Goal: Task Accomplishment & Management: Manage account settings

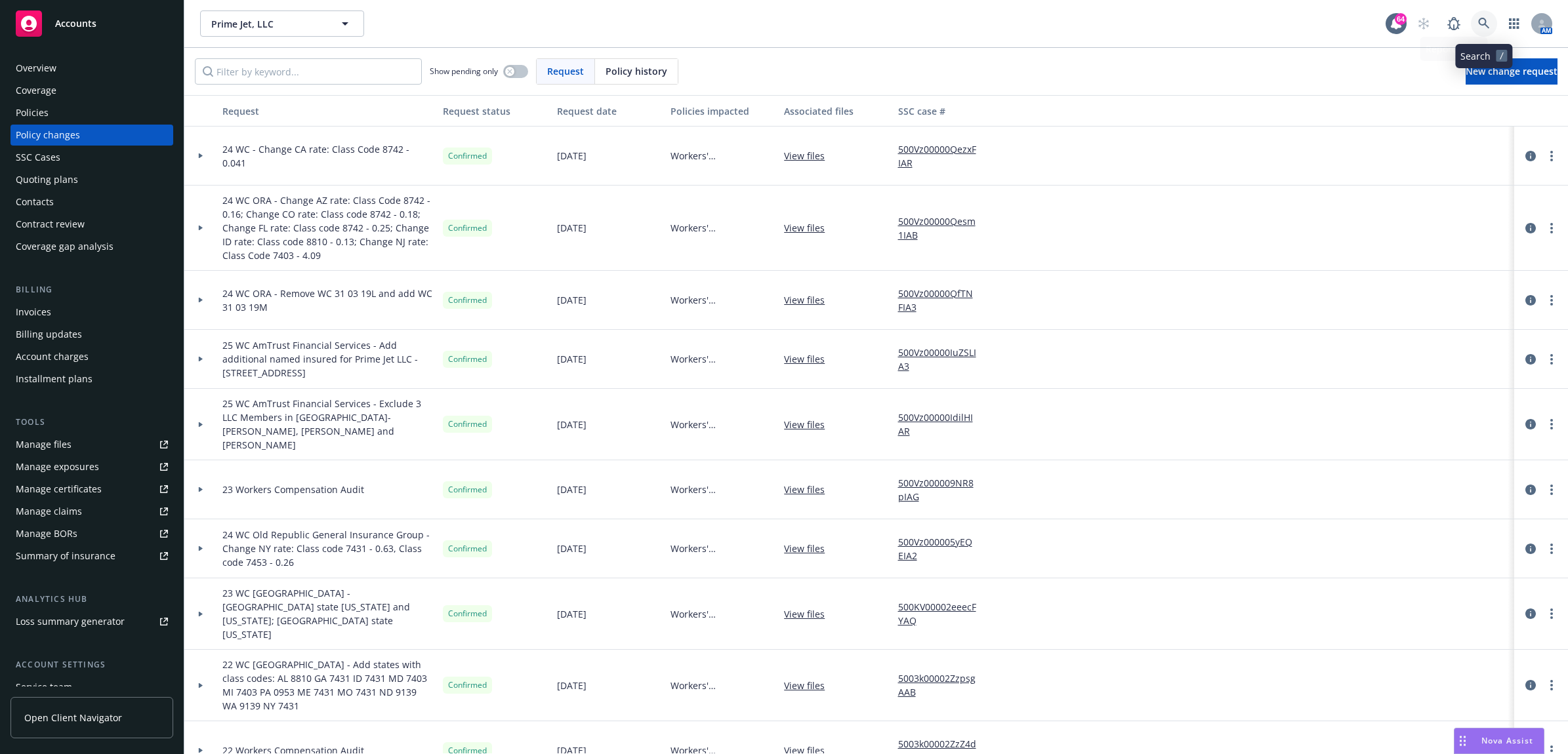
click at [1484, 21] on icon at bounding box center [1484, 24] width 12 height 12
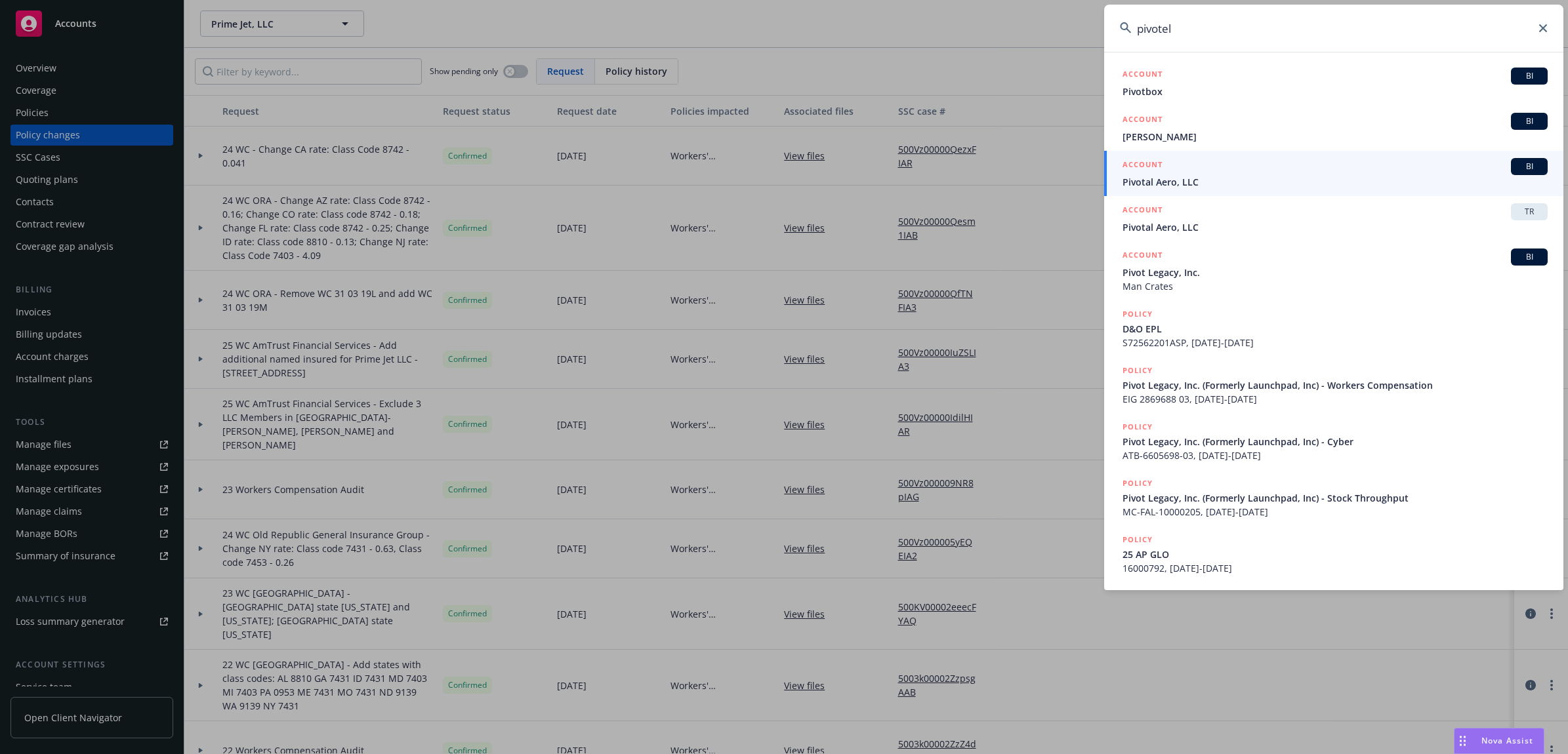
type input "pivotel"
click at [1196, 178] on span "Pivotal Aero, LLC" at bounding box center [1335, 182] width 425 height 14
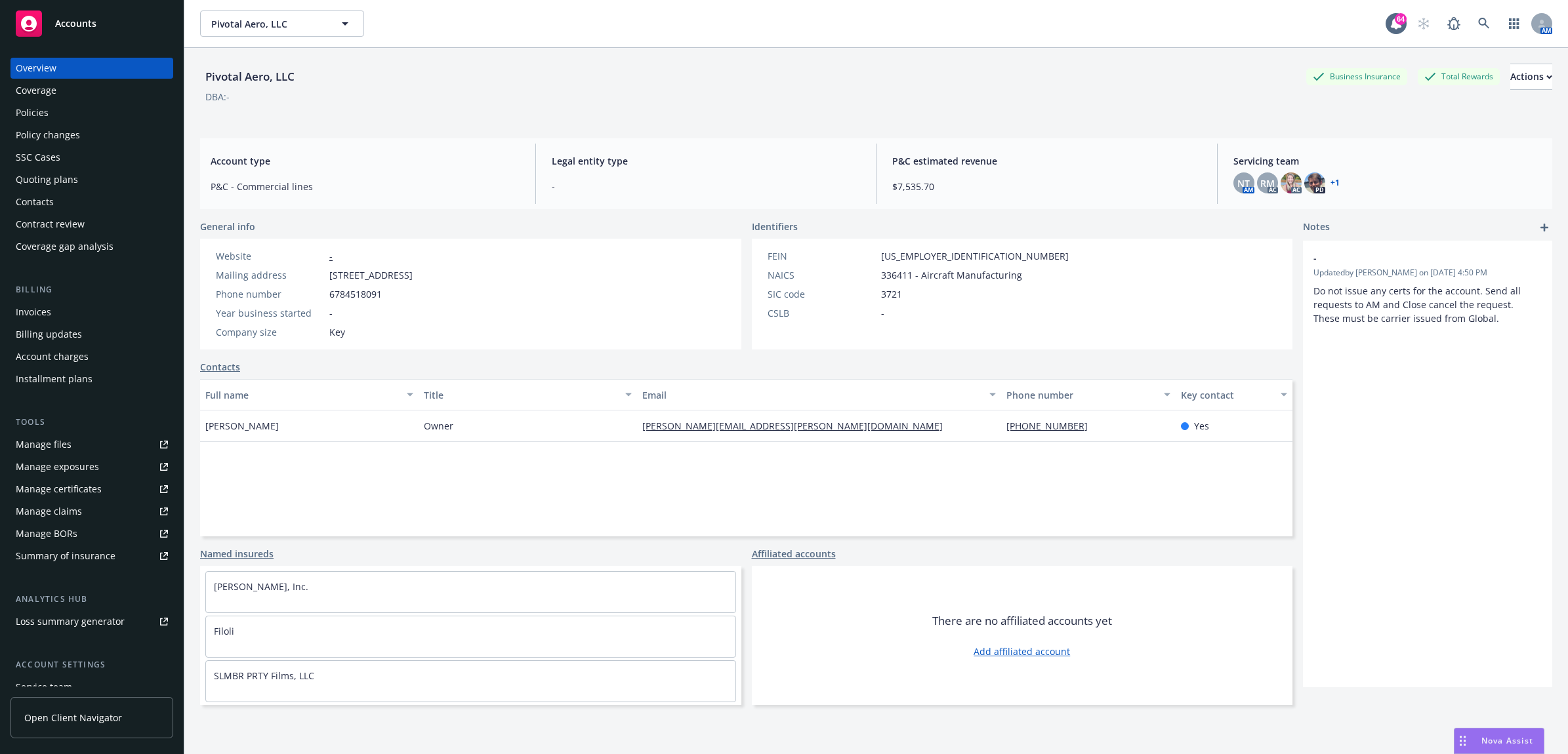
click at [97, 103] on div "Policies" at bounding box center [92, 112] width 153 height 21
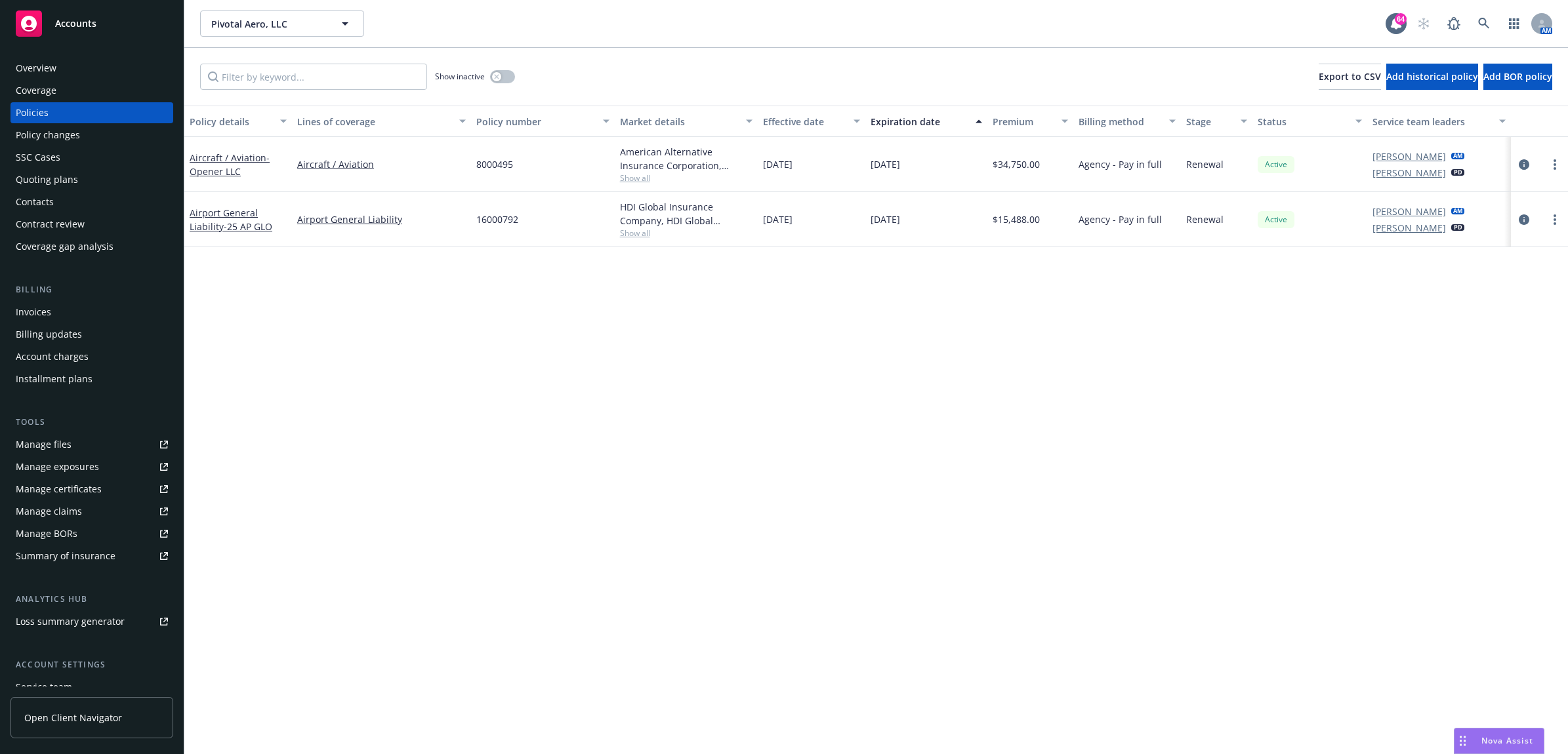
drag, startPoint x: 1527, startPoint y: 220, endPoint x: 1513, endPoint y: 223, distance: 14.3
click at [1527, 220] on icon "circleInformation" at bounding box center [1524, 220] width 10 height 10
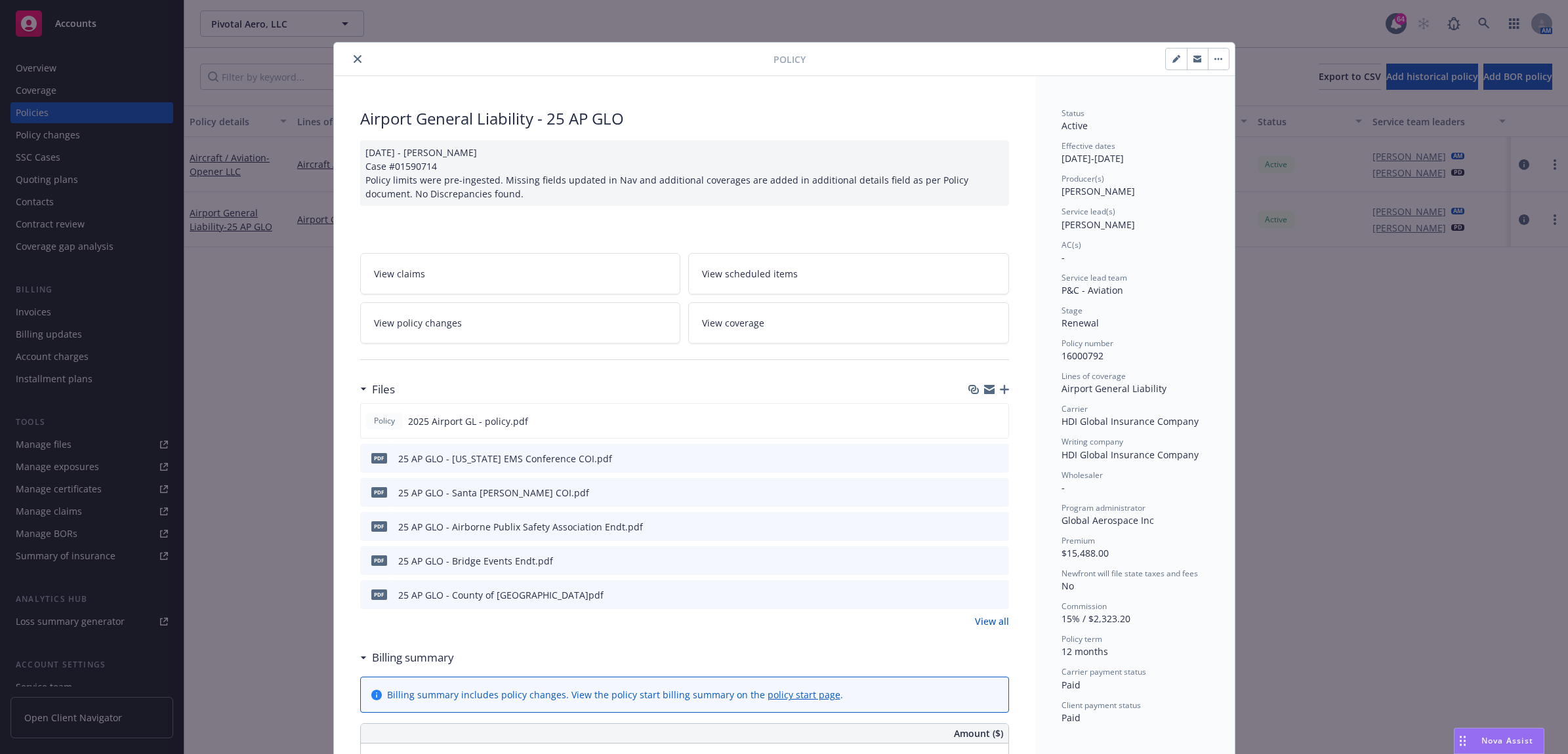
click at [1001, 394] on icon "button" at bounding box center [1005, 389] width 9 height 9
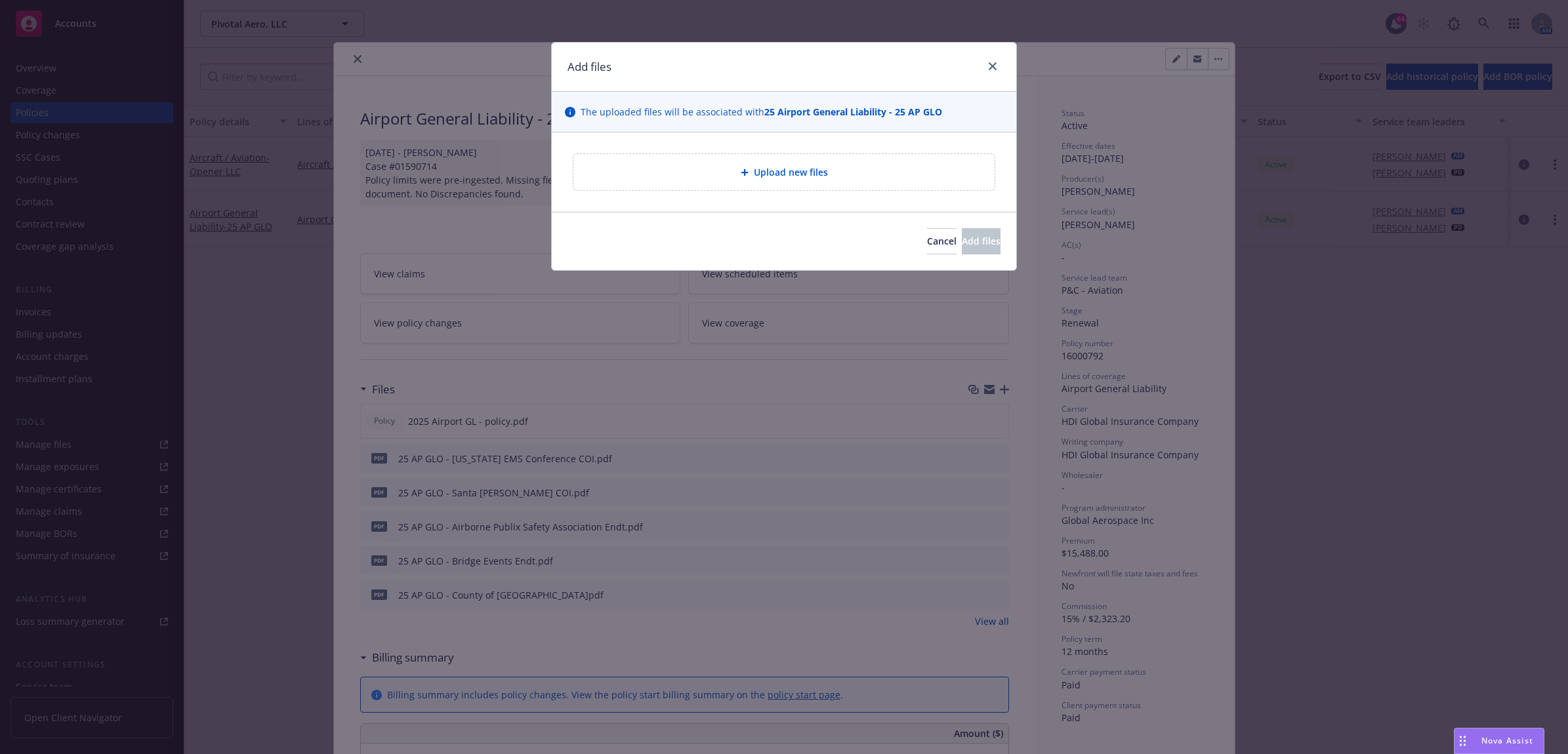
click at [781, 172] on span "Upload new files" at bounding box center [791, 172] width 74 height 14
type textarea "x"
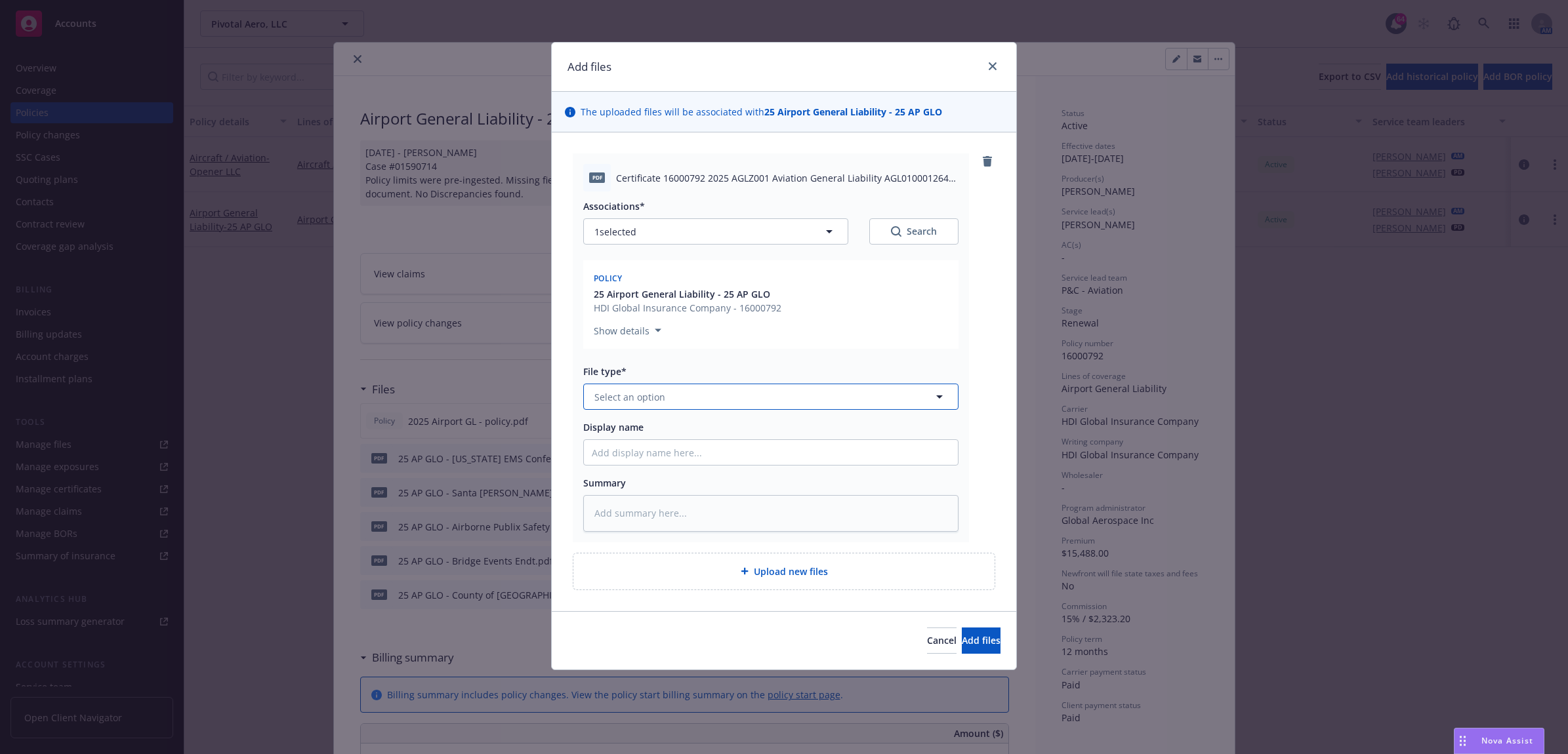
drag, startPoint x: 665, startPoint y: 389, endPoint x: 729, endPoint y: 377, distance: 65.1
click at [665, 390] on button "Select an option" at bounding box center [771, 396] width 375 height 26
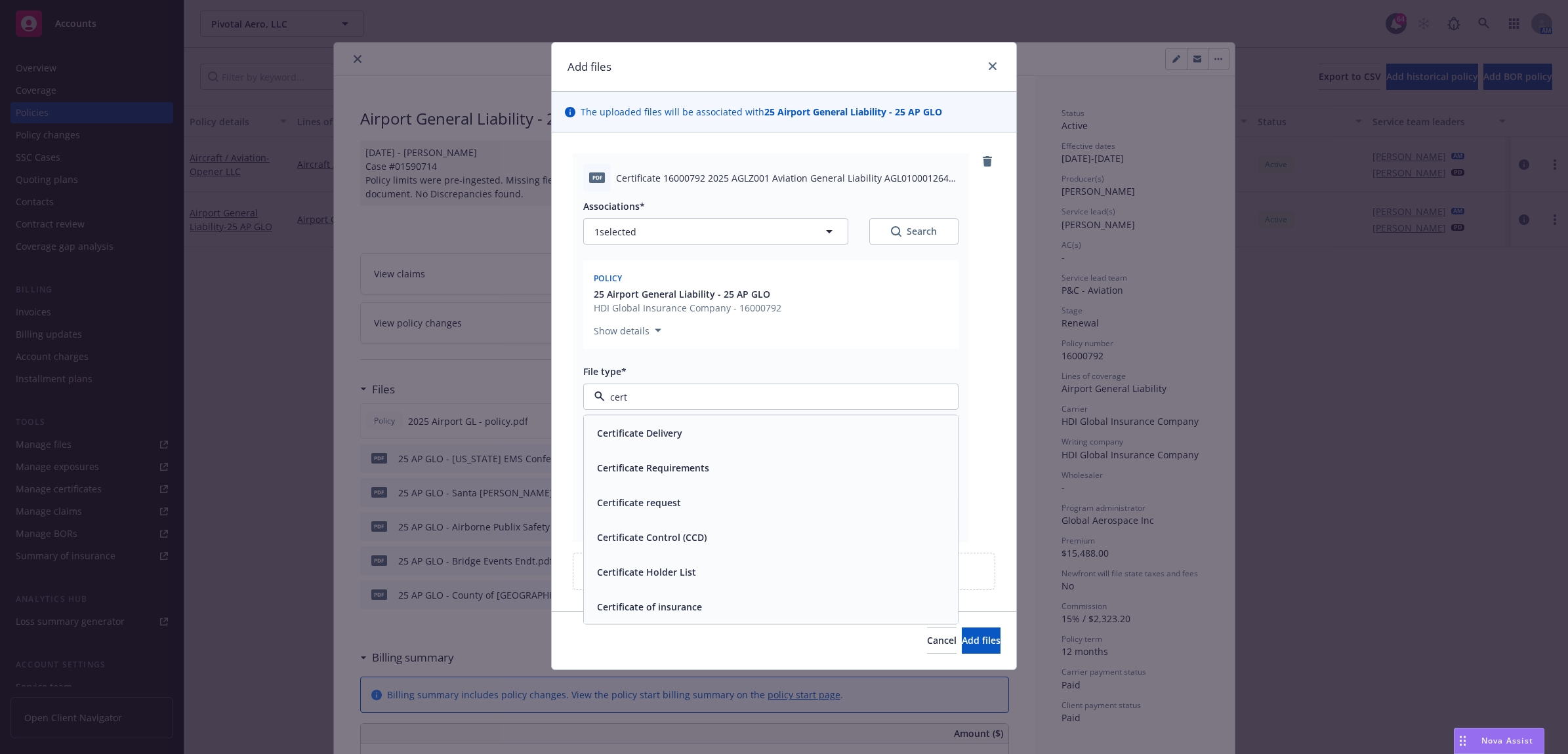
type input "certi"
click at [723, 597] on div "Certificate of insurance" at bounding box center [771, 607] width 358 height 19
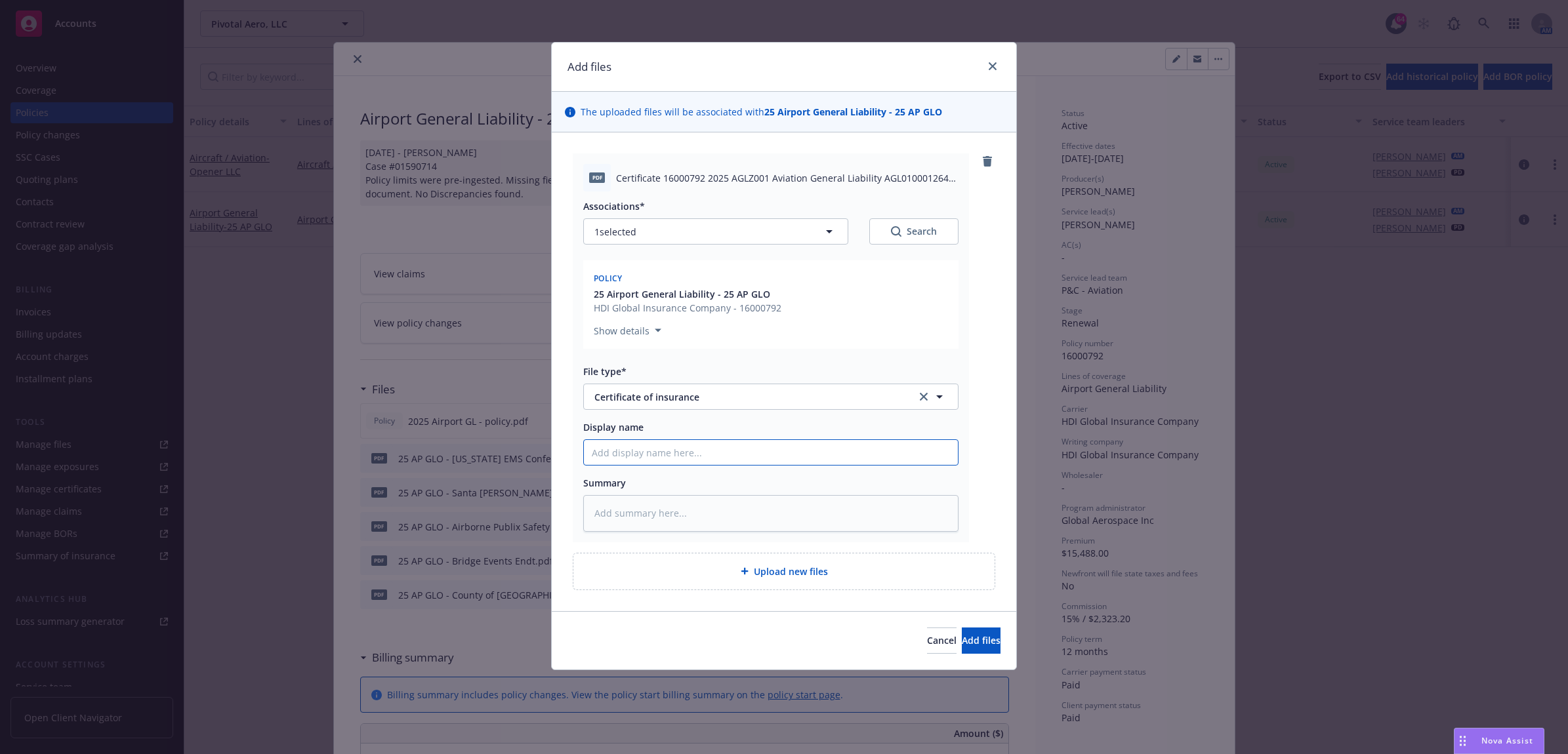
click at [627, 451] on input "Display name" at bounding box center [771, 453] width 374 height 25
type textarea "x"
type input "2"
type textarea "x"
type input "25"
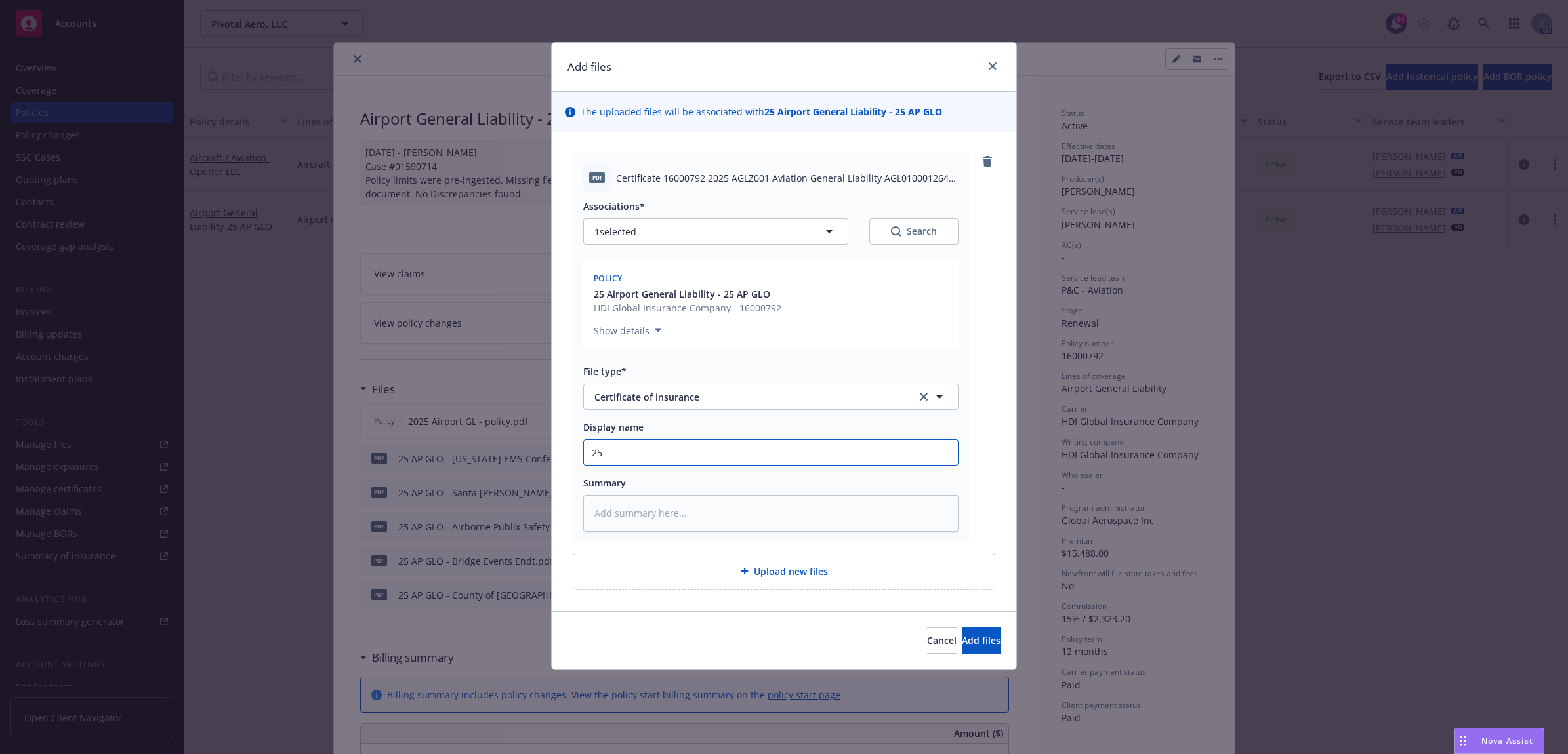
type textarea "x"
type input "25"
type textarea "x"
type input "25 A"
type textarea "x"
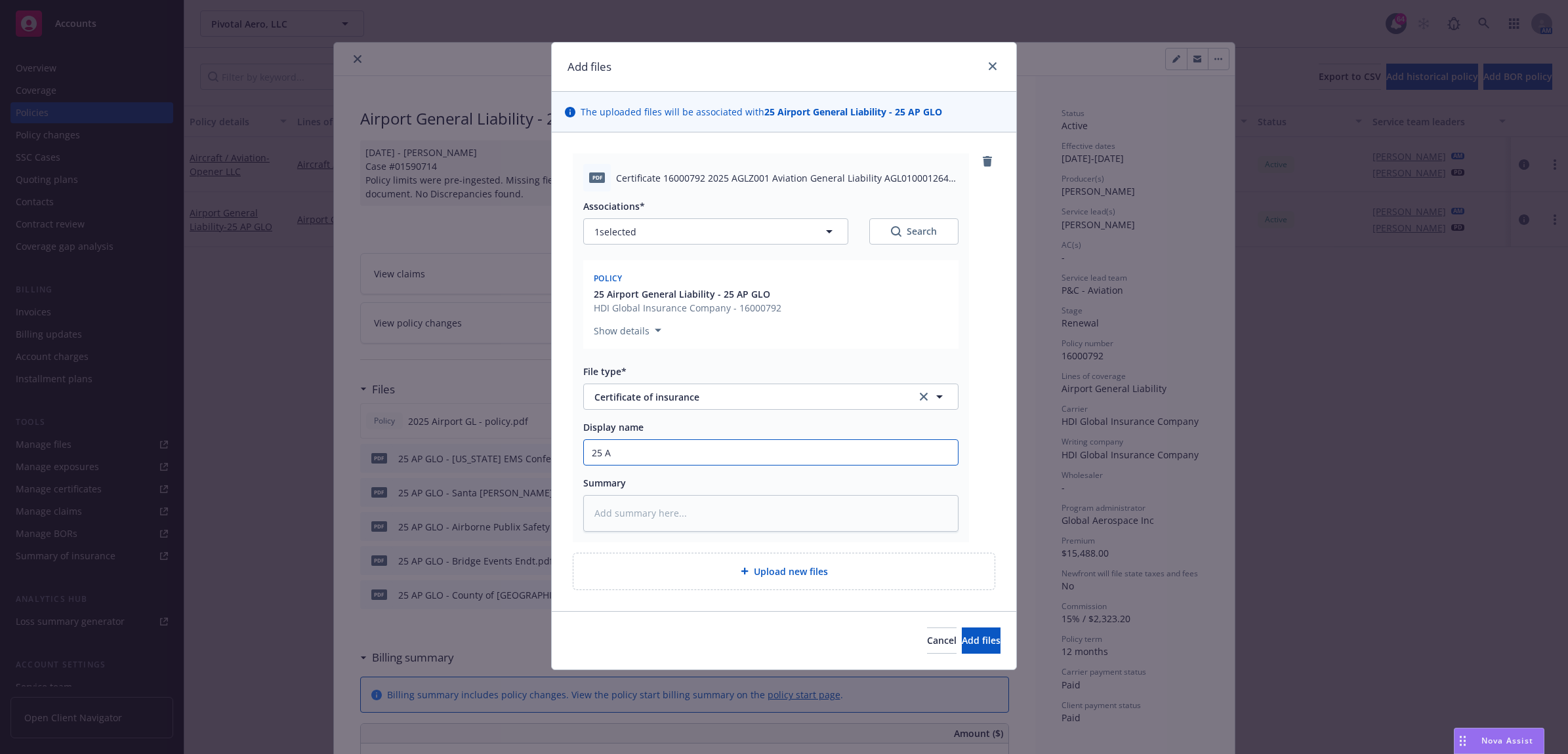
type input "25 AP"
type textarea "x"
type input "25 AP"
type textarea "x"
type input "25 AP F"
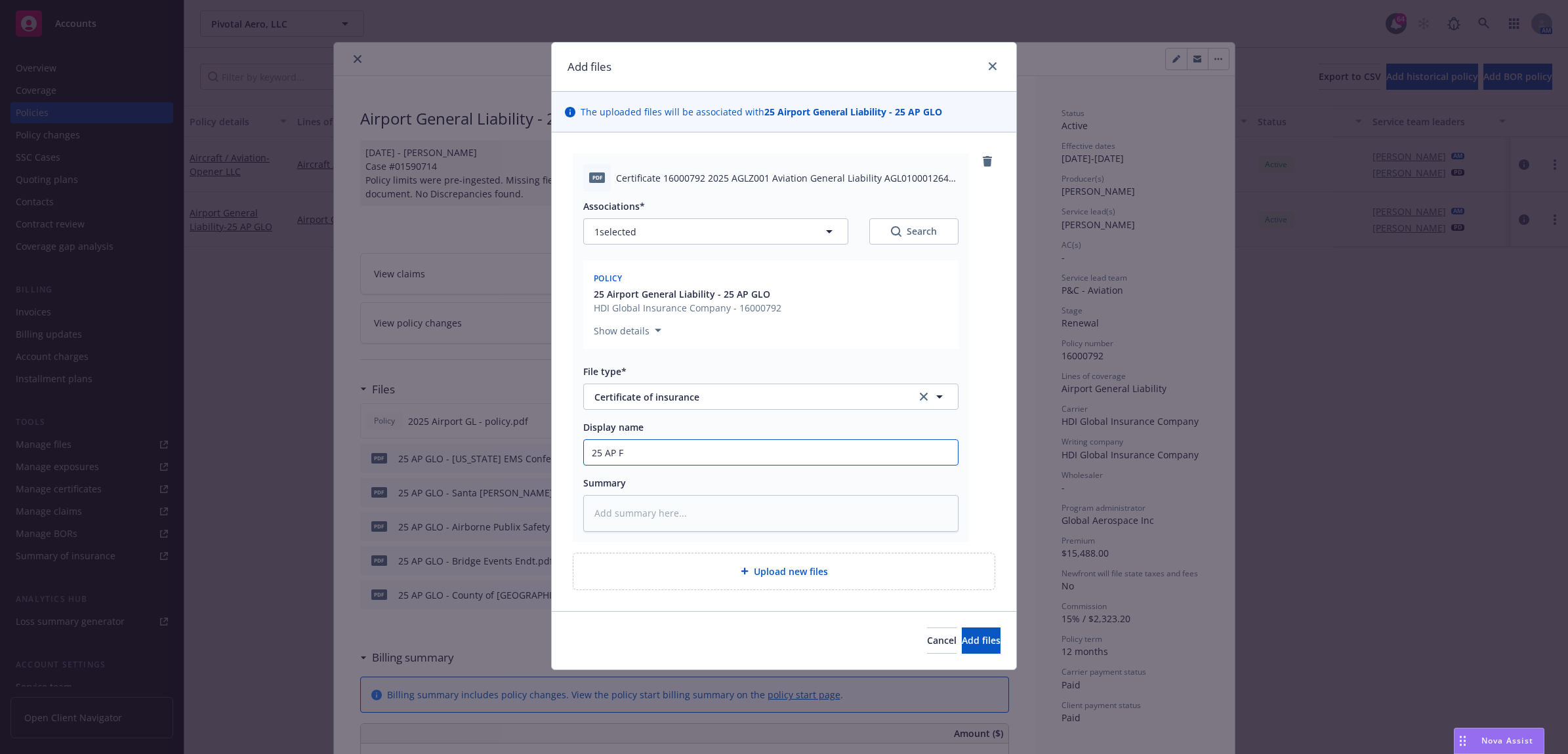
type textarea "x"
type input "25 AP FL"
type textarea "x"
type input "25 AP FLO"
type textarea "x"
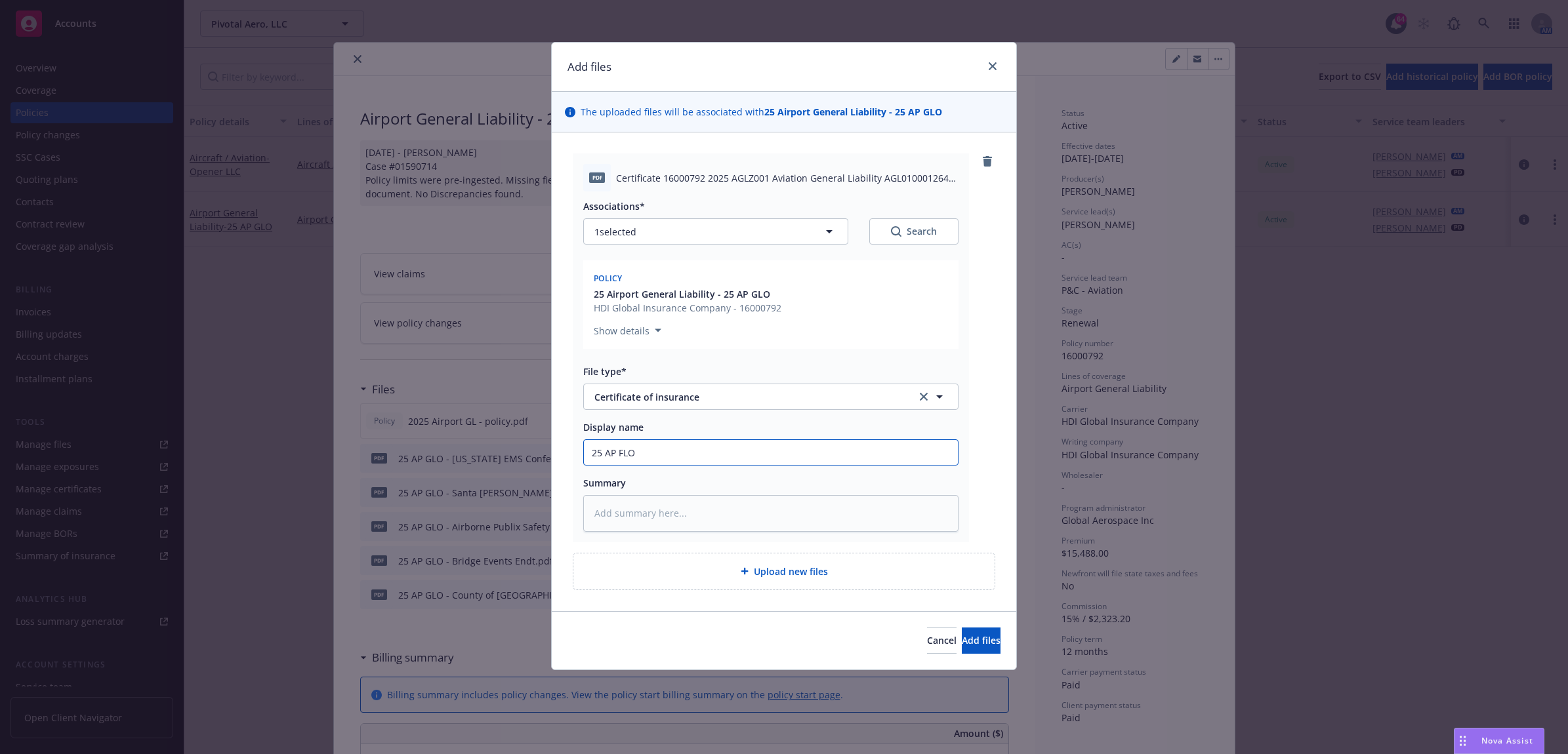
type input "25 AP FL"
type textarea "x"
type input "25 AP F"
type textarea "x"
type input "25 AP"
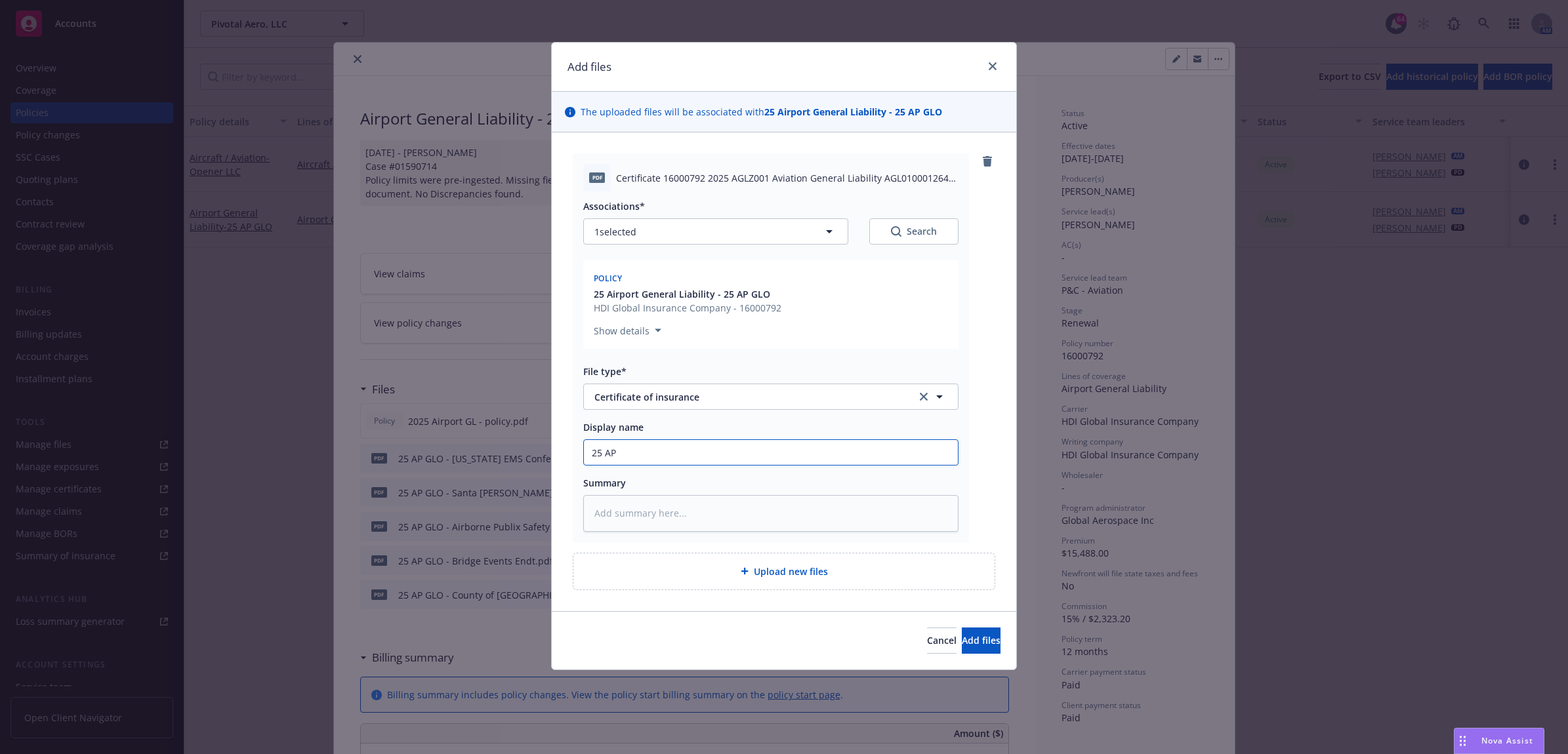
type textarea "x"
type input "25 AP G"
type textarea "x"
type input "25 AP GL"
type textarea "x"
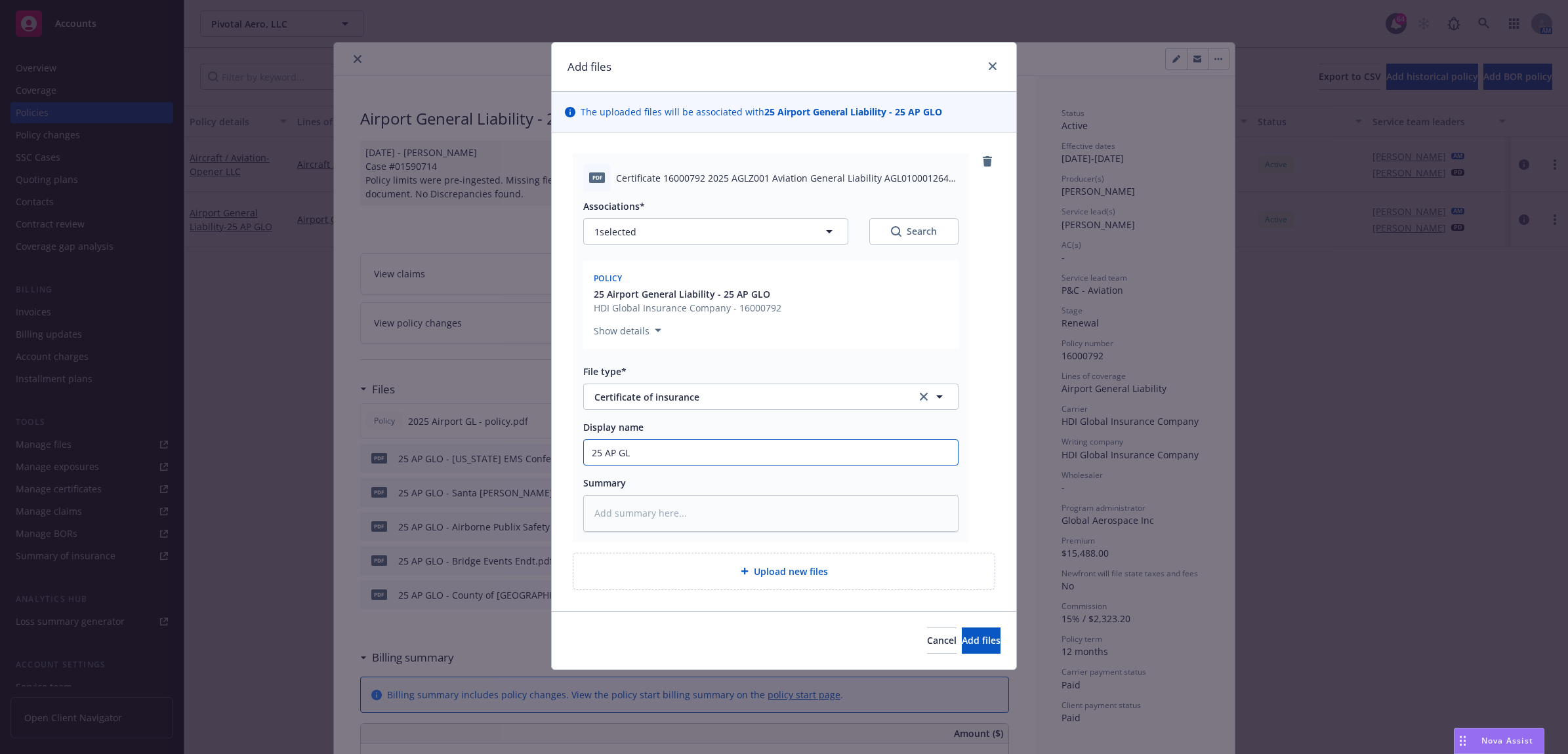
type input "25 AP GLO"
type textarea "x"
type input "25 AP GLO"
type textarea "x"
type input "25 AP GLO -"
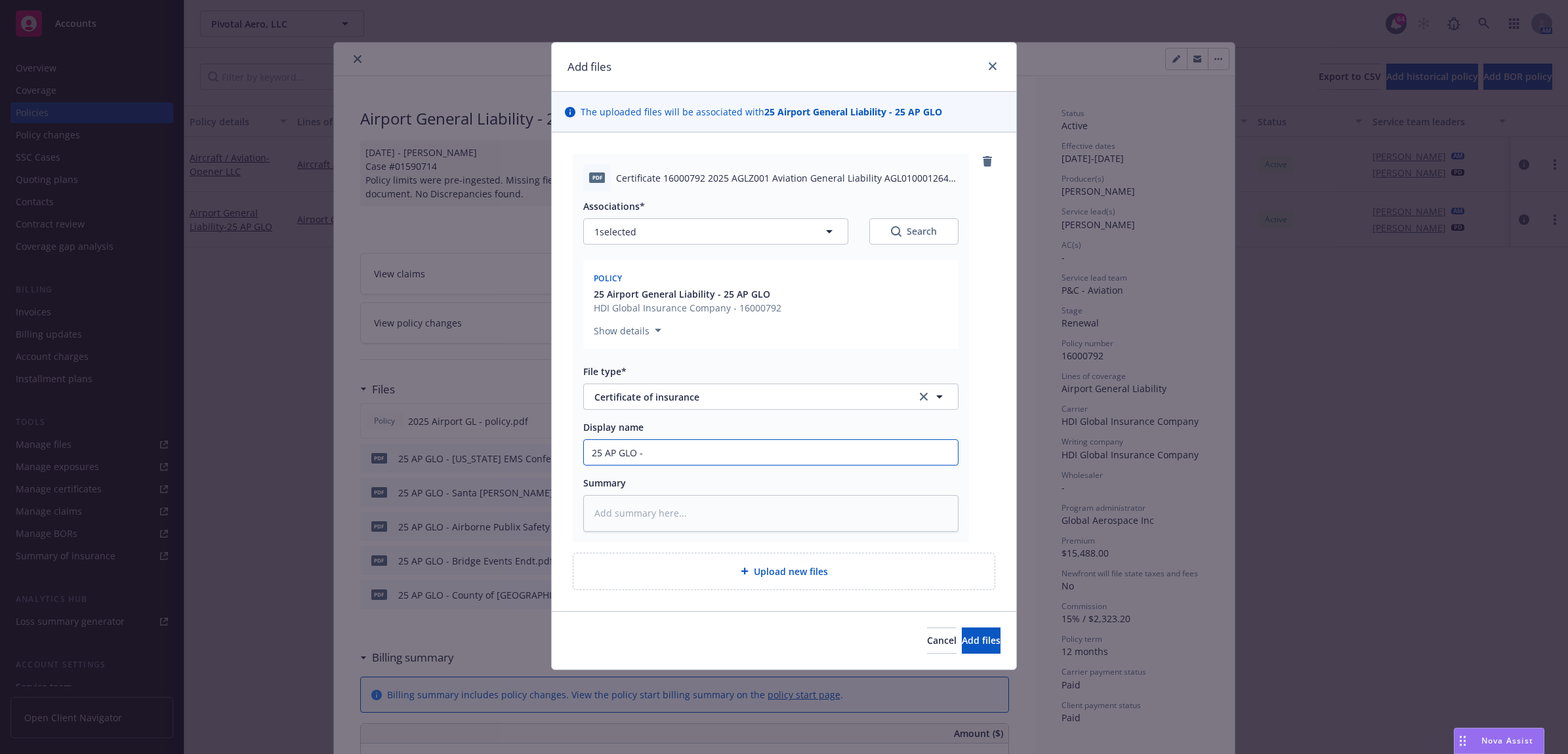
type textarea "x"
type input "25 AP GLO -"
type textarea "x"
type input "25 AP GLO - A"
type textarea "x"
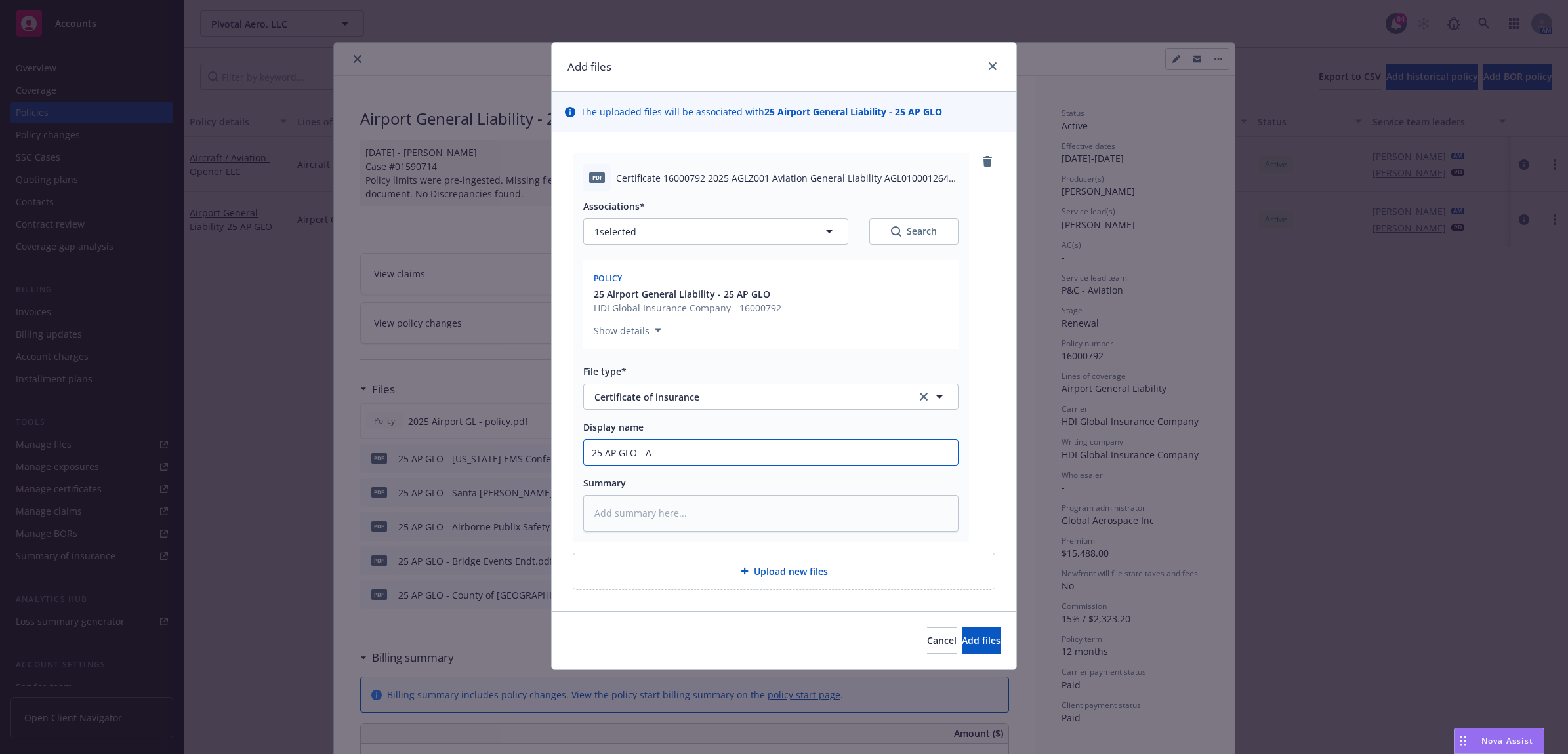
type input "25 AP GLO - Au"
type textarea "x"
type input "25 AP GLO - Aut"
type textarea "x"
type input "25 AP GLO - Auto"
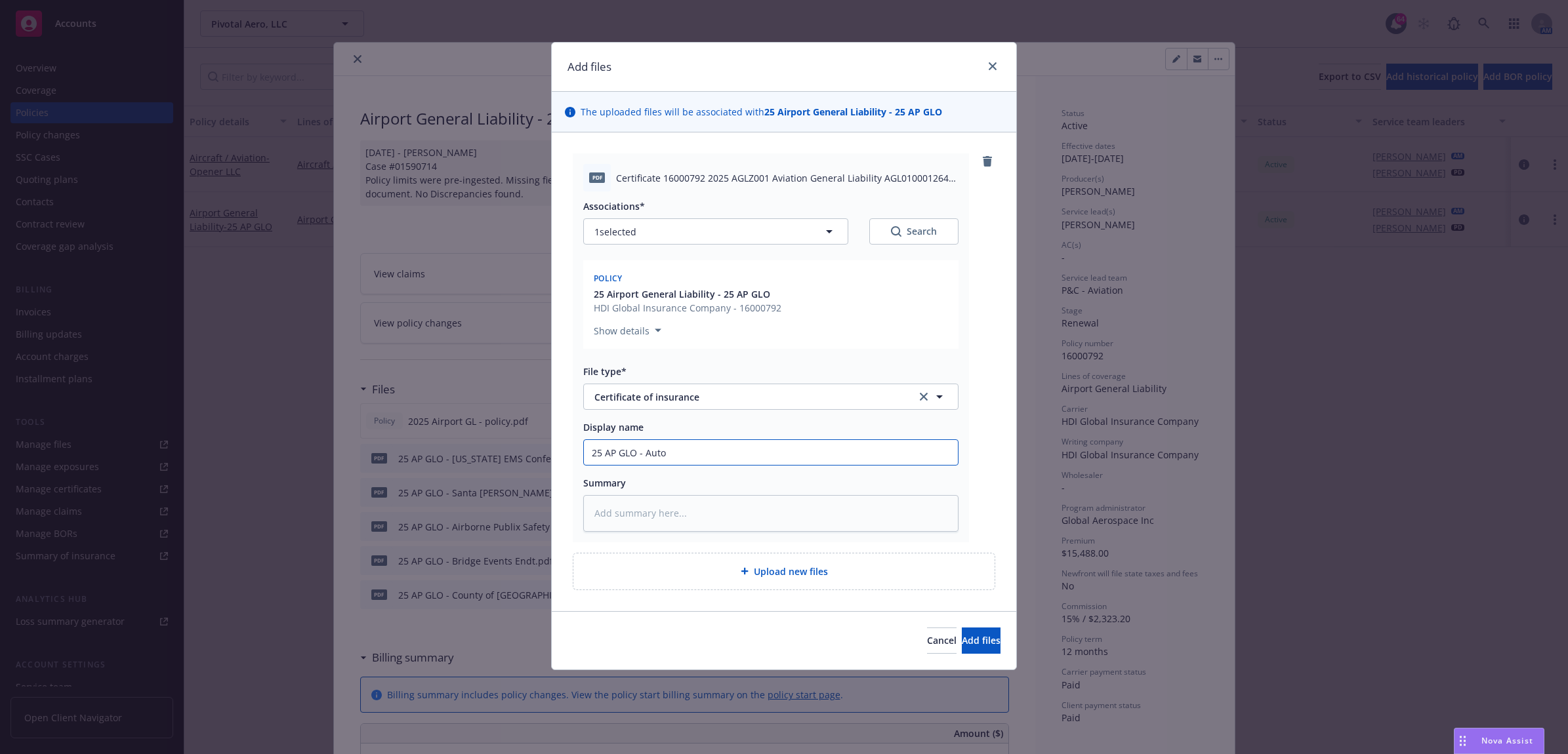
type textarea "x"
type input "25 AP GLO - Autom"
type textarea "x"
type input "25 AP GLO - Automo"
type textarea "x"
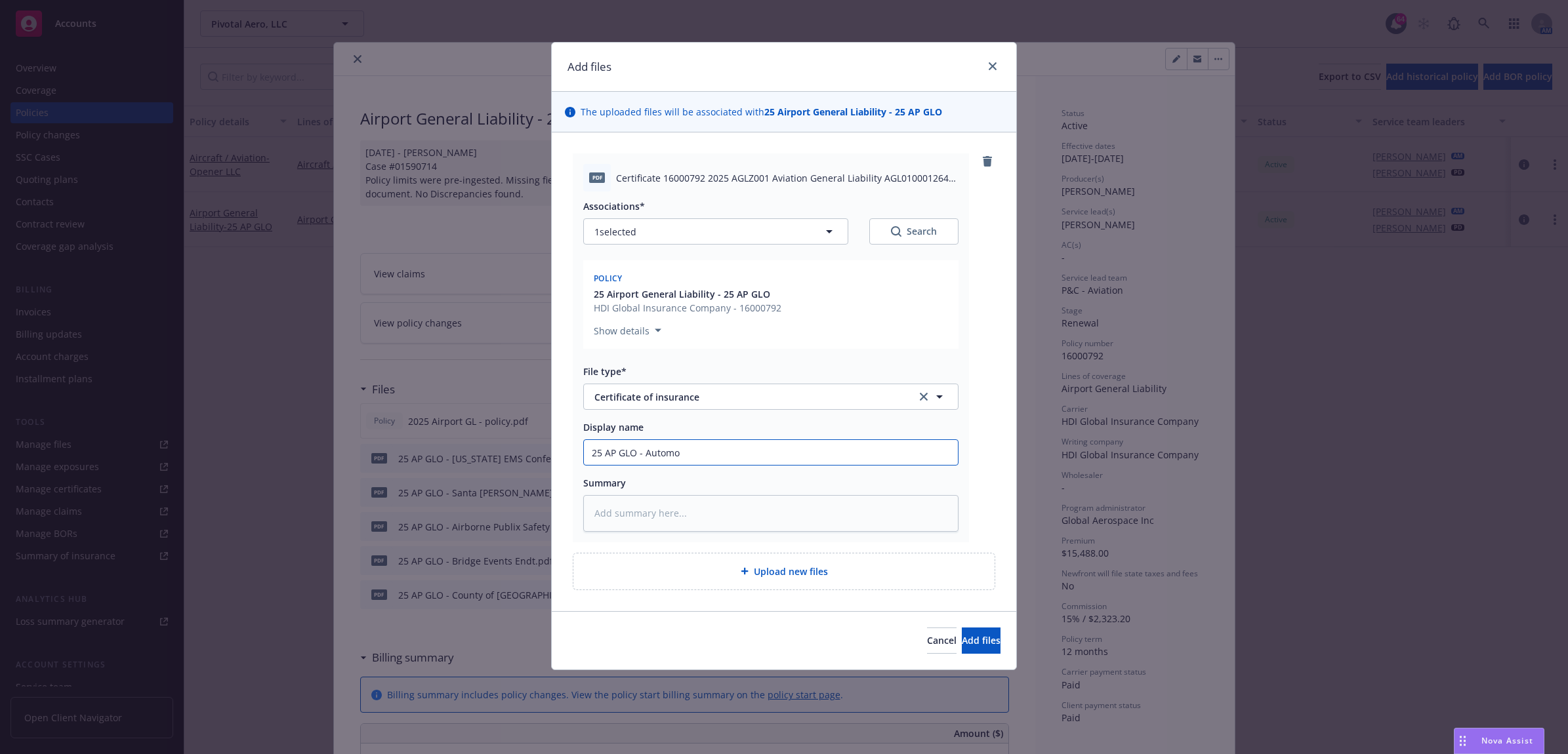
type input "25 AP GLO - Automob"
type textarea "x"
type input "25 AP GLO - Automobi"
type textarea "x"
type input "25 AP GLO - Automobil"
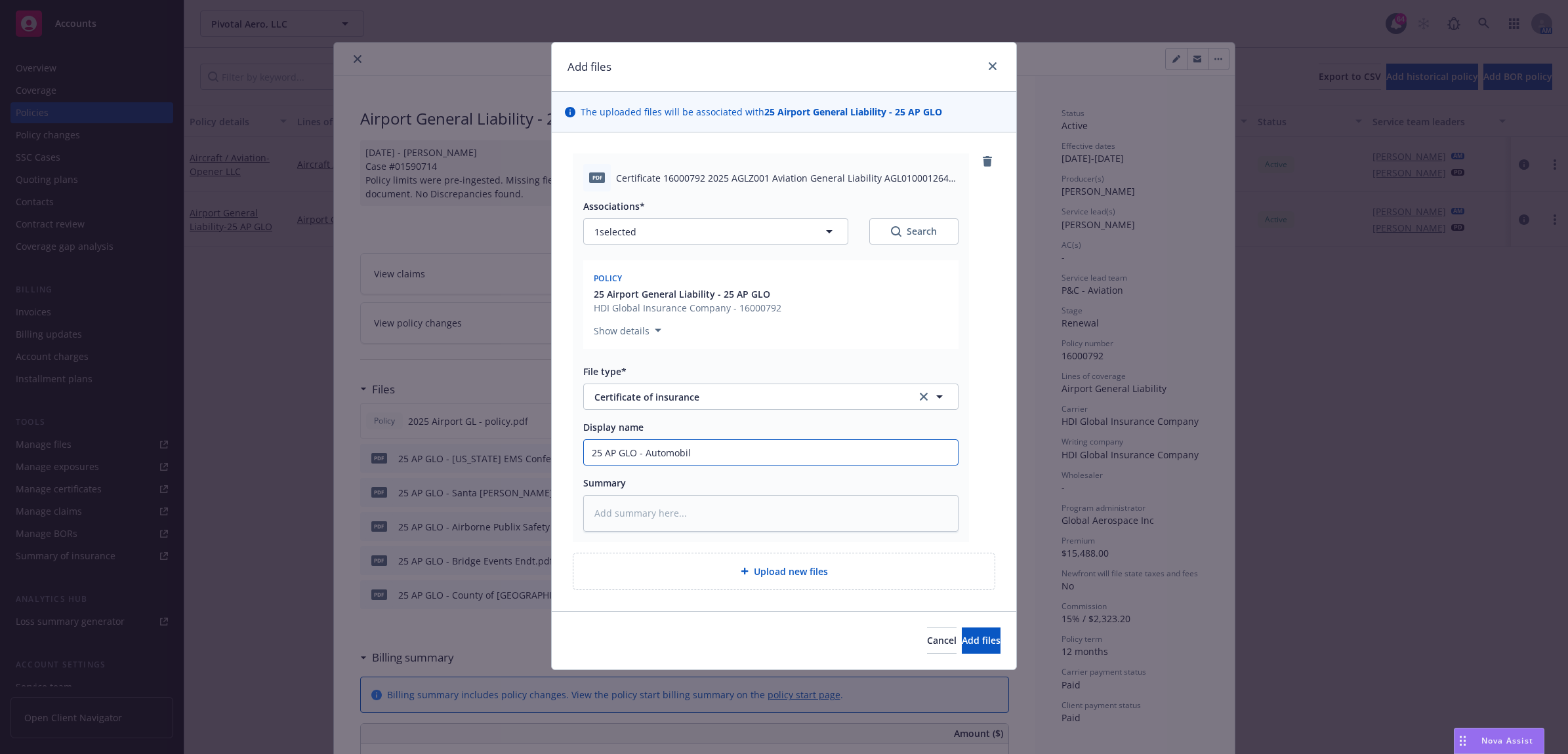
type textarea "x"
type input "25 AP GLO - Automobili"
type textarea "x"
type input "25 AP GLO - Automobilit"
type textarea "x"
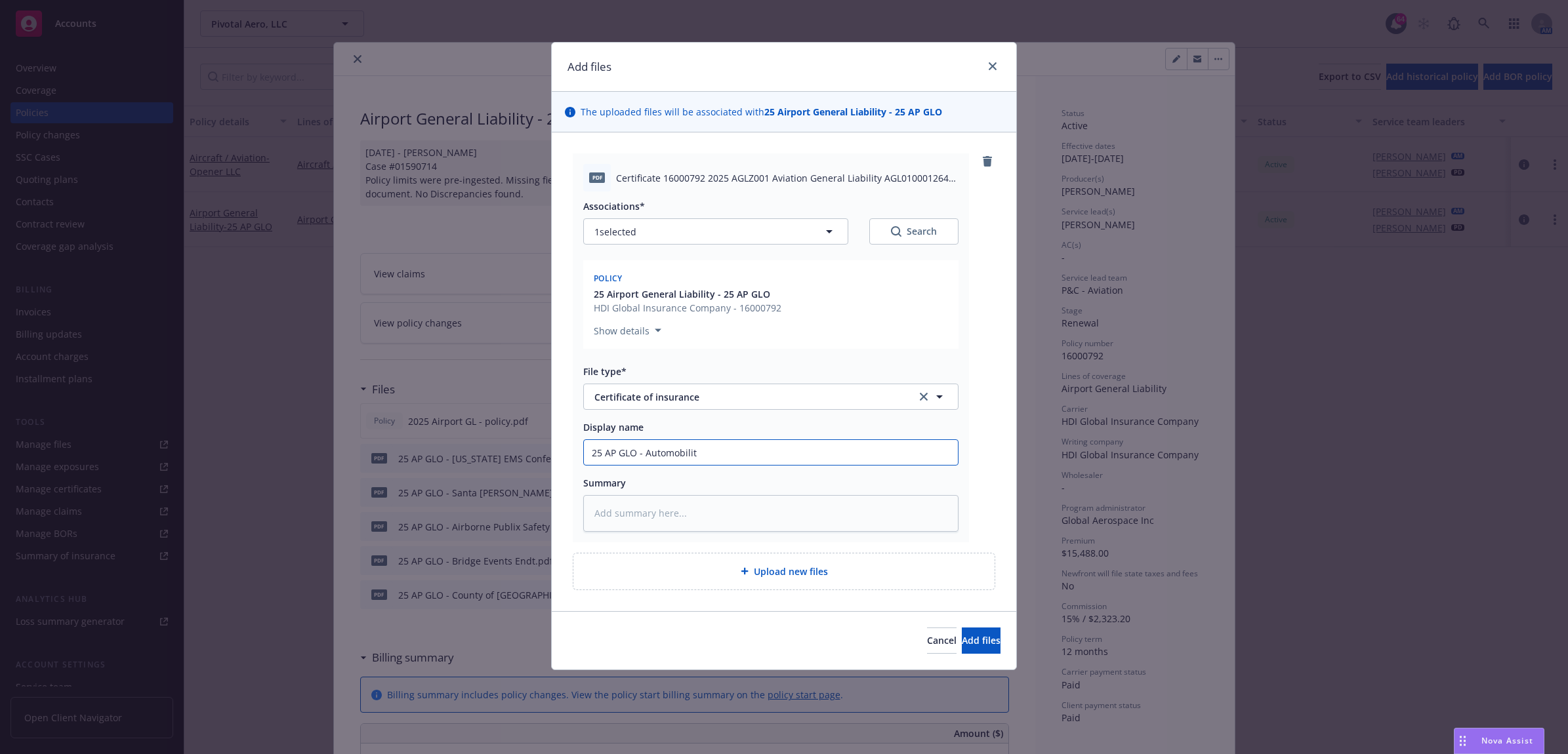
type input "25 AP GLO - Automobility"
type textarea "x"
type input "25 AP GLO - Automobility"
type textarea "x"
type input "25 AP GLO - Automobility L"
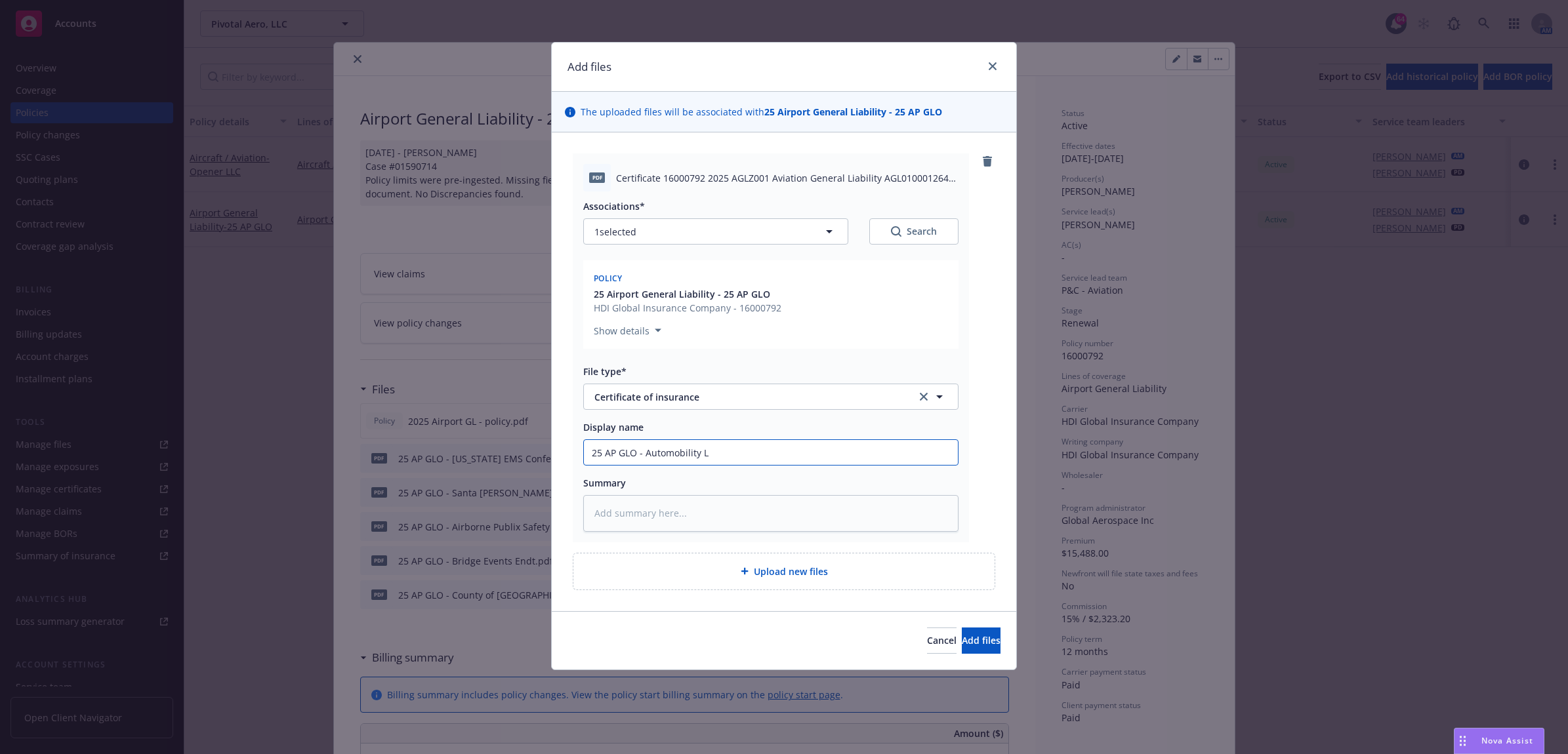
type textarea "x"
type input "25 AP GLO - Automobility LA"
type textarea "x"
type input "25 AP GLO - Automobility LA"
type textarea "x"
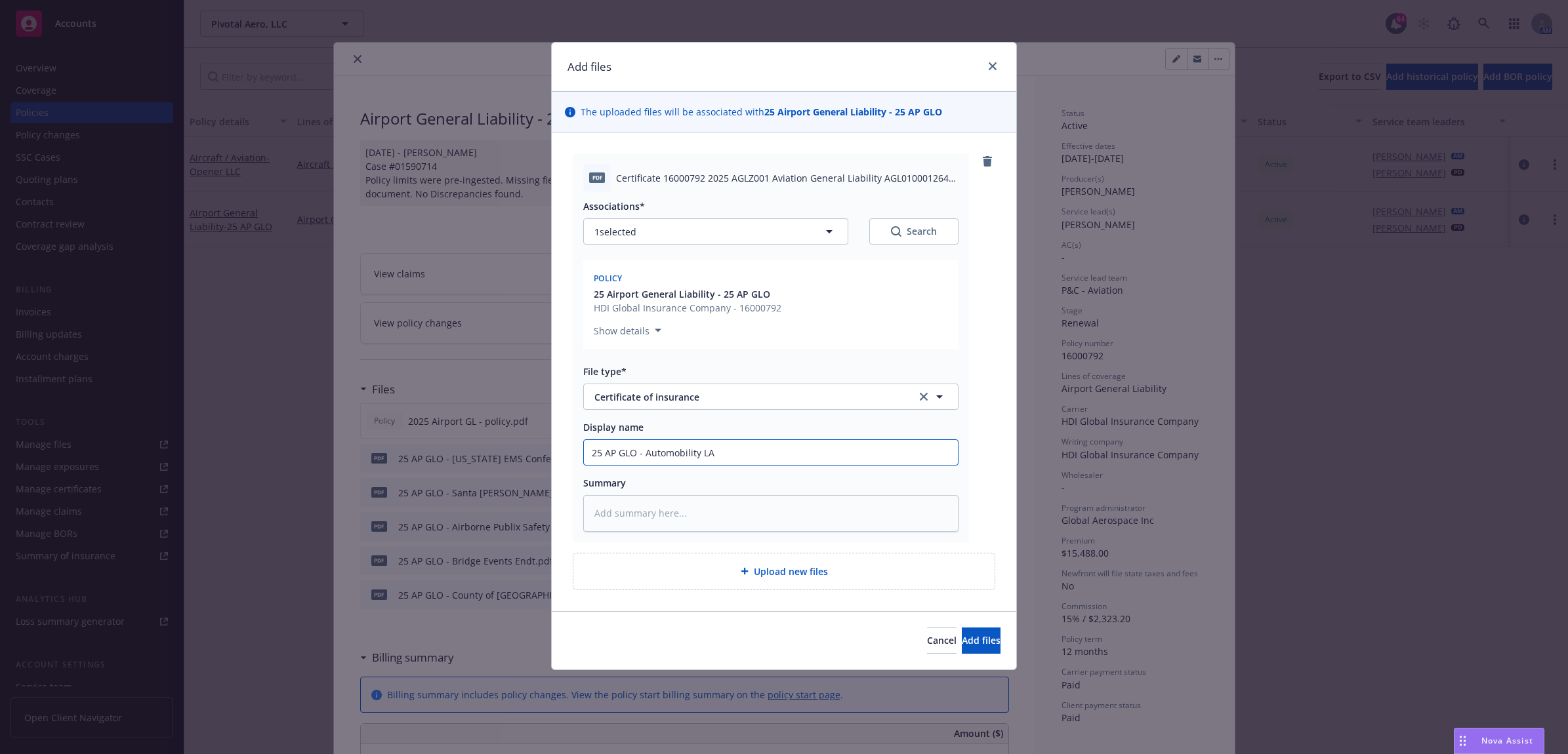
type input "25 AP GLO - Automobility LA C"
type textarea "x"
type input "25 AP GLO - Automobility LA CO"
type textarea "x"
drag, startPoint x: 791, startPoint y: 450, endPoint x: 549, endPoint y: 450, distance: 242.0
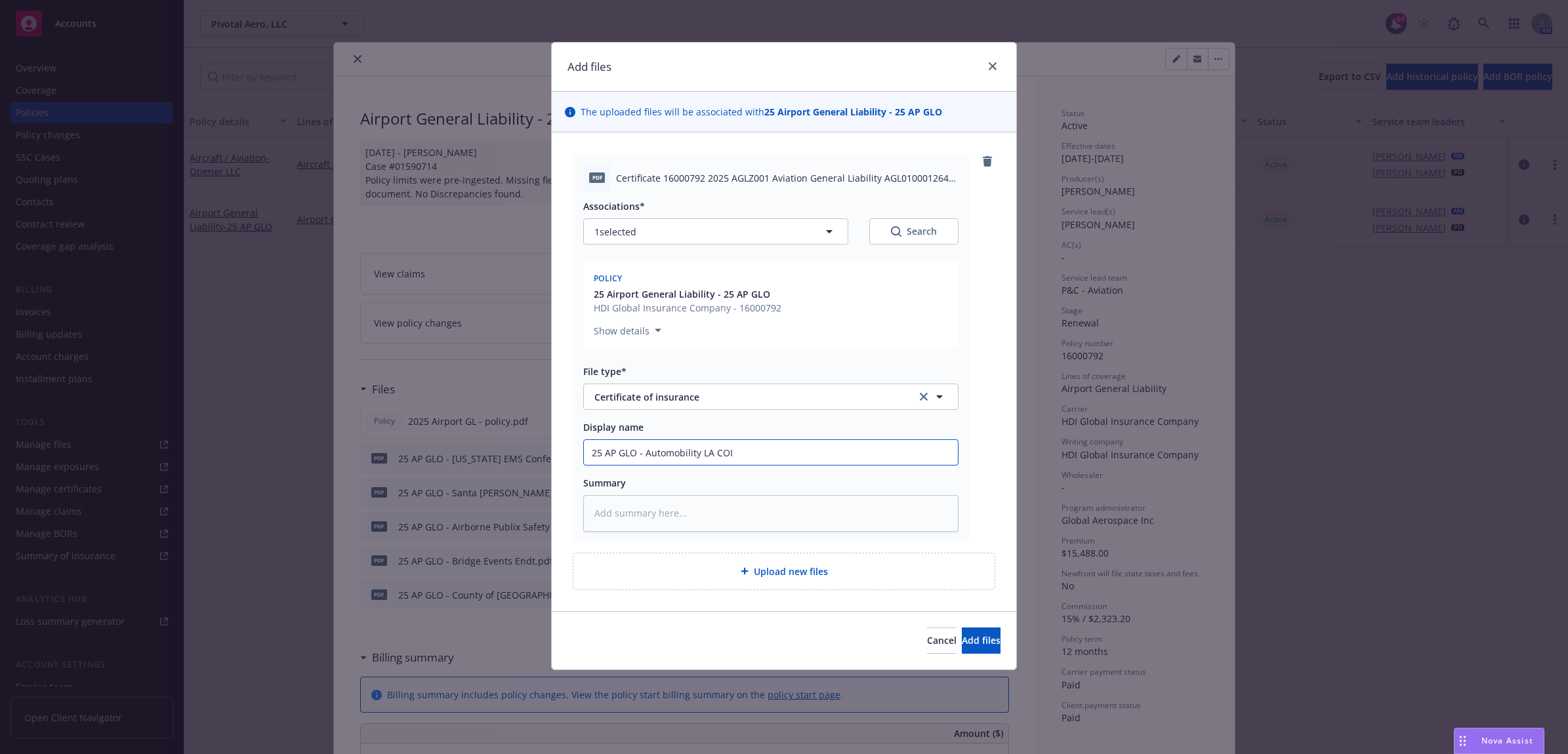
click at [519, 451] on div "Add files The uploaded files will be associated with 25 Airport General Liabili…" at bounding box center [784, 377] width 1568 height 754
type input "25 AP GLO - Automobility LA COI"
paste textarea "25 AP GLO - Automobility LA COI"
type textarea "x"
type textarea "25 AP GLO - Automobility LA COI"
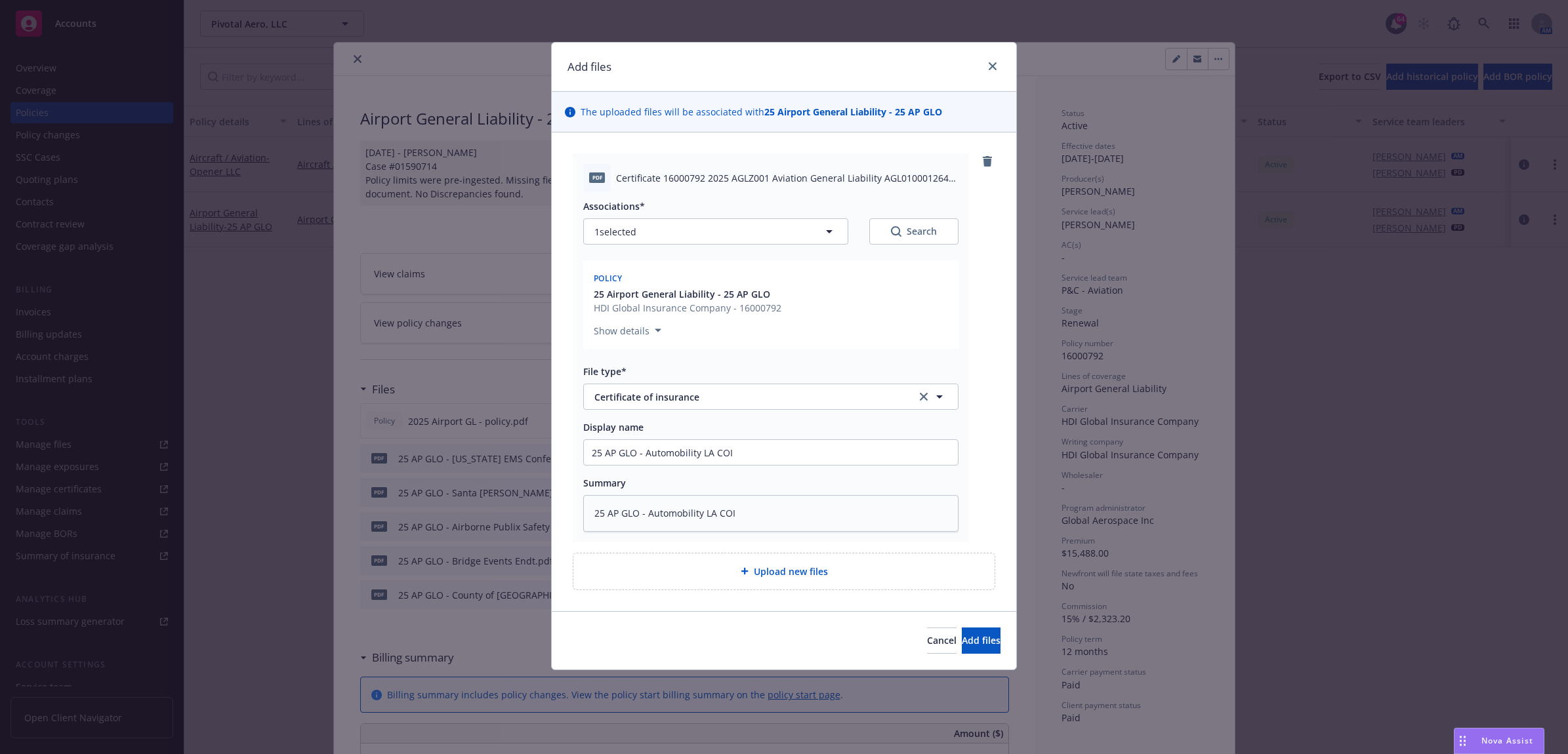
click at [723, 584] on div "Upload new files" at bounding box center [784, 571] width 421 height 36
type textarea "x"
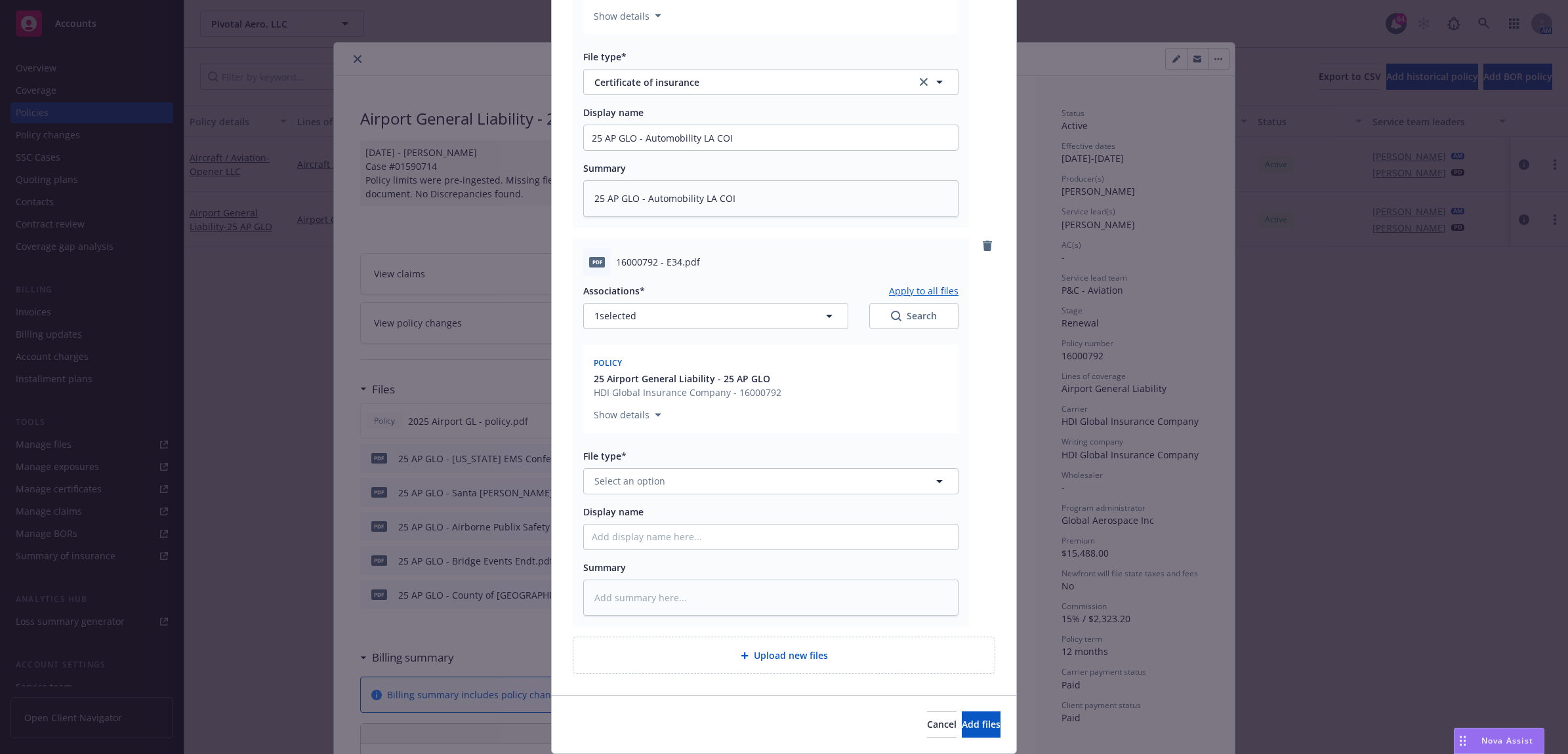
scroll to position [357, 0]
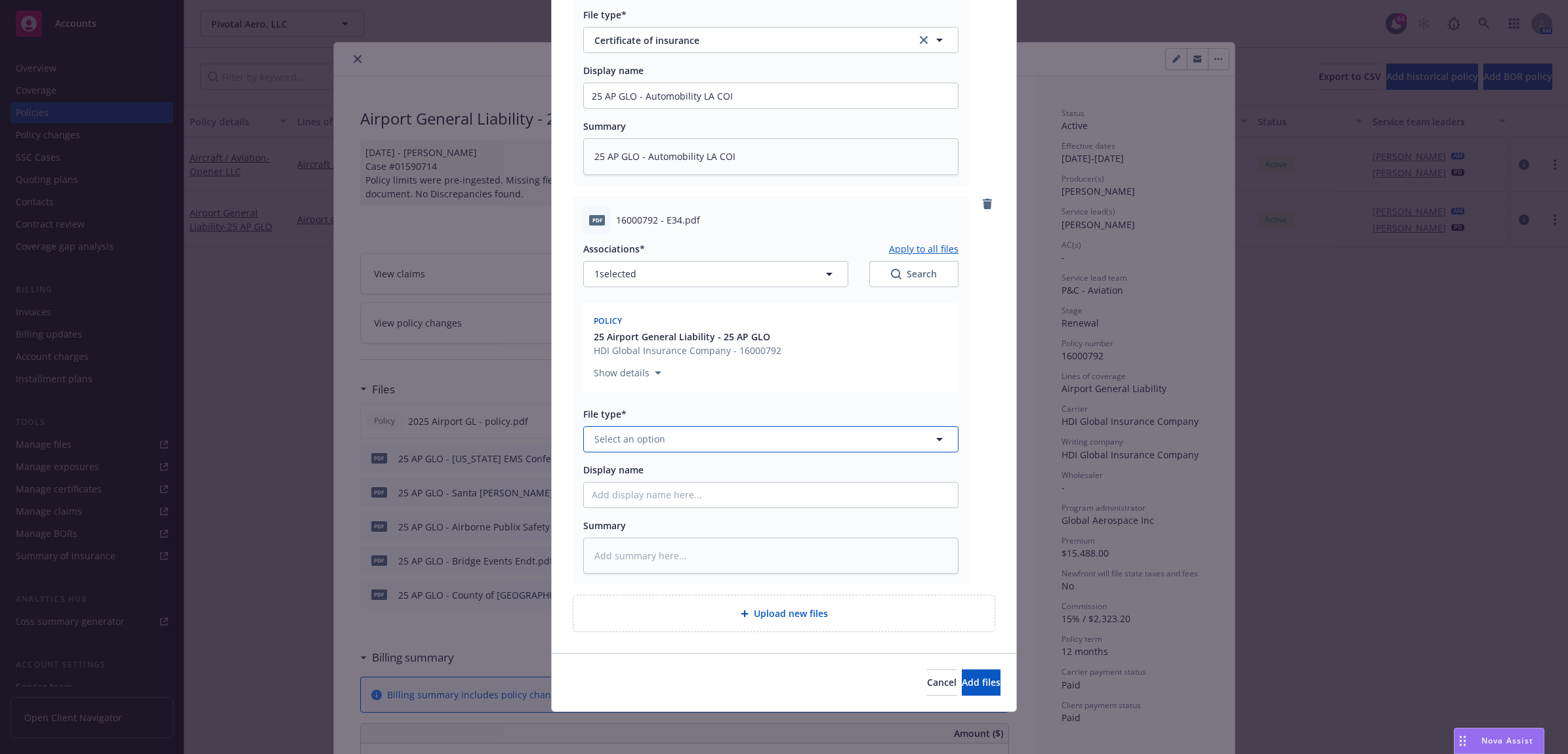
click at [681, 444] on button "Select an option" at bounding box center [771, 439] width 375 height 26
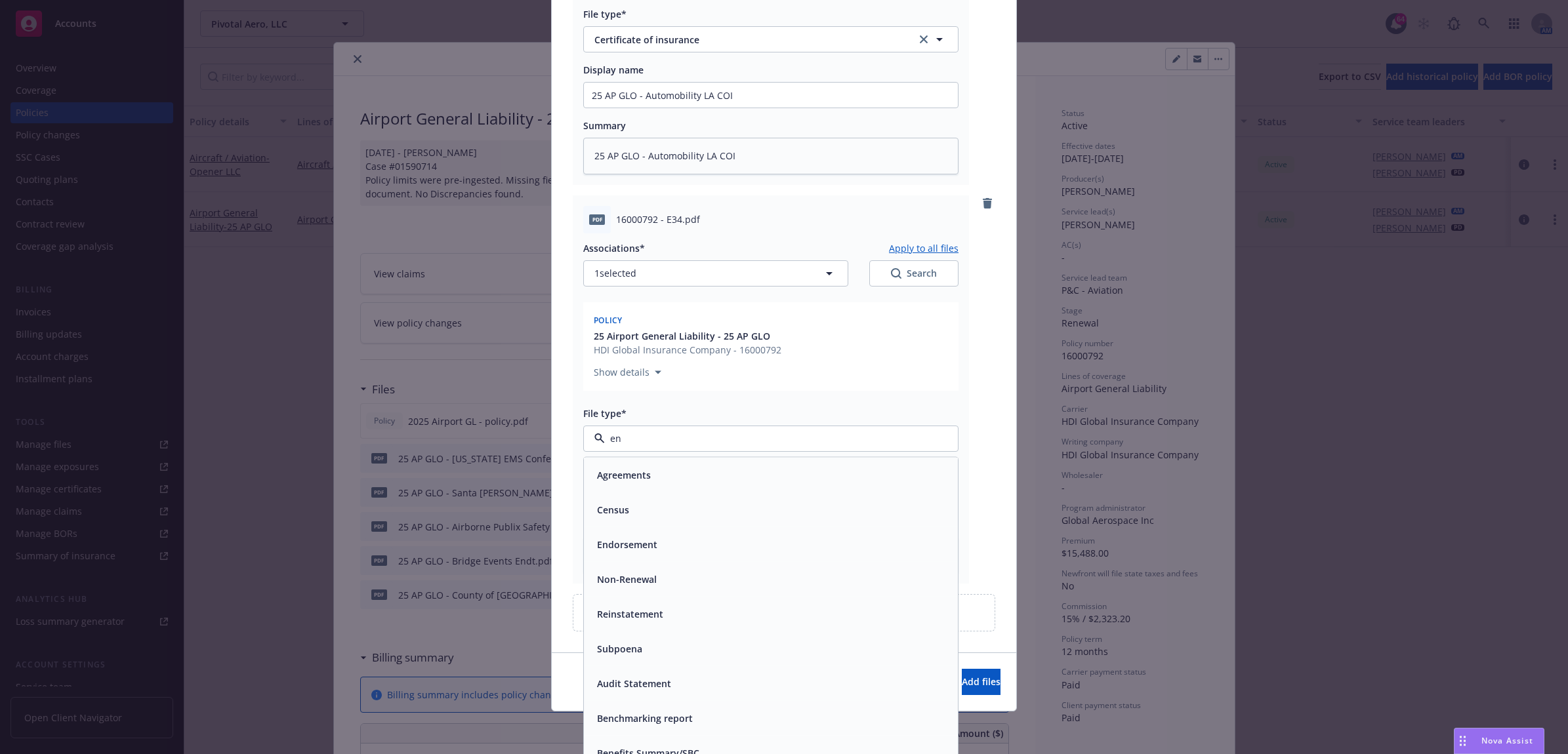
type input "end"
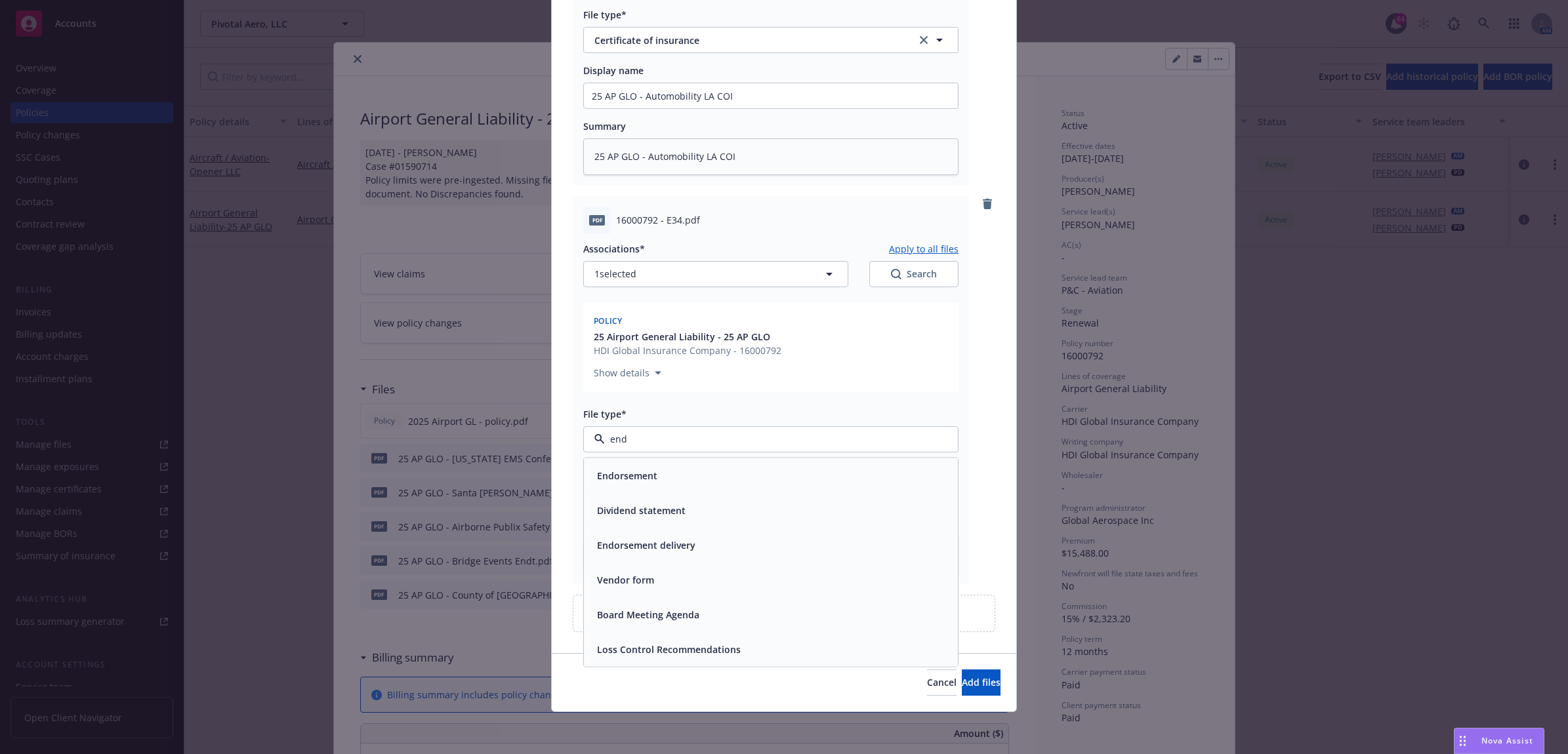
click at [688, 465] on div "Endorsement" at bounding box center [771, 475] width 358 height 19
paste input "25 AP GLO - Automobility LA COI"
type textarea "x"
type input "25 AP GLO - Automobility LA COI"
type textarea "x"
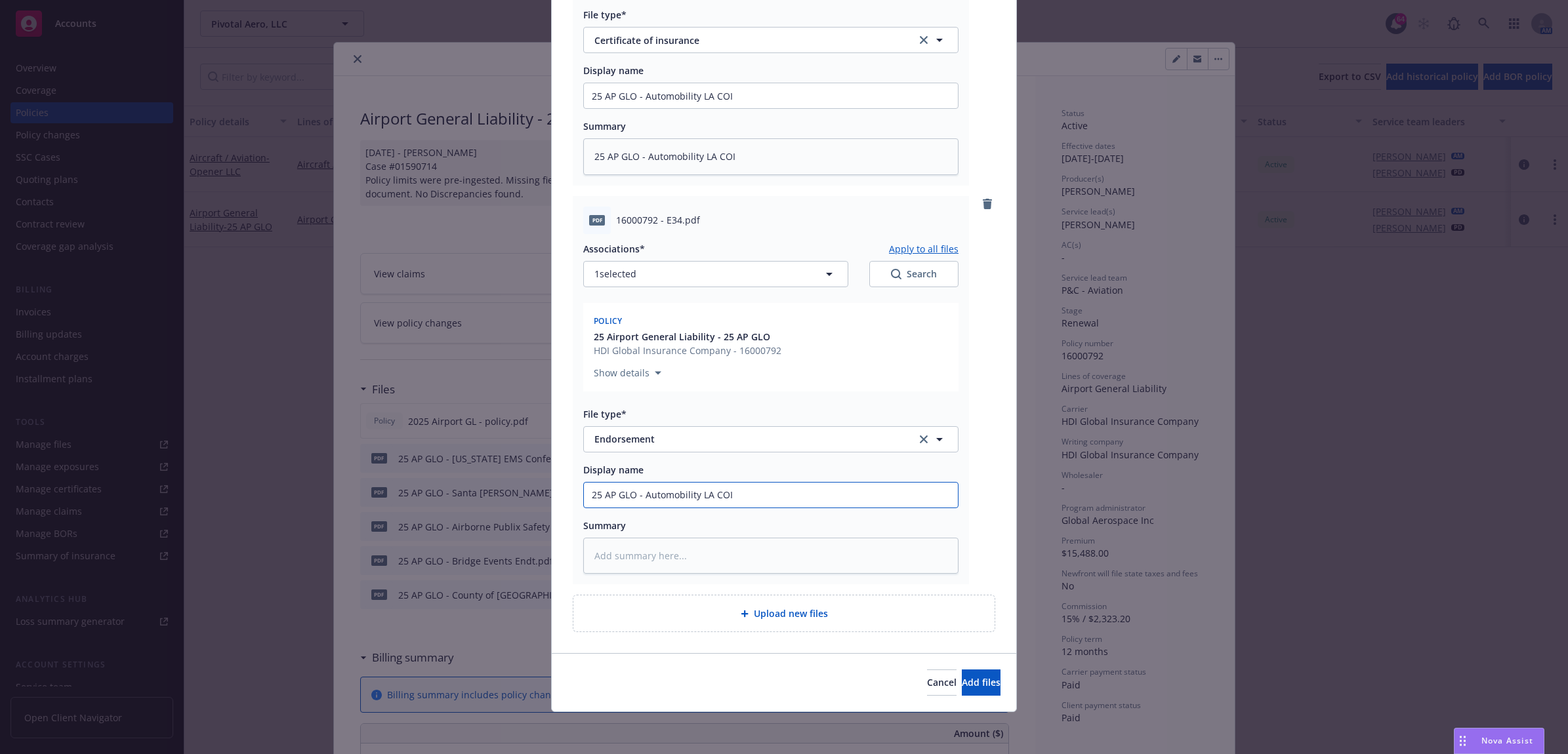
type input "25 AP GLO - Automobility LA CO"
type textarea "x"
type input "25 AP GLO - Automobility LA"
type textarea "x"
type input "25 AP GLO - Automobility LA E"
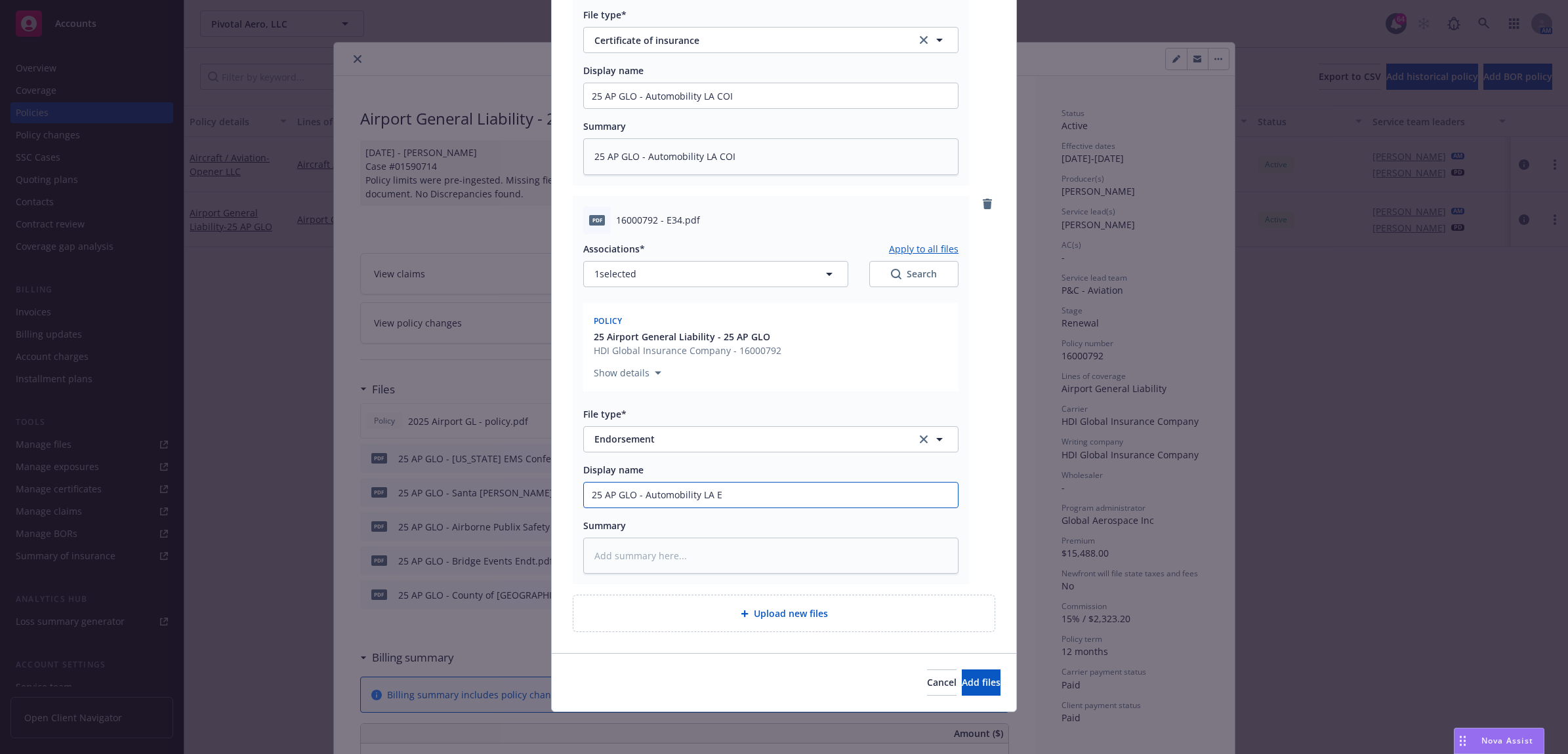
type textarea "x"
type input "25 AP GLO - Automobility LA En"
type textarea "x"
type input "25 AP GLO - Automobility LA End"
type textarea "x"
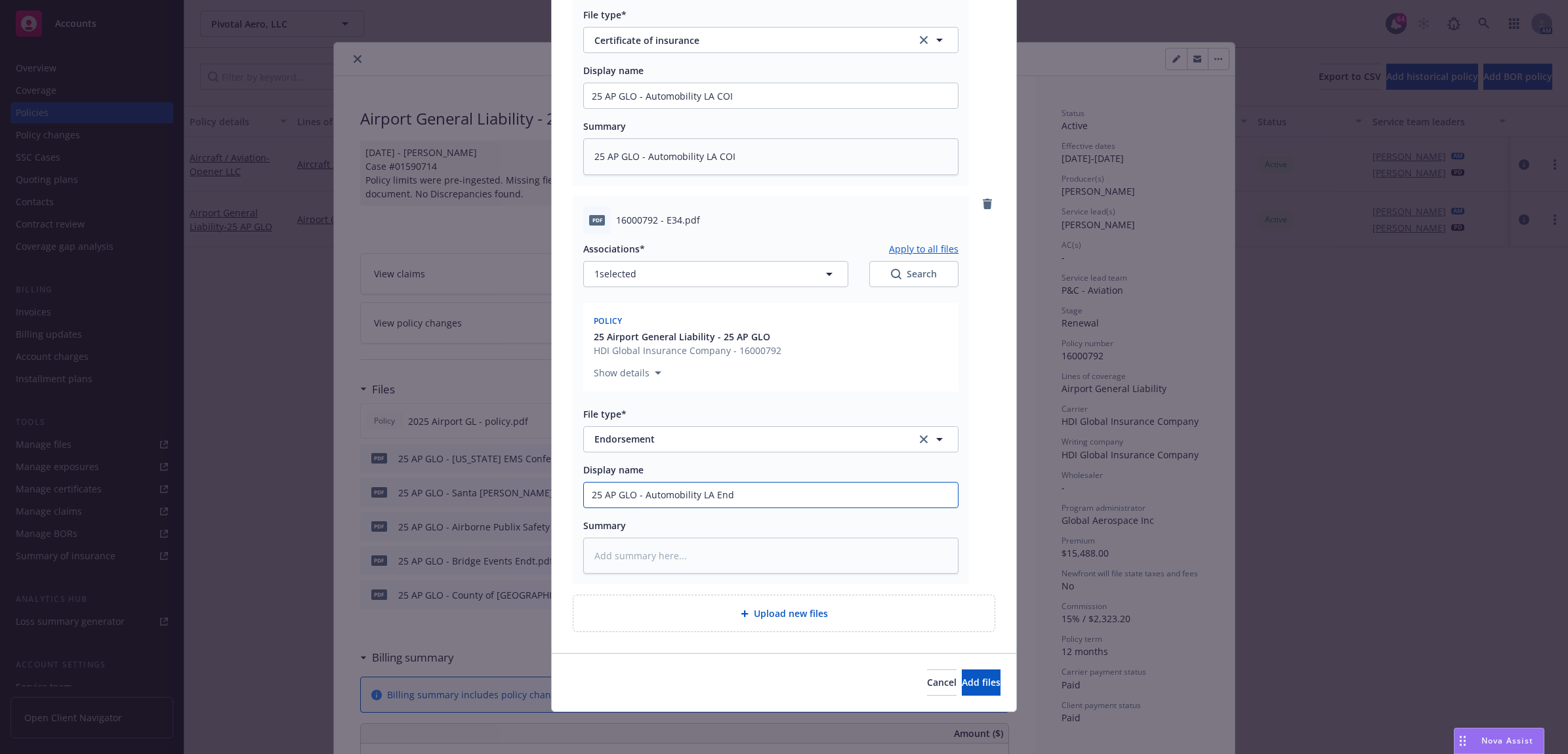
type input "25 AP GLO - Automobility LA Endt"
click at [706, 108] on input "25 AP GLO - Automobility LA Endt" at bounding box center [771, 96] width 374 height 25
type textarea "x"
type input "25 AP GLO - Automobility LA Endt"
type textarea "x"
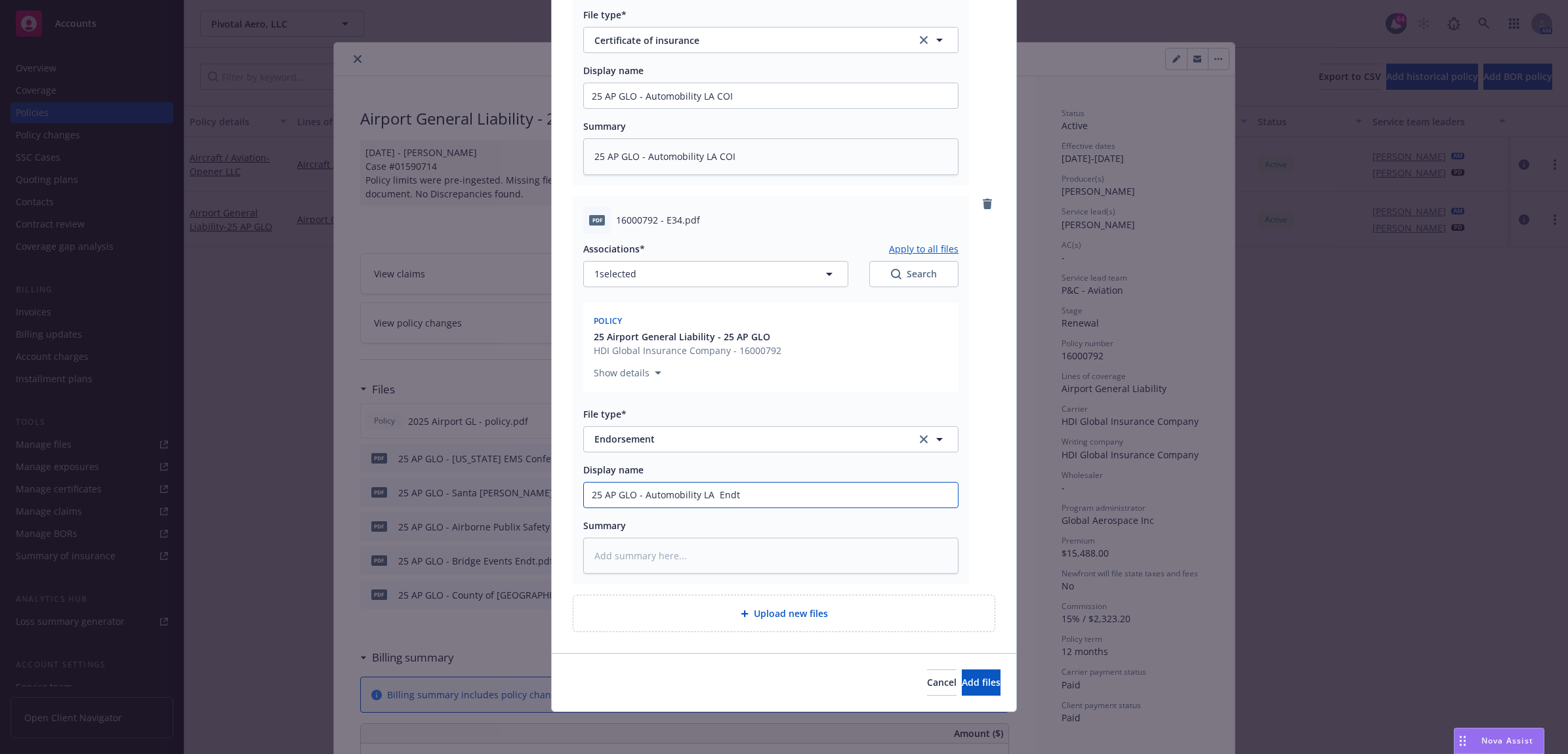
type input "25 AP GLO - Automobility LA A Endt"
type textarea "x"
drag, startPoint x: 750, startPoint y: 494, endPoint x: 519, endPoint y: 482, distance: 231.3
click at [519, 482] on div "Add files The uploaded files will be associated with 25 Airport General Liabili…" at bounding box center [784, 377] width 1568 height 754
type input "25 AP GLO - Automobility LA AI Endt"
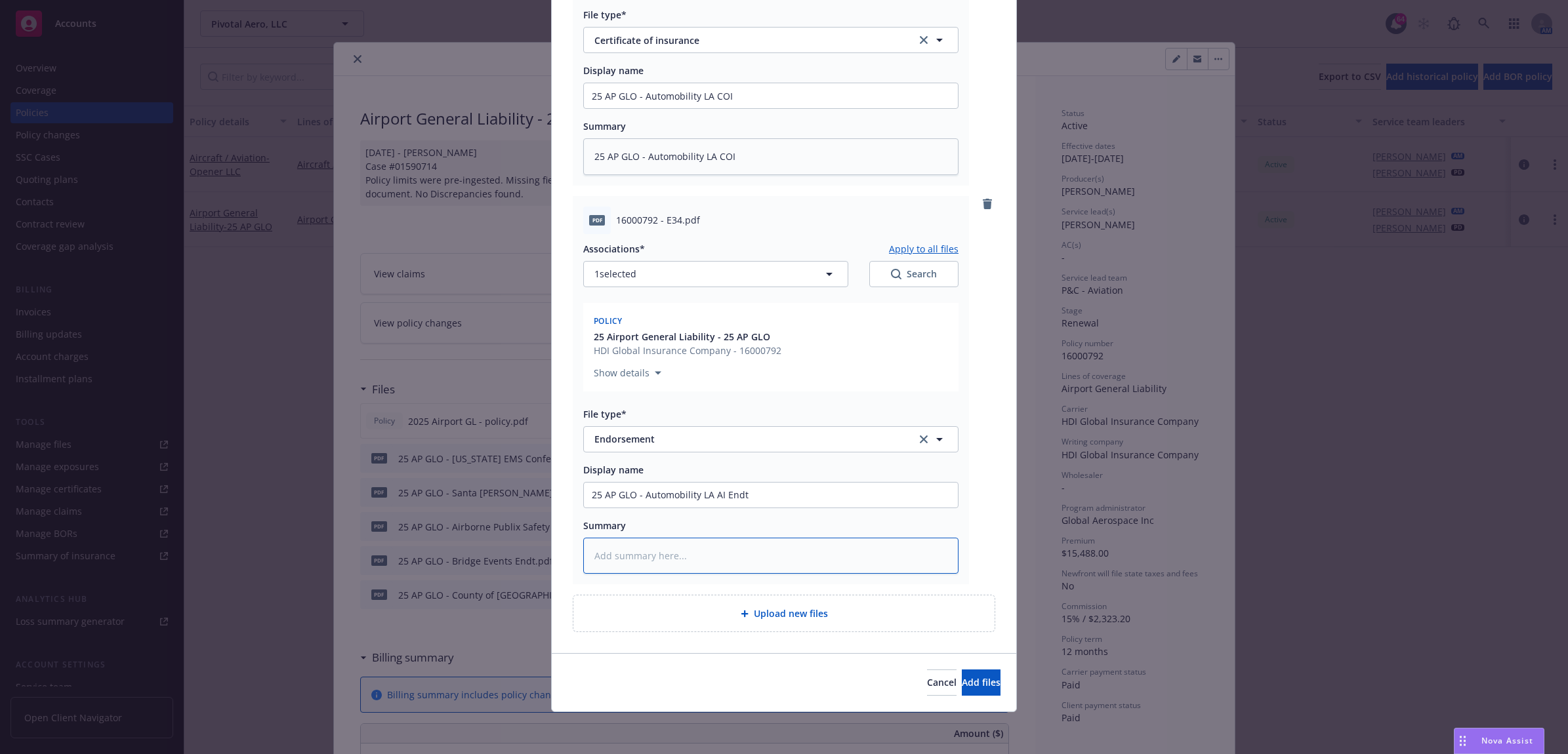
paste textarea "25 AP GLO - Automobility LA AI Endt"
type textarea "x"
type textarea "25 AP GLO - Automobility LA AI Endt"
click at [962, 682] on span "Add files" at bounding box center [981, 682] width 38 height 13
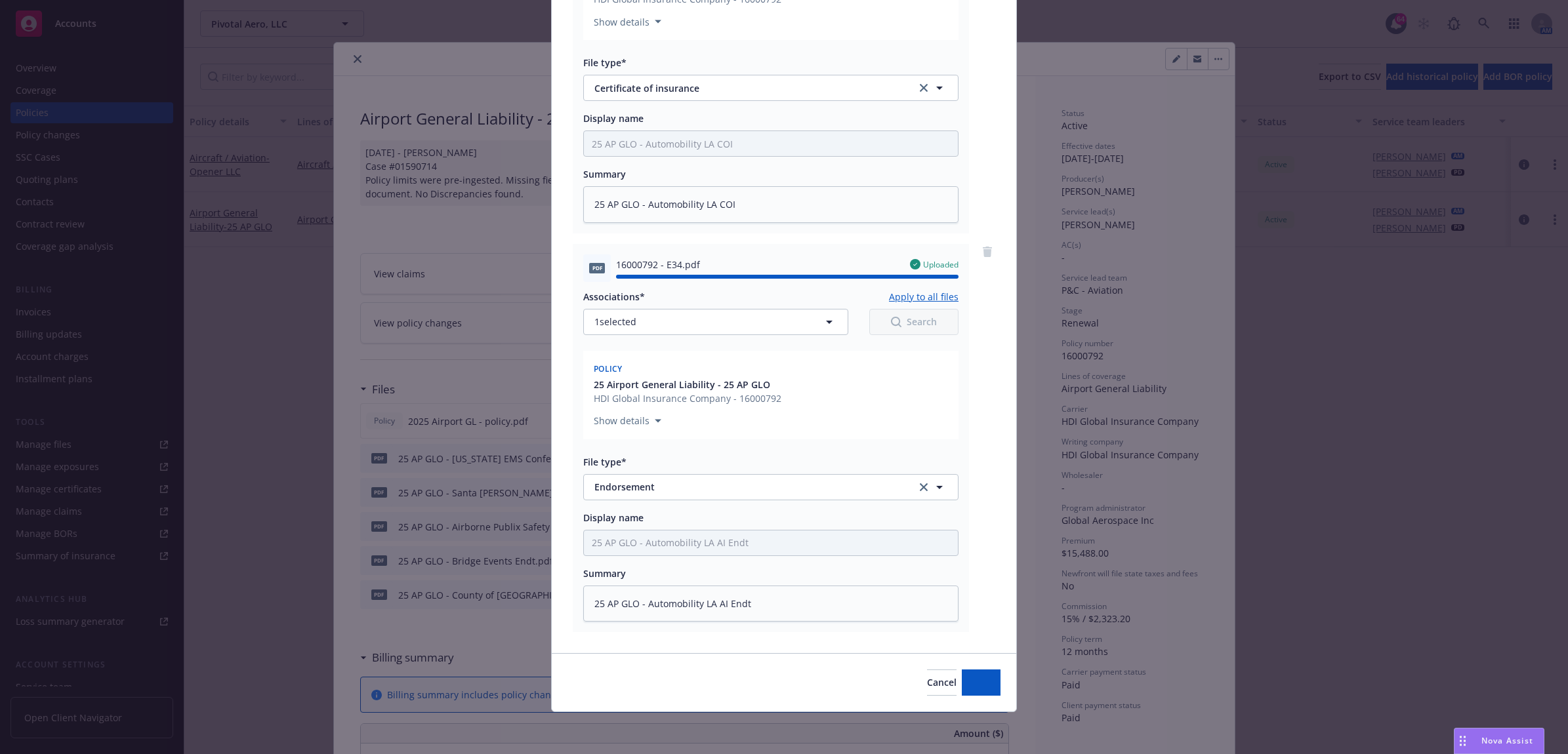
type textarea "x"
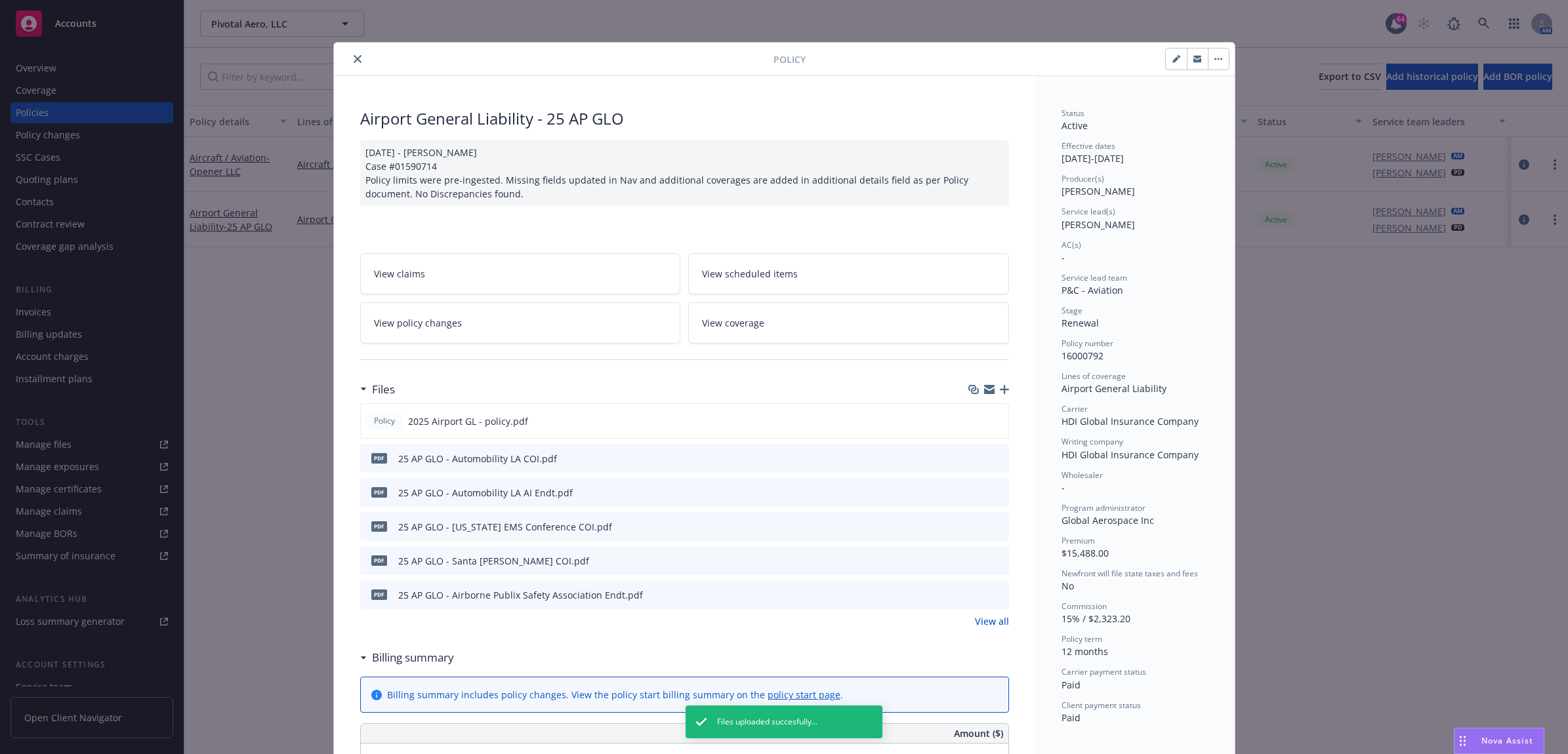
click at [354, 57] on icon "close" at bounding box center [358, 58] width 8 height 8
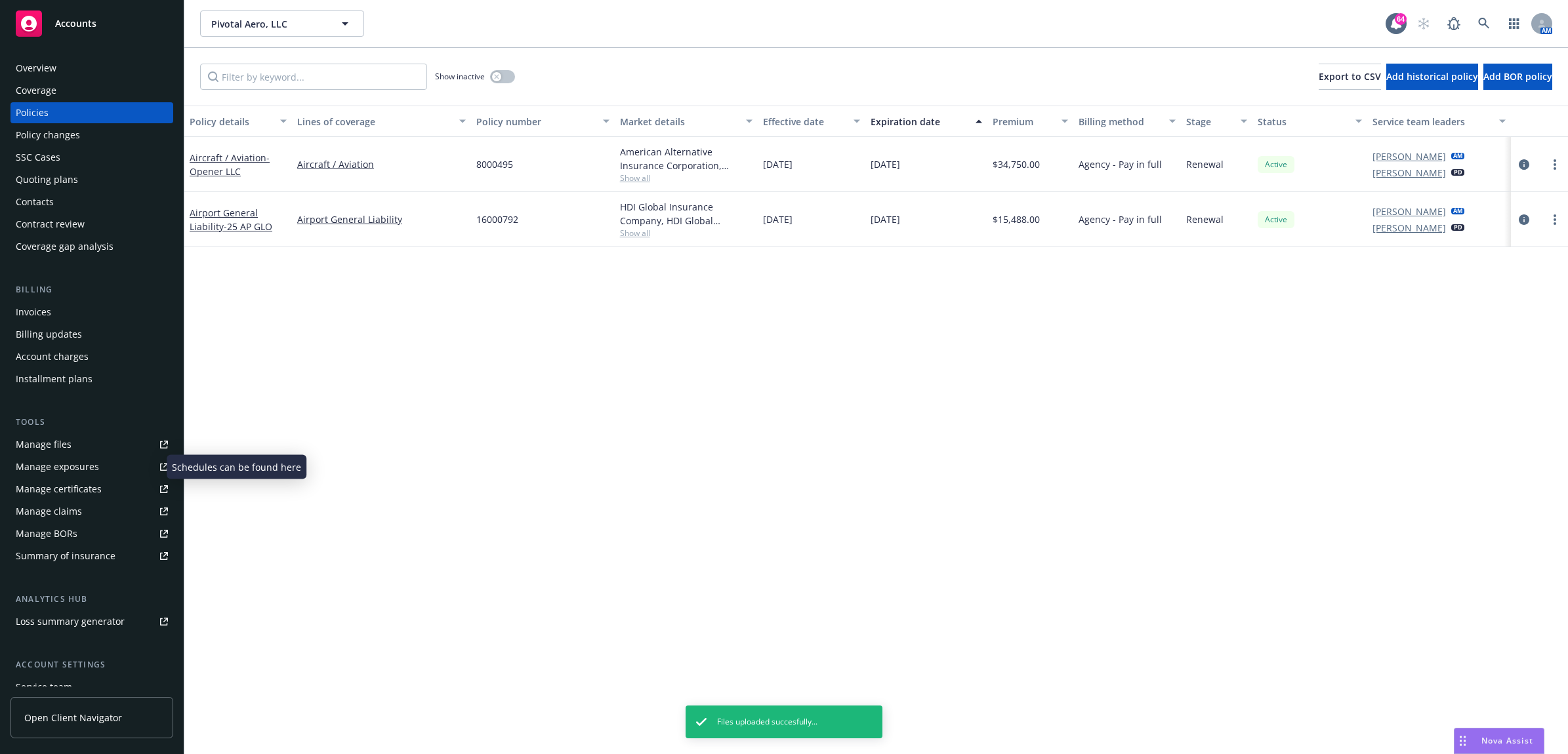
click at [85, 472] on div "Manage exposures" at bounding box center [57, 467] width 84 height 21
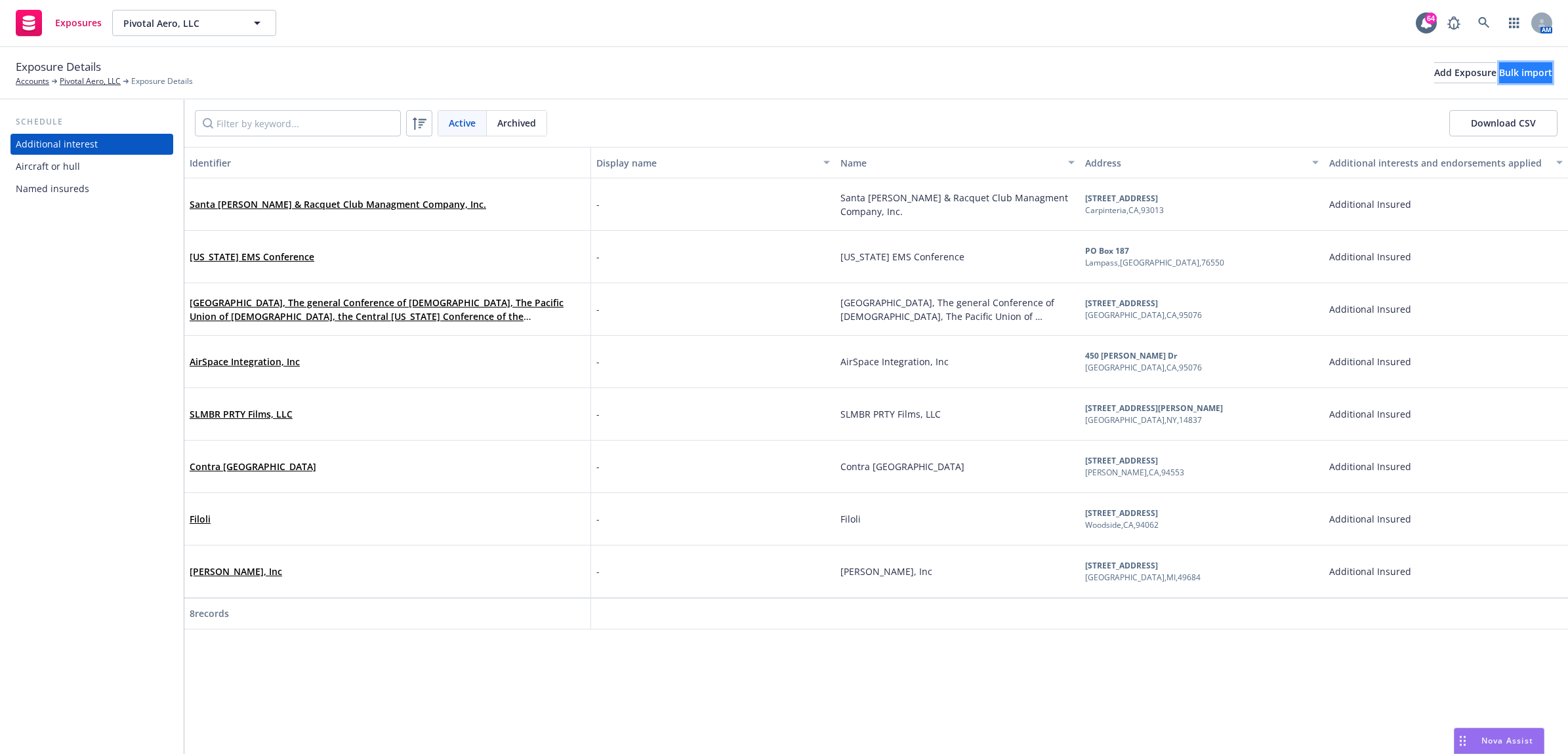
click at [1504, 73] on div "Bulk import" at bounding box center [1526, 73] width 53 height 20
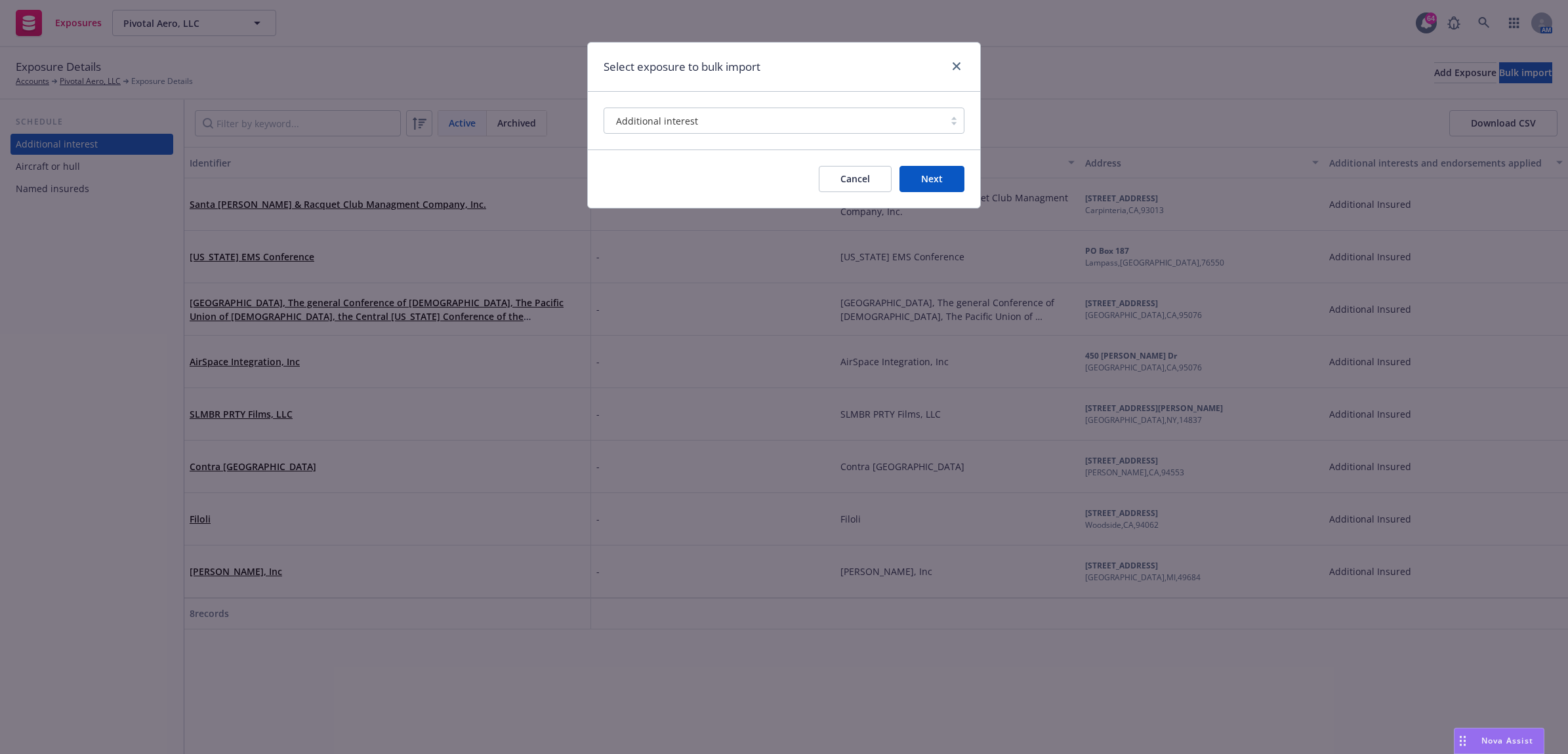
click at [864, 187] on button "Cancel" at bounding box center [855, 178] width 73 height 26
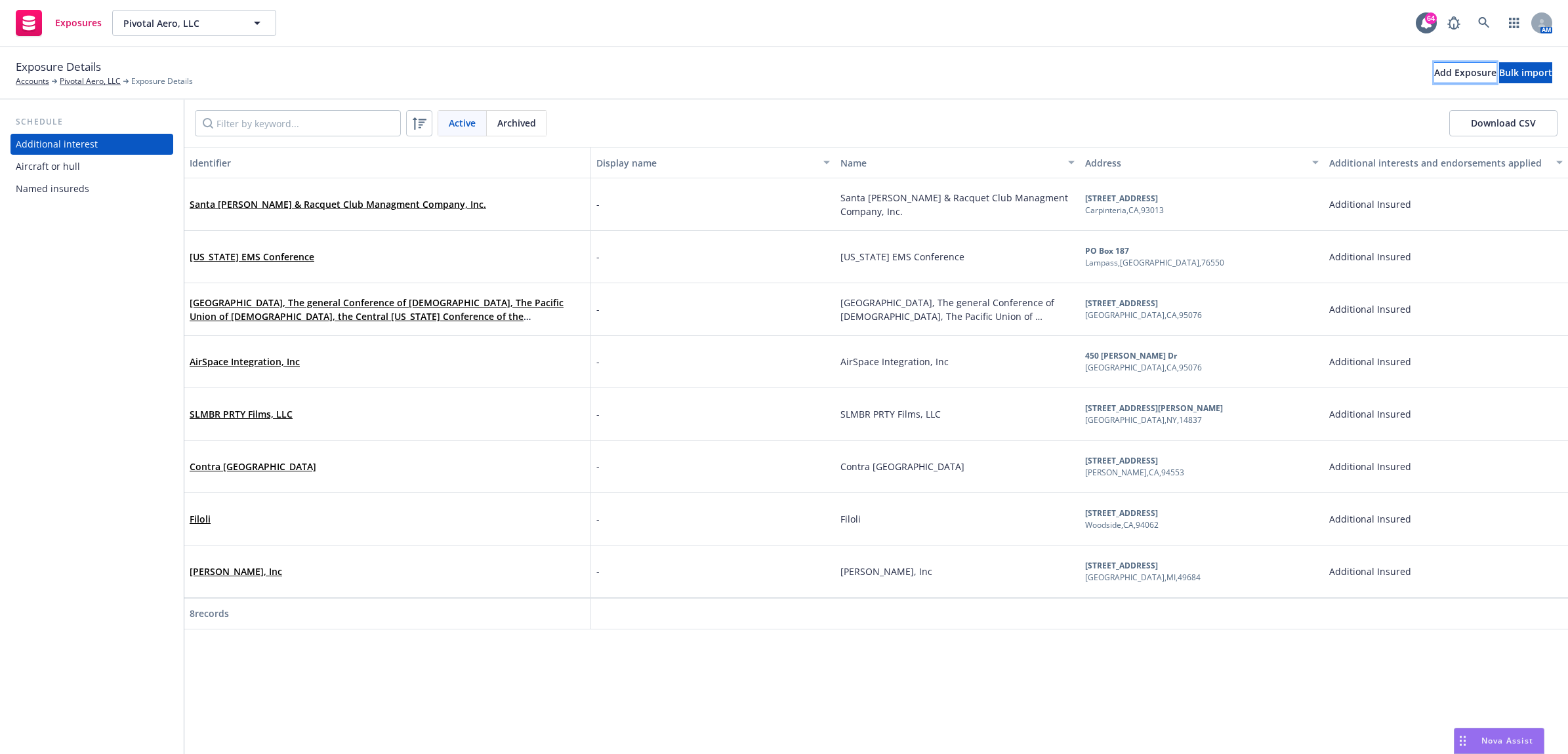
click at [1434, 70] on div "Add Exposure" at bounding box center [1465, 73] width 62 height 20
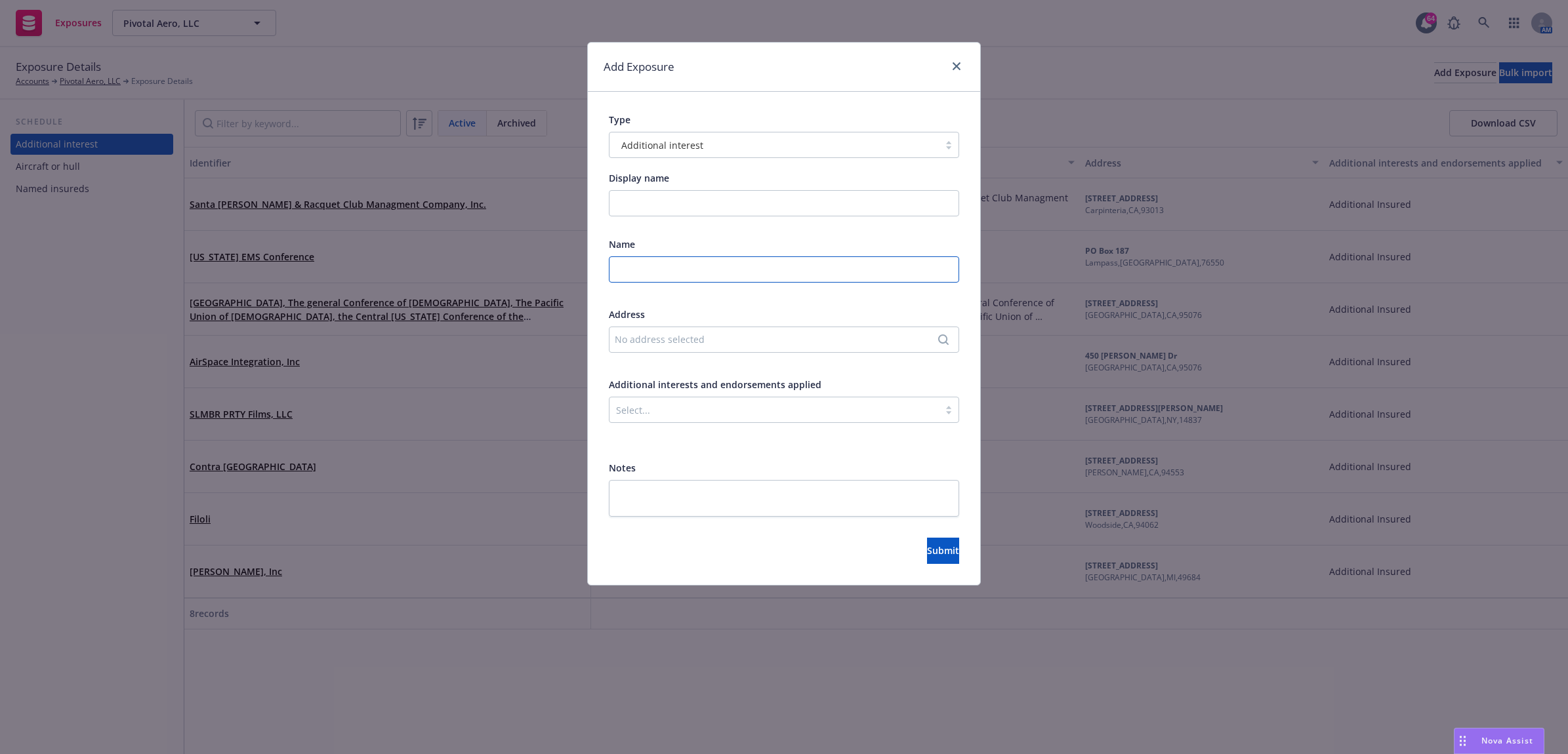
click at [651, 267] on input "text" at bounding box center [783, 269] width 350 height 26
drag, startPoint x: 638, startPoint y: 200, endPoint x: 630, endPoint y: 273, distance: 73.4
click at [630, 273] on input "text" at bounding box center [783, 269] width 350 height 26
paste input "Automobility LA, and LA Auto show, ANSA Productions, Inc., dba AutoMobility LA,…"
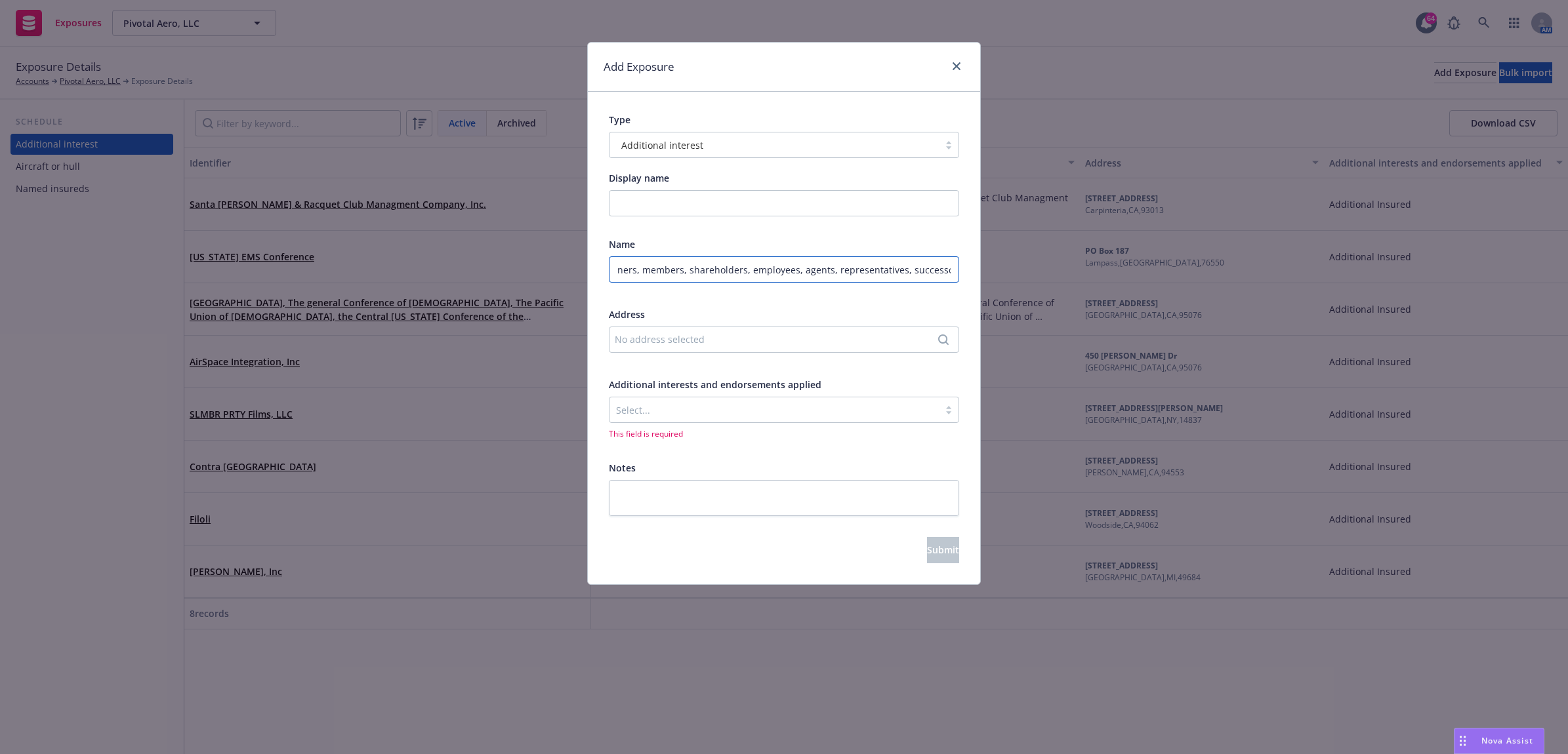
type input "Automobility LA, and LA Auto show, ANSA Productions, Inc., dba AutoMobility LA,…"
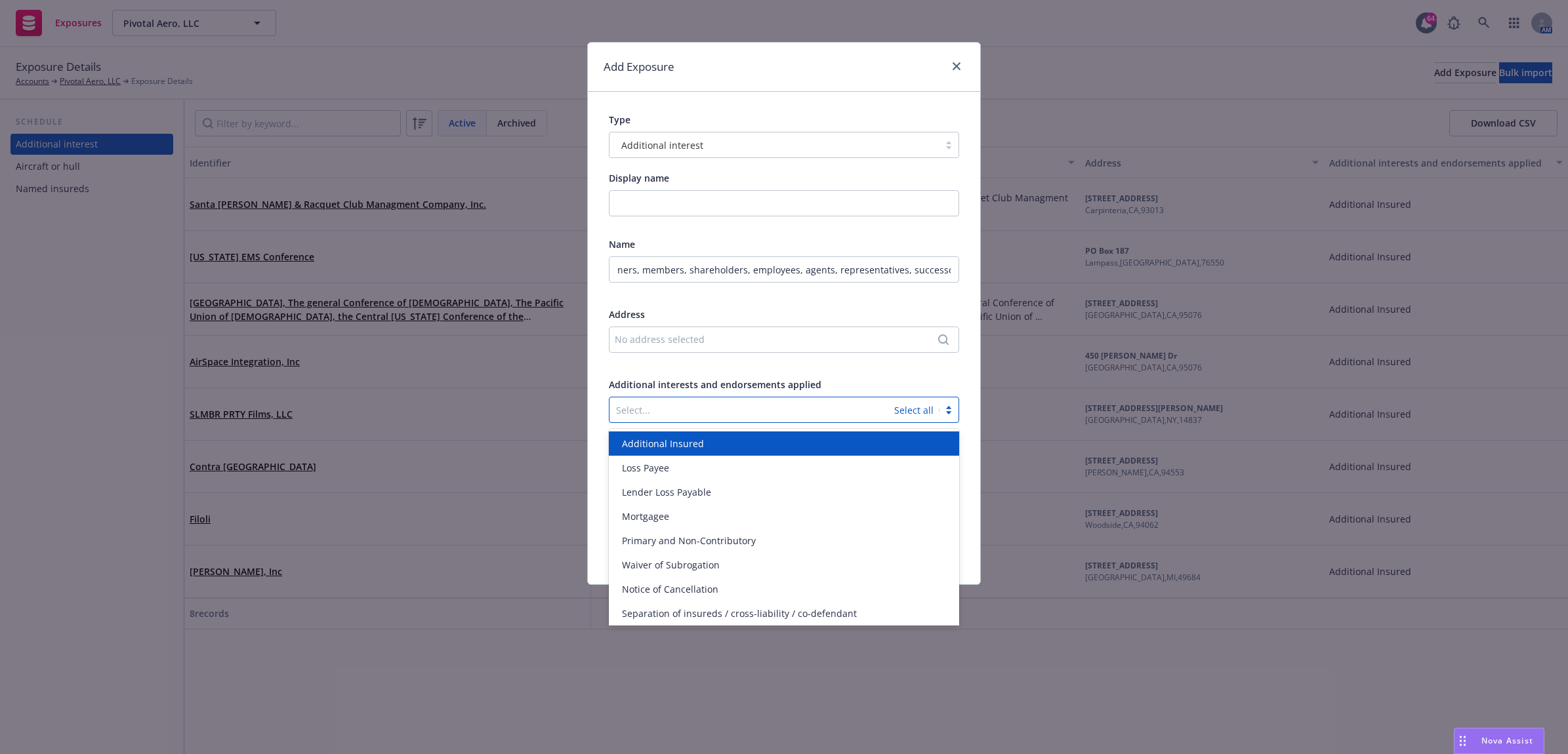
click at [680, 407] on div at bounding box center [751, 409] width 272 height 16
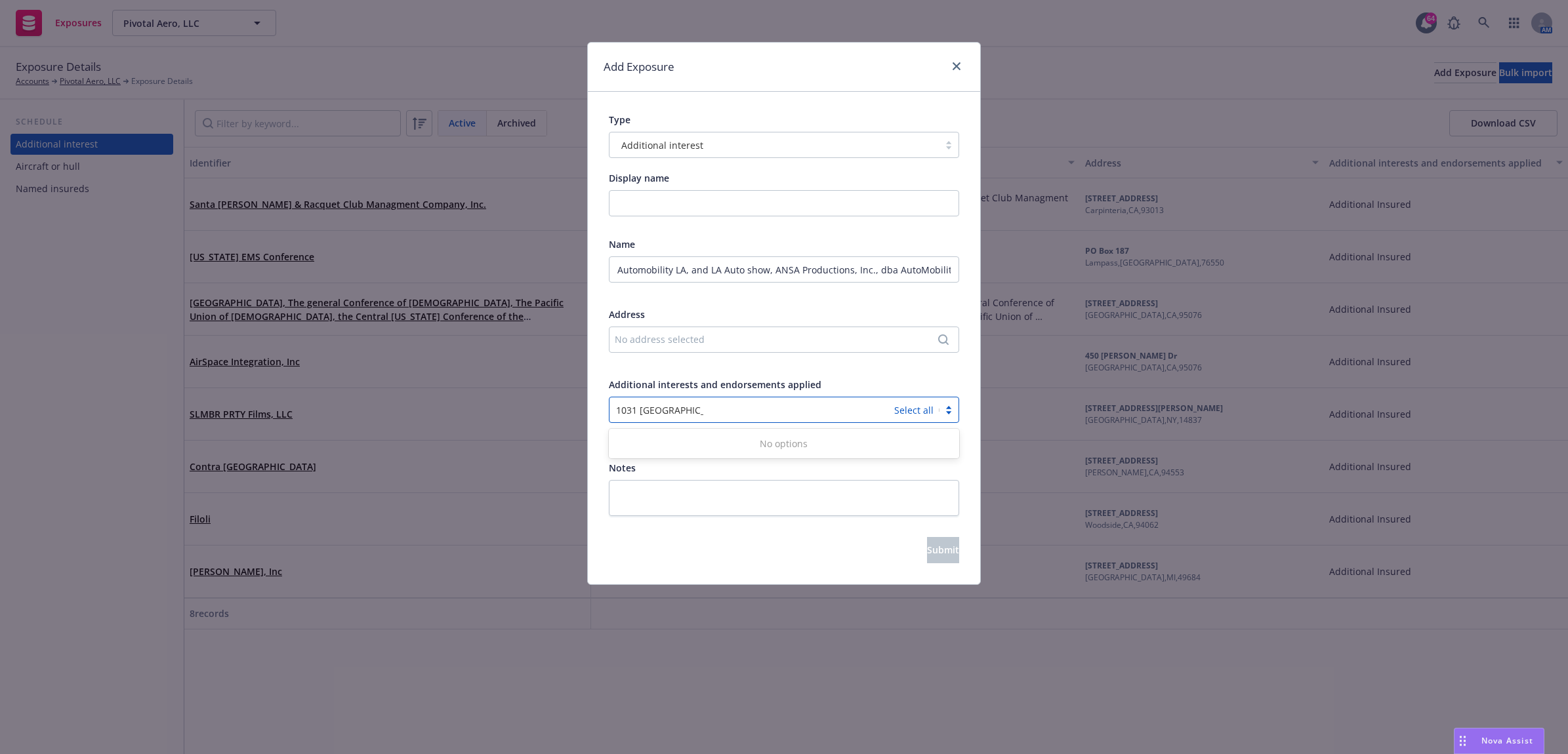
type input "1031 south broadway"
click at [765, 405] on div at bounding box center [751, 409] width 272 height 16
click at [717, 349] on div "No address selected" at bounding box center [783, 339] width 350 height 26
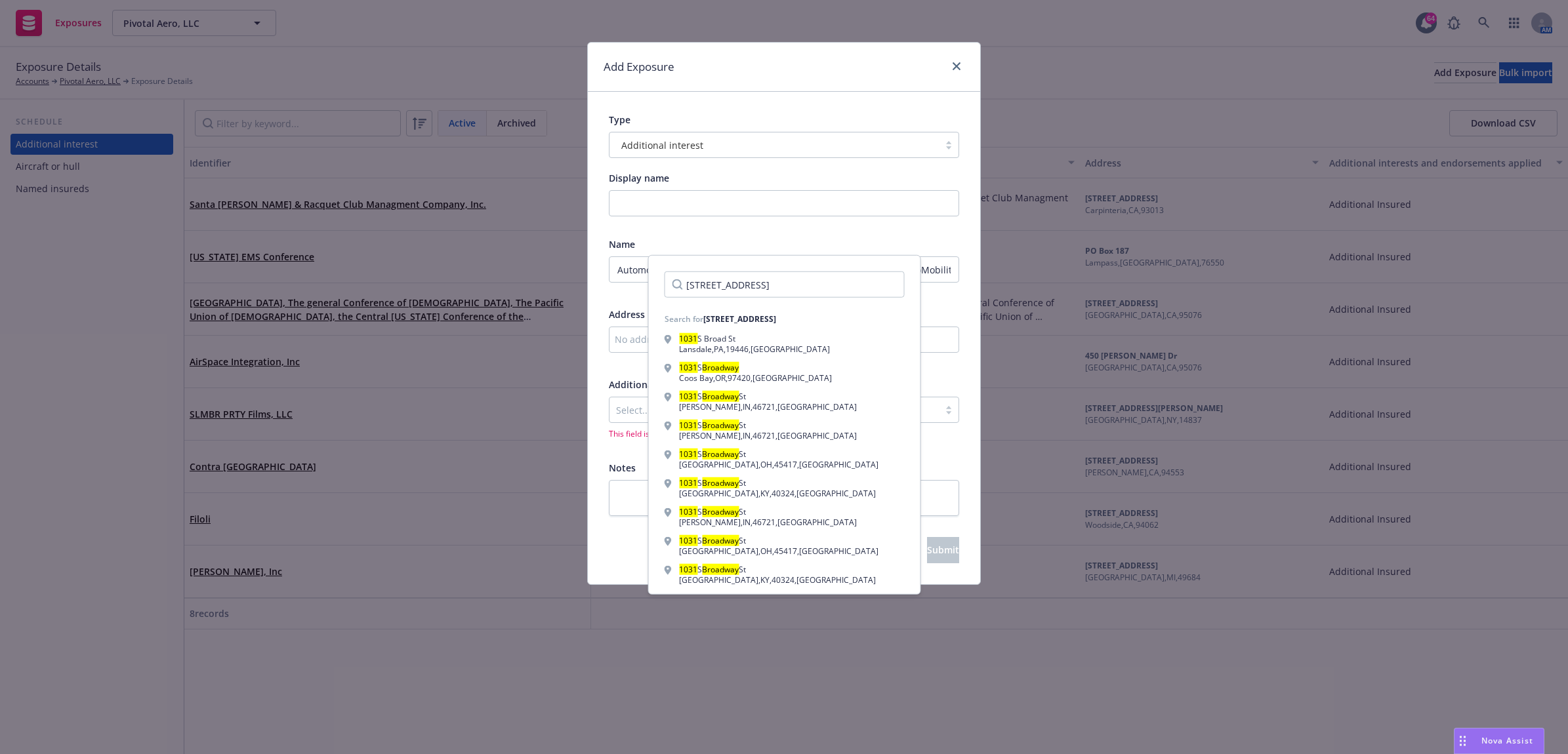
type input "1031 south broadway ste 500 los angeles"
click at [847, 309] on div "Search for 1031 south broadway ste 500 los angeles" at bounding box center [785, 319] width 261 height 21
click at [776, 314] on div "1031 south broadway ste 500 los angeles" at bounding box center [740, 319] width 73 height 11
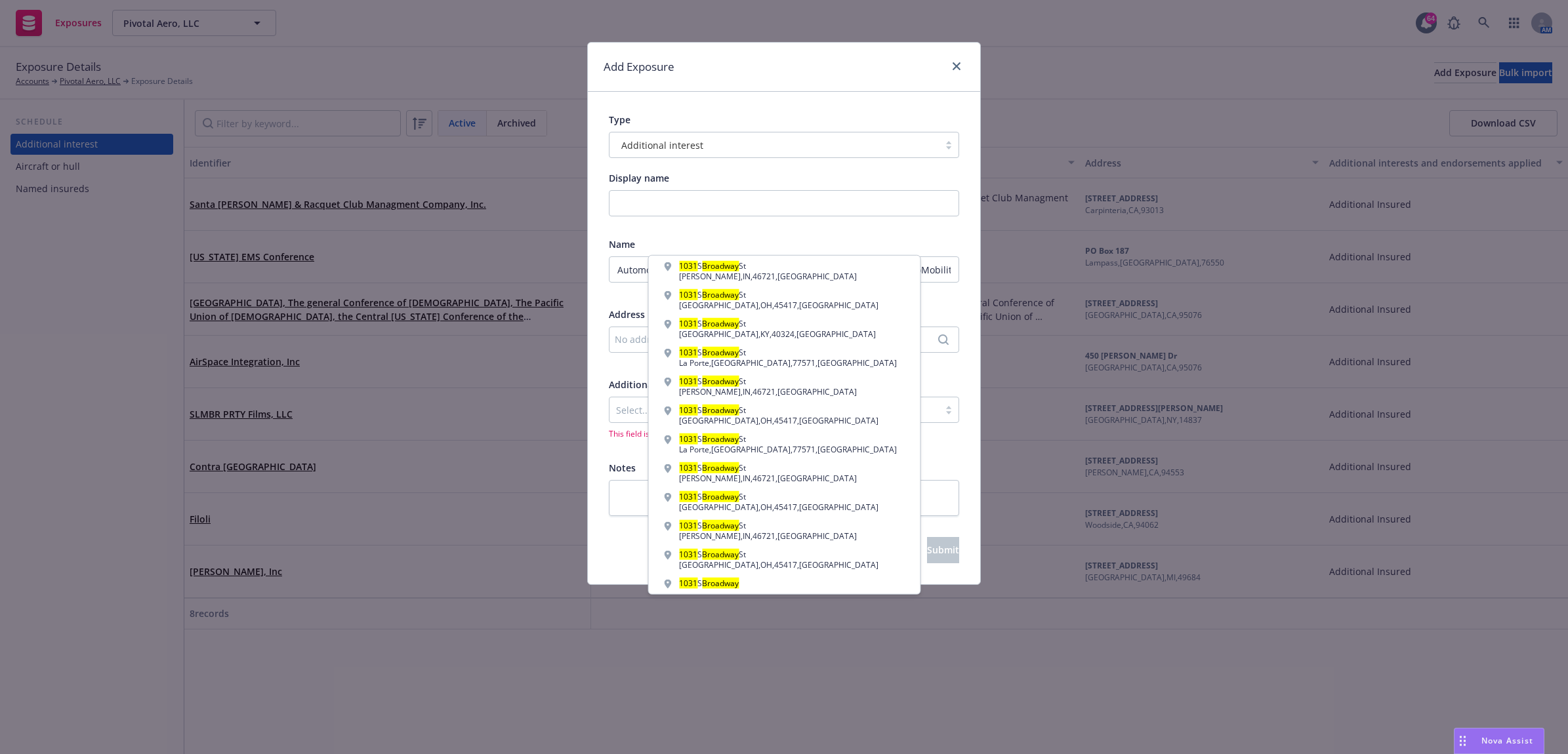
scroll to position [330, 0]
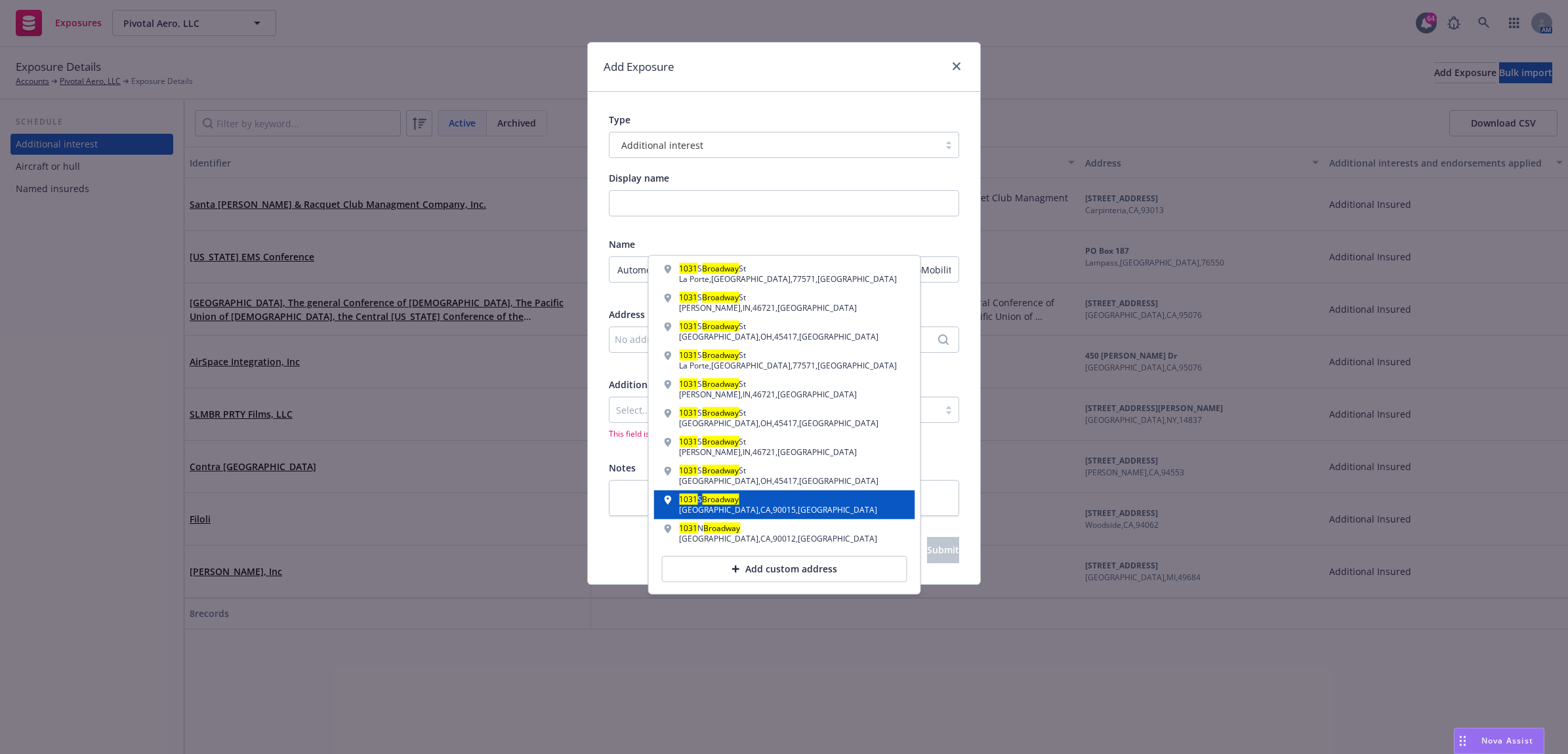
click at [804, 499] on div "1031 S Broadway Los Angeles , CA , 90015 , USA" at bounding box center [785, 505] width 240 height 18
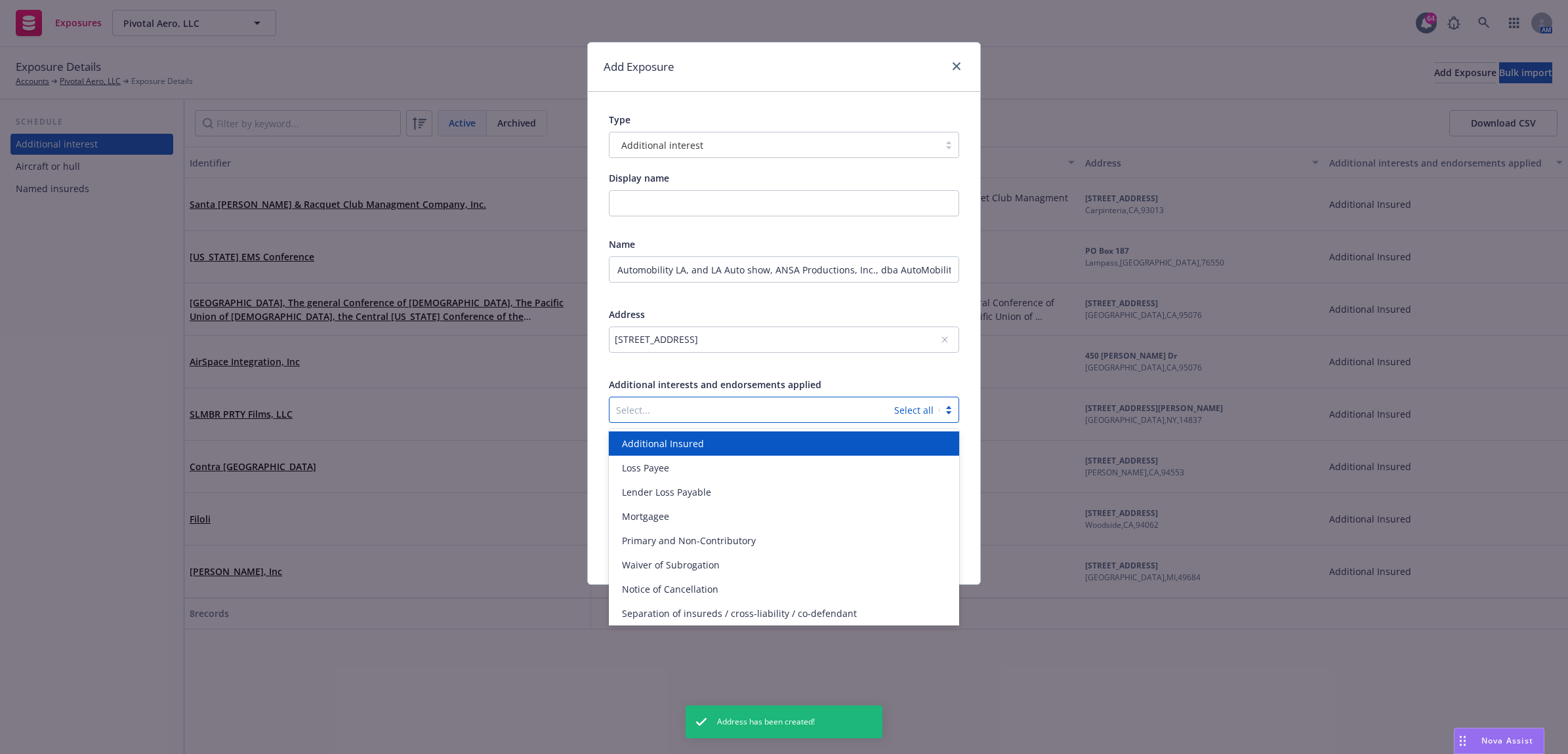
click at [752, 414] on div at bounding box center [751, 409] width 272 height 16
click at [740, 450] on div "Additional Insured" at bounding box center [784, 443] width 335 height 14
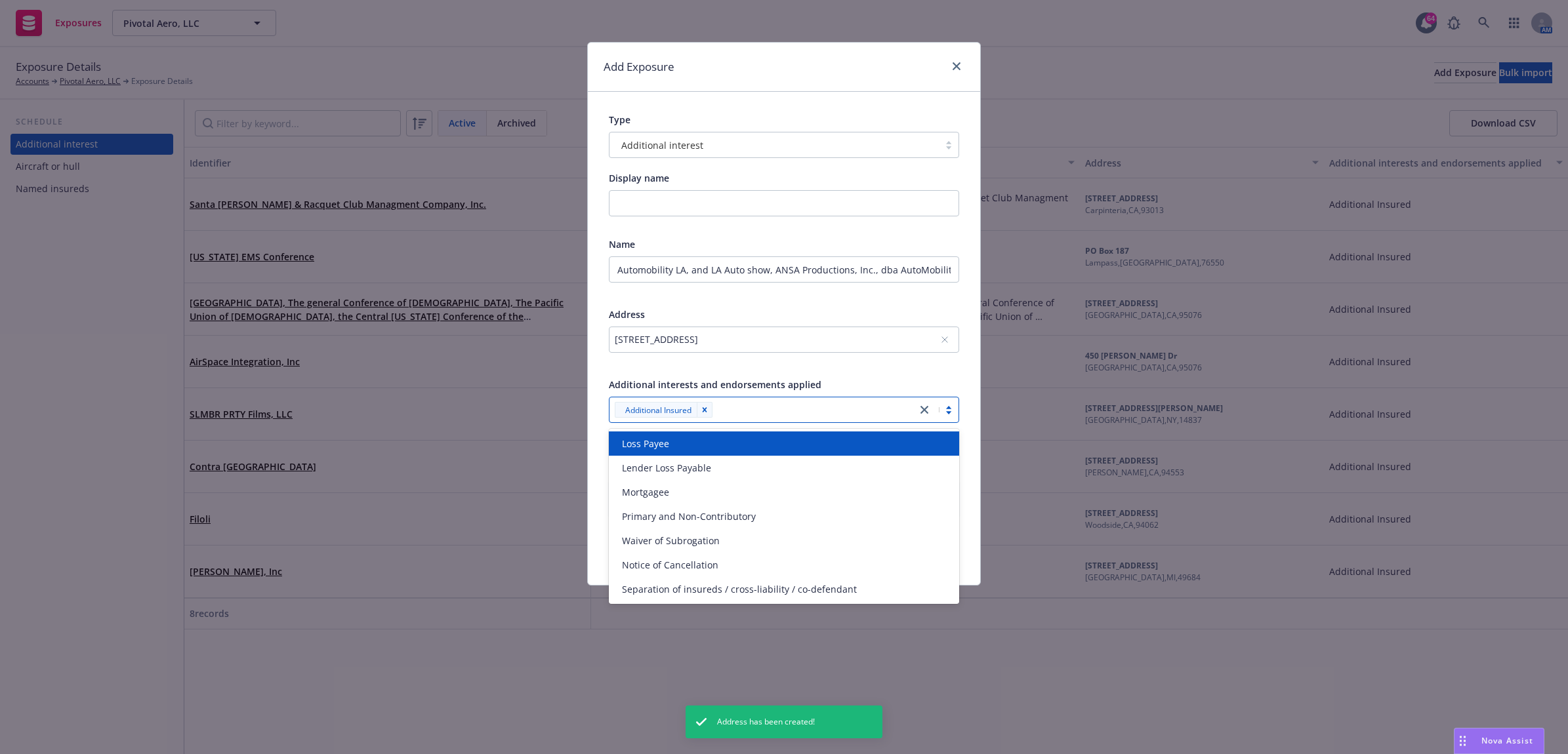
click at [876, 366] on div at bounding box center [783, 364] width 350 height 12
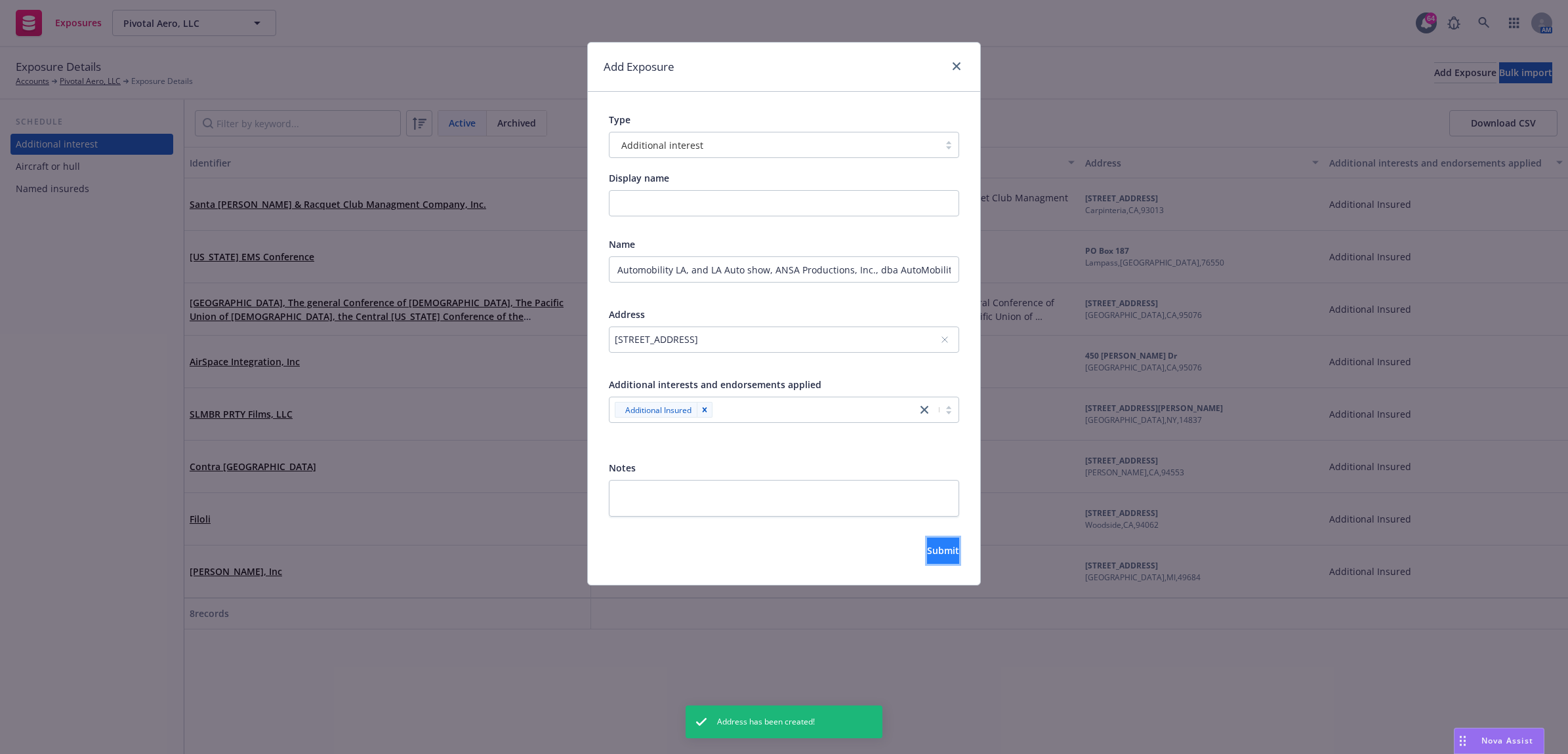
click at [939, 548] on button "Submit" at bounding box center [942, 551] width 32 height 26
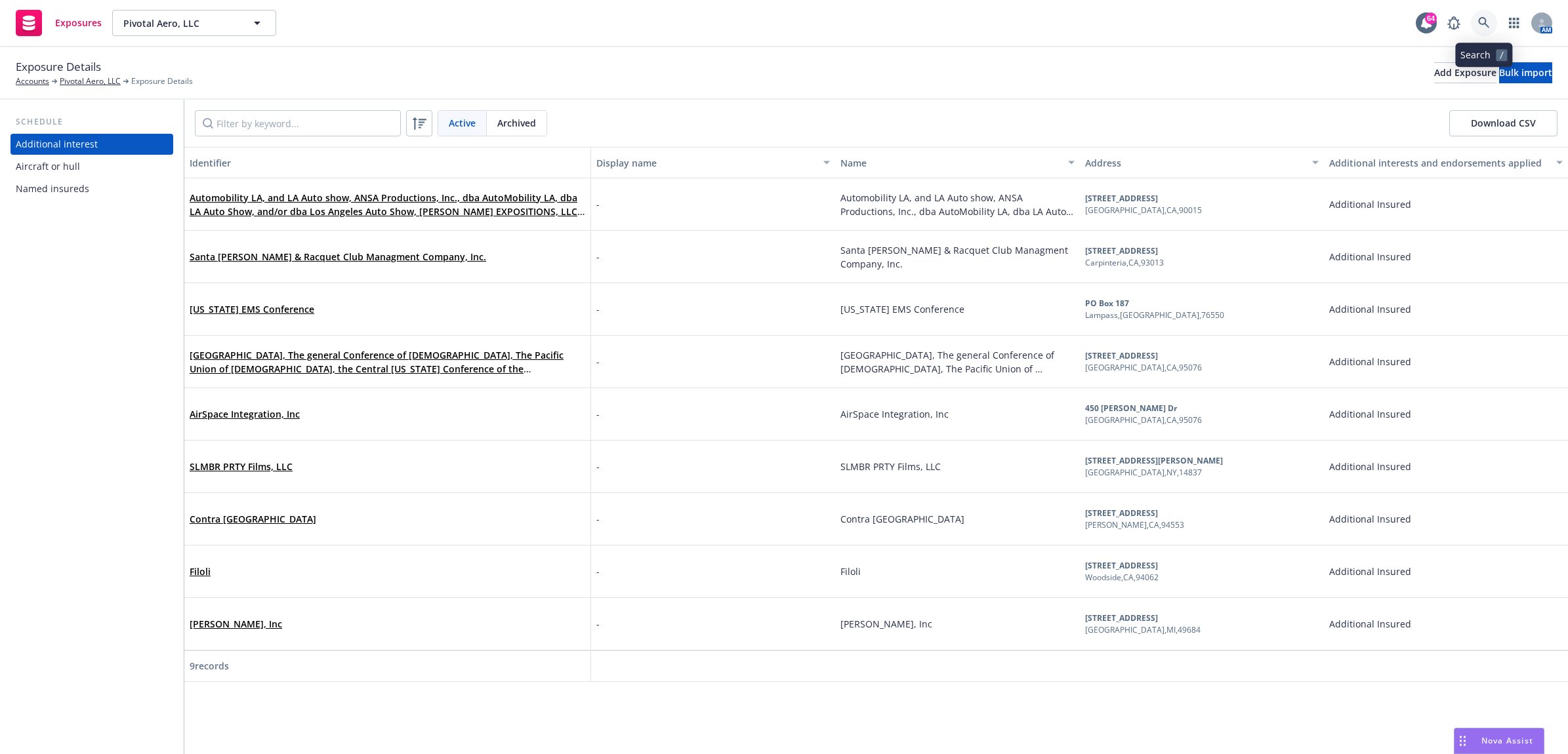
click at [1494, 21] on link at bounding box center [1484, 22] width 26 height 26
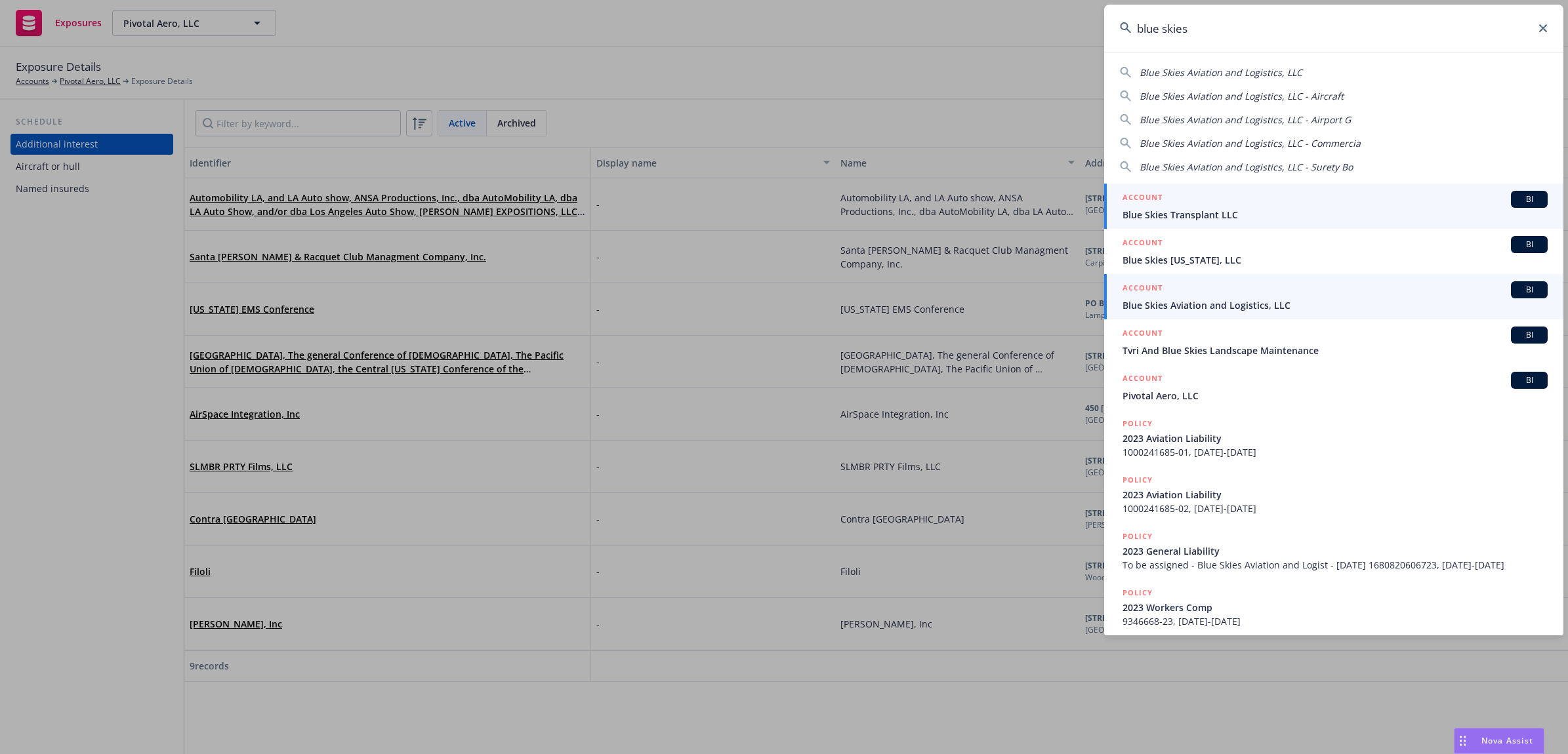
type input "blue skies"
click at [1248, 298] on span "Blue Skies Aviation and Logistics, LLC" at bounding box center [1335, 305] width 425 height 14
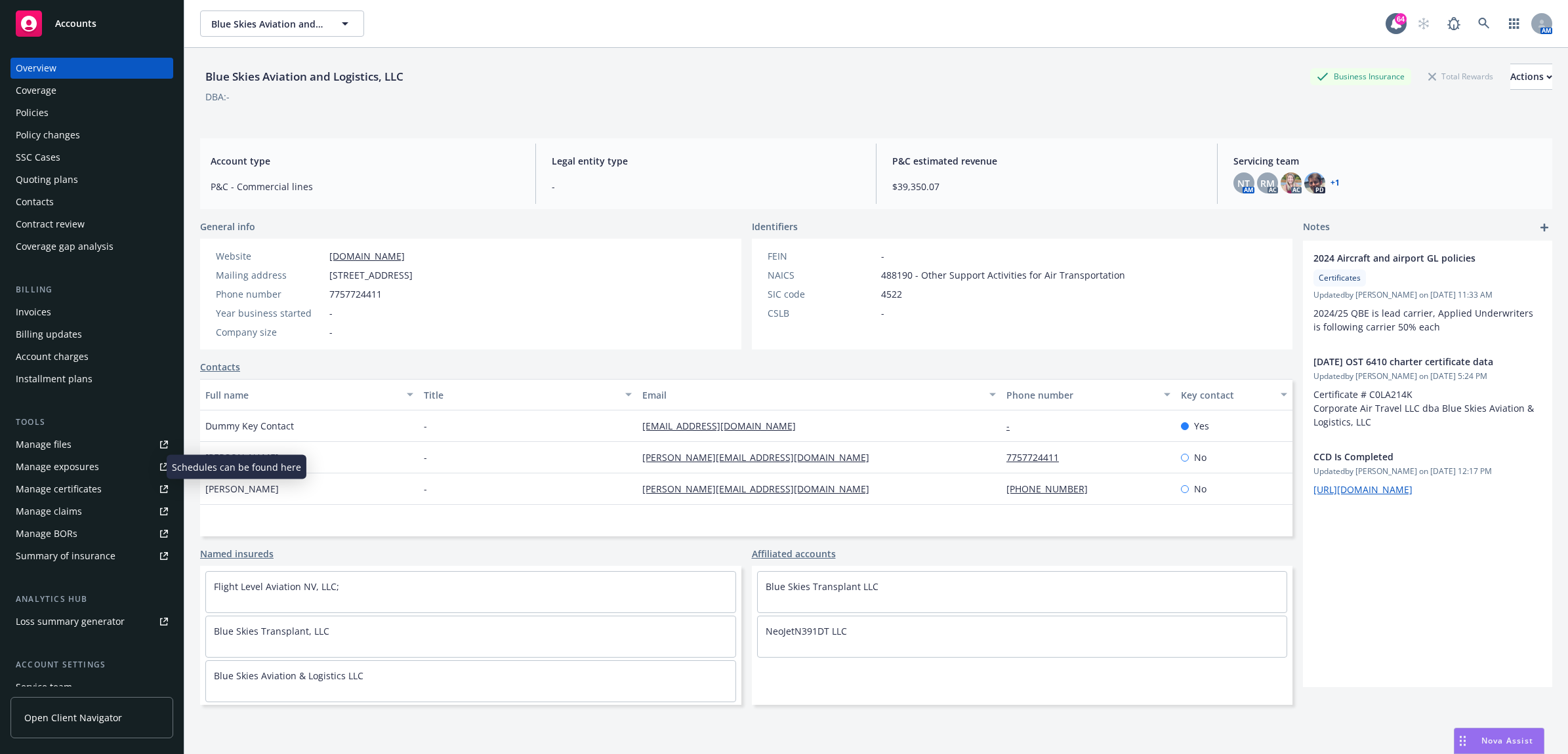
click at [76, 472] on div "Manage exposures" at bounding box center [57, 467] width 84 height 21
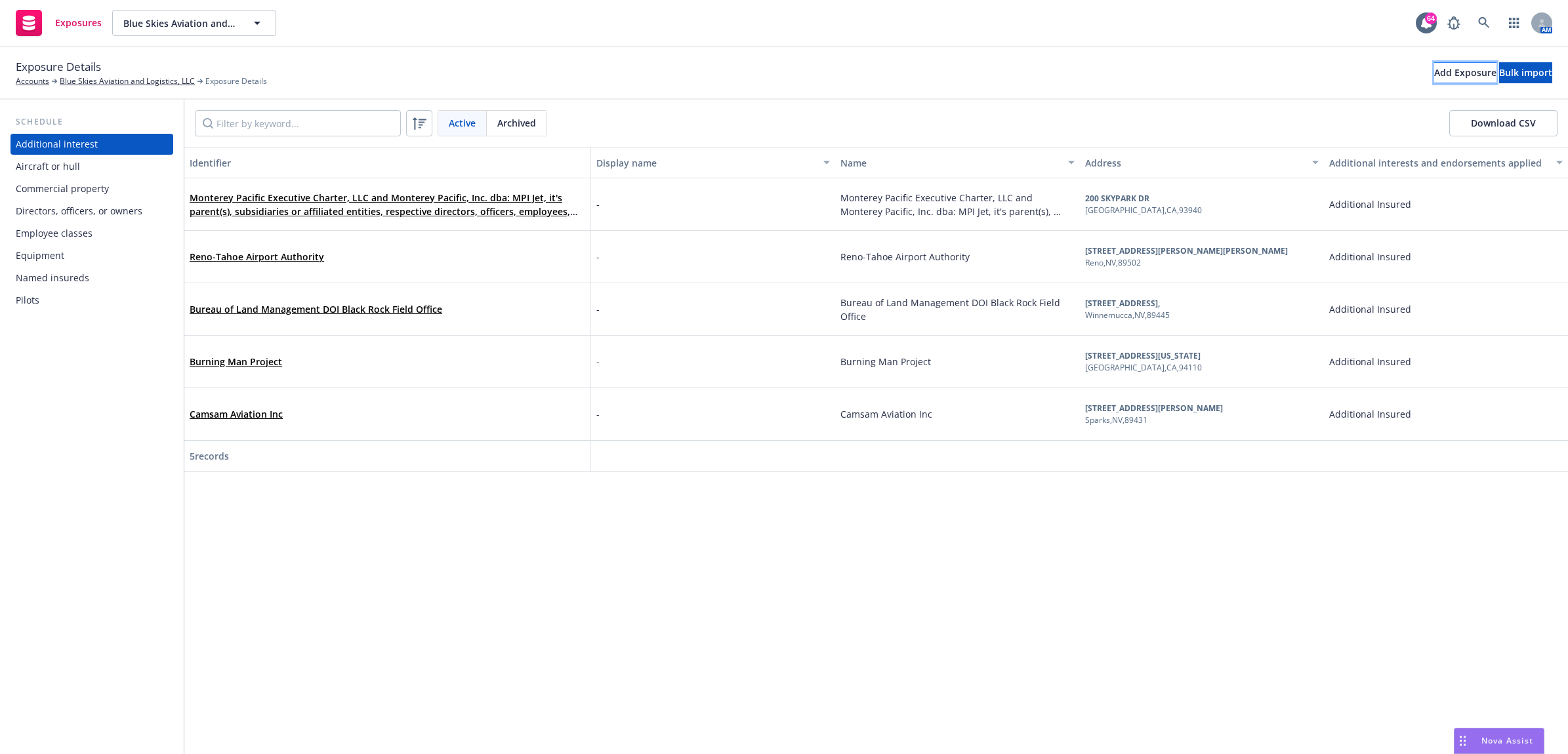
click at [1434, 75] on div "Add Exposure" at bounding box center [1465, 73] width 62 height 20
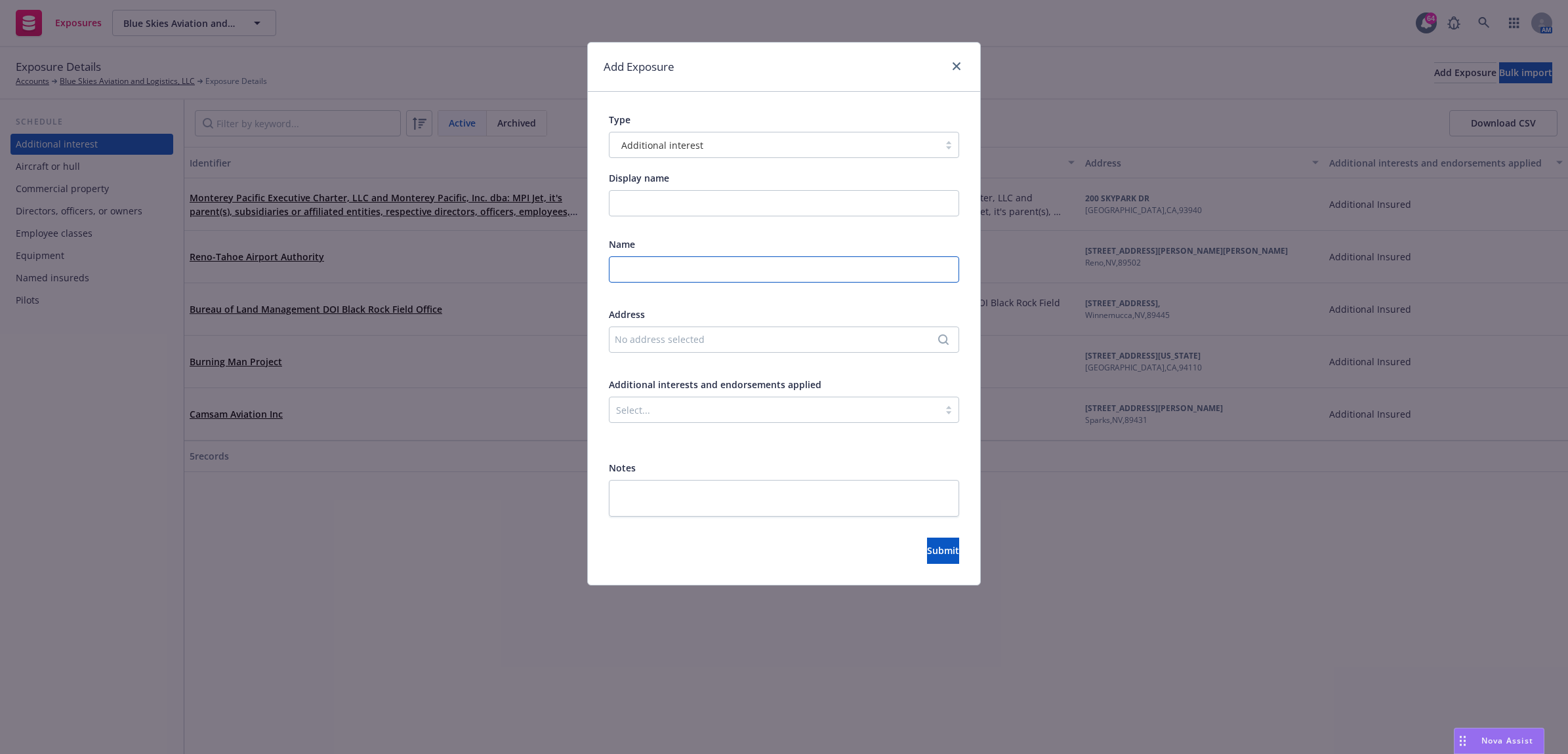
click at [660, 264] on input "text" at bounding box center [783, 269] width 350 height 26
type input "Camsam Aviation Inc"
click at [735, 351] on div "No address selected" at bounding box center [783, 339] width 350 height 26
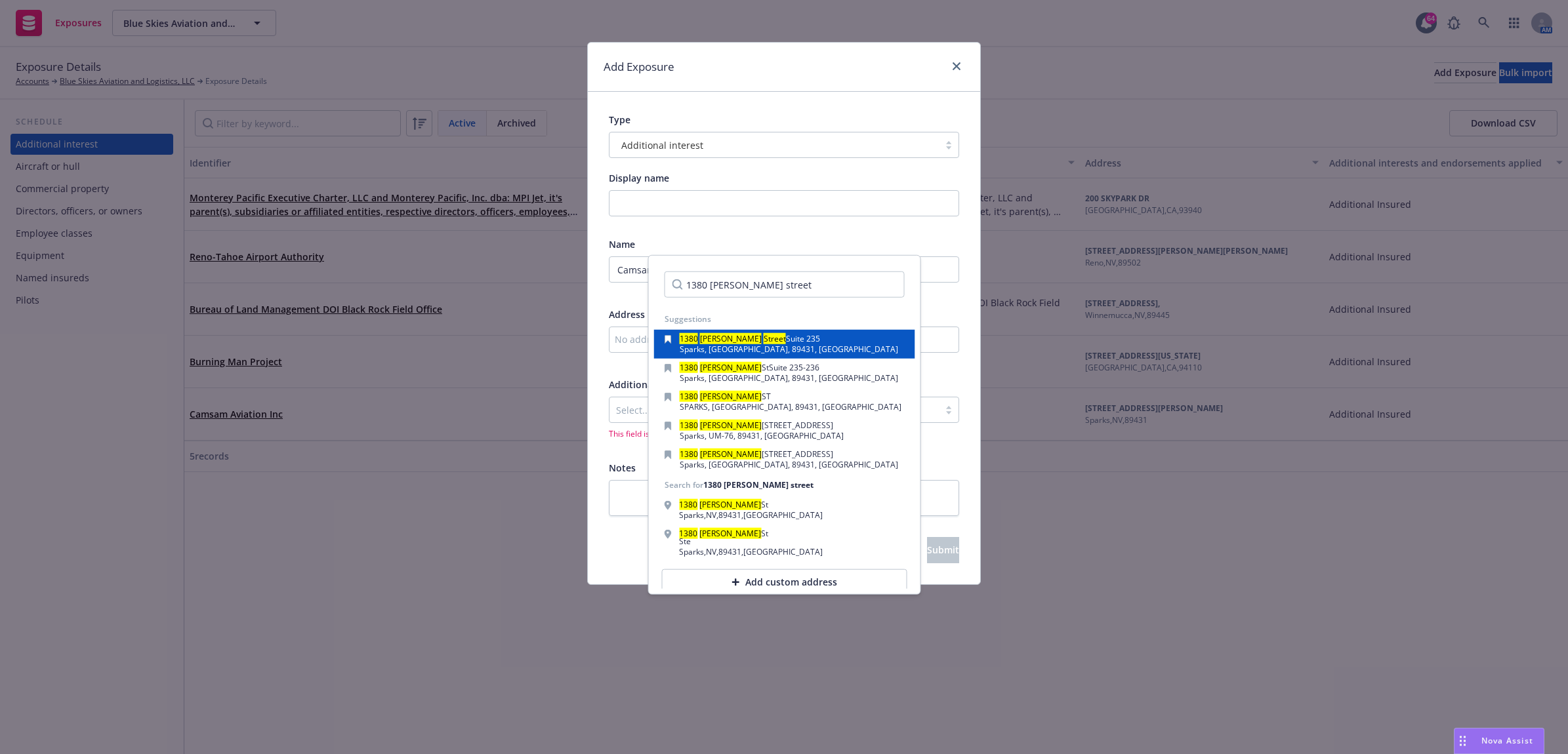
type input "1380 greg street"
click at [764, 336] on mark "Street" at bounding box center [775, 338] width 22 height 11
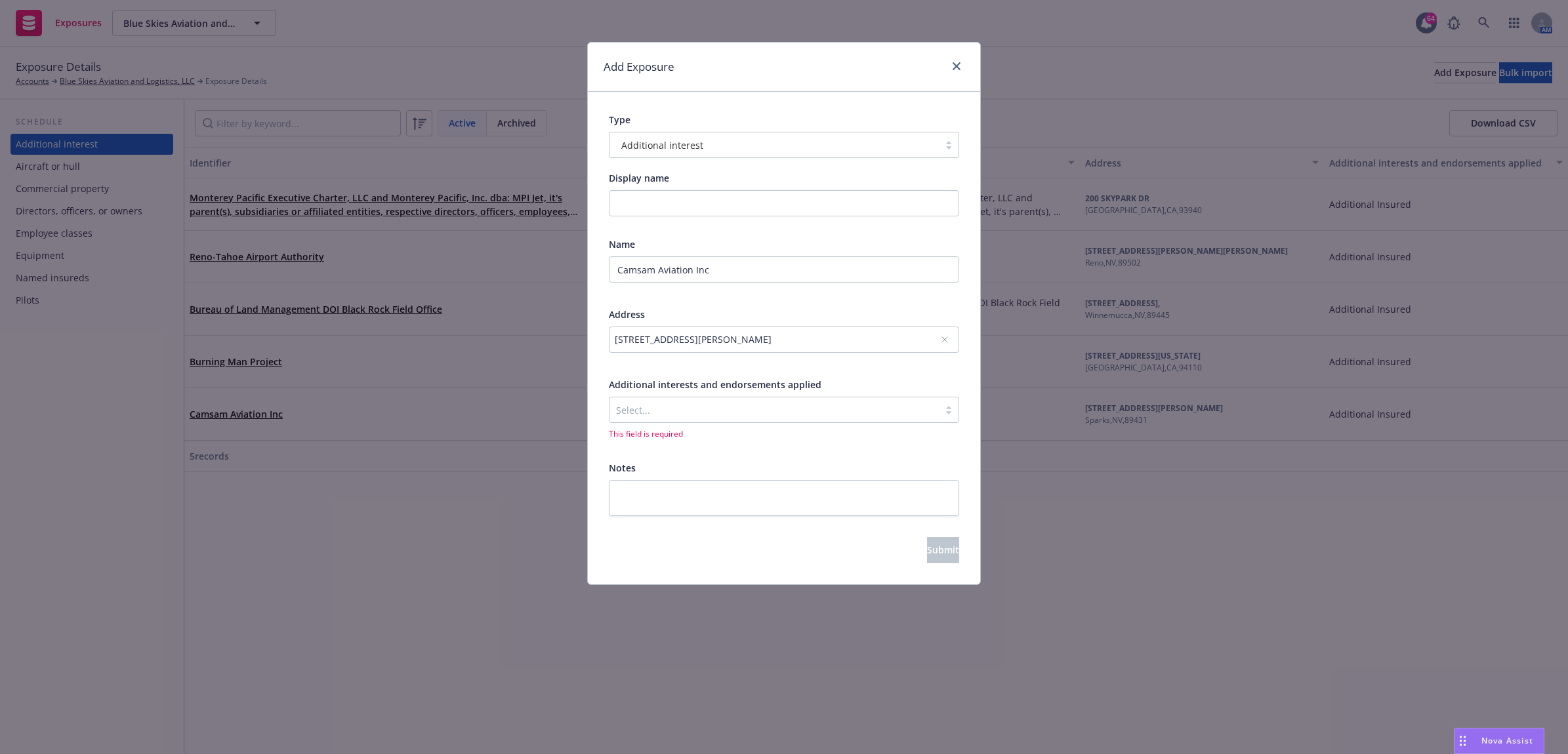
click at [794, 413] on div at bounding box center [774, 409] width 316 height 16
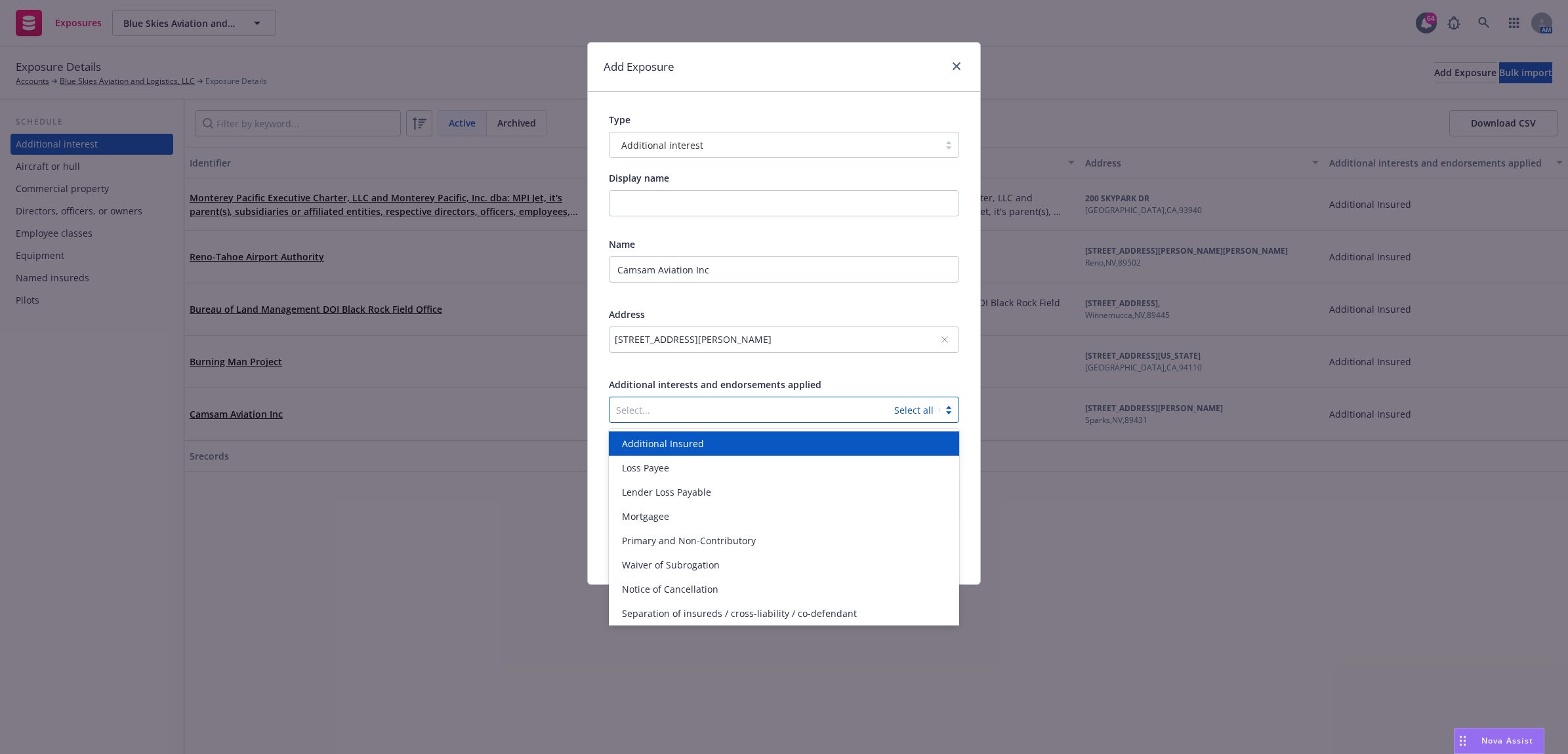
click at [740, 442] on div "Additional Insured" at bounding box center [784, 443] width 335 height 14
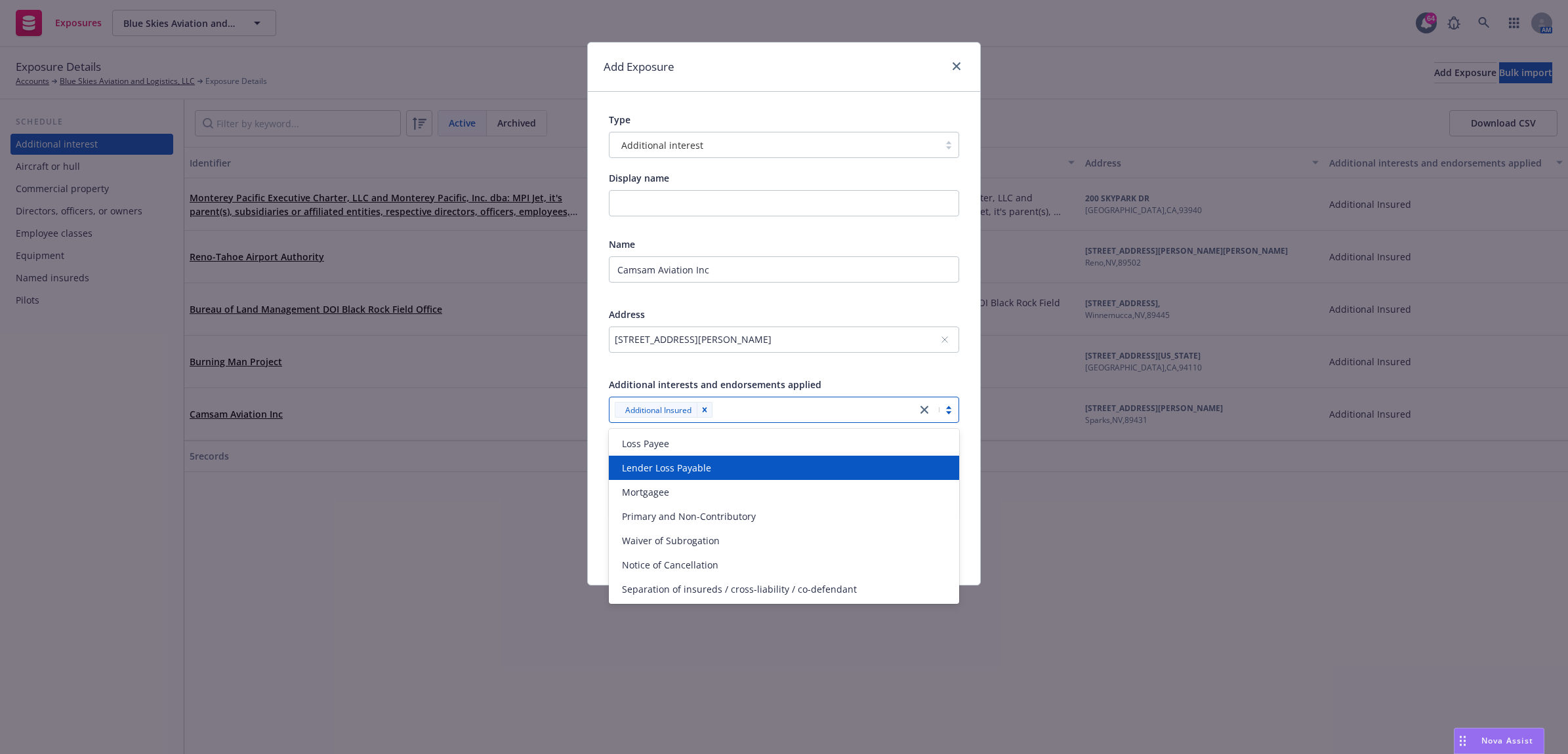
click at [971, 460] on div "Type Additional interest Display name Name Camsam Aviation Inc Address 1380 Gre…" at bounding box center [784, 338] width 392 height 493
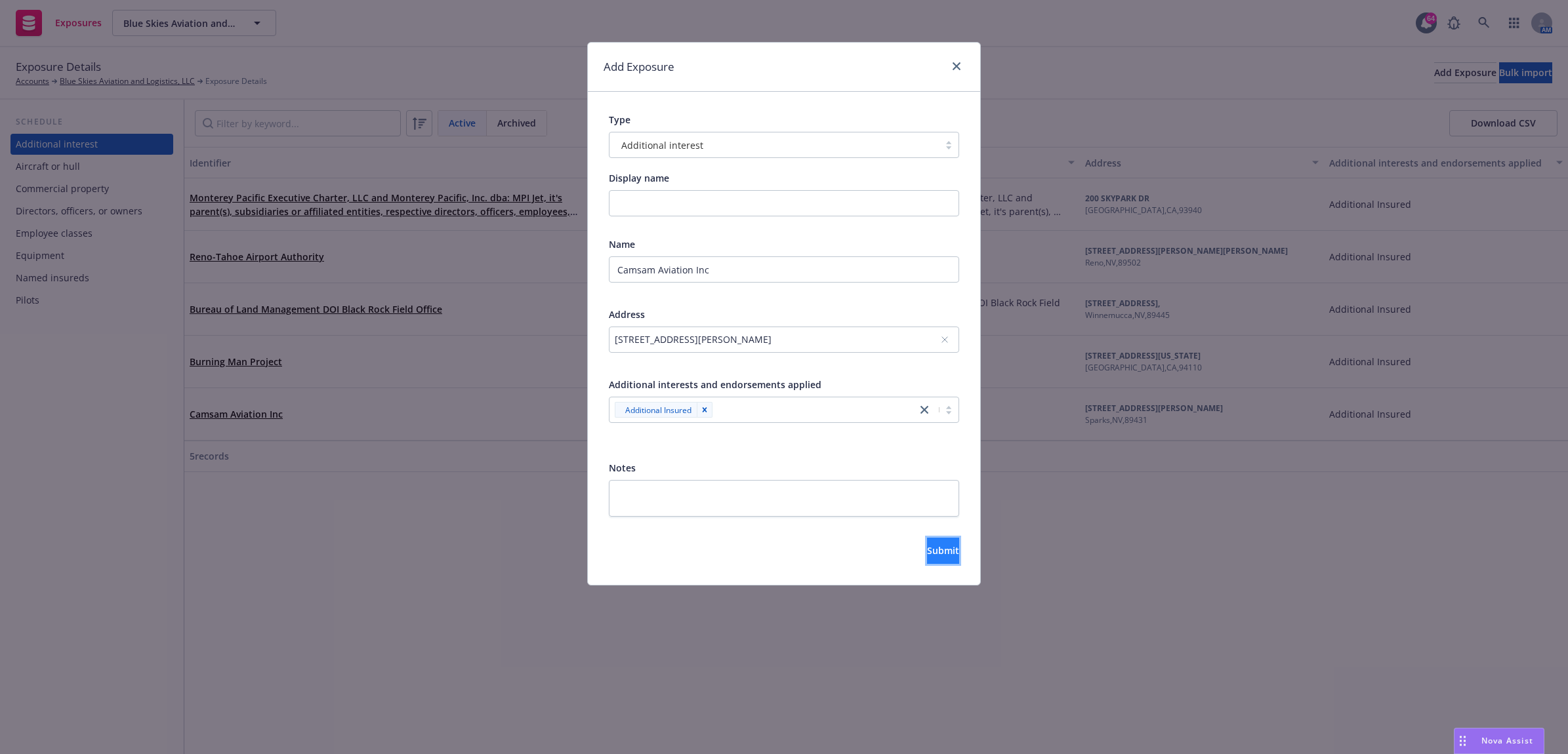
click at [927, 553] on span "Submit" at bounding box center [942, 551] width 32 height 13
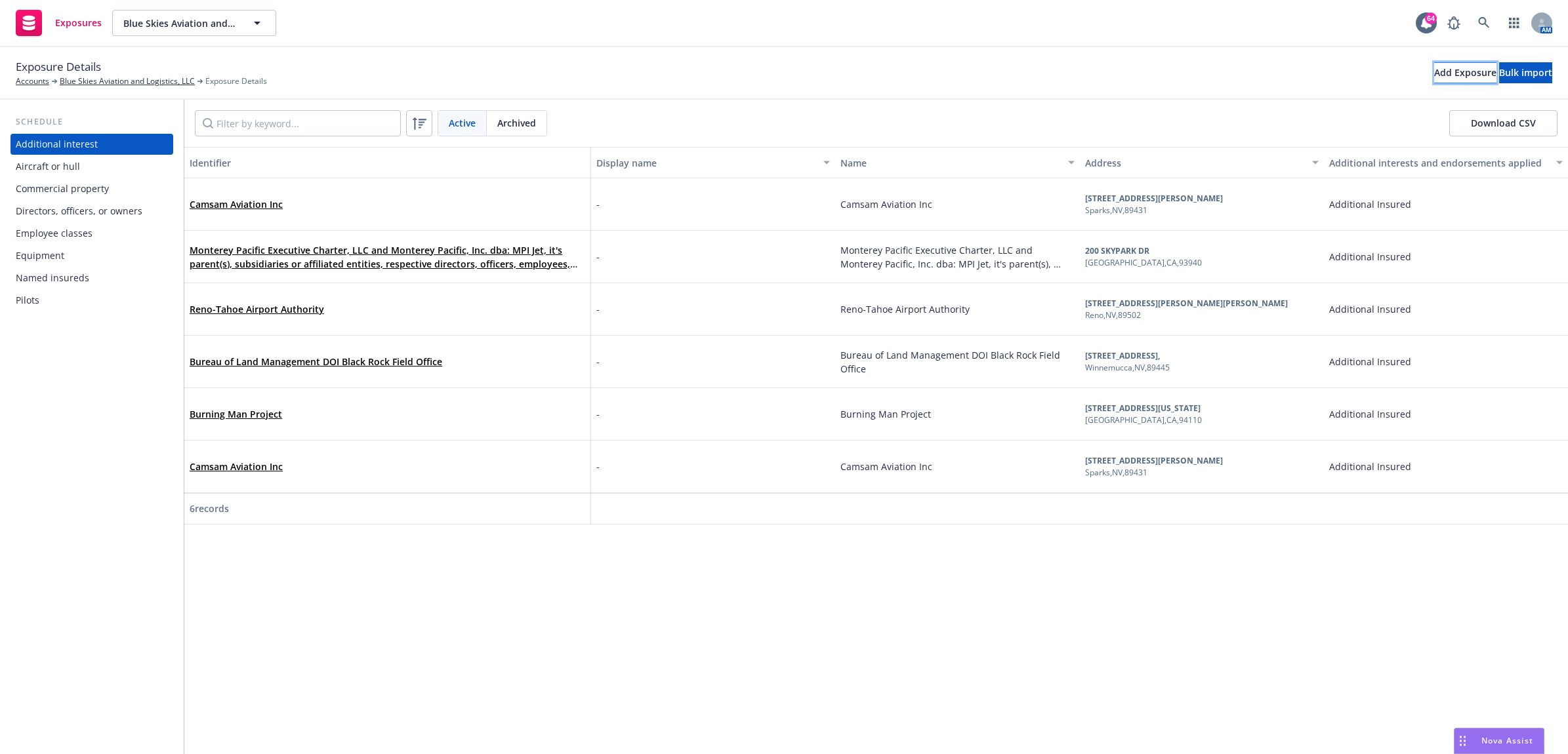
click at [1434, 78] on div "Add Exposure" at bounding box center [1465, 73] width 62 height 20
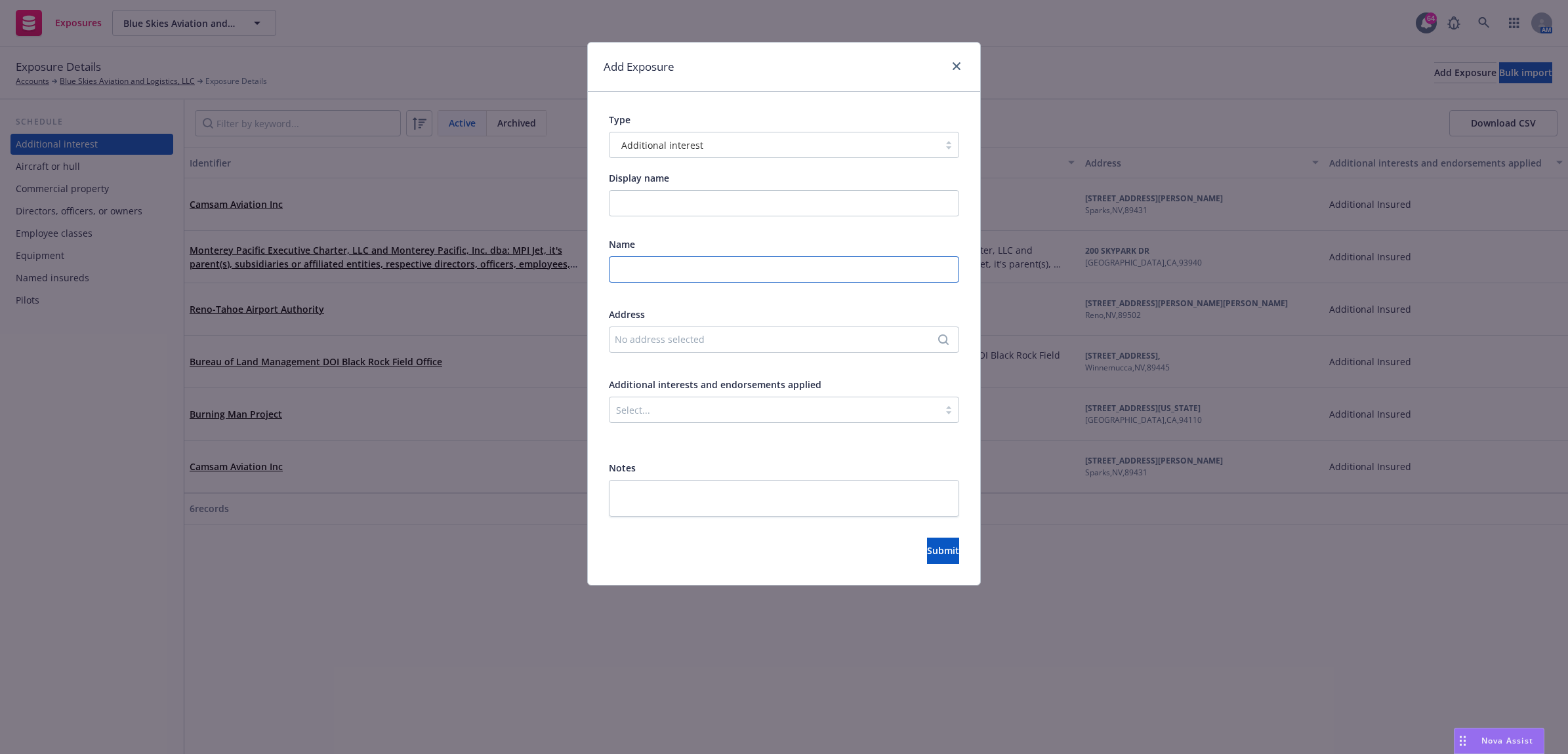
click at [654, 275] on input "text" at bounding box center [783, 269] width 350 height 26
type input "Burning Man Project"
click at [804, 335] on div "No address selected" at bounding box center [777, 339] width 326 height 14
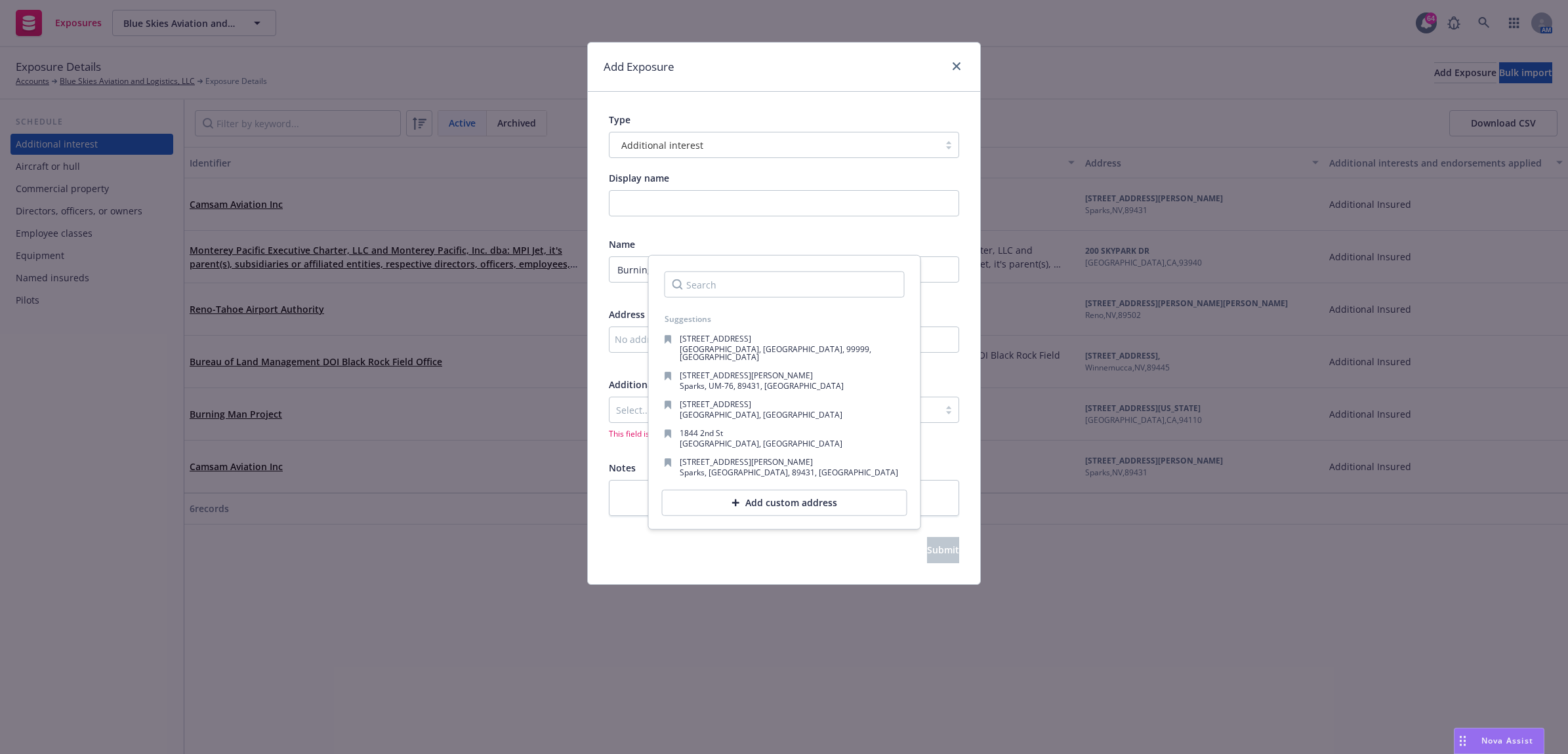
click at [720, 290] on input "Search" at bounding box center [785, 284] width 240 height 26
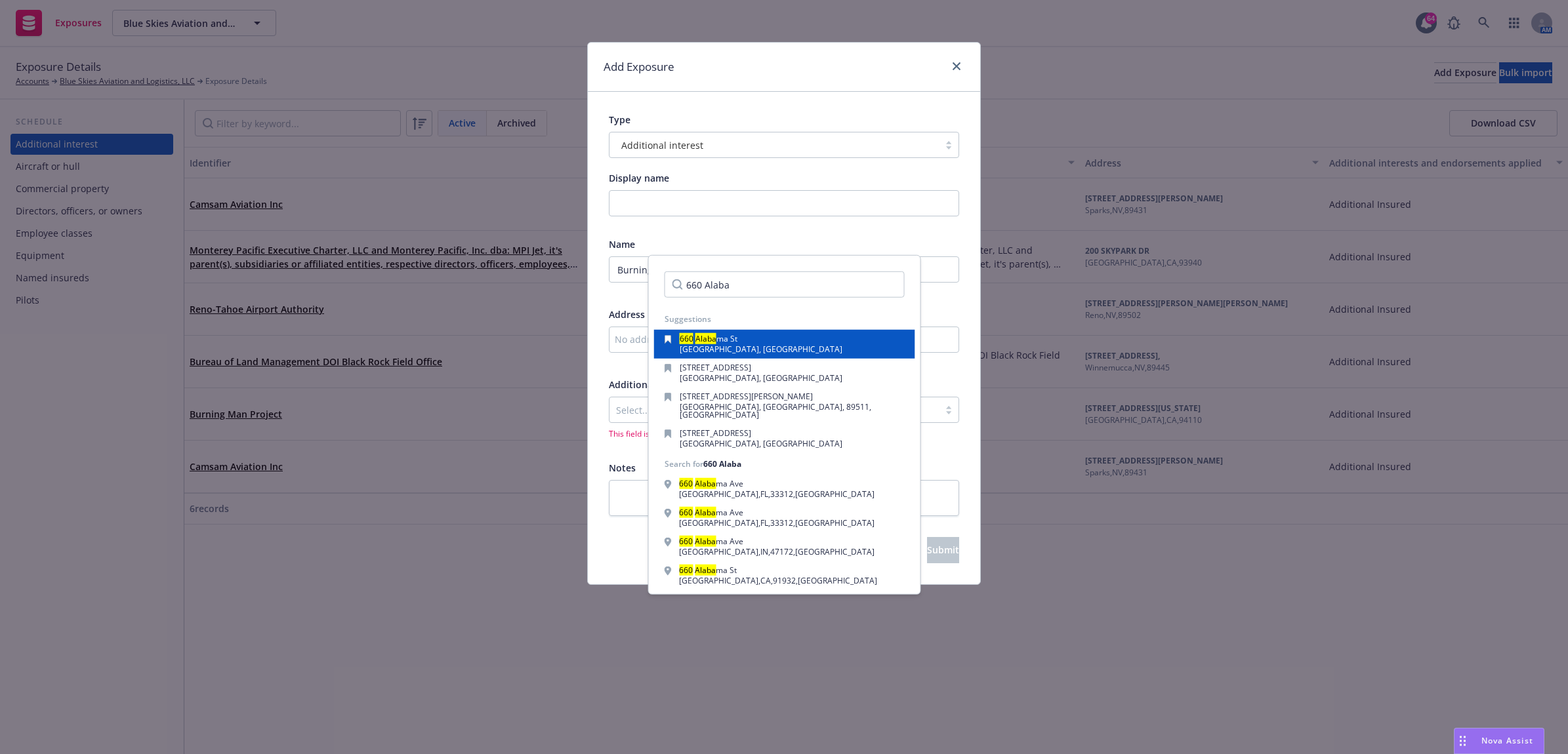
type input "660 Alaba"
click at [746, 351] on span "San Francisco, CA, 94110, USA" at bounding box center [761, 349] width 163 height 11
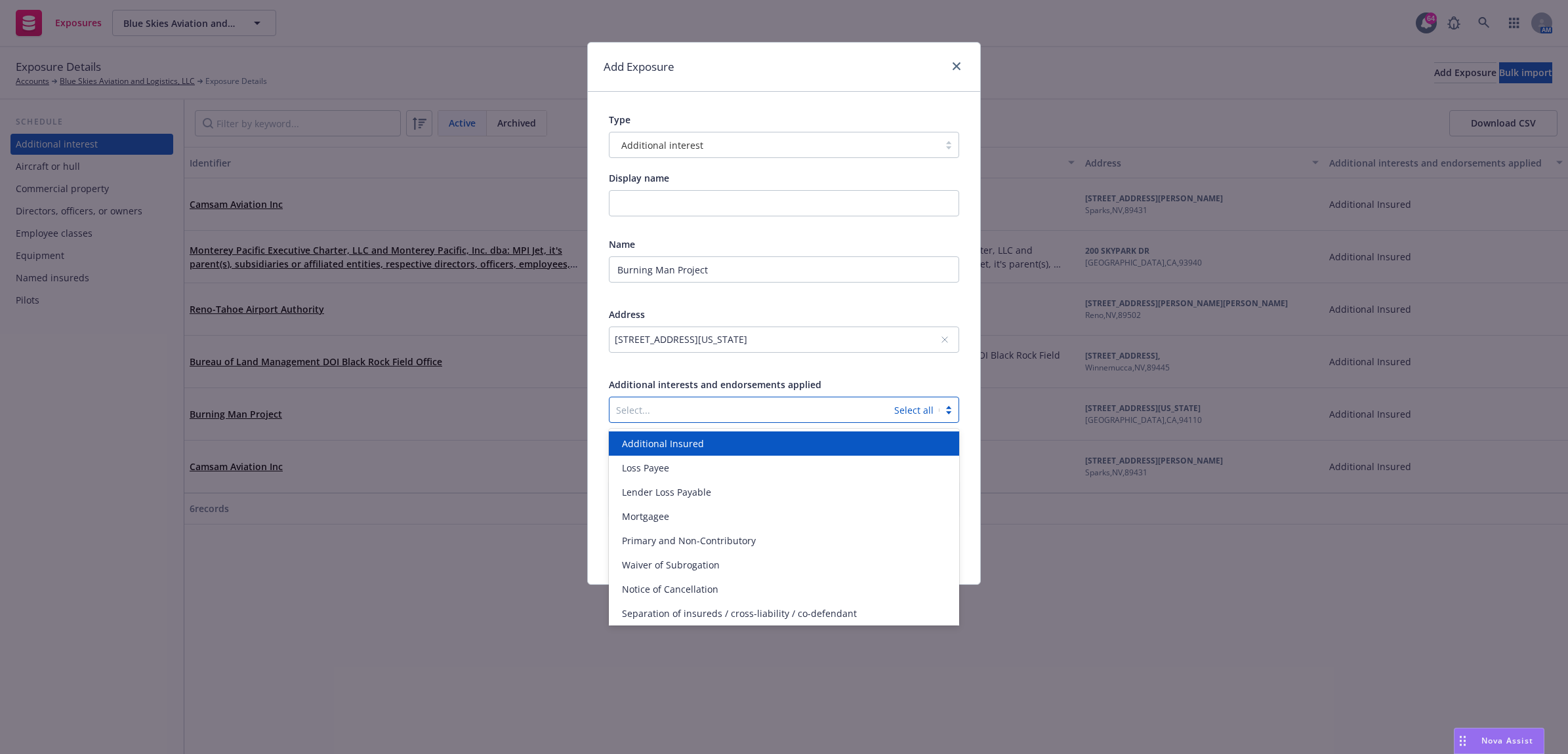
click at [741, 405] on div at bounding box center [751, 409] width 272 height 16
click at [708, 440] on div "Additional Insured" at bounding box center [784, 443] width 335 height 14
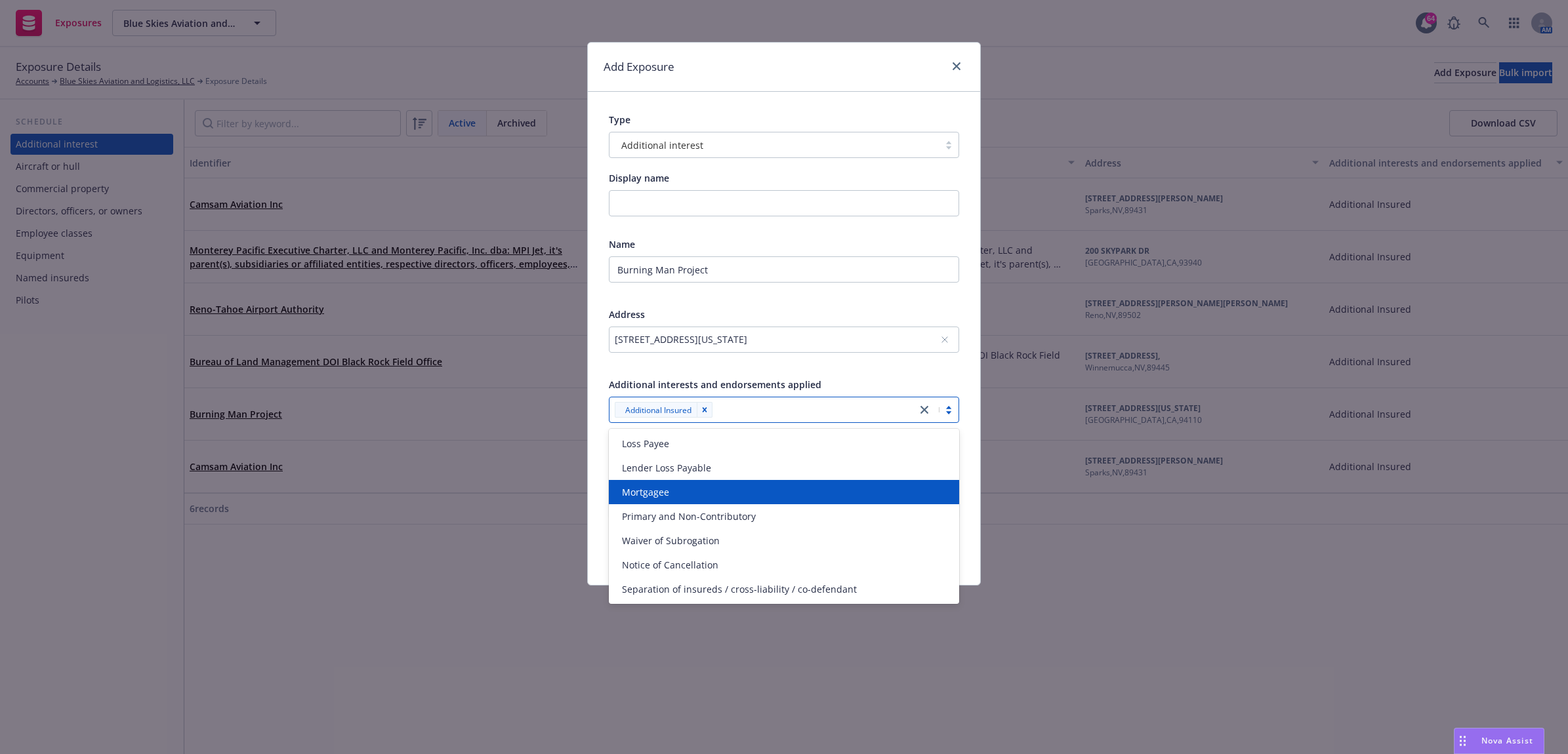
click at [969, 474] on div "Type Additional interest Display name Name Burning Man Project Address 660 Alab…" at bounding box center [784, 338] width 392 height 493
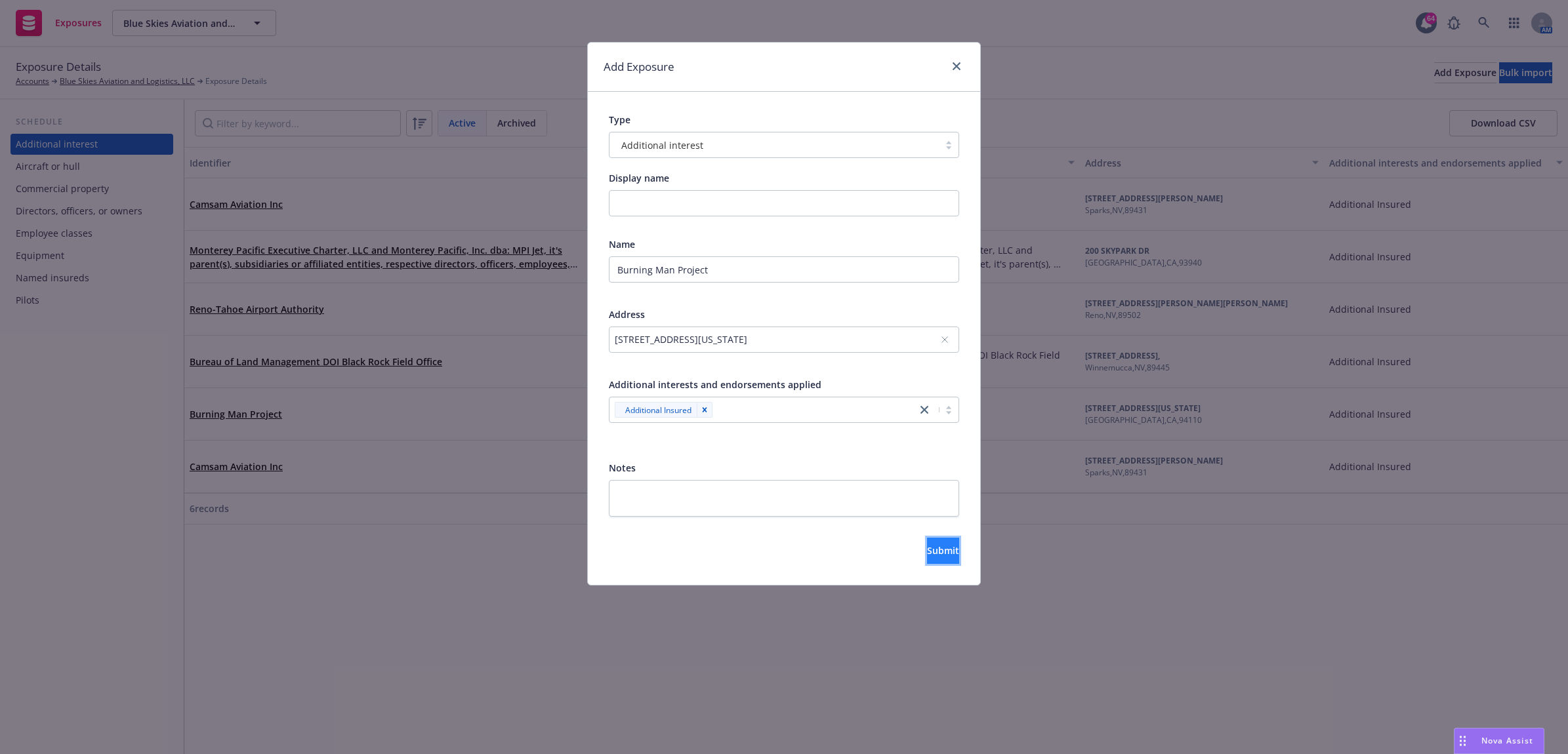
click at [927, 550] on span "Submit" at bounding box center [942, 551] width 32 height 13
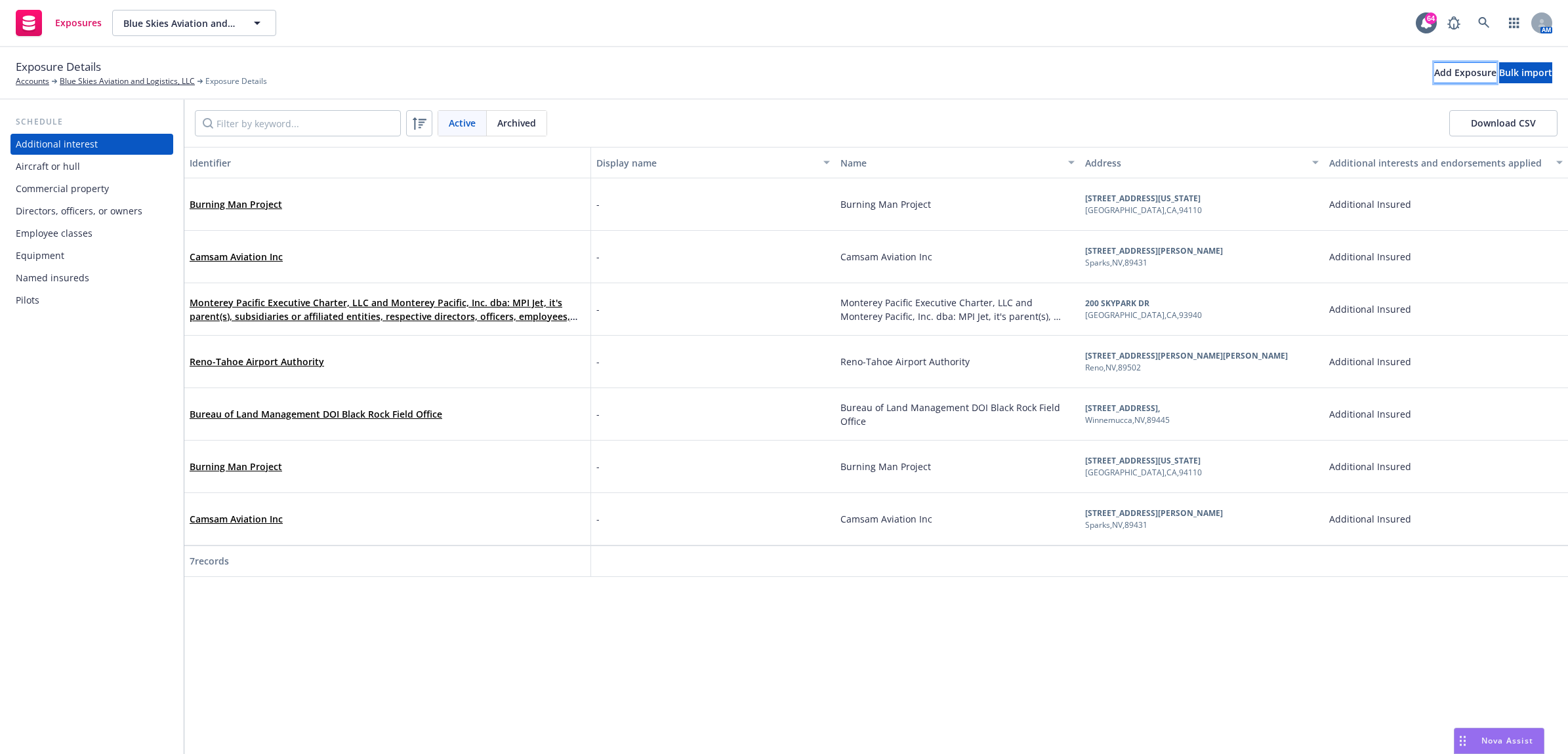
click at [1434, 67] on div "Add Exposure" at bounding box center [1465, 73] width 62 height 20
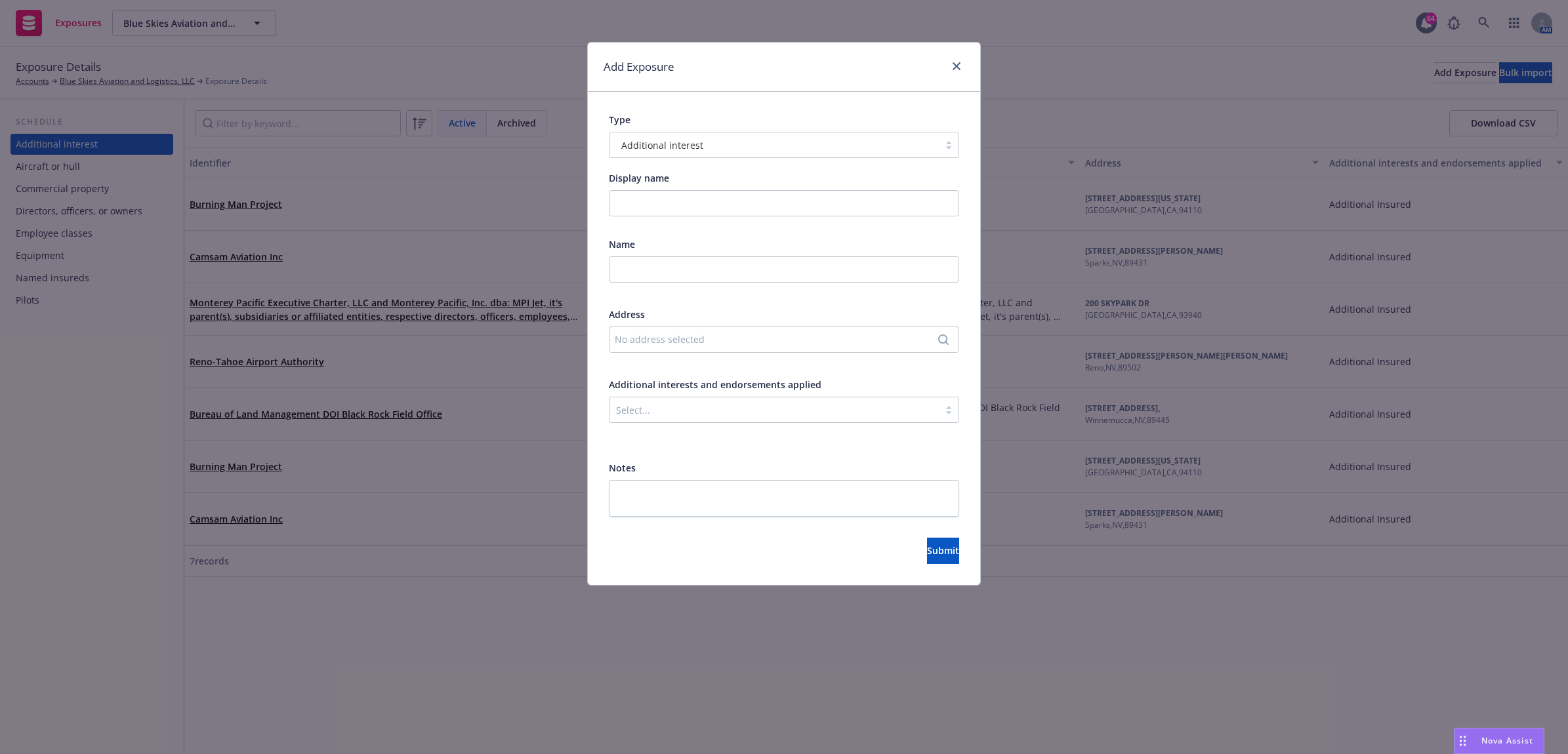
click at [640, 256] on div "Name" at bounding box center [783, 269] width 350 height 62
click at [677, 276] on input "text" at bounding box center [783, 269] width 350 height 26
type input "Bureau of Land Management DOI Black Rock Field Officw"
click at [691, 336] on div "No address selected" at bounding box center [777, 339] width 326 height 14
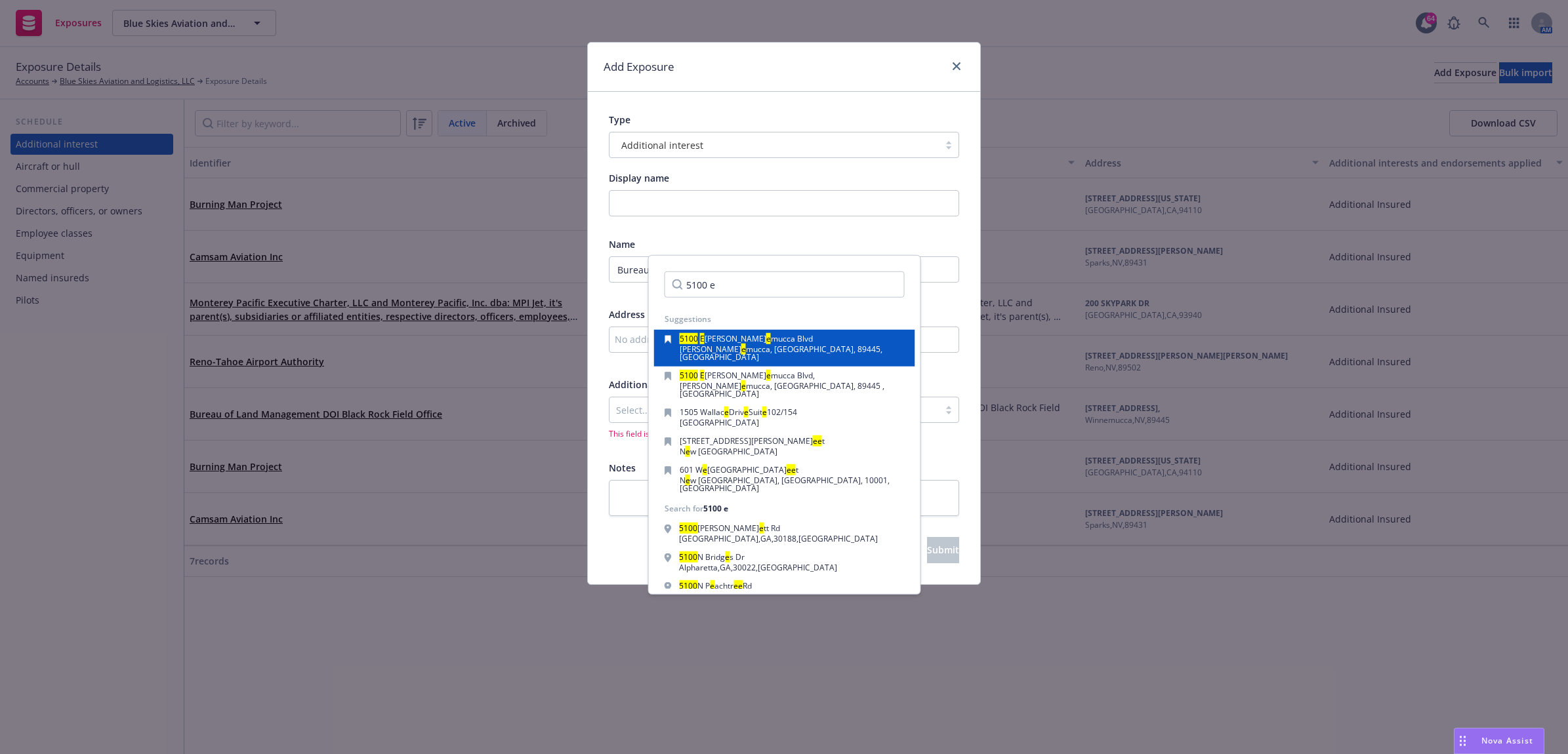
type input "5100 e"
click at [728, 354] on span "mucca, NV, 89445, USA" at bounding box center [781, 353] width 203 height 19
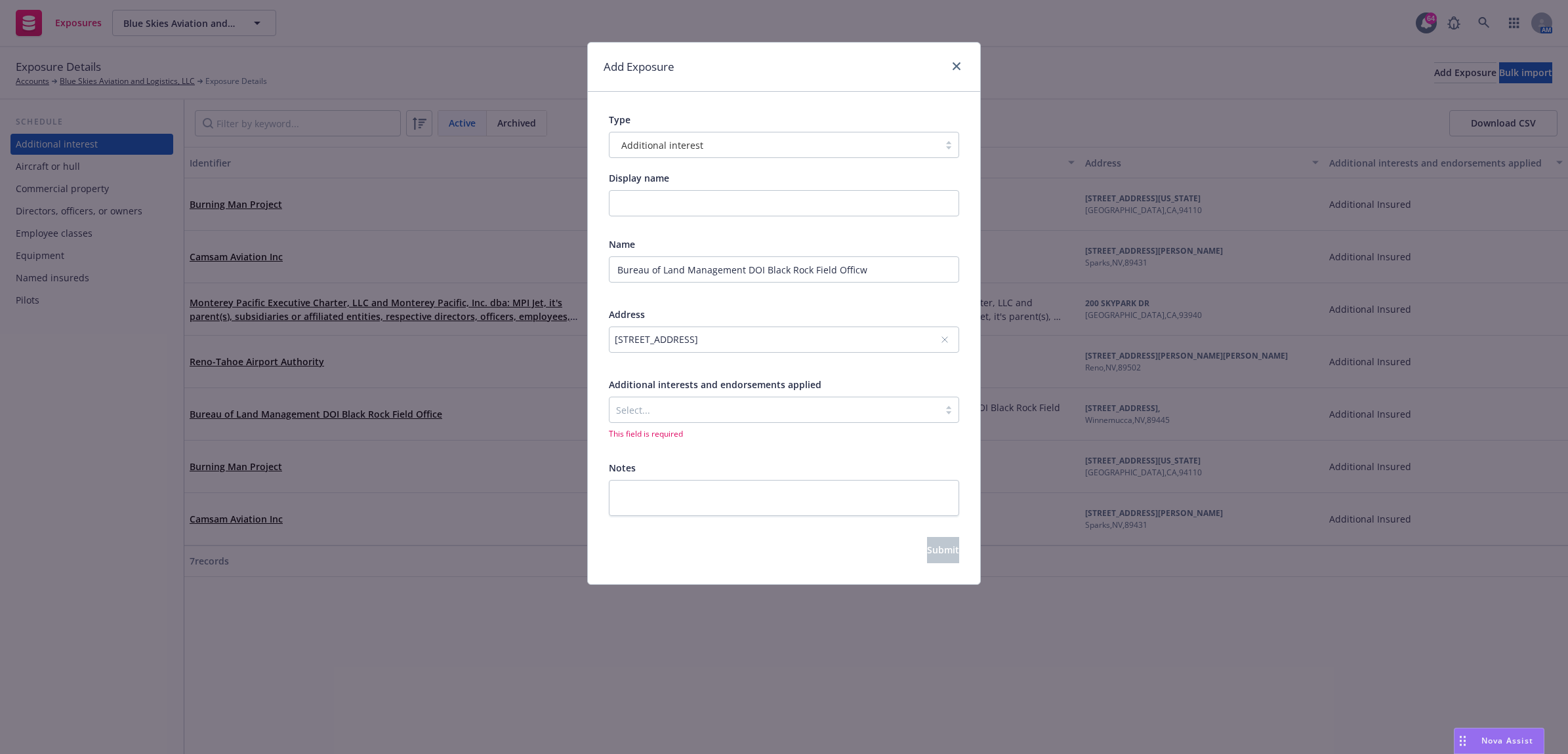
click at [760, 400] on div "Select..." at bounding box center [774, 410] width 329 height 21
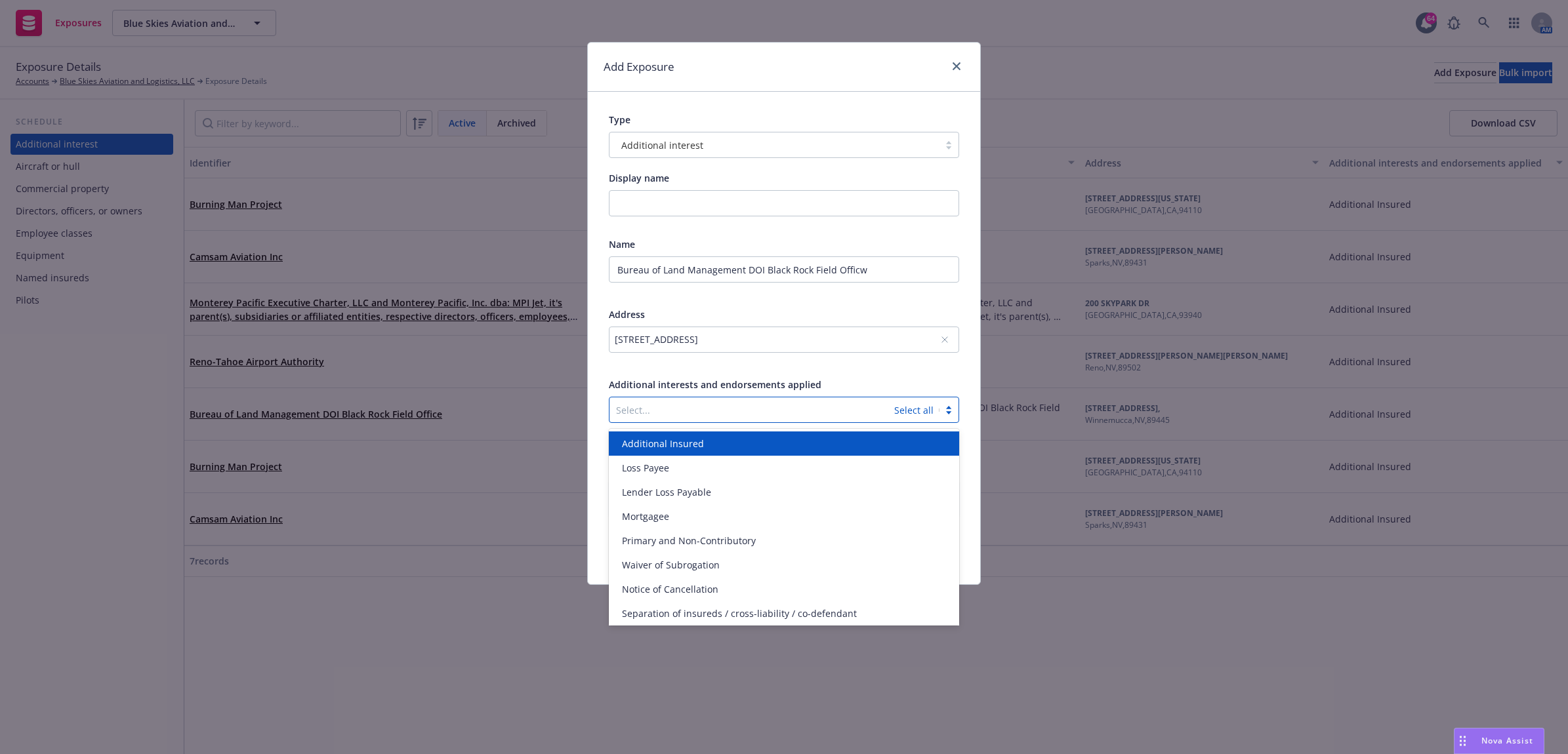
click at [753, 451] on div "Additional Insured" at bounding box center [783, 443] width 350 height 24
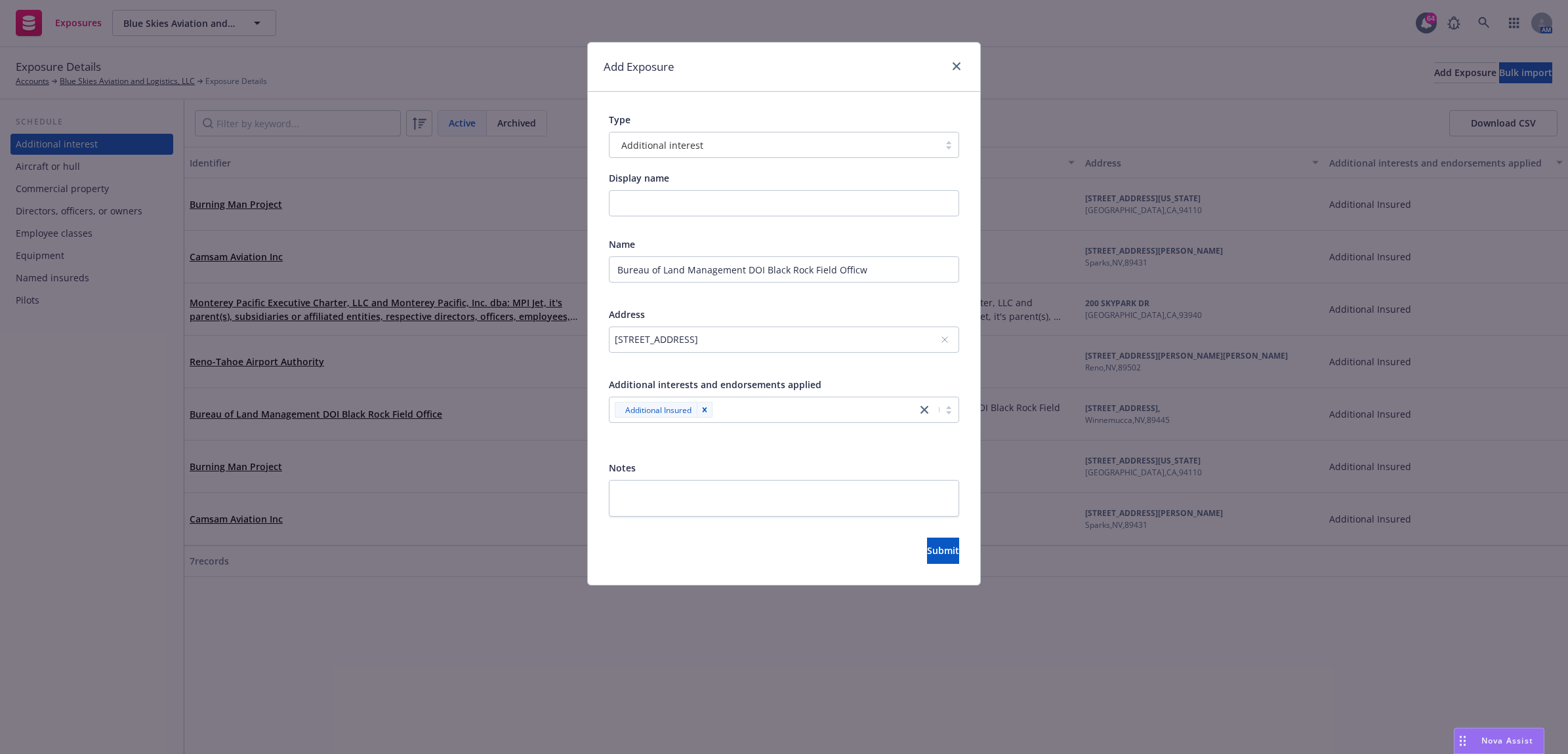
click at [974, 437] on div "Type Additional interest Display name Name Bureau of Land Management DOI Black …" at bounding box center [784, 338] width 392 height 493
click at [928, 555] on span "Submit" at bounding box center [942, 551] width 32 height 13
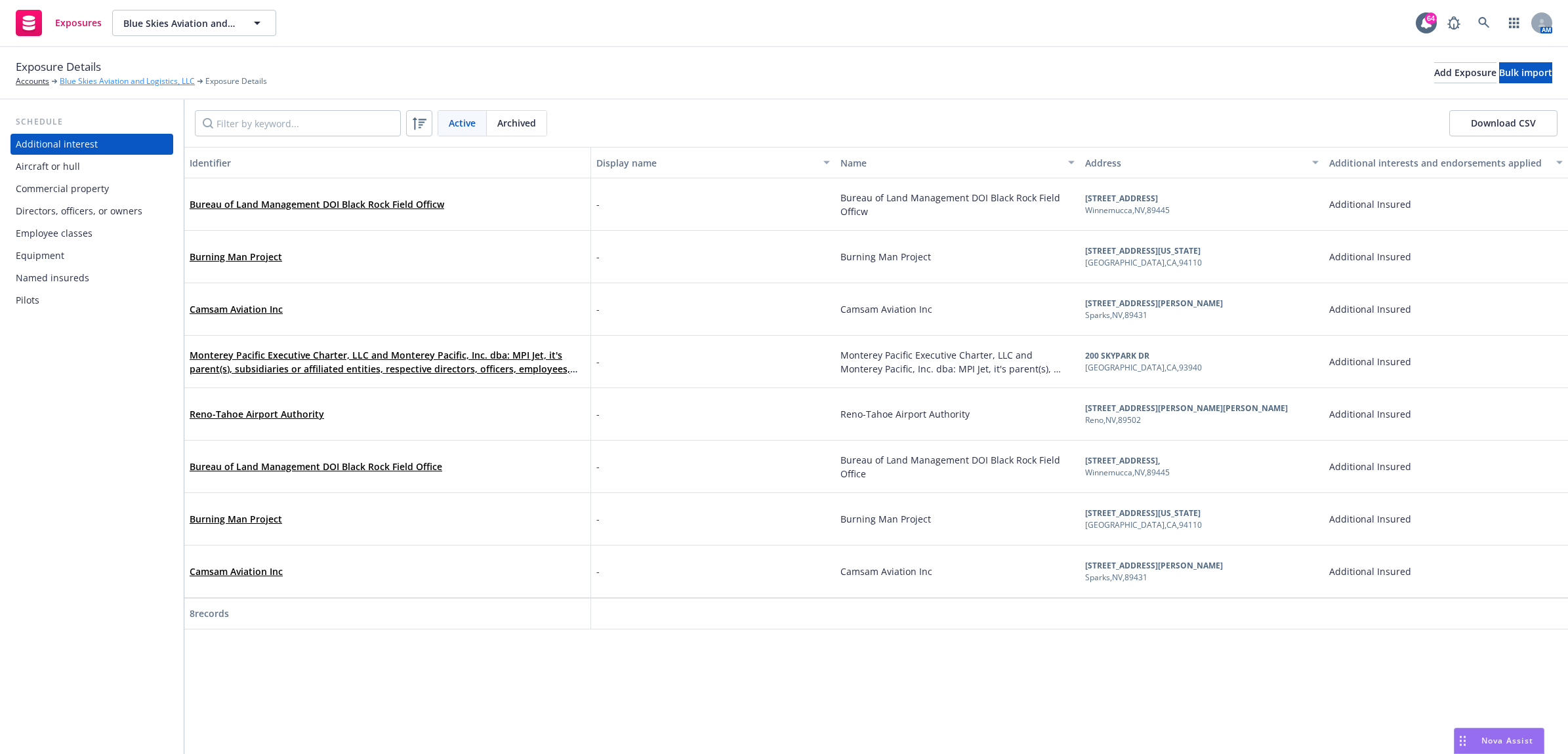
click at [126, 78] on link "Blue Skies Aviation and Logistics, LLC" at bounding box center [127, 81] width 135 height 12
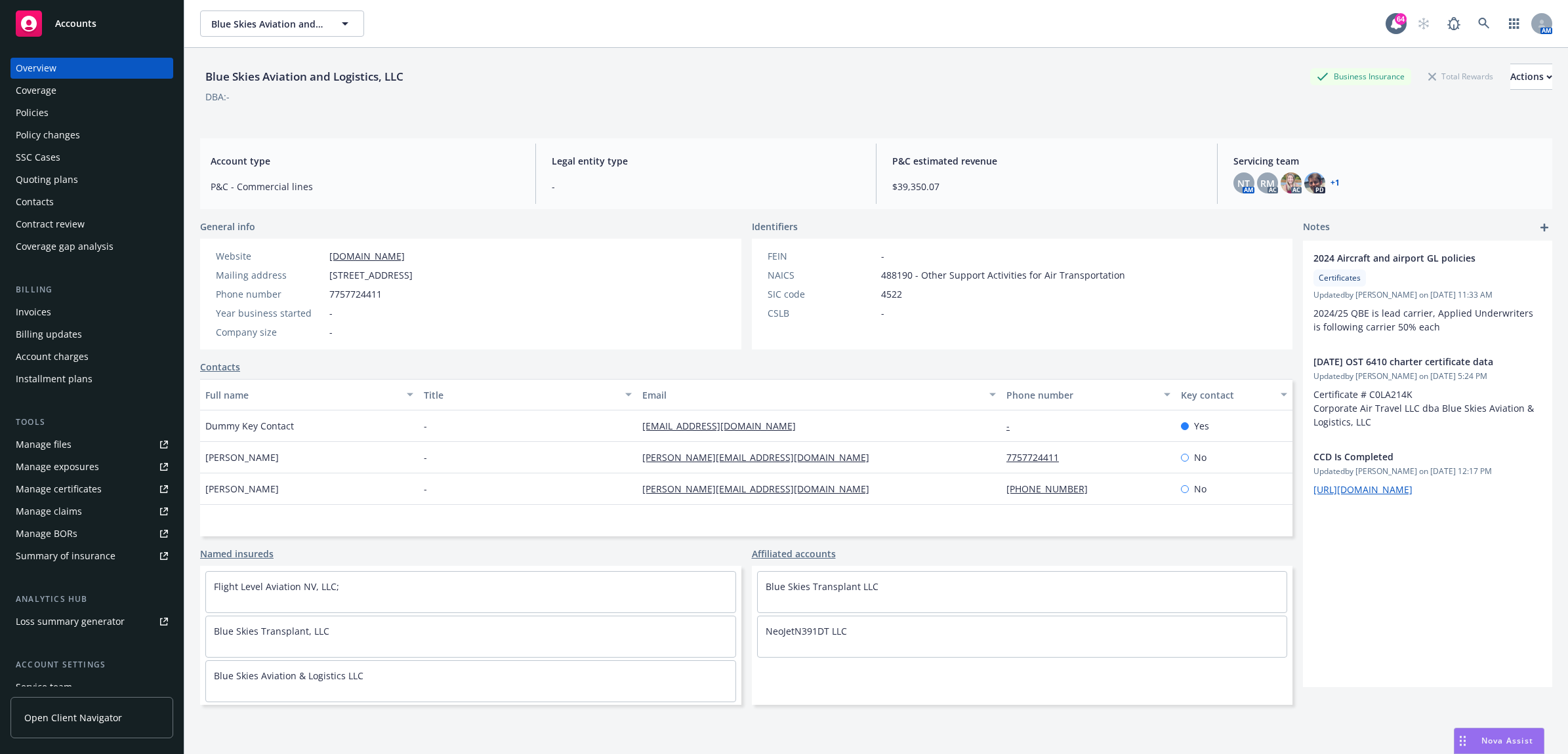
drag, startPoint x: 81, startPoint y: 110, endPoint x: 1, endPoint y: 141, distance: 85.8
click at [81, 110] on div "Policies" at bounding box center [92, 112] width 153 height 21
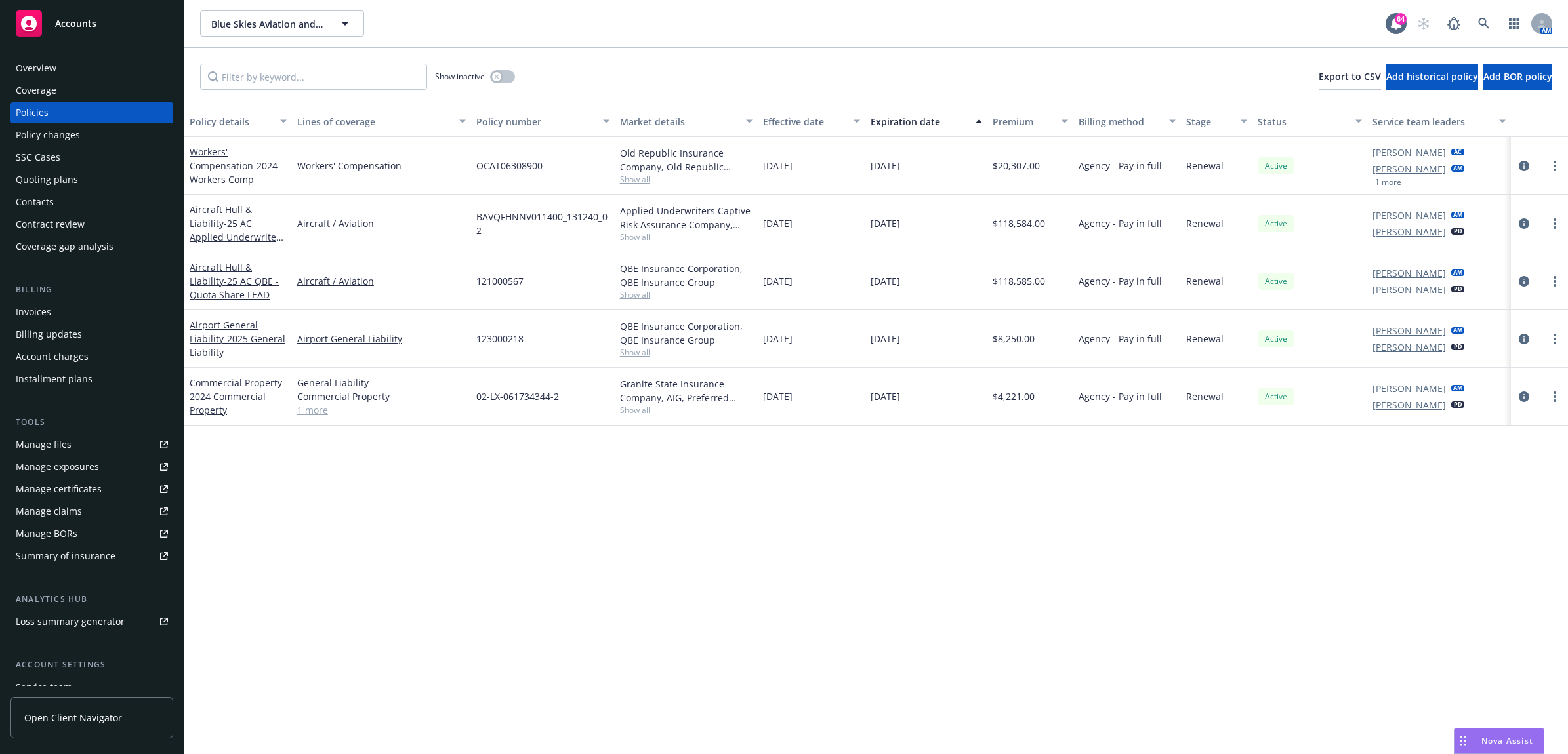
click at [130, 141] on div "Policy changes" at bounding box center [92, 135] width 153 height 21
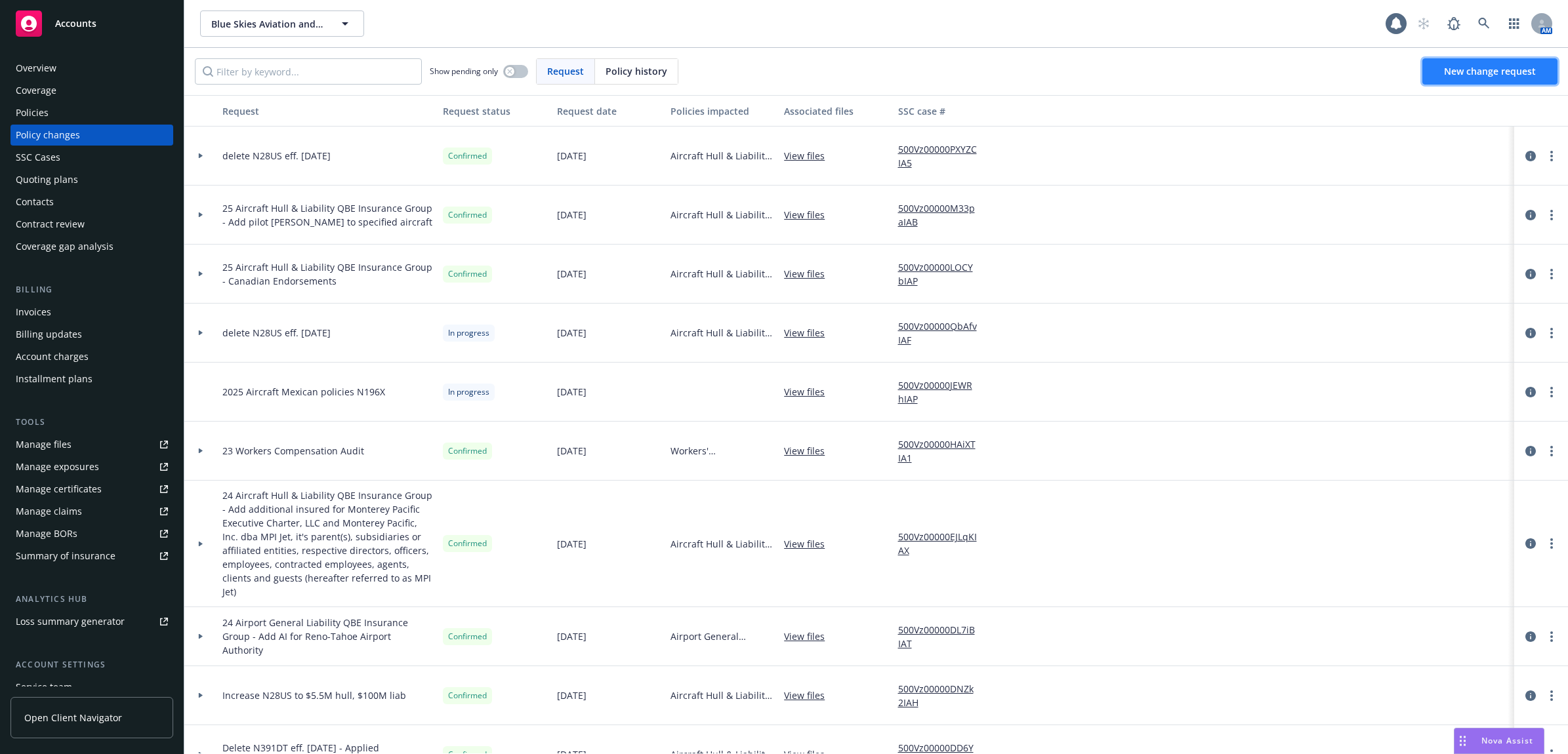
click at [1494, 70] on span "New change request" at bounding box center [1490, 71] width 92 height 13
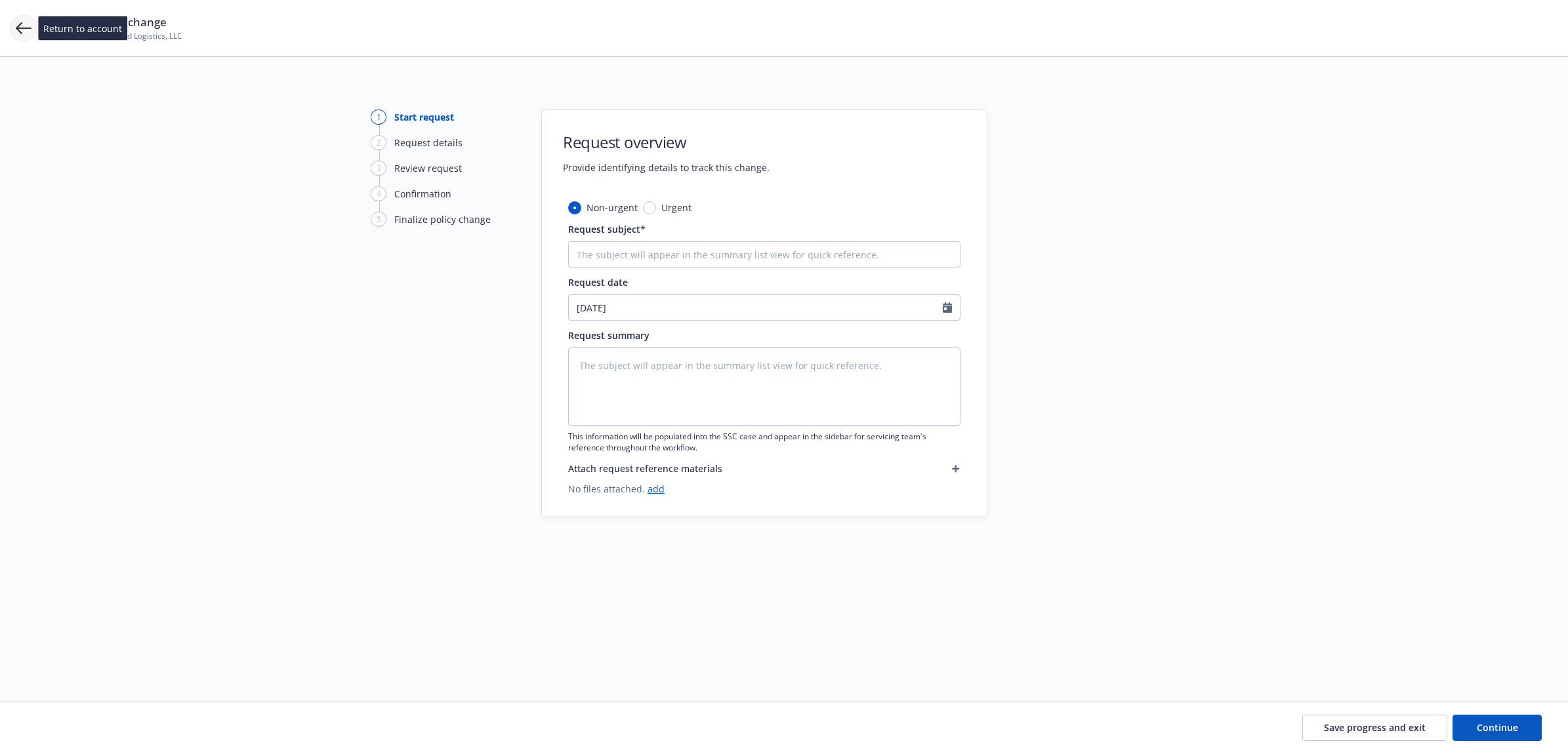
click at [20, 30] on icon at bounding box center [23, 27] width 16 height 16
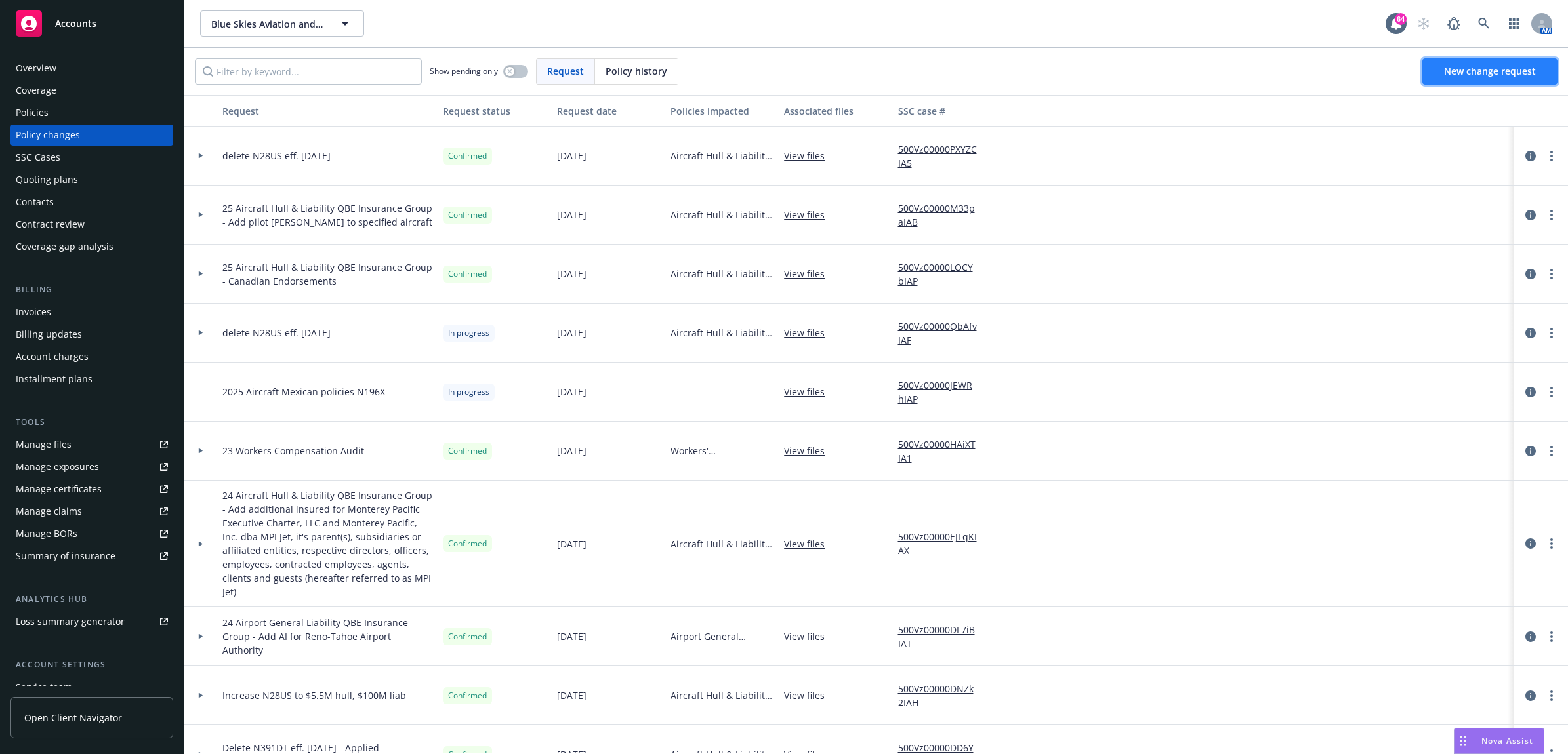
click at [1518, 67] on span "New change request" at bounding box center [1490, 71] width 92 height 13
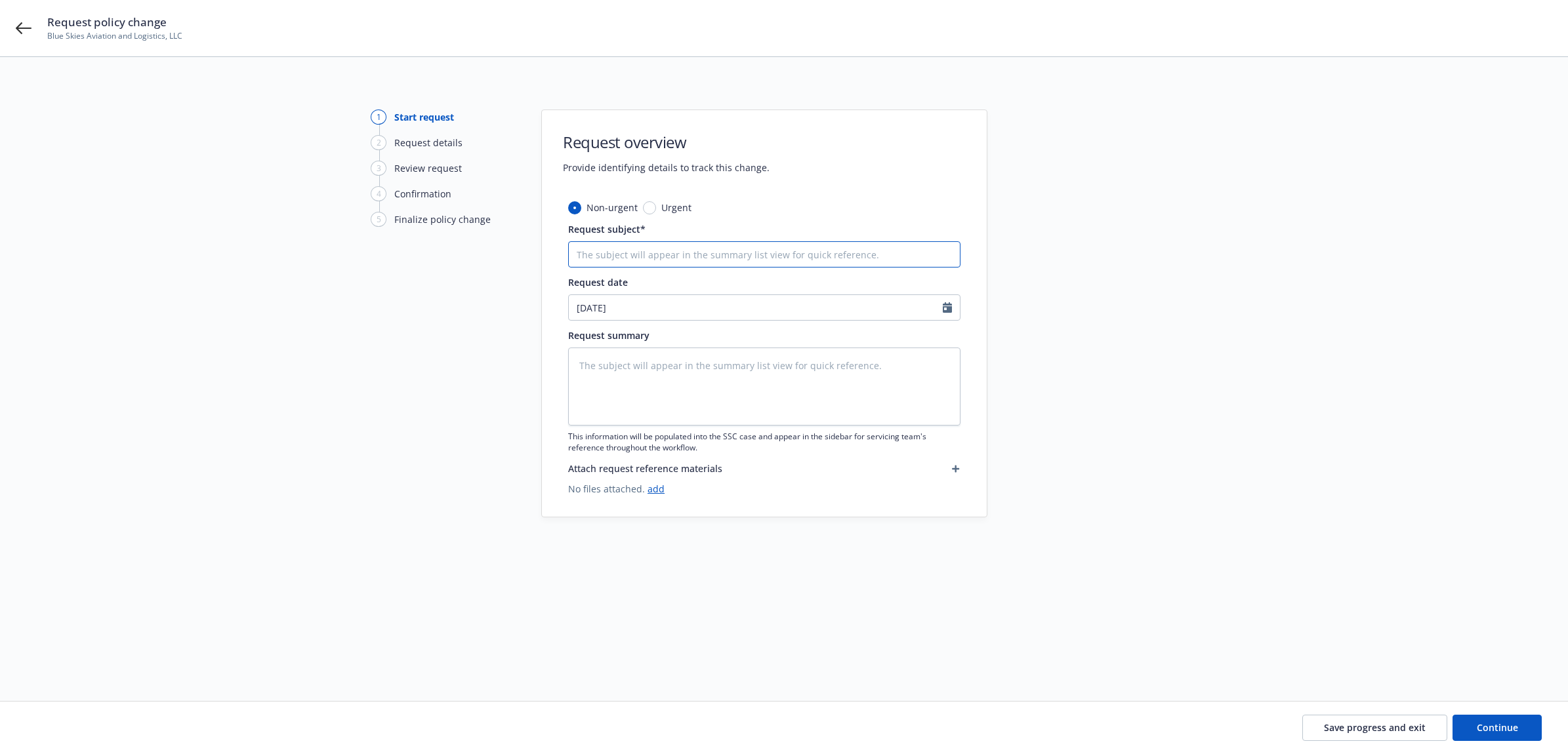
click at [730, 251] on input "Request subject*" at bounding box center [764, 254] width 392 height 26
type textarea "x"
type input "A"
type textarea "x"
type input "Ad"
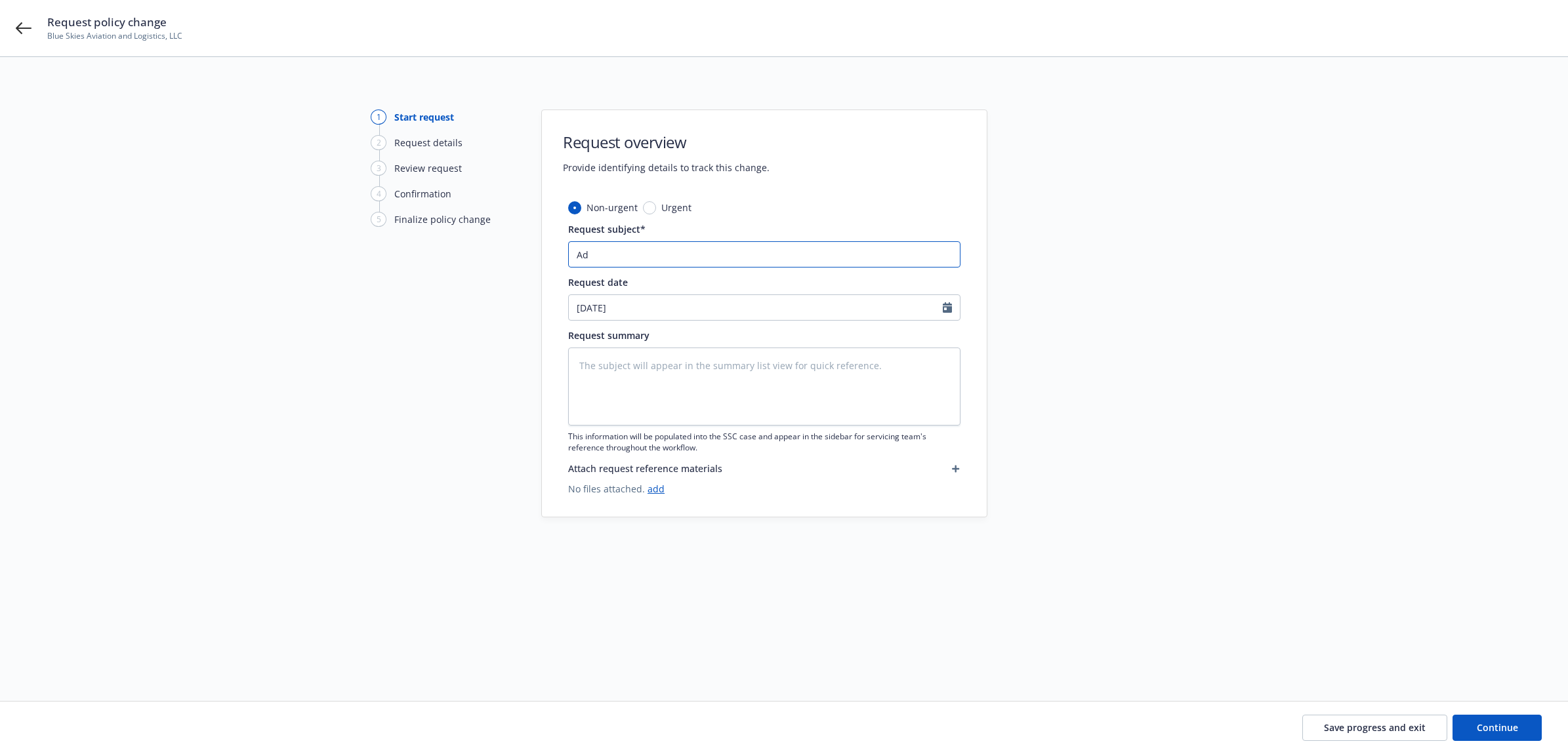
type textarea "x"
type input "Add"
type textarea "x"
type input "Add"
type textarea "x"
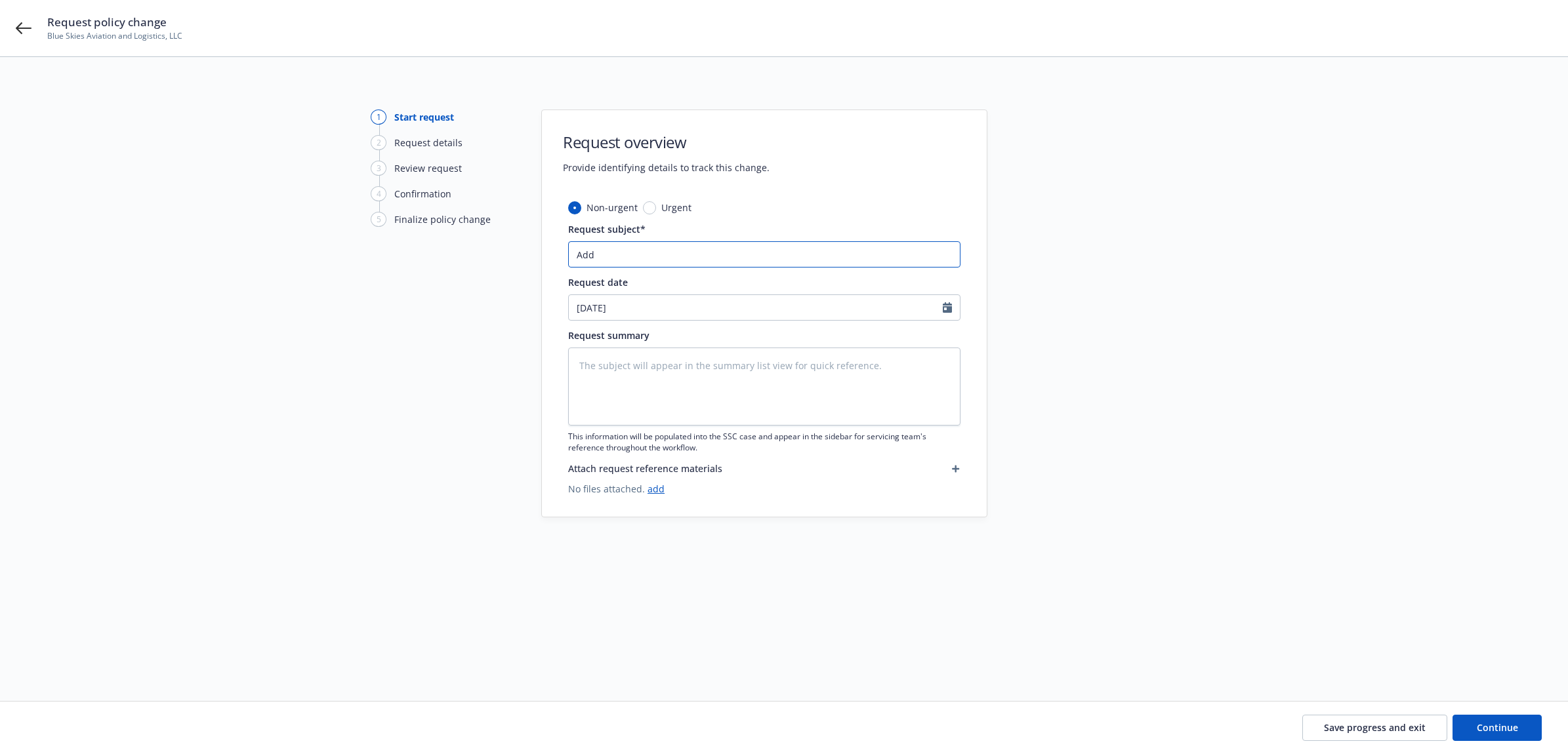
type input "Add B"
type textarea "x"
type input "Add Bu"
type textarea "x"
type input "Add Bur"
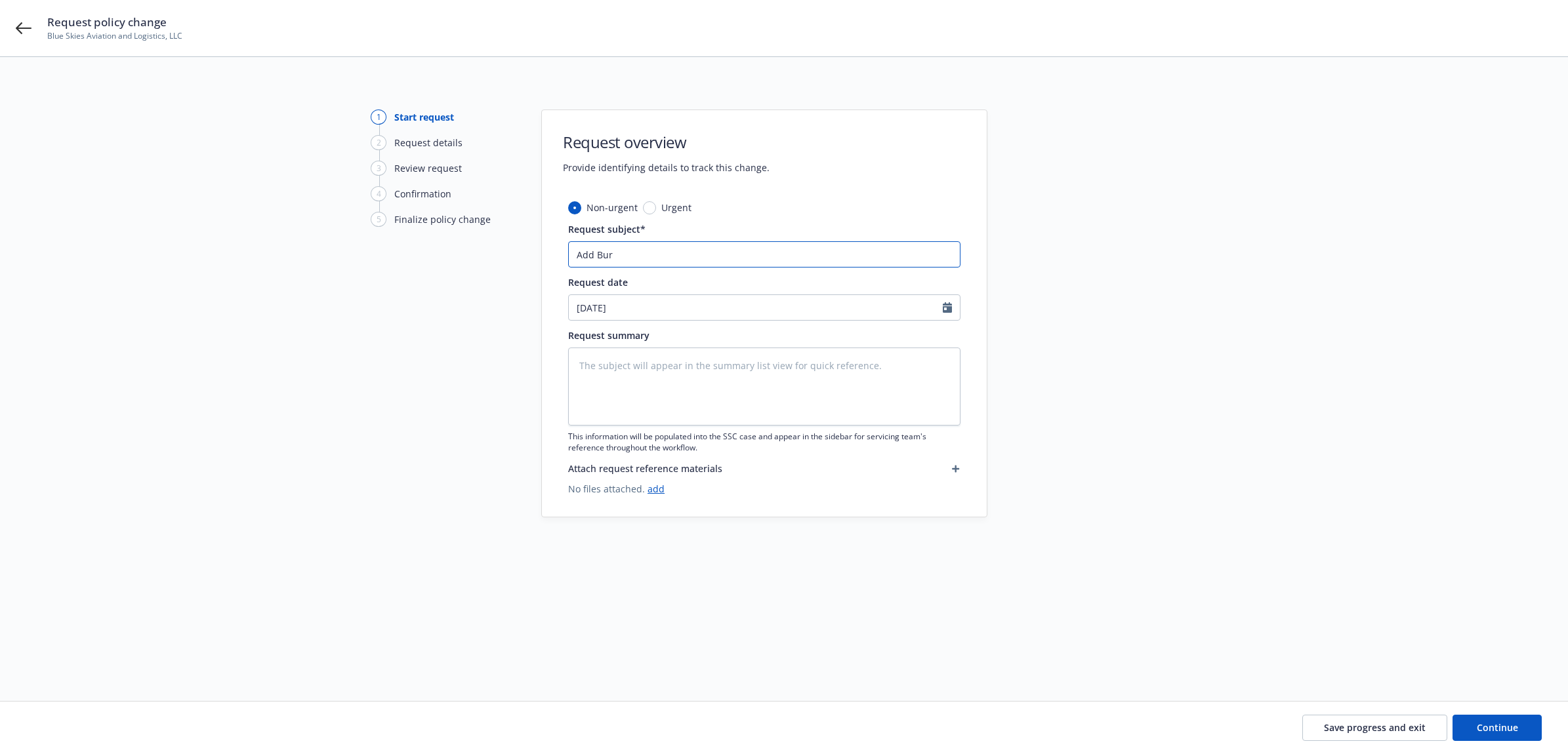
type textarea "x"
type input "Add Burn"
type textarea "x"
type input "Add Burni"
type textarea "x"
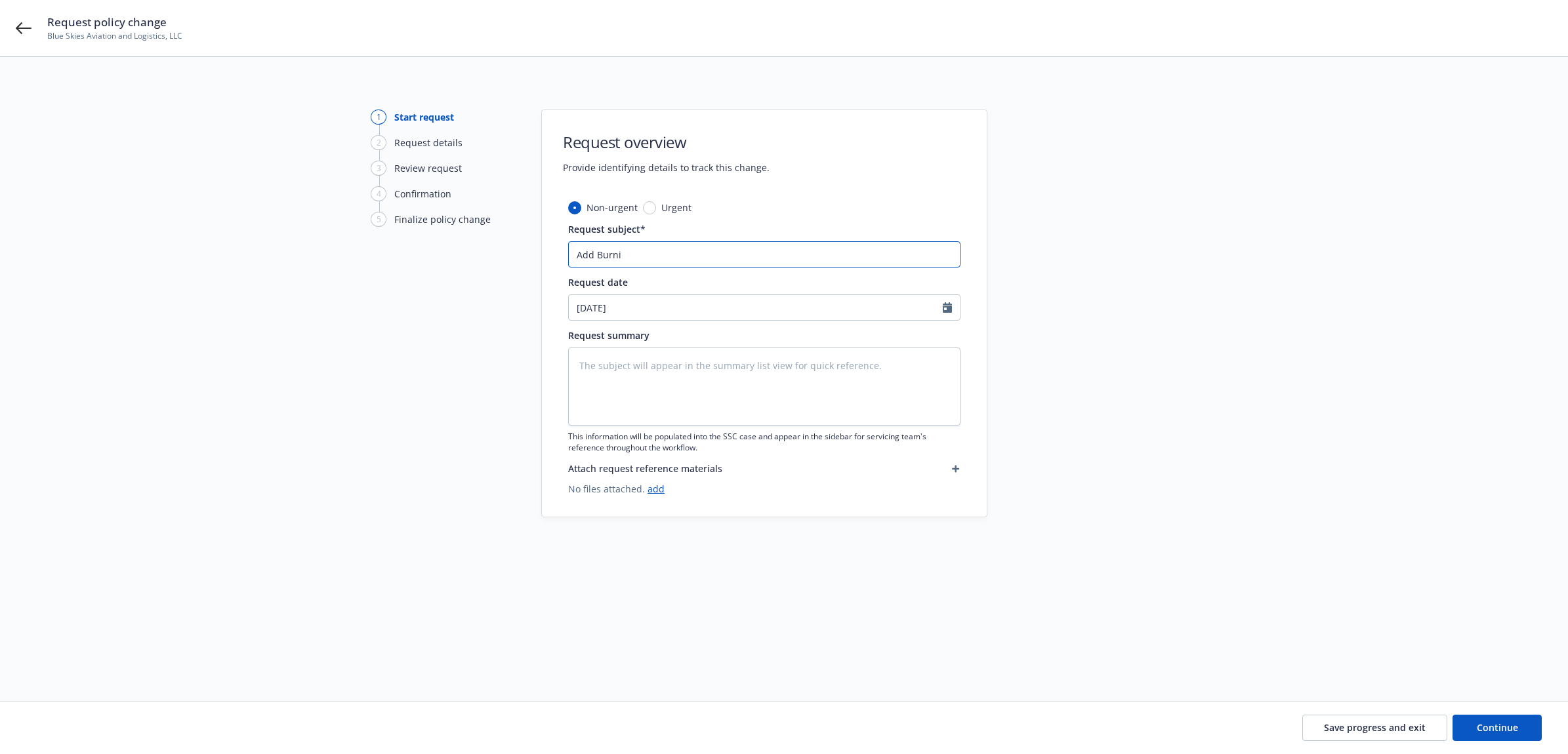
type input "Add Burnin"
type textarea "x"
type input "Add Burning"
type textarea "x"
type input "Add Burning"
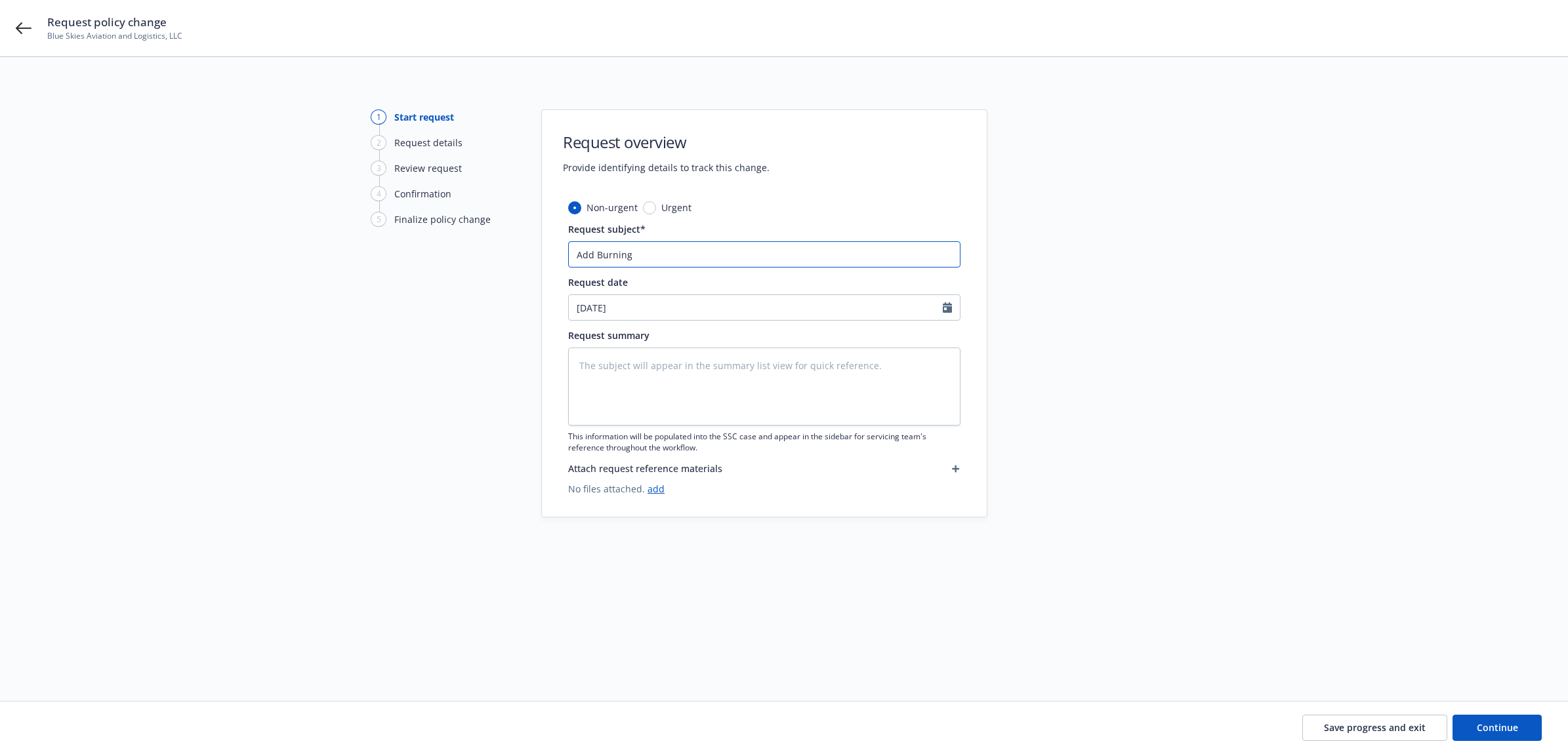
type textarea "x"
type input "Add Burning M"
type textarea "x"
type input "Add Burning Ma"
type textarea "x"
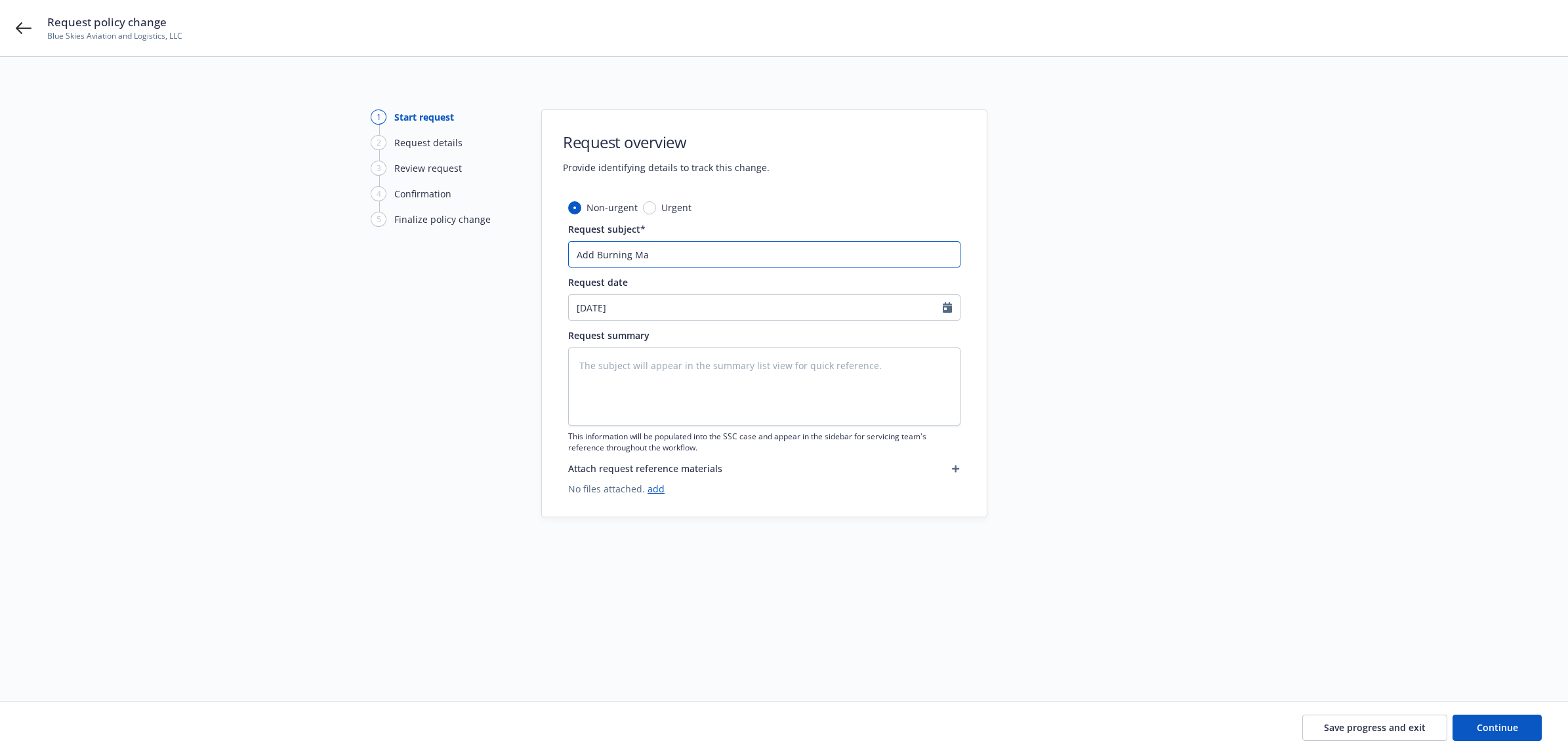
type input "Add Burning Man"
type textarea "x"
type input "Add Burning Man"
type textarea "x"
type input "Add Burning Man P"
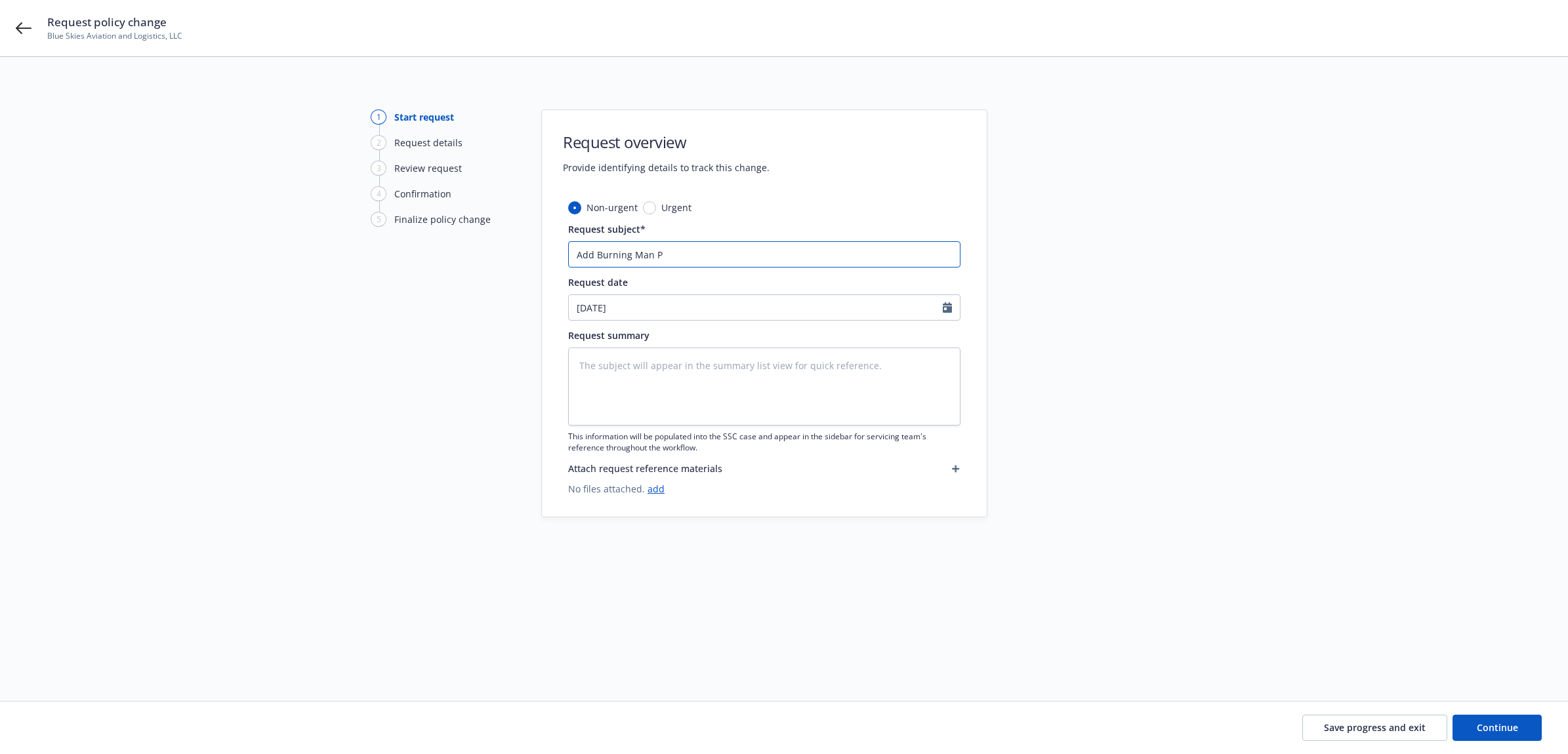
type textarea "x"
type input "Add Burning Man Pr"
type textarea "x"
type input "Add Burning Man Pro"
type textarea "x"
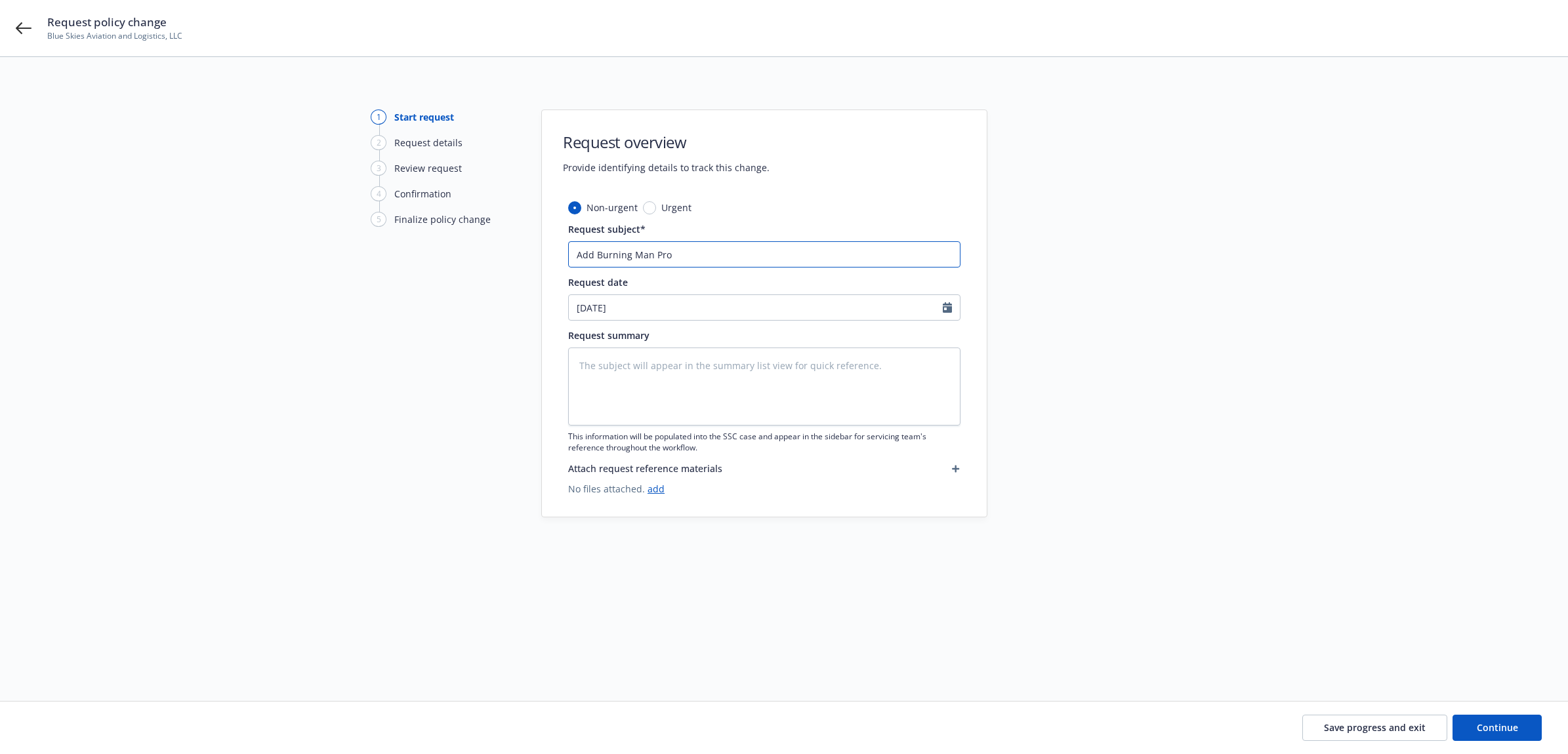
type input "Add Burning Man Proj"
type textarea "x"
type input "Add Burning Man Proje"
type textarea "x"
type input "Add Burning Man Projec"
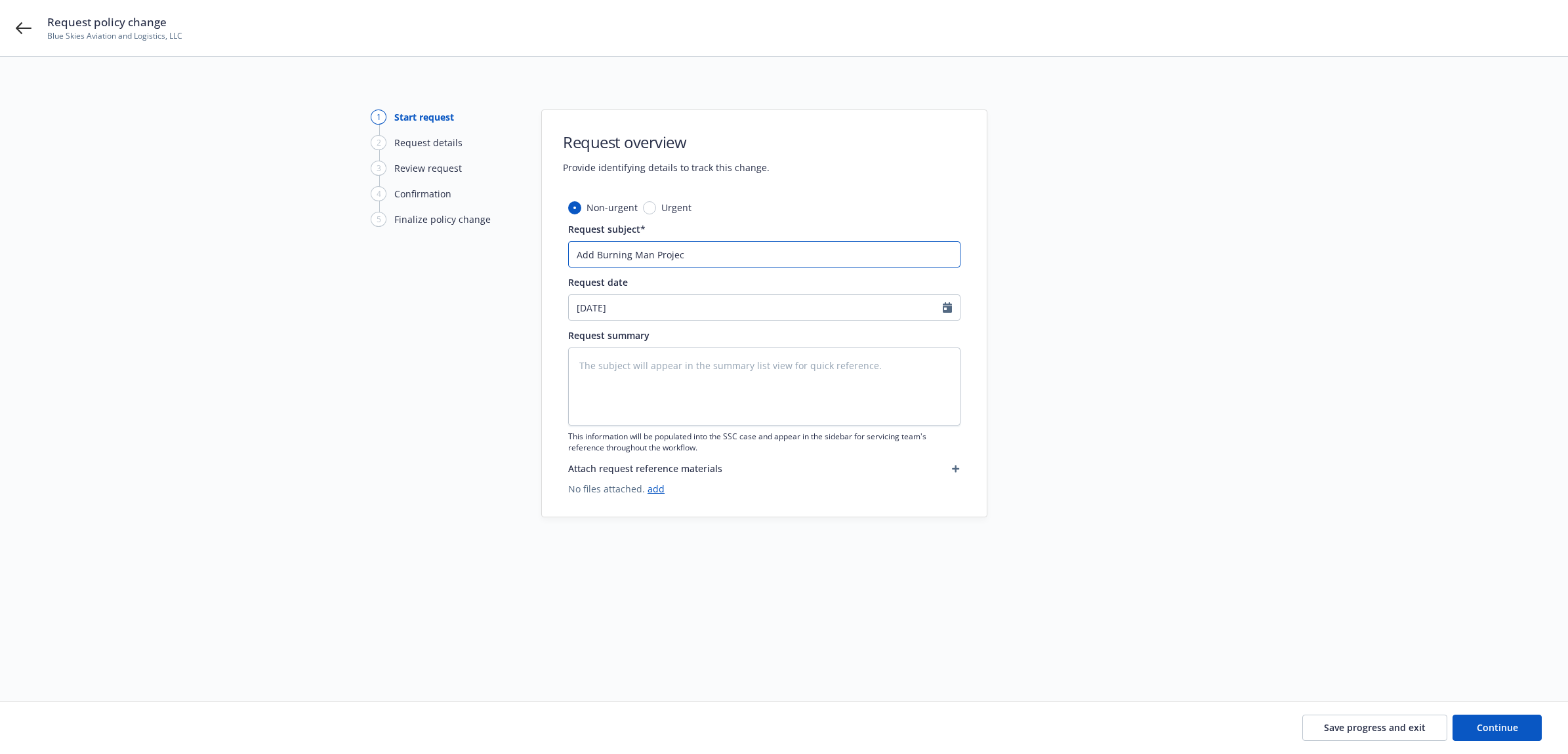
type textarea "x"
type input "Add Burning Man Project"
type textarea "x"
type input "Add Burning Man Project"
type textarea "x"
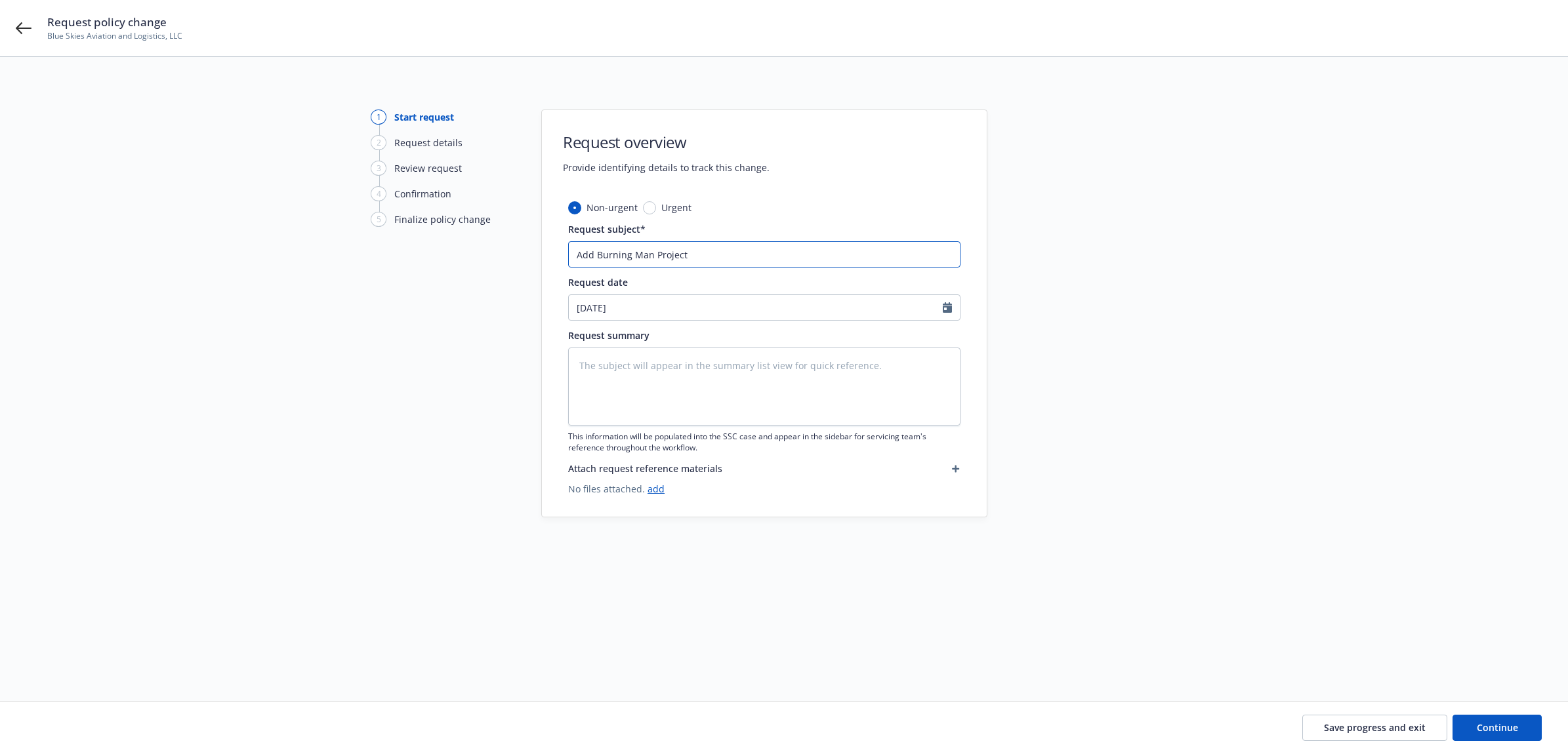
type input "Add Burning Man Project a"
type textarea "x"
type input "Add Burning Man Project as"
type textarea "x"
type input "Add Burning Man Project as"
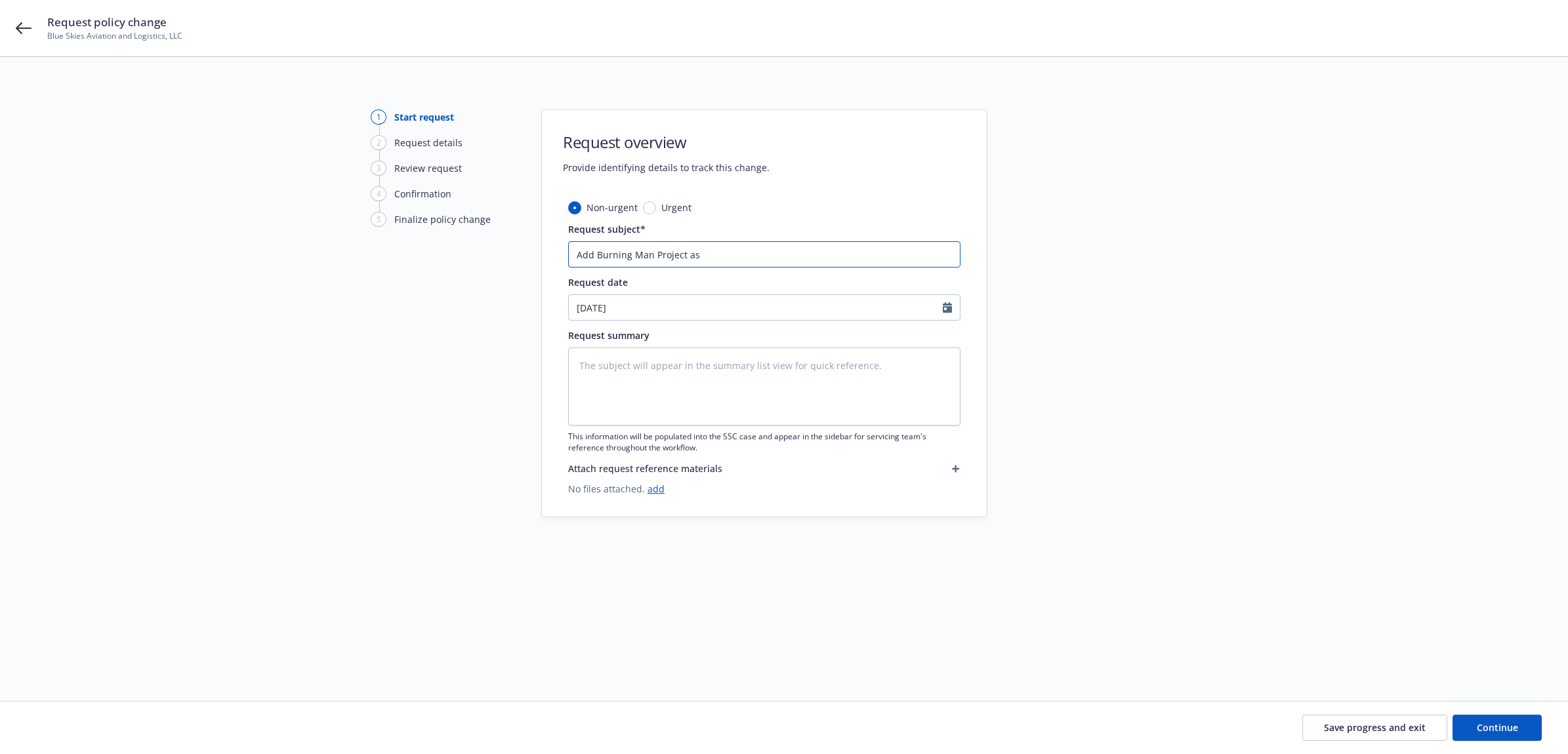
type textarea "x"
type input "Add Burning Man Project as A"
type textarea "x"
drag, startPoint x: 602, startPoint y: 247, endPoint x: 489, endPoint y: 246, distance: 113.0
click at [489, 246] on div "1 Start request 2 Request details 3 Review request 4 Confirmation 5 Finalize po…" at bounding box center [783, 363] width 1536 height 508
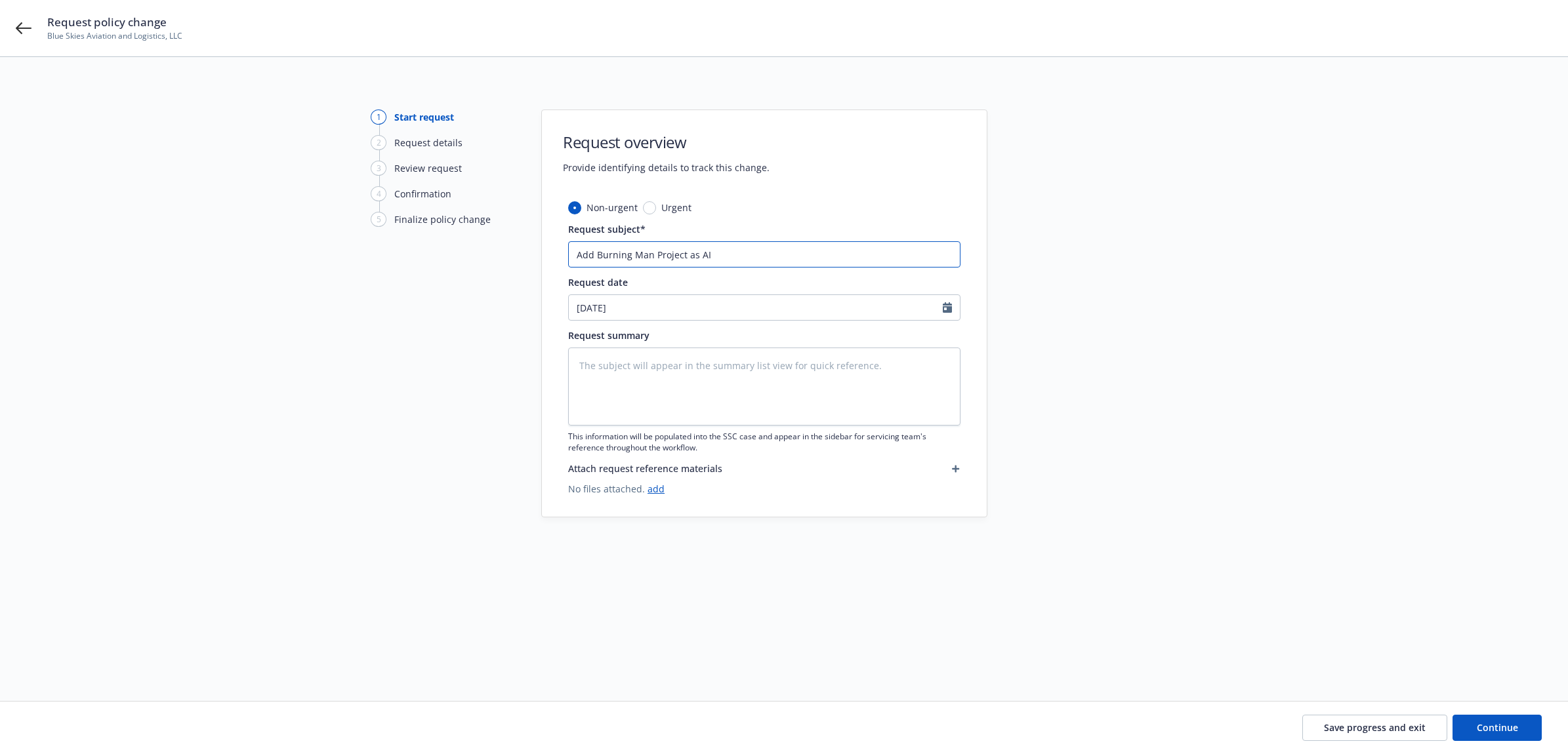
type input "Add Burning Man Project as AI"
paste textarea "Add Burning Man Project as AI"
type textarea "x"
type textarea "Add Burning Man Project as AI"
click at [1484, 723] on span "Continue" at bounding box center [1498, 727] width 41 height 13
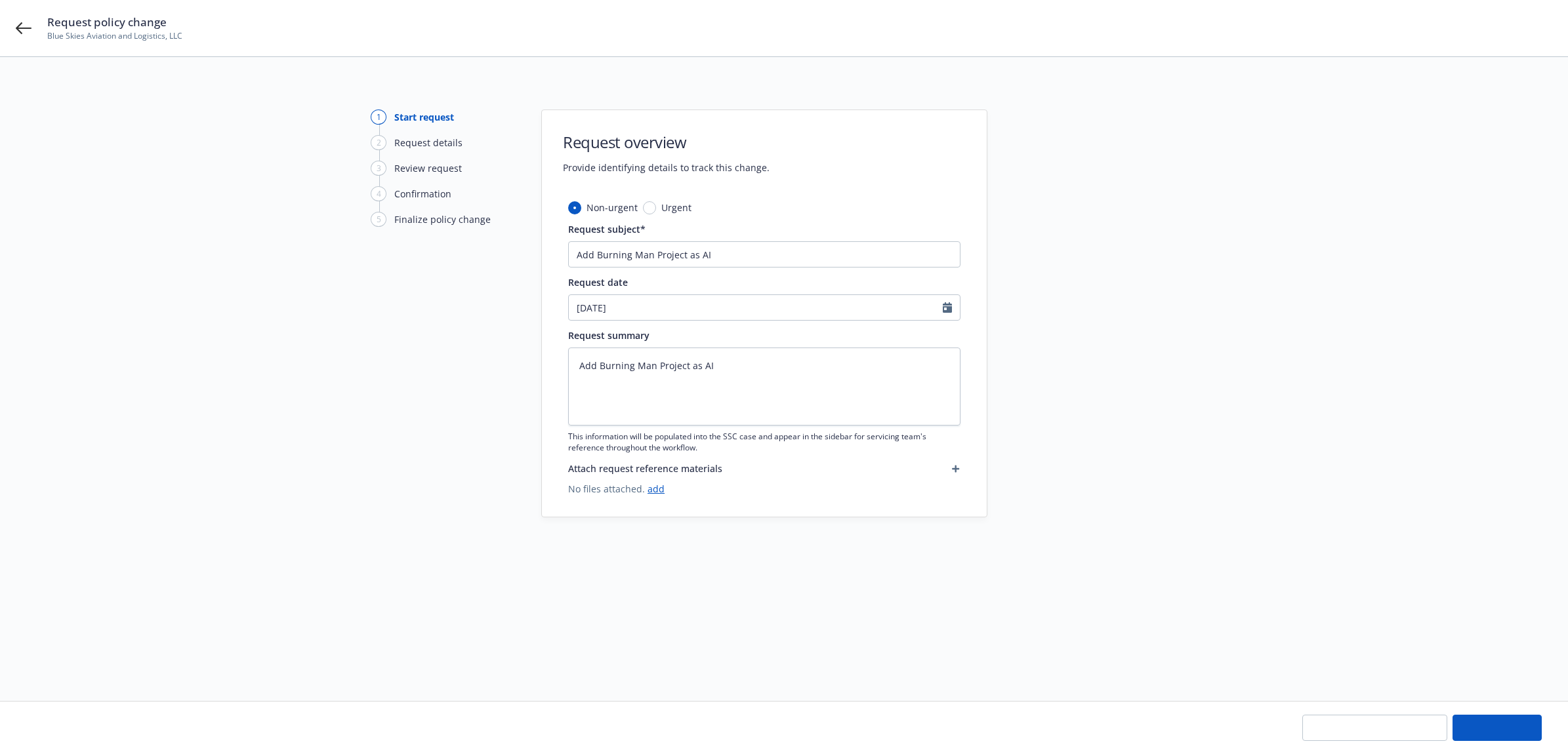
type textarea "x"
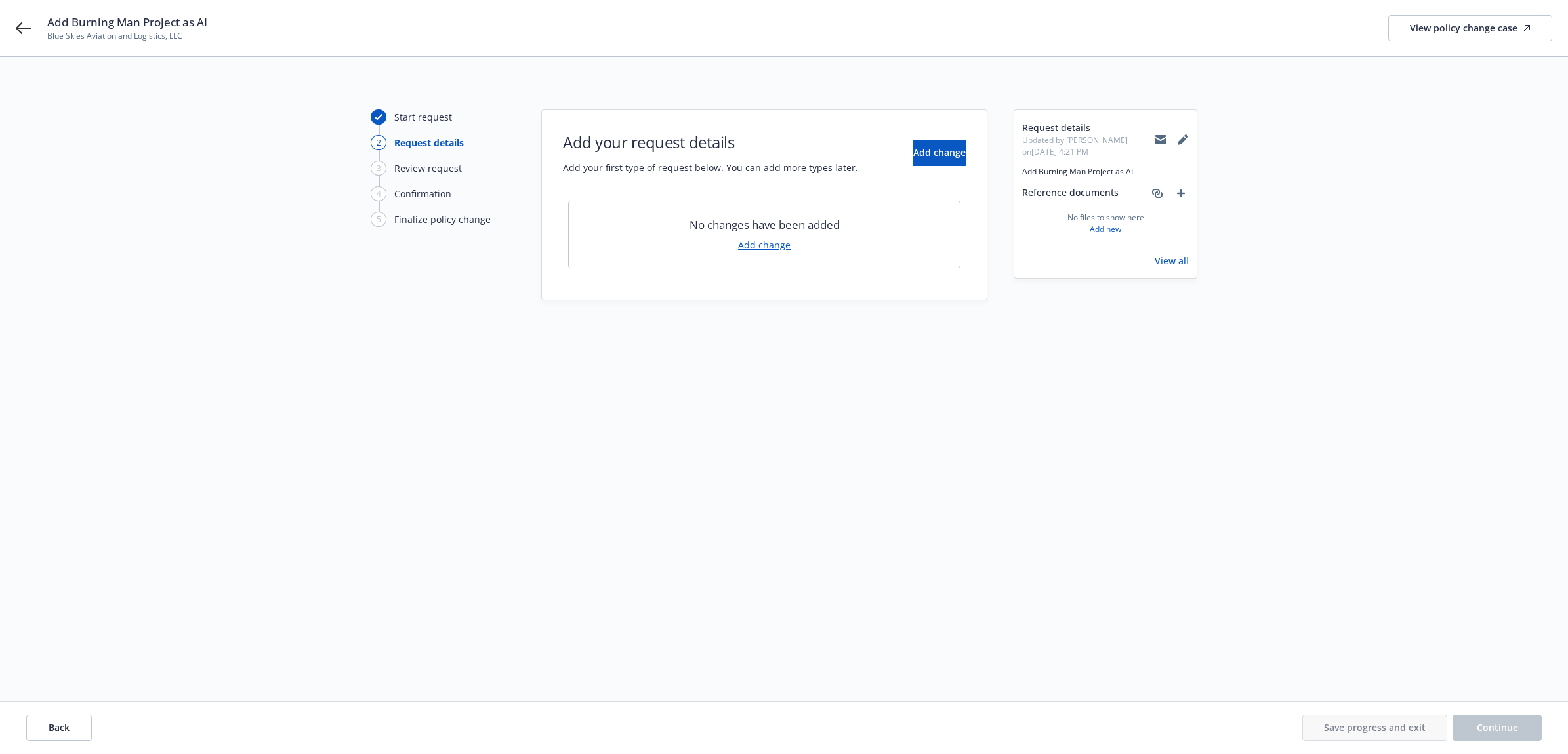
click at [778, 250] on link "Add change" at bounding box center [764, 245] width 53 height 14
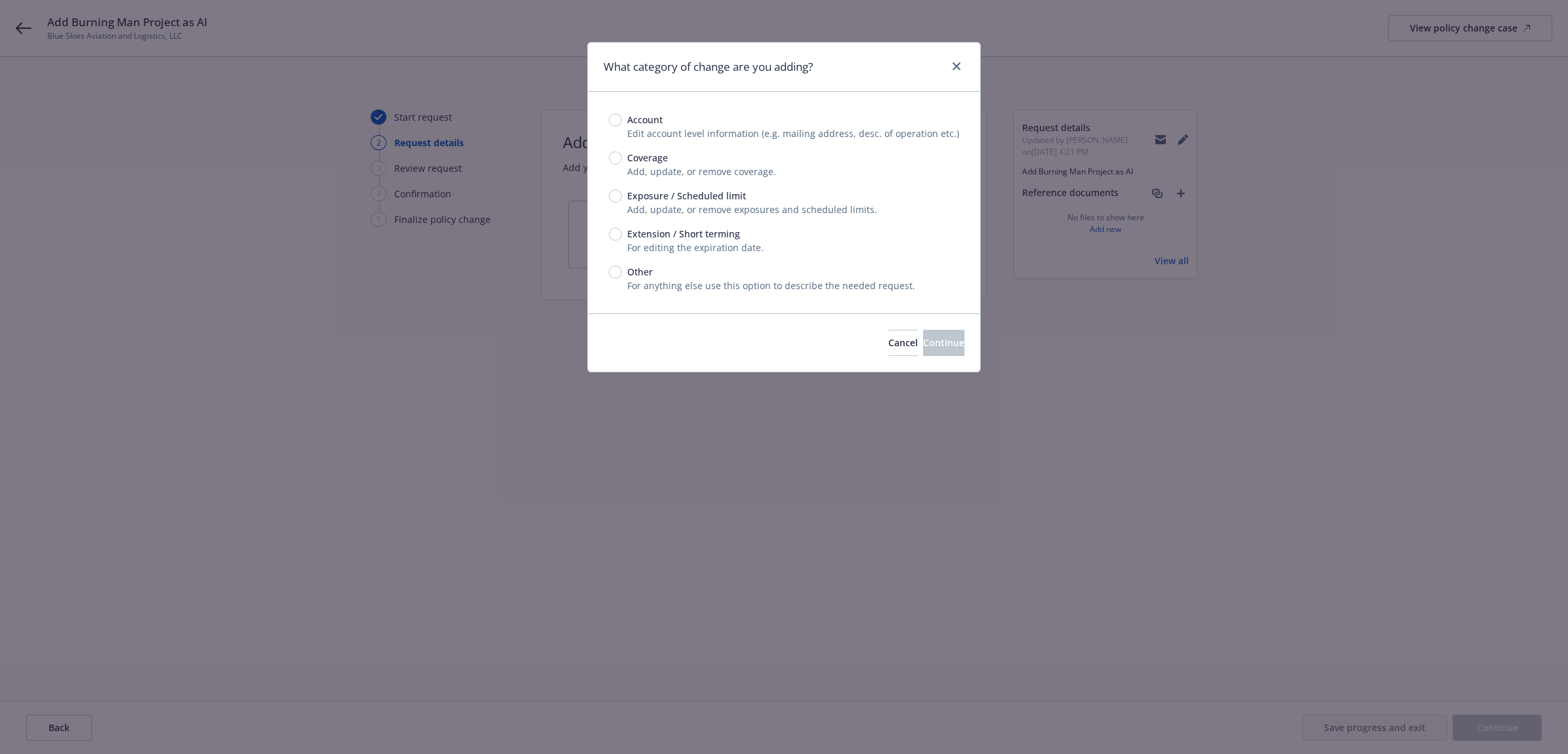
click at [622, 189] on span "Exposure / Scheduled limit" at bounding box center [683, 195] width 124 height 14
click at [621, 189] on input "Exposure / Scheduled limit" at bounding box center [615, 196] width 13 height 13
radio input "true"
click at [924, 333] on button "Continue" at bounding box center [944, 343] width 41 height 26
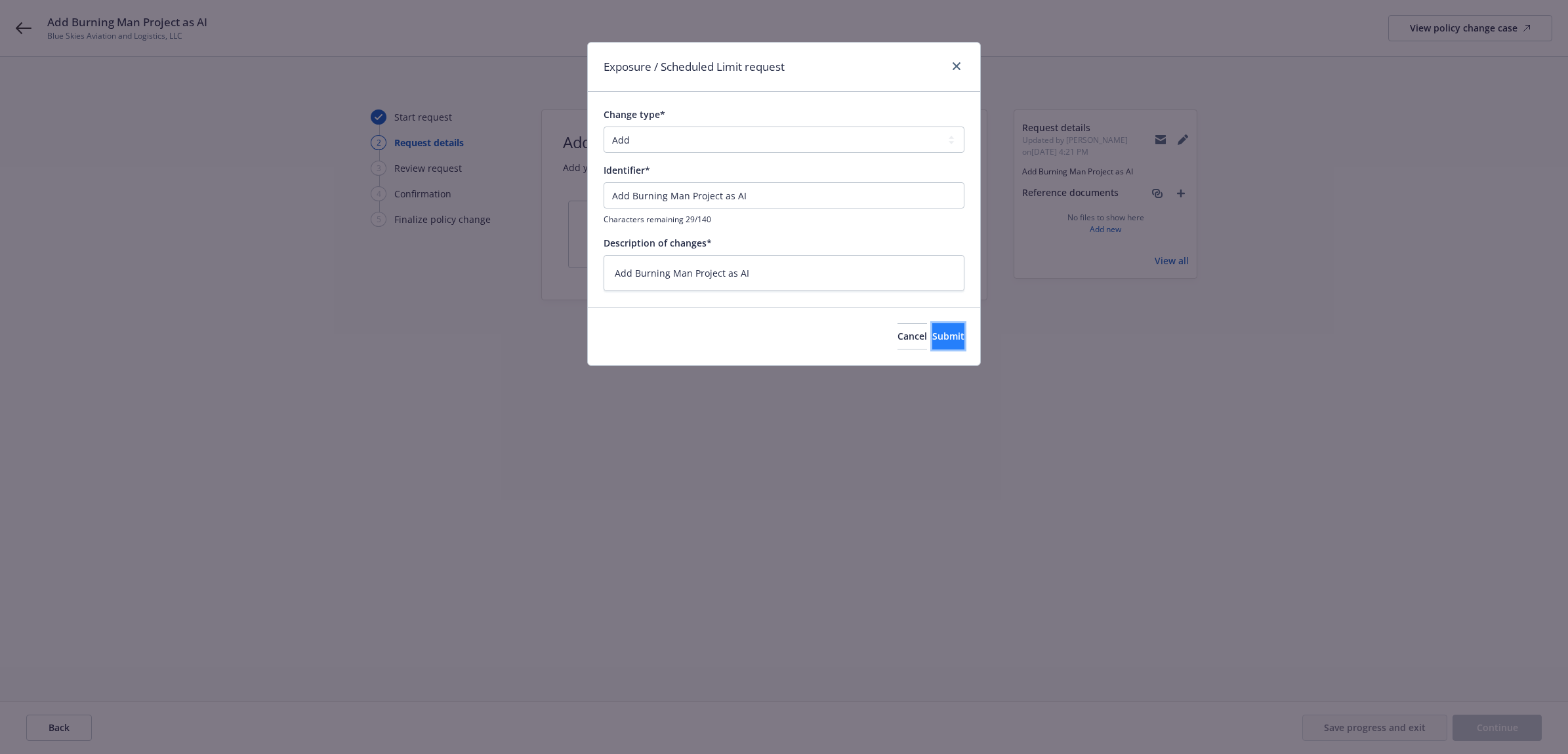
click at [932, 346] on button "Submit" at bounding box center [948, 336] width 32 height 26
type textarea "x"
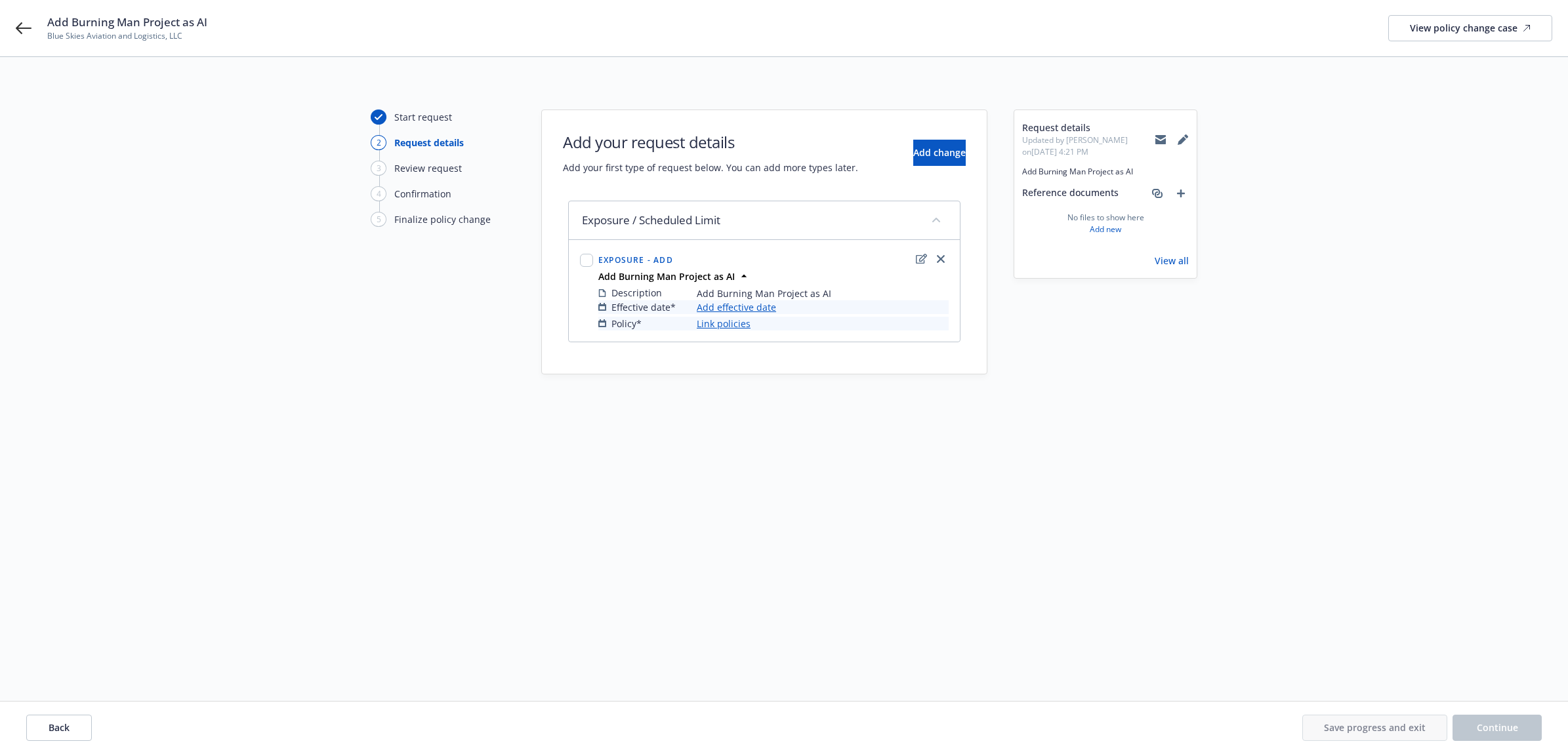
click at [764, 307] on link "Add effective date" at bounding box center [736, 307] width 79 height 14
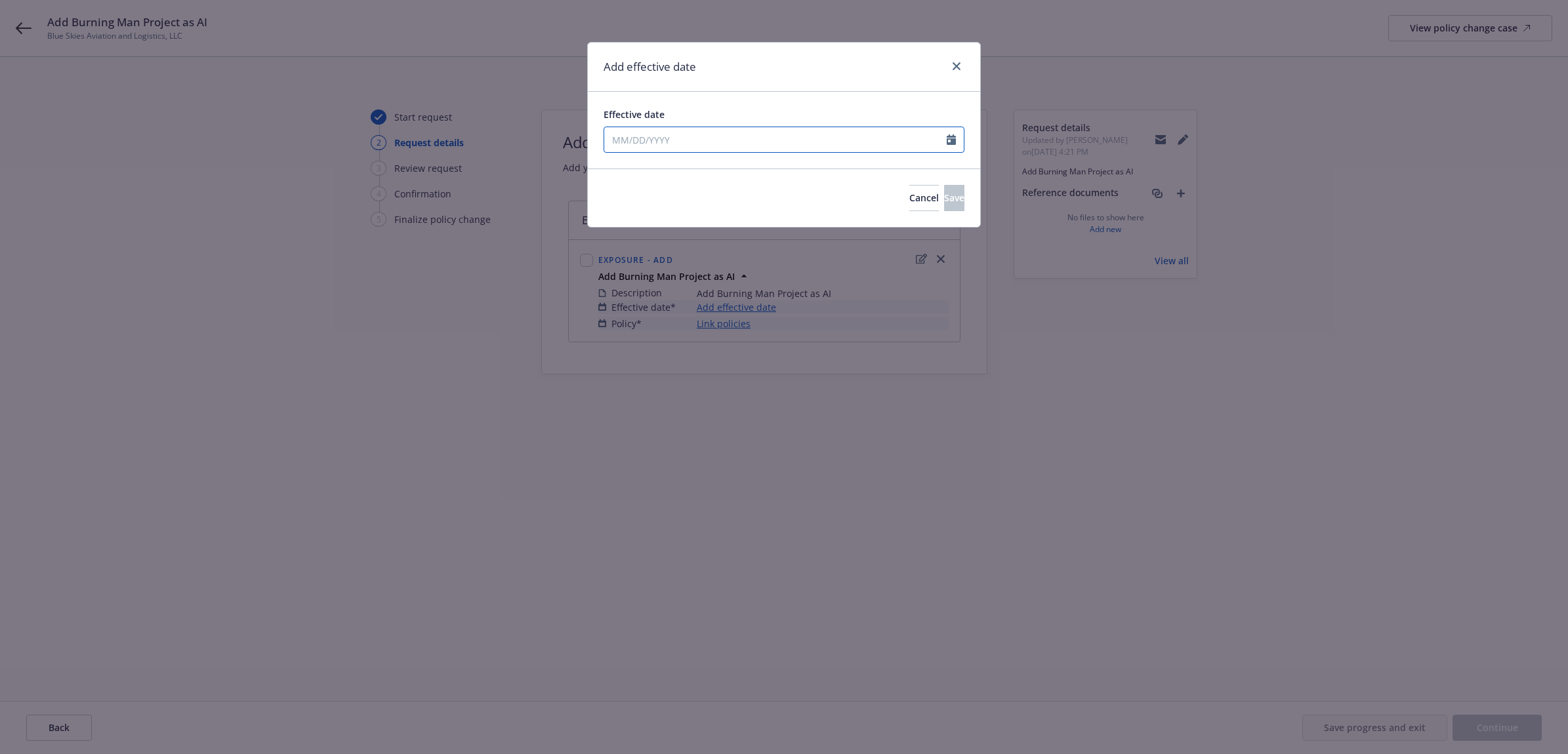
click at [723, 146] on input "Effective date" at bounding box center [775, 140] width 343 height 25
click at [614, 169] on icon "button" at bounding box center [617, 171] width 8 height 8
select select "7"
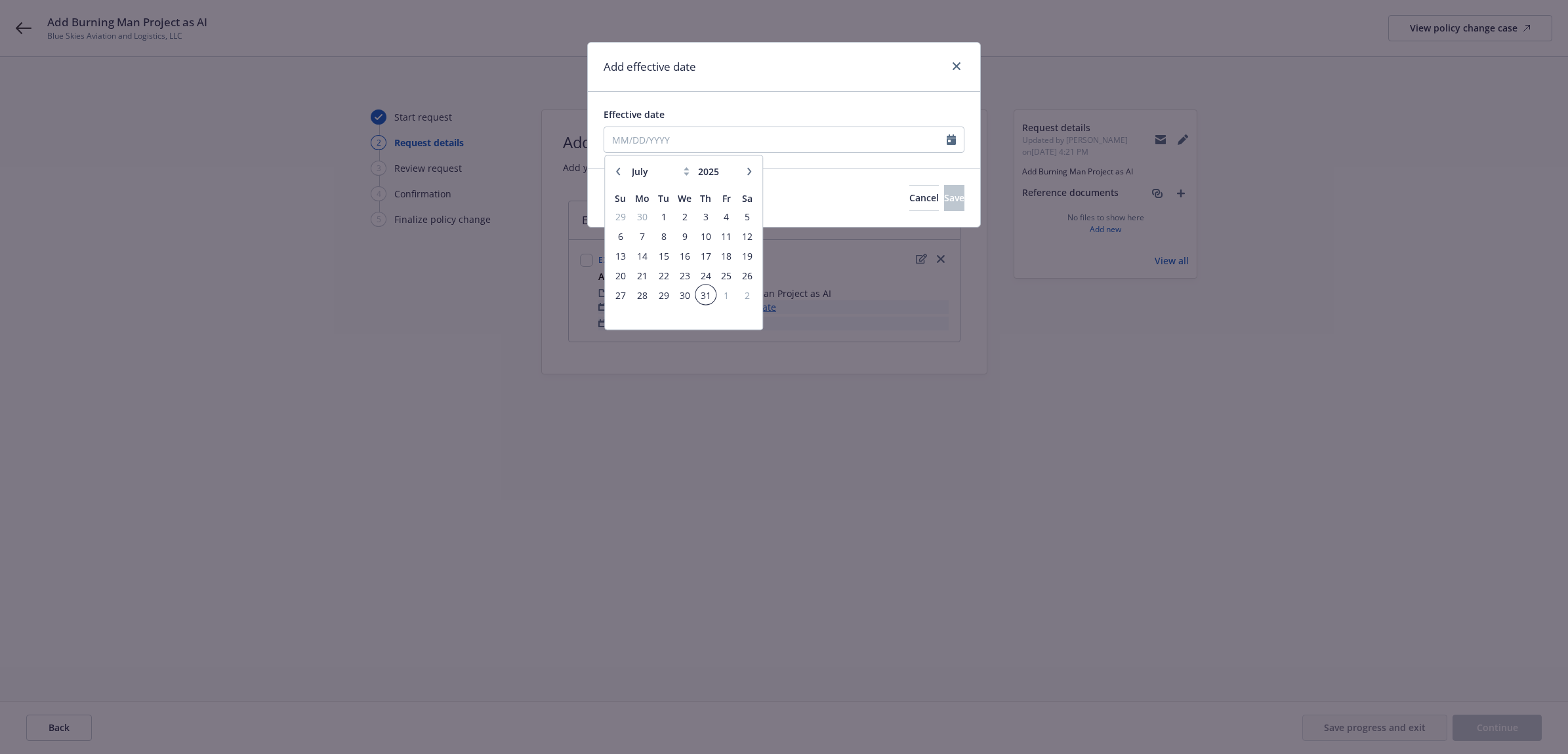
click at [708, 290] on span "31" at bounding box center [706, 294] width 18 height 16
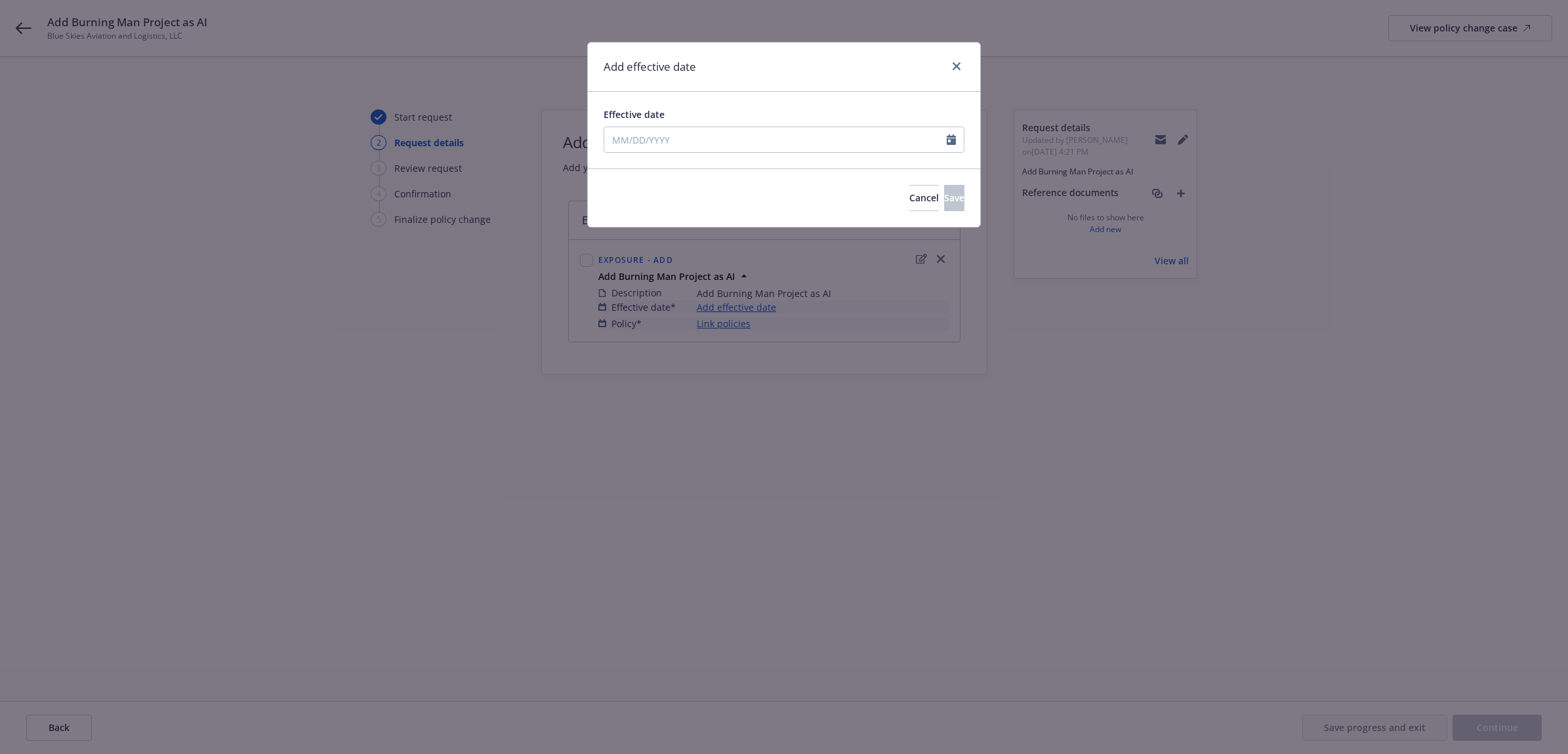
type input "07/31/2025"
click at [944, 195] on button "Save" at bounding box center [954, 198] width 20 height 26
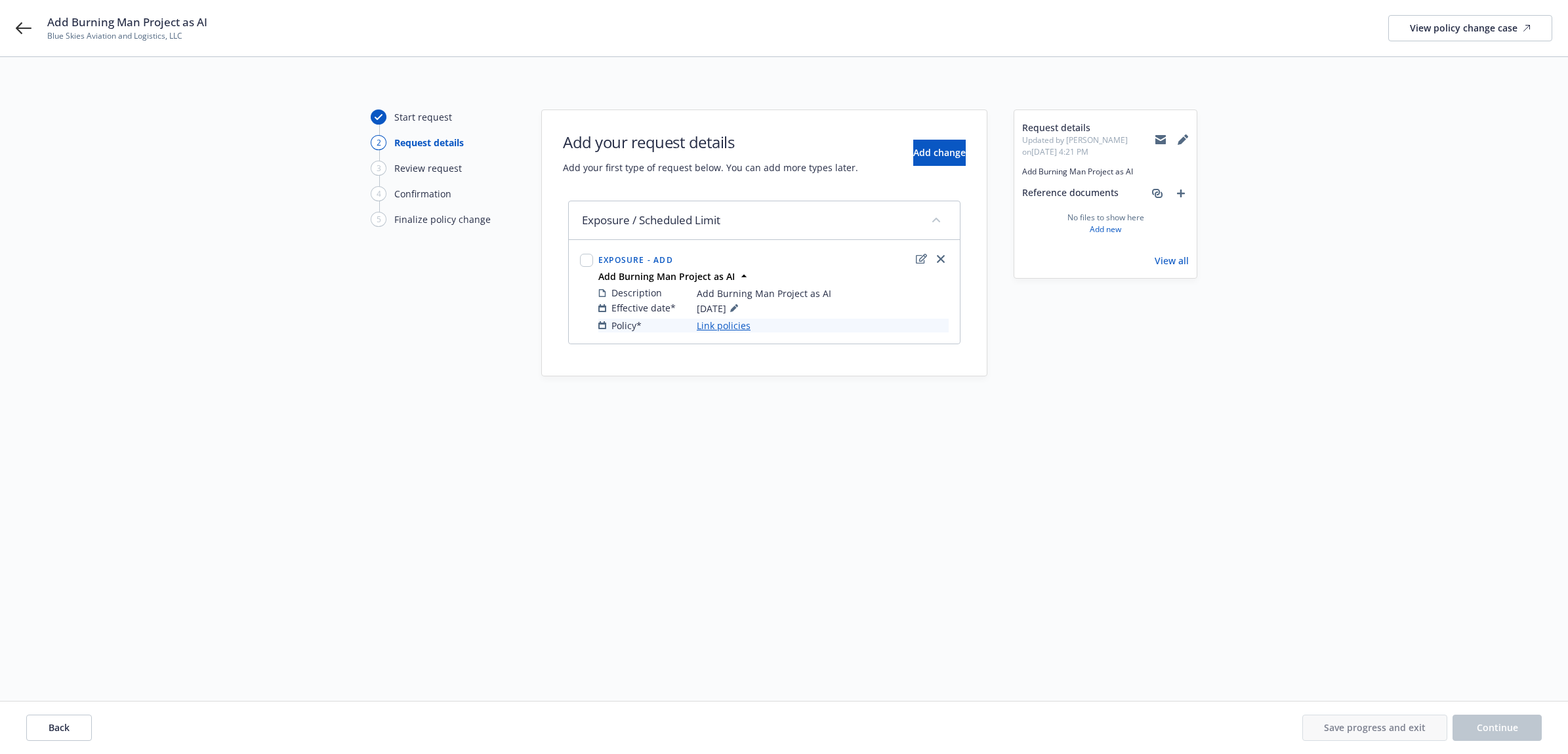
click at [743, 328] on link "Link policies" at bounding box center [723, 326] width 54 height 14
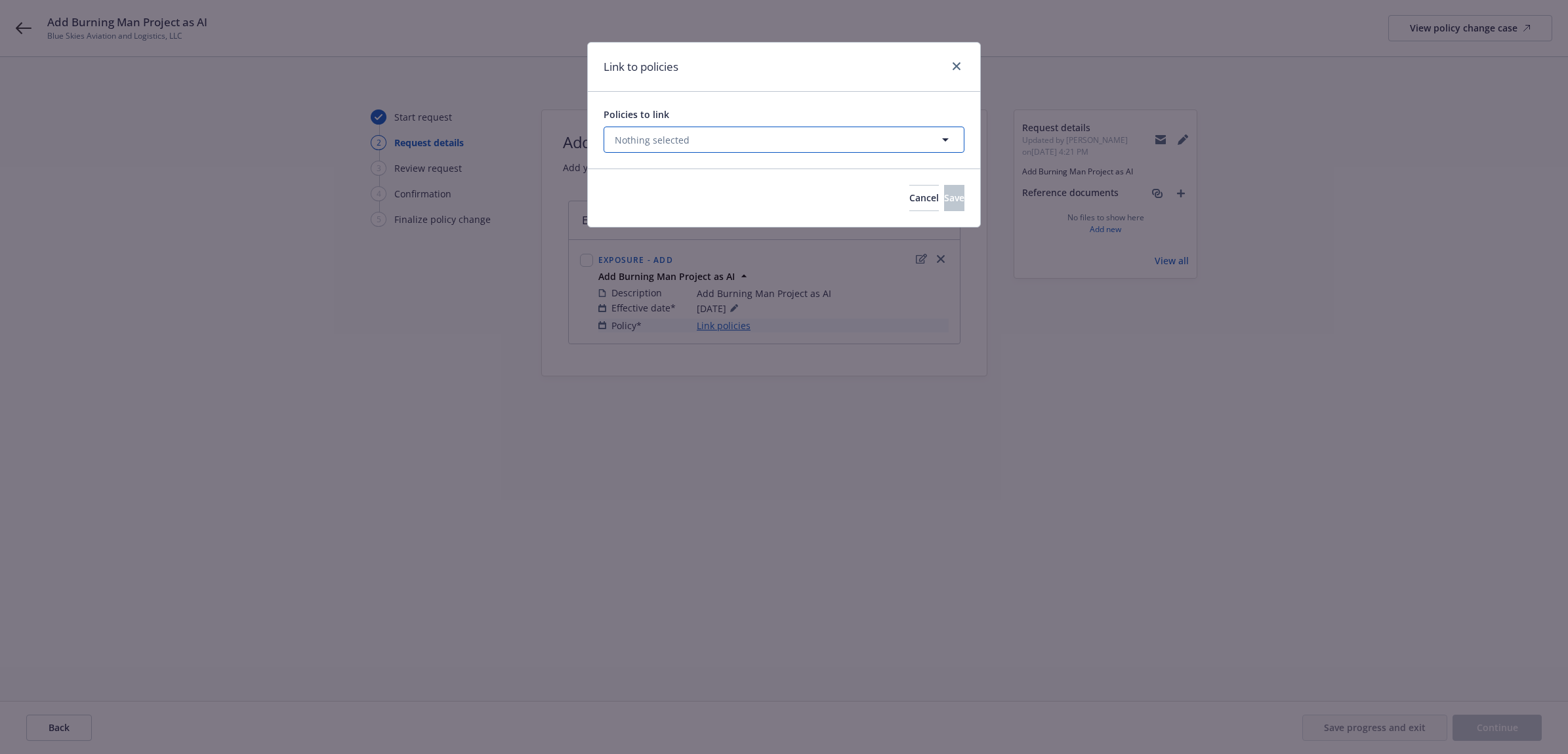
click at [749, 147] on button "Nothing selected" at bounding box center [783, 139] width 361 height 26
select select "ACTIVE"
click at [718, 148] on button "Nothing selected" at bounding box center [783, 139] width 361 height 26
select select "ACTIVE"
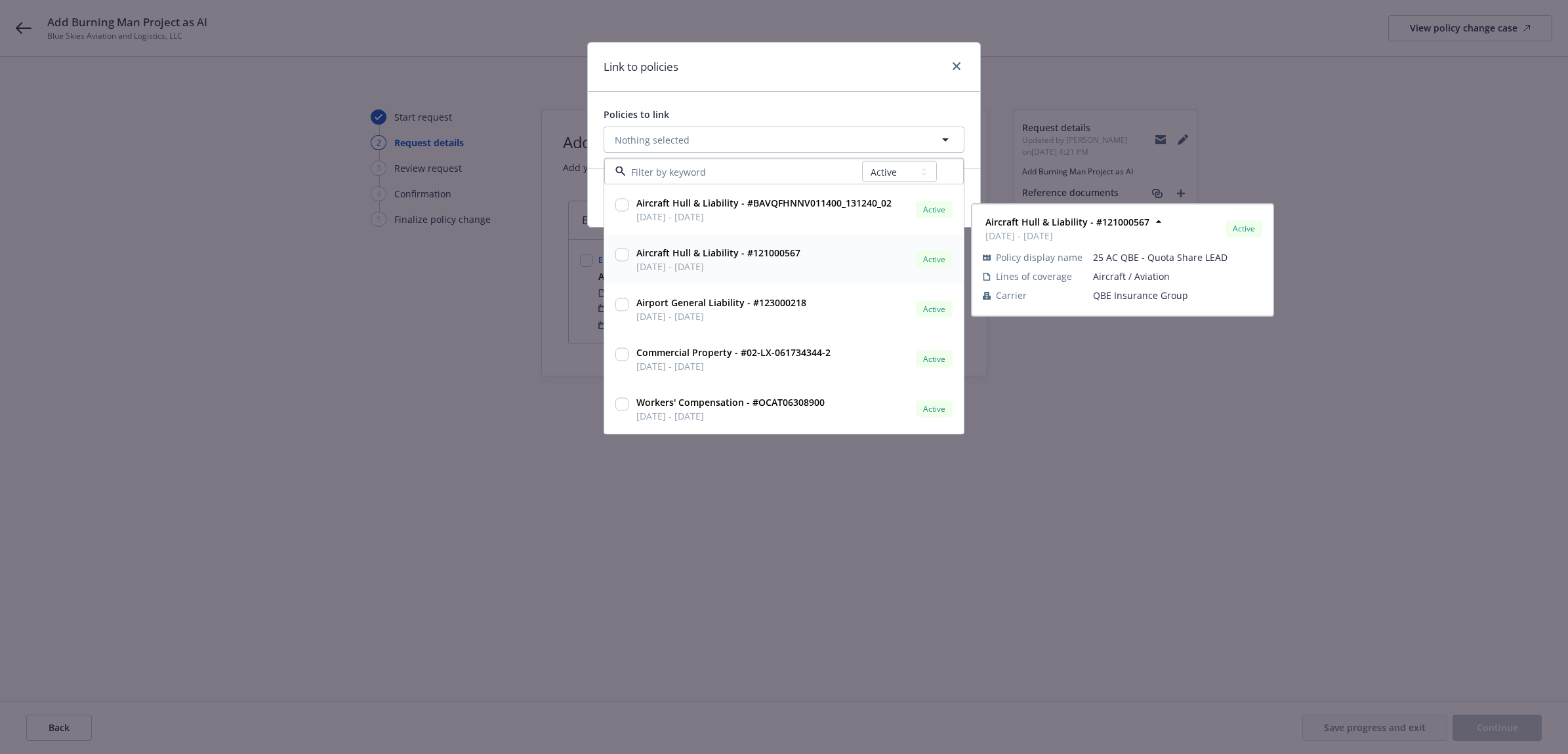
click at [621, 256] on input "checkbox" at bounding box center [622, 255] width 13 height 13
checkbox input "true"
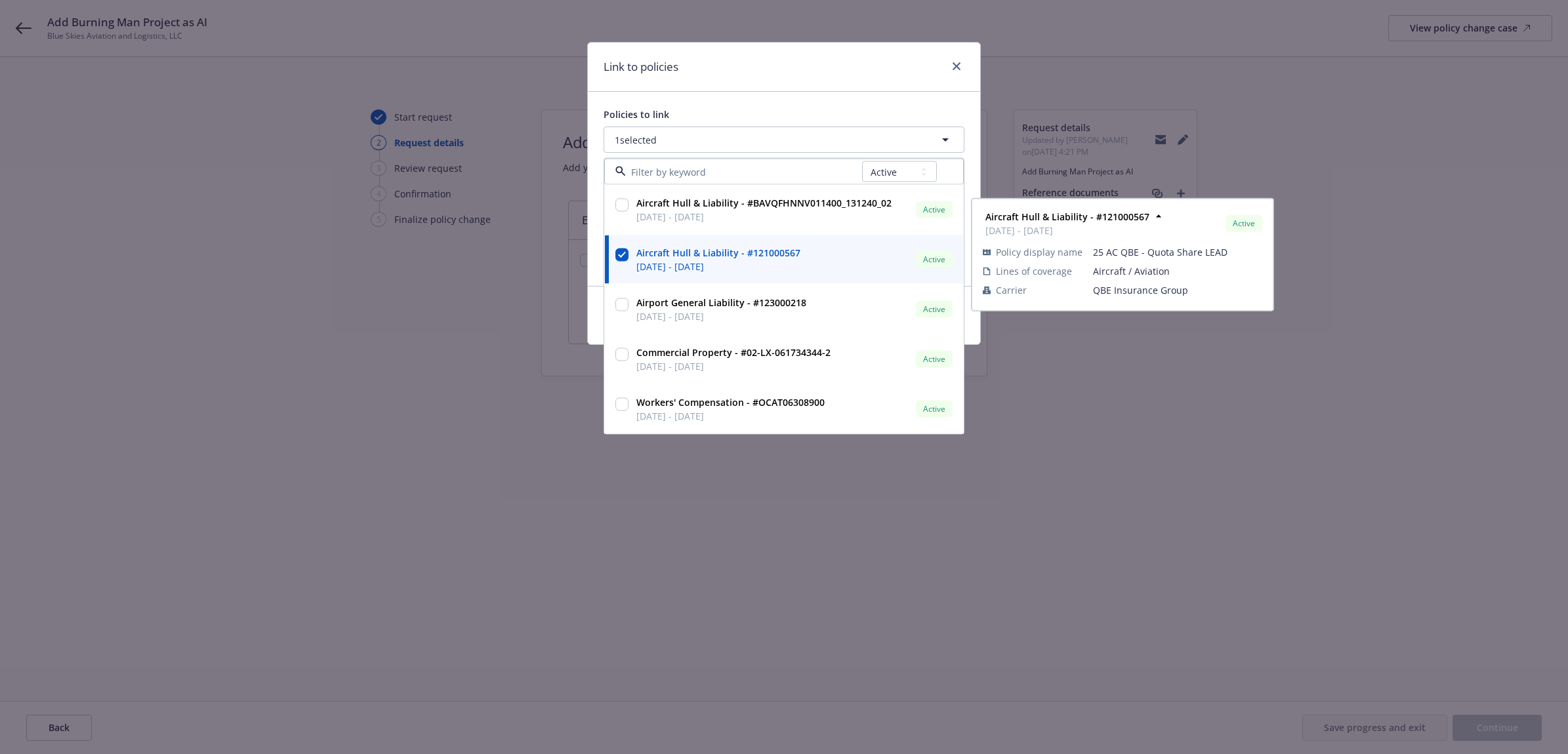
click at [809, 54] on div "Link to policies" at bounding box center [784, 67] width 392 height 49
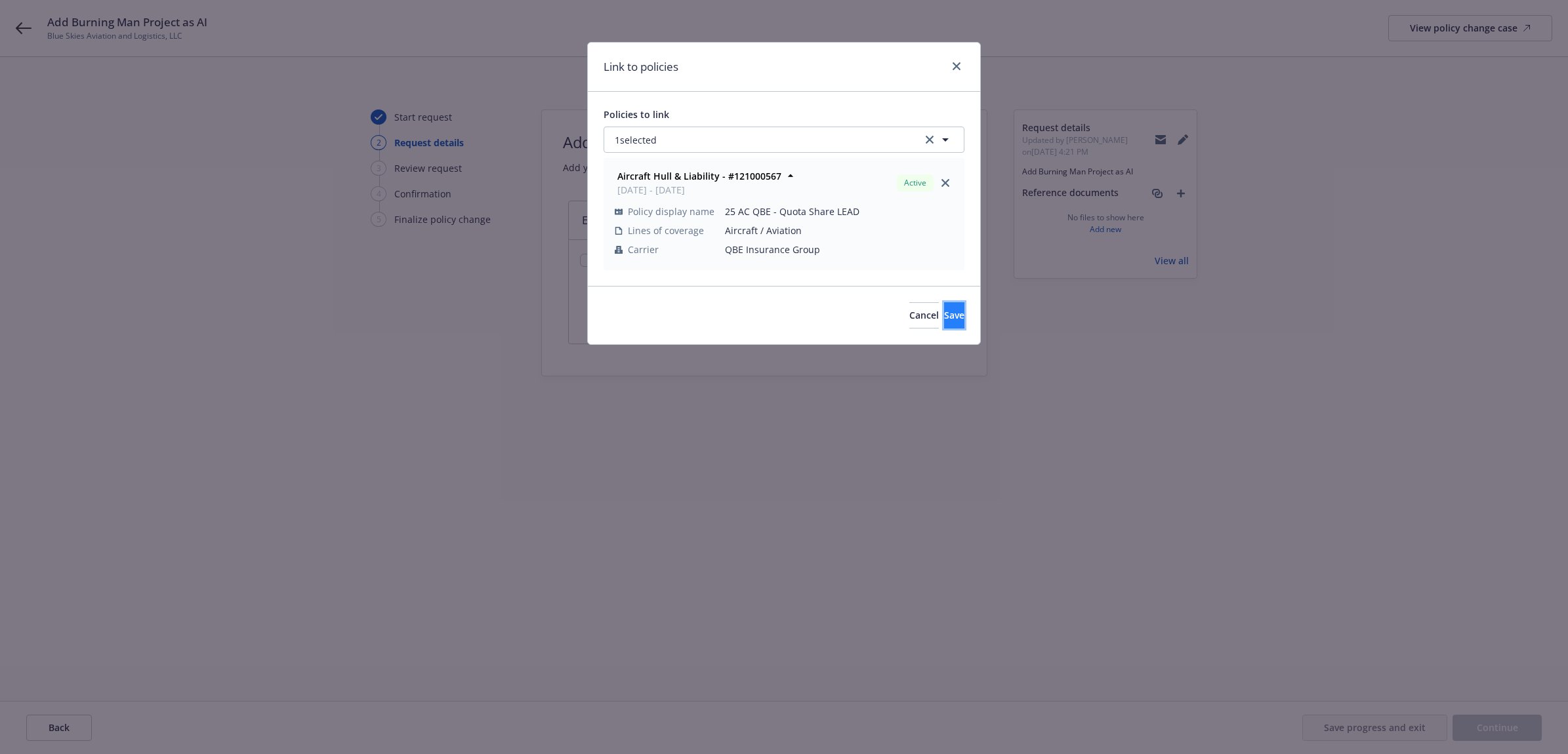
click at [944, 320] on span "Save" at bounding box center [954, 314] width 20 height 13
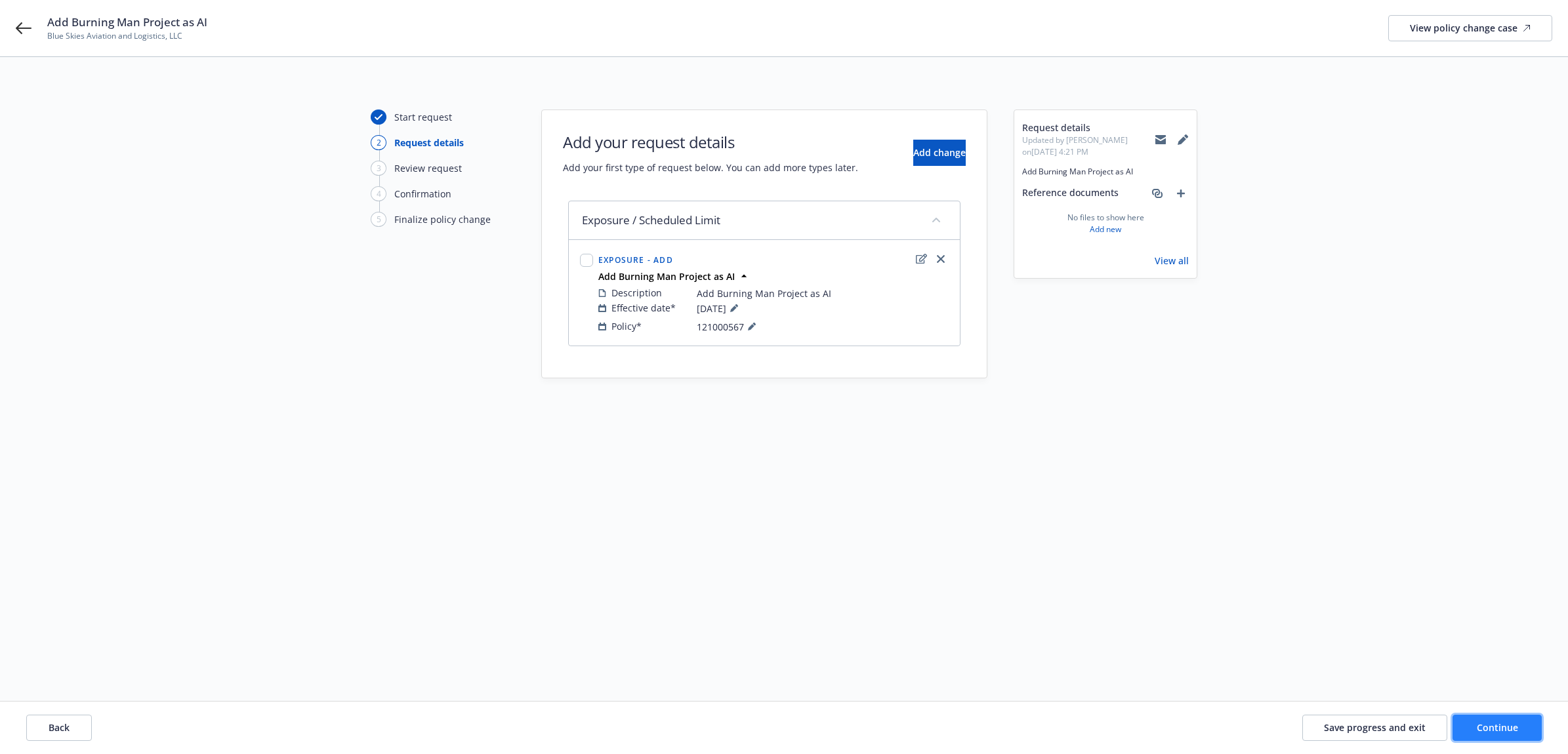
click at [1506, 718] on button "Continue" at bounding box center [1497, 727] width 90 height 26
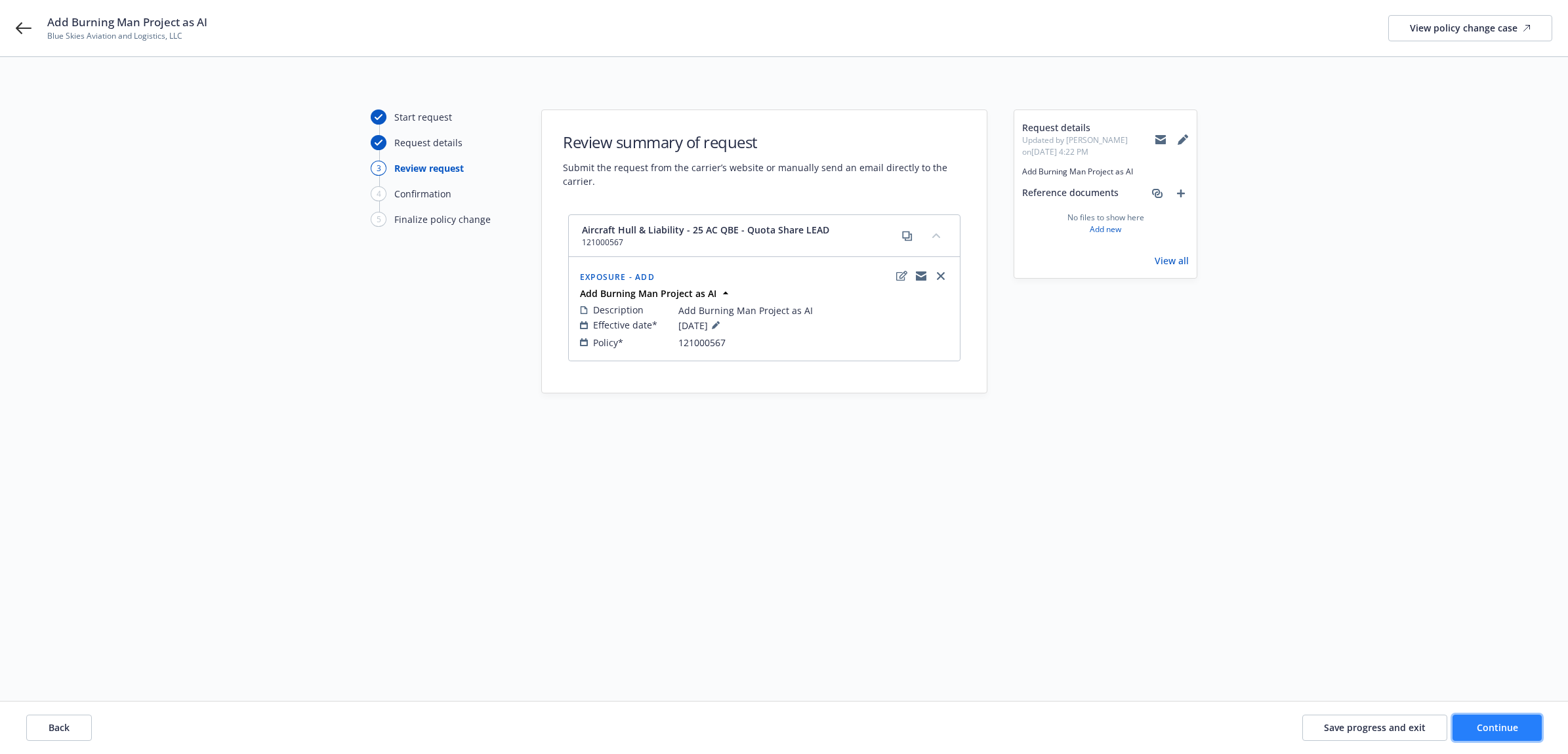
click at [1467, 727] on button "Continue" at bounding box center [1497, 727] width 90 height 26
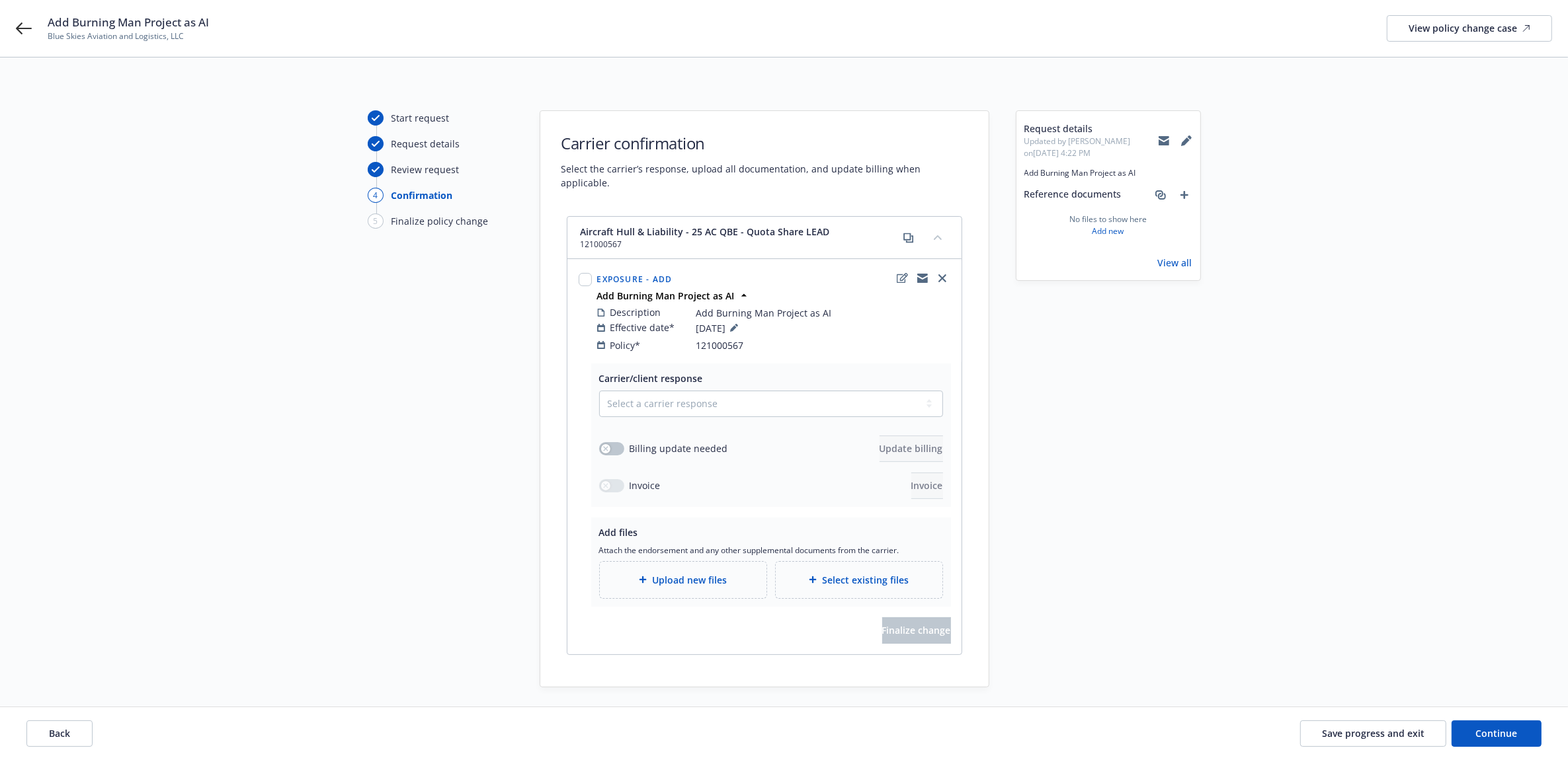
click at [710, 573] on span "Upload new files" at bounding box center [690, 580] width 75 height 14
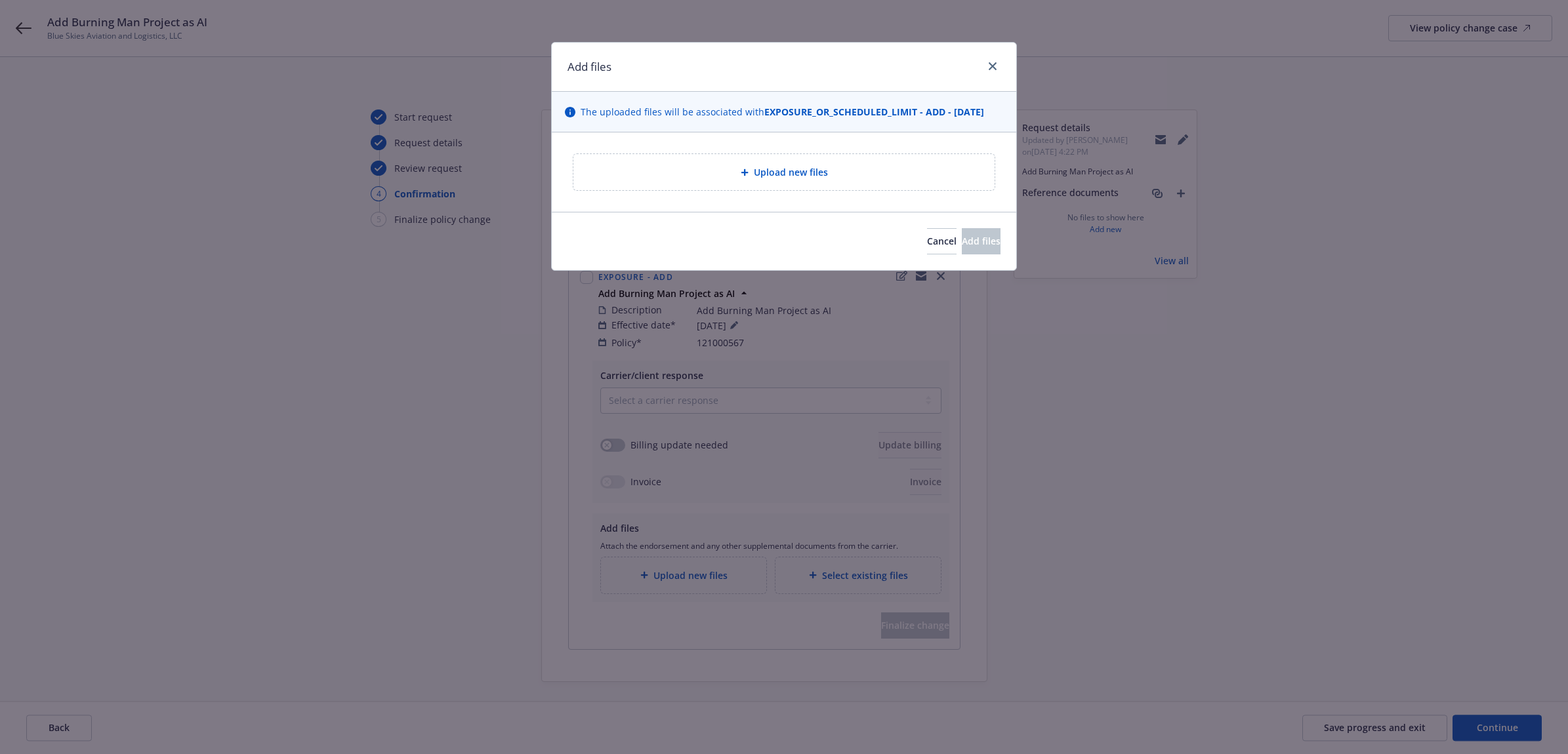
click at [712, 180] on div "Upload new files" at bounding box center [784, 172] width 401 height 15
type textarea "x"
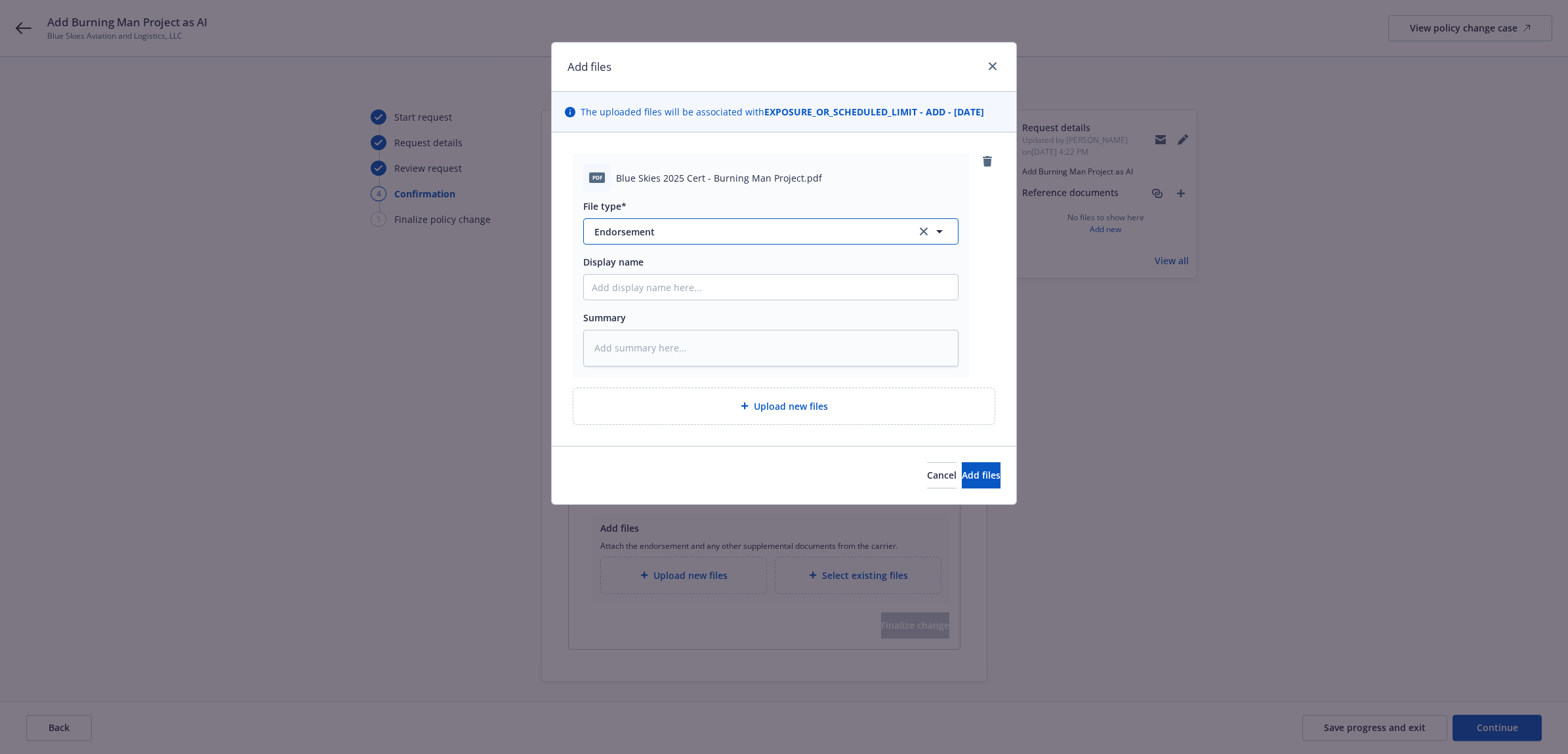
click at [637, 227] on span "Endorsement" at bounding box center [746, 232] width 304 height 14
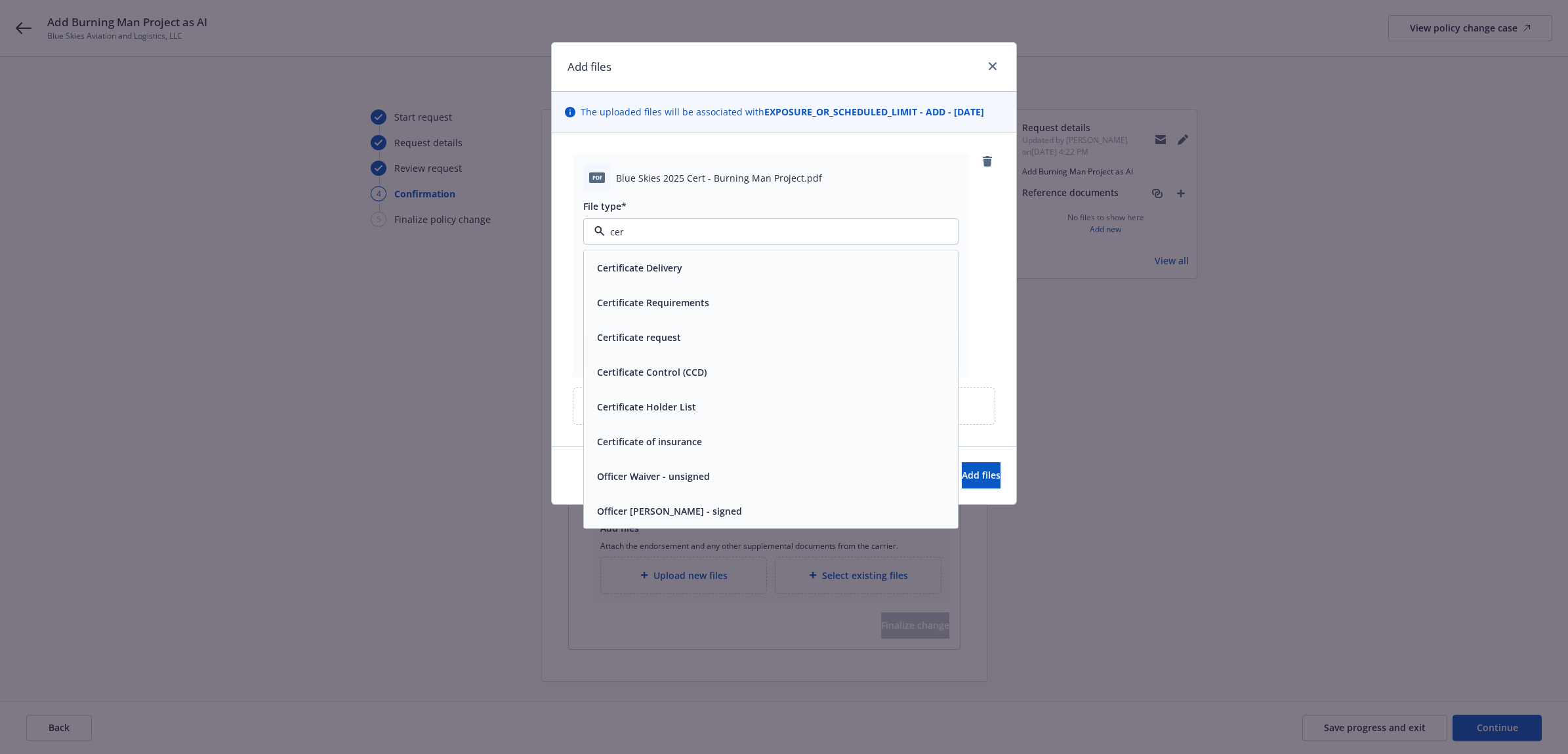
type input "cert"
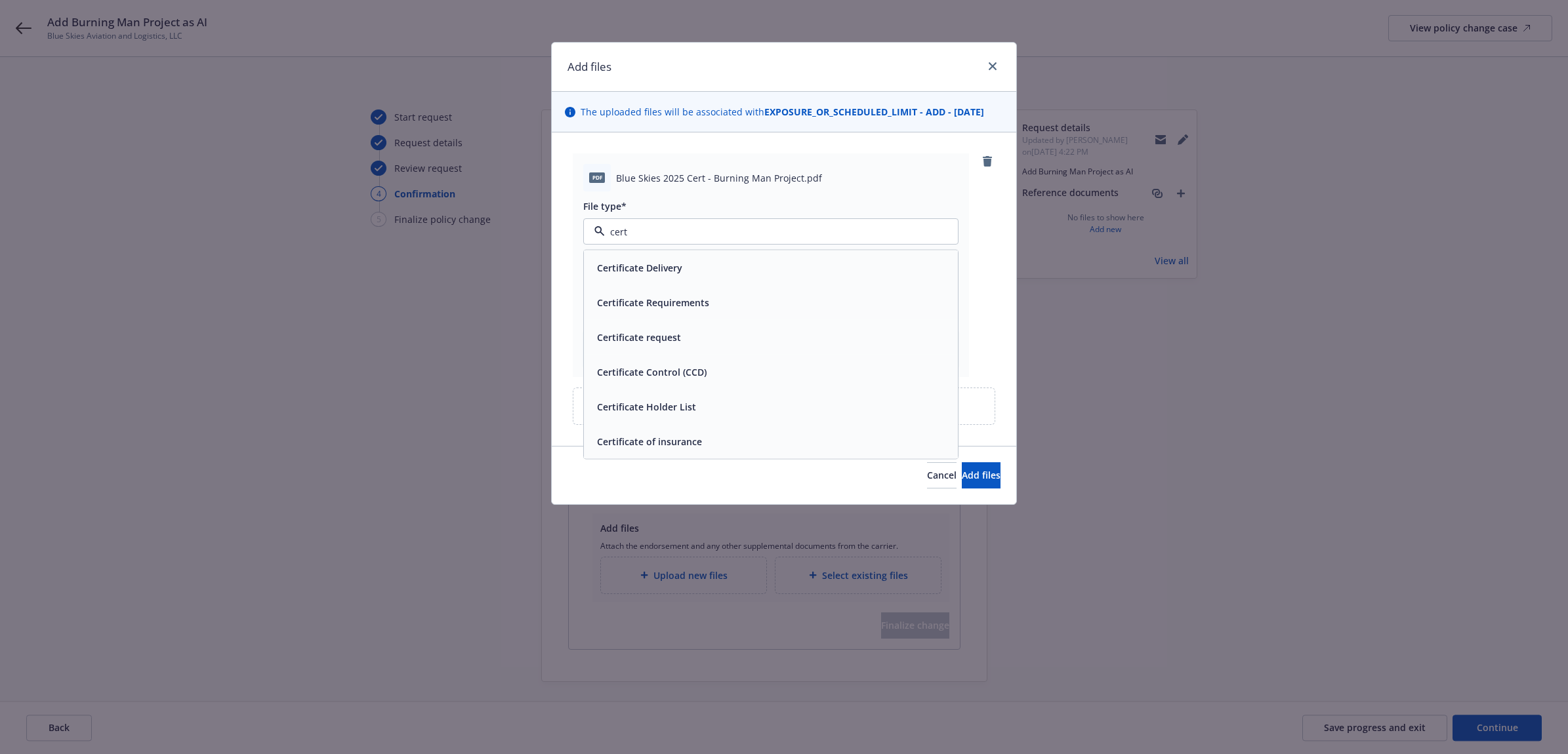
click at [728, 436] on div "Certificate of insurance" at bounding box center [771, 442] width 358 height 19
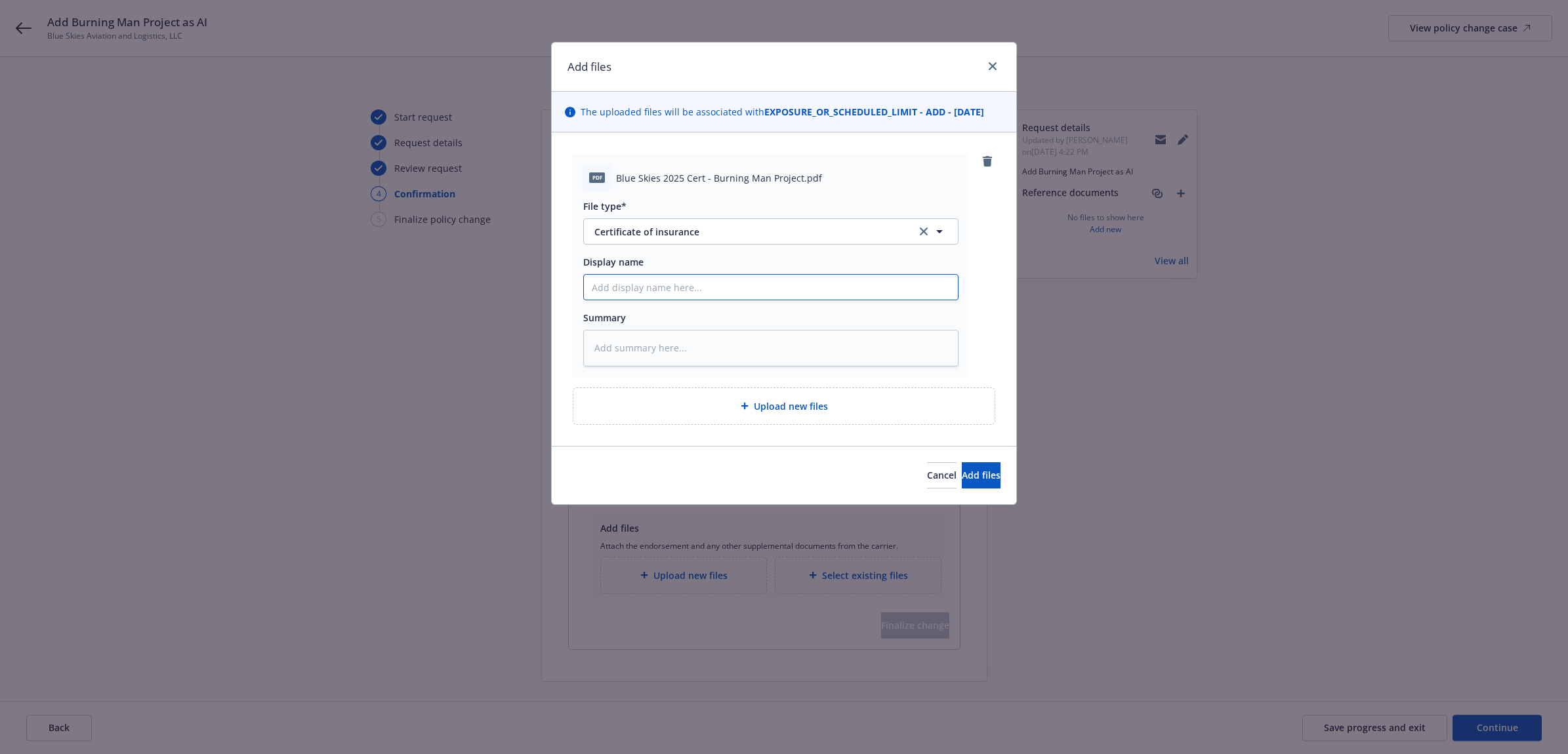
click at [656, 292] on input "Display name" at bounding box center [771, 287] width 374 height 25
type textarea "x"
type input "2"
type textarea "x"
type input "25"
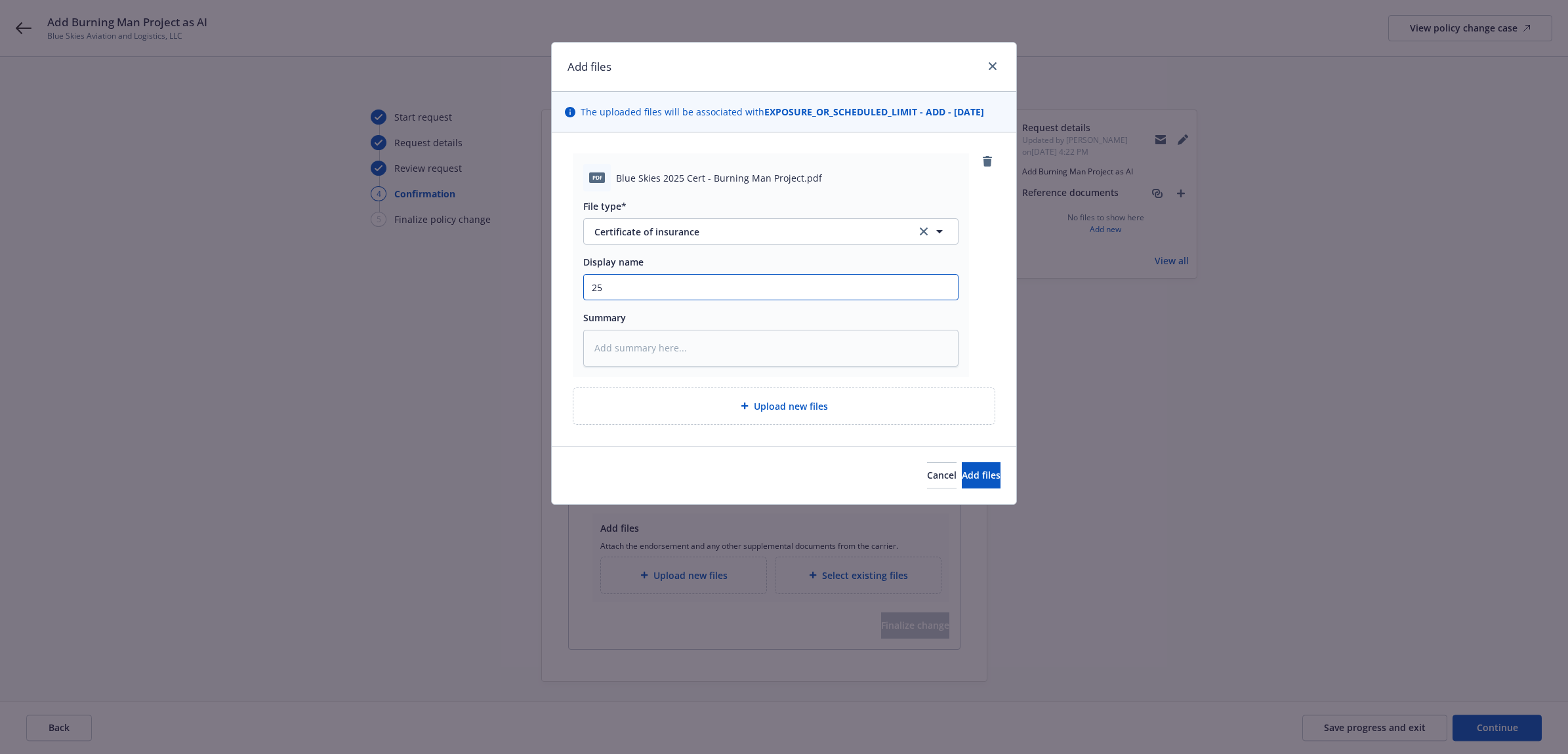
type textarea "x"
type input "25"
type textarea "x"
type input "25 A"
type textarea "x"
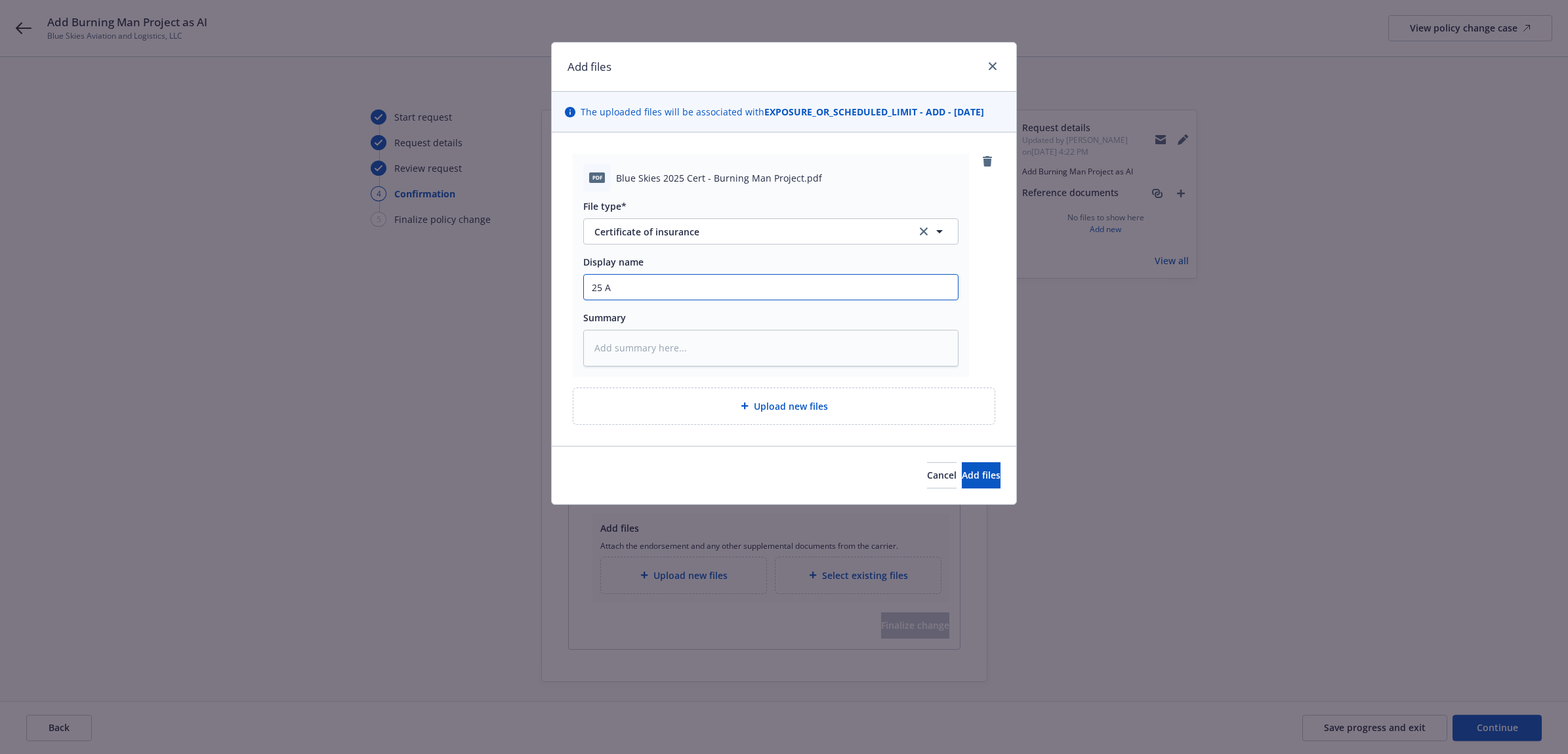
type input "25 AC"
type textarea "x"
type input "25 AC"
type textarea "x"
type input "25 AC Q"
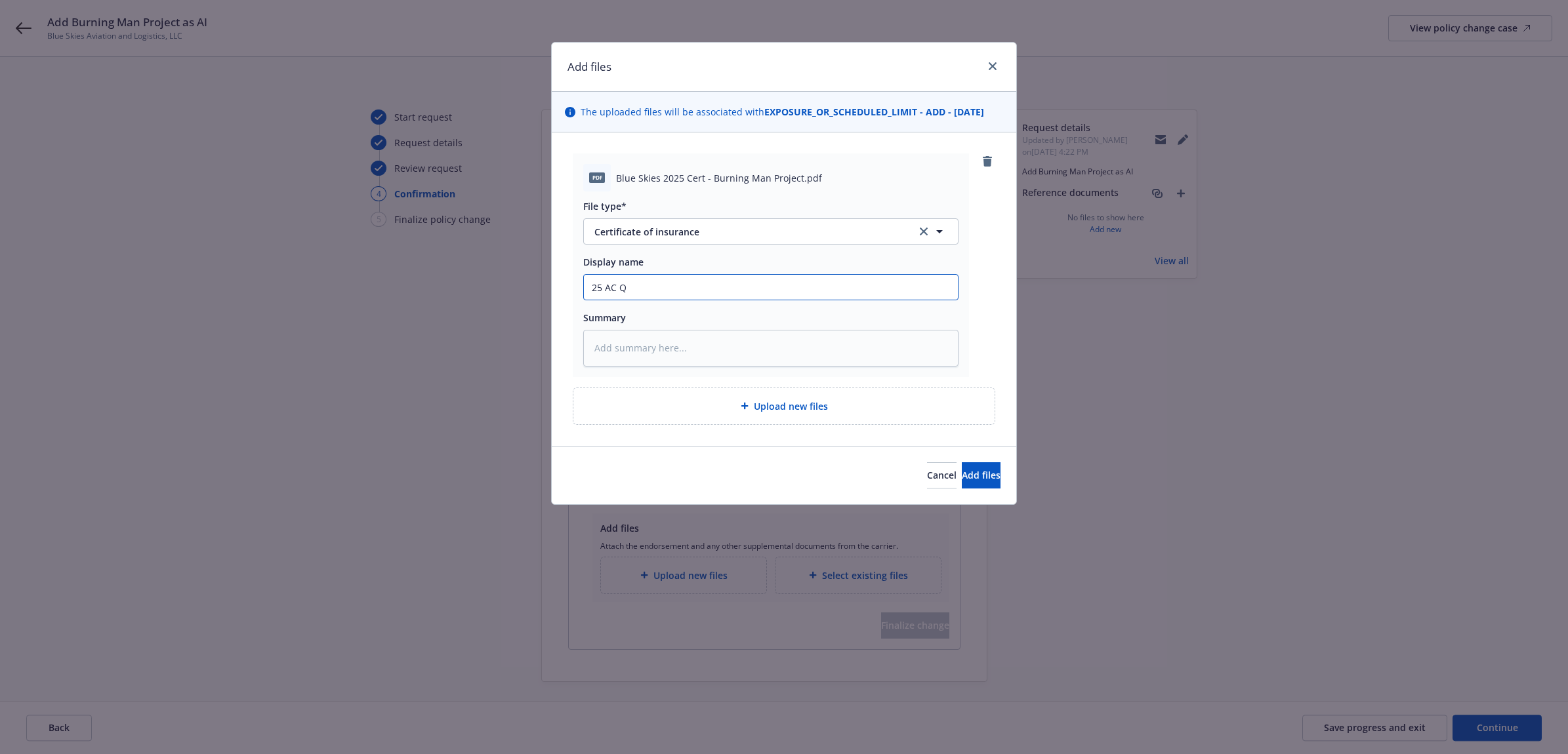
type textarea "x"
type input "25 AC QB"
type textarea "x"
type input "25 AC QBE"
type textarea "x"
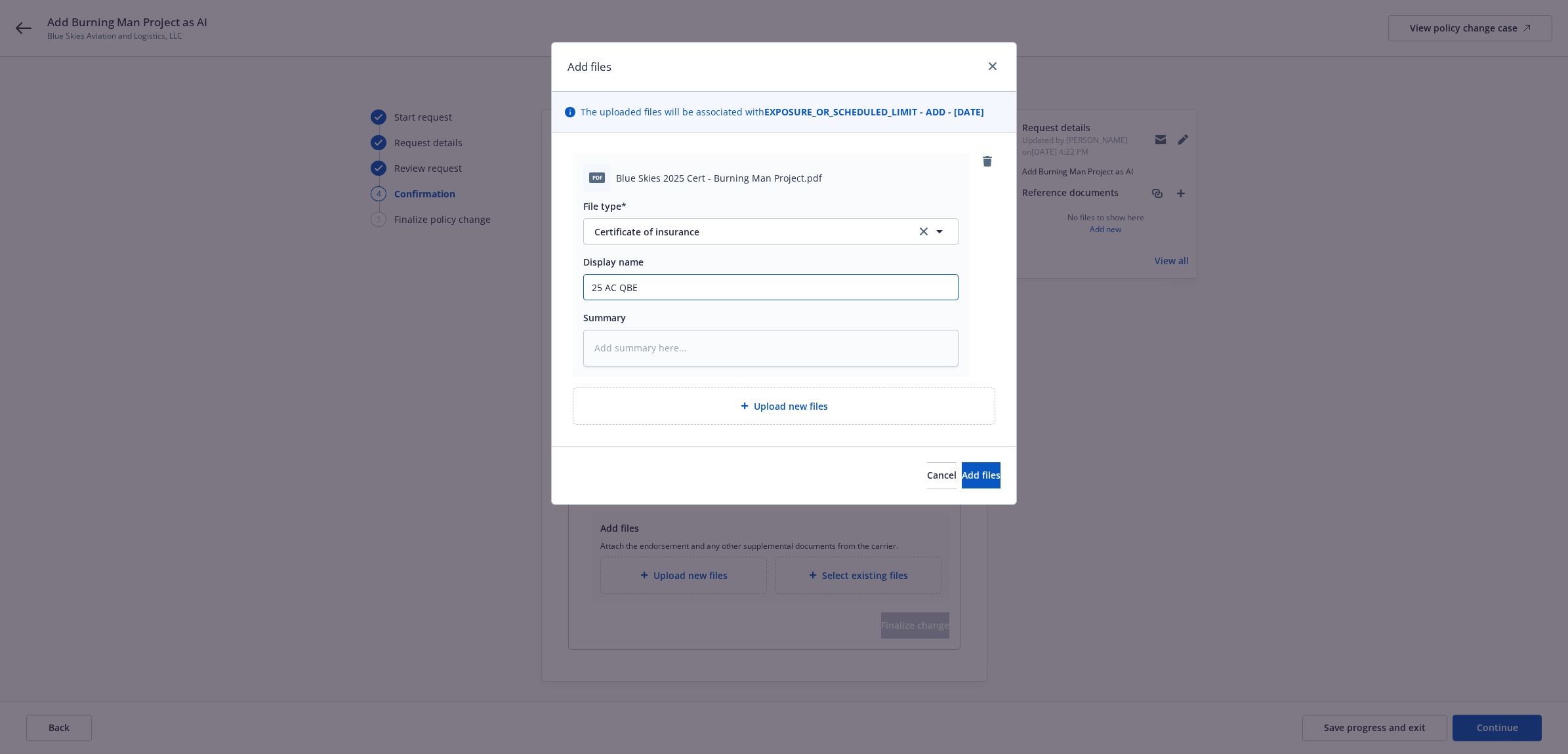
type input "25 AC QBE"
type textarea "x"
type input "25 AC QBE -"
type textarea "x"
type input "25 AC QBE -"
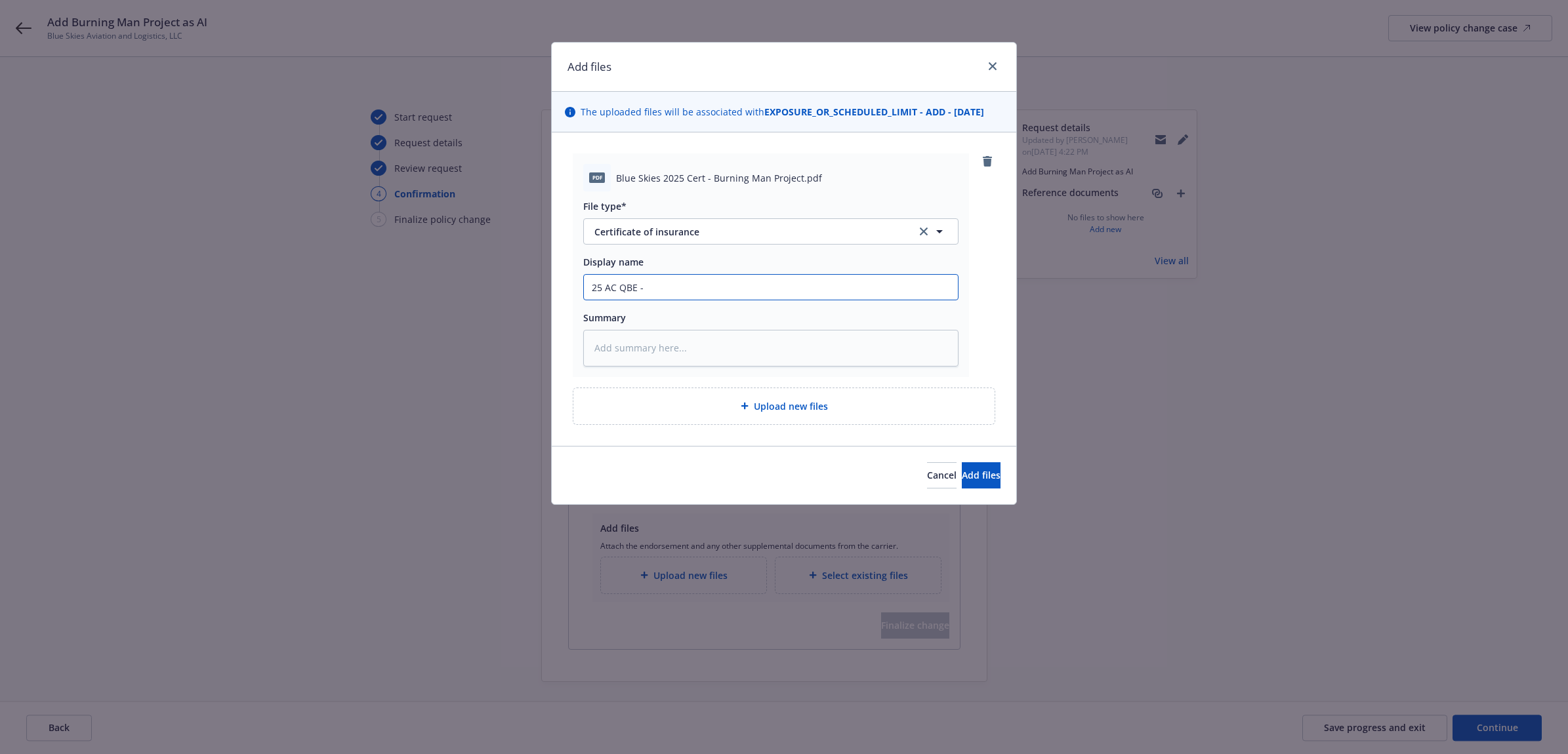
type textarea "x"
type input "25 AC QBE - Bi"
type textarea "x"
type input "25 AC QBE - Biu"
type textarea "x"
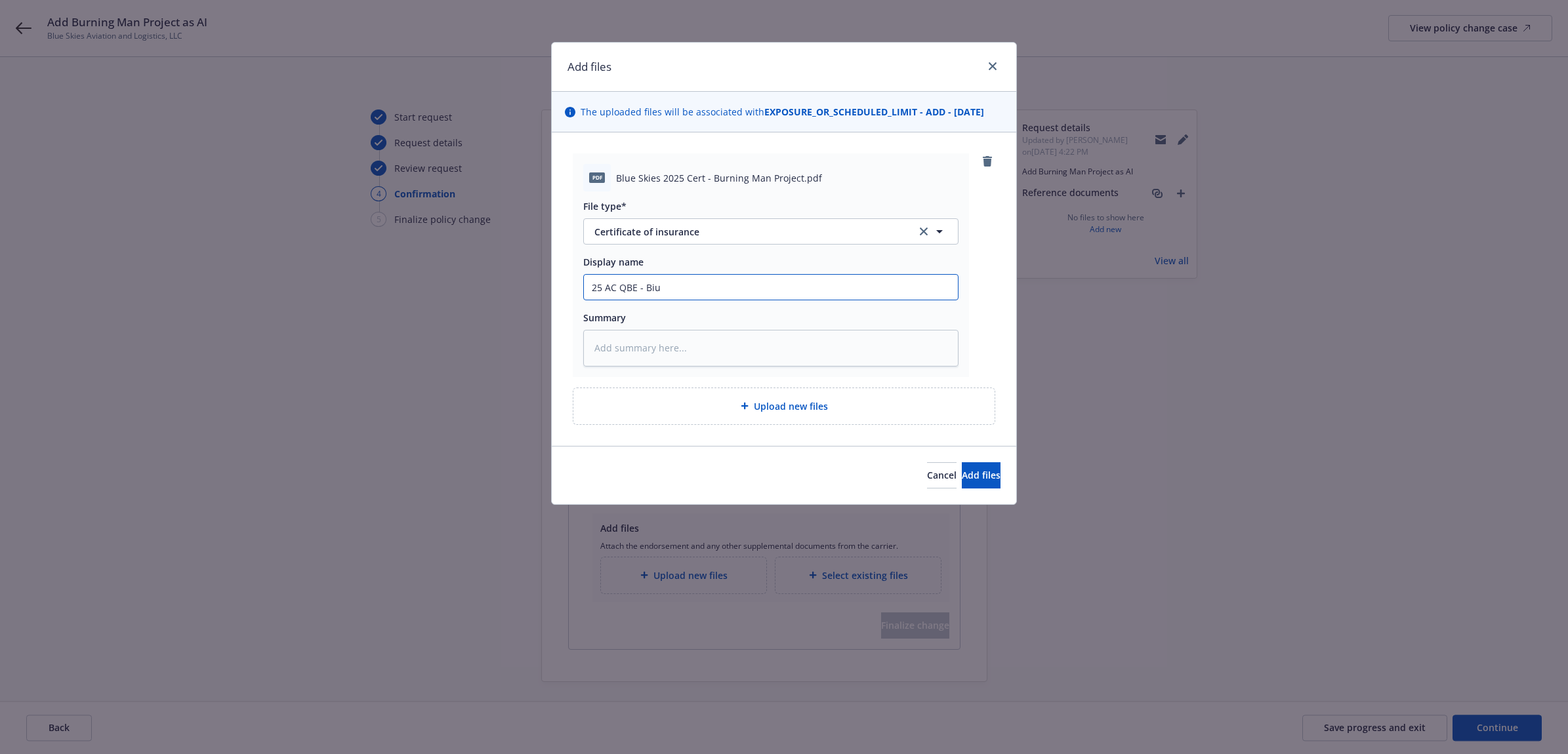
type input "25 AC QBE - Biur"
type textarea "x"
type input "25 AC QBE - Biu"
type textarea "x"
type input "25 AC QBE - Bi"
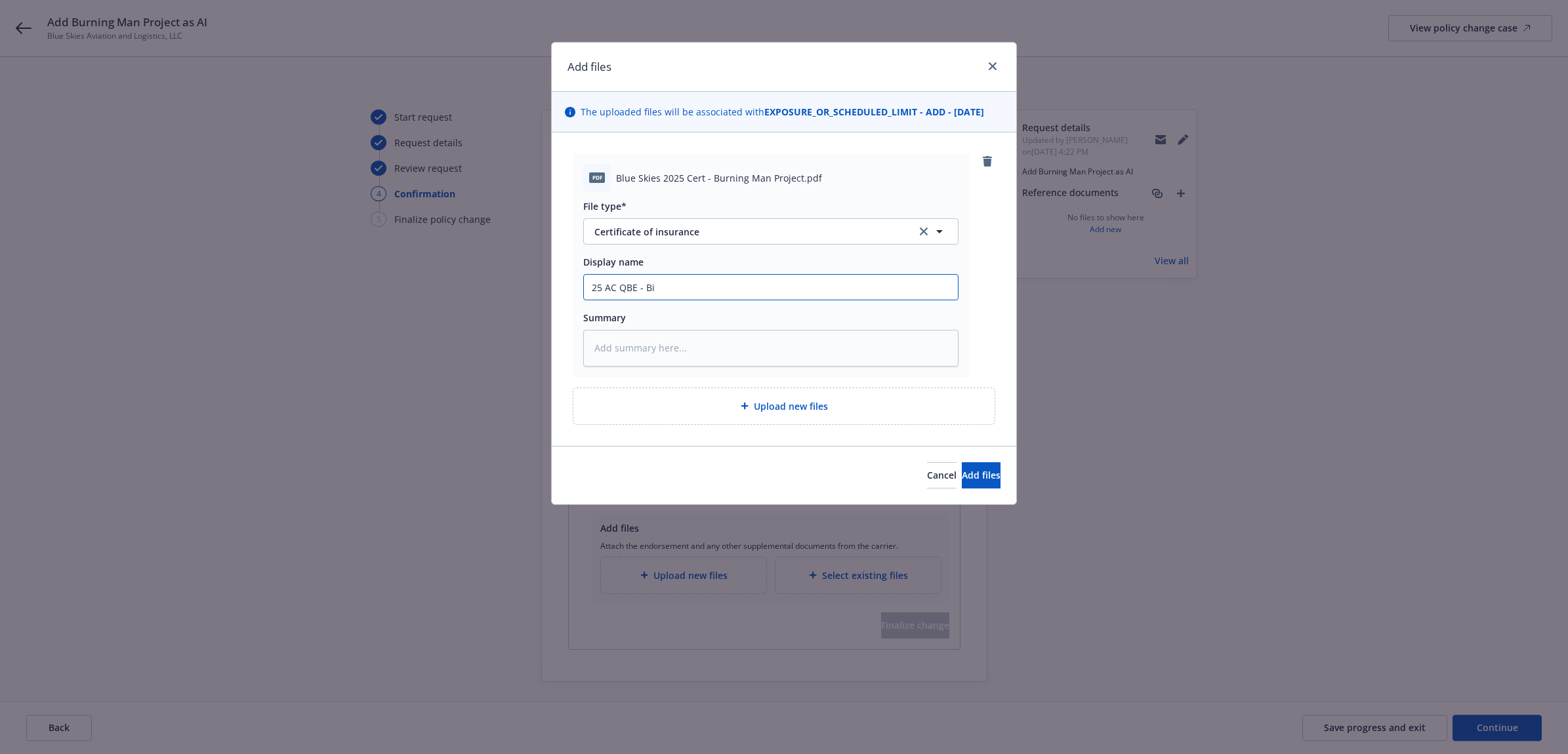
type textarea "x"
type input "25 AC QBE - B"
type textarea "x"
type input "25 AC QBE - Bu"
type textarea "x"
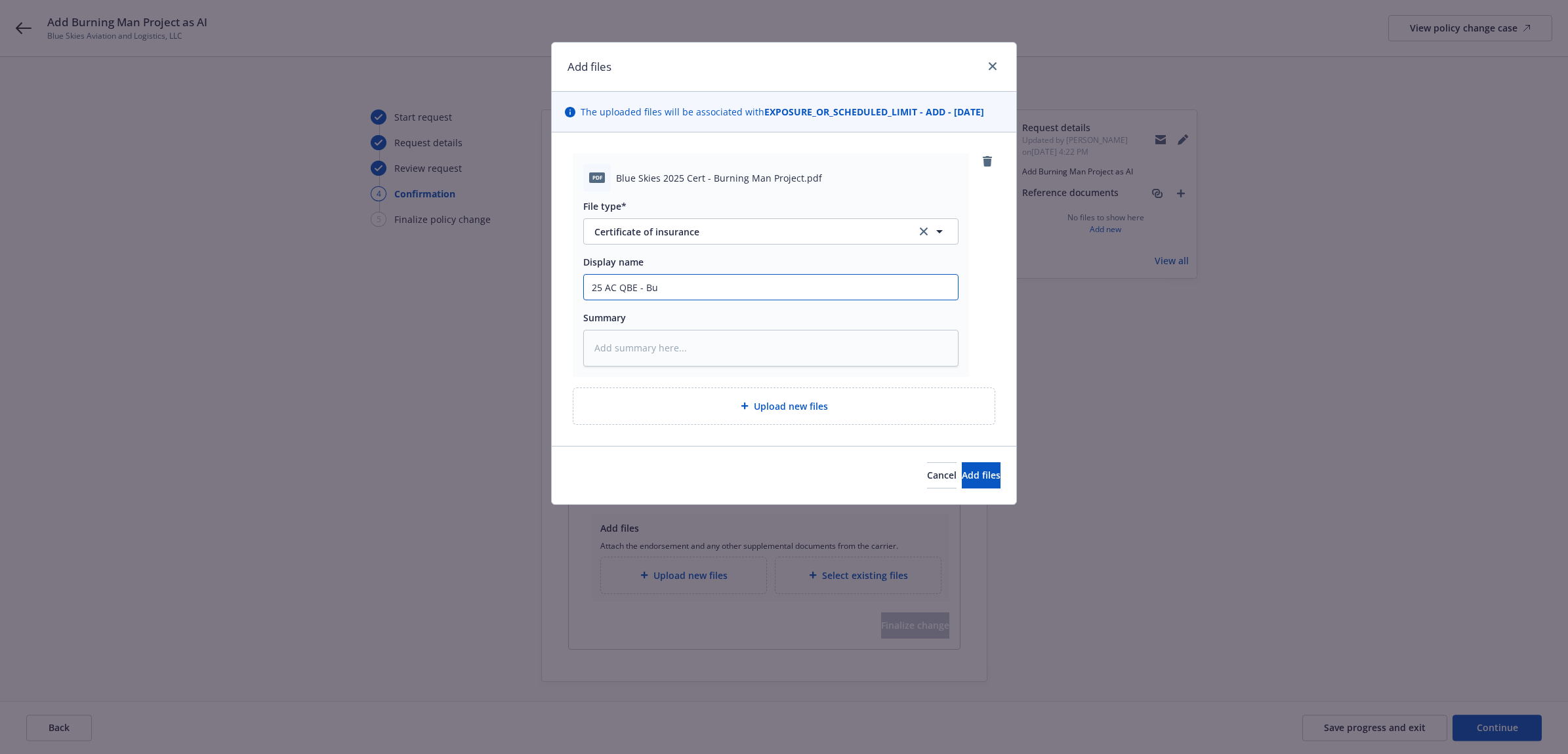
type input "25 AC QBE - Bur"
type textarea "x"
type input "25 AC QBE - Burn"
type textarea "x"
type input "25 AC QBE - Burni"
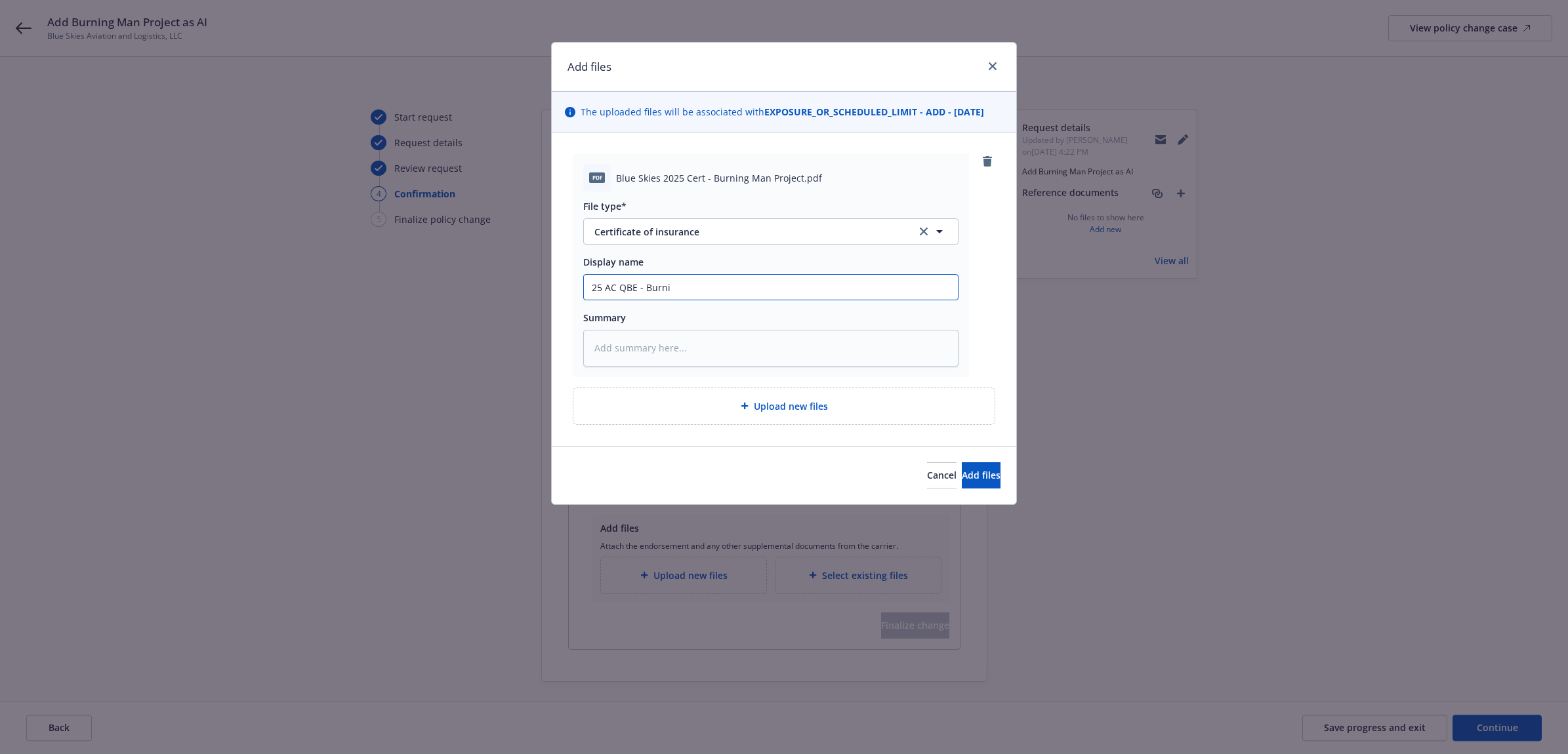
type textarea "x"
type input "25 AC QBE - Burnin"
type textarea "x"
type input "25 AC QBE - Burning"
type textarea "x"
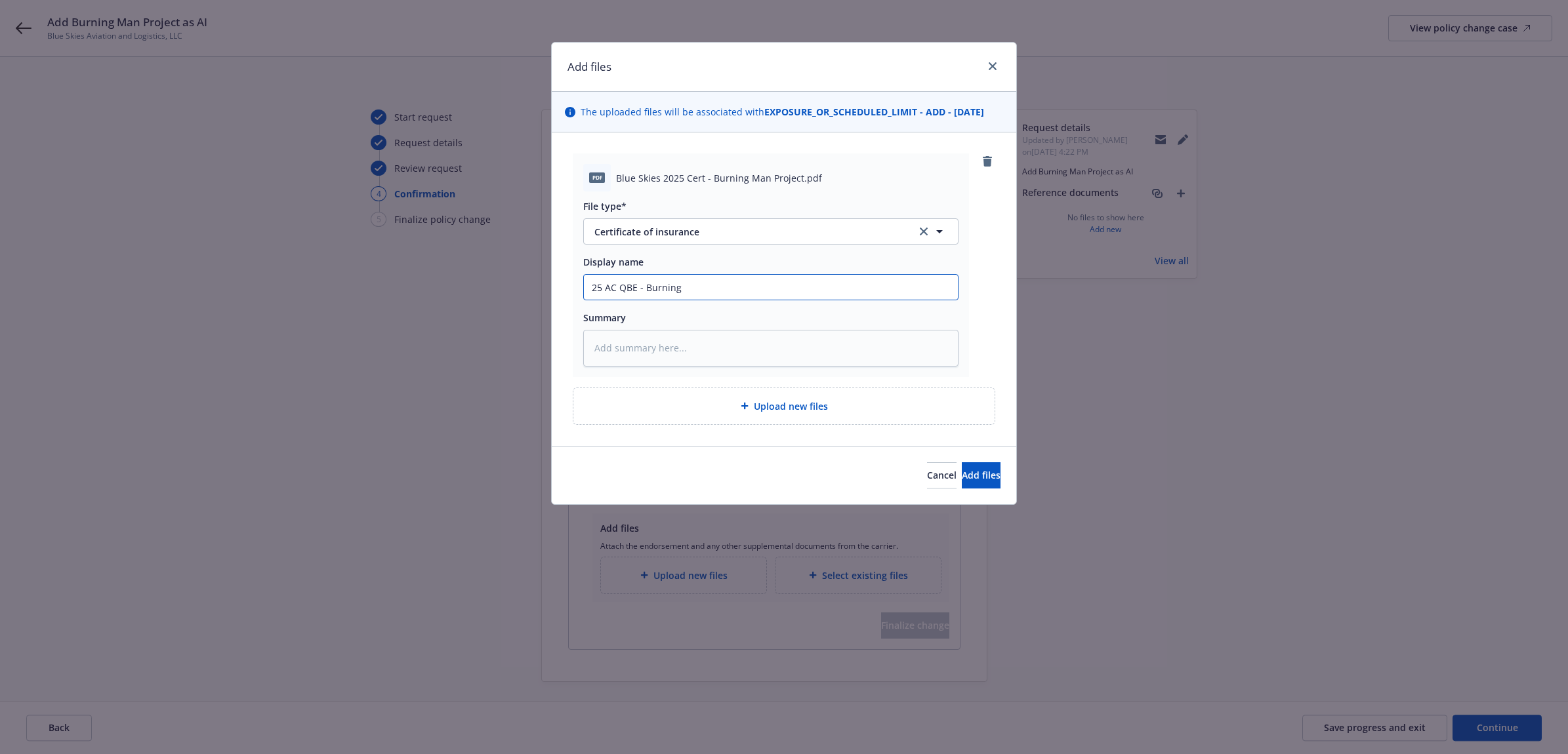
type input "25 AC QBE - Burning"
type textarea "x"
type input "25 AC QBE - Burning M"
type textarea "x"
type input "25 AC QBE - Burning Ma"
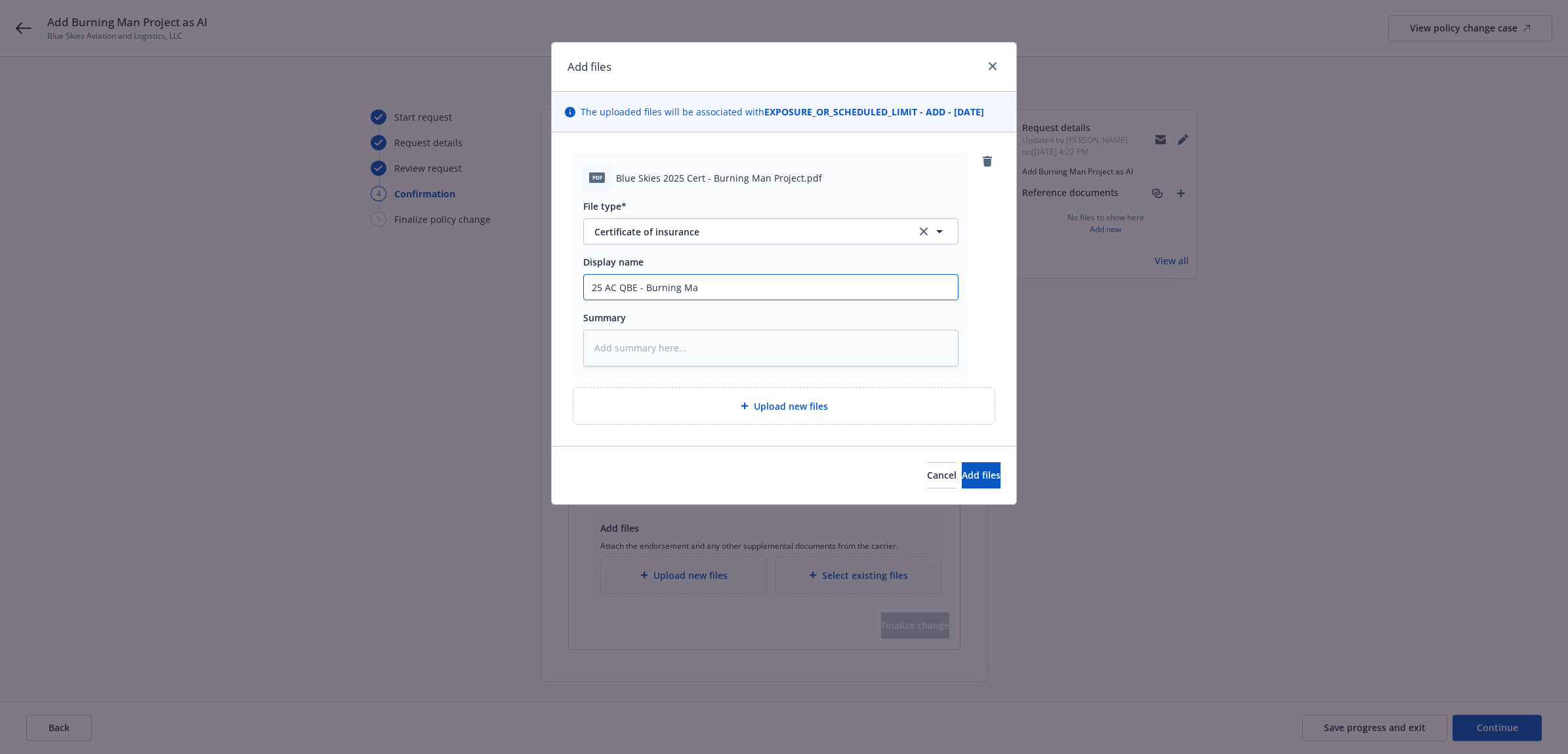
type textarea "x"
type input "25 AC QBE - Burning Man"
type textarea "x"
type input "25 AC QBE - Burning Man"
type textarea "x"
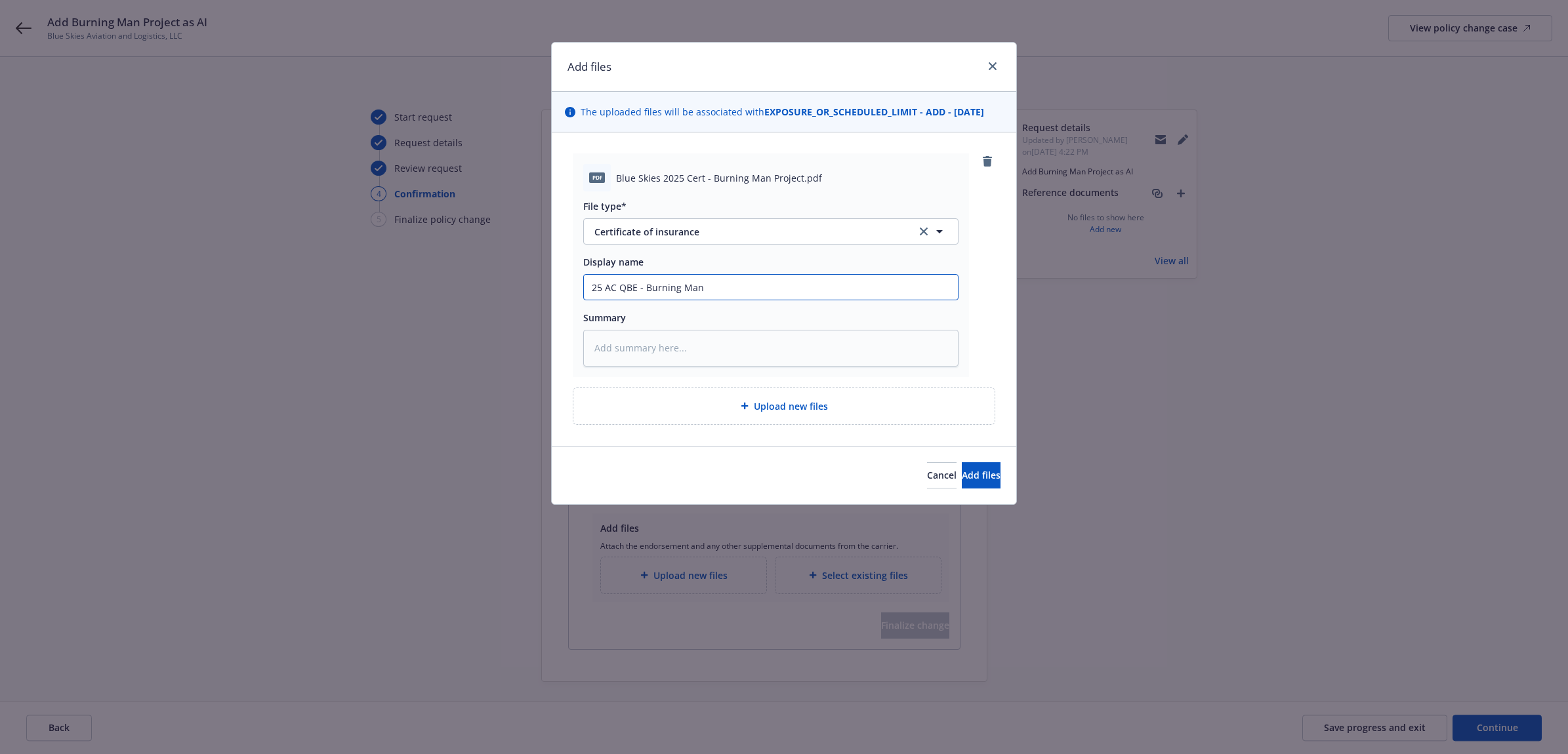
type input "25 AC QBE - Burning Man P"
type textarea "x"
type input "25 AC QBE - Burning Man Pr"
type textarea "x"
type input "25 AC QBE - Burning Man Pro"
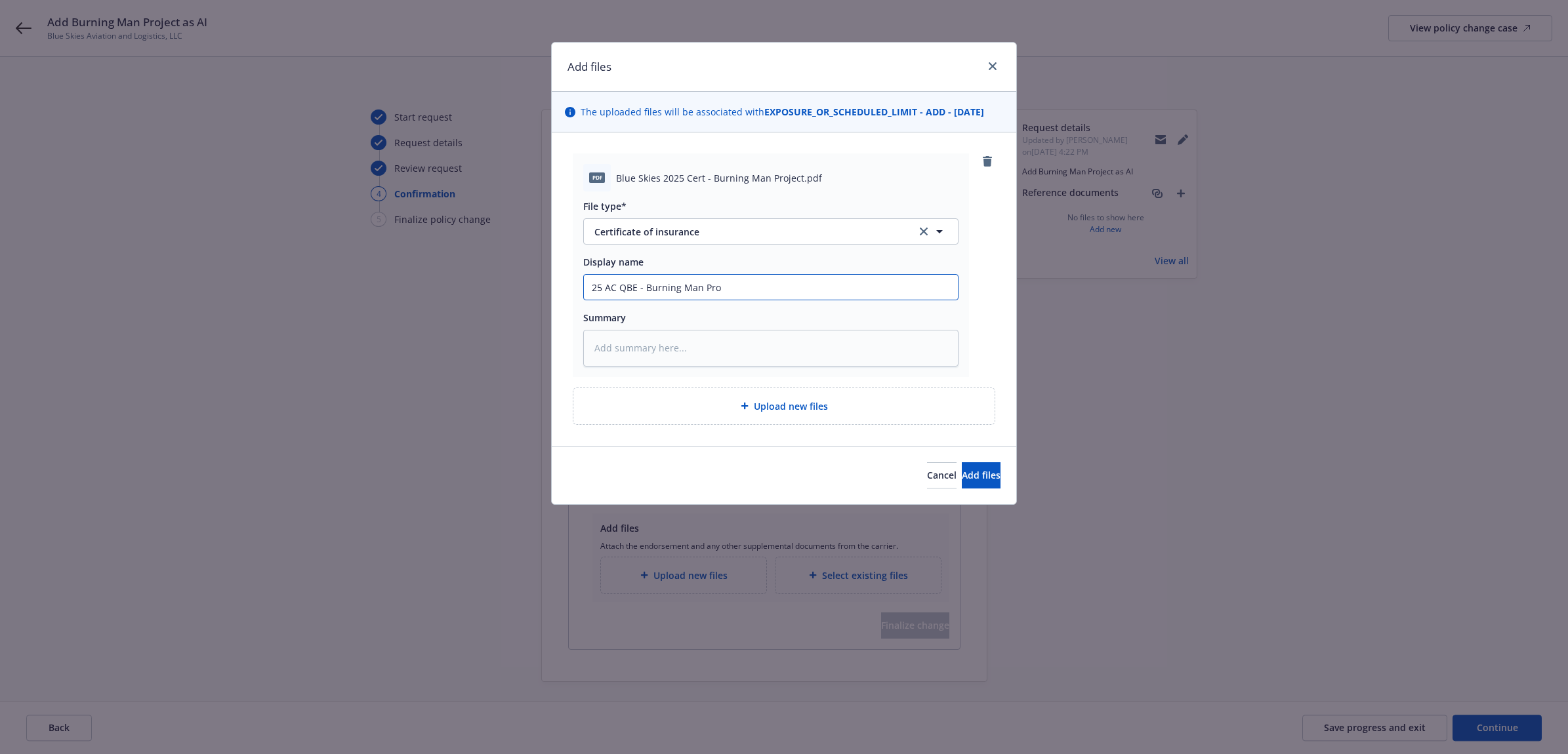
type textarea "x"
type input "25 AC QBE - Burning Man Proj"
type textarea "x"
type input "25 AC QBE - Burning Man Proje"
type textarea "x"
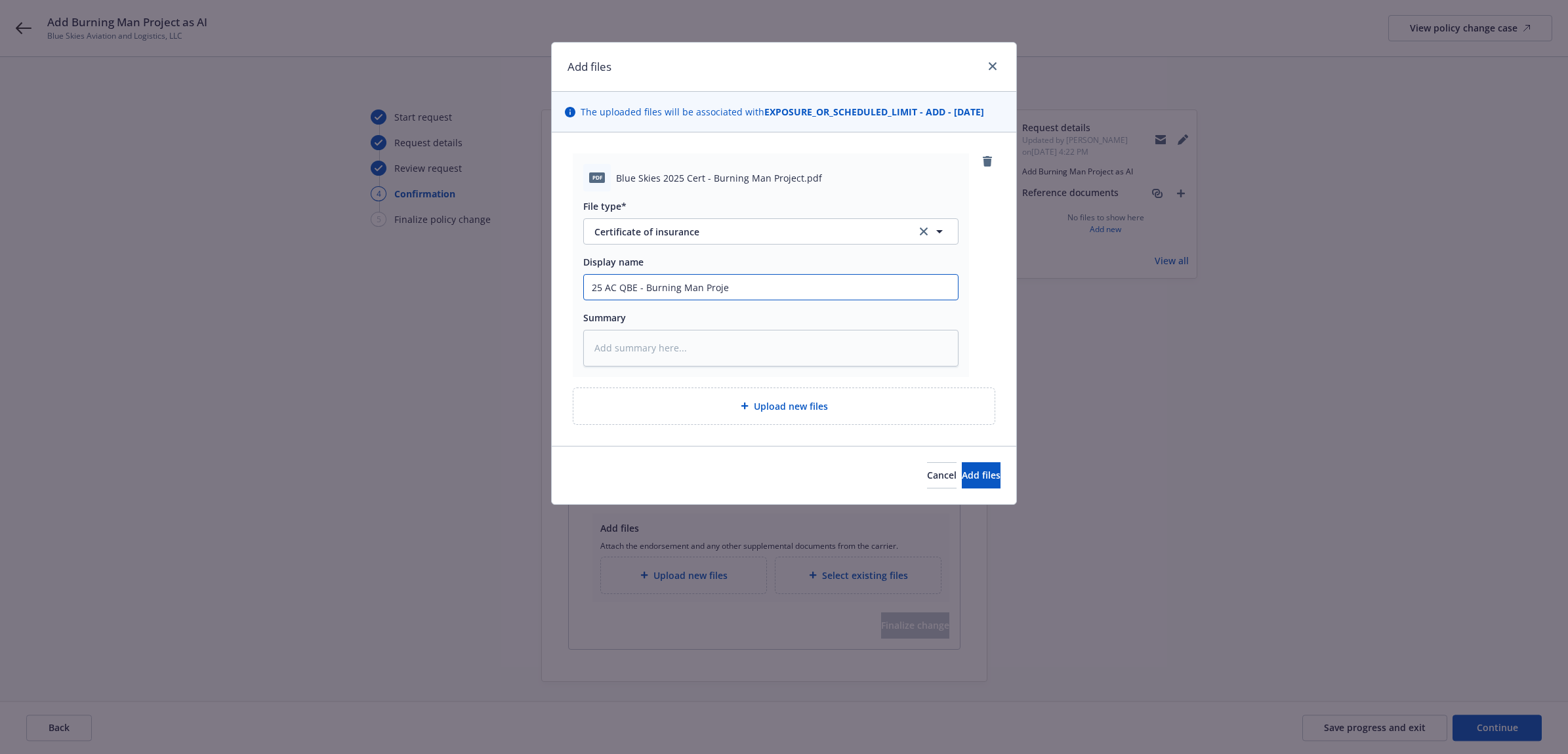
type input "25 AC QBE - Burning Man Projec"
type textarea "x"
type input "25 AC QBE - Burning Man Project"
type textarea "x"
type input "25 AC QBE - Burning Man Project"
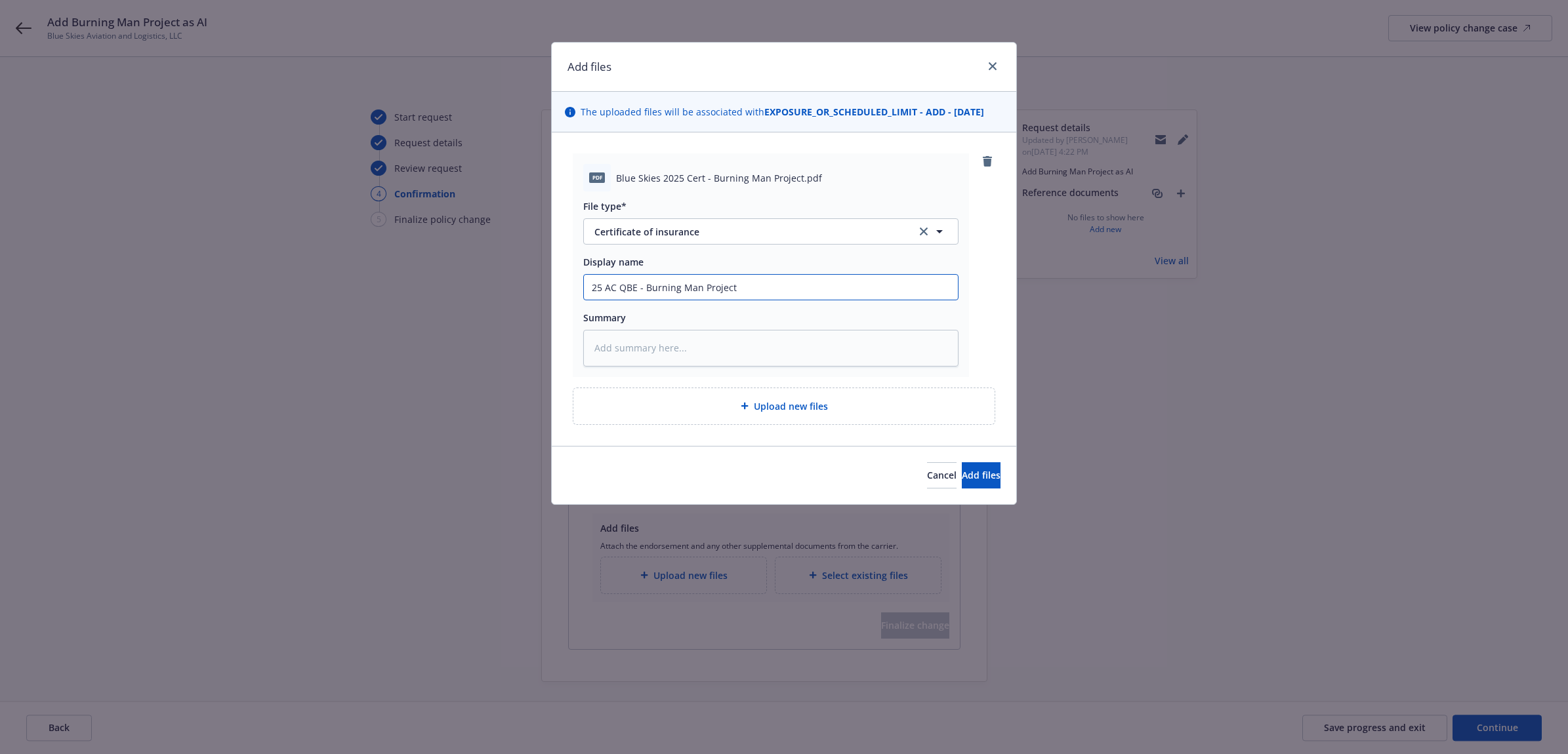
type textarea "x"
type input "25 AC QBE - Burning Man Project C"
type textarea "x"
type input "25 AC QBE - Burning Man Project CO"
type textarea "x"
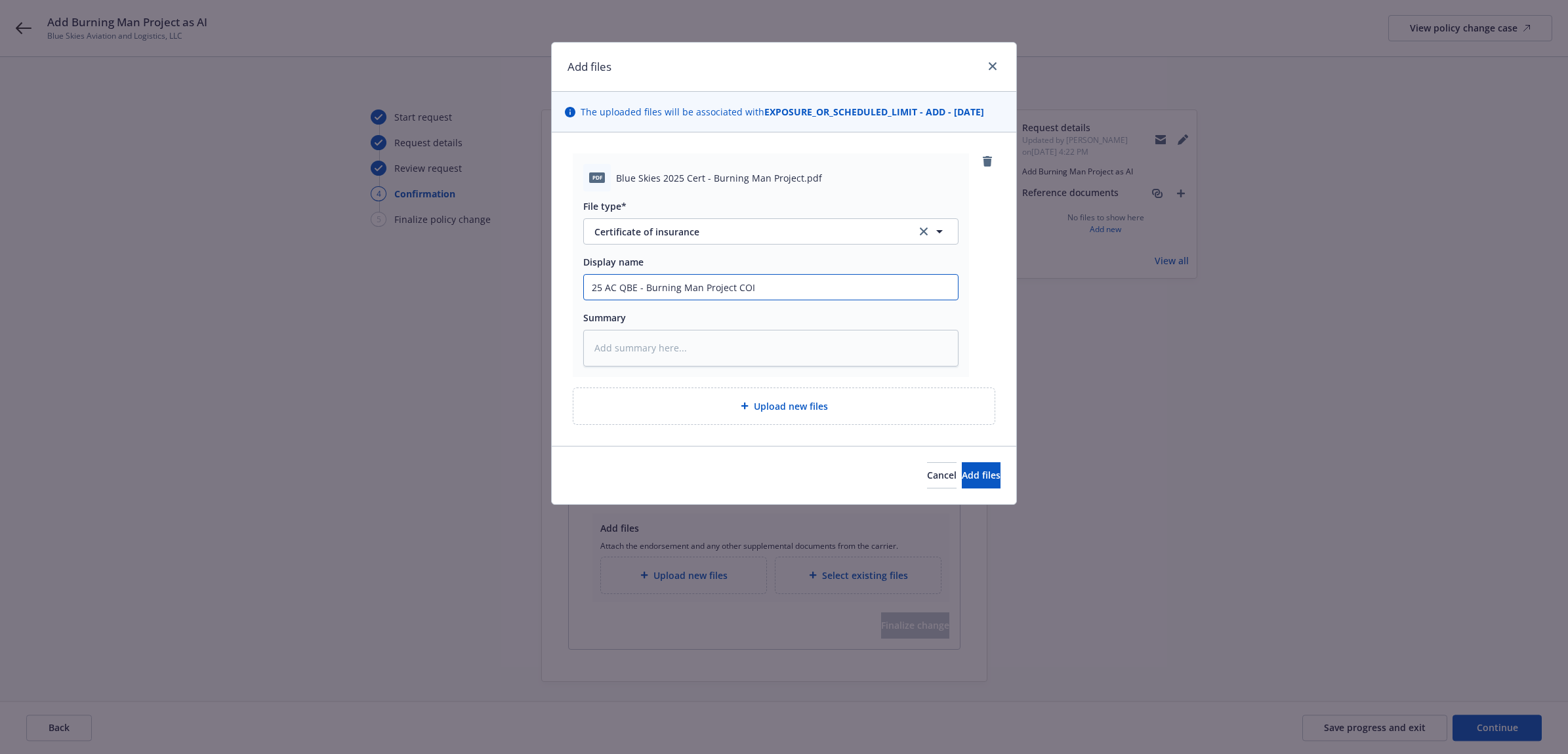
drag, startPoint x: 761, startPoint y: 292, endPoint x: 585, endPoint y: 293, distance: 176.0
click at [585, 293] on input "25 AC QBE - Burning Man Project COI" at bounding box center [771, 287] width 374 height 25
type input "25 AC QBE - Burning Man Project COI"
paste textarea "25 AC QBE - Burning Man Project COI"
type textarea "x"
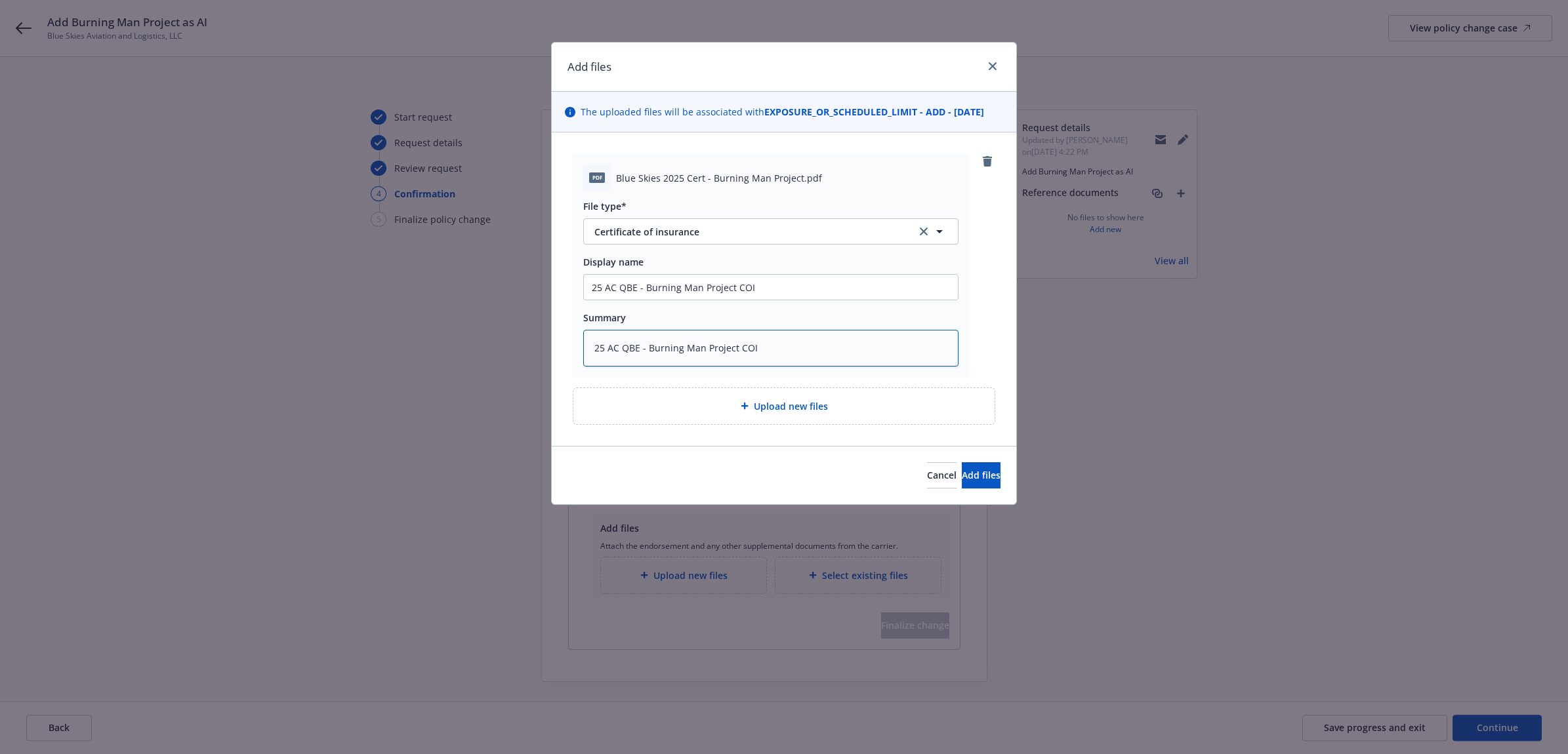
type textarea "25 AC QBE - Burning Man Project COI"
click at [791, 400] on span "Upload new files" at bounding box center [791, 406] width 74 height 14
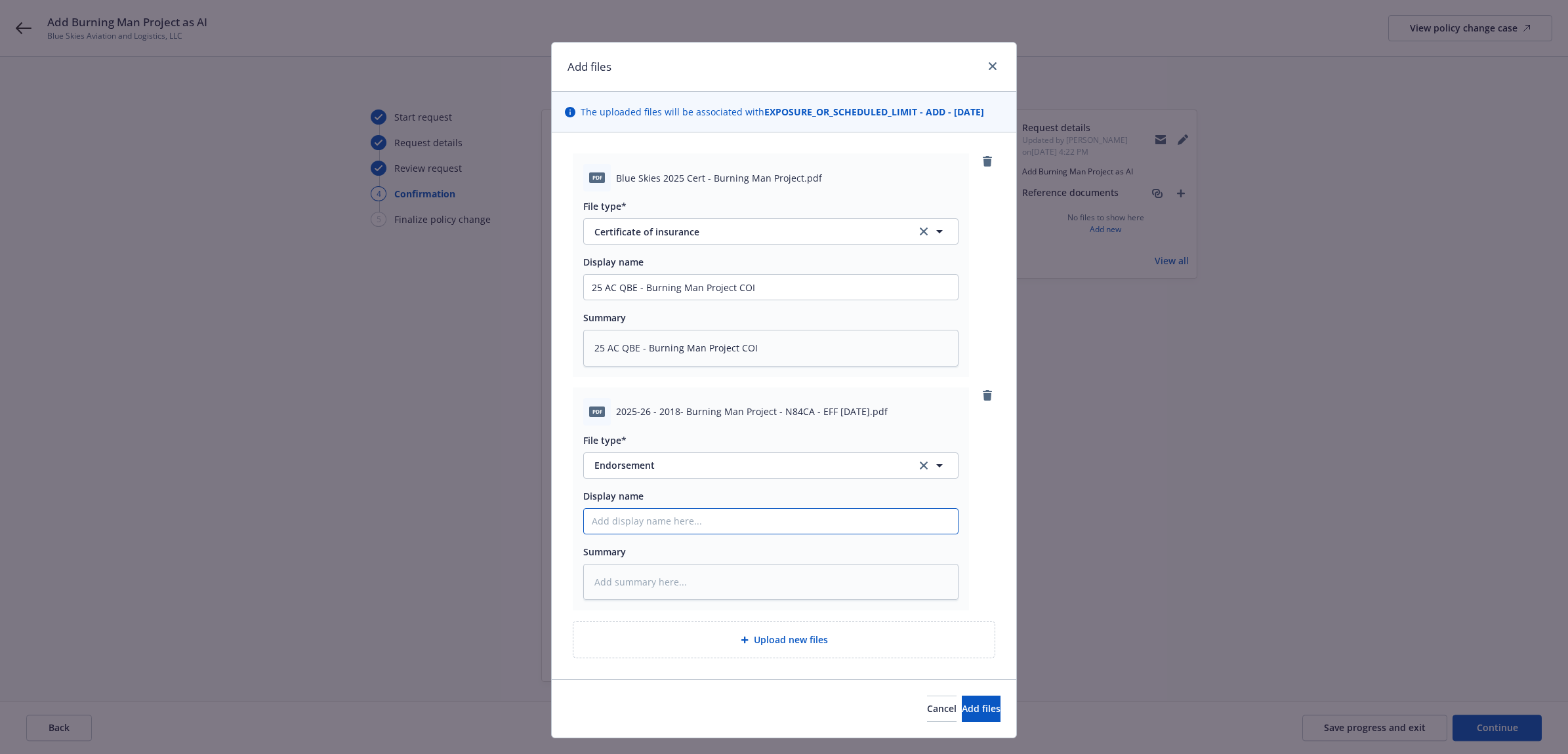
click at [656, 300] on input "Display name" at bounding box center [771, 287] width 374 height 25
paste input "25 AC QBE - Burning Man Project COI"
type textarea "x"
type input "25 AC QBE - Burning Man Project COI"
click at [729, 300] on input "25 AC QBE - Burning Man Project COI" at bounding box center [771, 287] width 374 height 25
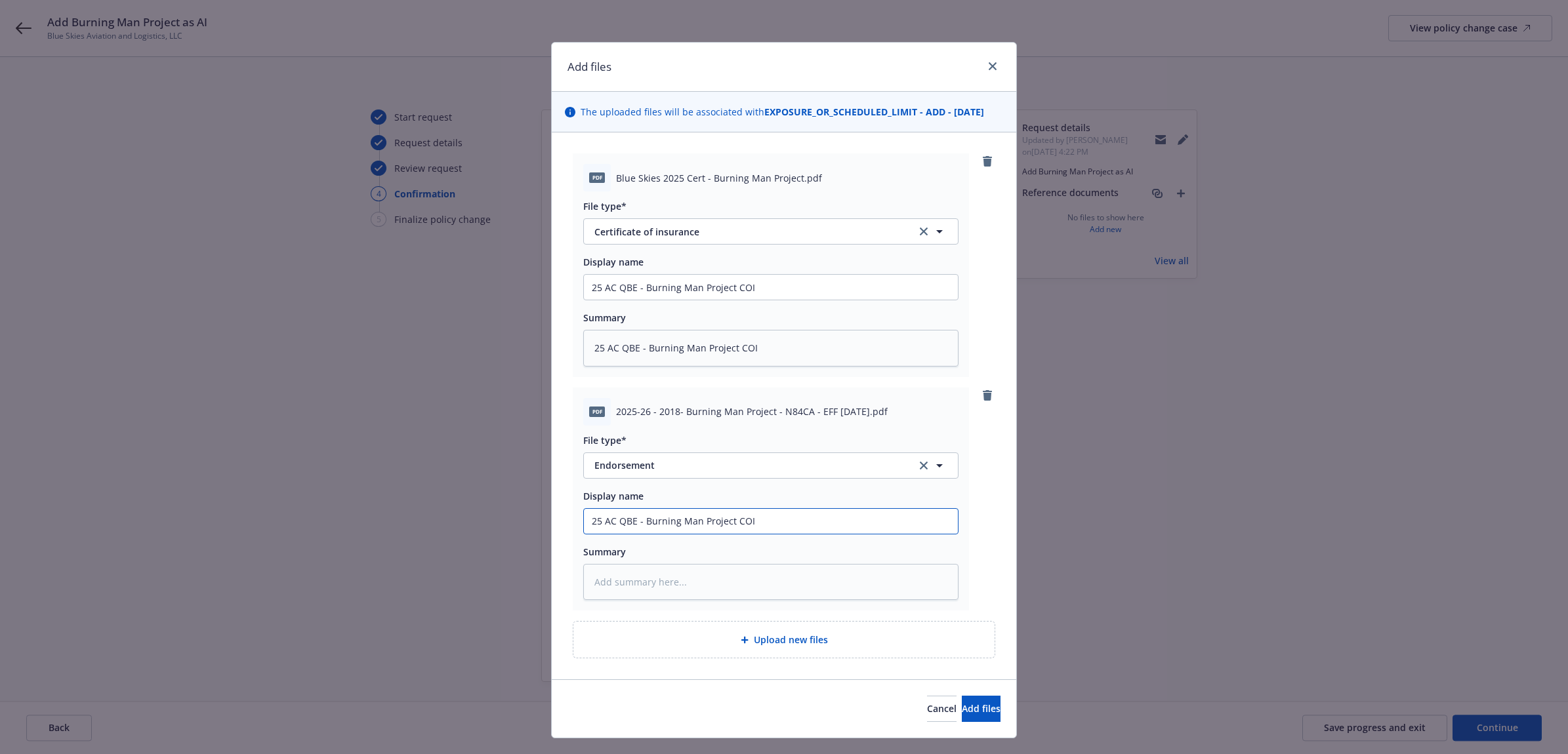
type textarea "x"
type input "25 AC QBE - Burning Man Project A"
type textarea "x"
type input "25 AC QBE - Burning Man Project AI"
type textarea "x"
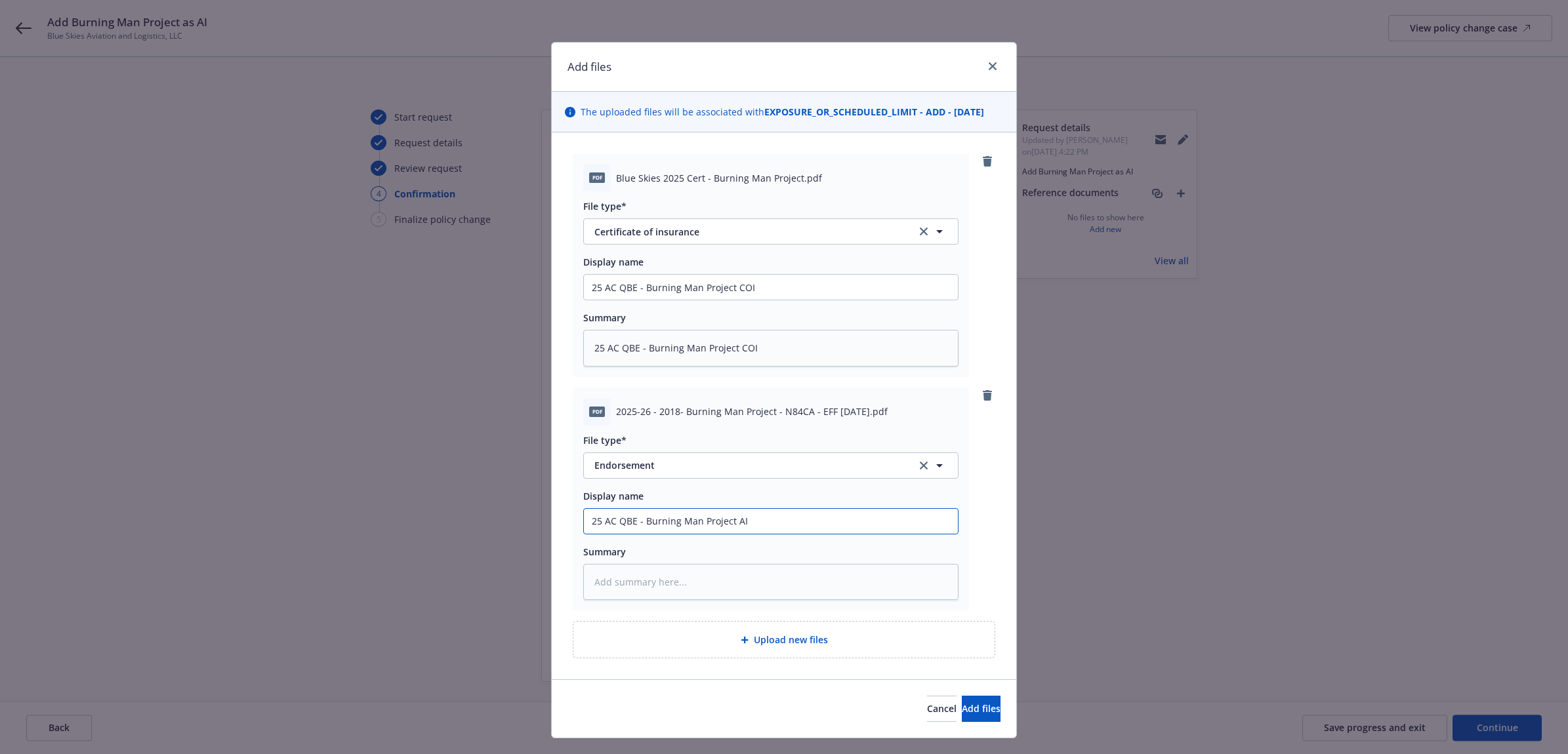
type input "25 AC QBE - Burning Man Project AIR"
type textarea "x"
type input "25 AC QBE - Burning Man Project AIR"
type textarea "x"
type input "25 AC QBE - Burning Man Project AIR E"
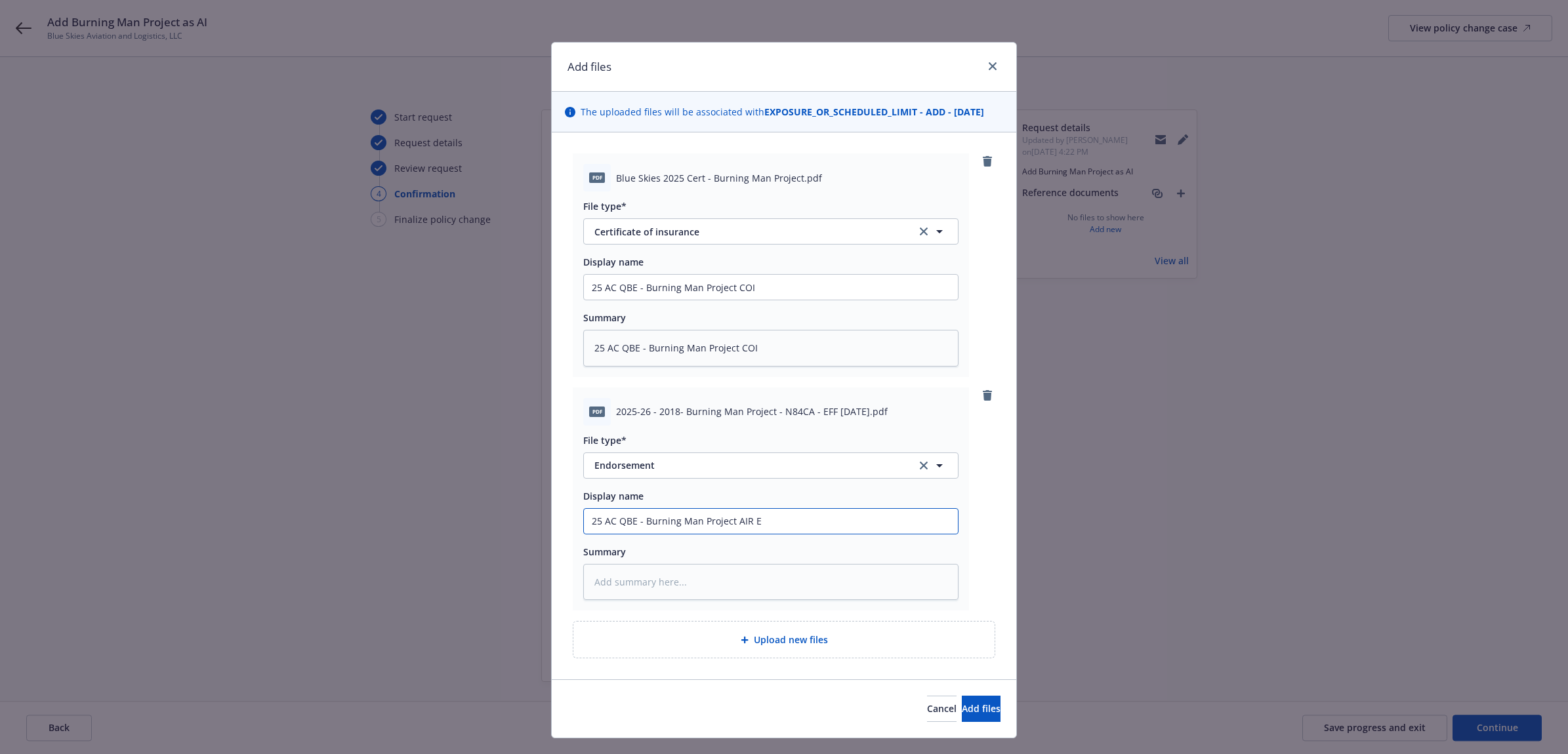
type textarea "x"
type input "25 AC QBE - Burning Man Project AIR"
type textarea "x"
type input "25 AC QBE - Burning Man Project AIR"
type textarea "x"
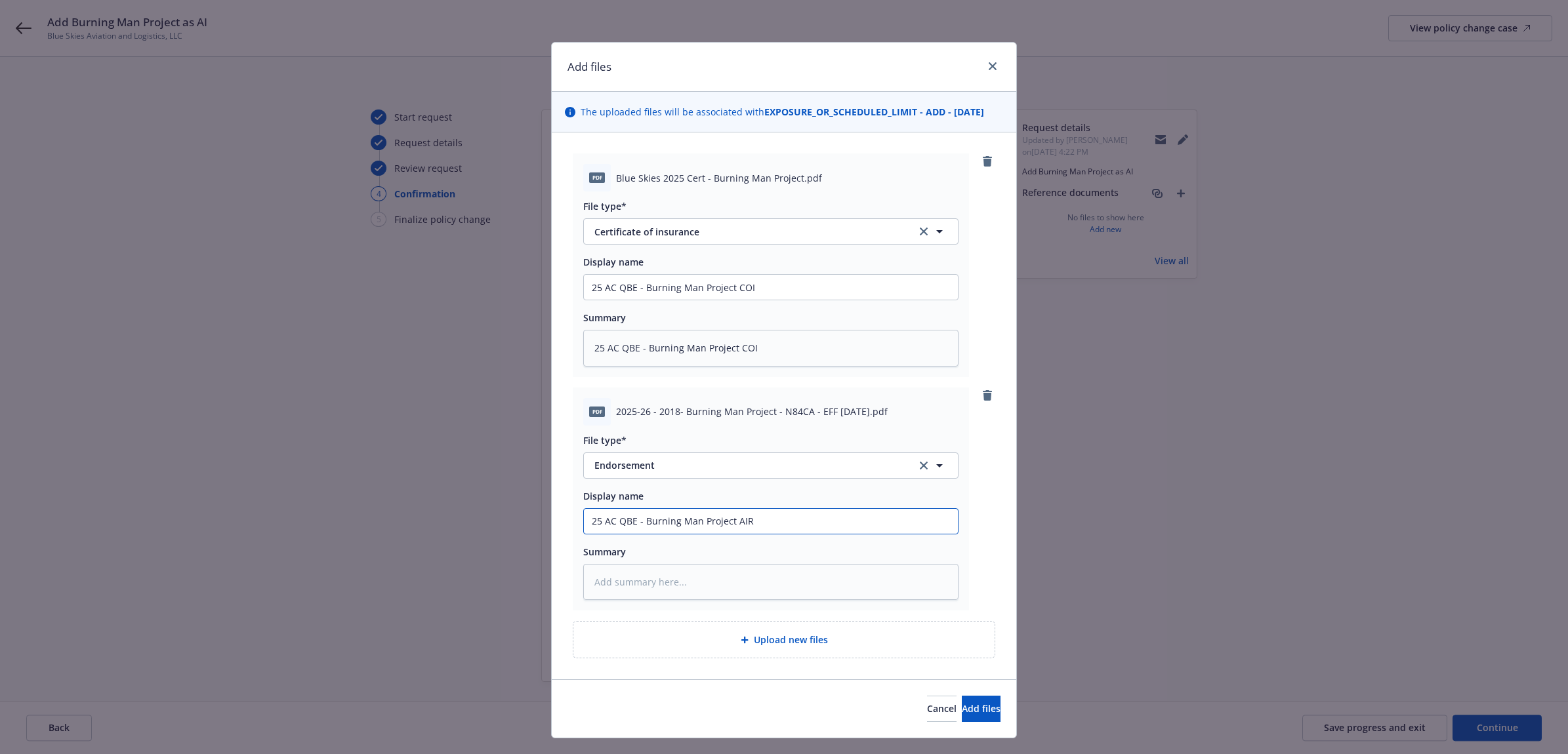
type input "25 AC QBE - Burning Man Project AIR"
type textarea "x"
type input "25 AC QBE - Burning Man Project AIR E"
type textarea "x"
type input "25 AC QBE - Burning Man Project AIR"
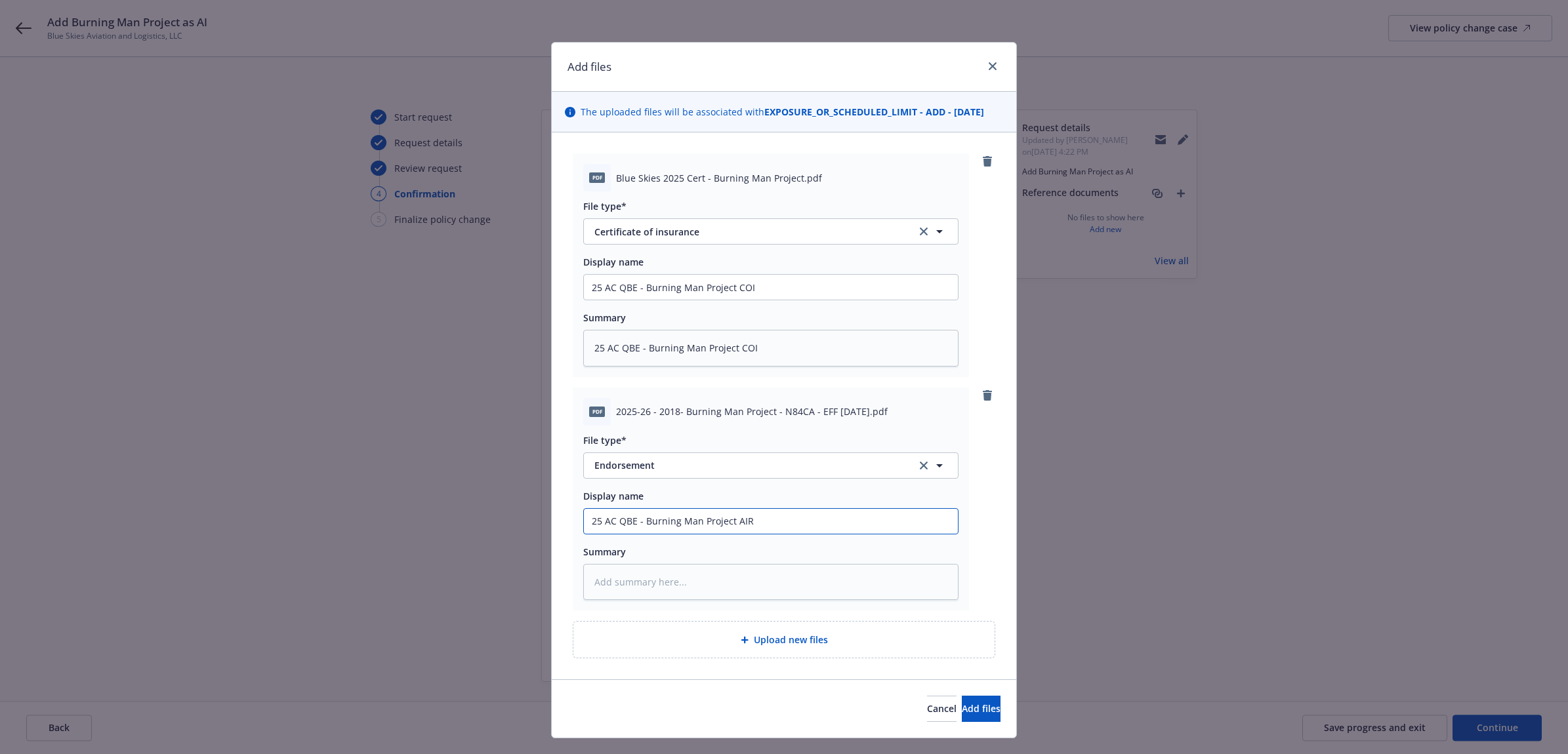
type textarea "x"
type input "25 AC QBE - Burning Man Project AIR"
type textarea "x"
type input "25 AC QBE - Burning Man Project AI"
type textarea "x"
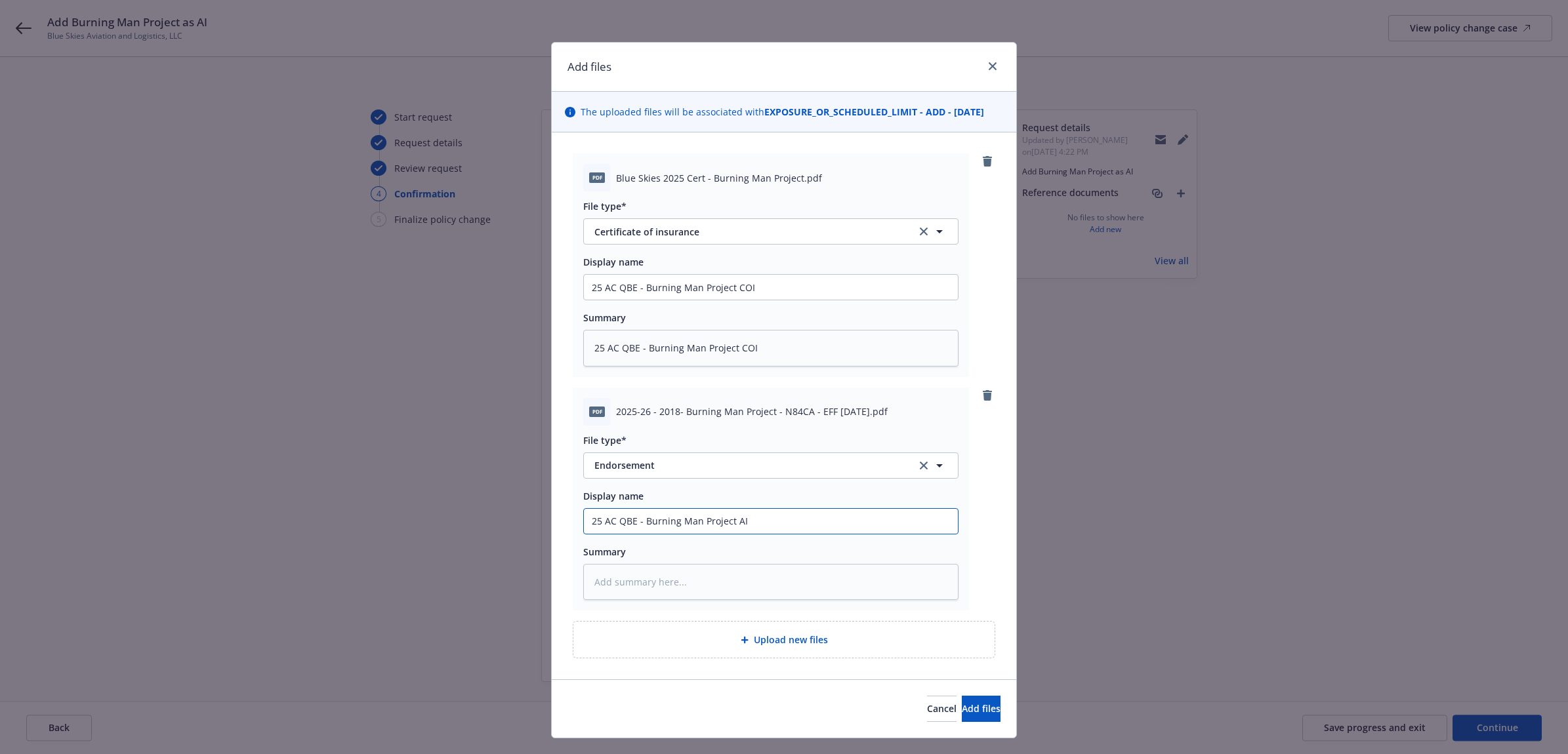
type input "25 AC QBE - Burning Man Project AI"
type textarea "x"
type input "25 AC QBE - Burning Man Project AI E"
type textarea "x"
type input "25 AC QBE - Burning Man Project AI En"
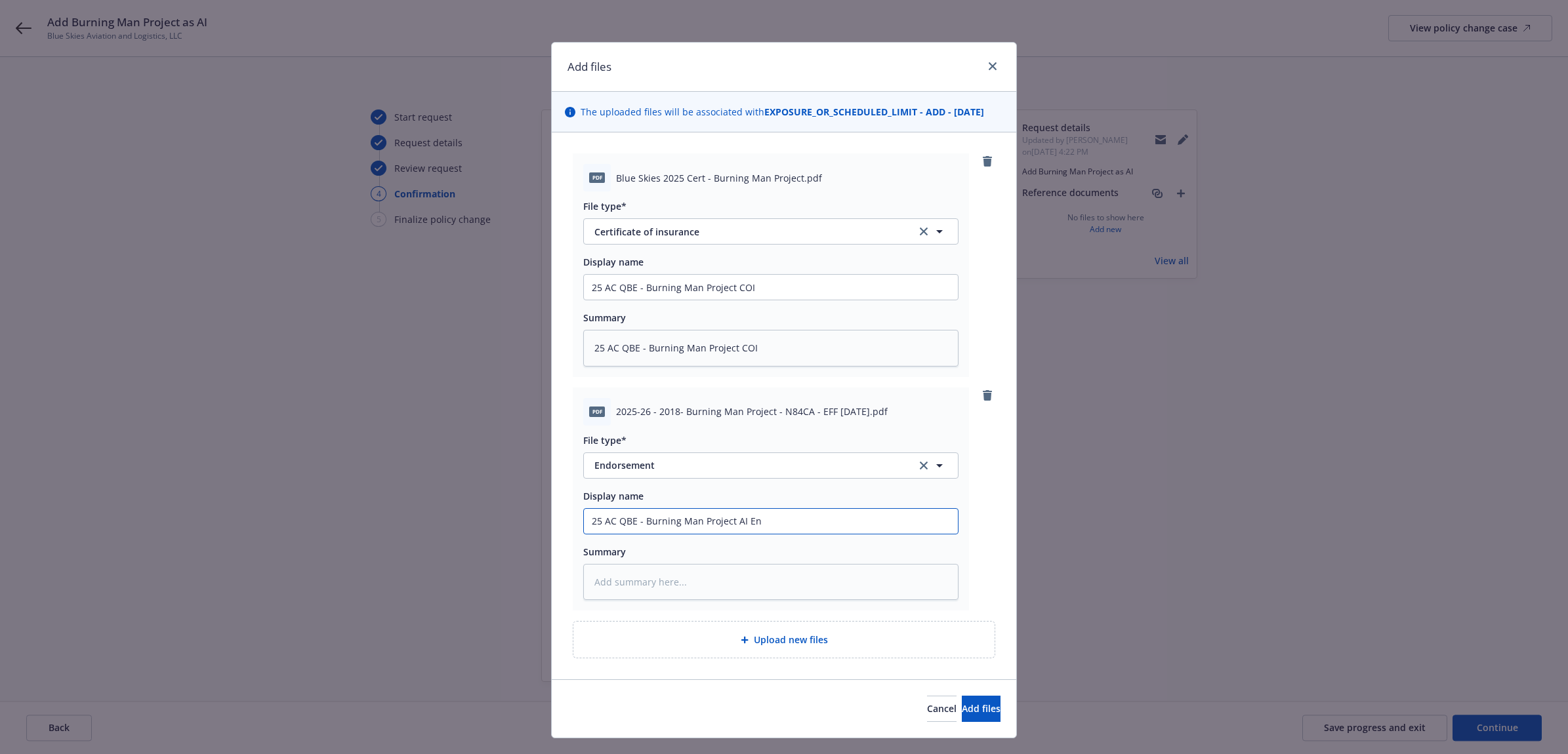
type textarea "x"
type input "25 AC QBE - Burning Man Project AI End"
type textarea "x"
drag, startPoint x: 833, startPoint y: 528, endPoint x: 446, endPoint y: 553, distance: 387.8
click at [440, 555] on div "Add files The uploaded files will be associated with EXPOSURE_OR_SCHEDULED_LIMI…" at bounding box center [784, 377] width 1568 height 754
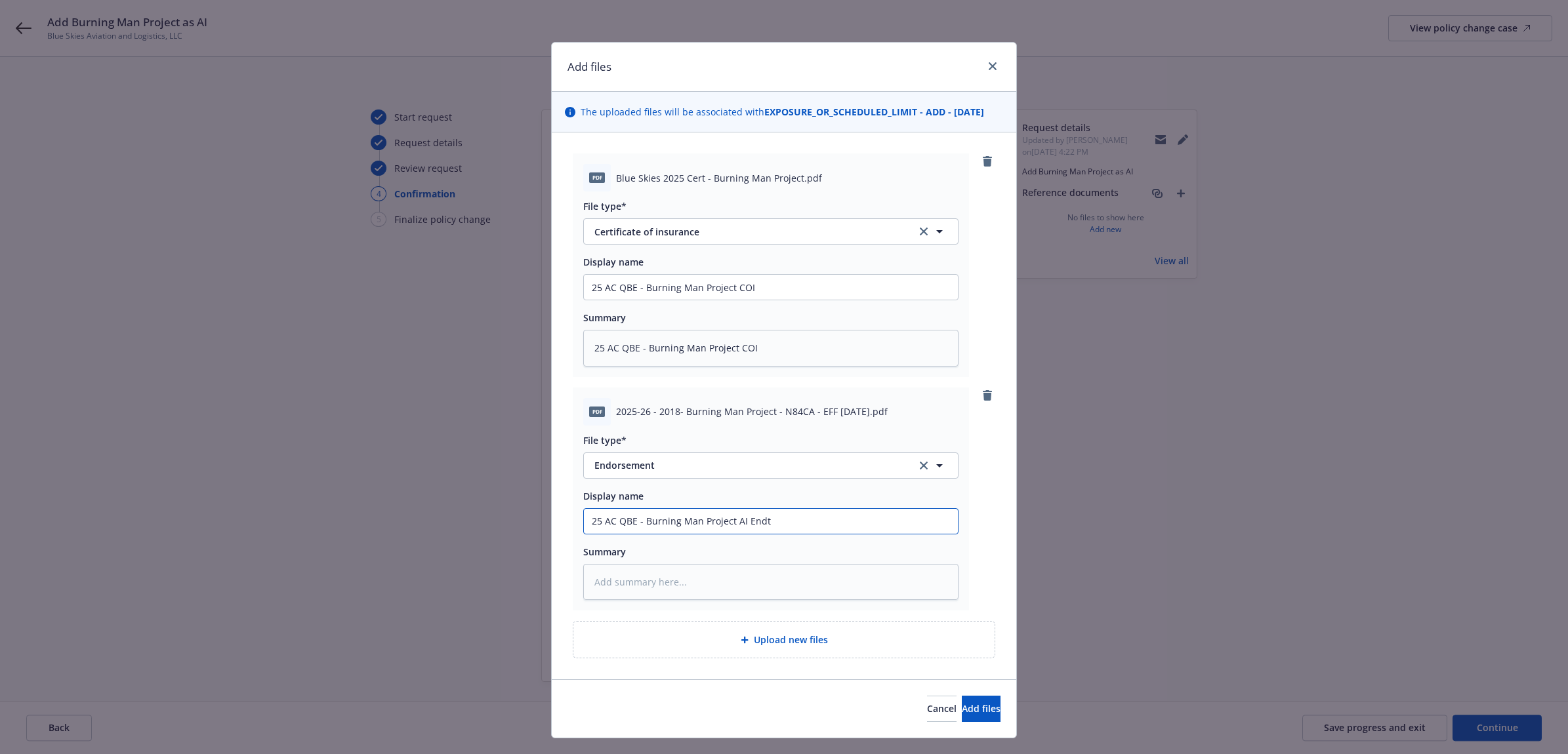
type input "25 AC QBE - Burning Man Project AI Endt"
drag, startPoint x: 623, startPoint y: 603, endPoint x: 611, endPoint y: 585, distance: 21.6
click at [611, 585] on textarea at bounding box center [771, 582] width 375 height 37
paste textarea "25 AC QBE - Burning Man Project AI Endt"
type textarea "x"
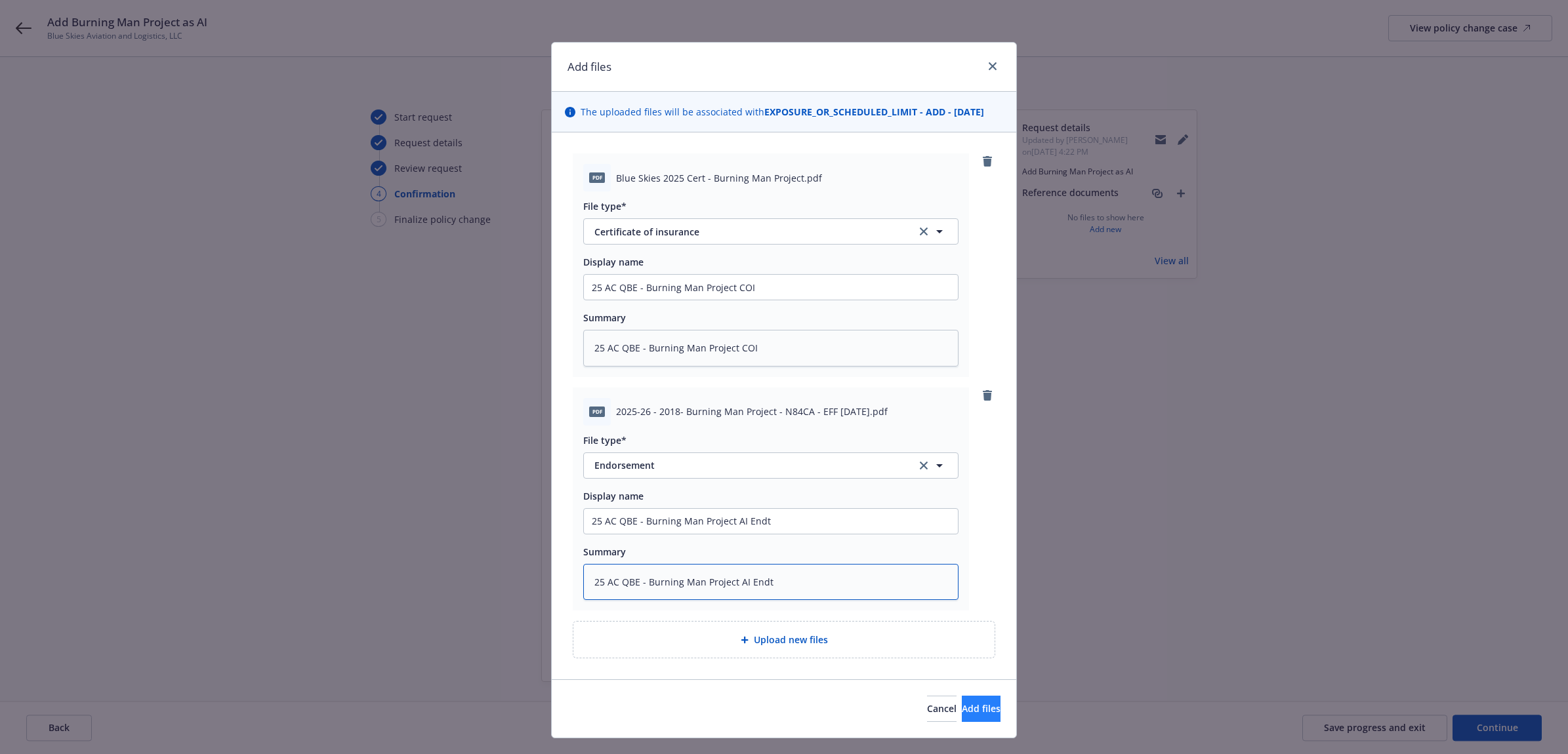
type textarea "25 AC QBE - Burning Man Project AI Endt"
click at [962, 707] on span "Add files" at bounding box center [981, 708] width 38 height 13
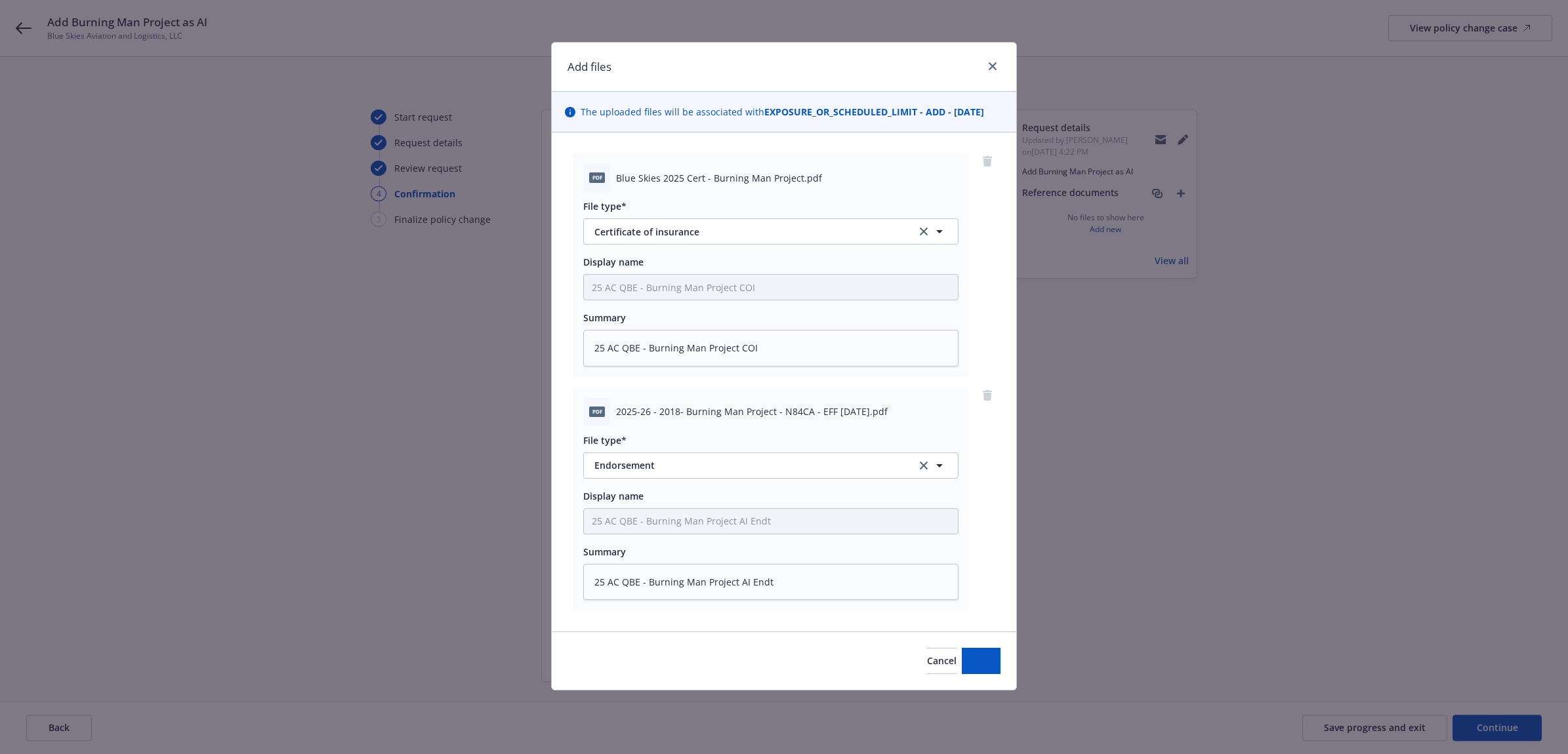
type textarea "x"
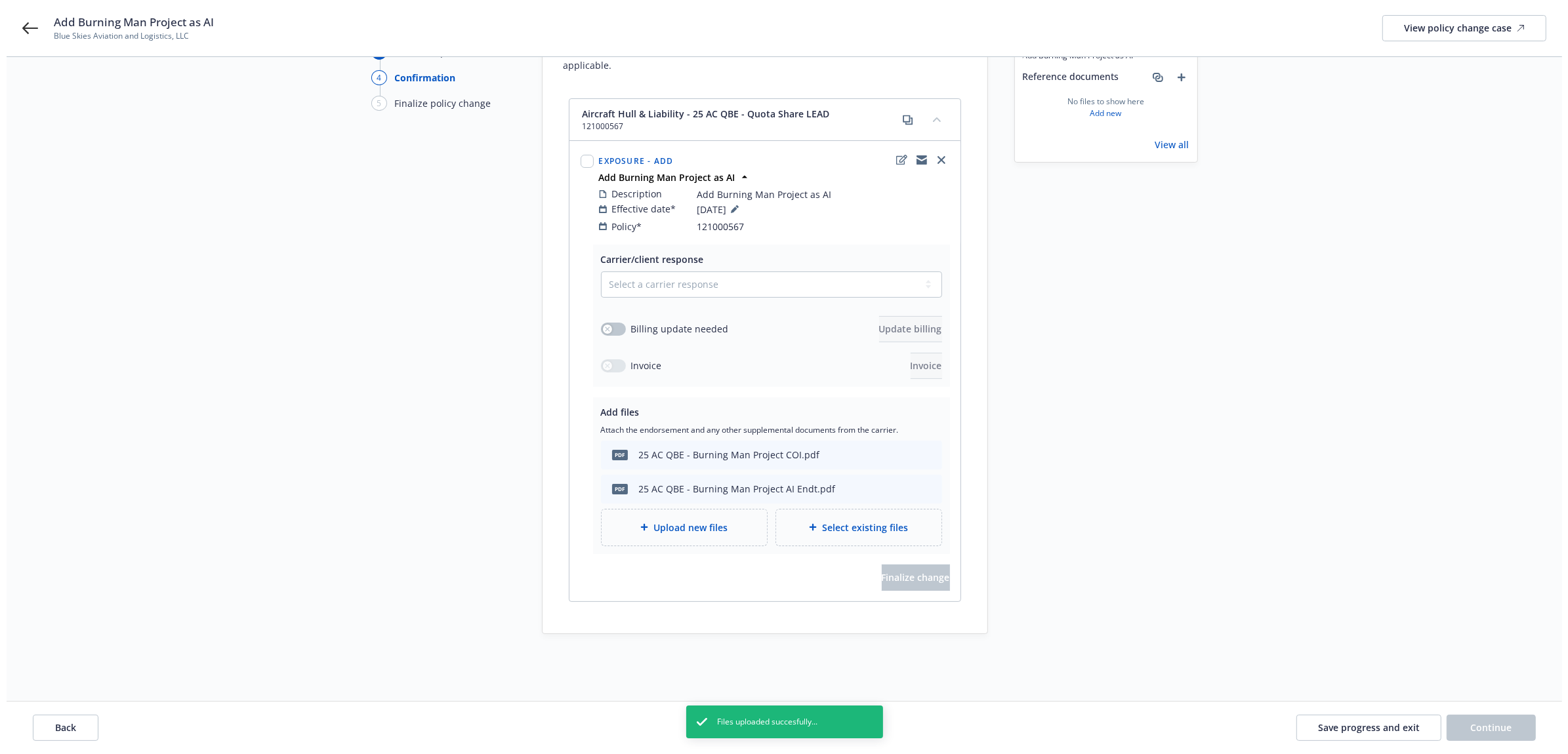
scroll to position [121, 0]
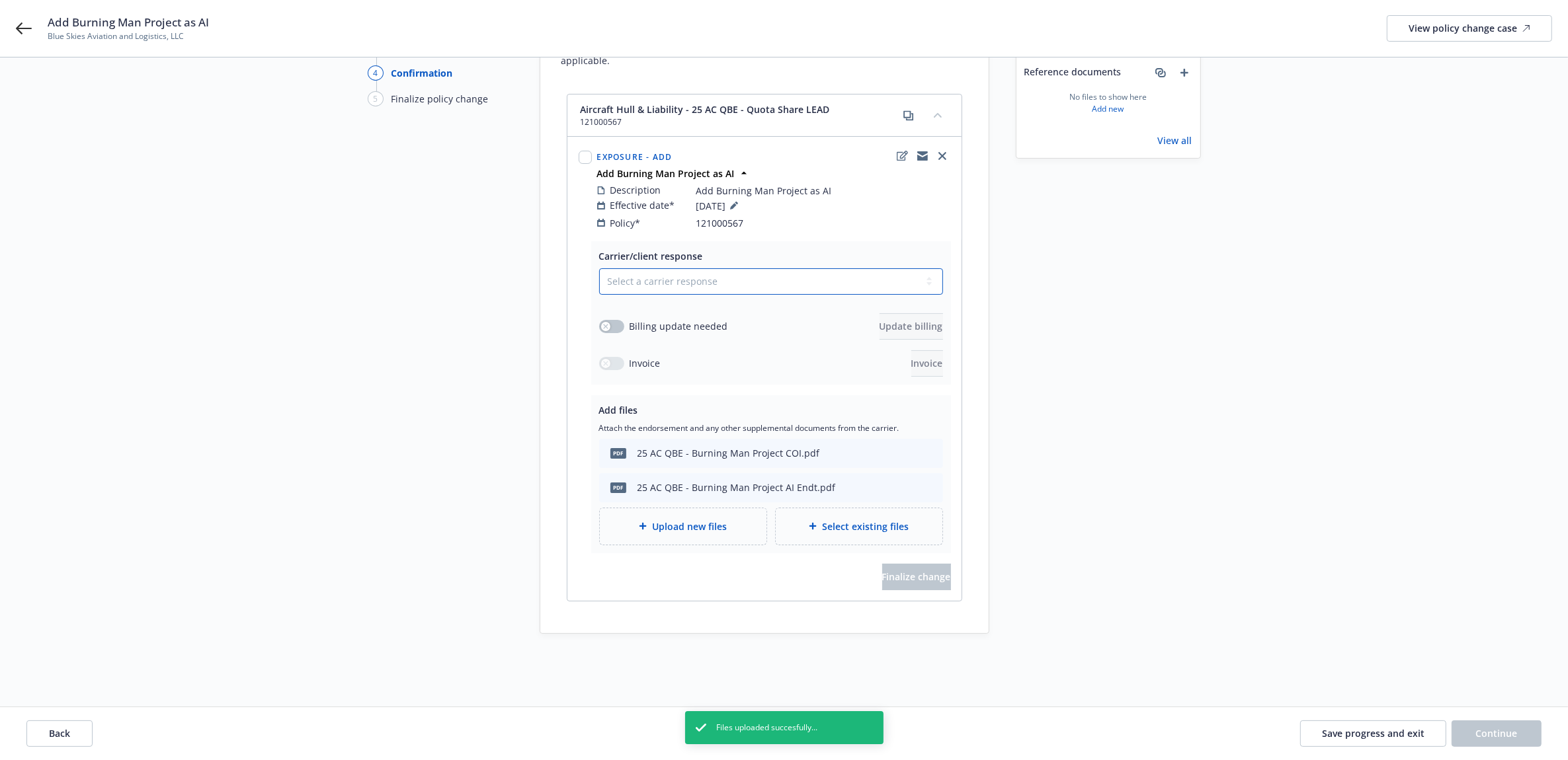
drag, startPoint x: 656, startPoint y: 272, endPoint x: 656, endPoint y: 284, distance: 12.0
click at [656, 272] on select "Select a carrier response Accepted Accepted with revision No endorsement needed…" at bounding box center [771, 281] width 344 height 26
select select "ACCEPTED"
click at [599, 268] on select "Select a carrier response Accepted Accepted with revision No endorsement needed…" at bounding box center [771, 281] width 344 height 26
click at [894, 571] on span "Finalize change" at bounding box center [916, 577] width 69 height 13
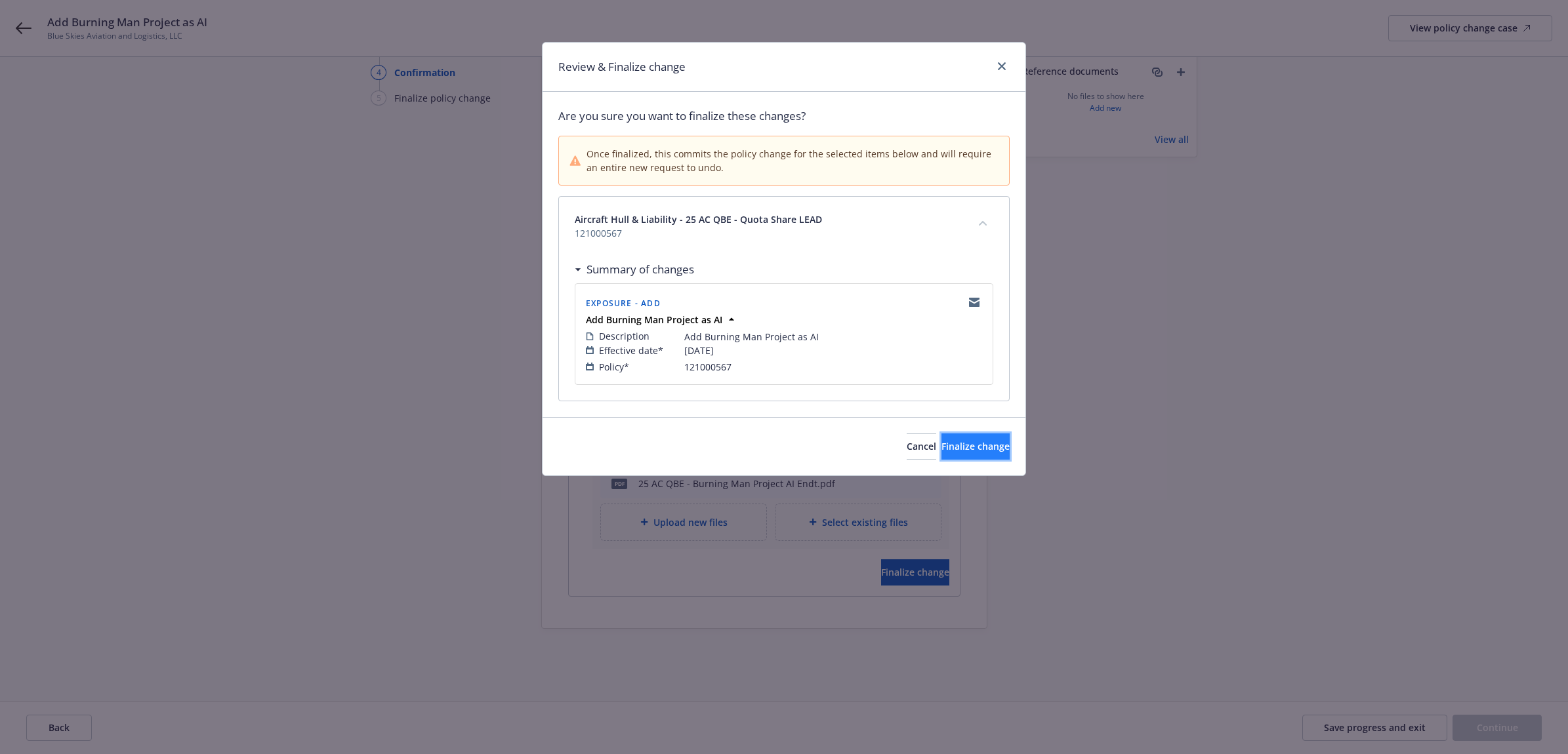
click at [948, 435] on button "Finalize change" at bounding box center [976, 446] width 68 height 26
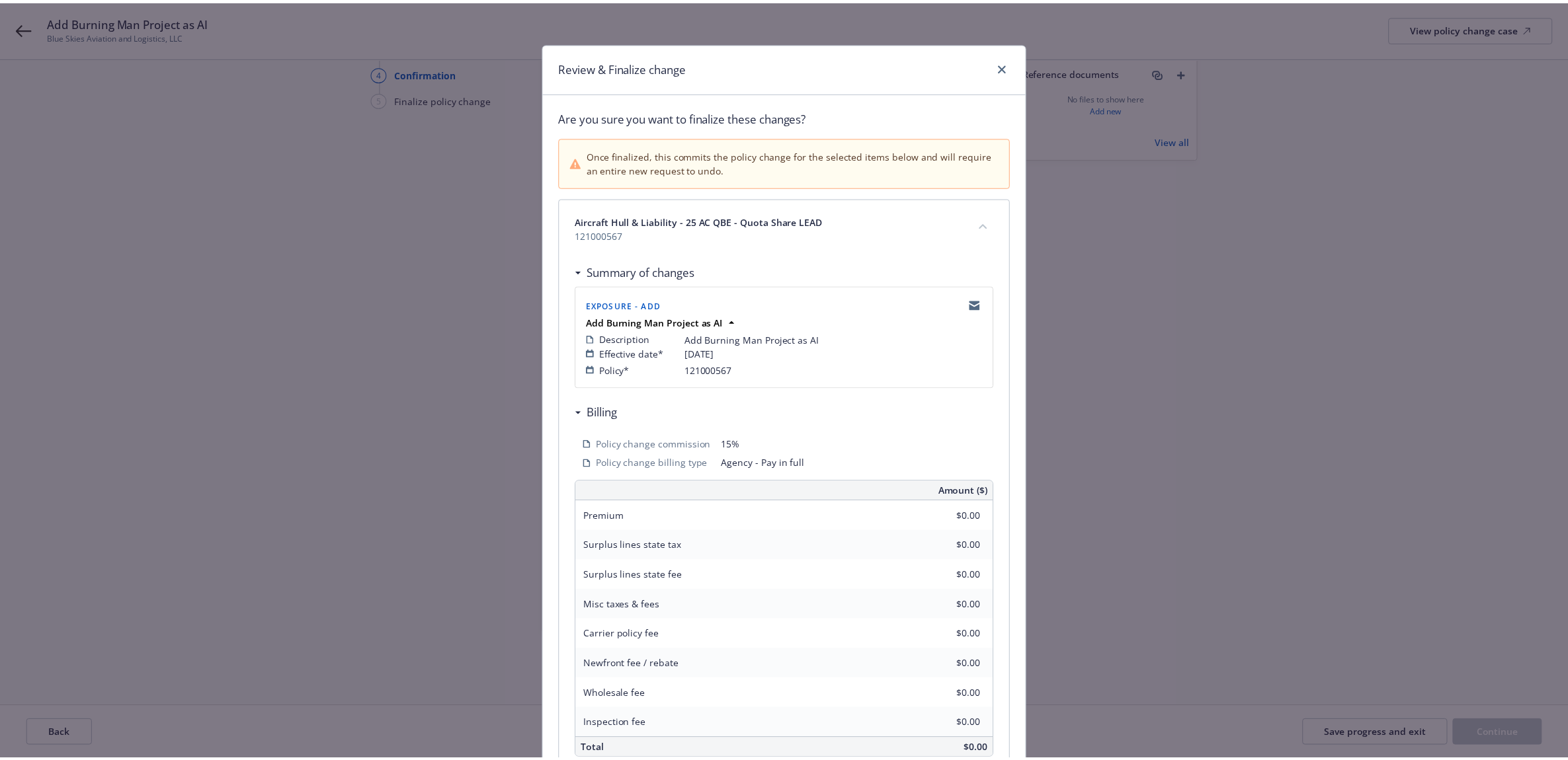
scroll to position [121, 0]
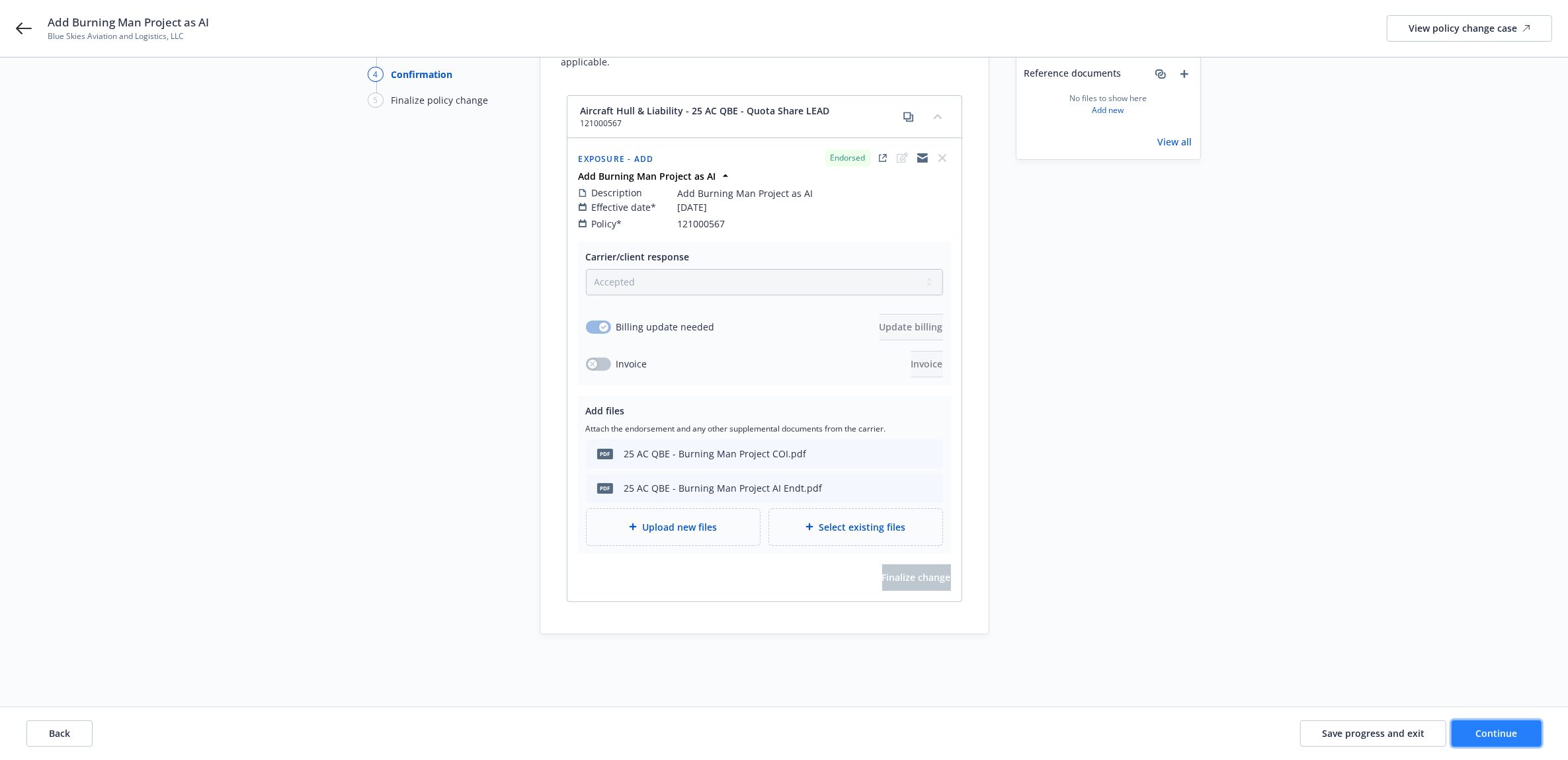
click at [1500, 735] on span "Continue" at bounding box center [1497, 733] width 42 height 13
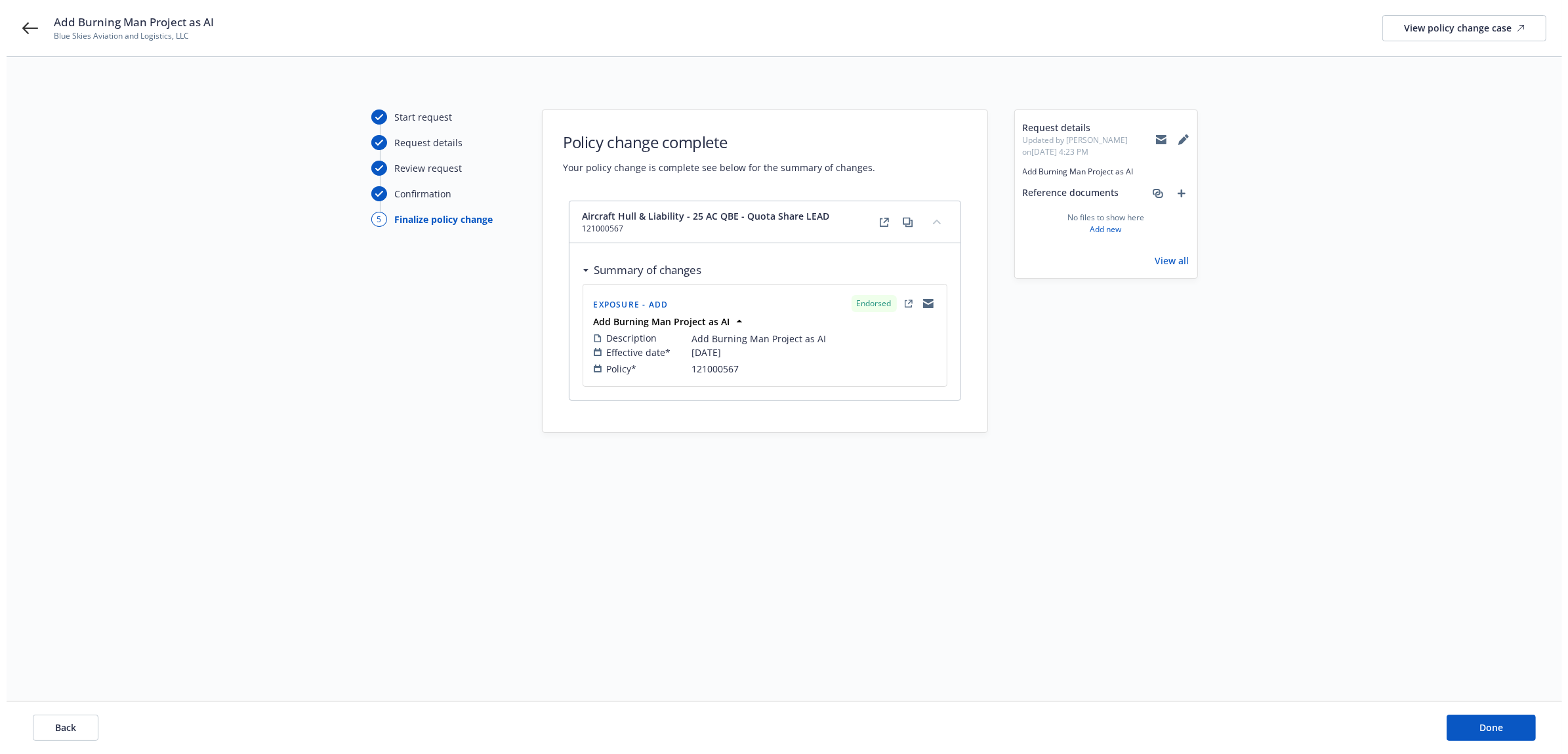
scroll to position [0, 0]
click at [1480, 723] on button "Done" at bounding box center [1497, 727] width 90 height 26
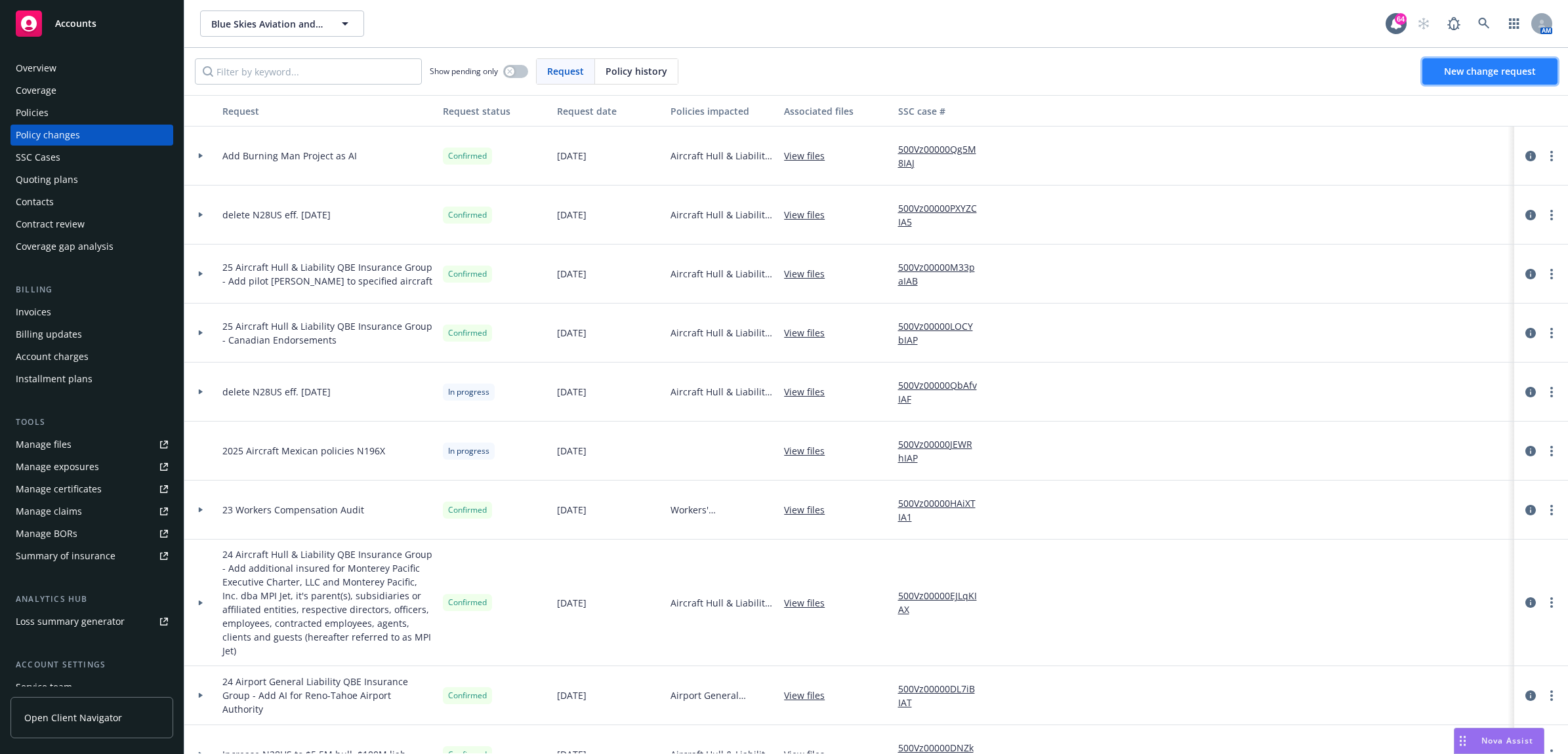
click at [1490, 73] on span "New change request" at bounding box center [1490, 71] width 92 height 13
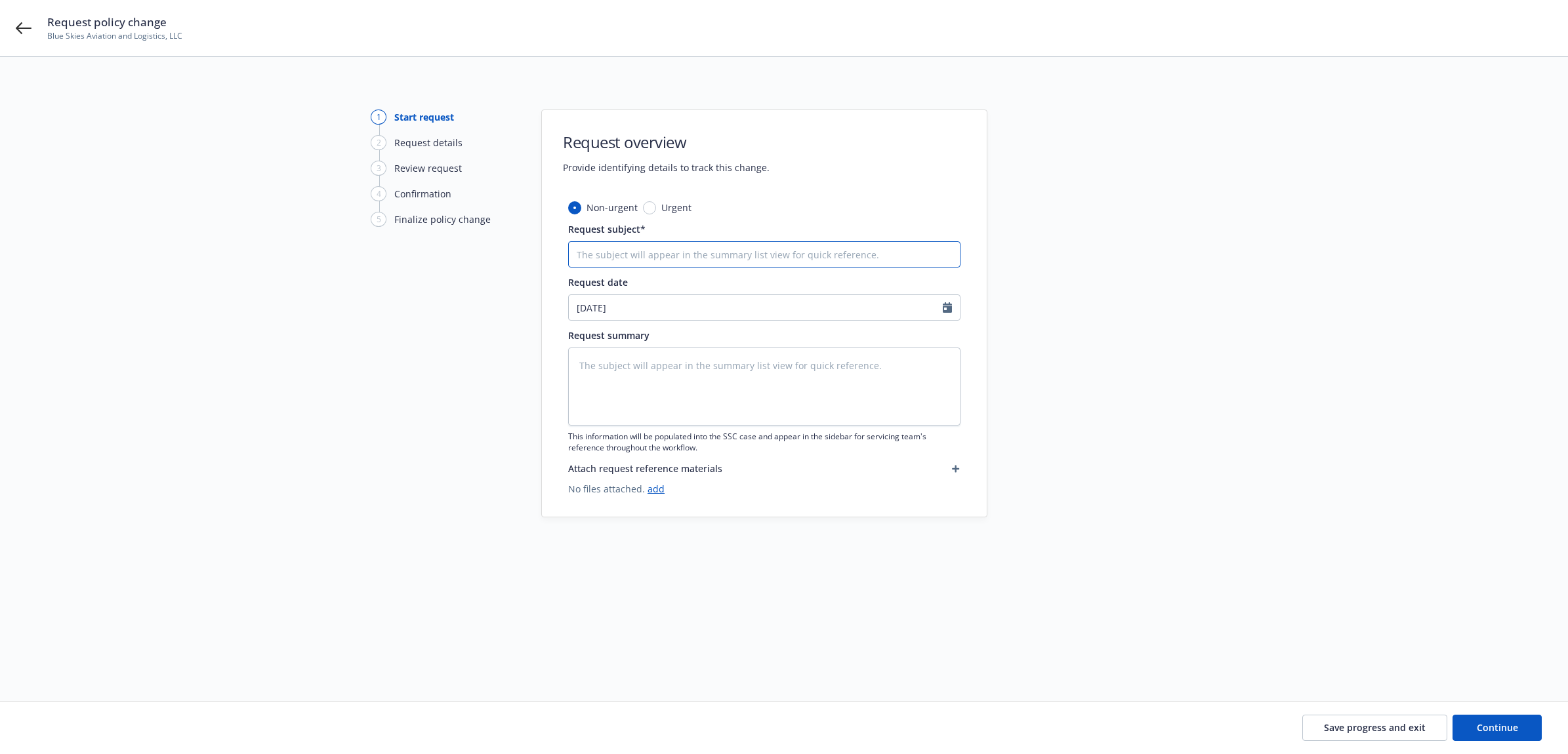
click at [623, 251] on input "Request subject*" at bounding box center [764, 254] width 392 height 26
type textarea "x"
drag, startPoint x: 928, startPoint y: 257, endPoint x: 533, endPoint y: 250, distance: 395.1
click at [480, 256] on div "1 Start request 2 Request details 3 Review request 4 Confirmation 5 Finalize po…" at bounding box center [783, 363] width 1536 height 508
paste textarea "25 AC QBE - Add Bureau of Land Management DOI Black Rock Field Office as AI"
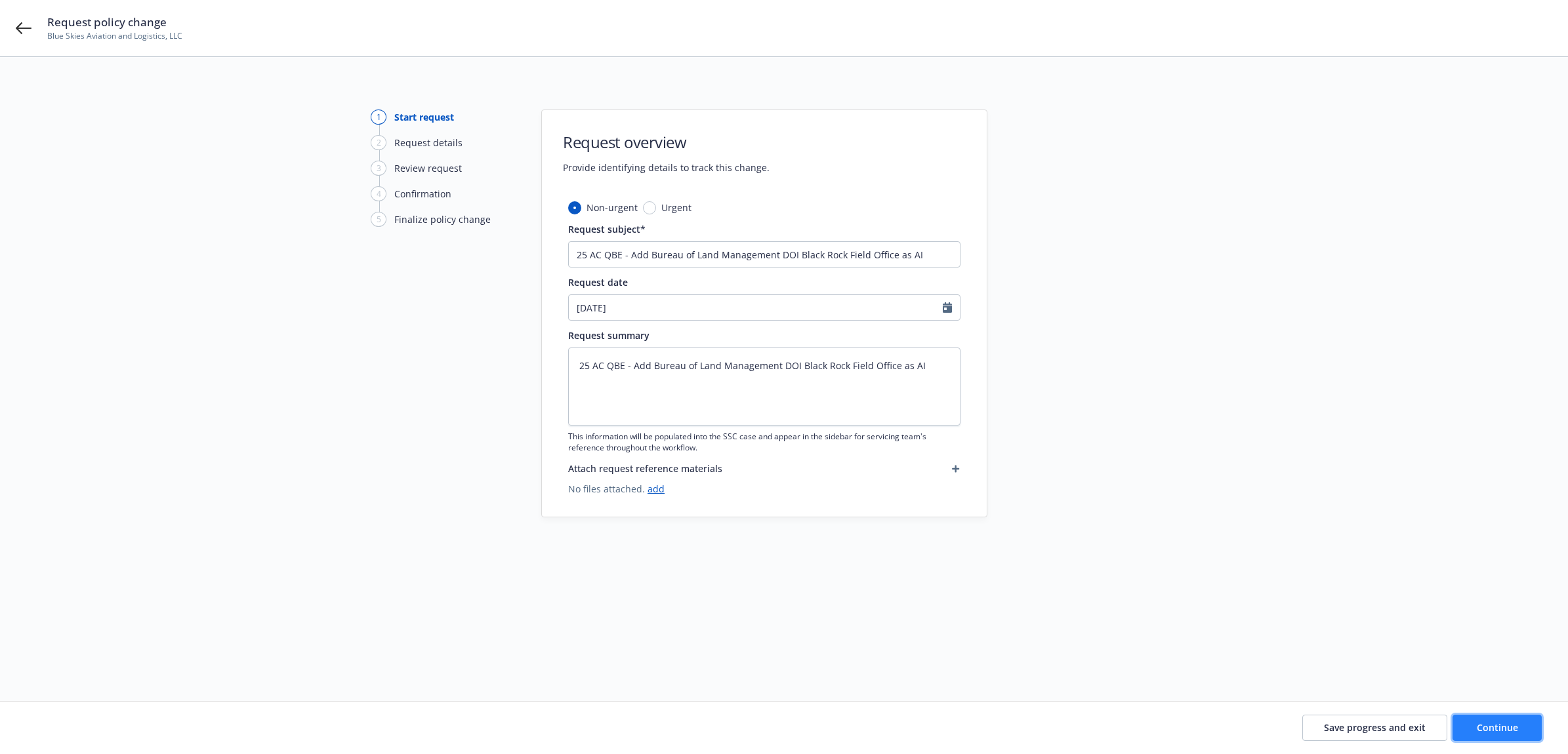
click at [1510, 717] on button "Continue" at bounding box center [1497, 727] width 90 height 26
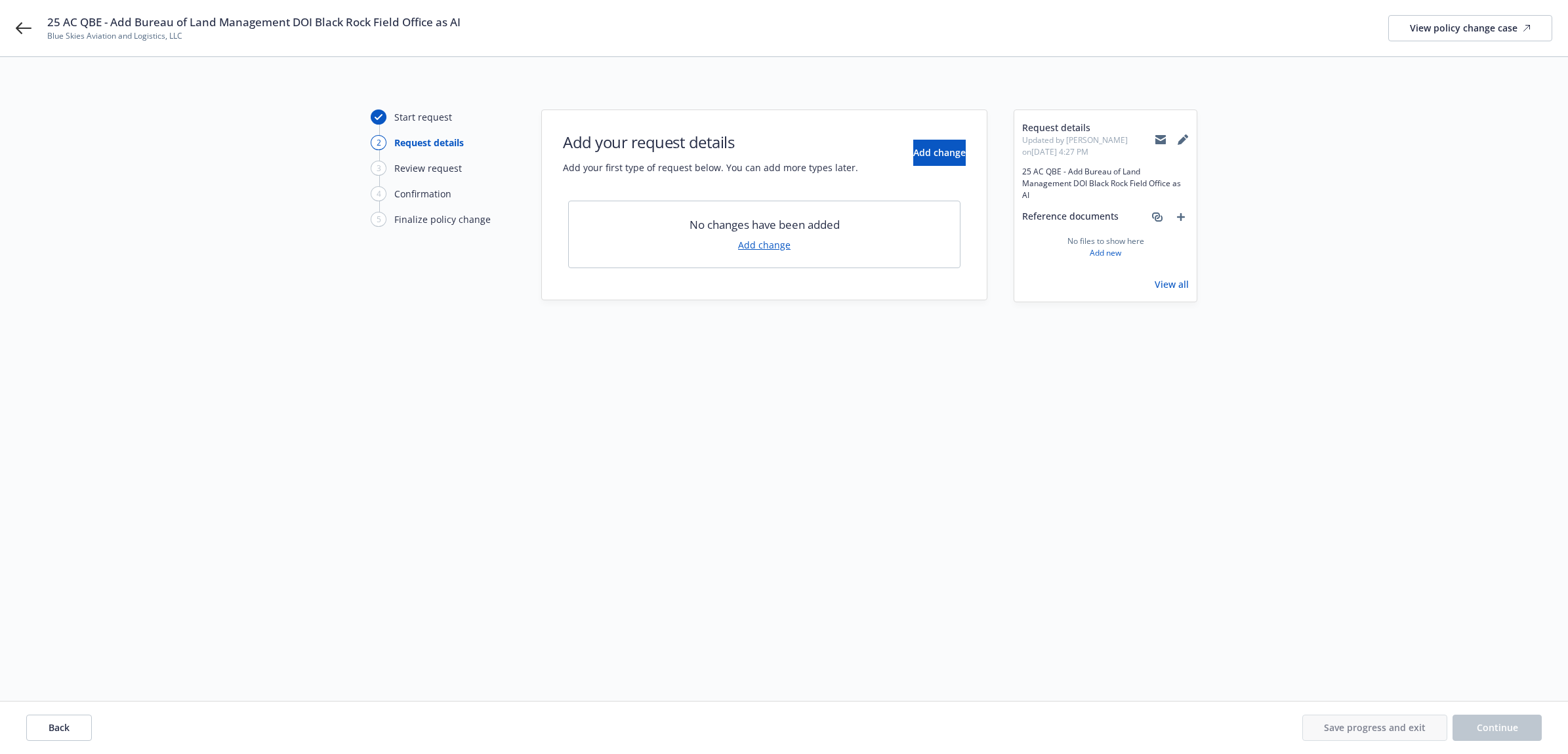
click at [750, 247] on link "Add change" at bounding box center [764, 245] width 53 height 14
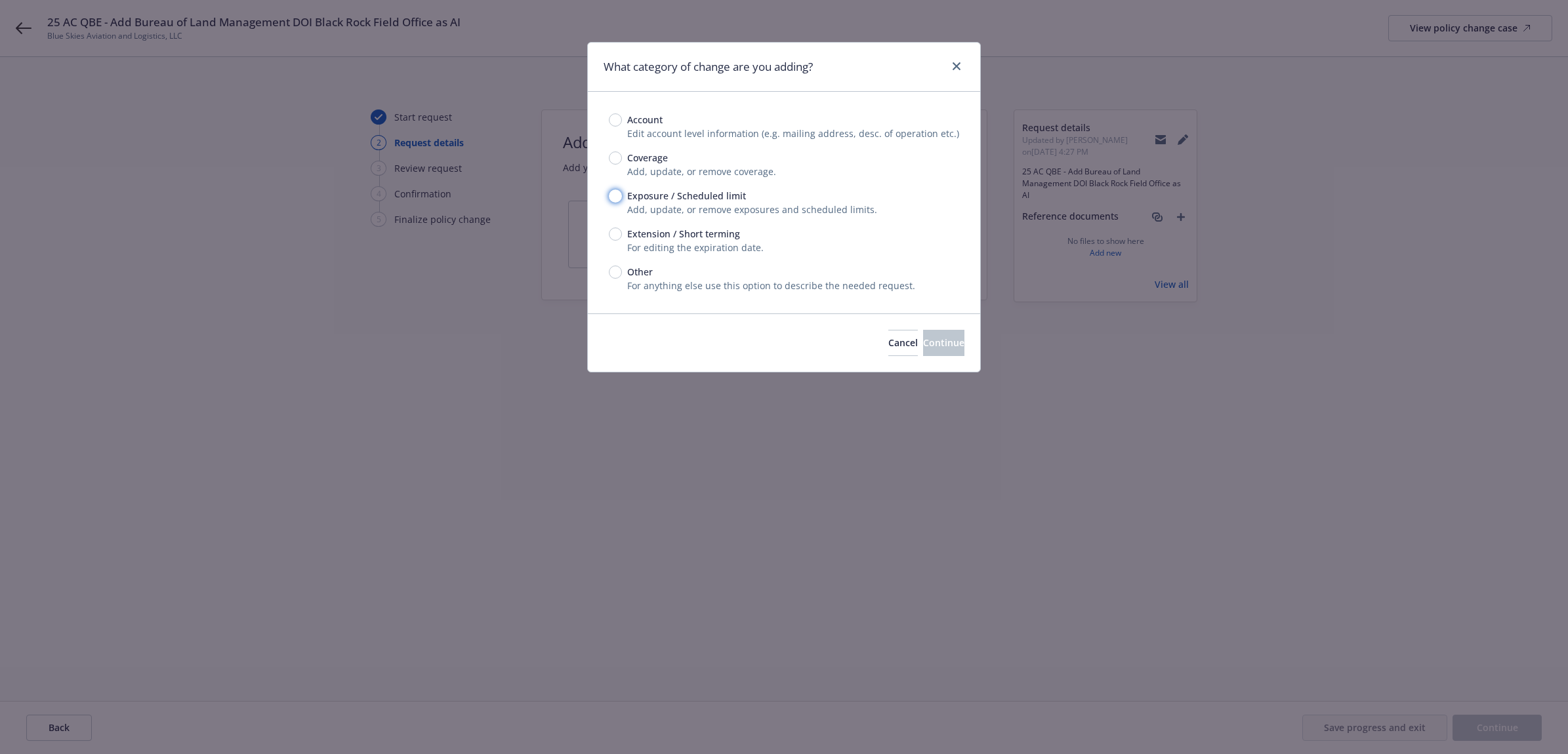
click at [611, 195] on input "Exposure / Scheduled limit" at bounding box center [615, 196] width 13 height 13
click at [937, 343] on span "Continue" at bounding box center [944, 343] width 41 height 13
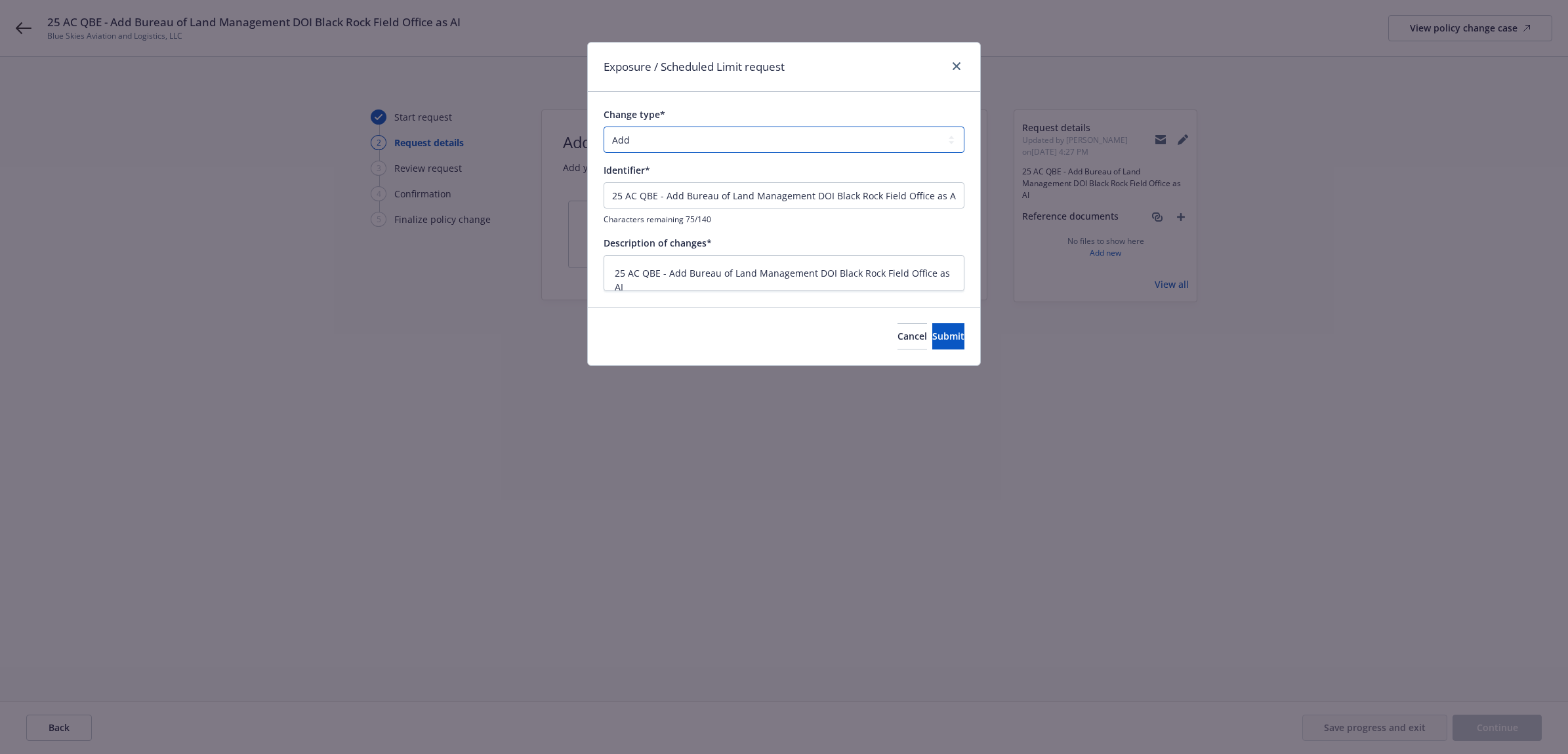
drag, startPoint x: 694, startPoint y: 132, endPoint x: 697, endPoint y: 140, distance: 8.5
click at [694, 132] on select "Add Audit Change Remove" at bounding box center [783, 139] width 361 height 26
click at [697, 146] on select "Add Audit Change Remove" at bounding box center [783, 139] width 361 height 26
click at [932, 341] on span "Submit" at bounding box center [948, 336] width 32 height 13
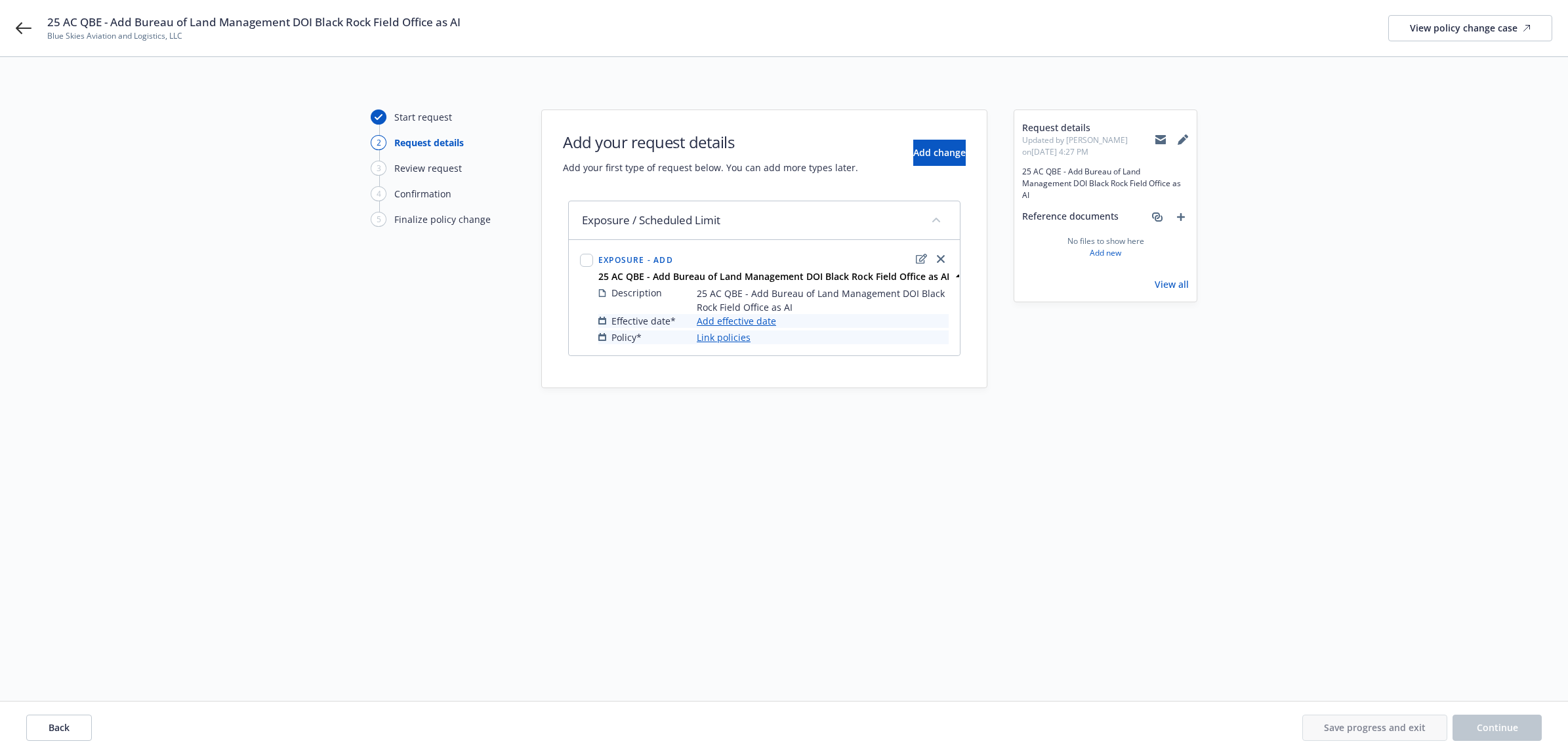
click at [746, 323] on link "Add effective date" at bounding box center [736, 320] width 79 height 14
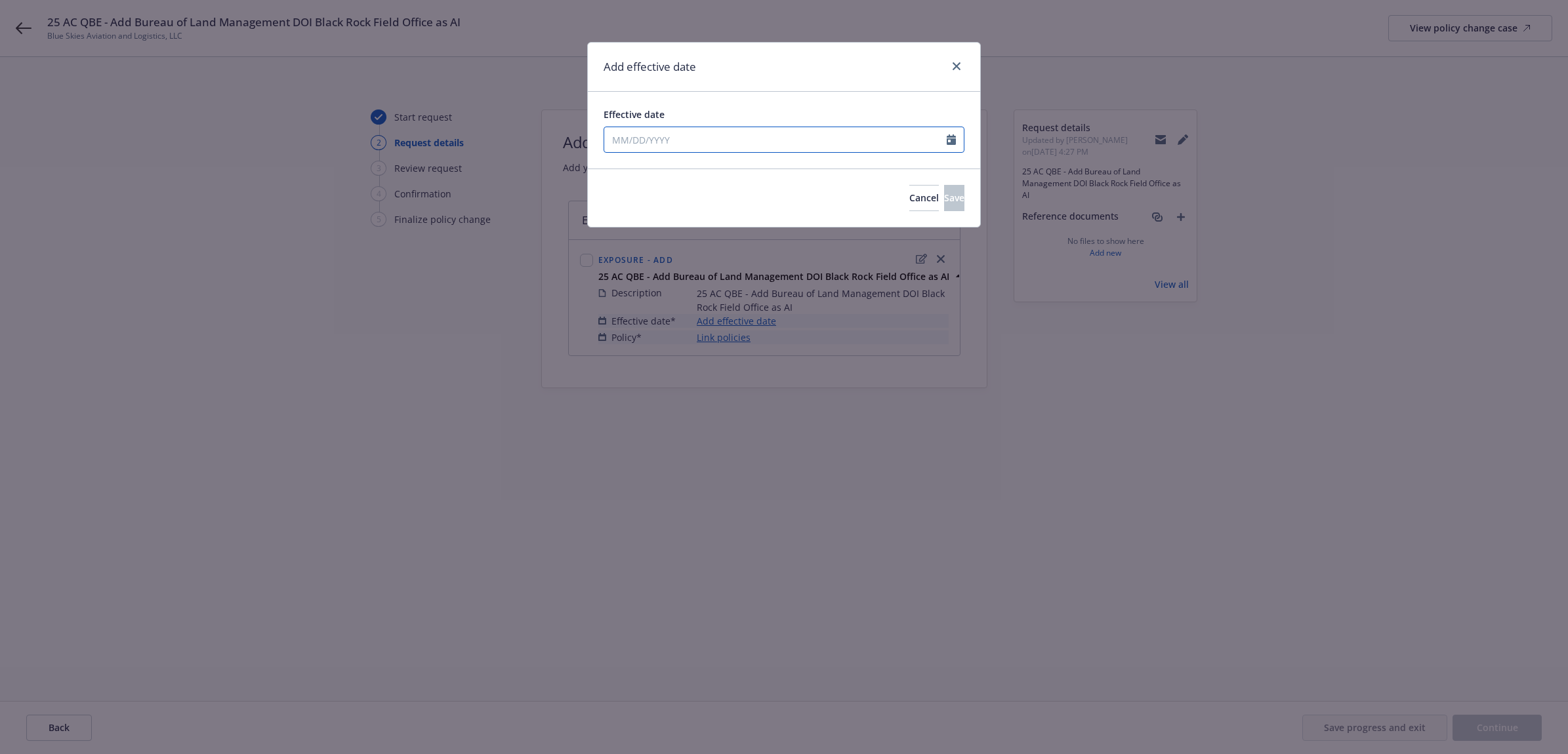
click at [768, 143] on input "Effective date" at bounding box center [775, 140] width 343 height 25
click at [618, 175] on button "button" at bounding box center [617, 171] width 16 height 16
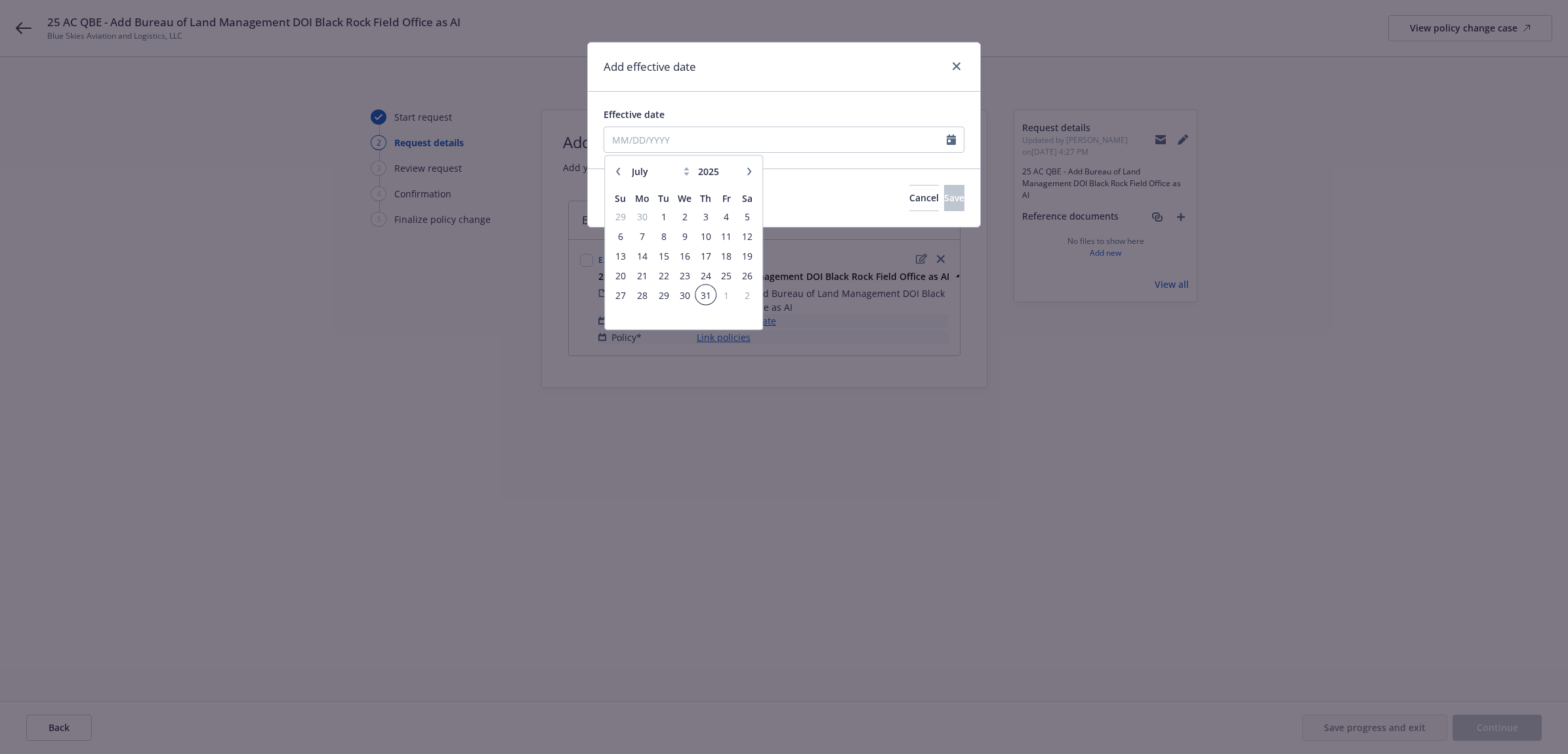
click at [700, 292] on span "31" at bounding box center [706, 294] width 18 height 16
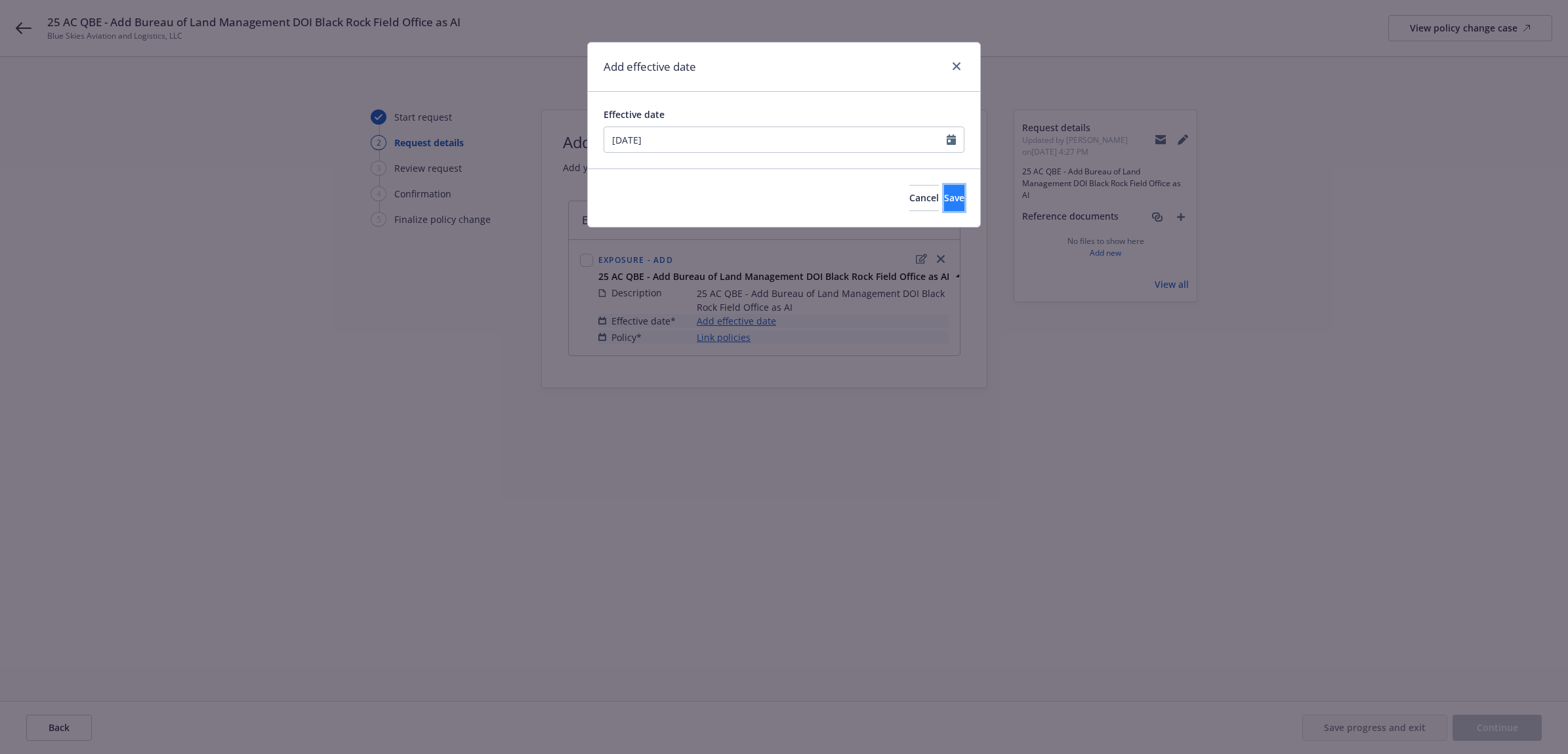
click at [944, 207] on button "Save" at bounding box center [954, 198] width 20 height 26
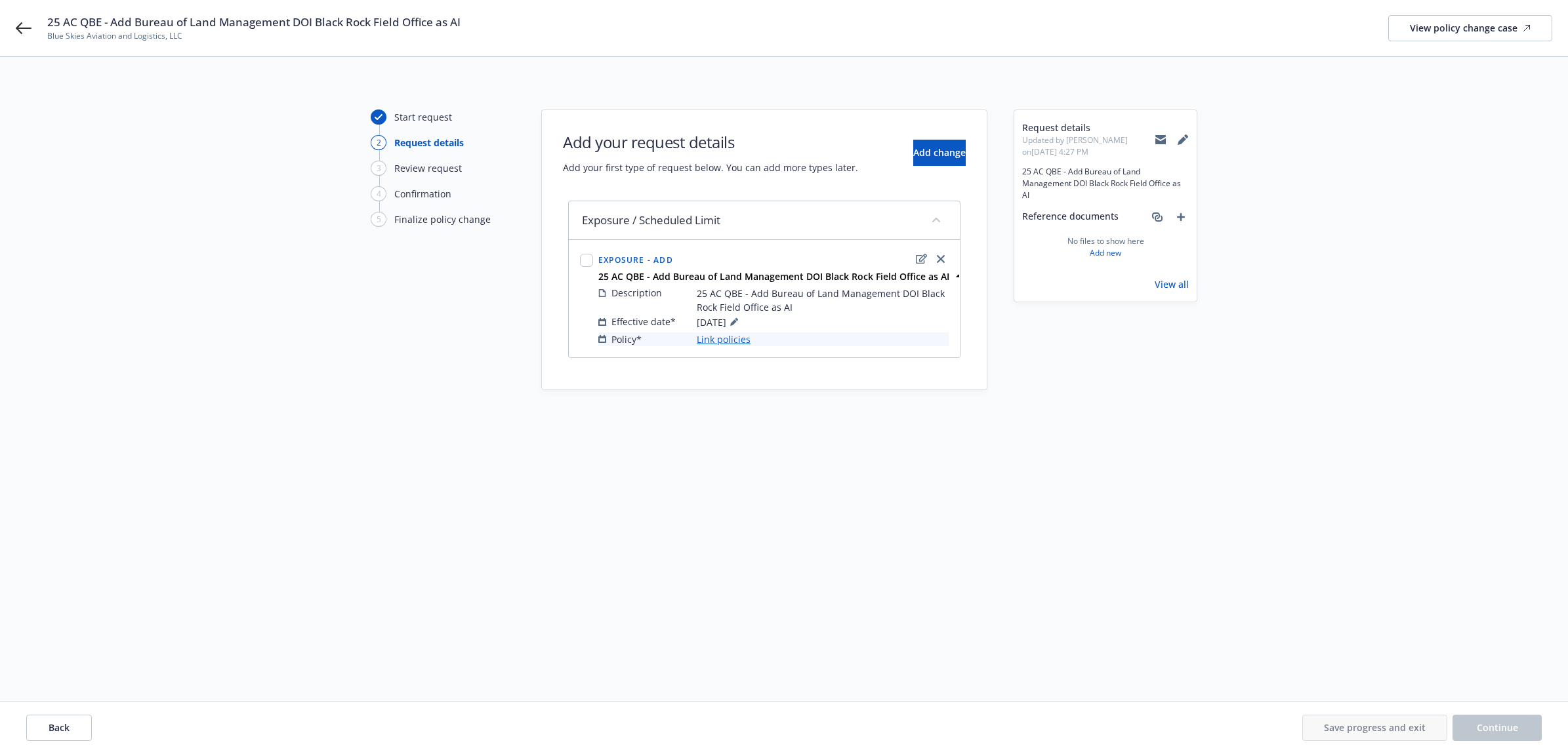
click at [743, 337] on link "Link policies" at bounding box center [723, 339] width 54 height 14
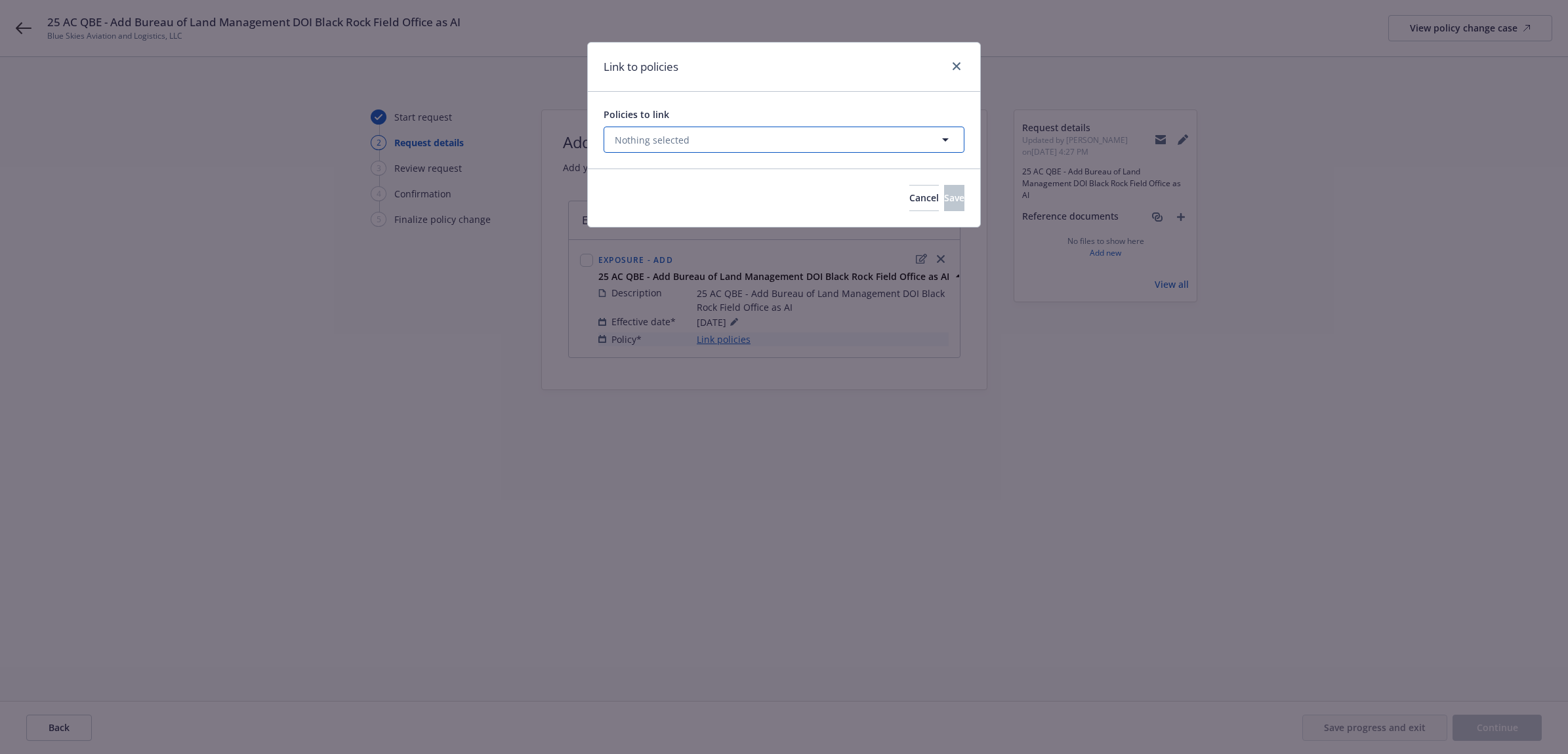
click at [798, 138] on button "Nothing selected" at bounding box center [783, 139] width 361 height 26
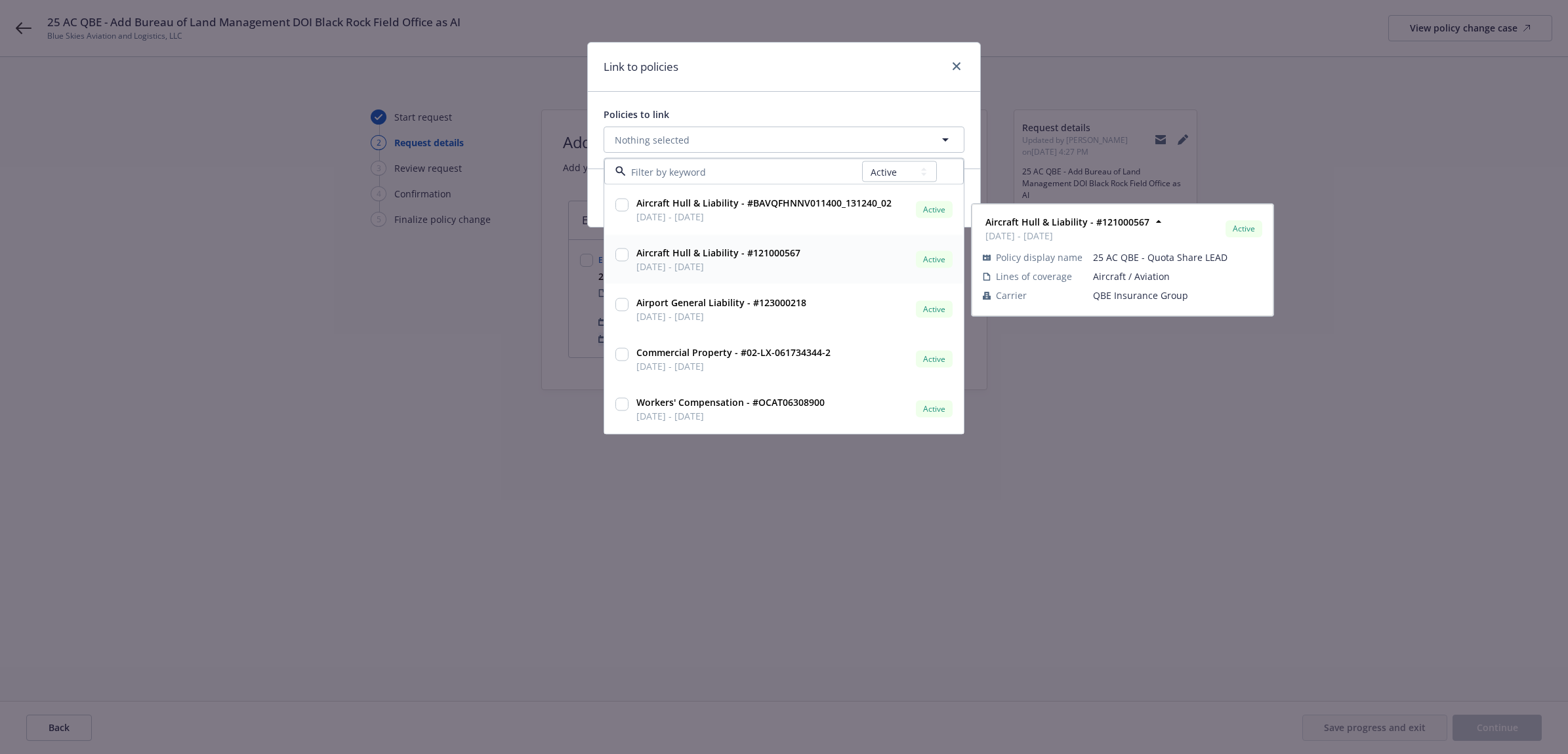
click at [683, 253] on strong "Aircraft Hull & Liability - #121000567" at bounding box center [719, 252] width 164 height 13
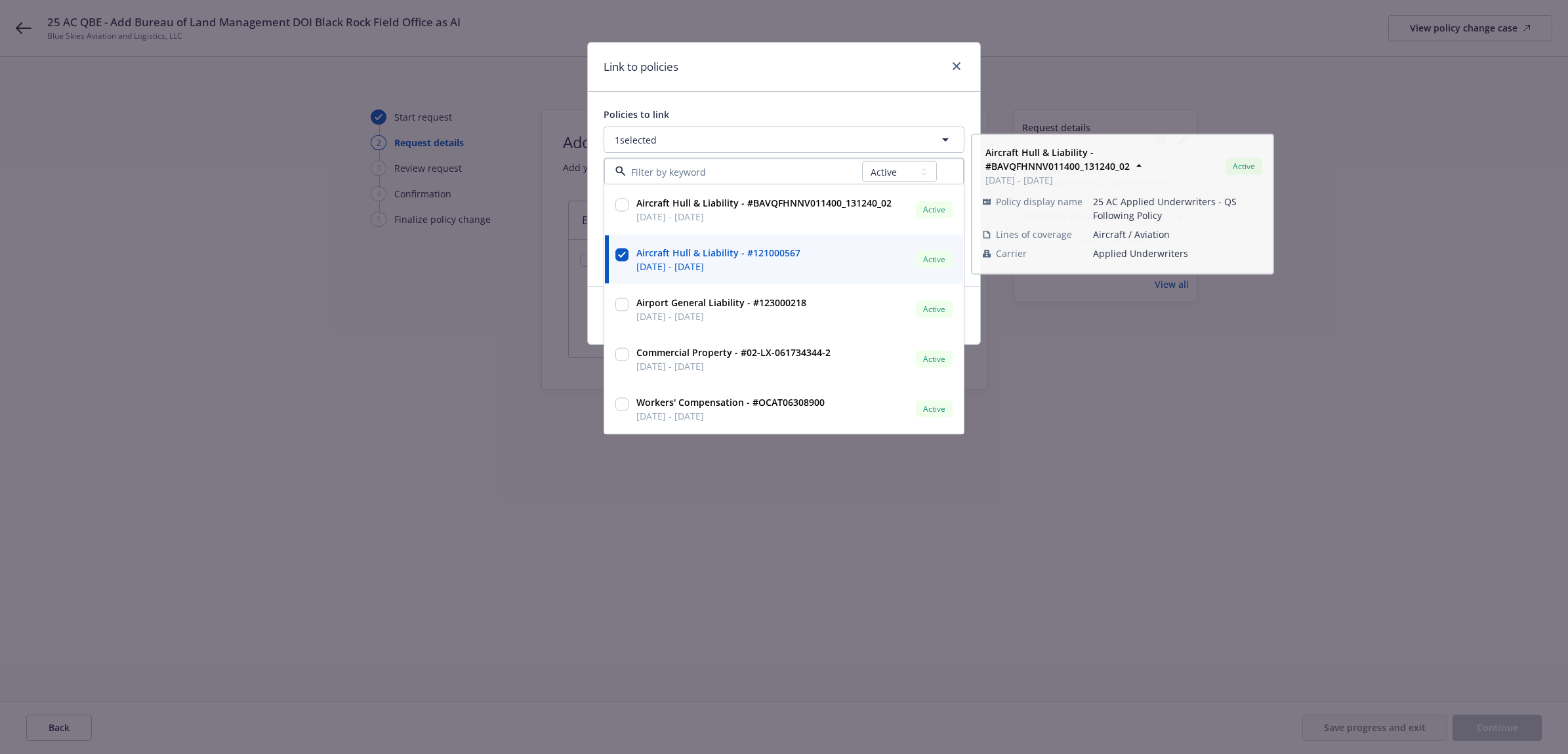
click at [791, 90] on div "Link to policies" at bounding box center [784, 67] width 392 height 49
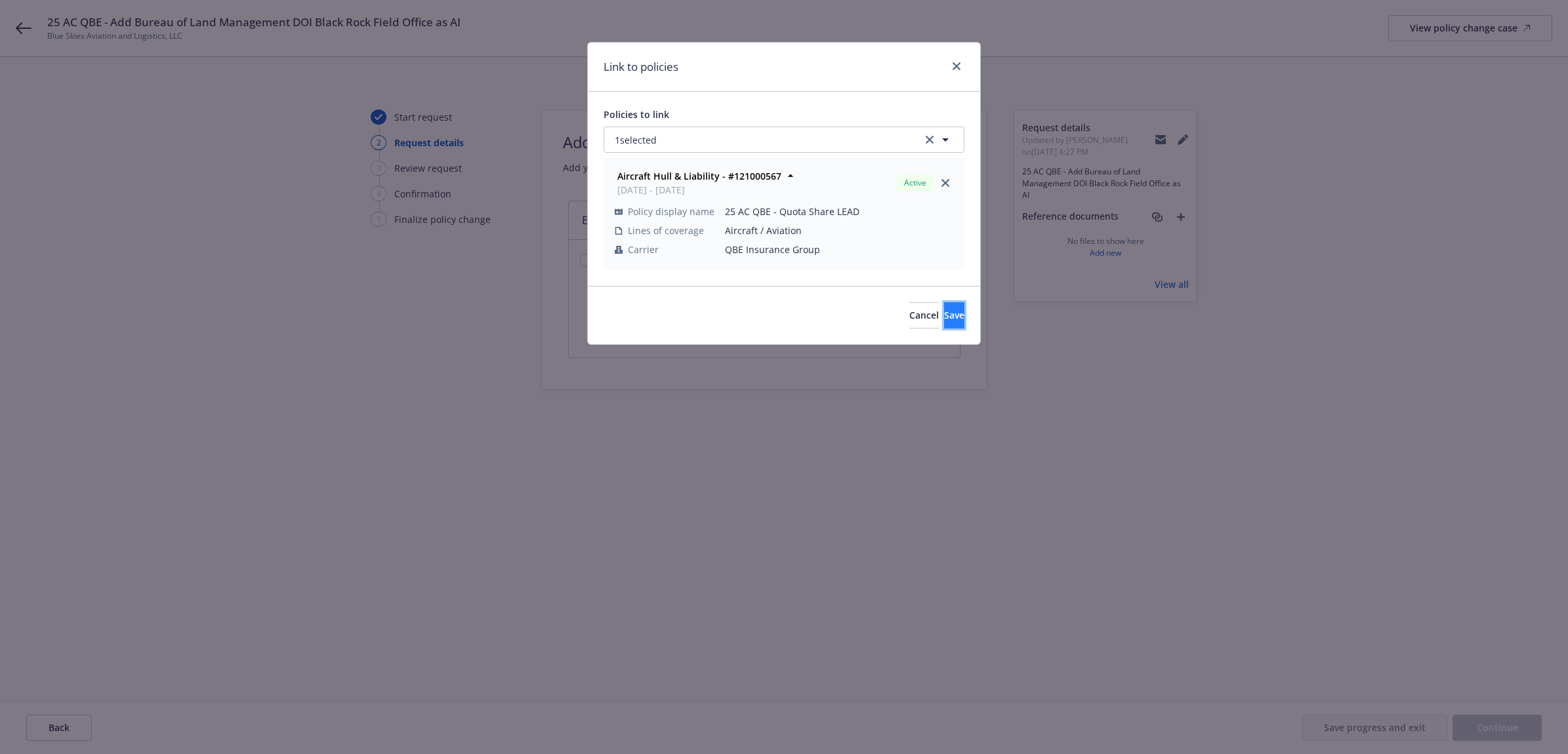
click at [944, 321] on button "Save" at bounding box center [954, 315] width 20 height 26
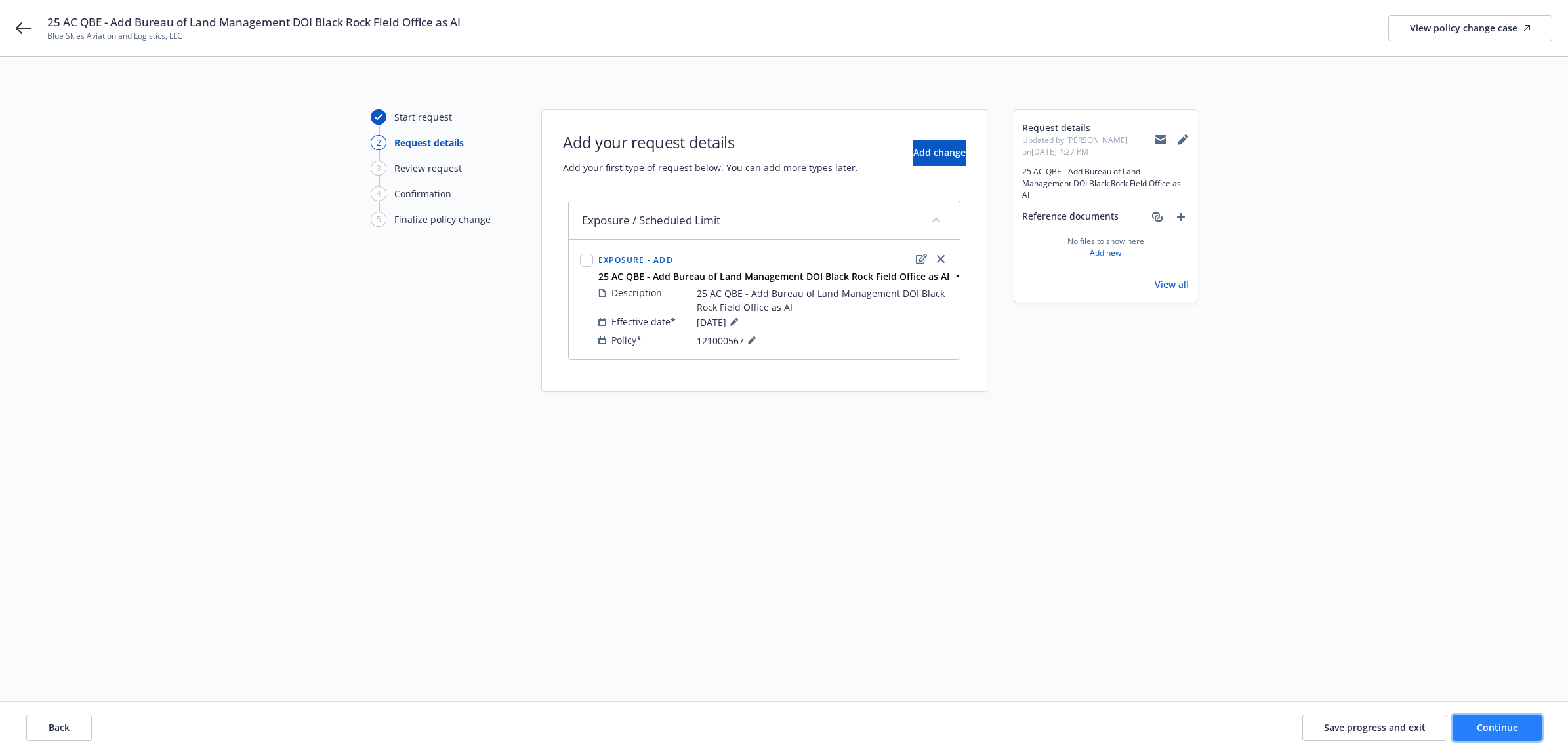
click at [1518, 740] on button "Continue" at bounding box center [1497, 727] width 90 height 26
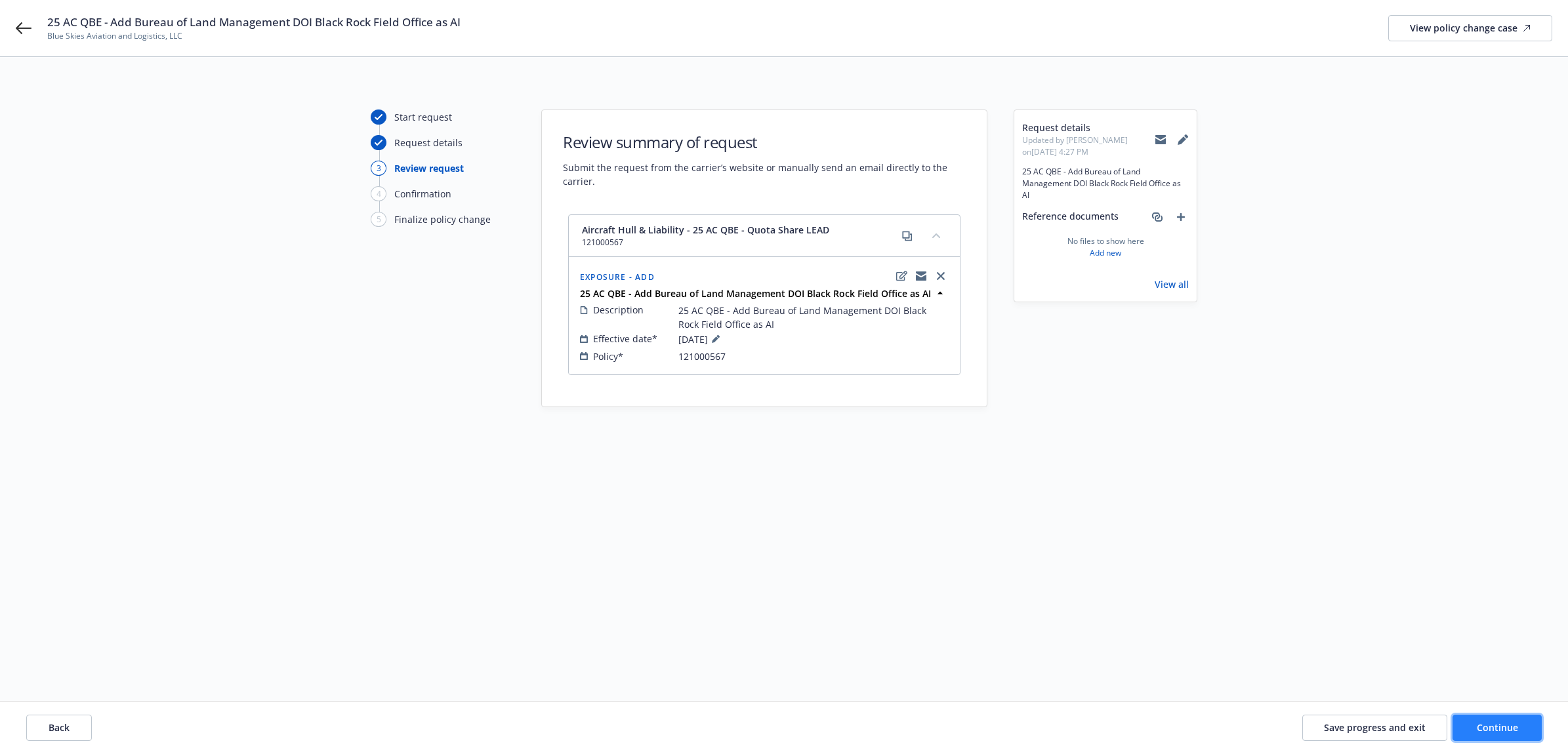
click at [1490, 717] on button "Continue" at bounding box center [1497, 727] width 90 height 26
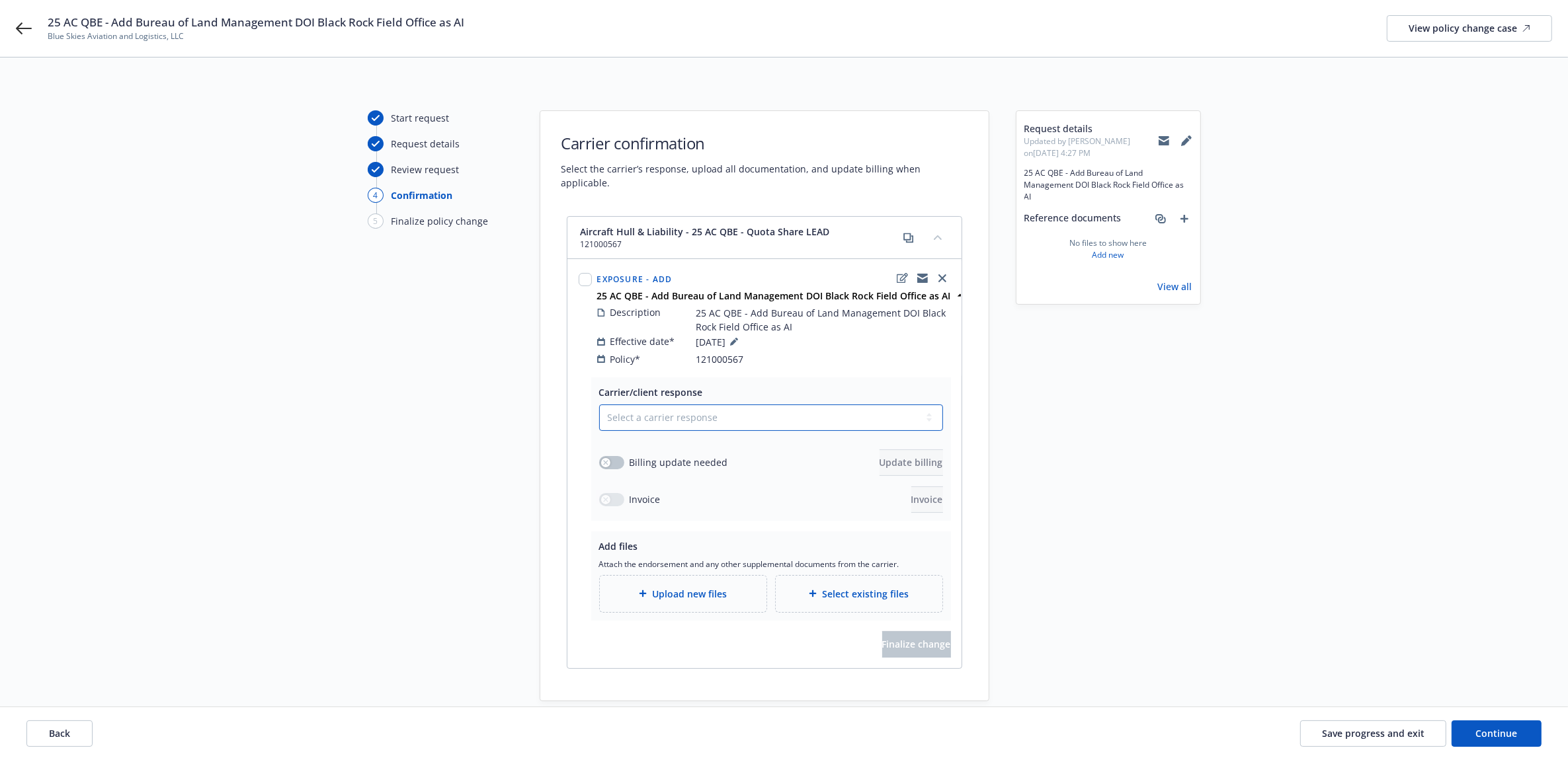
click at [772, 408] on select "Select a carrier response Accepted Accepted with revision No endorsement needed…" at bounding box center [771, 417] width 344 height 26
click at [599, 404] on select "Select a carrier response Accepted Accepted with revision No endorsement needed…" at bounding box center [771, 417] width 344 height 26
click at [659, 586] on div "Upload new files" at bounding box center [683, 594] width 146 height 15
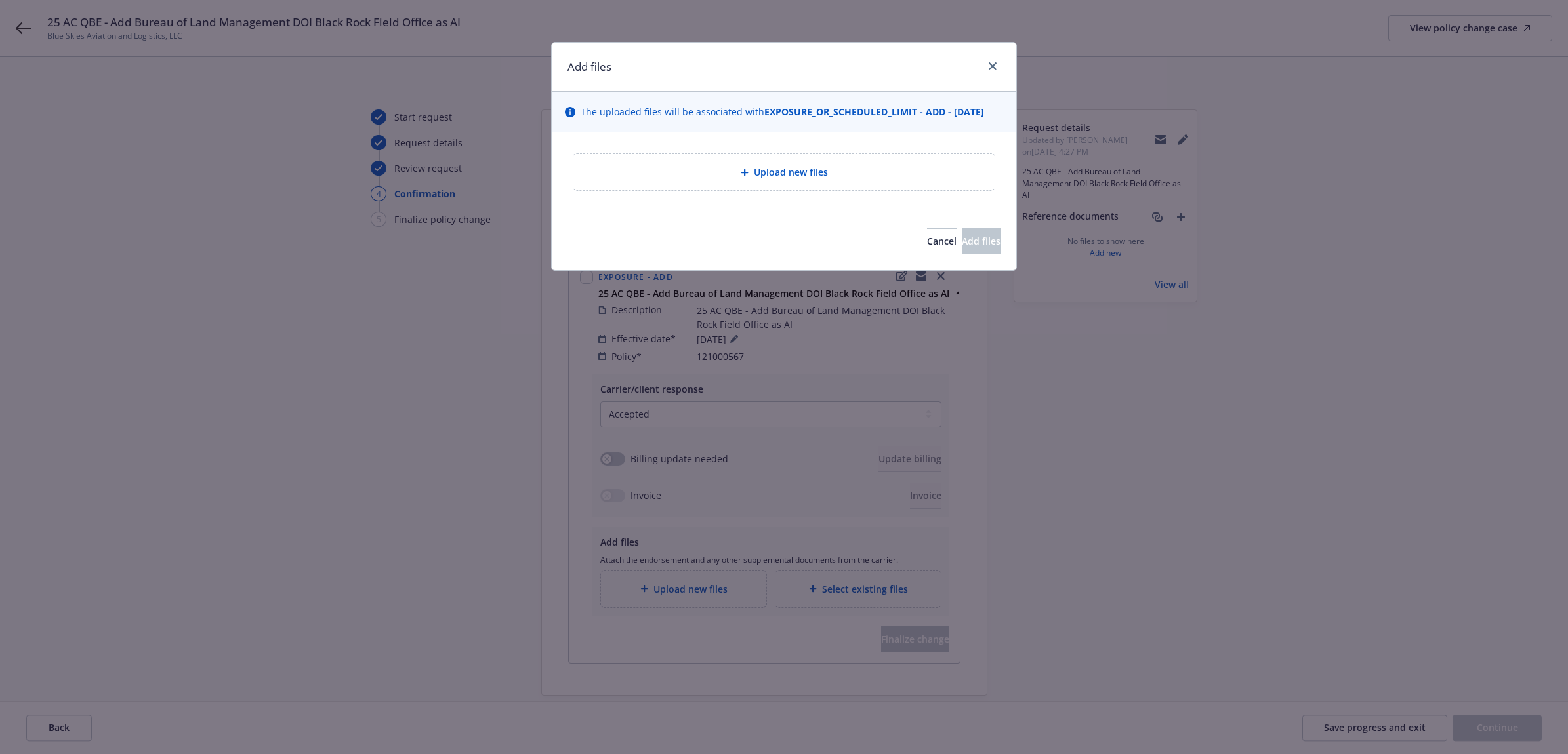
click at [719, 179] on div "Upload new files" at bounding box center [784, 172] width 401 height 15
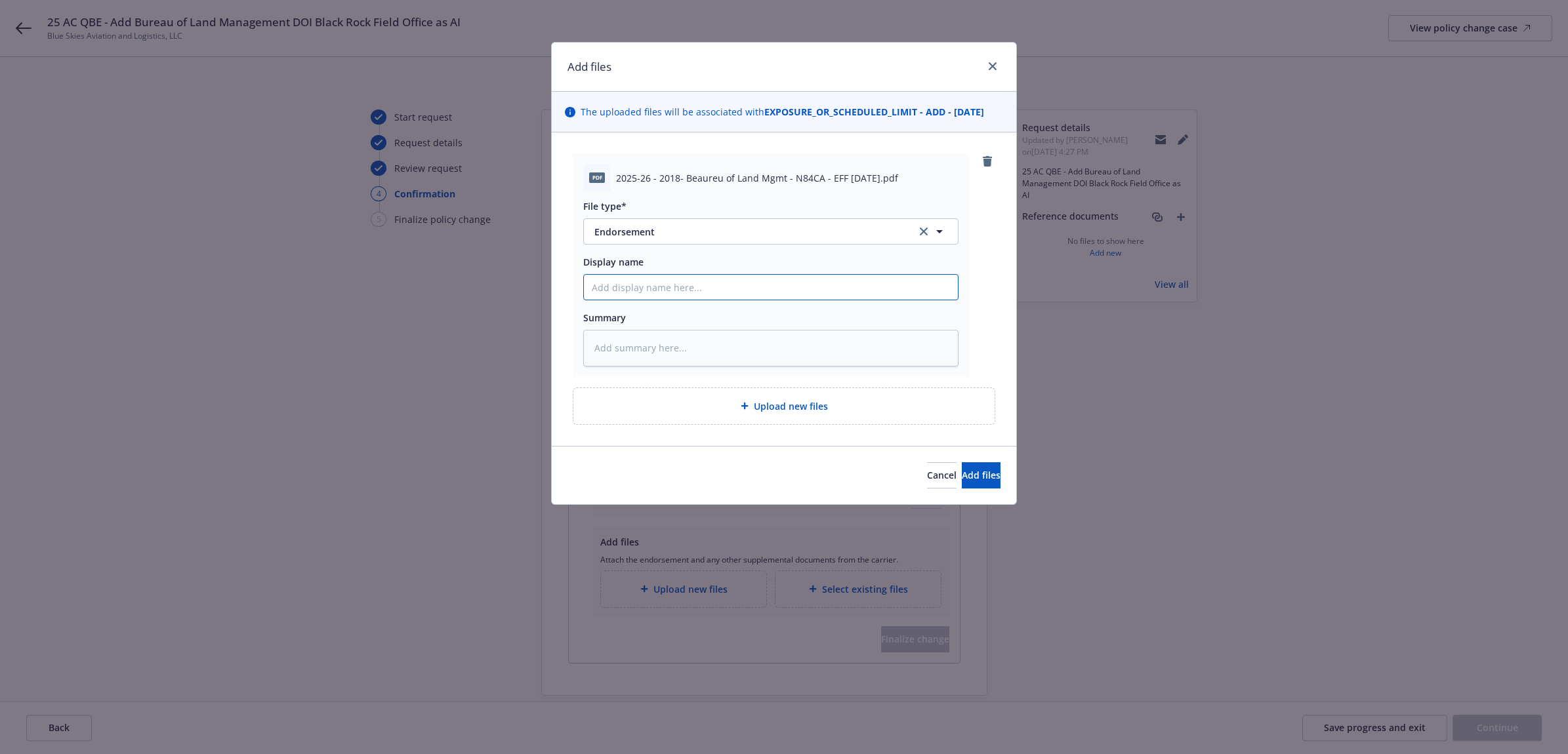
paste input "25 AC QBE - Add Bureau of Land Management DOI Black Rock Field Office as AI"
click at [664, 289] on input "25 AC QBE - Add Bureau of Land Management DOI Black Rock Field Office as AI" at bounding box center [771, 287] width 374 height 25
drag, startPoint x: 917, startPoint y: 286, endPoint x: 890, endPoint y: 289, distance: 27.2
click at [890, 289] on input "25 AC QBE - Bureau of Land Management DOI Black Rock Field Office as AI" at bounding box center [771, 287] width 374 height 25
drag, startPoint x: 938, startPoint y: 283, endPoint x: 483, endPoint y: 299, distance: 455.3
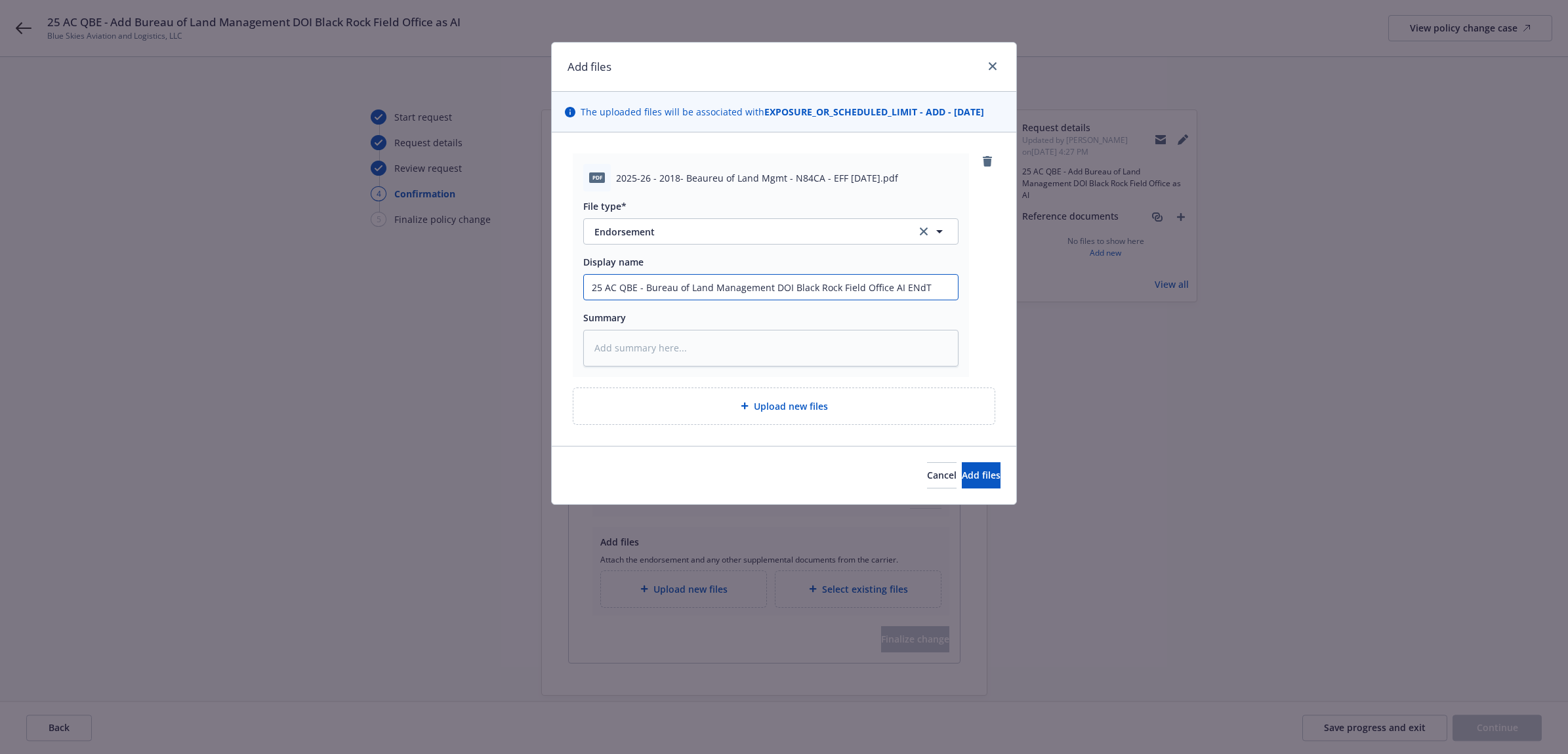
click at [483, 299] on div "Add files The uploaded files will be associated with EXPOSURE_OR_SCHEDULED_LIMI…" at bounding box center [784, 377] width 1568 height 754
paste textarea "25 AC QBE - Bureau of Land Management DOI Black Rock Field Office AI ENdT"
click at [799, 403] on span "Upload new files" at bounding box center [791, 406] width 74 height 14
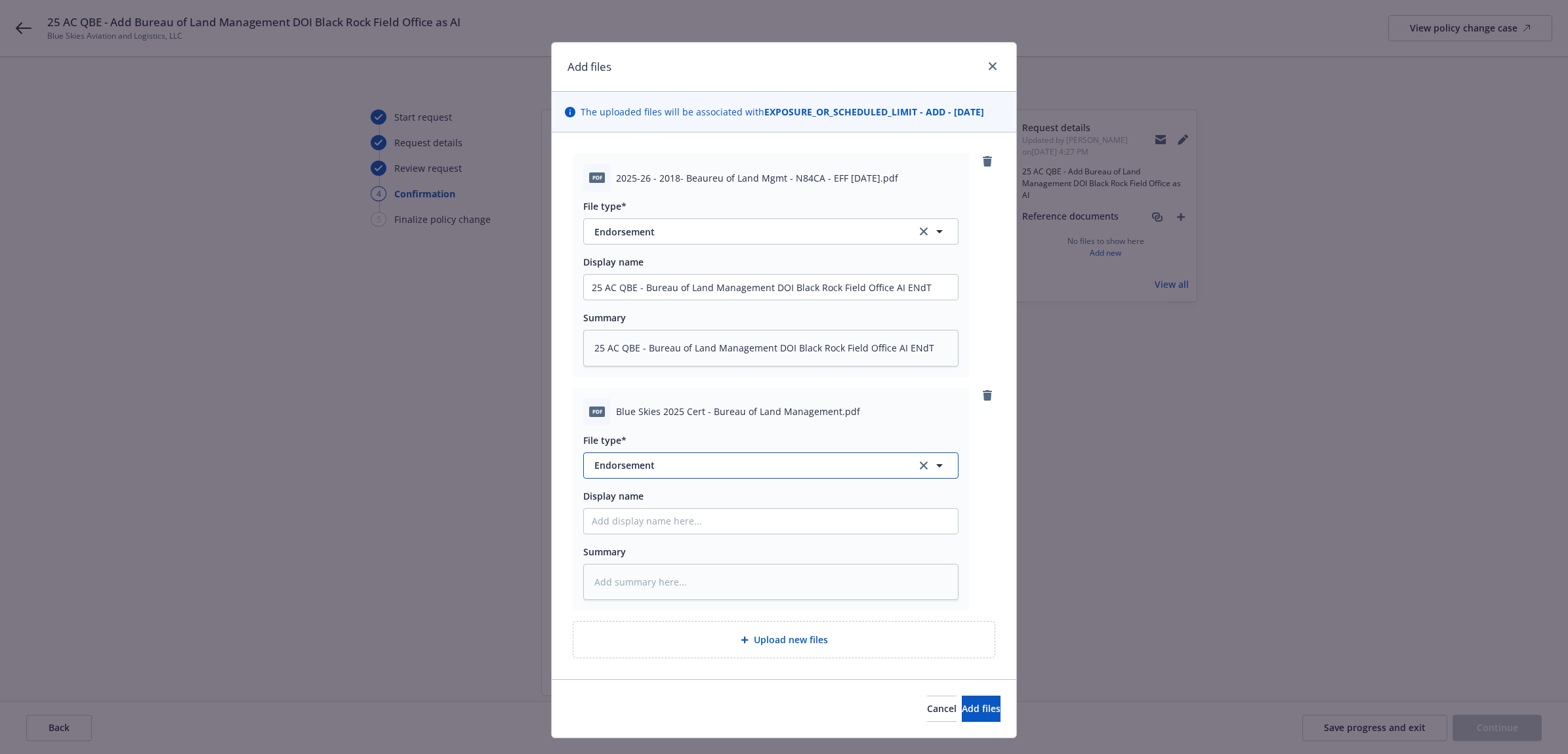
click at [638, 469] on span "Endorsement" at bounding box center [746, 465] width 304 height 14
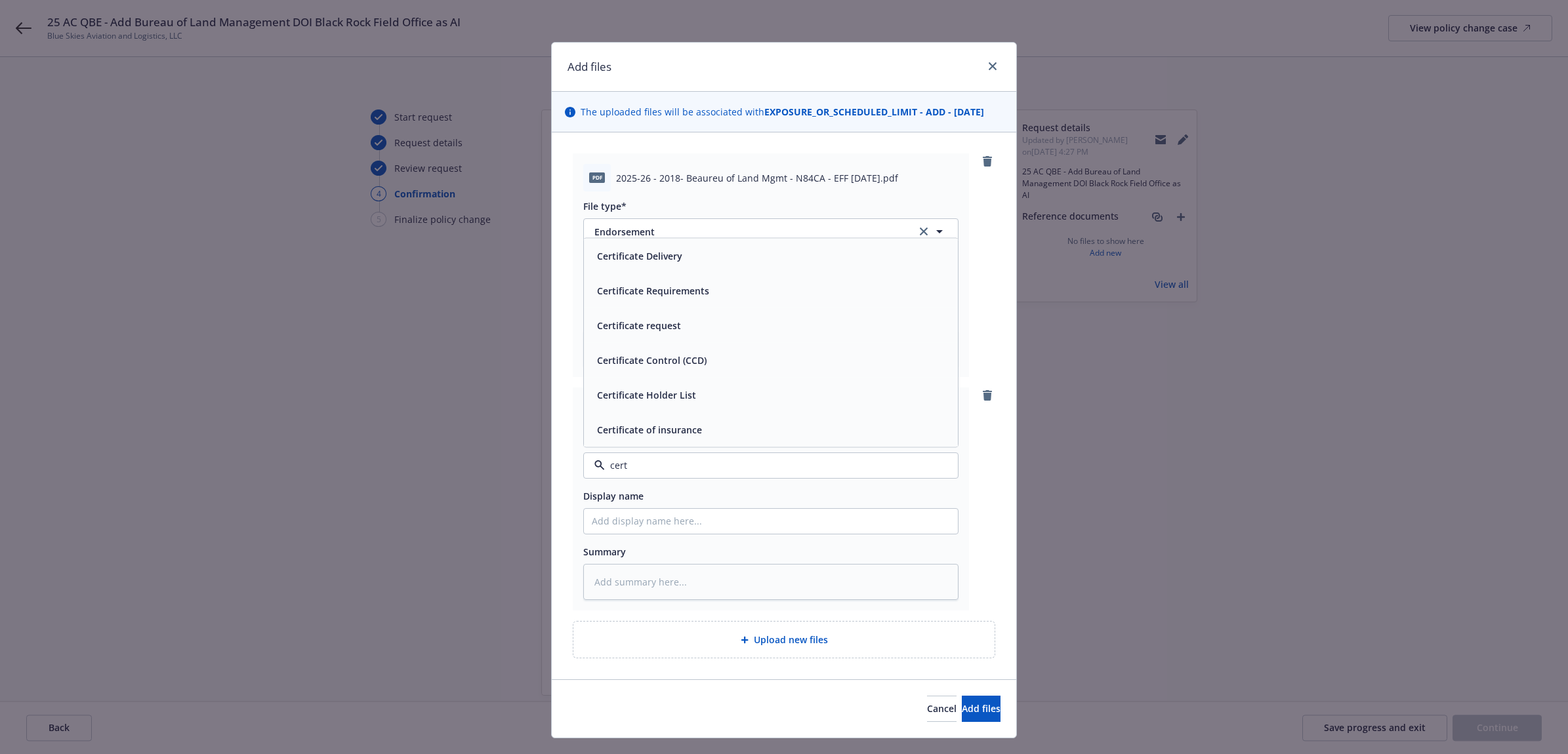
click at [672, 427] on span "Certificate of insurance" at bounding box center [649, 429] width 105 height 14
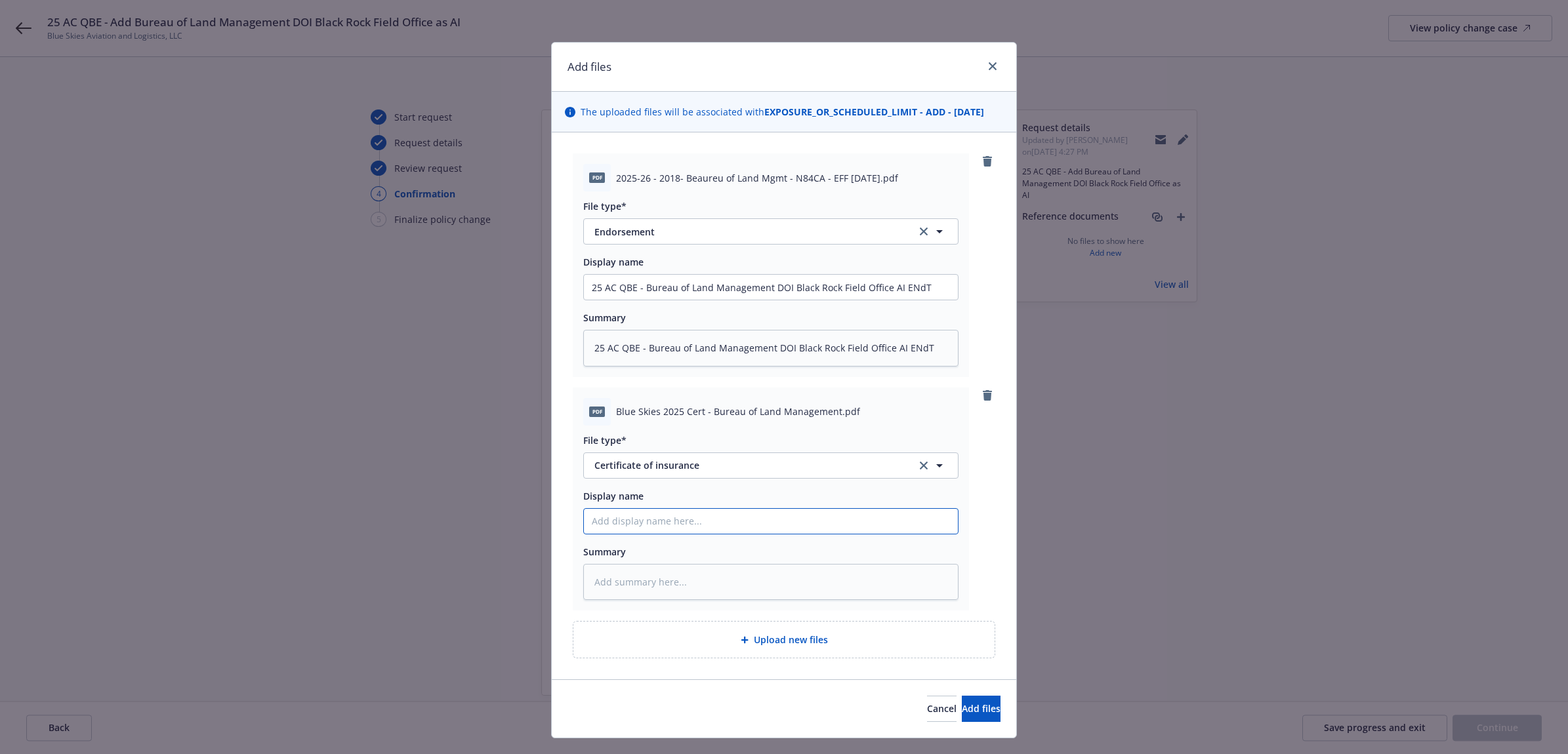
paste input "25 AC QBE - Bureau of Land Management DOI Black Rock Field Office AI ENdT"
drag, startPoint x: 896, startPoint y: 519, endPoint x: 882, endPoint y: 519, distance: 14.0
click at [882, 300] on input "25 AC QBE - Bureau of Land Management DOI Black Rock Field Office AI ENdT" at bounding box center [771, 287] width 374 height 25
drag, startPoint x: 919, startPoint y: 518, endPoint x: 562, endPoint y: 499, distance: 357.5
click at [562, 499] on div "pdf 2025-26 - 2018- Beaureu of Land Mgmt - N84CA - EFF 7-31-25.pdf File type* E…" at bounding box center [783, 405] width 464 height 547
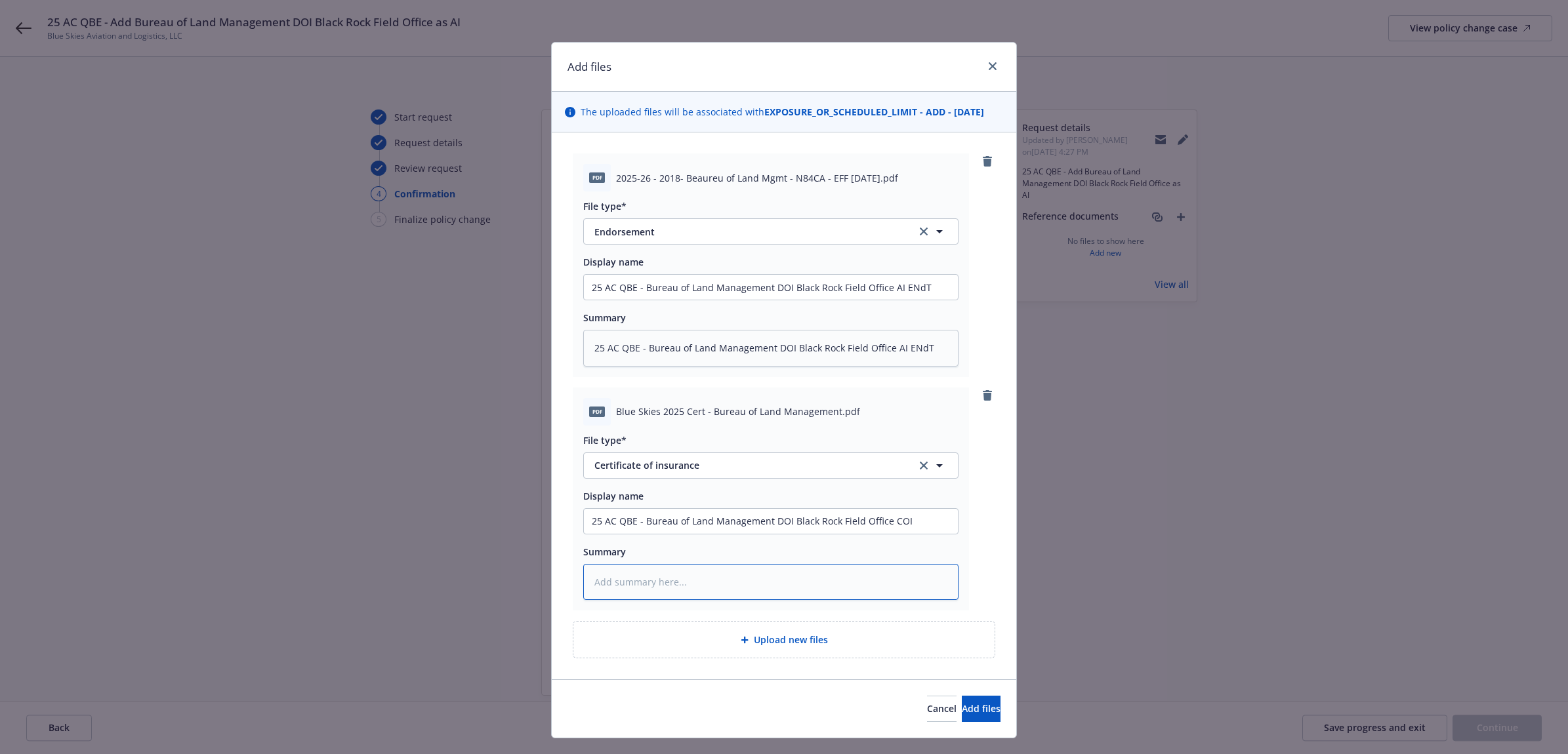
paste textarea "25 AC QBE - Bureau of Land Management DOI Black Rock Field Office COI"
drag, startPoint x: 972, startPoint y: 715, endPoint x: 972, endPoint y: 707, distance: 8.0
click at [972, 713] on button "Add files" at bounding box center [981, 708] width 38 height 26
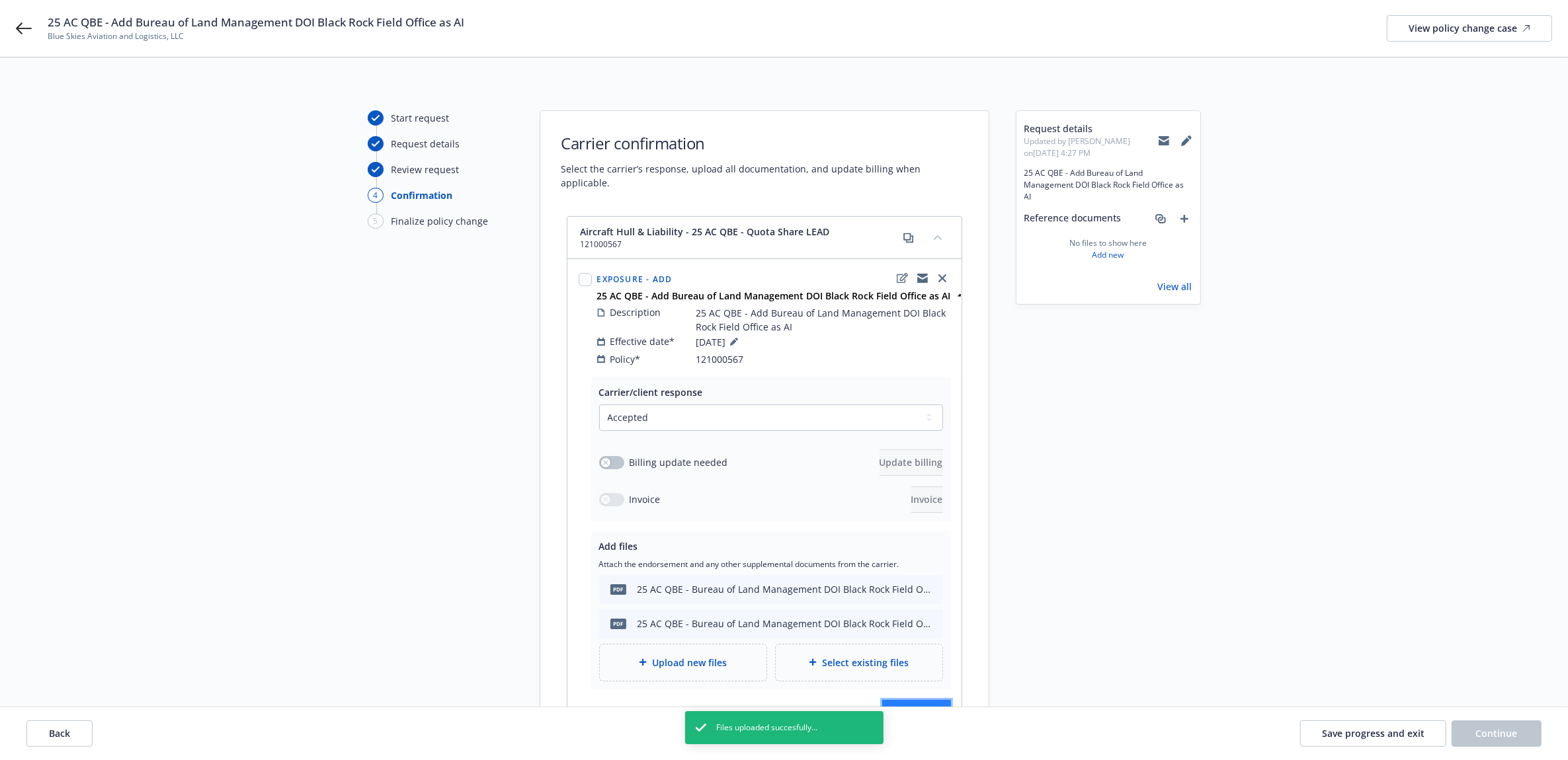
click at [897, 706] on span "Finalize change" at bounding box center [916, 712] width 69 height 13
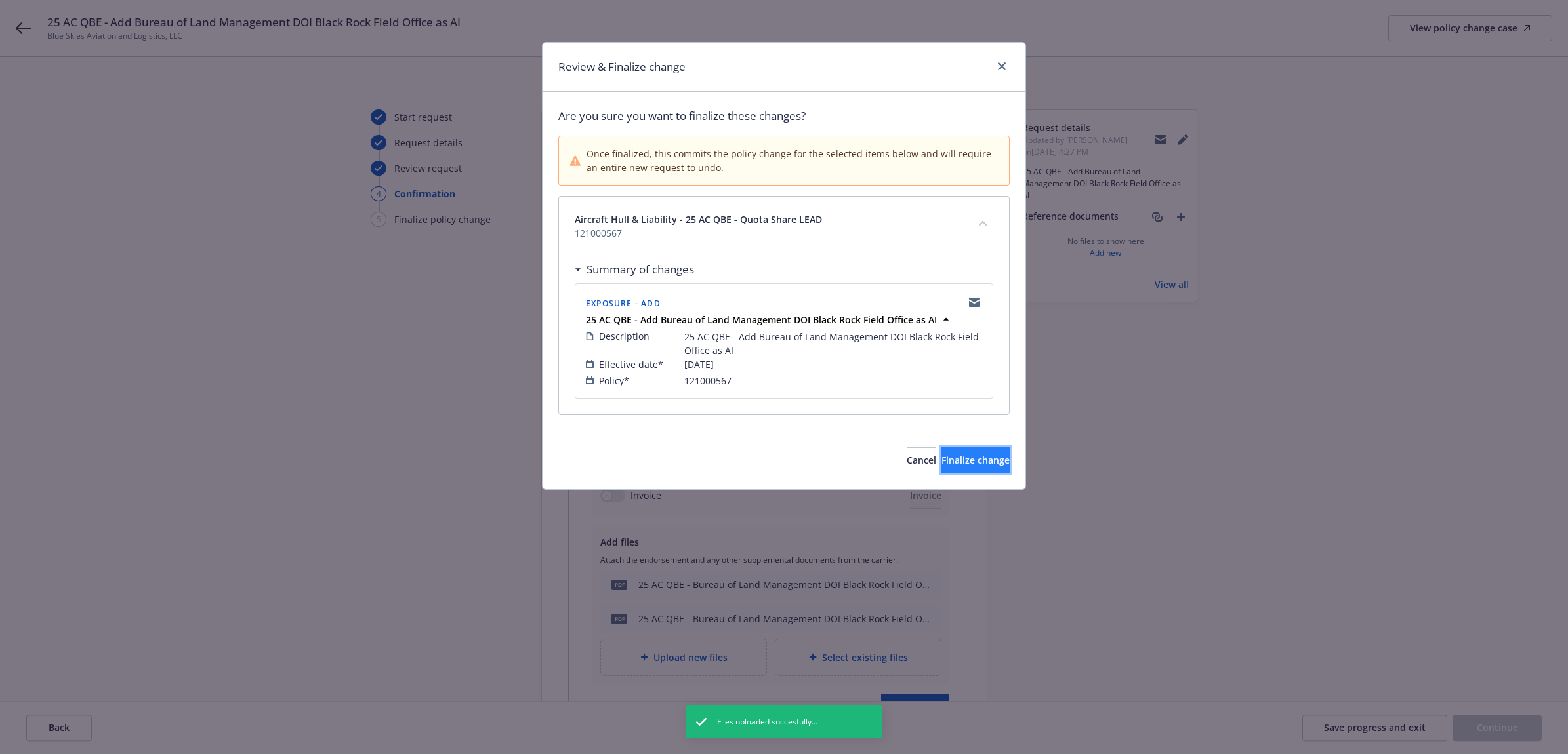
click at [942, 471] on button "Finalize change" at bounding box center [976, 460] width 68 height 26
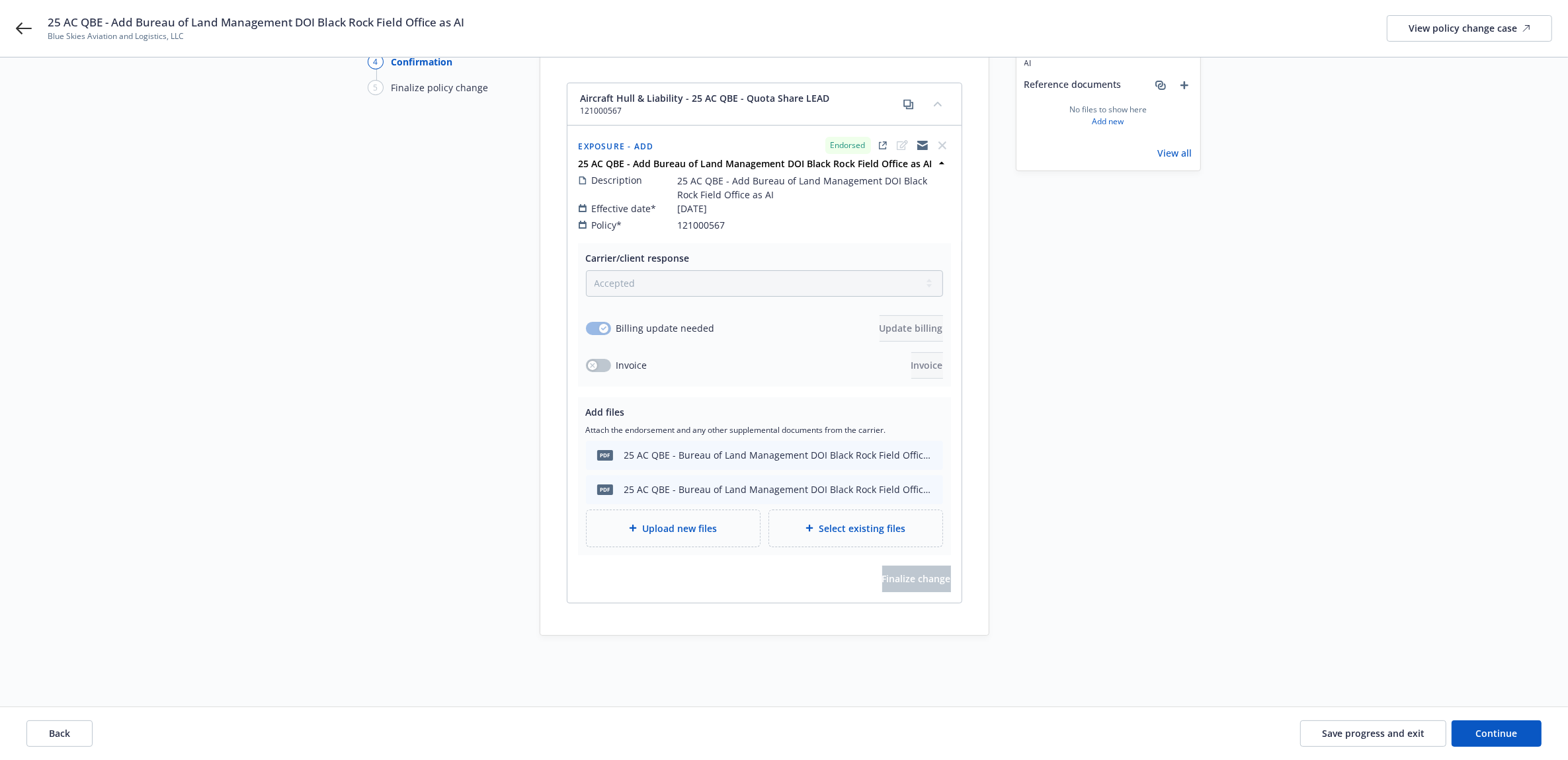
scroll to position [136, 0]
click at [1543, 735] on div "Back Save progress and exit Continue" at bounding box center [784, 733] width 1568 height 53
click at [1534, 732] on button "Continue" at bounding box center [1496, 733] width 90 height 26
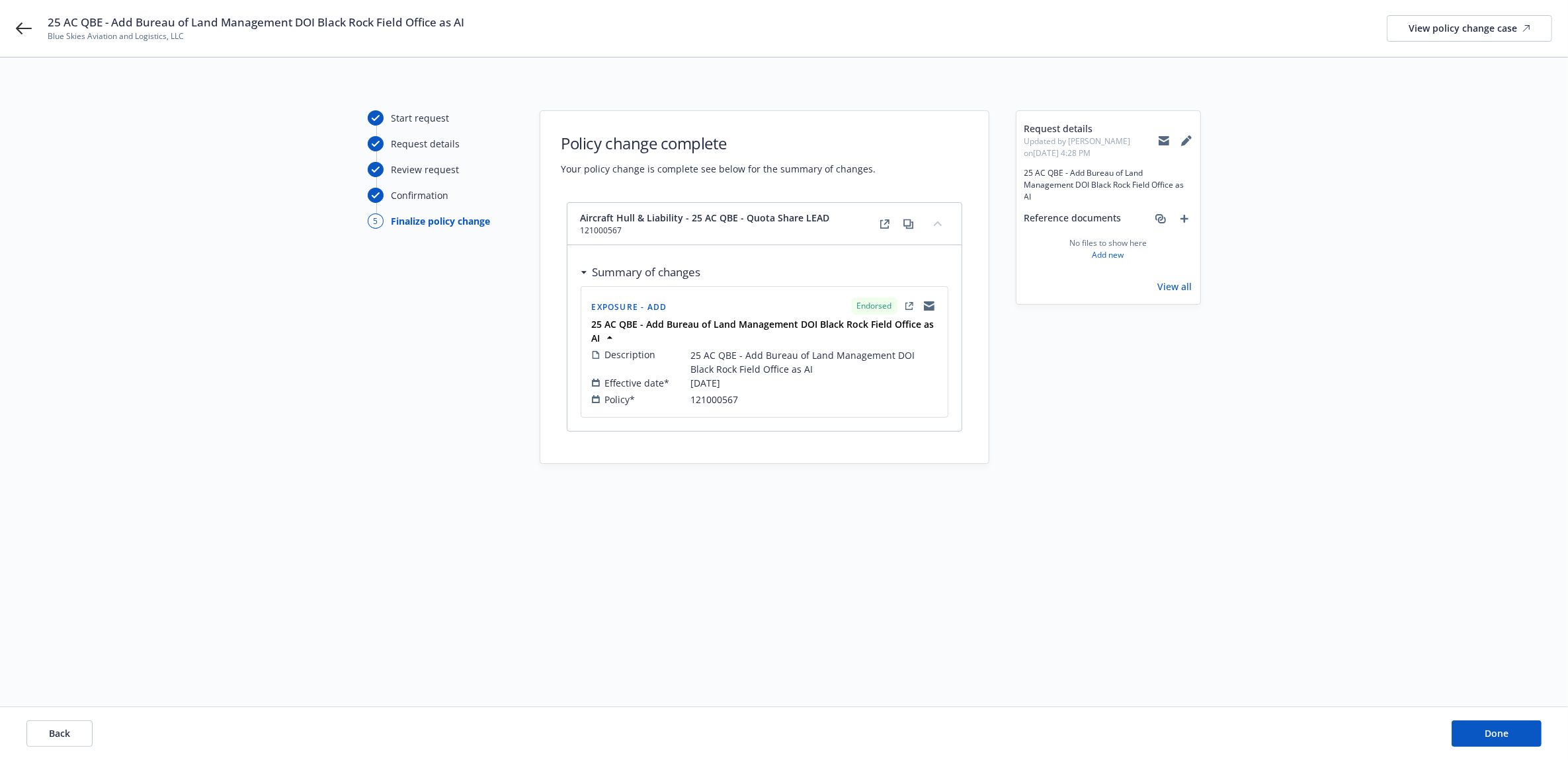
scroll to position [0, 0]
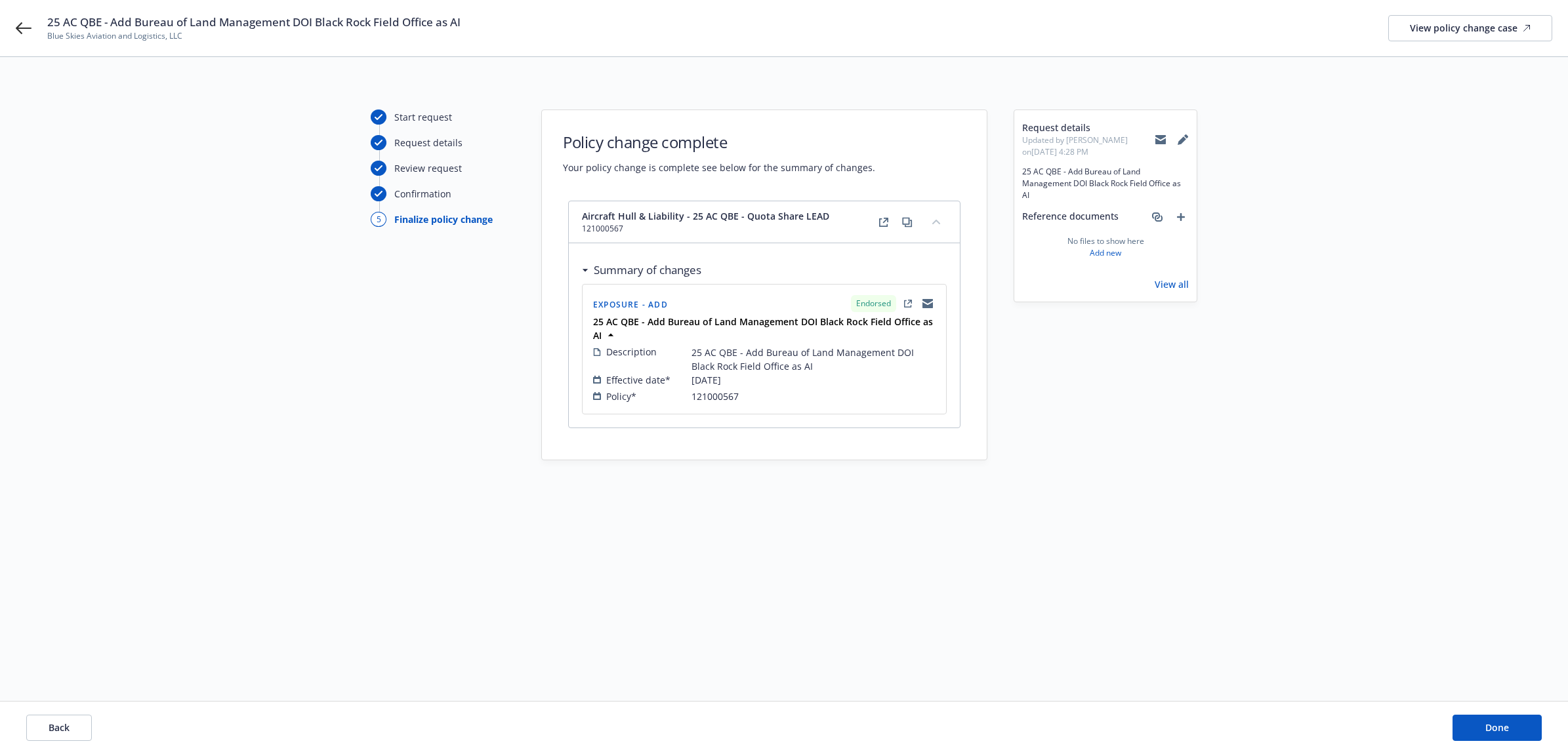
click at [1544, 731] on div "Back Done" at bounding box center [784, 727] width 1568 height 53
click at [1530, 721] on button "Done" at bounding box center [1497, 727] width 90 height 26
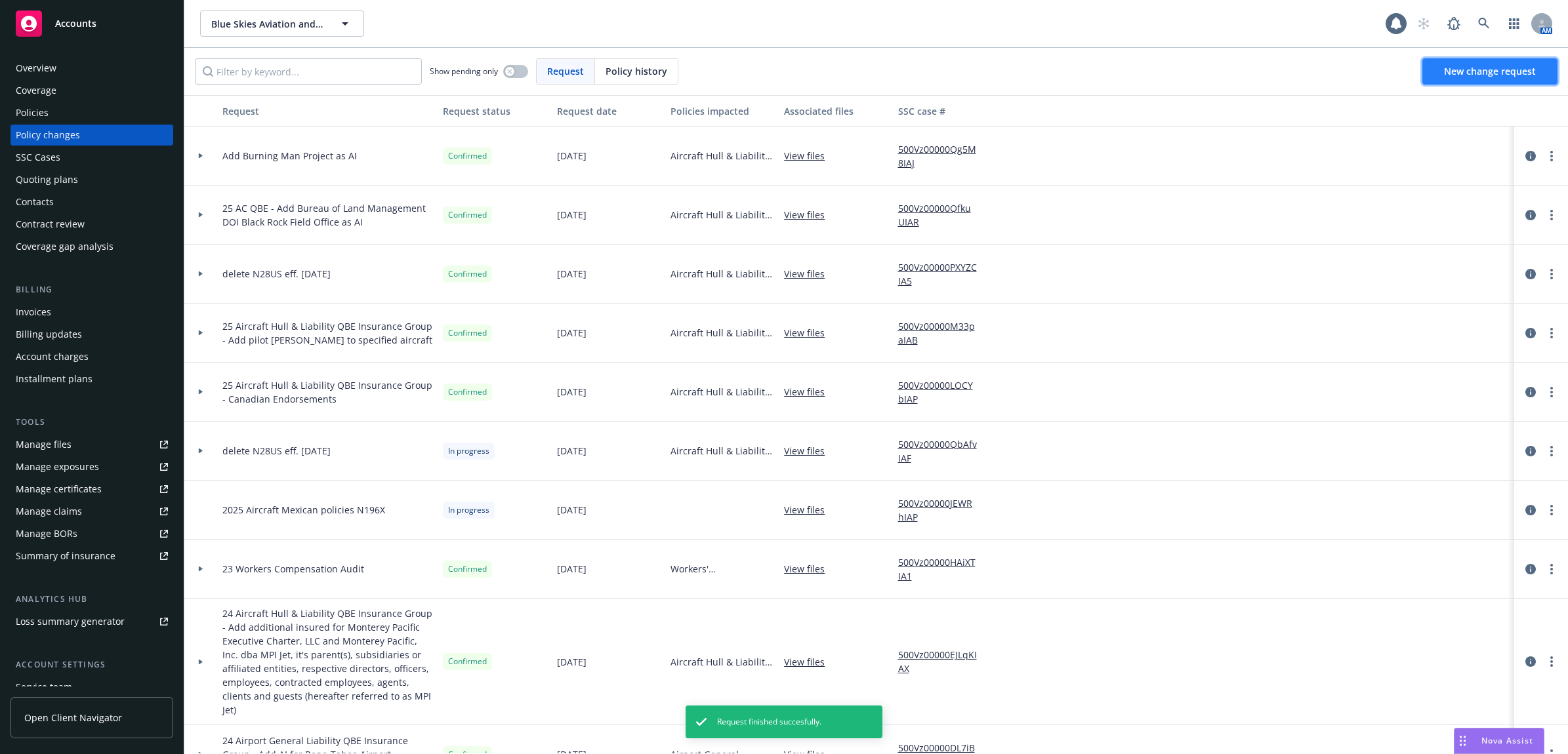
click at [1464, 81] on link "New change request" at bounding box center [1490, 71] width 135 height 26
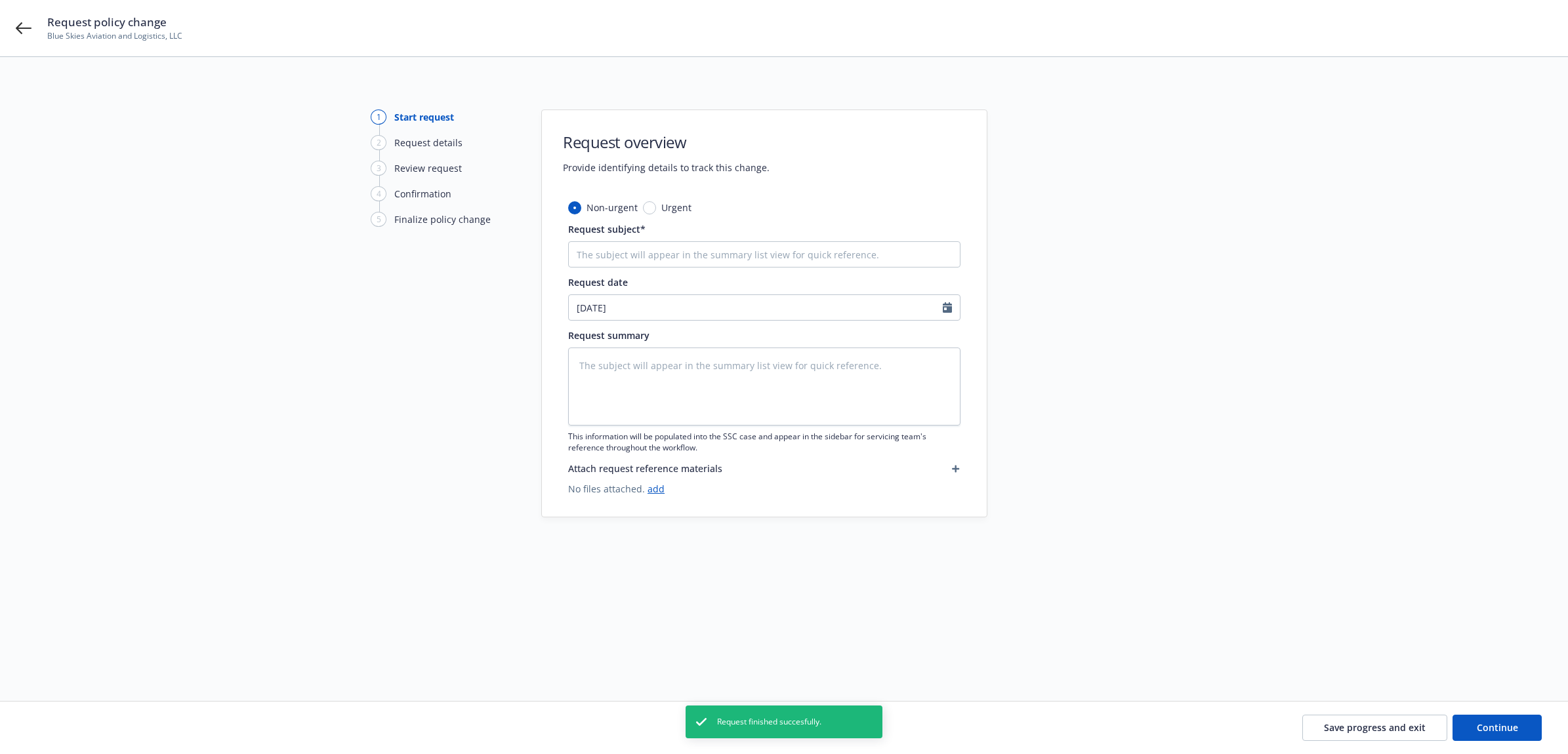
click at [735, 268] on div "Non-urgent Urgent Request subject* Request date 08/13/2025 Request summary This…" at bounding box center [764, 348] width 392 height 295
click at [665, 256] on input "Request subject*" at bounding box center [764, 254] width 392 height 26
click at [717, 254] on input "Add CamSam" at bounding box center [764, 254] width 392 height 26
drag, startPoint x: 703, startPoint y: 249, endPoint x: 478, endPoint y: 249, distance: 225.0
click at [478, 249] on div "1 Start request 2 Request details 3 Review request 4 Confirmation 5 Finalize po…" at bounding box center [783, 363] width 1536 height 508
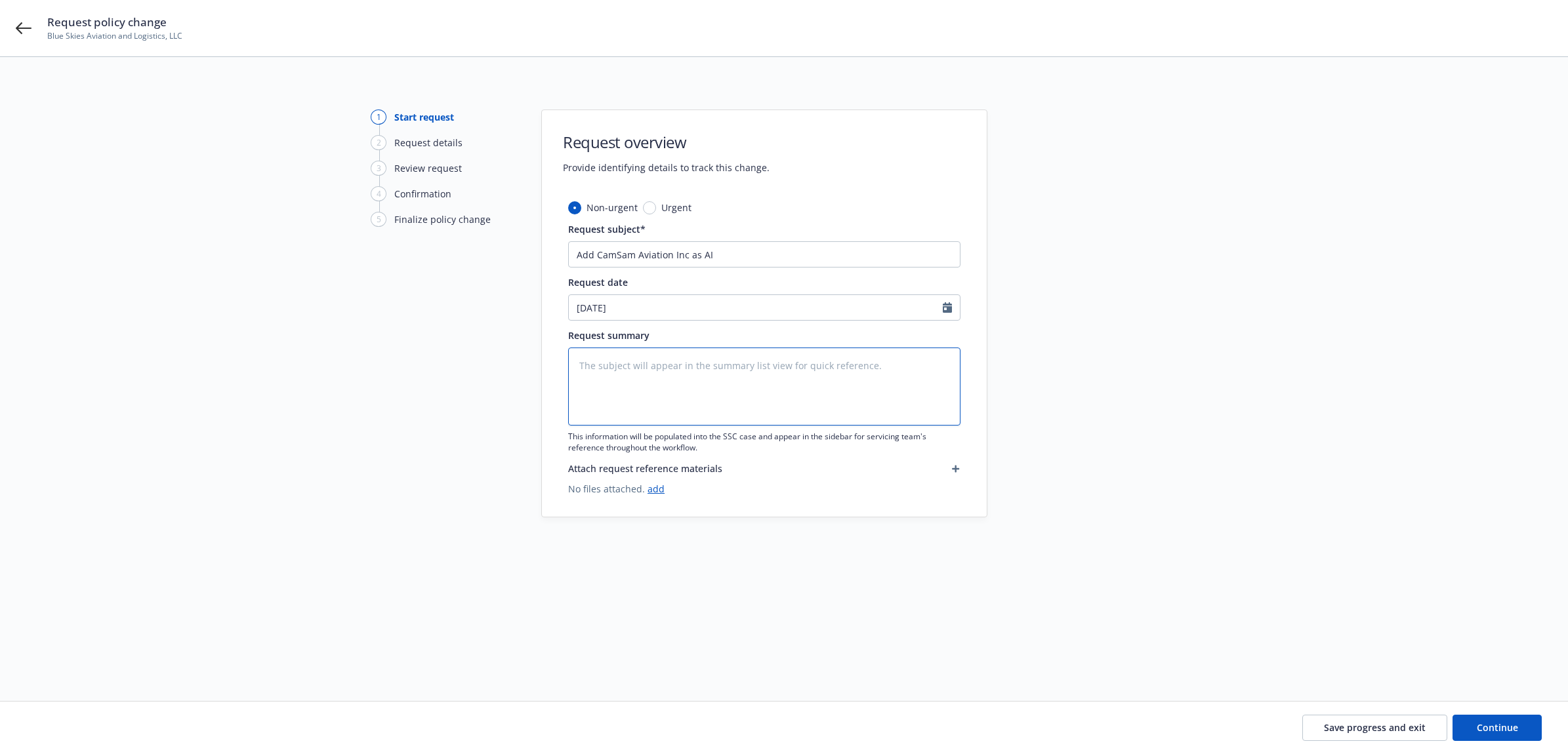
paste textarea "Add CamSam Aviation Inc as AI"
click at [1518, 733] on button "Continue" at bounding box center [1497, 727] width 90 height 26
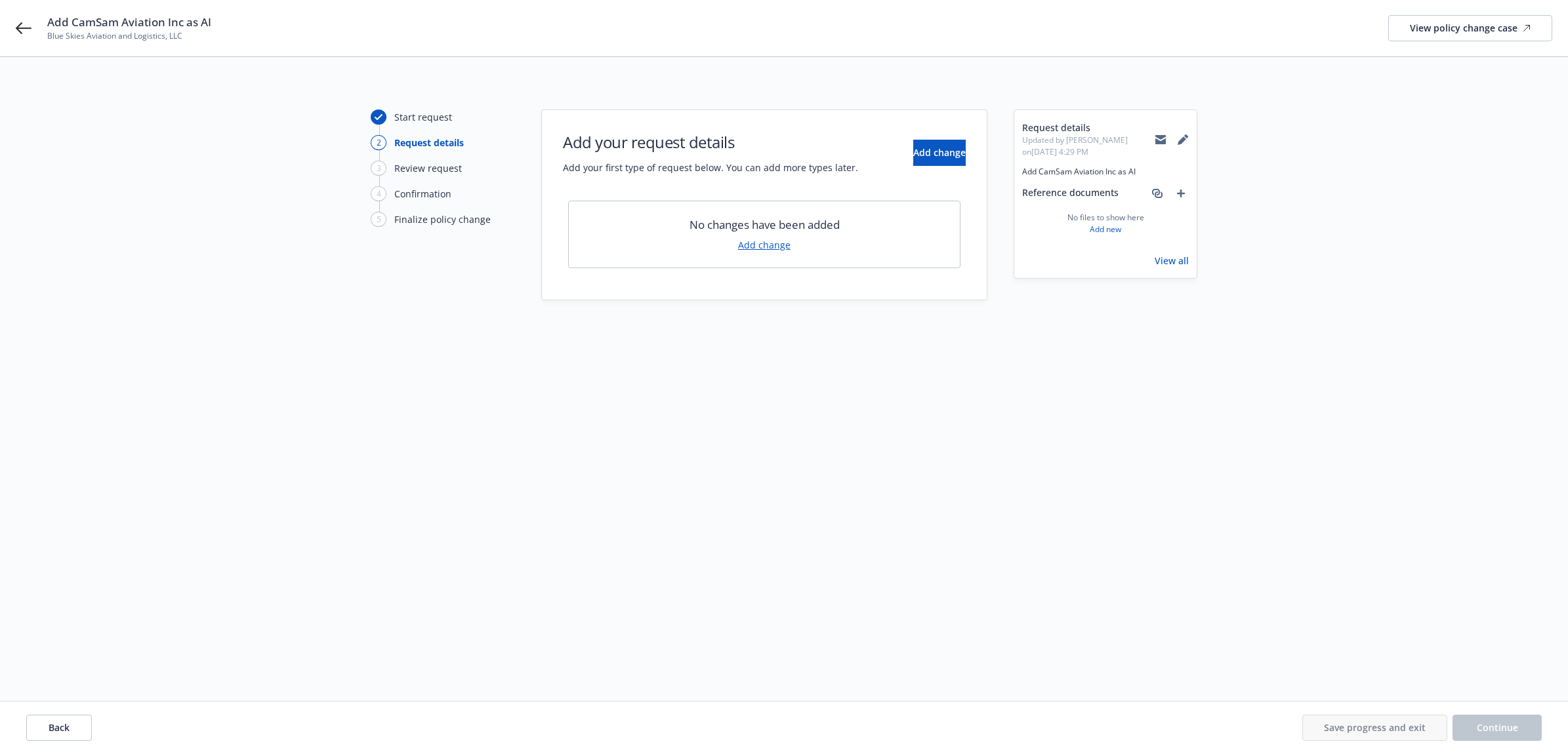
click at [779, 247] on link "Add change" at bounding box center [764, 245] width 53 height 14
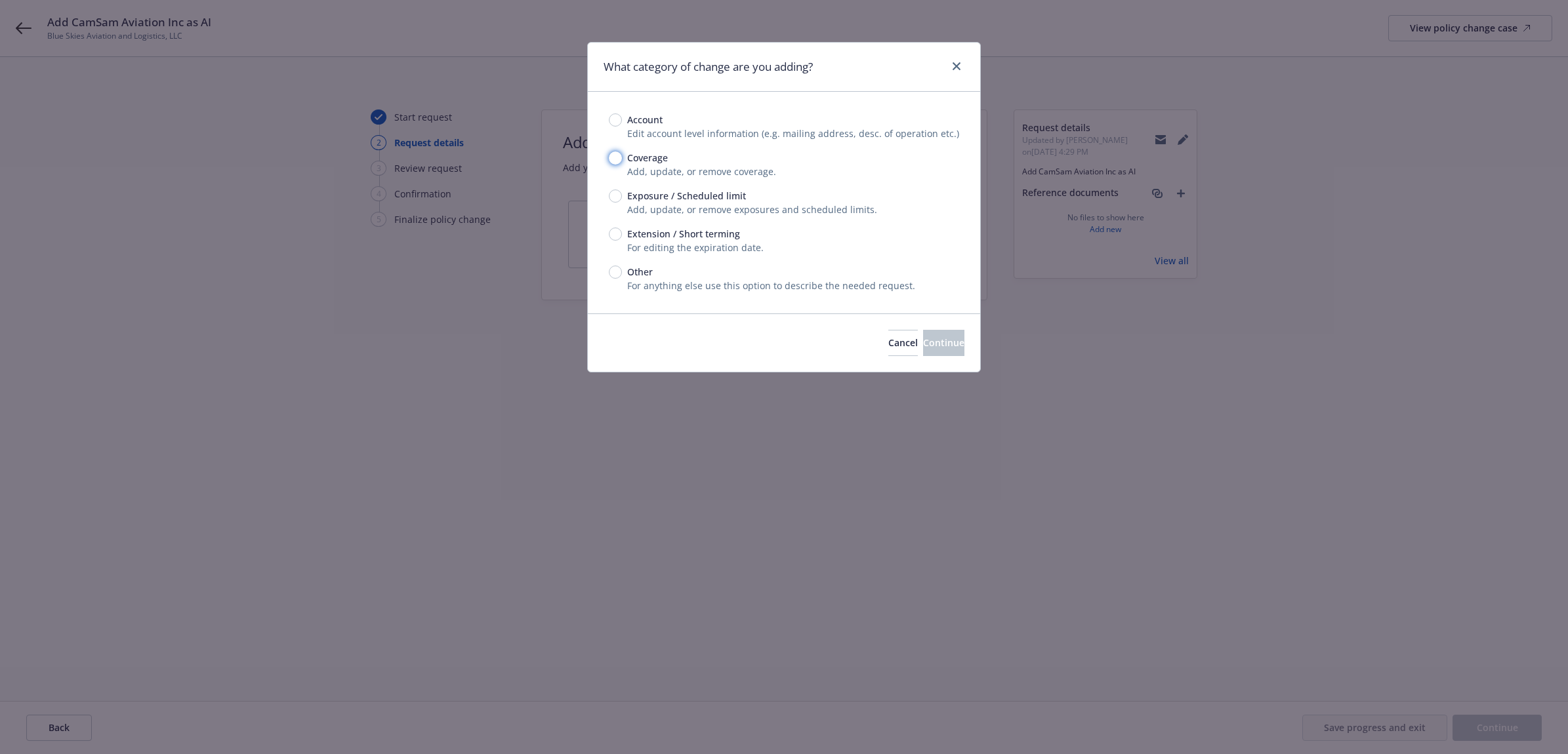
click at [619, 158] on input "Coverage" at bounding box center [615, 158] width 13 height 13
click at [657, 201] on span "Exposure / Scheduled limit" at bounding box center [686, 195] width 118 height 14
click at [622, 201] on input "Exposure / Scheduled limit" at bounding box center [615, 196] width 13 height 13
click at [923, 346] on span "Continue" at bounding box center [944, 343] width 41 height 13
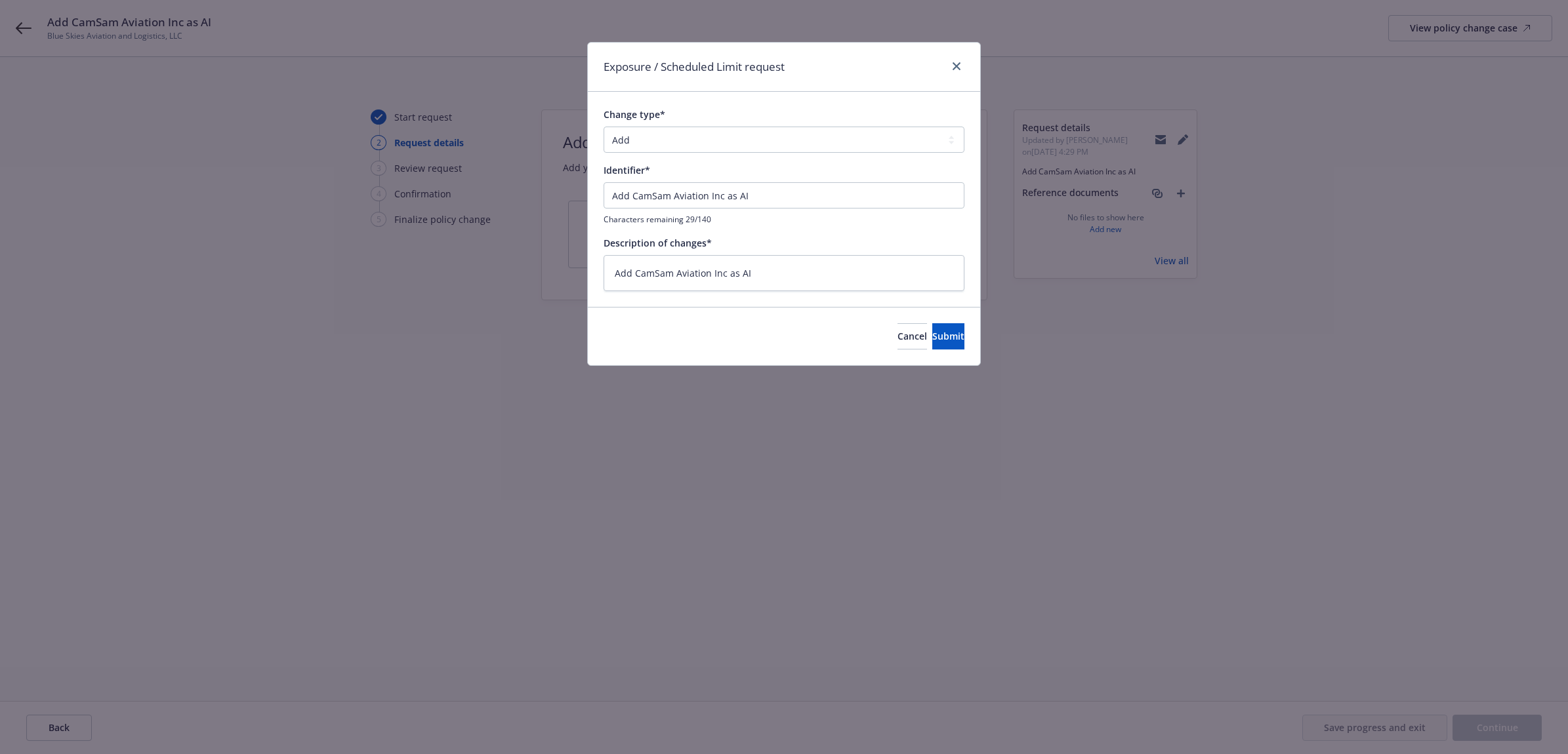
click at [920, 351] on div "Cancel Submit" at bounding box center [784, 336] width 392 height 58
click at [932, 345] on button "Submit" at bounding box center [948, 336] width 32 height 26
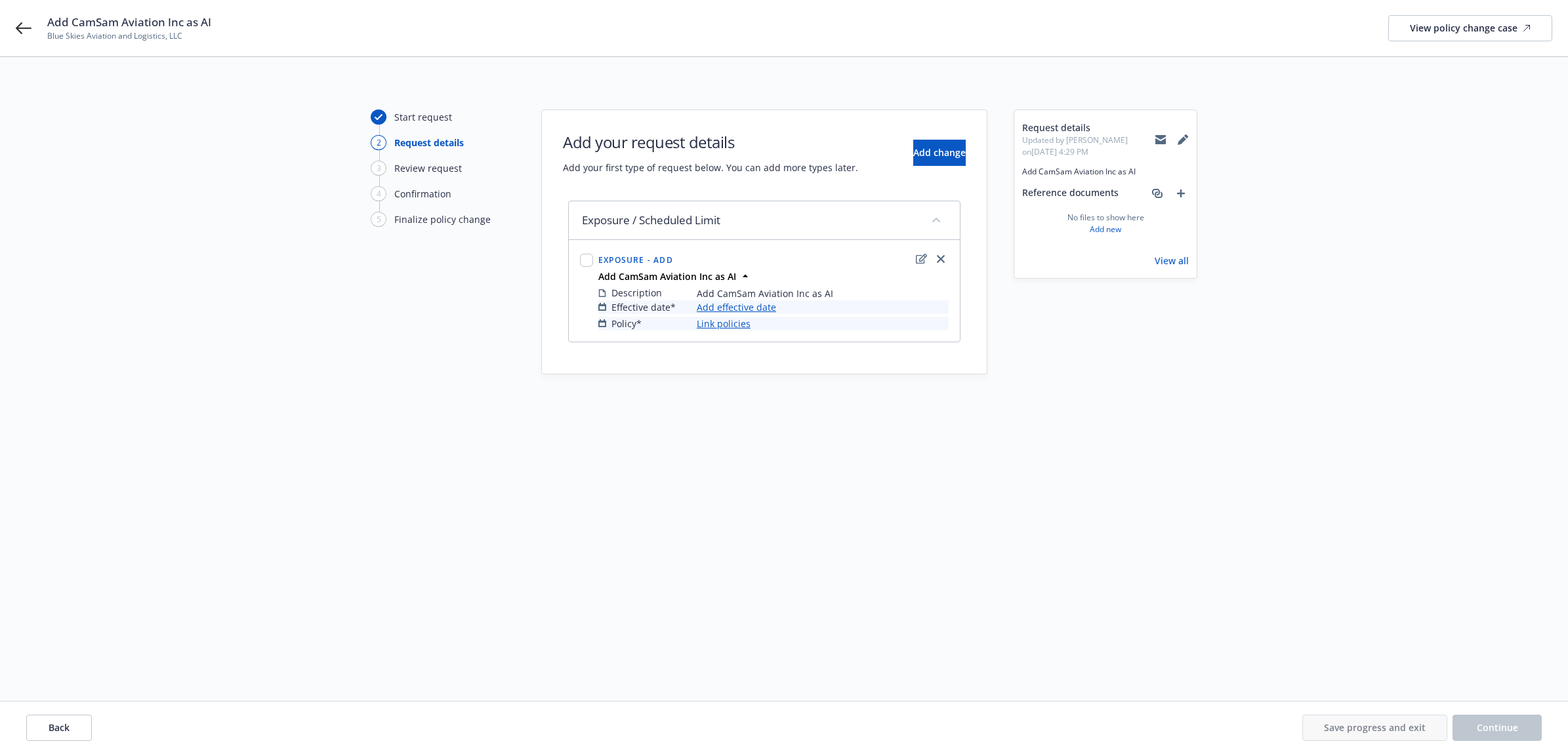
click at [753, 307] on link "Add effective date" at bounding box center [736, 307] width 79 height 14
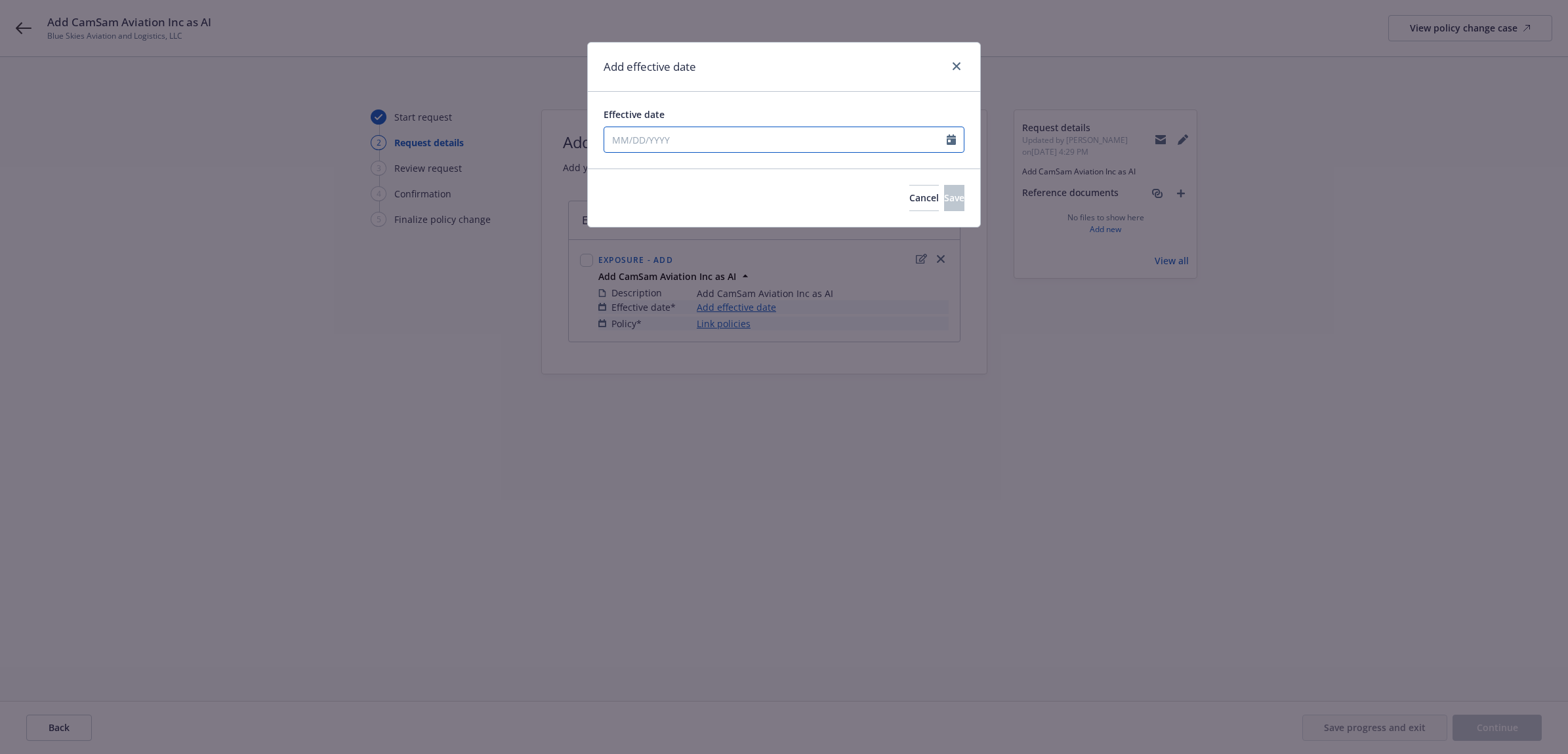
click at [723, 149] on input "Effective date" at bounding box center [775, 140] width 343 height 25
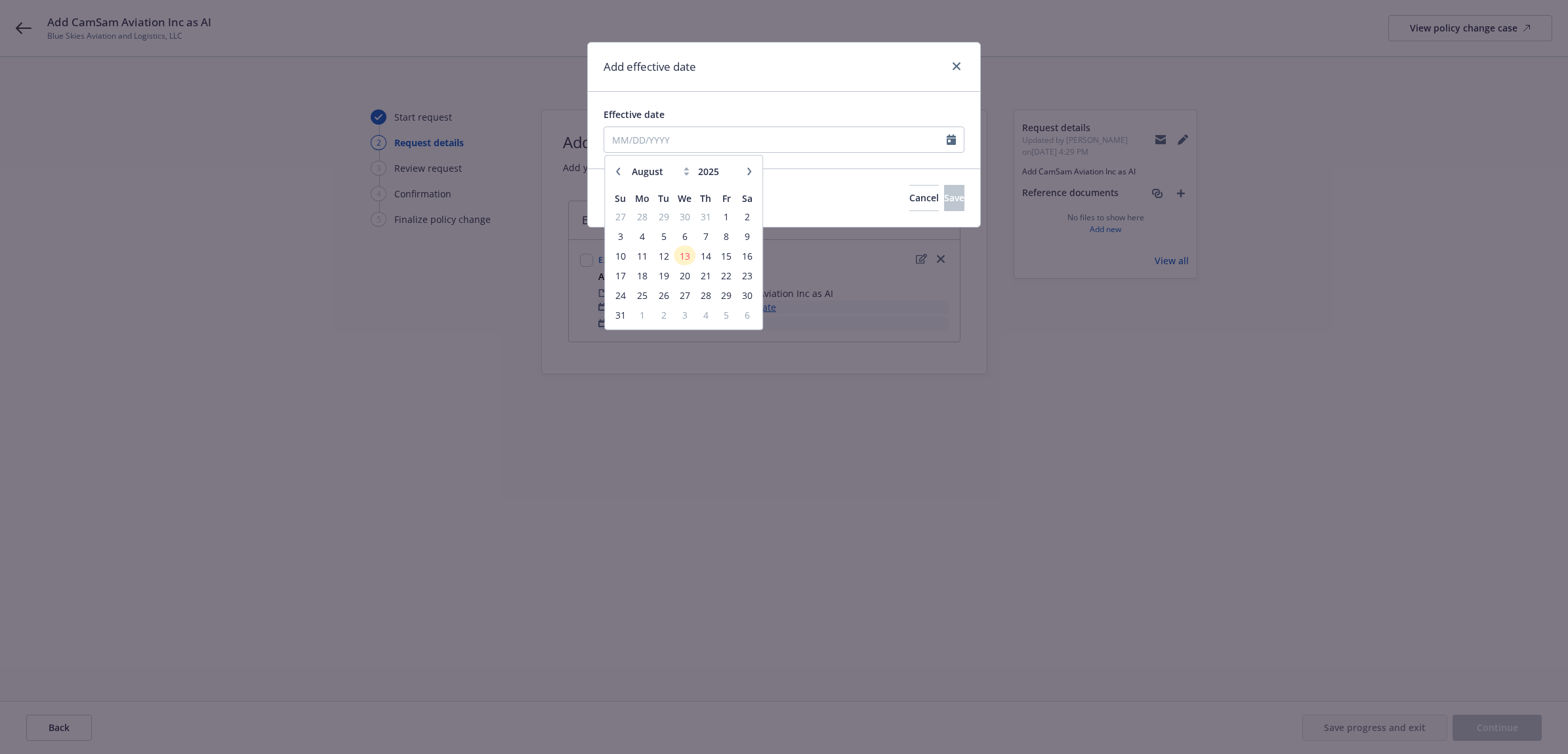
click at [618, 166] on button "button" at bounding box center [617, 171] width 16 height 16
click at [706, 292] on span "31" at bounding box center [706, 294] width 18 height 16
click at [944, 193] on button "Save" at bounding box center [954, 198] width 20 height 26
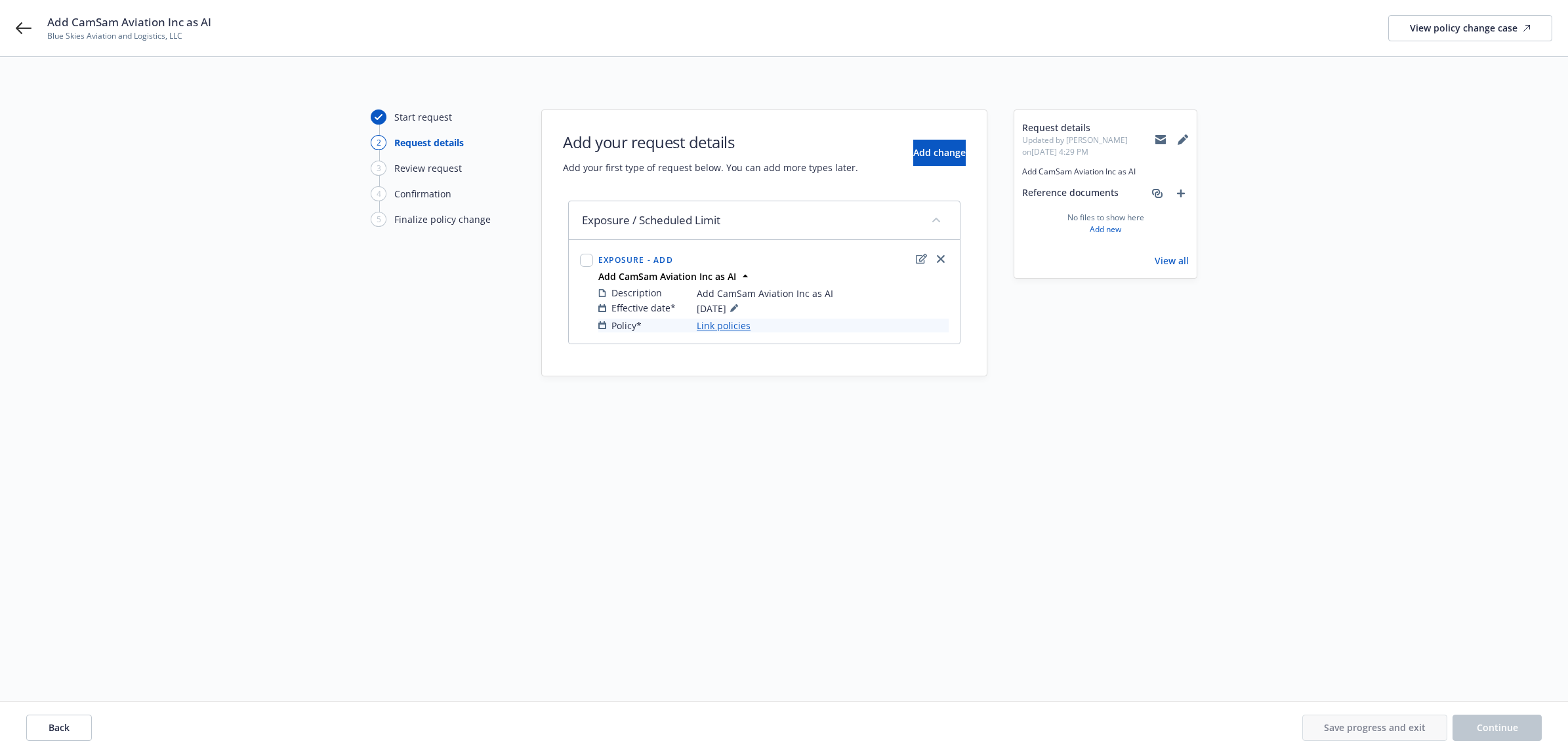
click at [737, 321] on link "Link policies" at bounding box center [723, 326] width 54 height 14
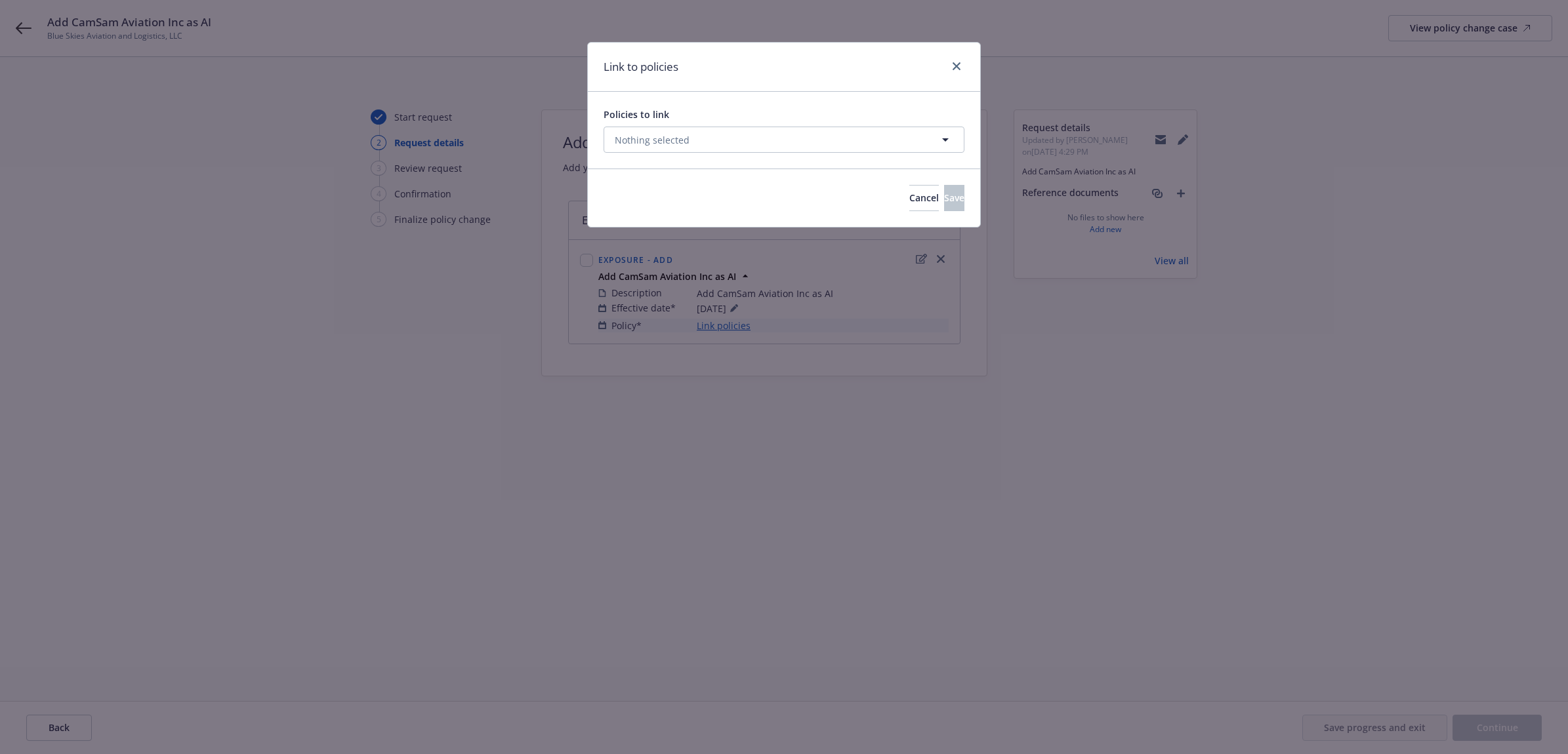
click at [735, 124] on div "Policies to link Nothing selected" at bounding box center [783, 129] width 361 height 45
click at [734, 136] on button "Nothing selected" at bounding box center [783, 139] width 361 height 26
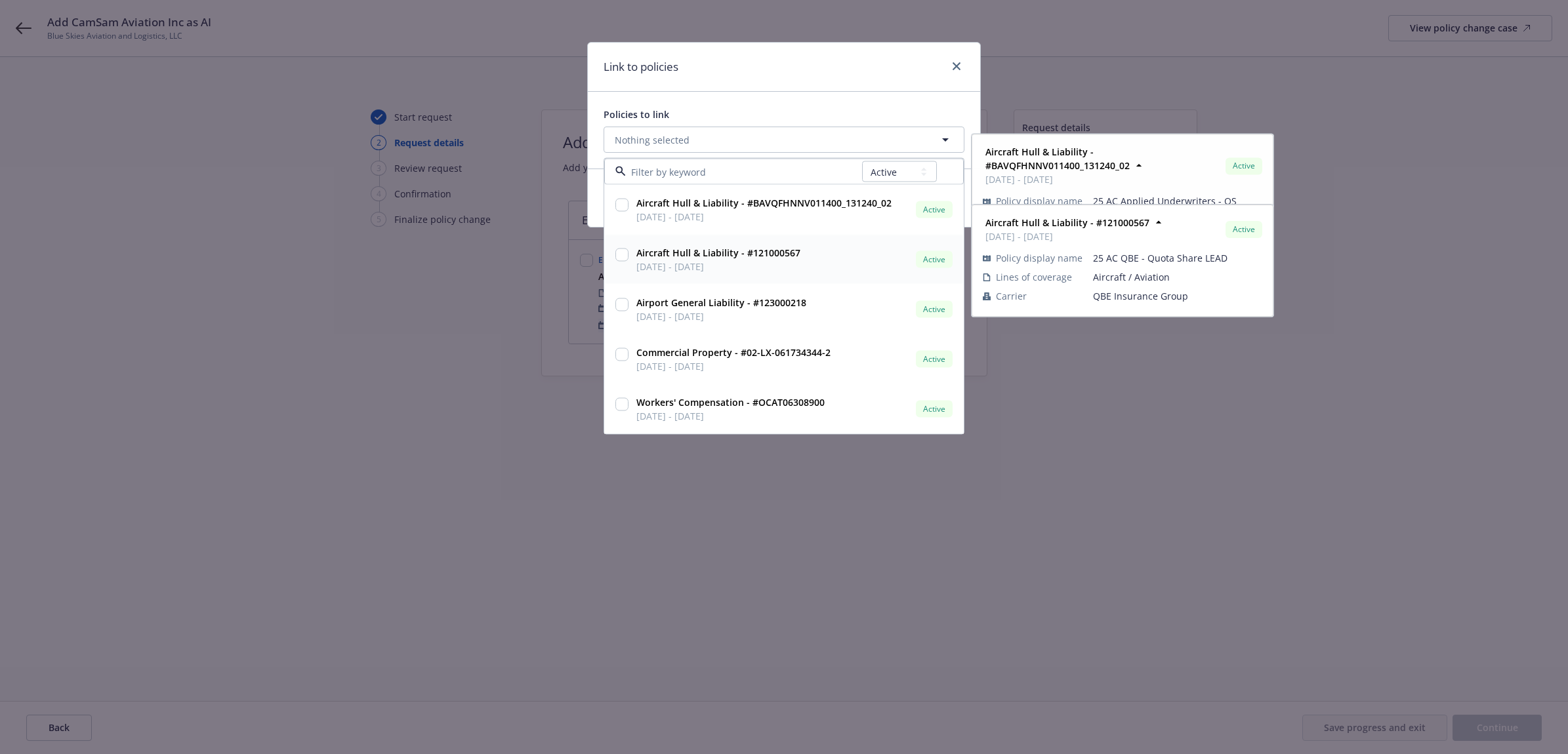
click at [720, 259] on span "Aircraft Hull & Liability - #121000567" at bounding box center [719, 252] width 164 height 14
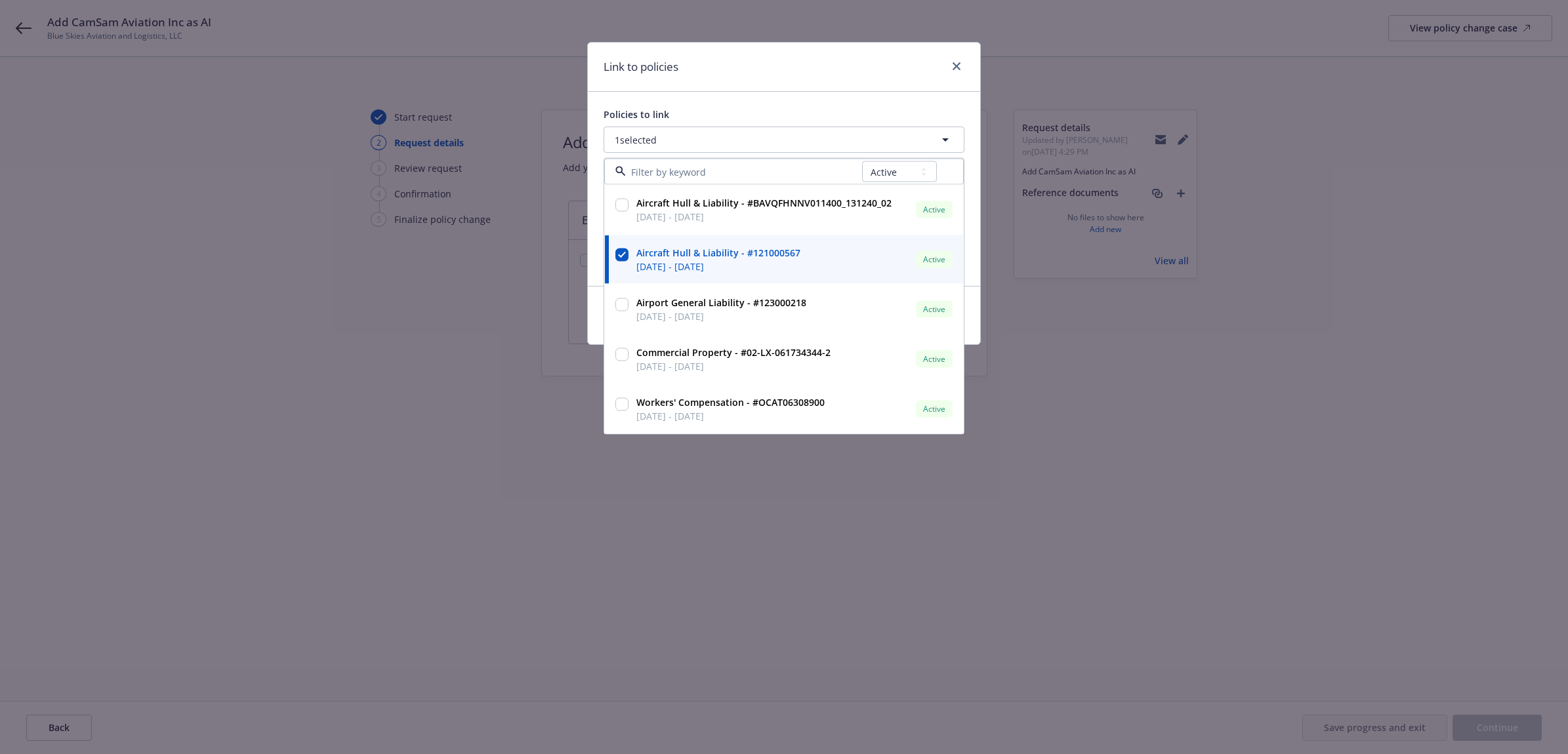
click at [867, 59] on div "Link to policies" at bounding box center [784, 67] width 392 height 49
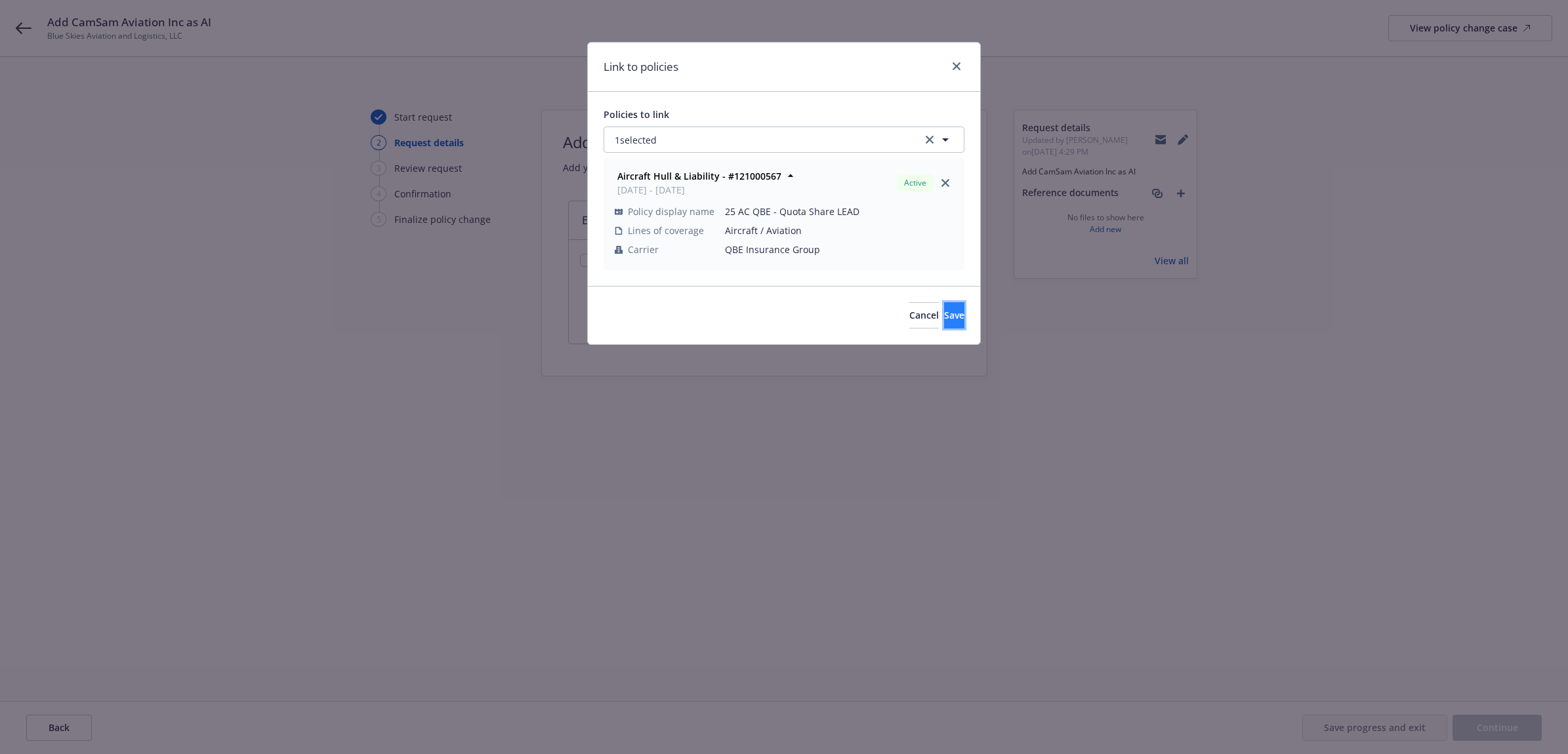
click at [944, 322] on button "Save" at bounding box center [954, 315] width 20 height 26
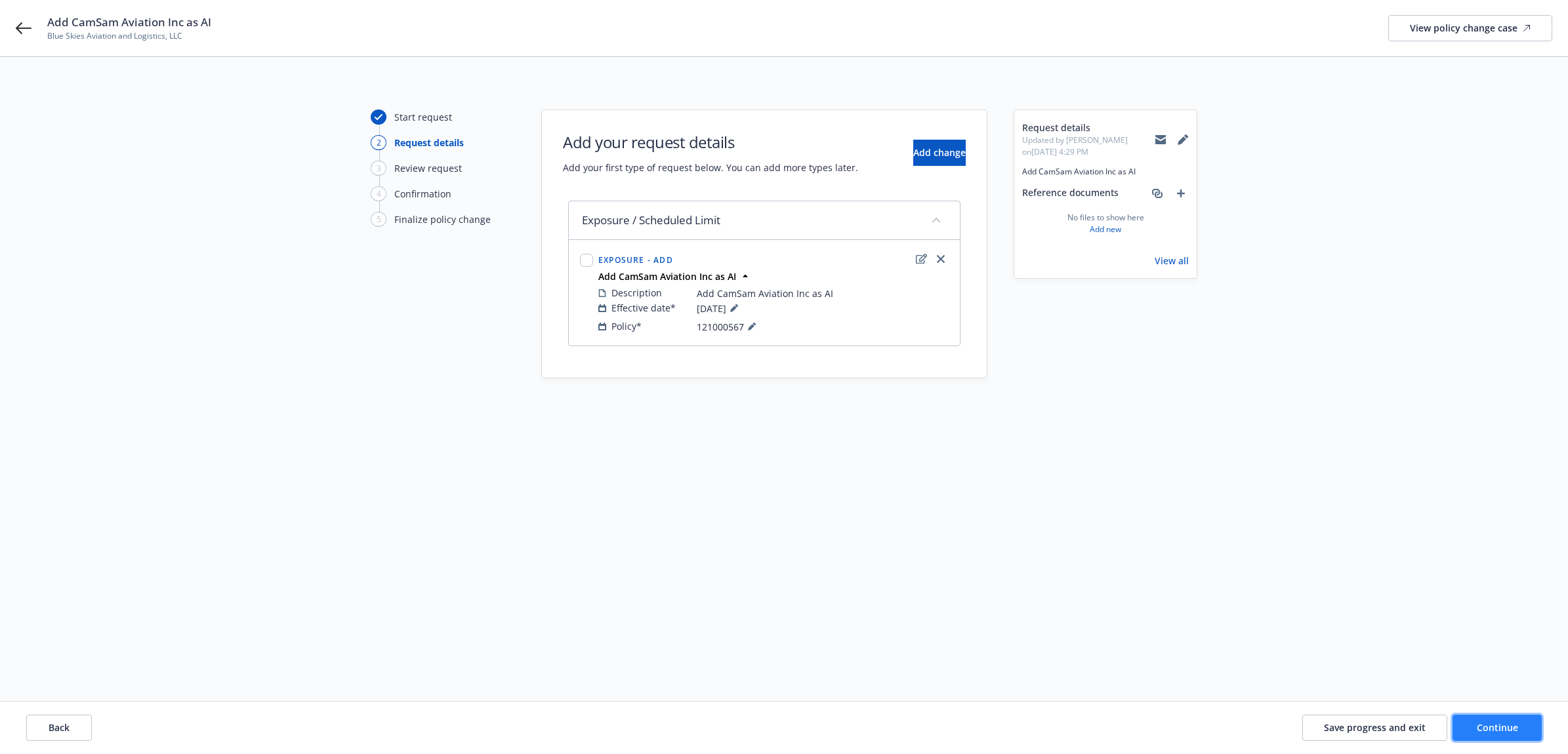
click at [1481, 733] on button "Continue" at bounding box center [1497, 727] width 90 height 26
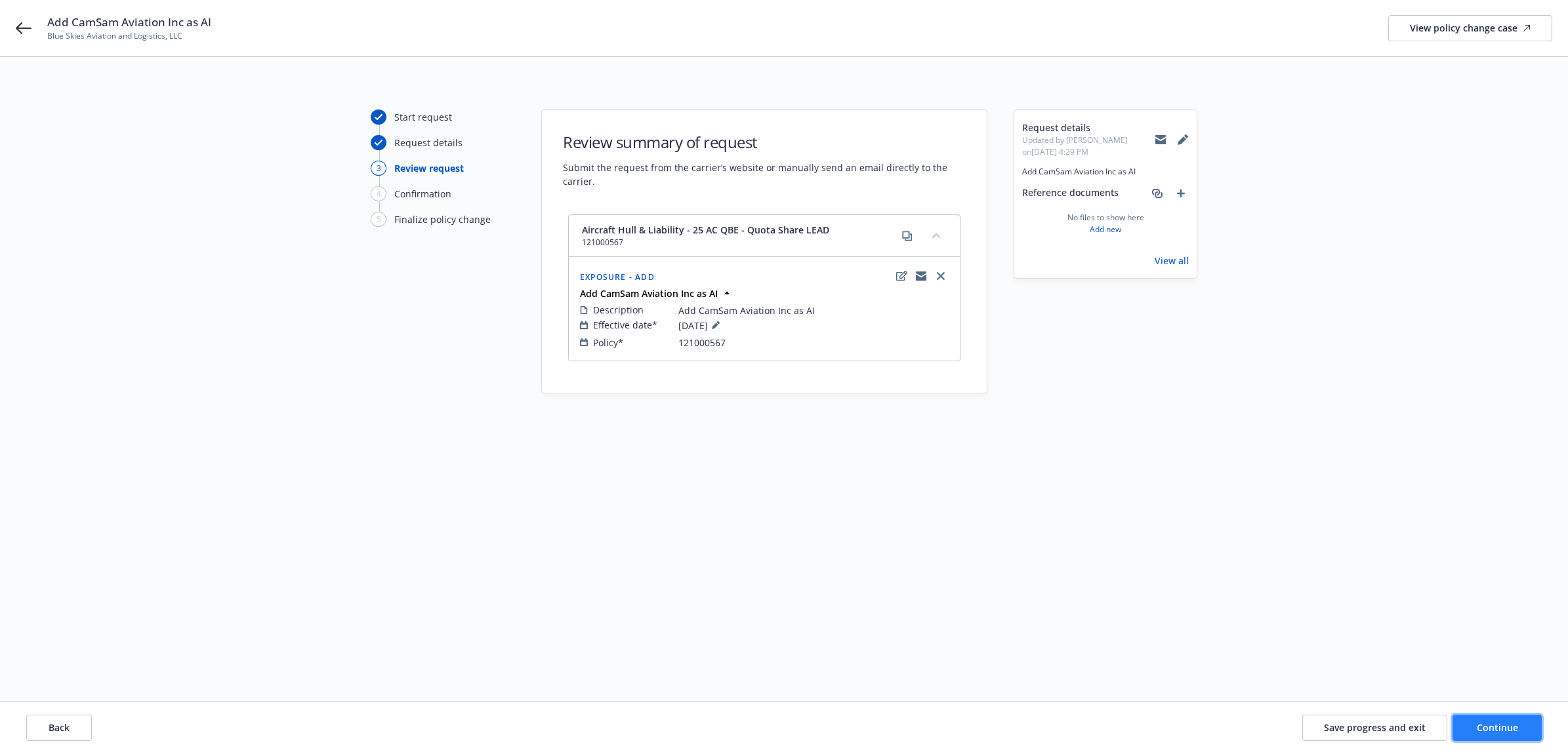
click at [1510, 723] on span "Continue" at bounding box center [1498, 727] width 41 height 13
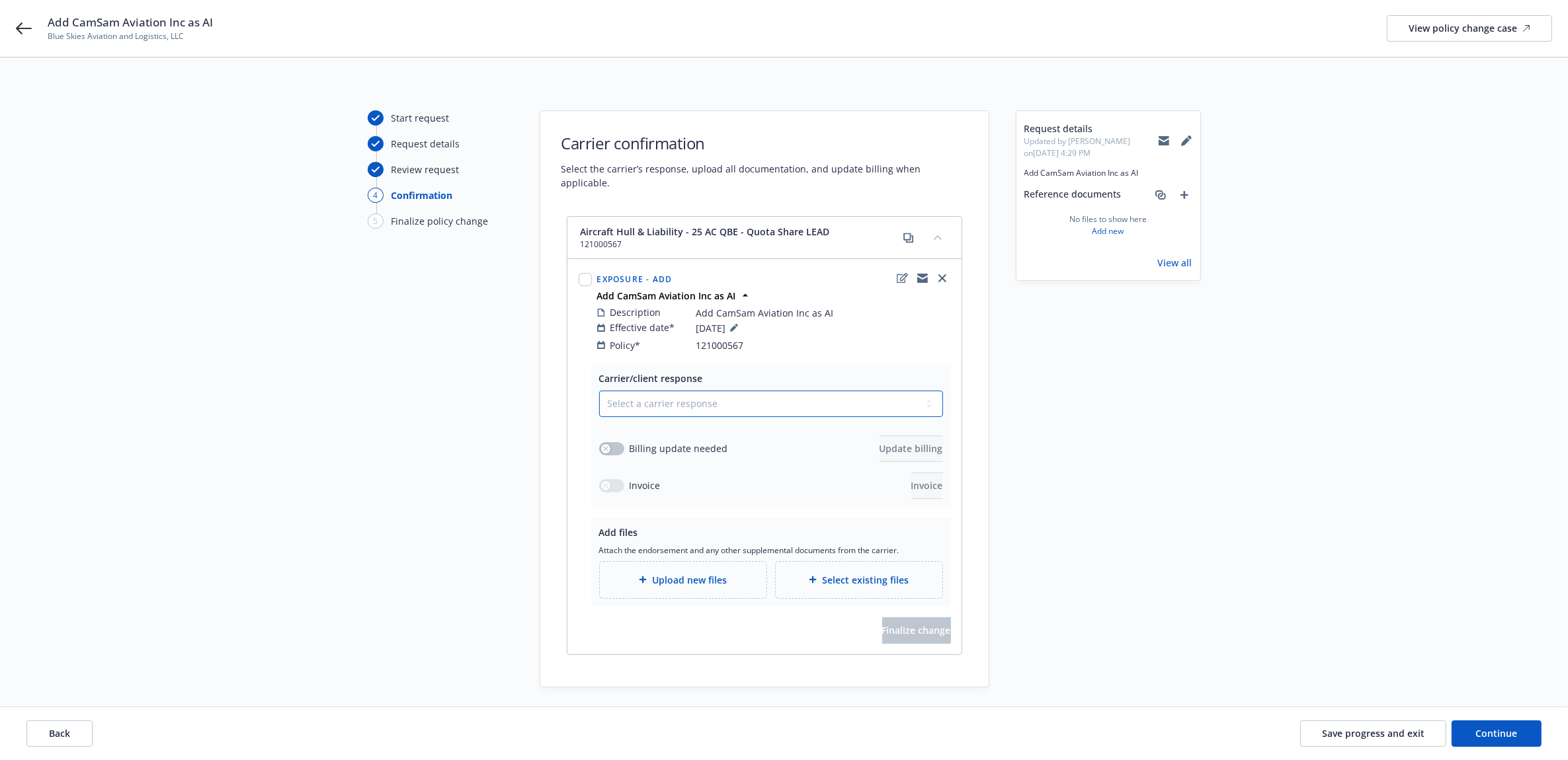
drag, startPoint x: 744, startPoint y: 392, endPoint x: 739, endPoint y: 402, distance: 11.2
click at [744, 392] on select "Select a carrier response Accepted Accepted with revision No endorsement needed…" at bounding box center [771, 403] width 344 height 26
click at [599, 391] on select "Select a carrier response Accepted Accepted with revision No endorsement needed…" at bounding box center [771, 403] width 344 height 26
click at [663, 573] on span "Upload new files" at bounding box center [690, 580] width 75 height 14
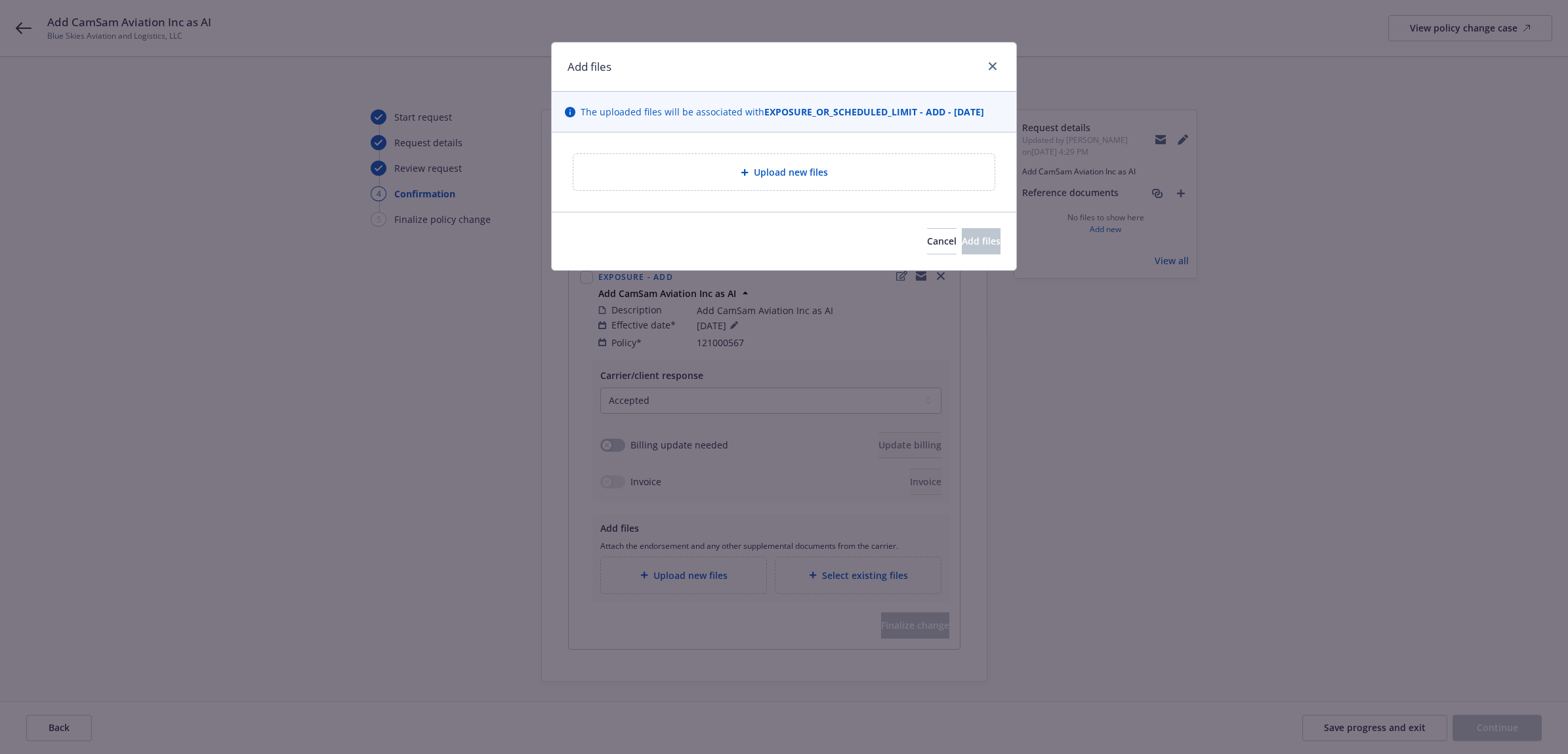
click at [643, 177] on div "Upload new files" at bounding box center [784, 172] width 401 height 15
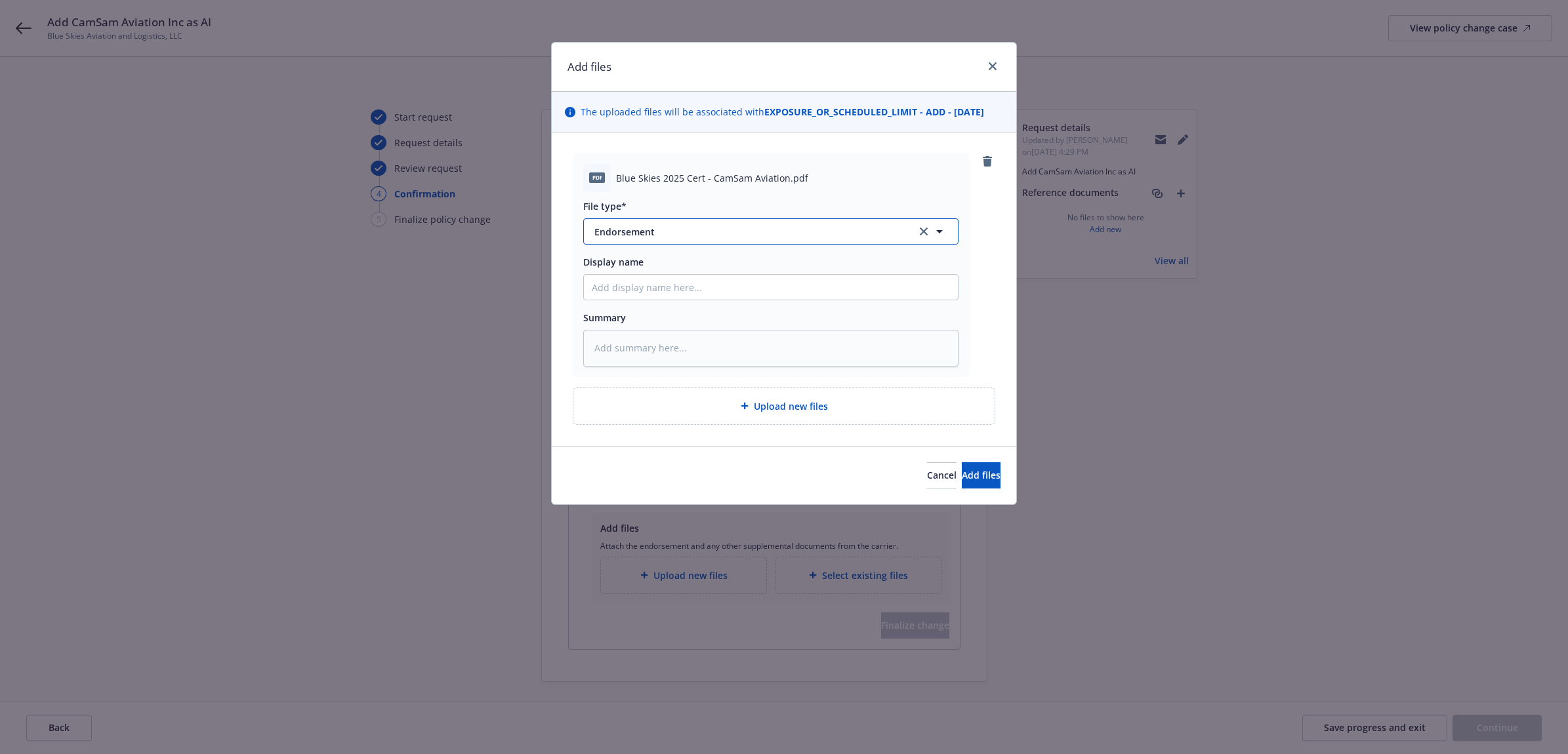
click at [707, 236] on span "Endorsement" at bounding box center [746, 232] width 304 height 14
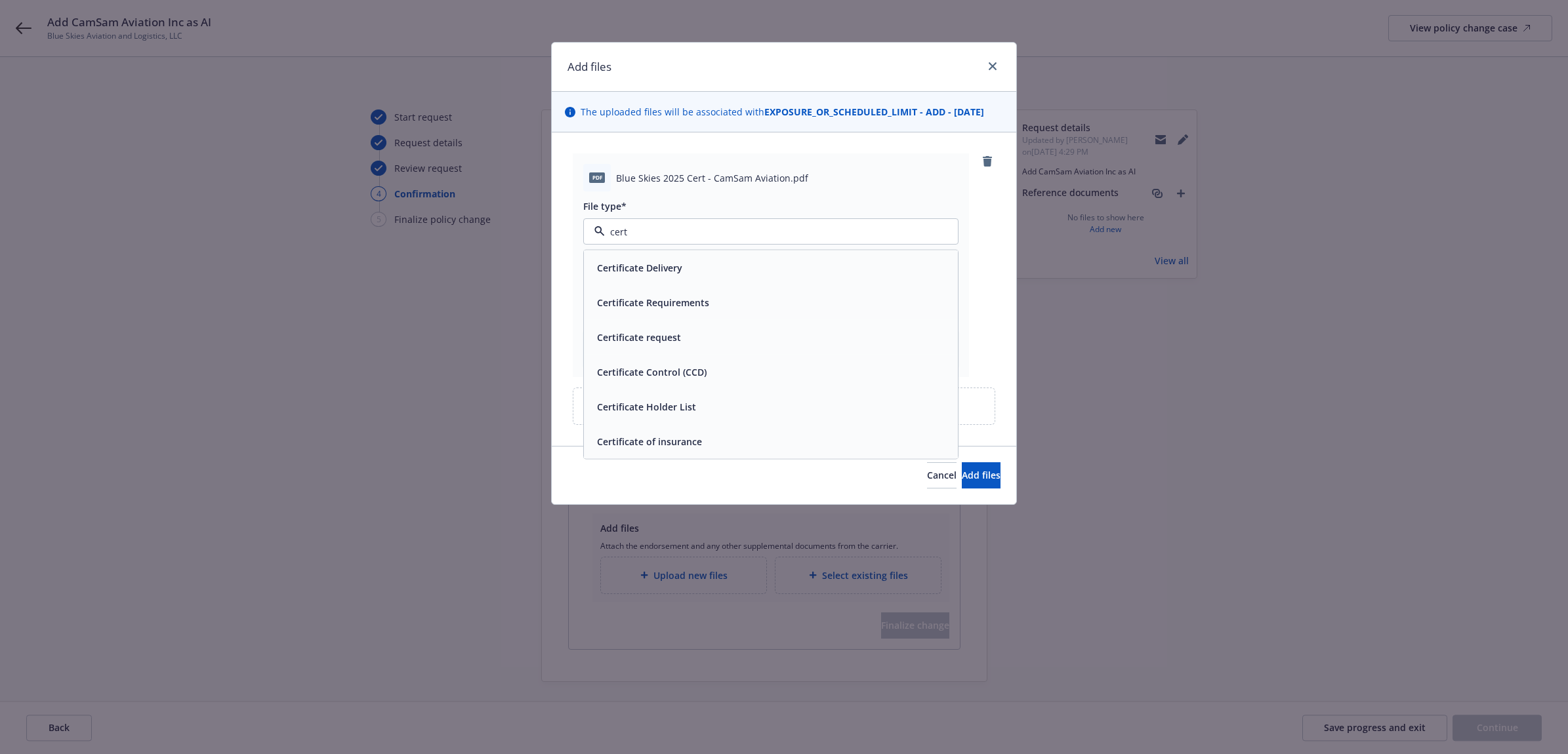
click at [683, 444] on span "Certificate of insurance" at bounding box center [649, 442] width 105 height 14
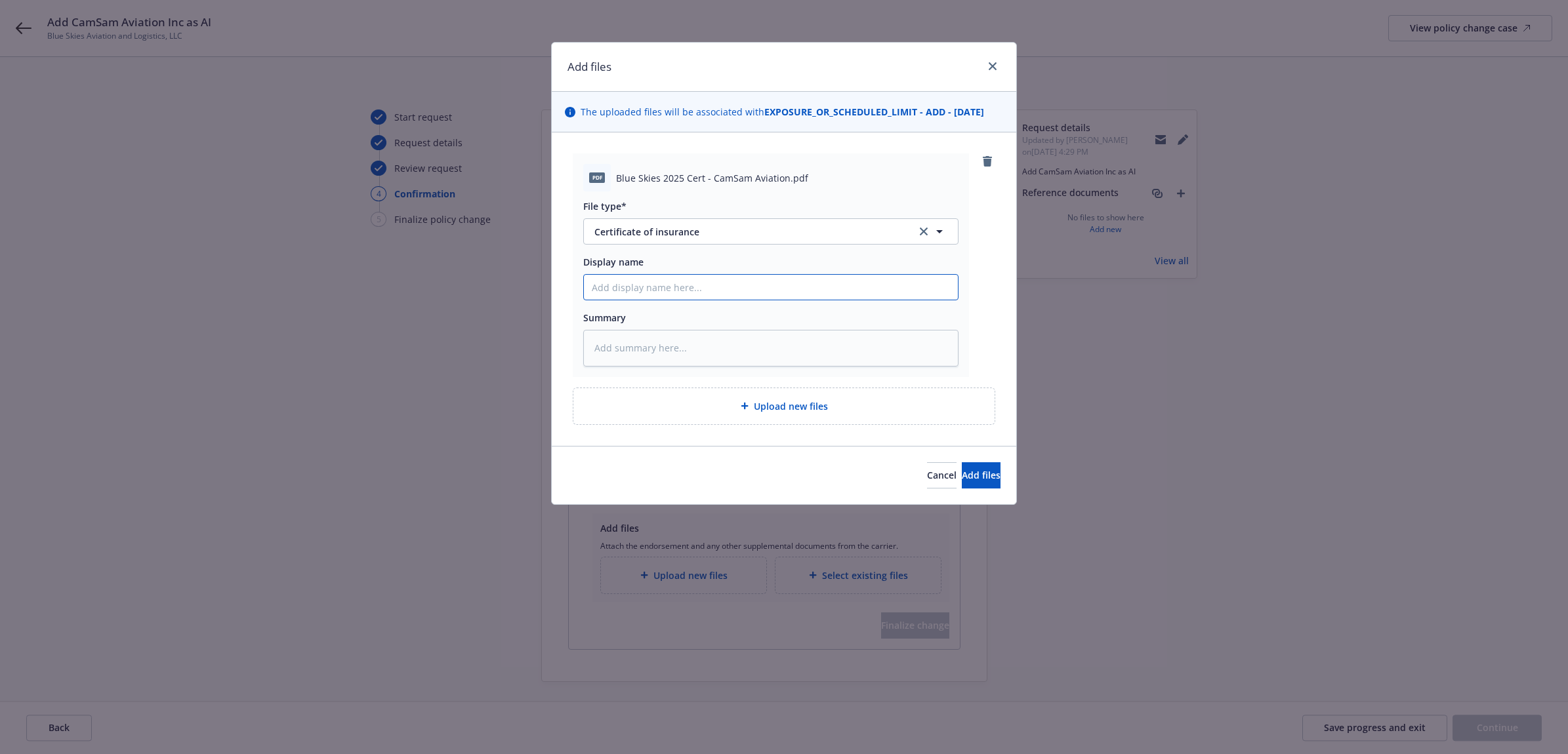
paste input "Add CamSam Aviation Inc as AI"
drag, startPoint x: 799, startPoint y: 284, endPoint x: 532, endPoint y: 286, distance: 267.0
click at [532, 286] on div "Add files The uploaded files will be associated with EXPOSURE_OR_SCHEDULED_LIMI…" at bounding box center [784, 377] width 1568 height 754
drag, startPoint x: 738, startPoint y: 289, endPoint x: 565, endPoint y: 297, distance: 173.2
click at [565, 297] on div "pdf Blue Skies 2025 Cert - CamSam Aviation.pdf File type* Certificate of insura…" at bounding box center [783, 289] width 464 height 314
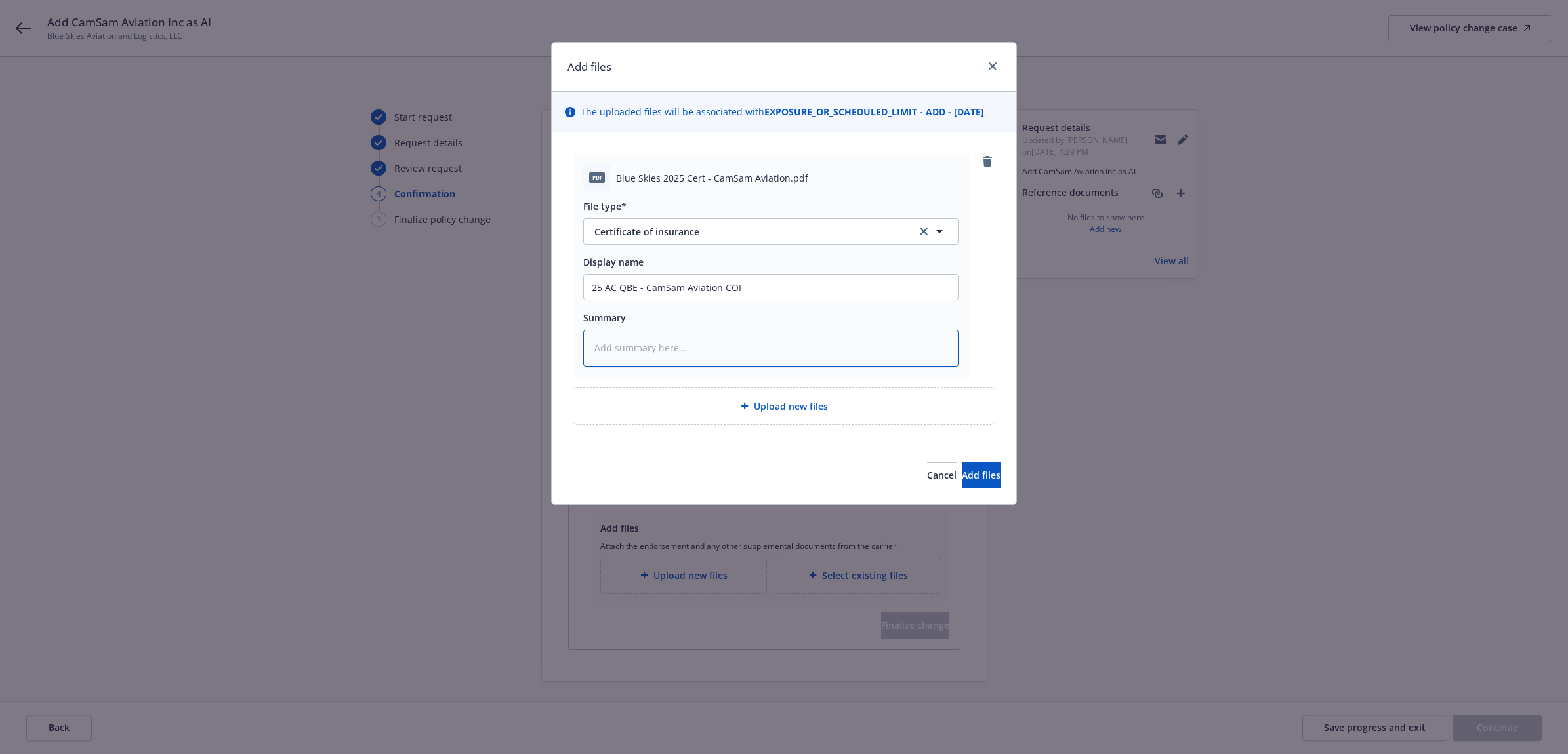
paste textarea "25 AC QBE - CamSam Aviation COI"
click at [746, 407] on icon at bounding box center [745, 406] width 7 height 7
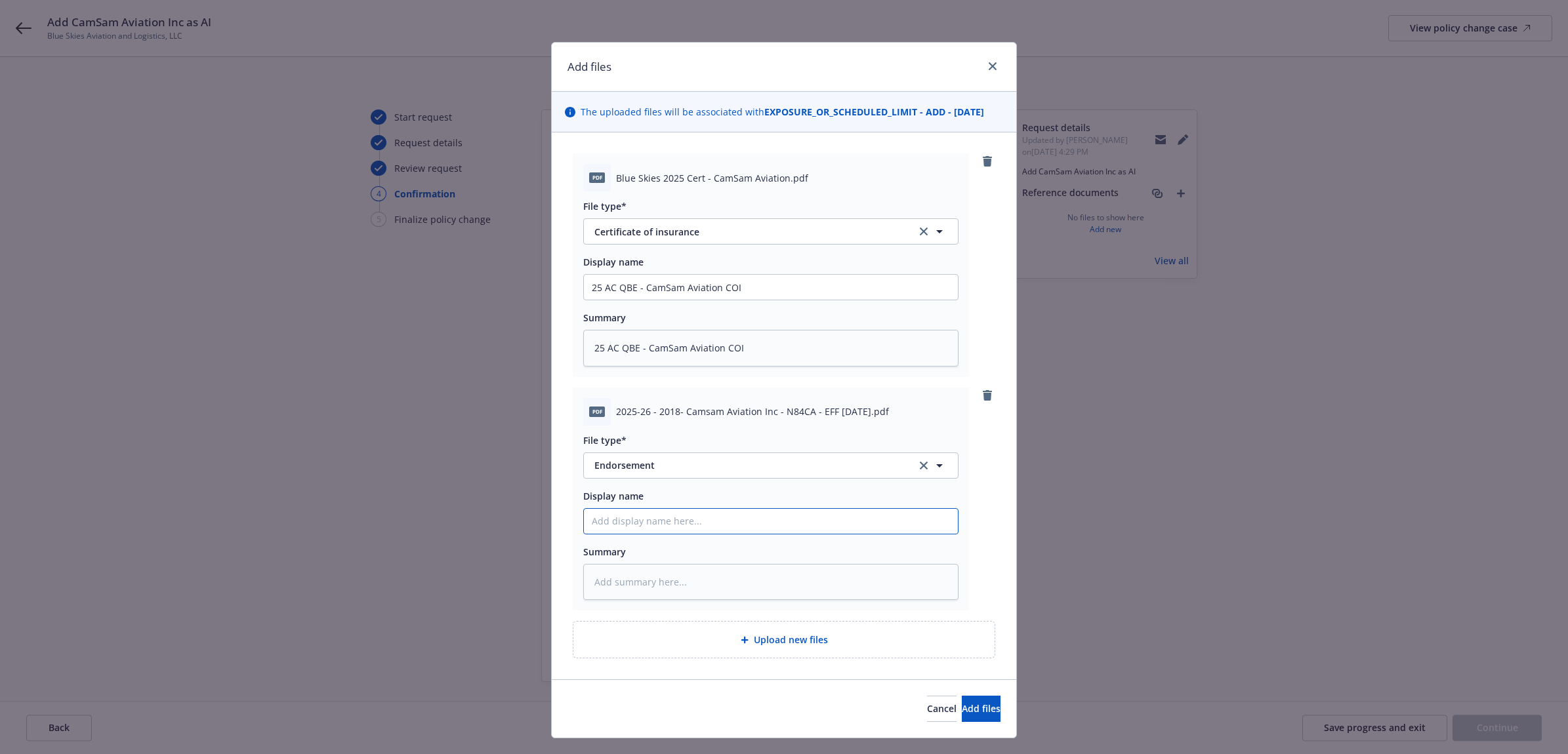
click at [640, 300] on input "Display name" at bounding box center [771, 287] width 374 height 25
paste input "25 AC QBE - CamSam Aviation COI"
drag, startPoint x: 749, startPoint y: 519, endPoint x: 717, endPoint y: 519, distance: 32.0
click at [717, 300] on input "25 AC QBE - CamSam Aviation COI" at bounding box center [771, 287] width 374 height 25
drag, startPoint x: 486, startPoint y: 516, endPoint x: 437, endPoint y: 509, distance: 49.5
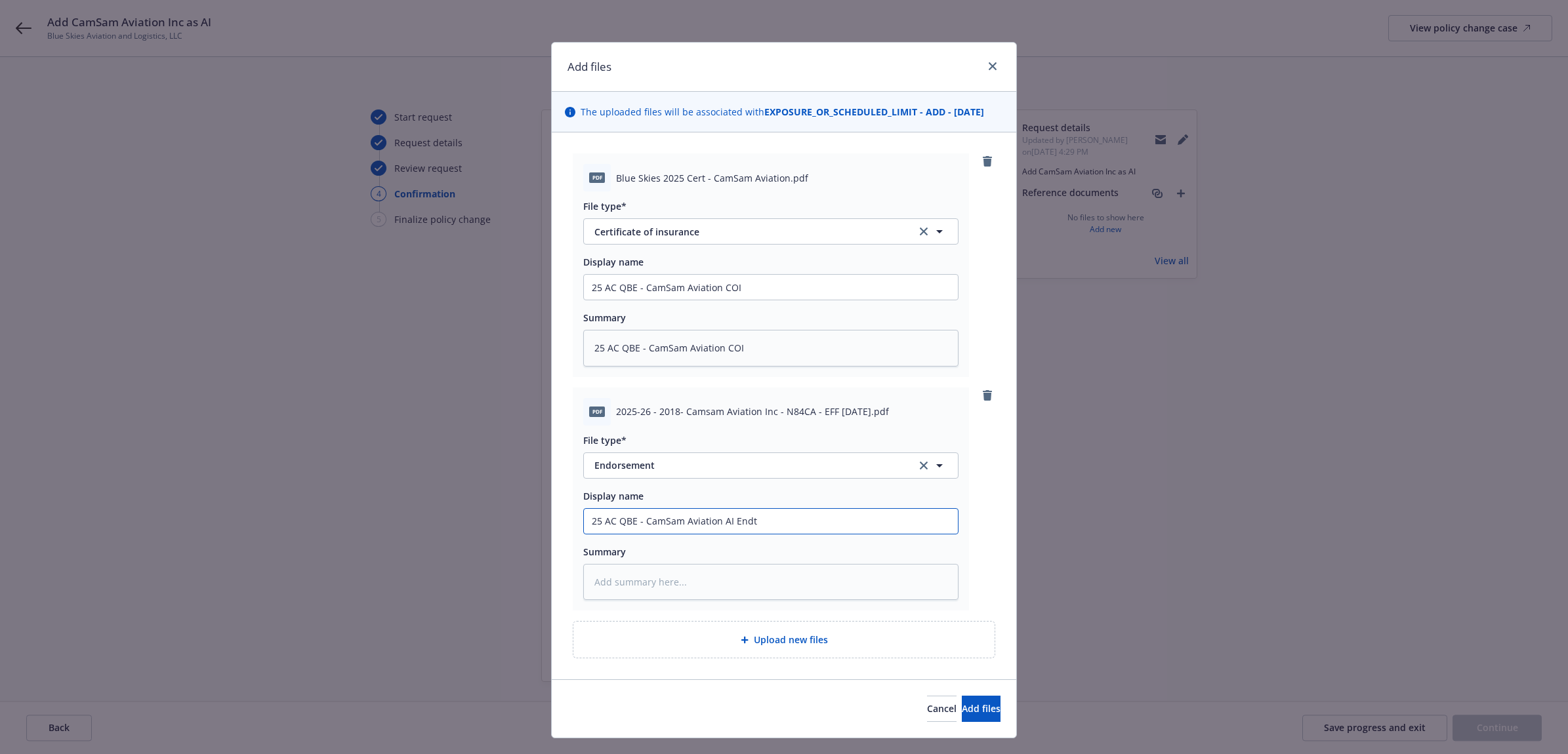
click at [437, 509] on div "Add files The uploaded files will be associated with EXPOSURE_OR_SCHEDULED_LIMI…" at bounding box center [784, 377] width 1568 height 754
paste textarea "25 AC QBE - CamSam Aviation AI Endt"
click at [962, 716] on button "Add files" at bounding box center [981, 708] width 38 height 26
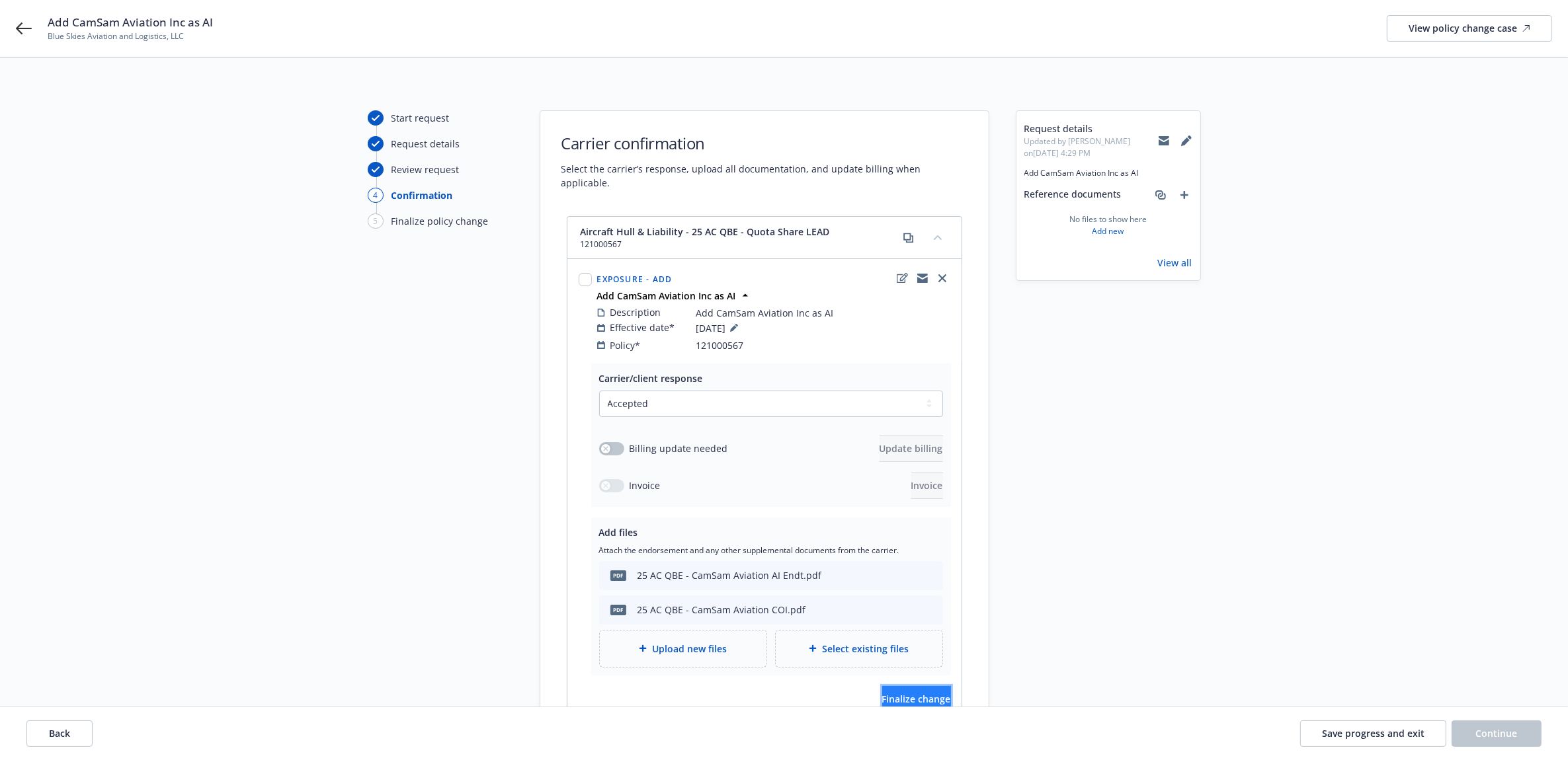
click at [887, 686] on button "Finalize change" at bounding box center [916, 699] width 69 height 26
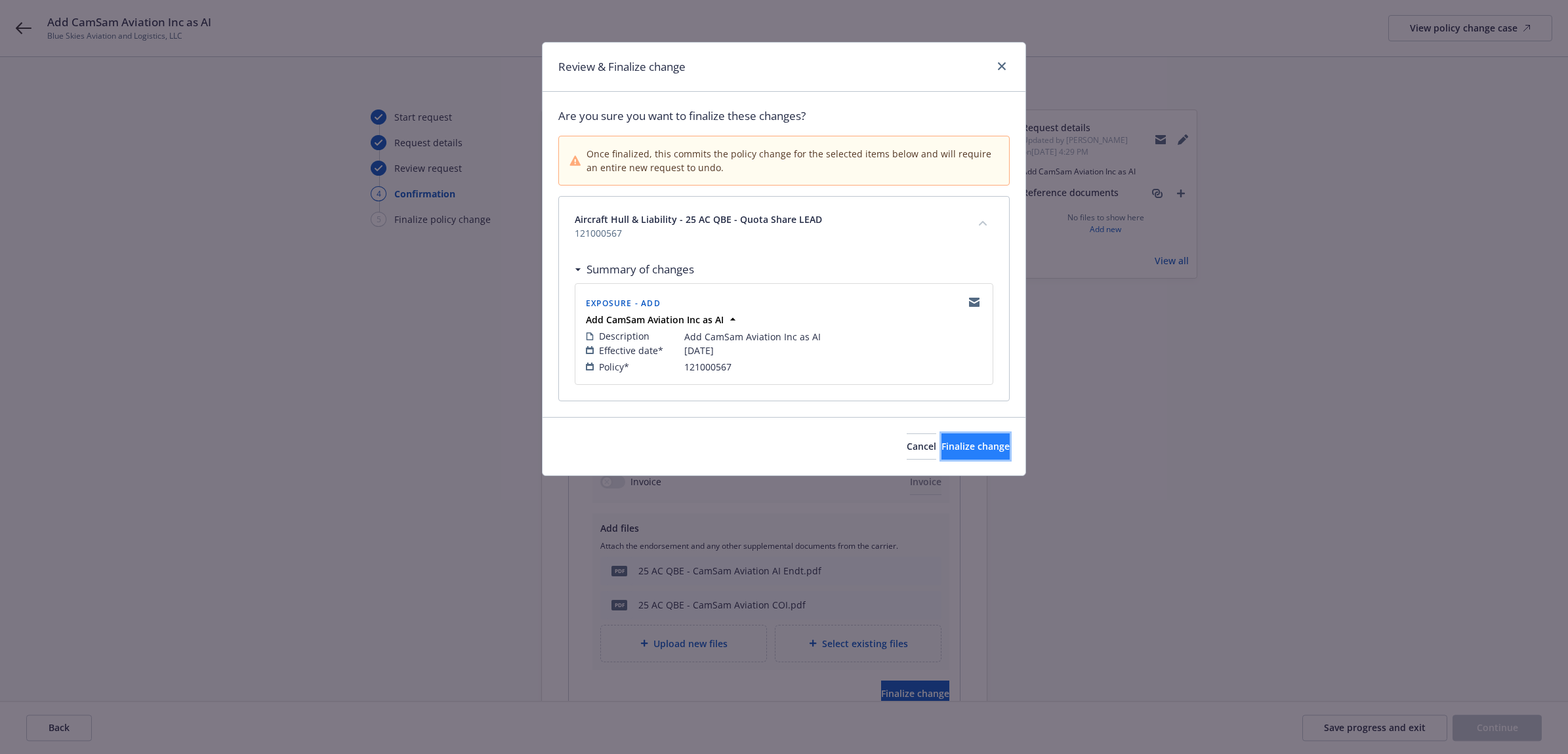
click at [969, 441] on span "Finalize change" at bounding box center [976, 446] width 68 height 13
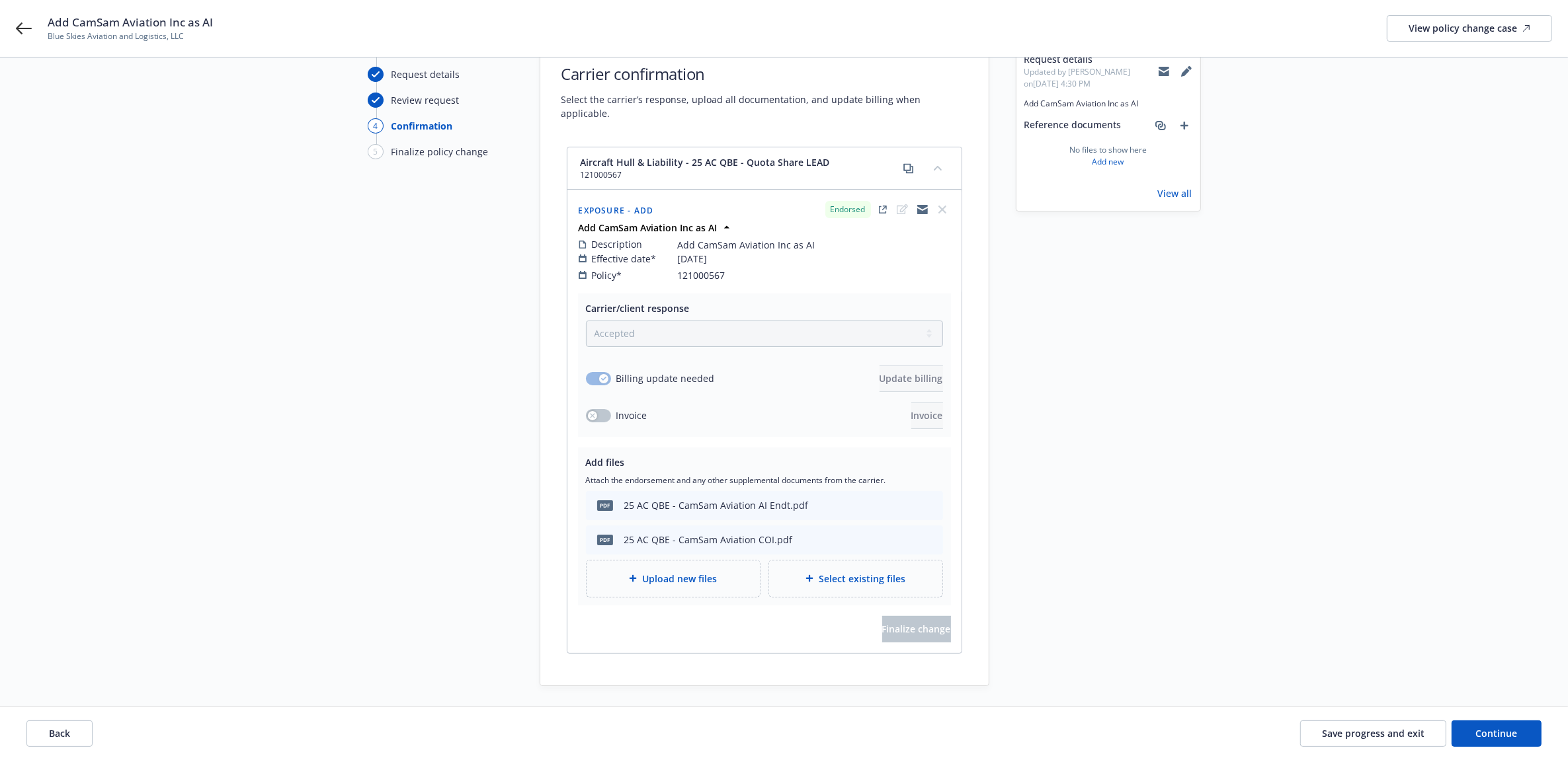
scroll to position [121, 0]
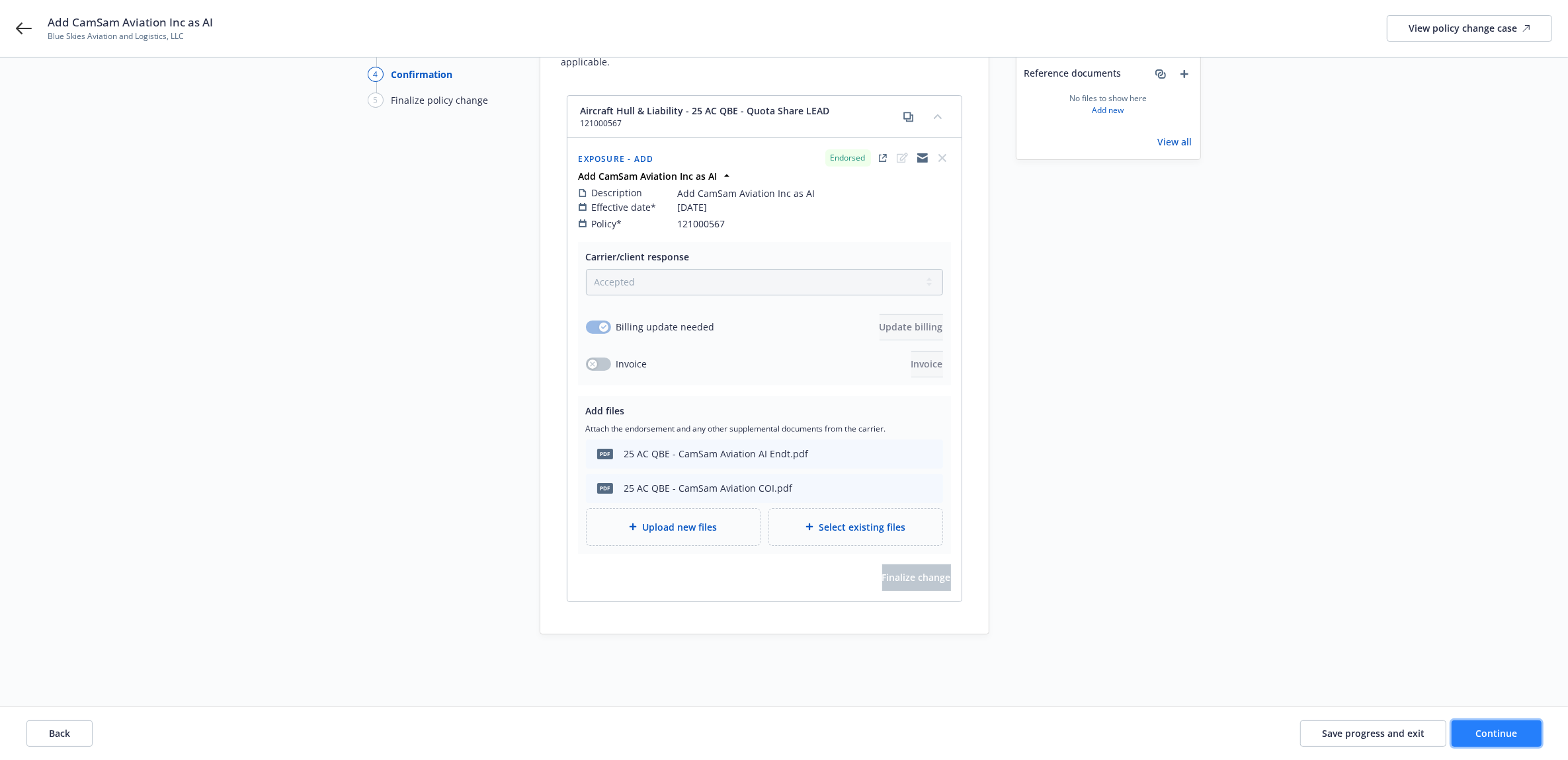
click at [1507, 728] on span "Continue" at bounding box center [1497, 733] width 42 height 13
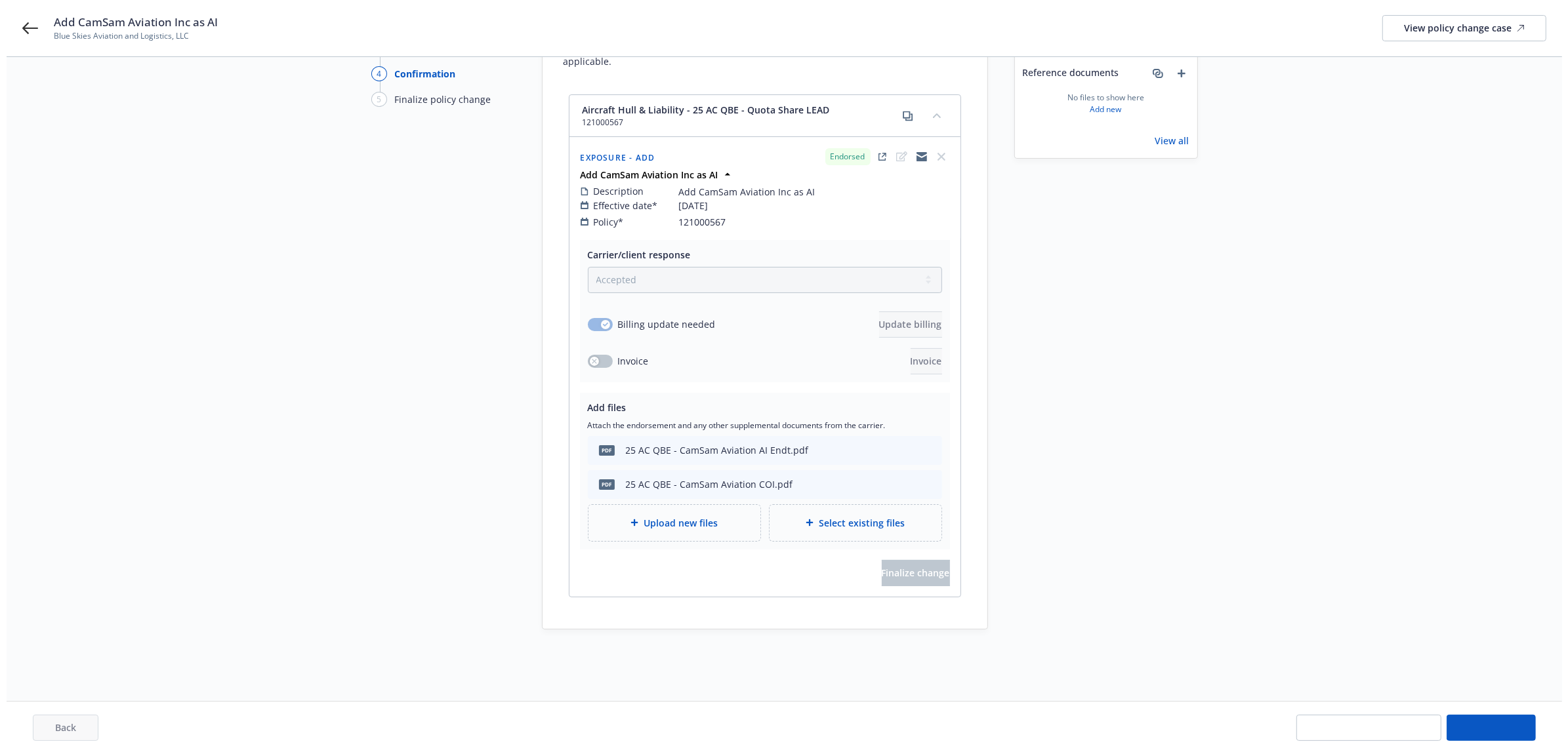
scroll to position [0, 0]
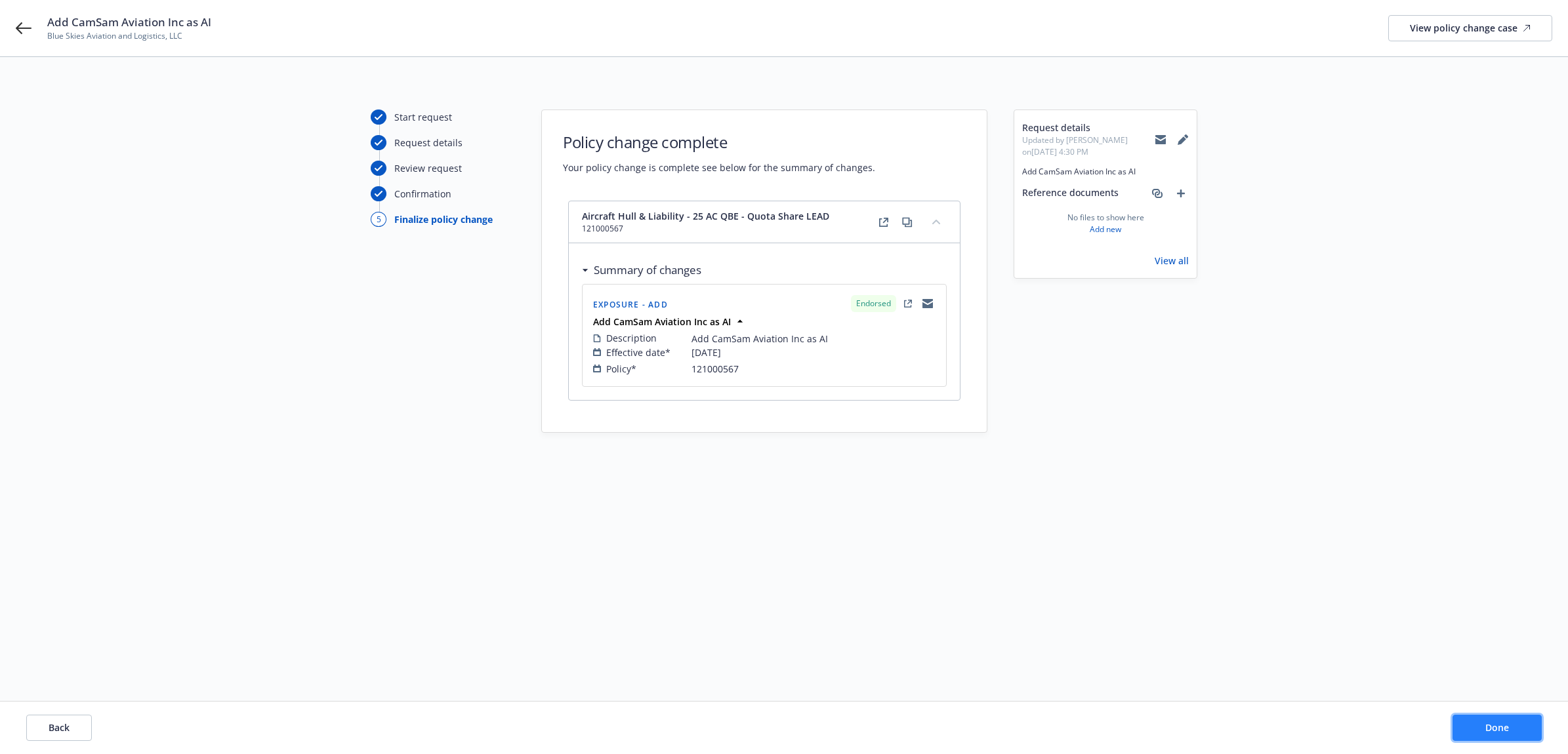
drag, startPoint x: 1486, startPoint y: 735, endPoint x: 1460, endPoint y: 735, distance: 26.0
click at [1486, 735] on button "Done" at bounding box center [1497, 727] width 90 height 26
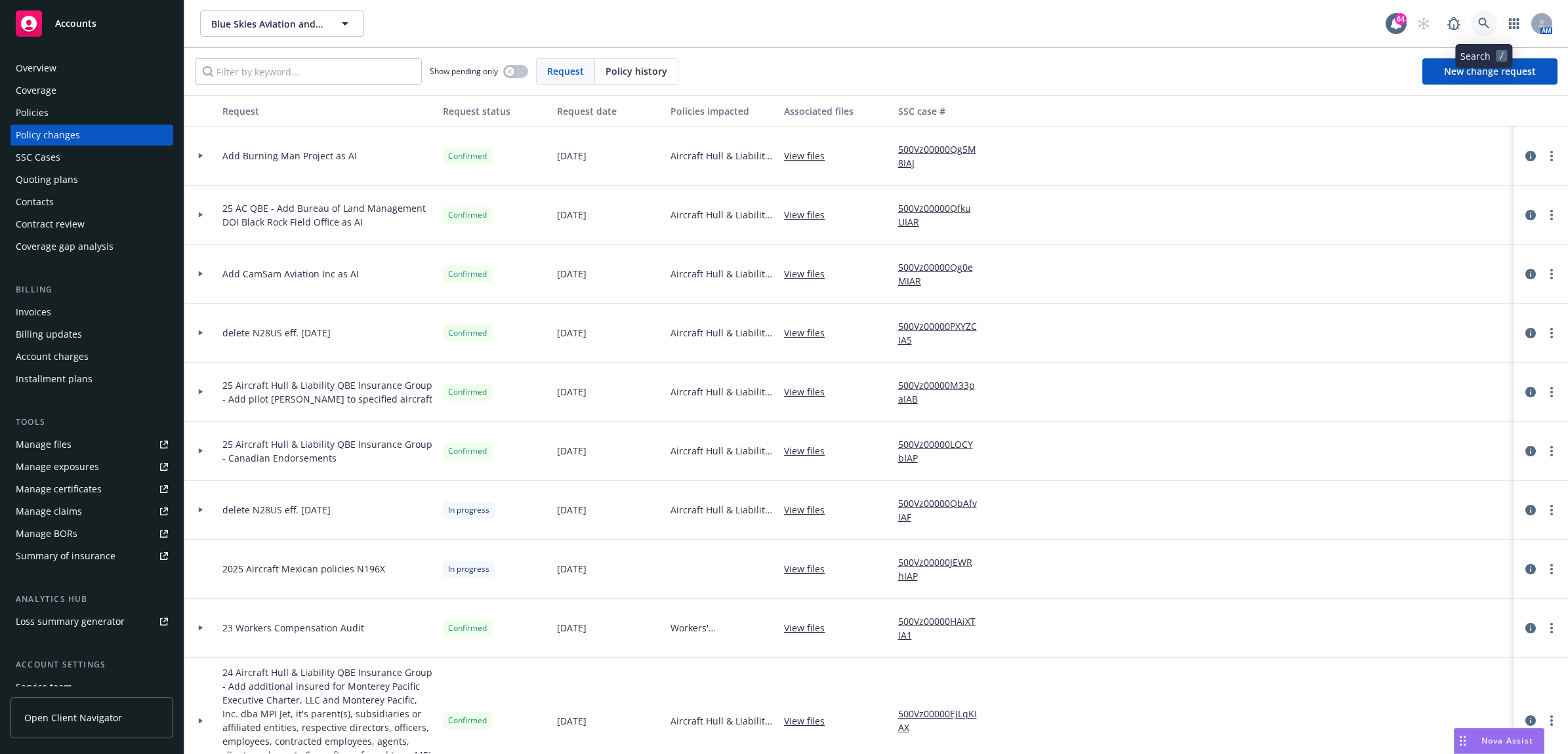
click at [1486, 14] on link at bounding box center [1484, 23] width 26 height 26
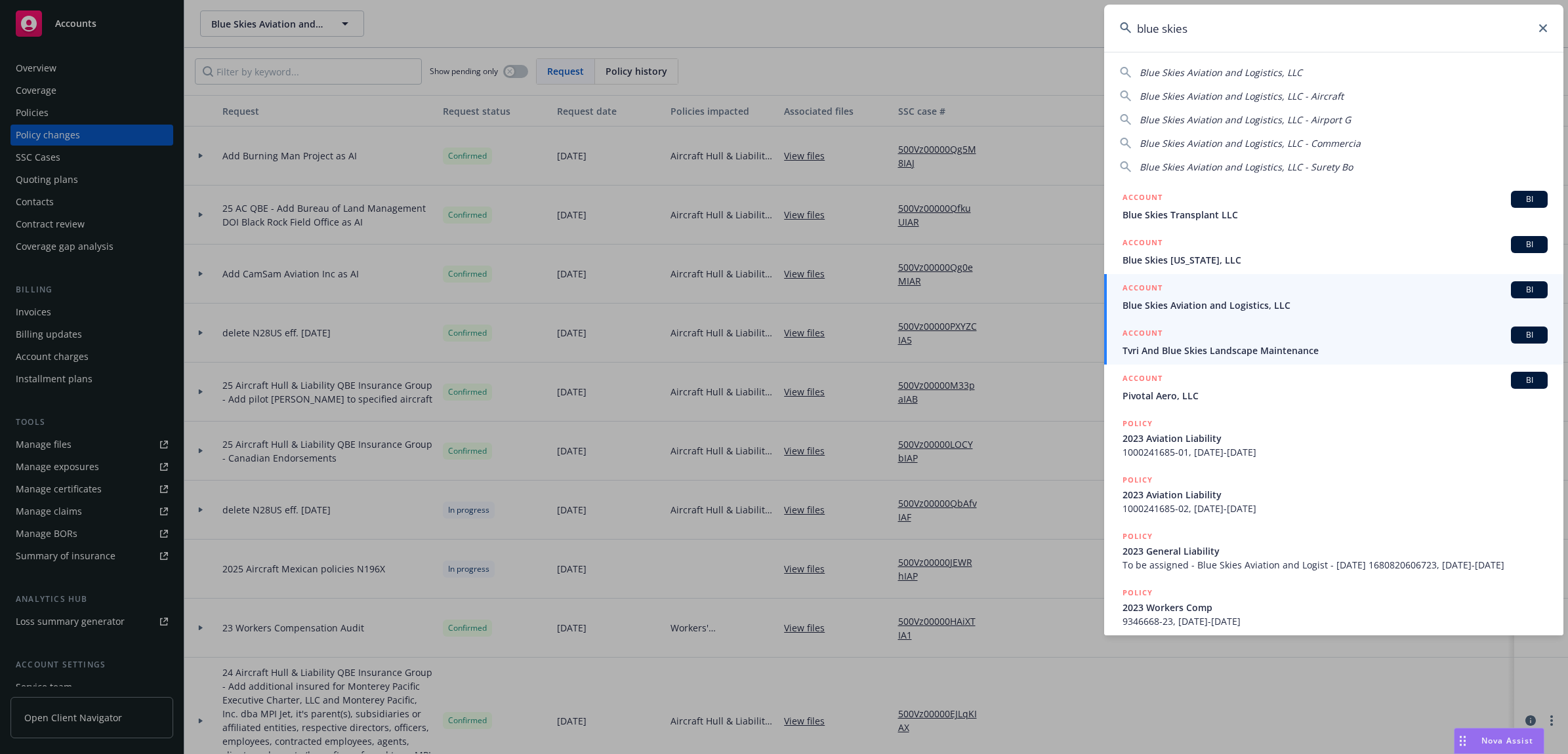
click at [1291, 295] on div "ACCOUNT BI" at bounding box center [1335, 289] width 425 height 17
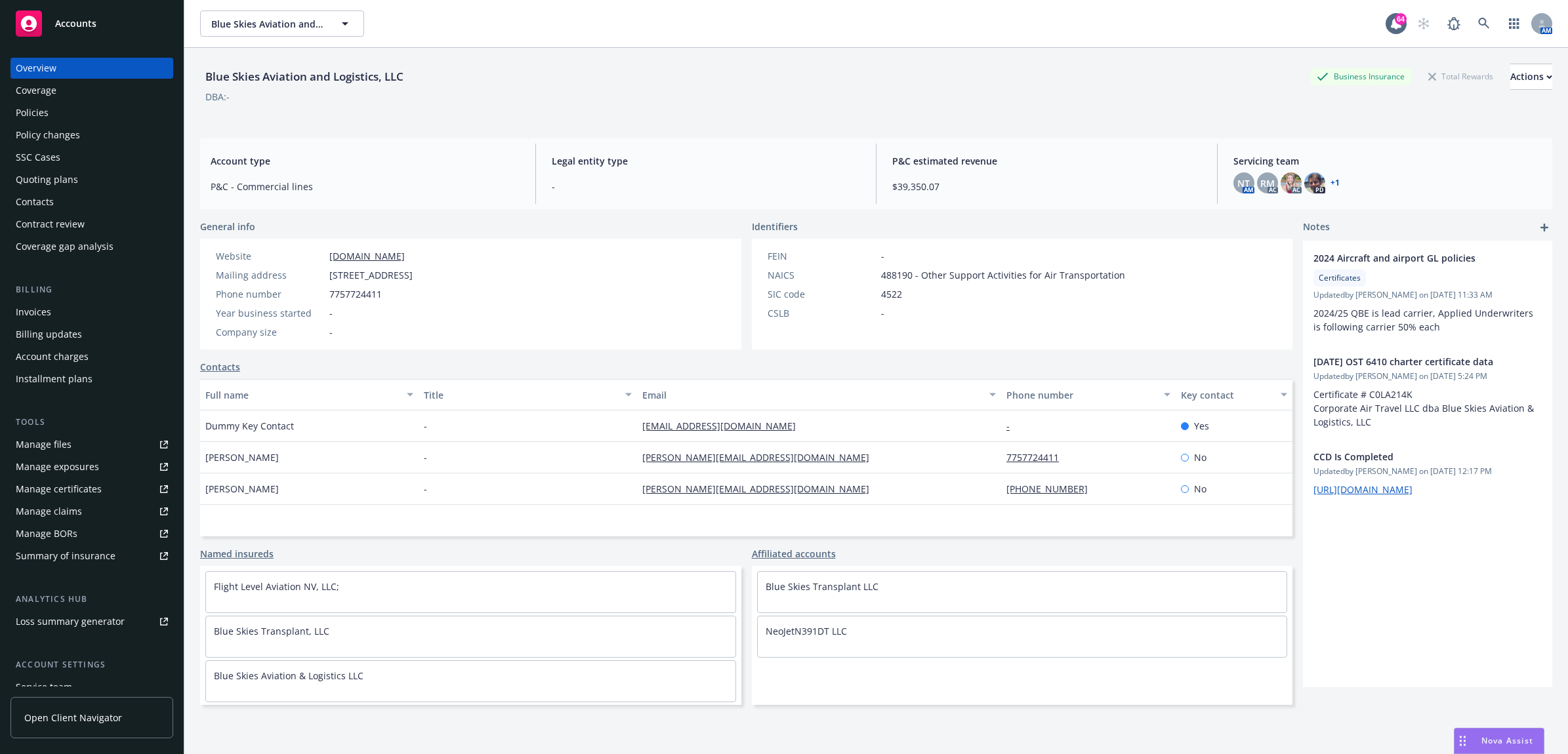
click at [124, 119] on div "Policies" at bounding box center [92, 112] width 153 height 21
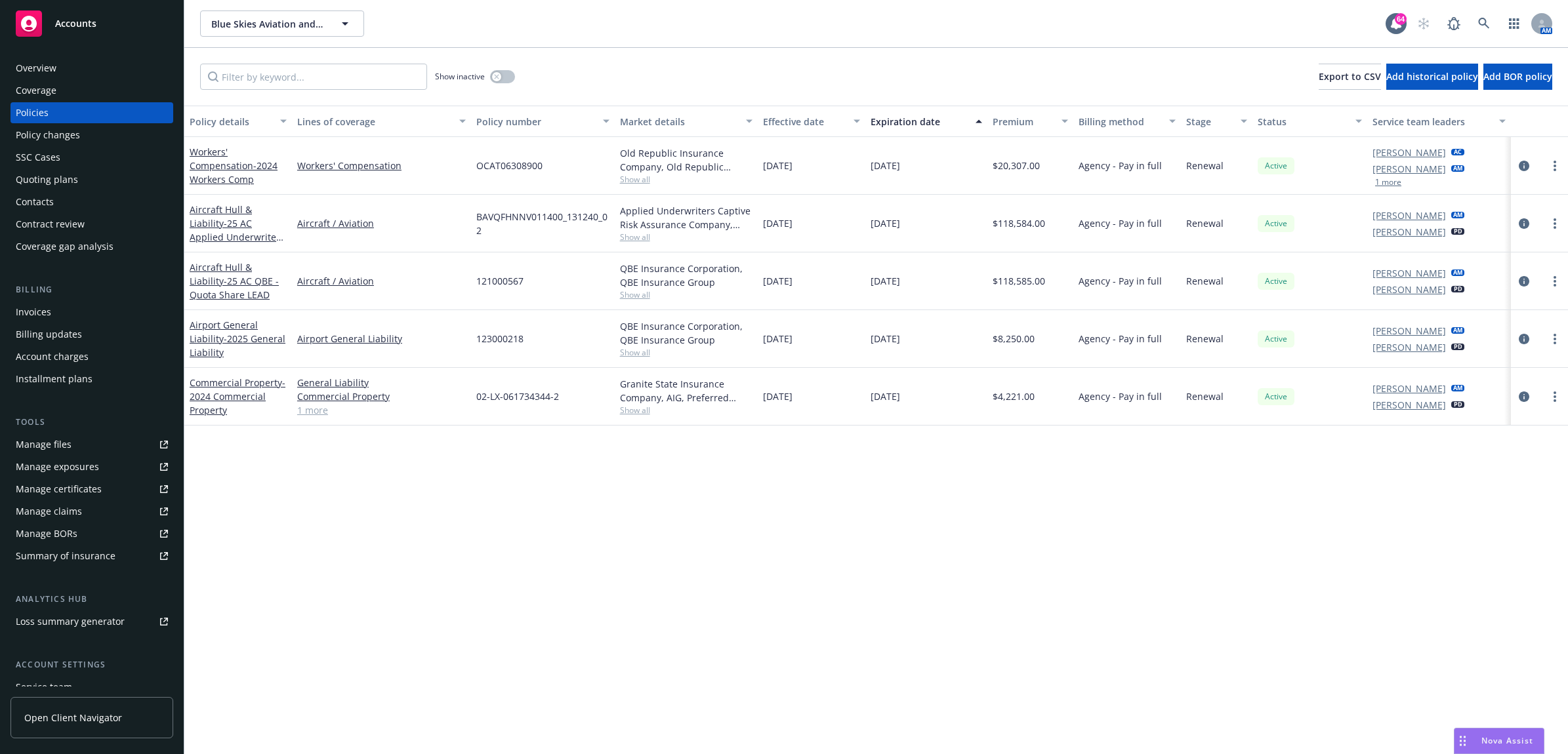
click at [1552, 169] on link "more" at bounding box center [1555, 166] width 16 height 16
click at [1529, 221] on link "Renew with incumbent" at bounding box center [1486, 218] width 154 height 26
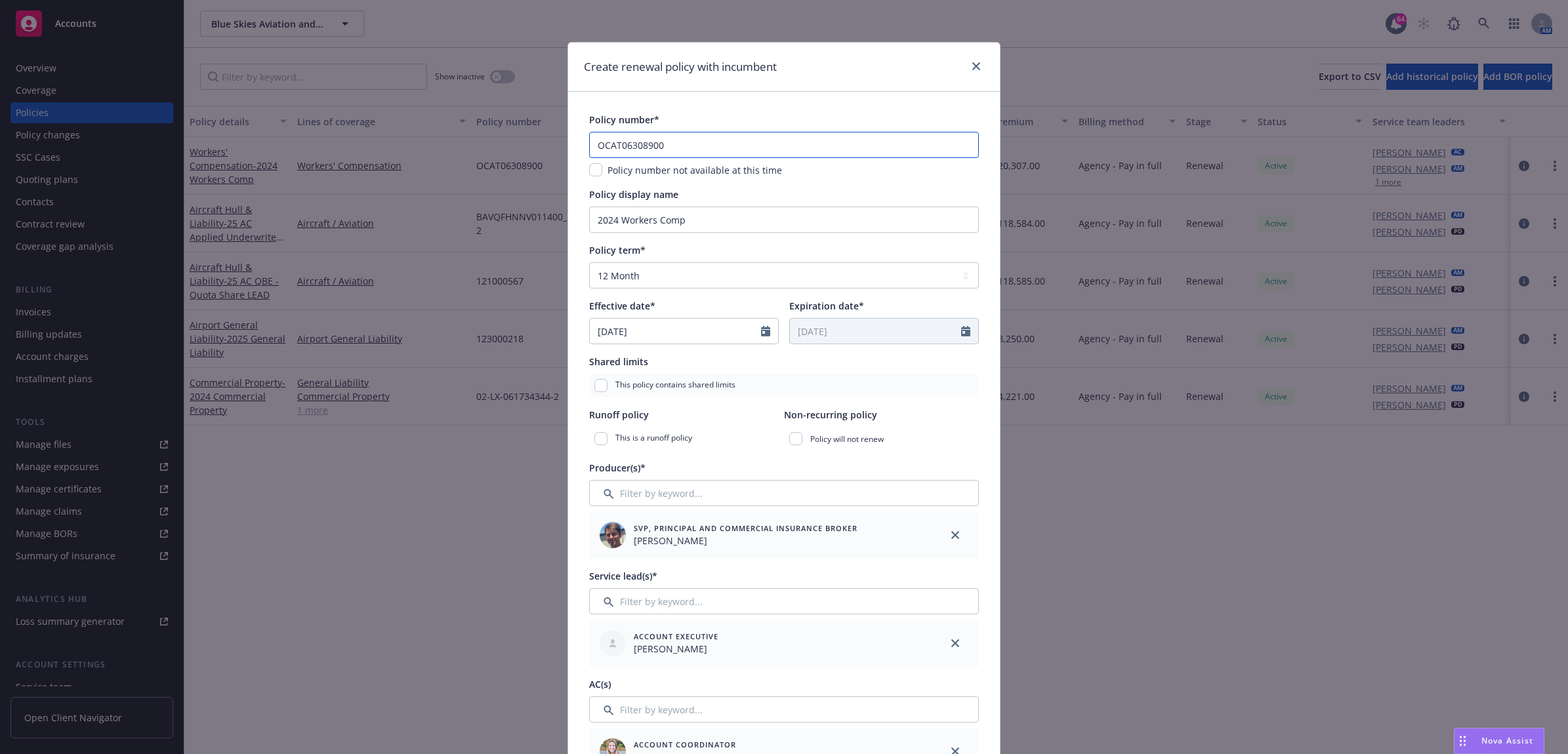
click at [686, 149] on input "OCAT06308900" at bounding box center [784, 144] width 389 height 26
click at [612, 222] on input "2024 Workers Comp" at bounding box center [784, 219] width 389 height 26
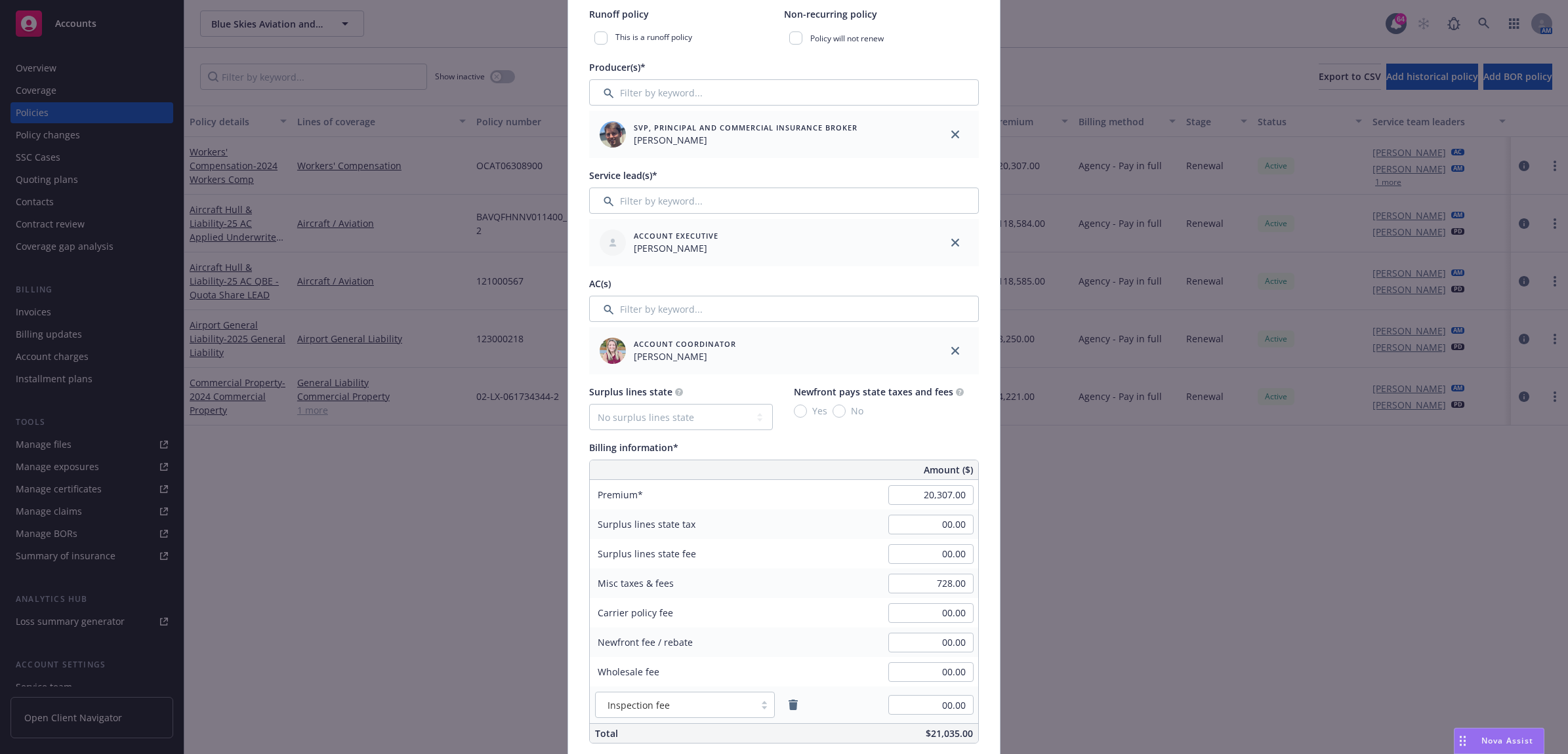
scroll to position [410, 0]
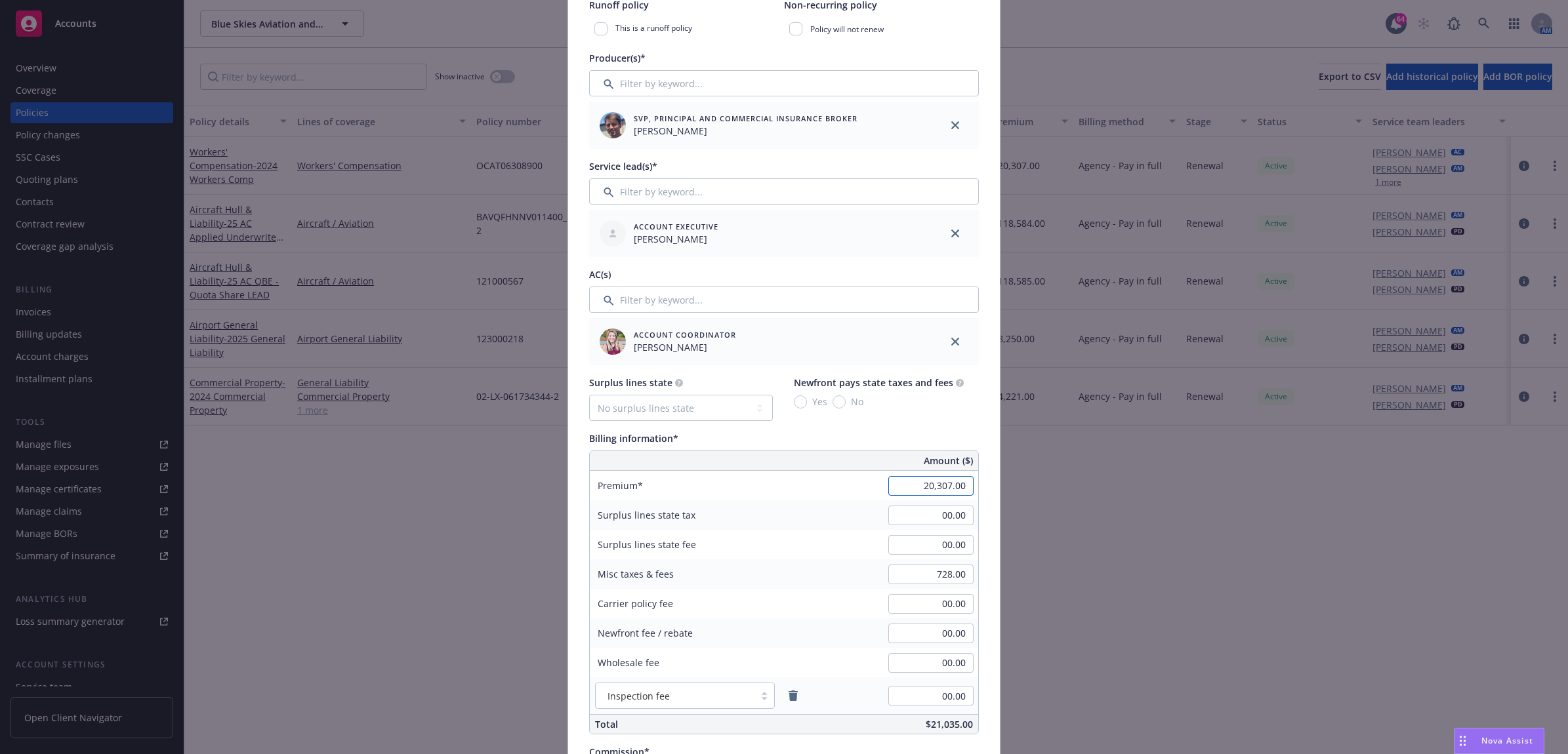
click at [890, 488] on input "20,307.00" at bounding box center [931, 485] width 85 height 20
click at [894, 431] on div "Billing information*" at bounding box center [784, 438] width 389 height 14
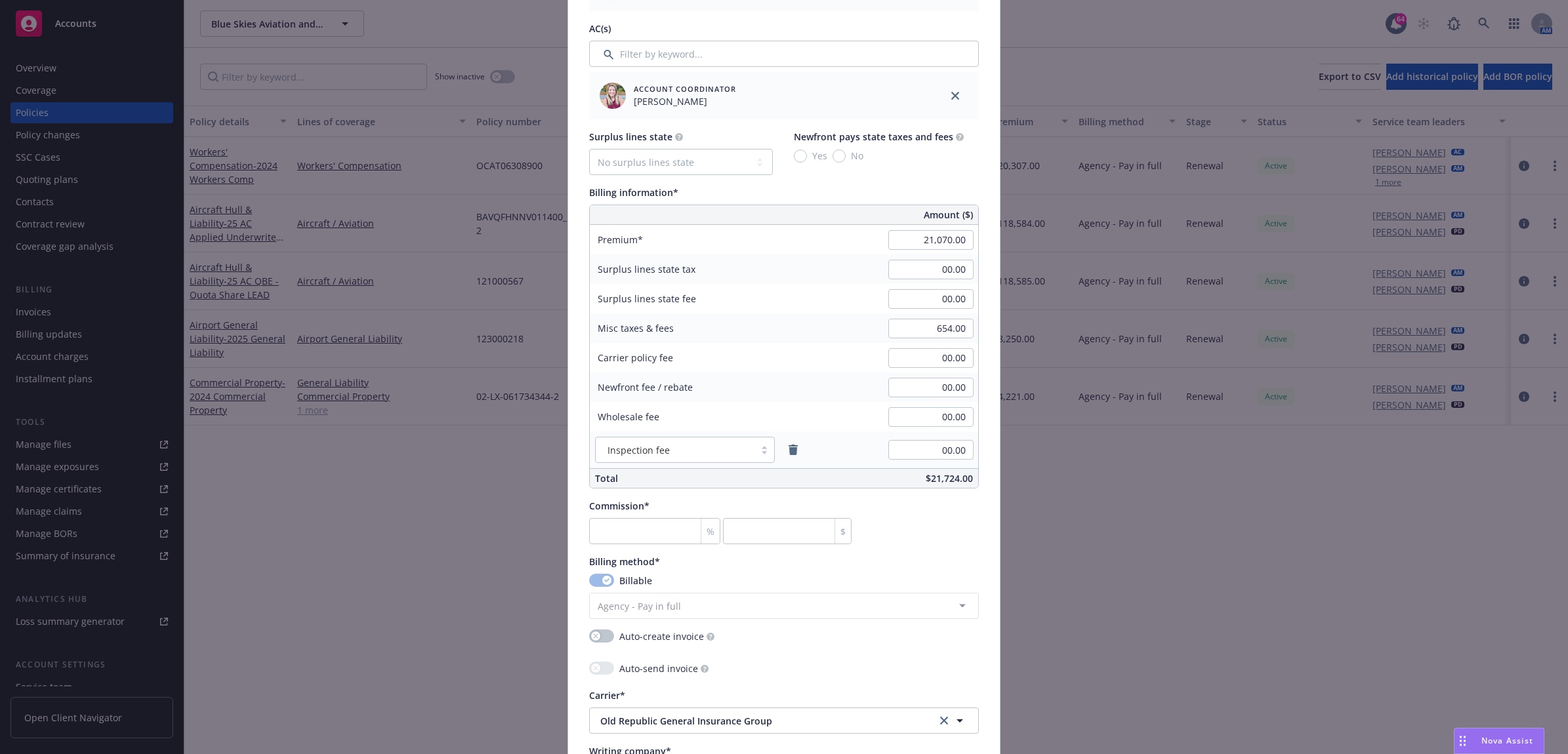
scroll to position [738, 0]
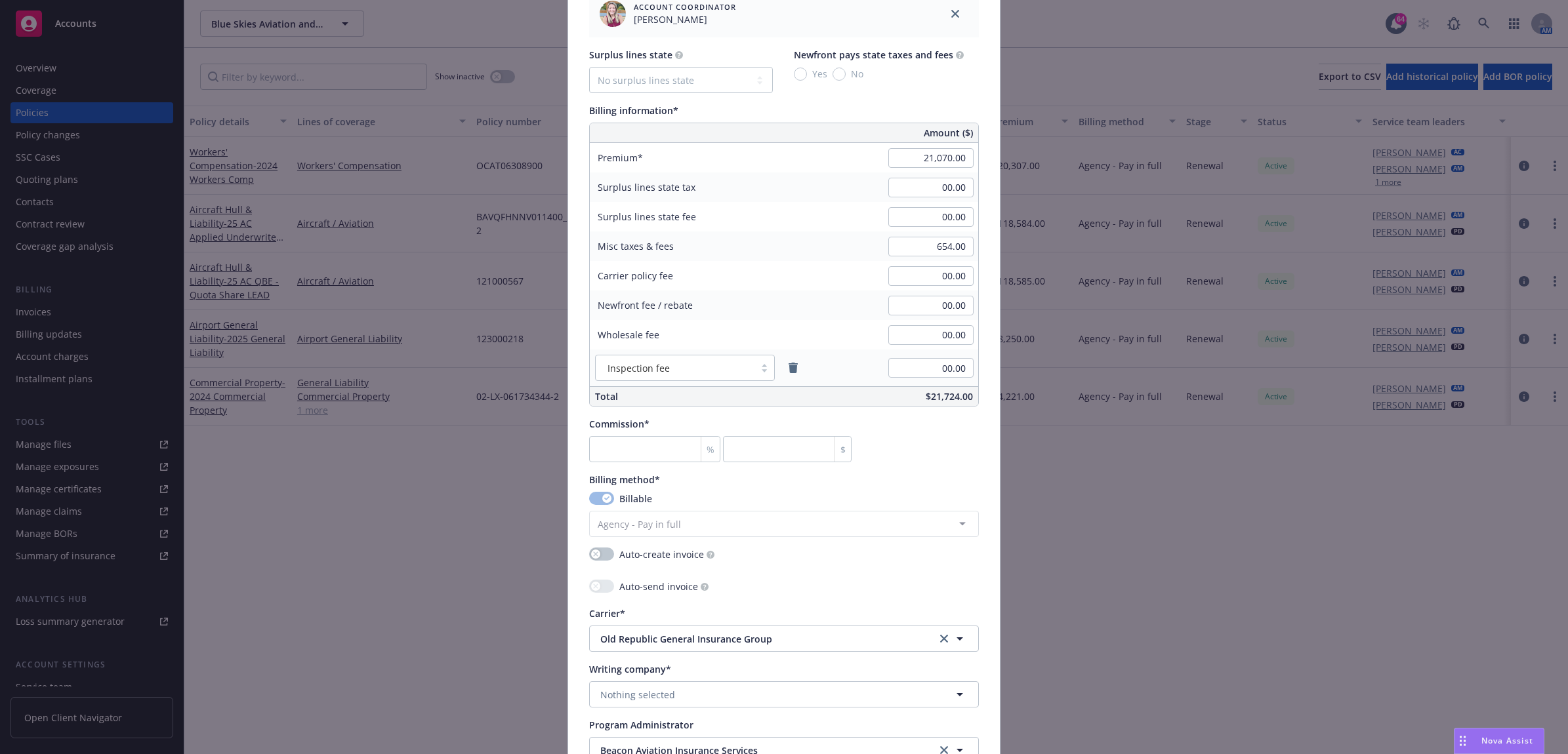
click at [664, 447] on div "Not editable when renewing a policy with incumbent" at bounding box center [778, 454] width 244 height 24
click at [664, 447] on input "number" at bounding box center [654, 448] width 131 height 26
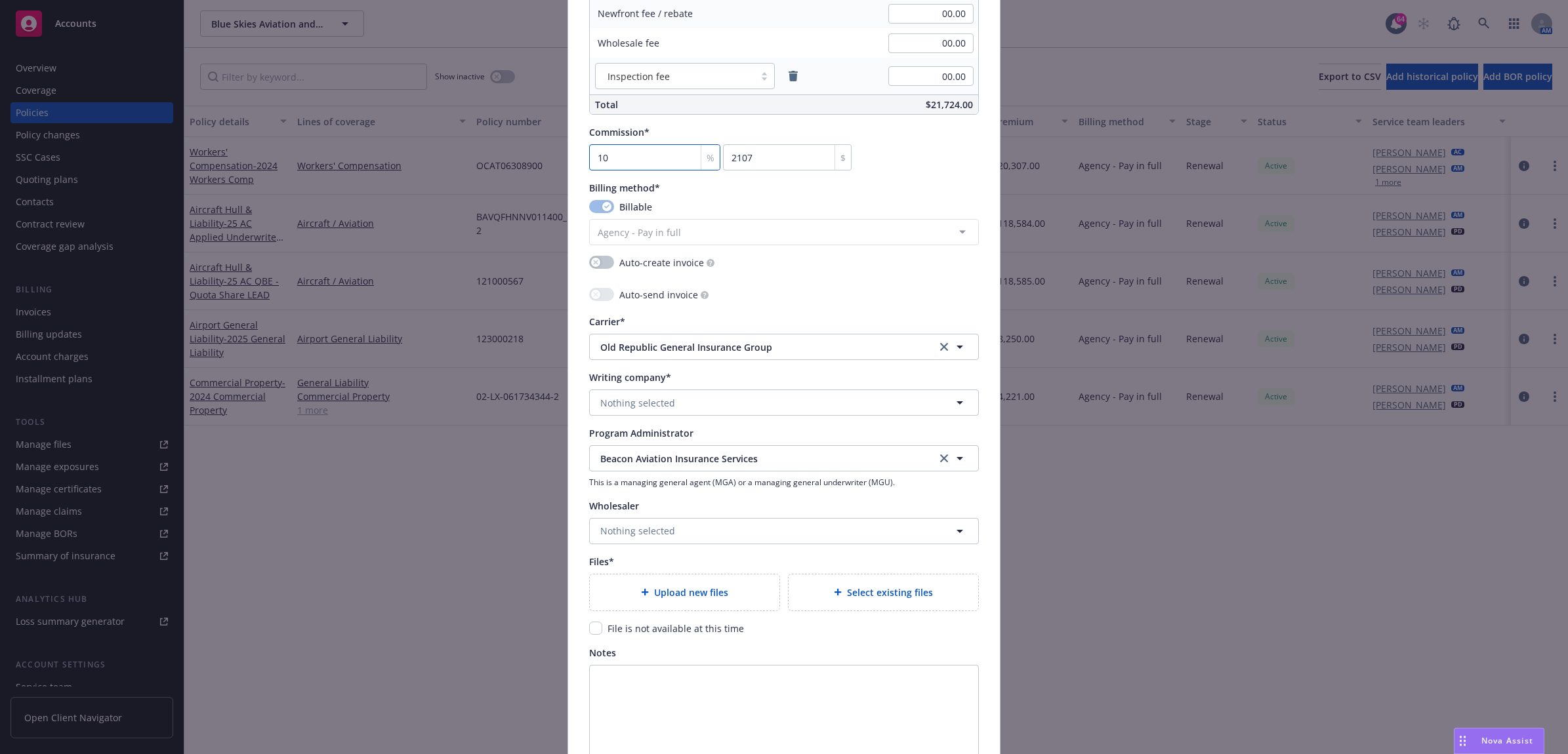
scroll to position [1162, 0]
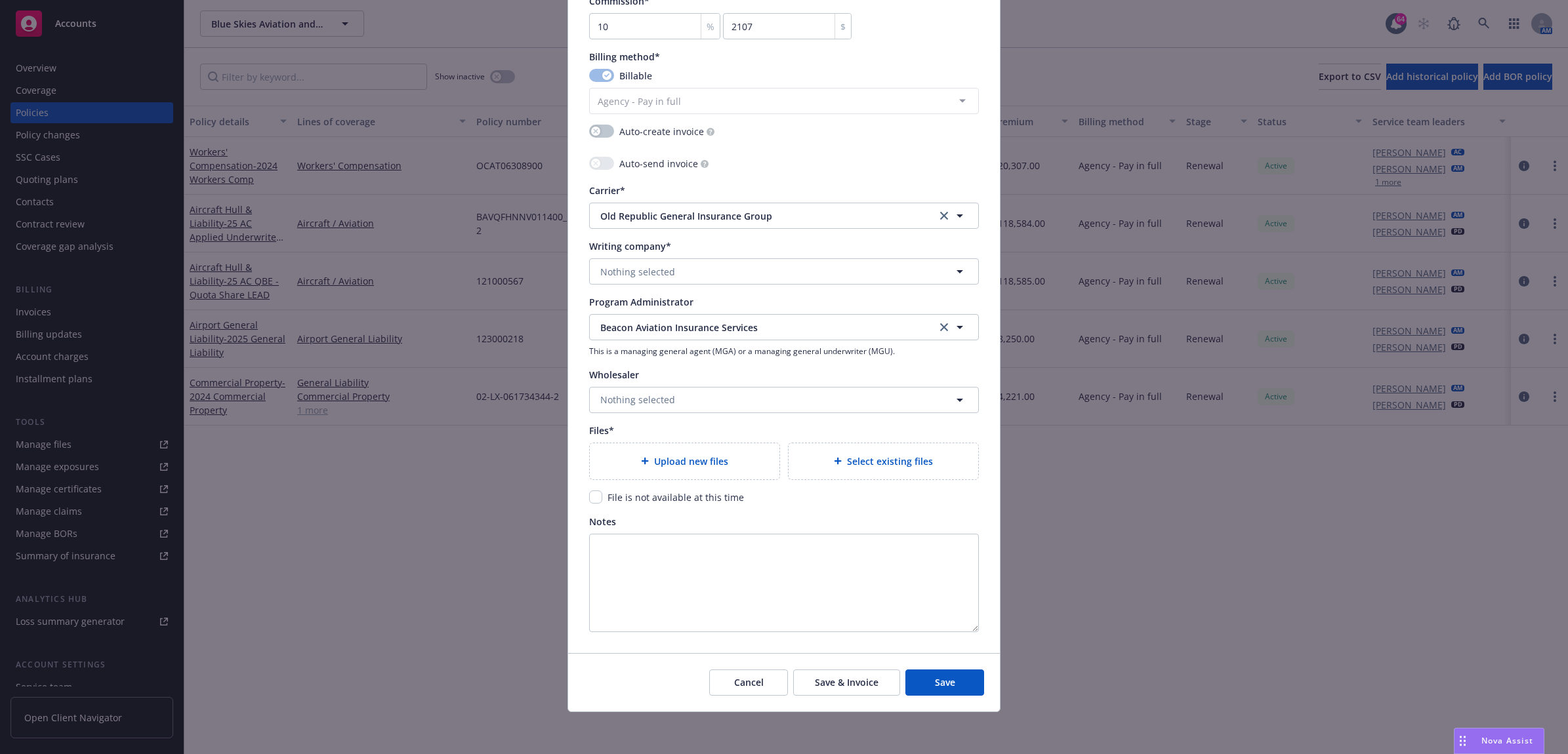
click at [697, 458] on span "Upload new files" at bounding box center [691, 461] width 74 height 14
click at [714, 460] on span "Upload new files" at bounding box center [691, 461] width 74 height 14
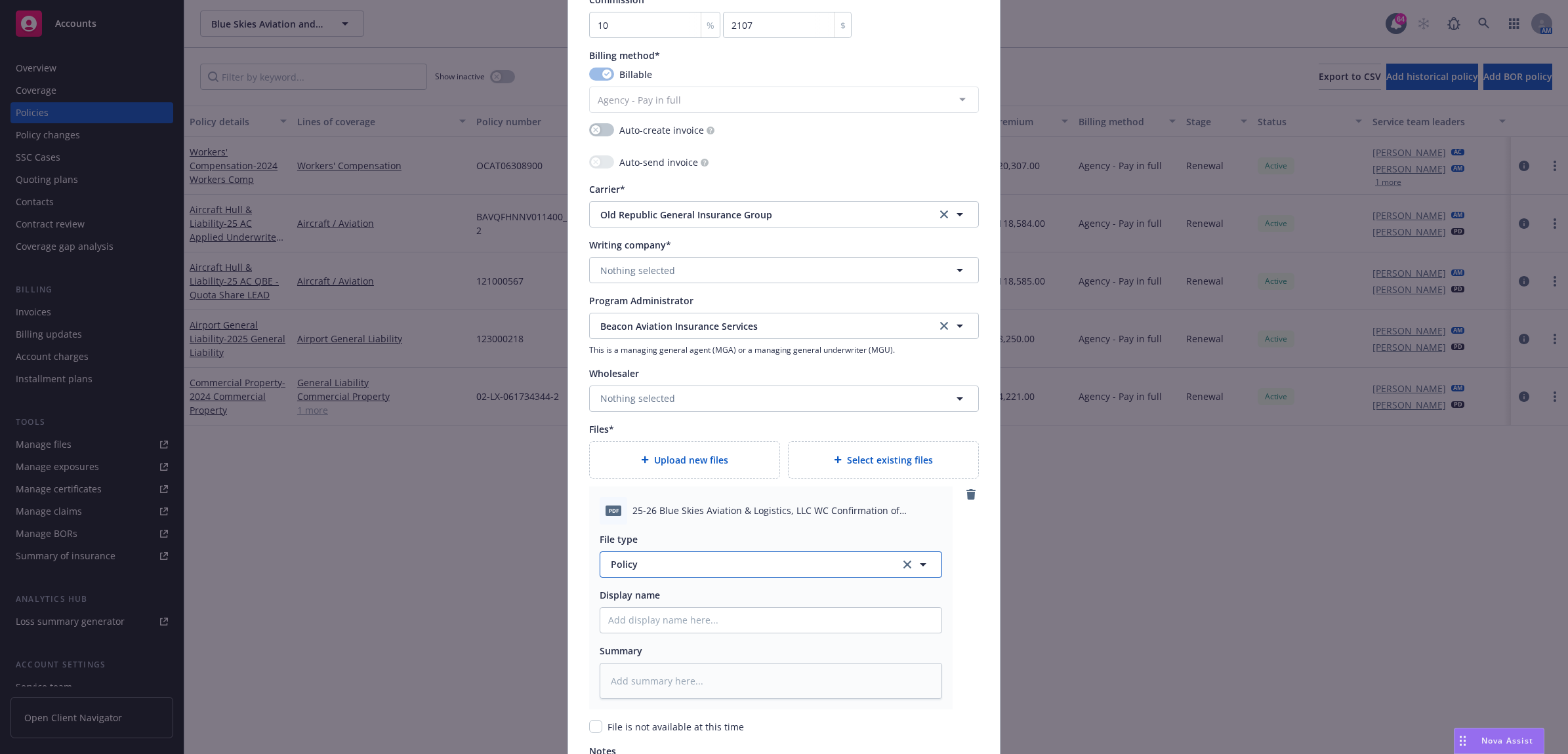
click at [654, 564] on span "Policy" at bounding box center [748, 564] width 274 height 14
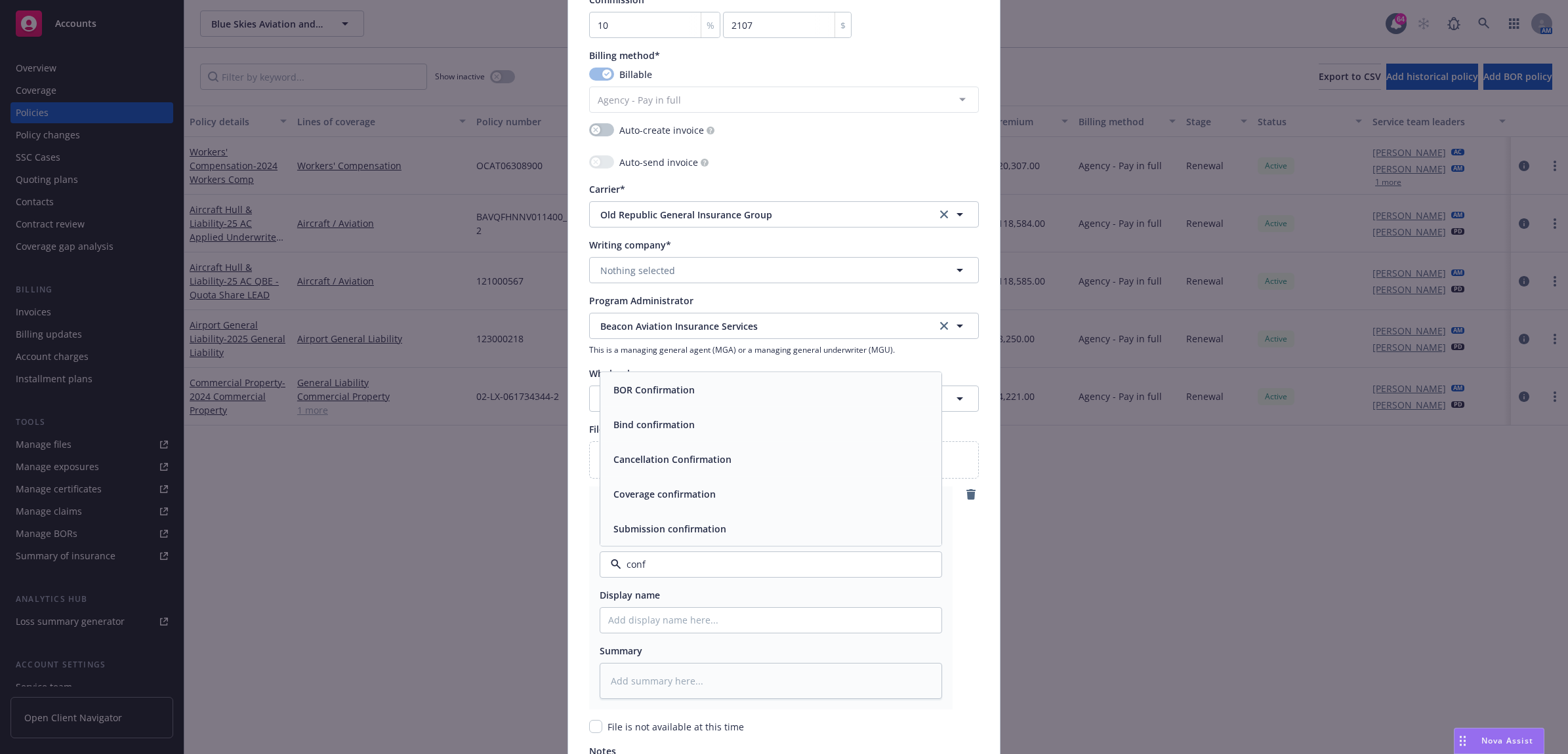
click at [727, 486] on div "Coverage confirmation" at bounding box center [771, 494] width 326 height 19
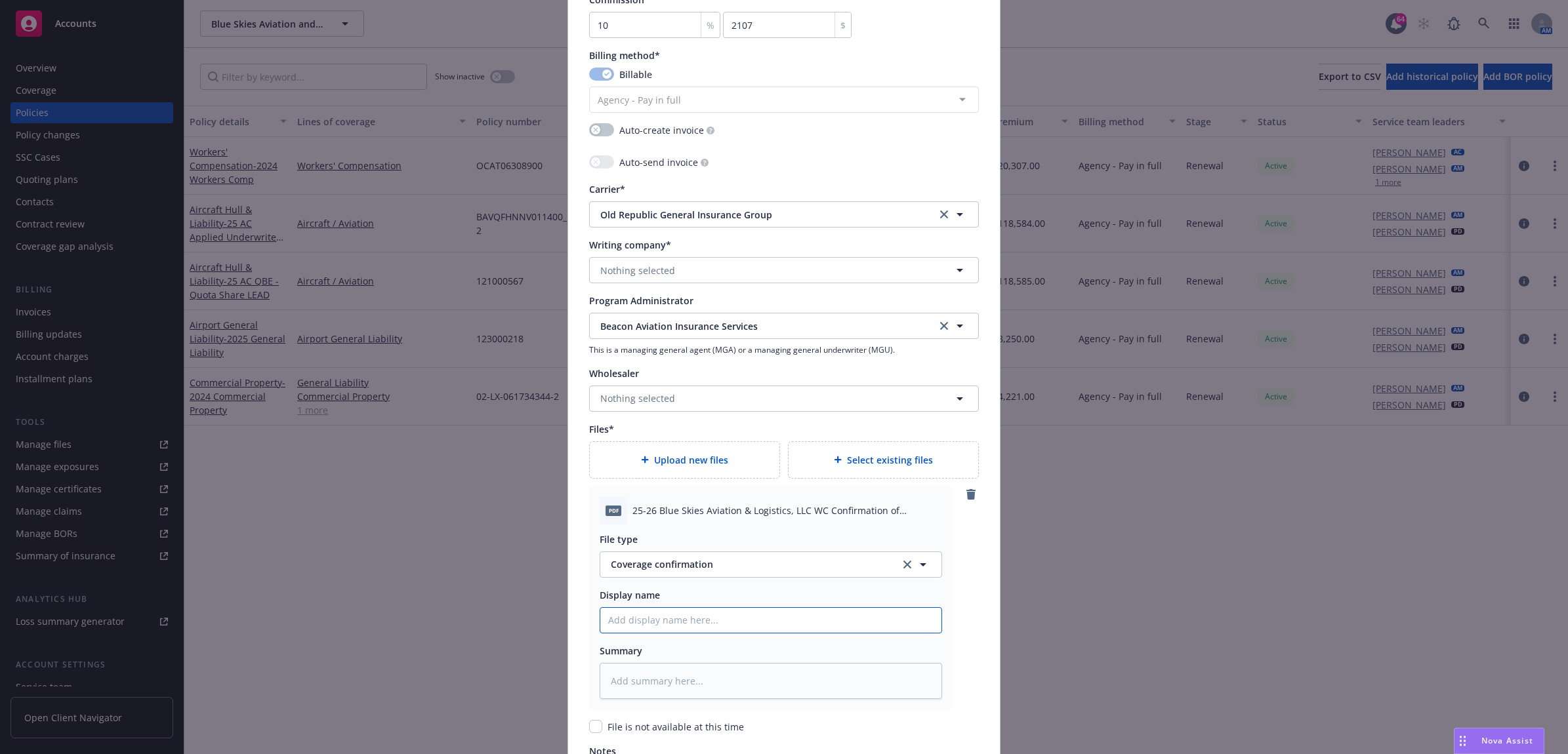
click at [671, 625] on input "Policy display name" at bounding box center [771, 620] width 341 height 25
drag, startPoint x: 779, startPoint y: 621, endPoint x: 555, endPoint y: 613, distance: 224.1
click at [510, 620] on div "Create renewal policy with incumbent Policy number* OCAT06308901 Policy number …" at bounding box center [784, 377] width 1568 height 754
paste textarea "25 WC ORA - Confirmation of Coverage"
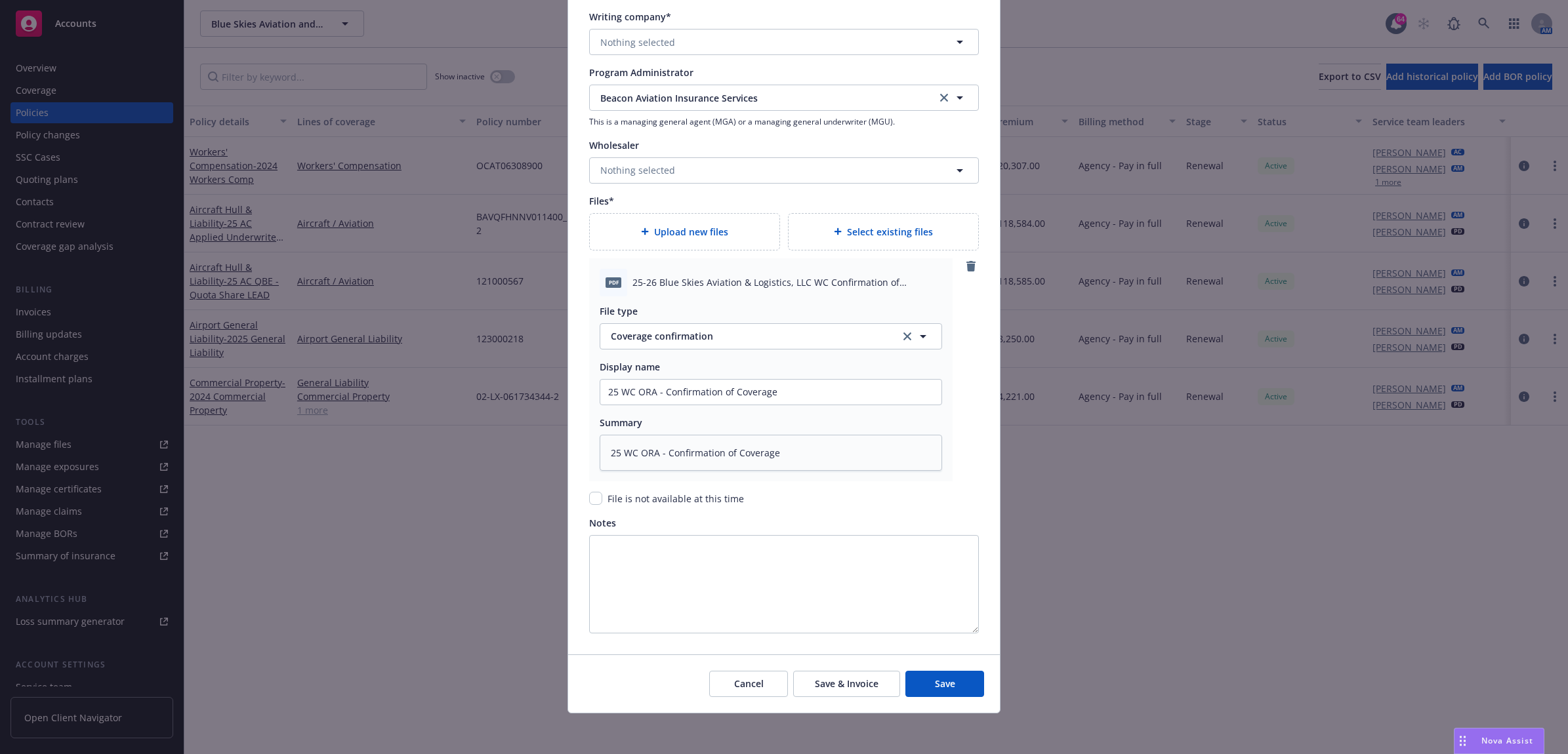
scroll to position [1393, 0]
click at [683, 227] on span "Upload new files" at bounding box center [691, 230] width 74 height 14
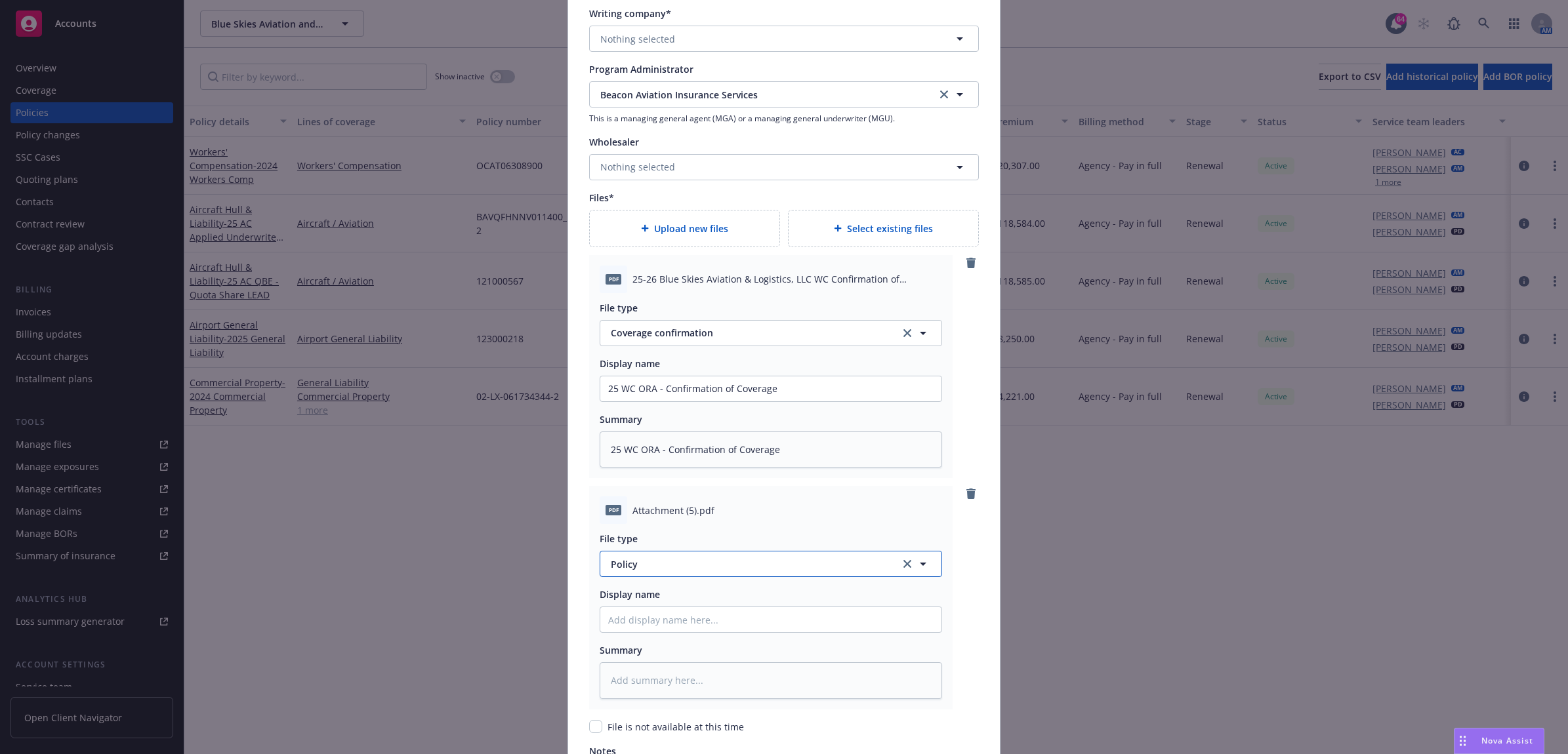
click at [654, 570] on span "Policy" at bounding box center [748, 564] width 274 height 14
click at [706, 457] on div "Application - signed" at bounding box center [771, 459] width 326 height 19
paste input "25 WC ORA - Confirmation of Coverage"
drag, startPoint x: 788, startPoint y: 622, endPoint x: 660, endPoint y: 623, distance: 128.0
click at [660, 401] on input "25 WC ORA - Confirmation of Coverage" at bounding box center [771, 389] width 341 height 25
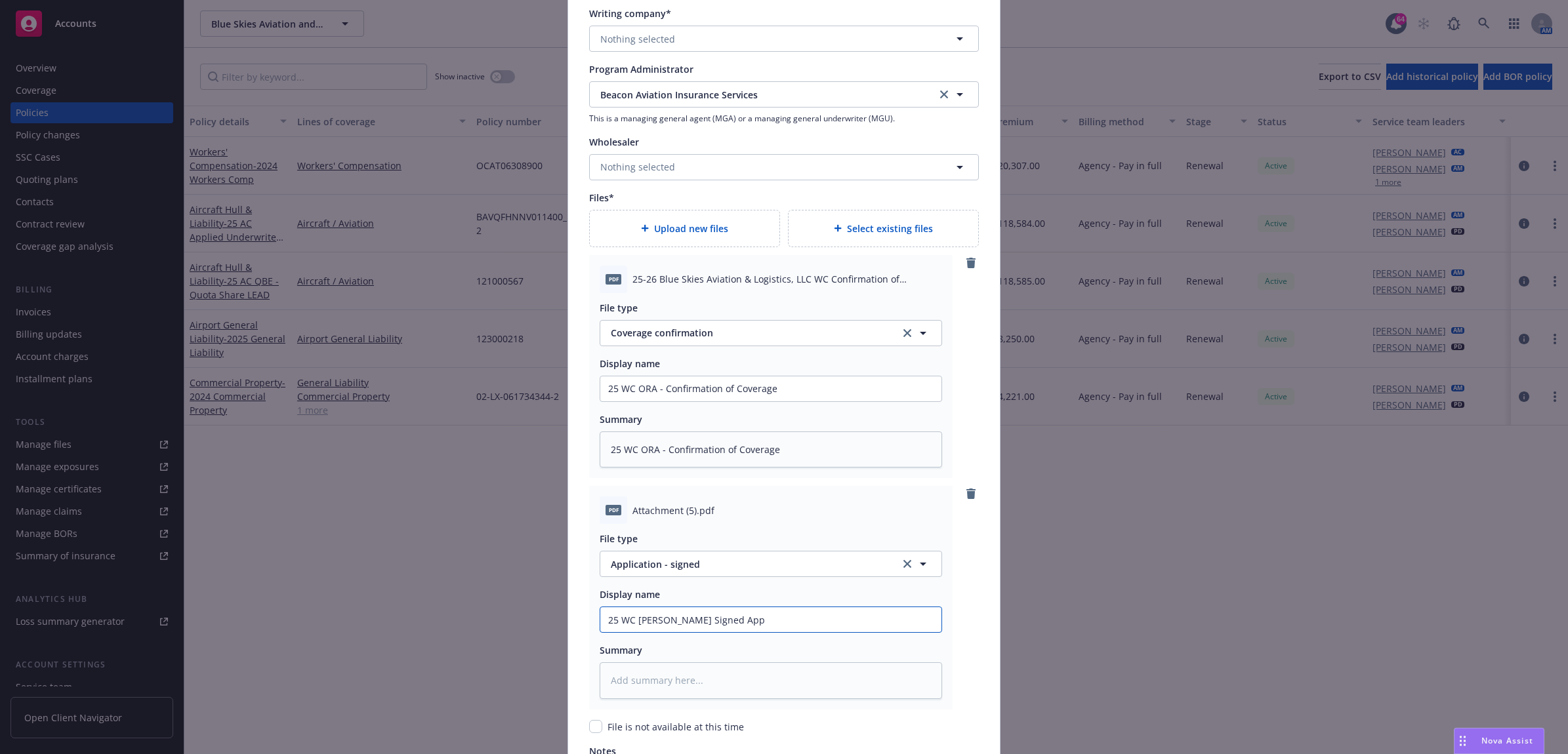
drag, startPoint x: 729, startPoint y: 617, endPoint x: 557, endPoint y: 616, distance: 172.0
click at [535, 616] on div "Create renewal policy with incumbent Policy number* OCAT06308901 Policy number …" at bounding box center [784, 377] width 1568 height 754
paste textarea "25 WC ORA - WC Signed App"
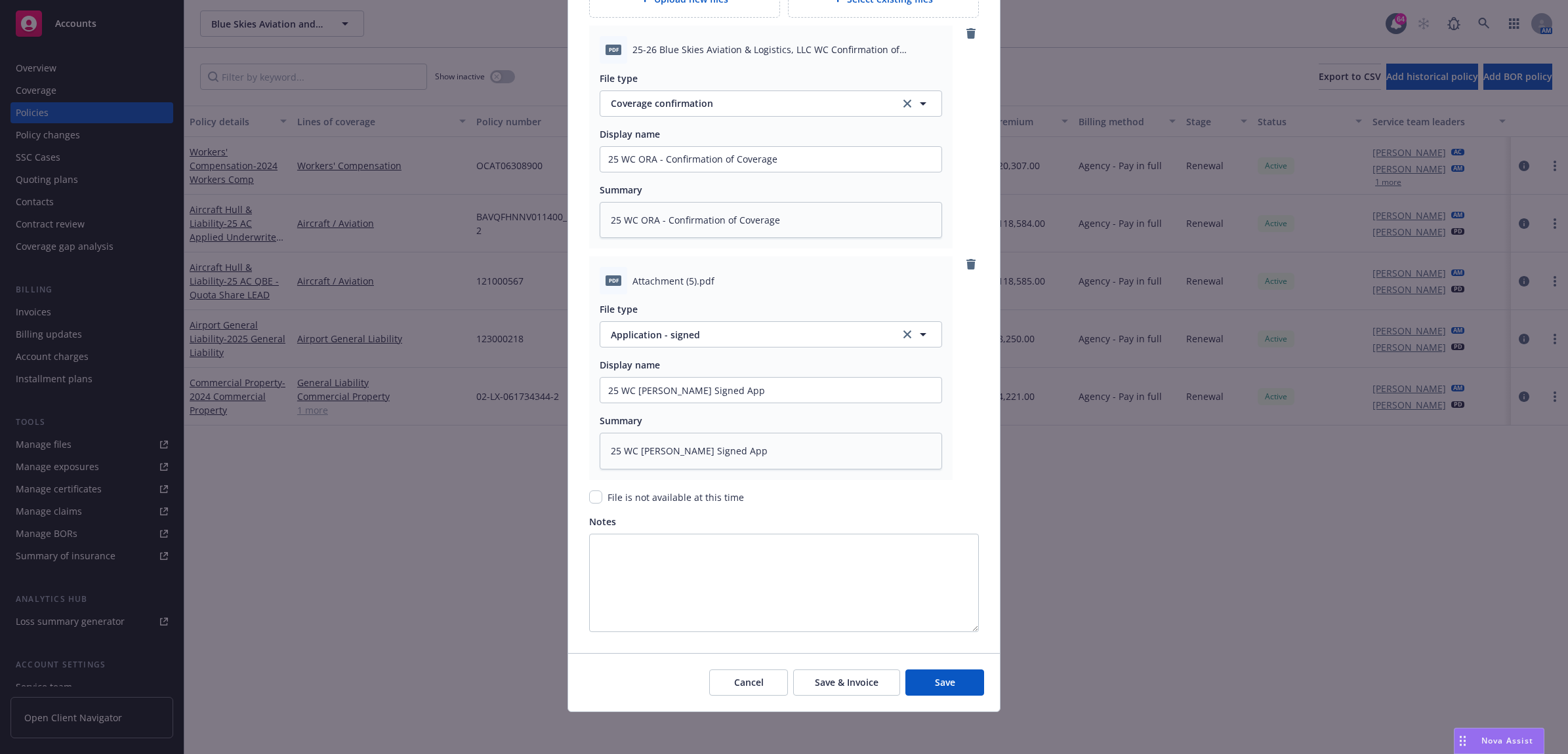
scroll to position [1379, 0]
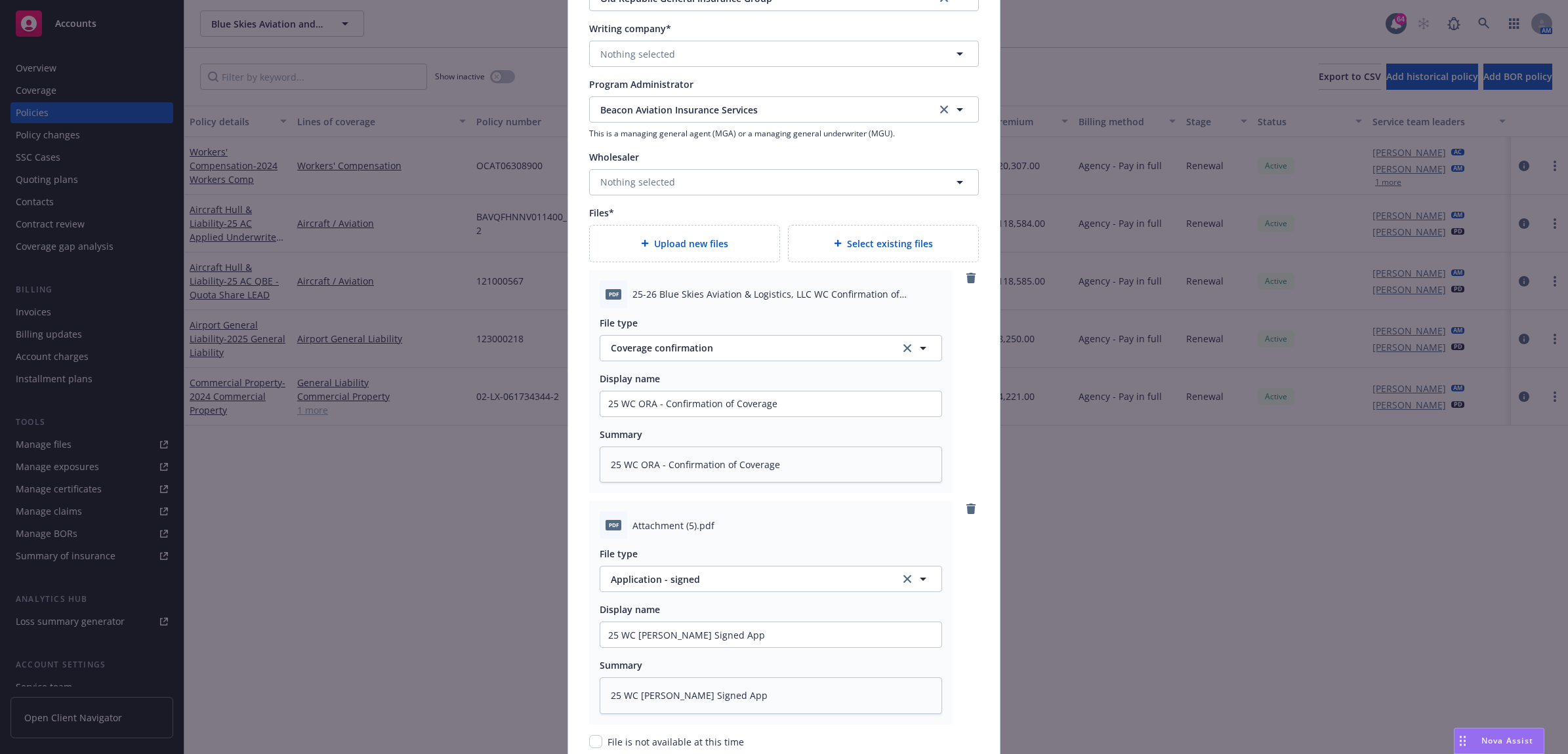
click at [666, 248] on span "Upload new files" at bounding box center [691, 243] width 74 height 14
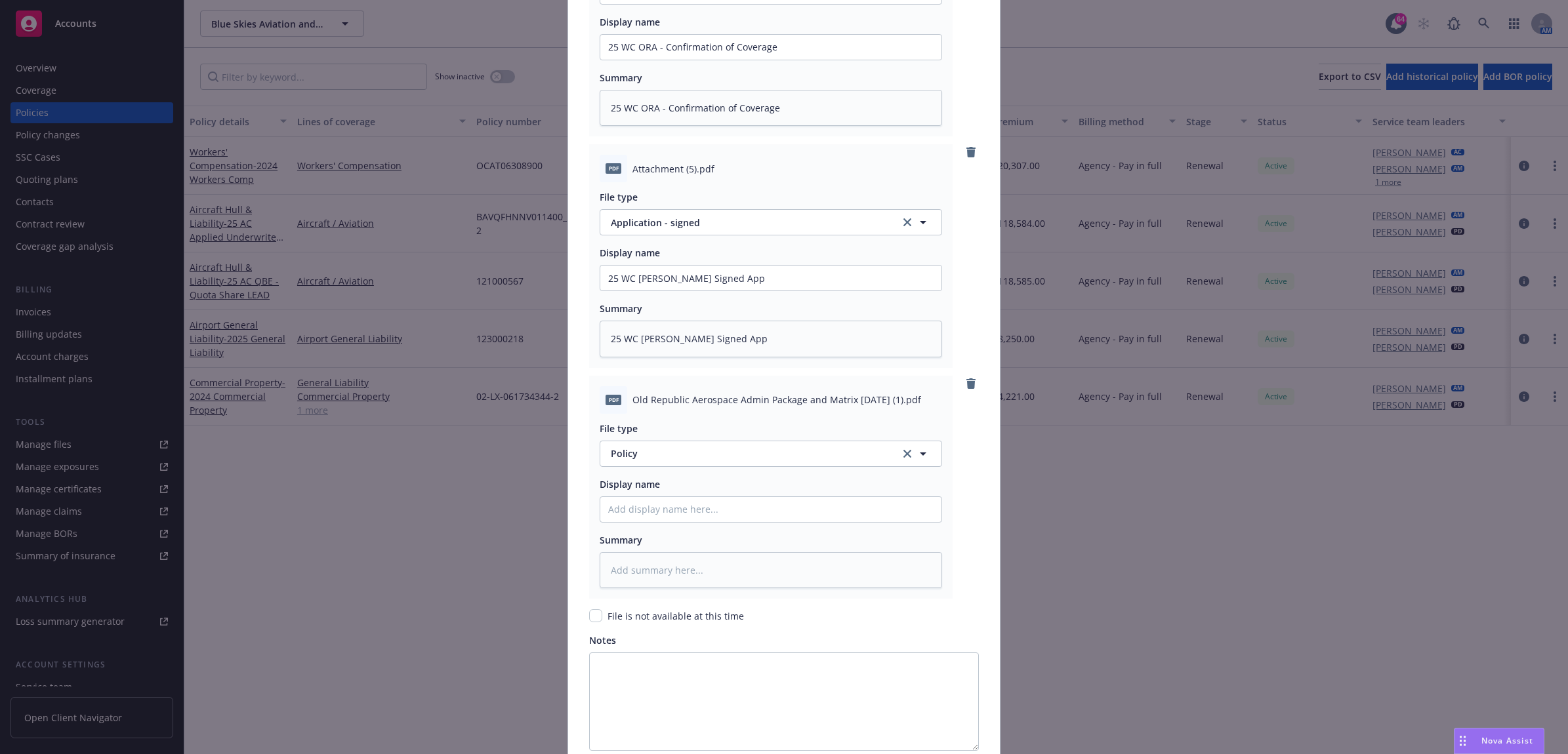
scroll to position [1856, 0]
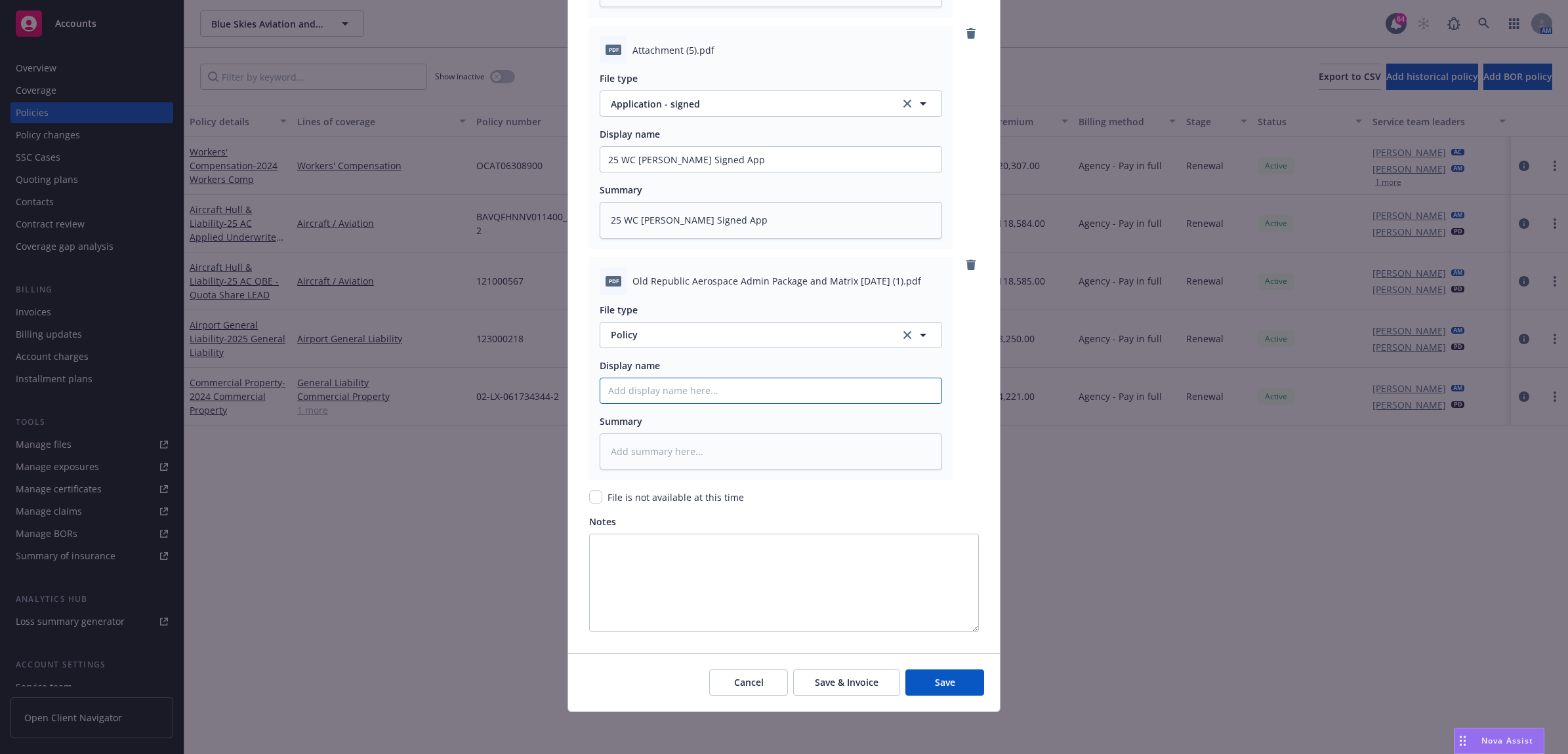
drag, startPoint x: 487, startPoint y: 376, endPoint x: 628, endPoint y: 382, distance: 141.1
click at [486, 375] on div "Create renewal policy with incumbent Policy number* OCAT06308901 Policy number …" at bounding box center [784, 377] width 1568 height 754
paste textarea "25 WC ORA - WC Package"
click at [646, 337] on span "Policy" at bounding box center [748, 334] width 274 height 14
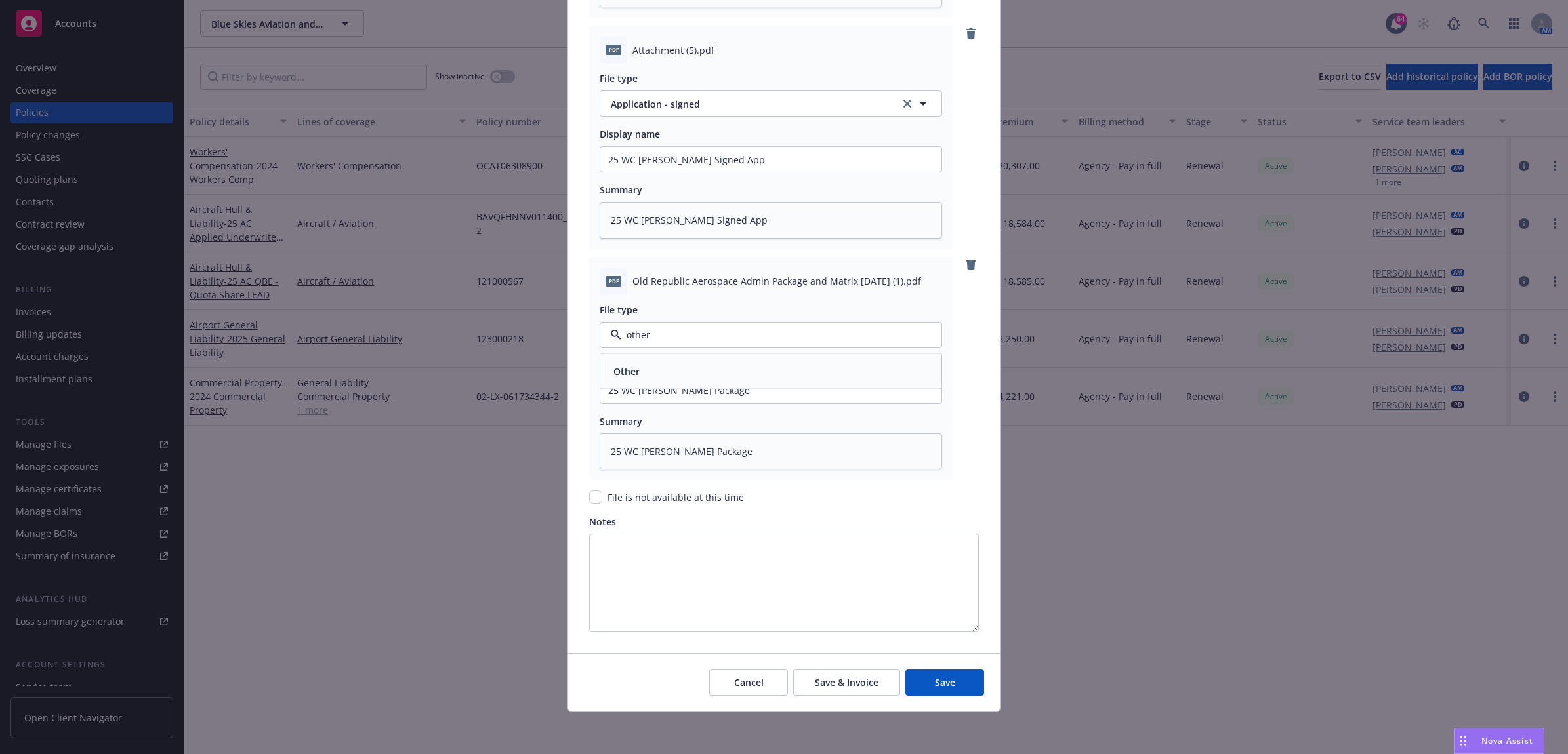
click at [634, 365] on div "Other" at bounding box center [625, 371] width 34 height 19
click at [958, 682] on button "Save" at bounding box center [945, 682] width 78 height 26
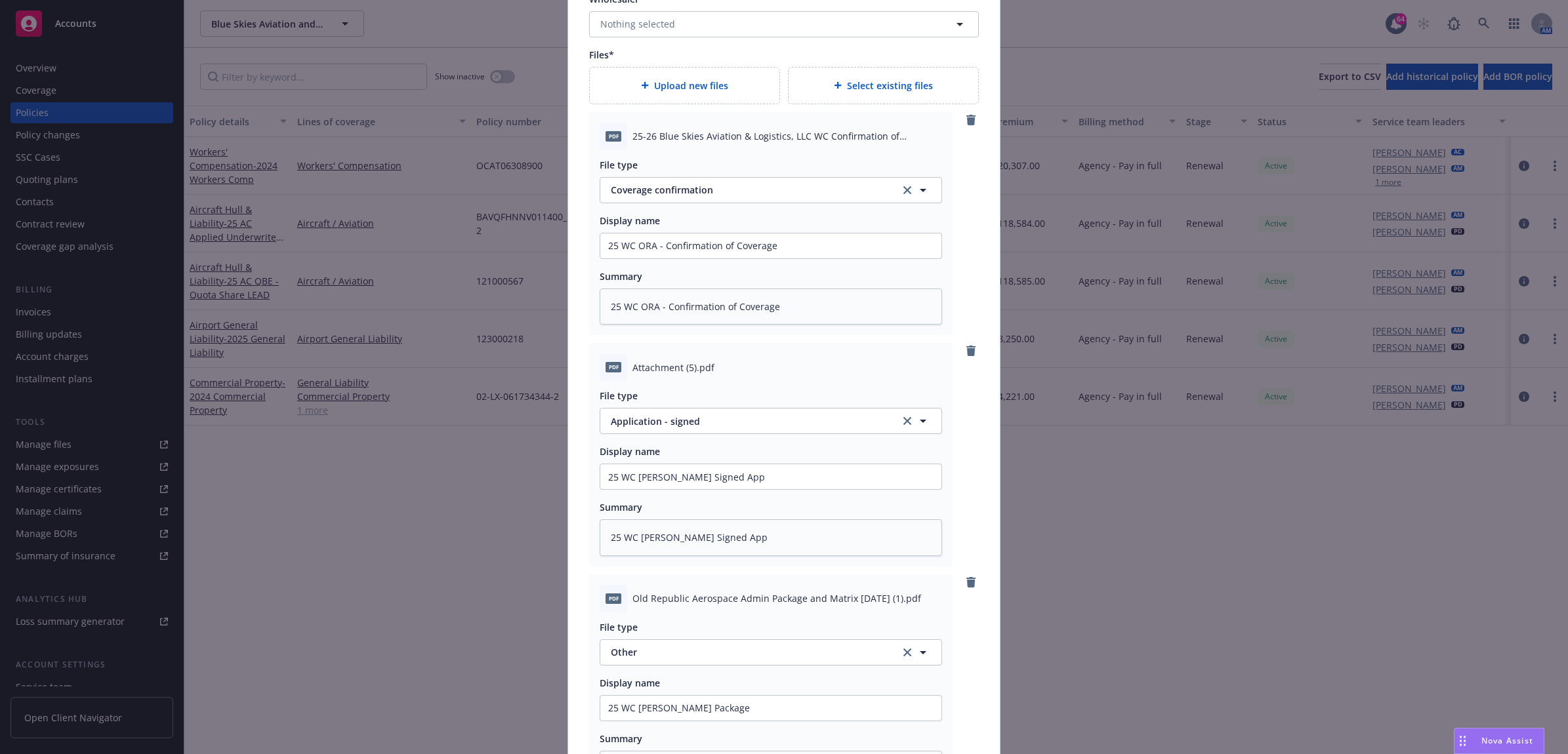
scroll to position [1216, 0]
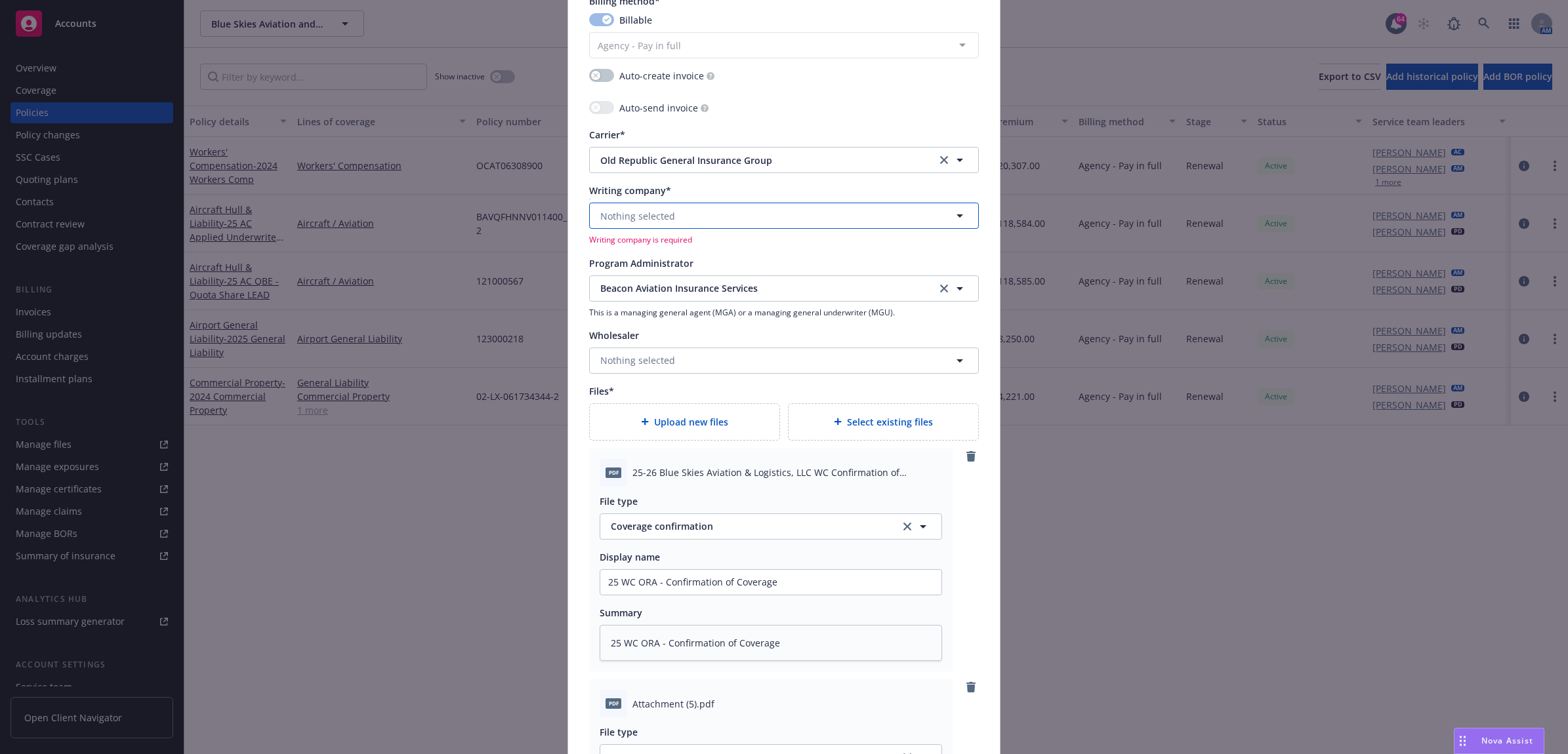
click at [668, 221] on button "Nothing selected" at bounding box center [784, 215] width 389 height 26
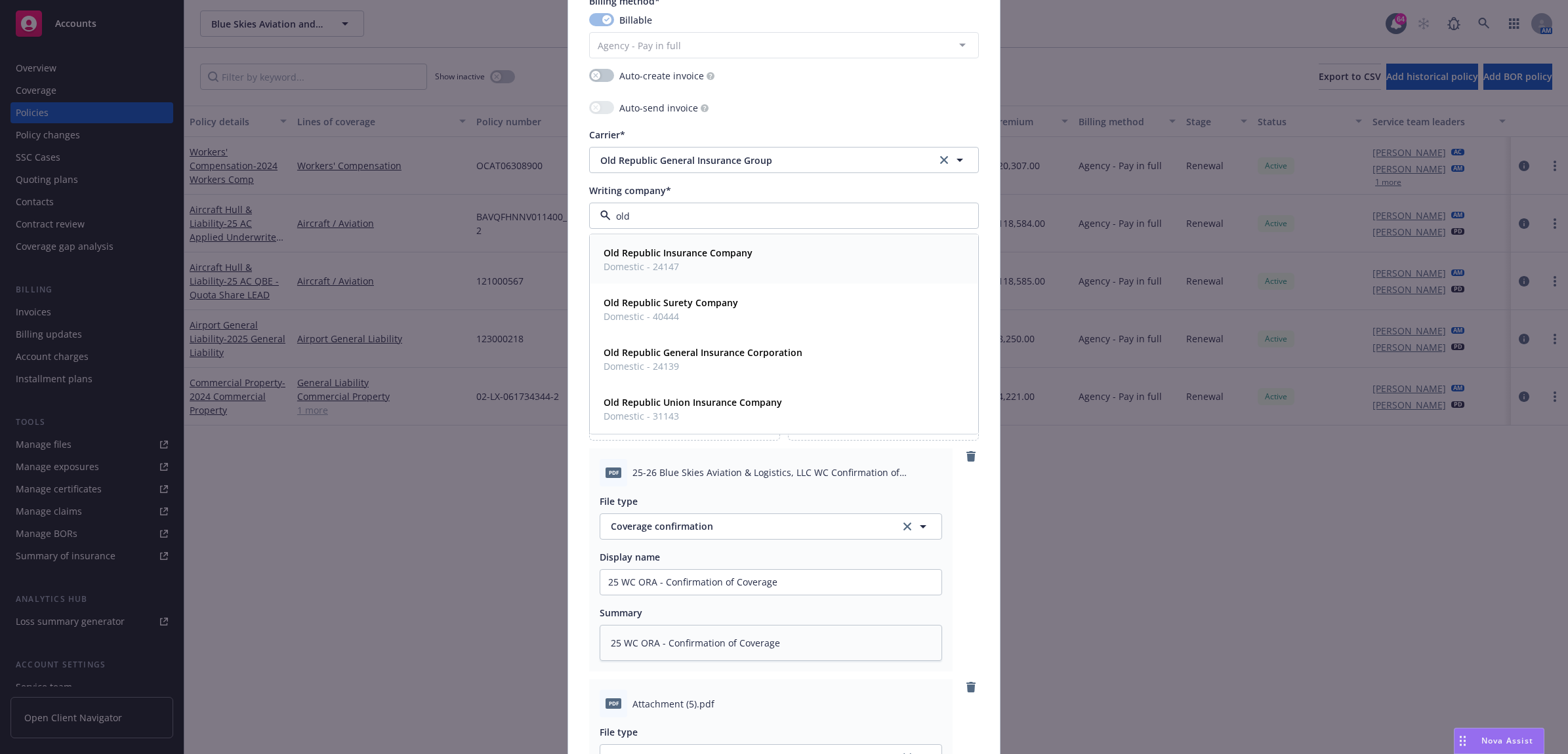
click at [680, 257] on strong "Old Republic Insurance Company" at bounding box center [677, 252] width 149 height 13
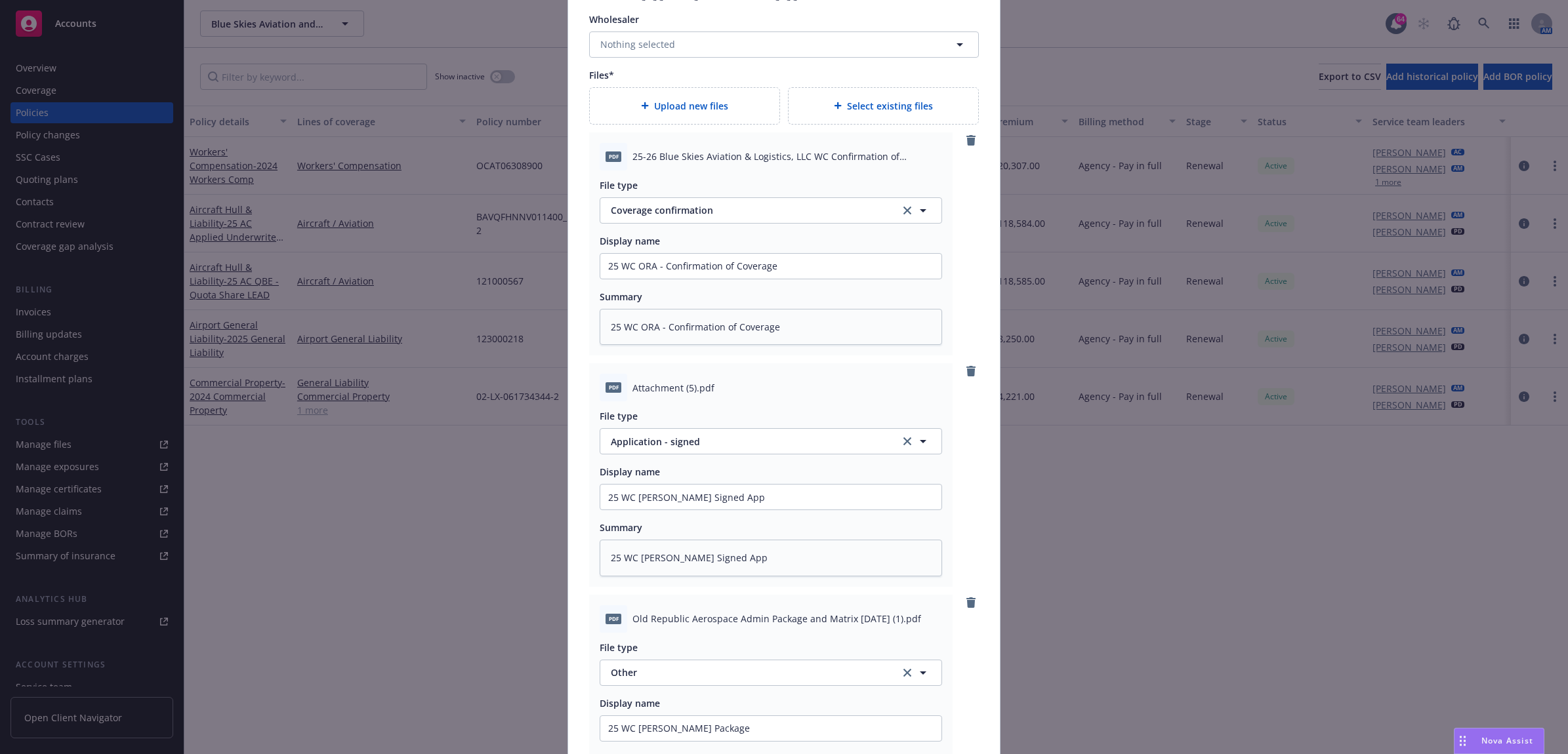
scroll to position [1790, 0]
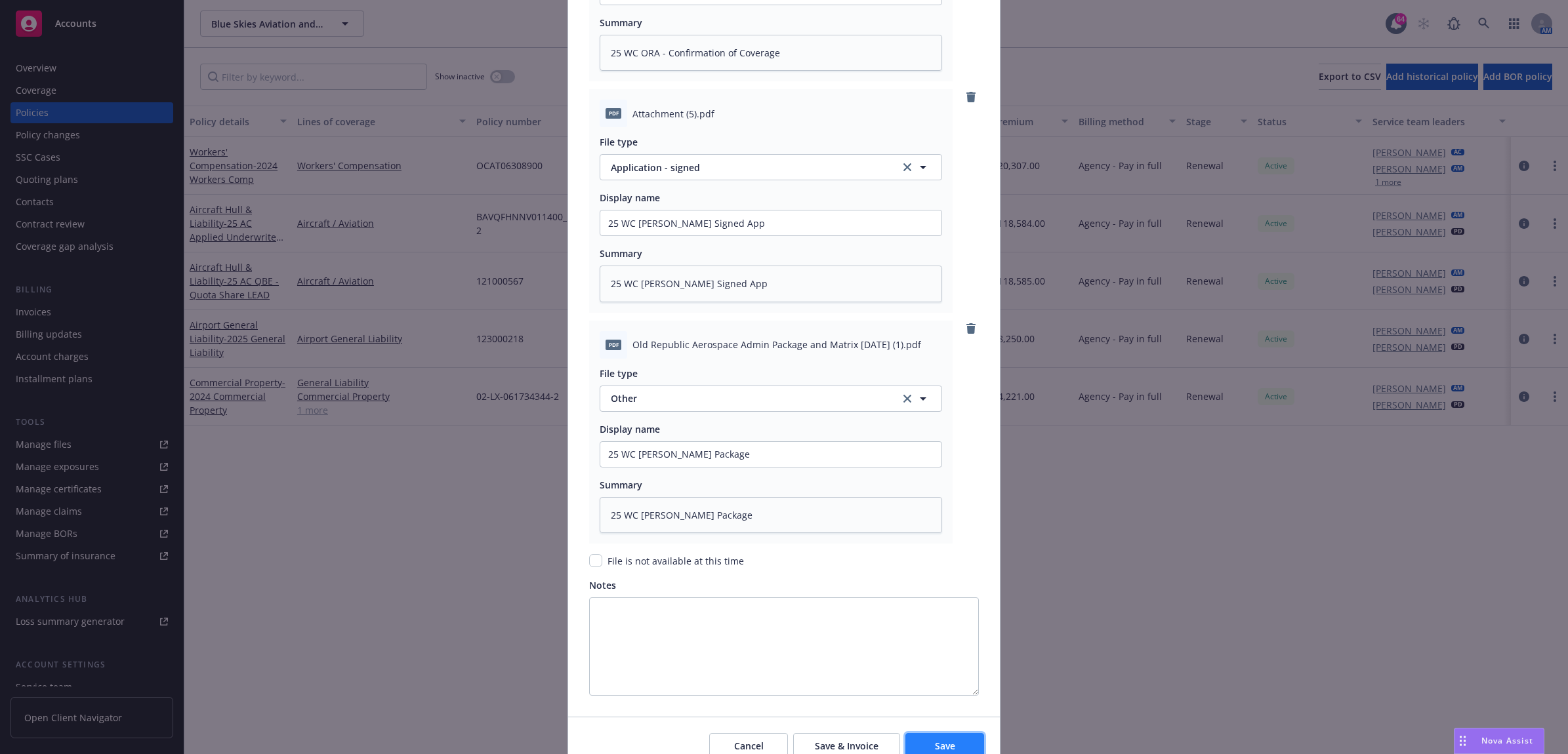
click at [948, 736] on button "Save" at bounding box center [945, 746] width 78 height 26
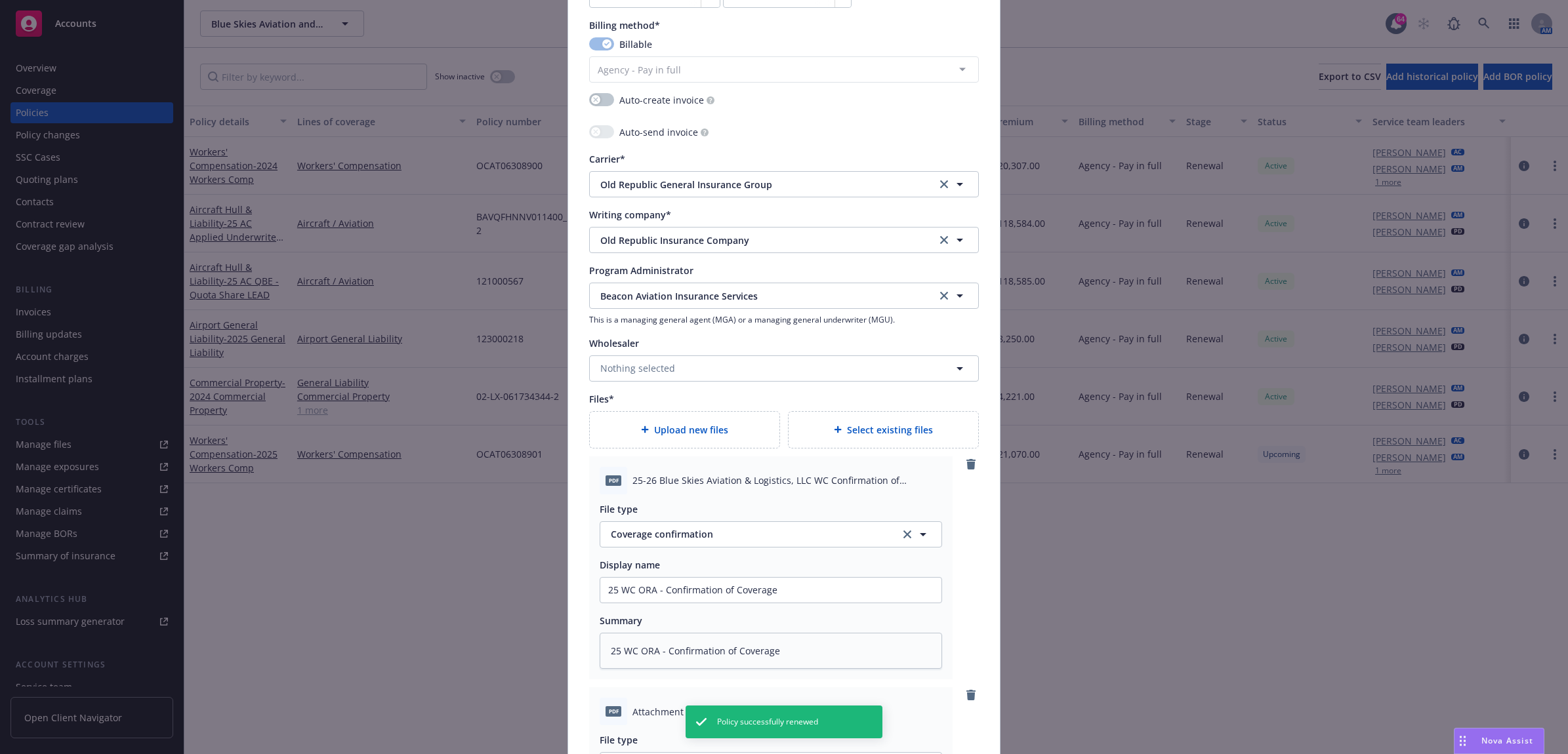
scroll to position [1134, 0]
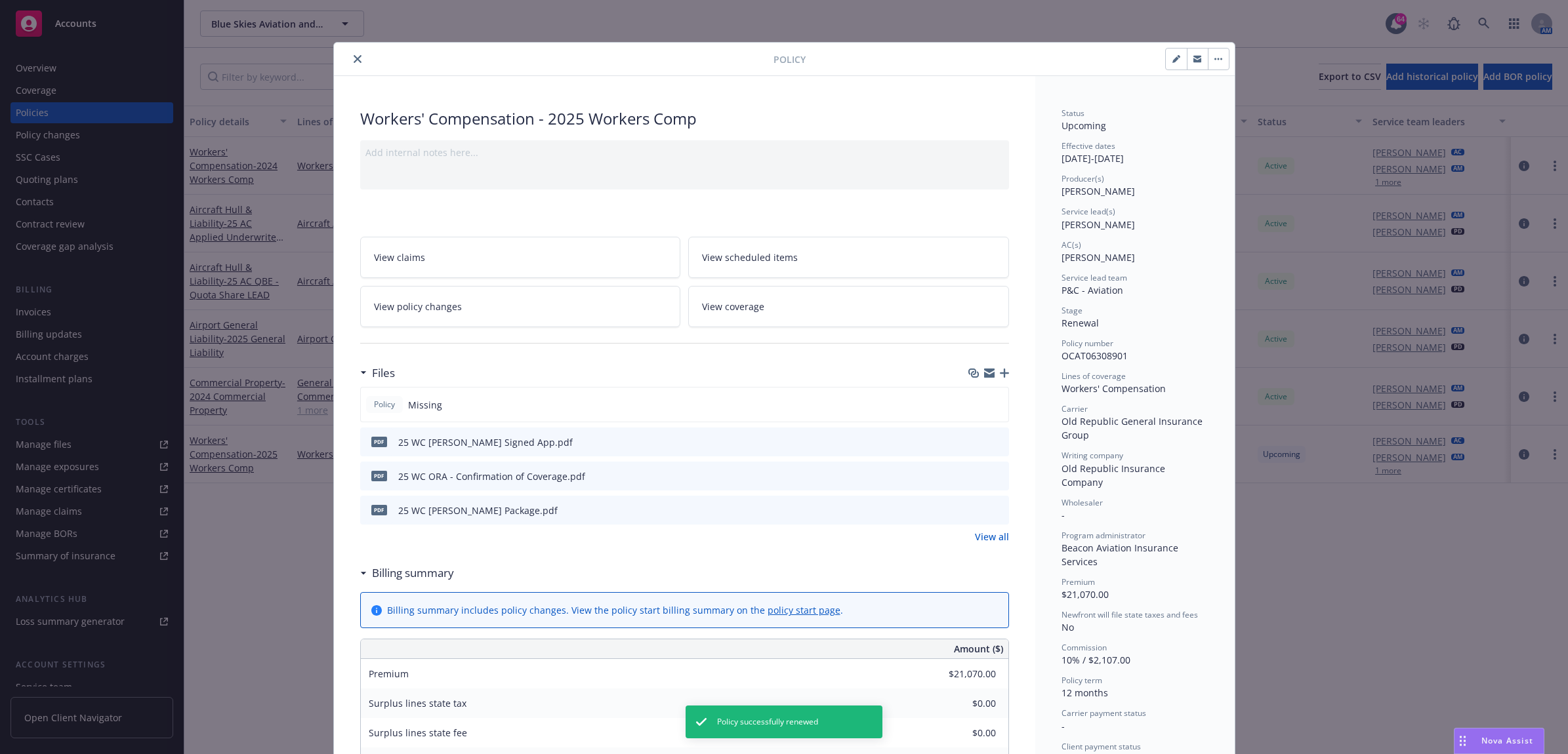
click at [354, 55] on icon "close" at bounding box center [358, 58] width 8 height 8
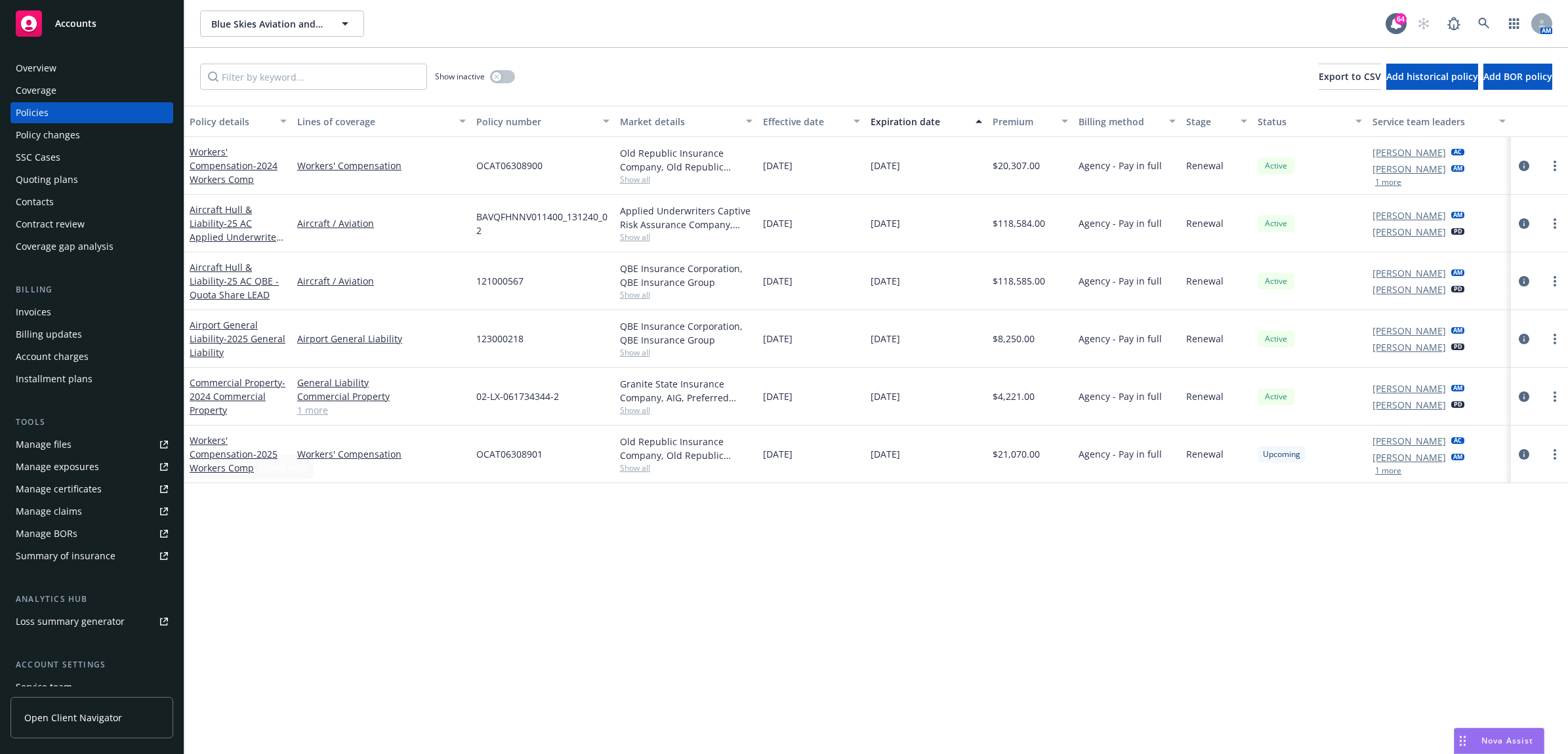
click at [61, 445] on div "Manage files" at bounding box center [43, 445] width 56 height 21
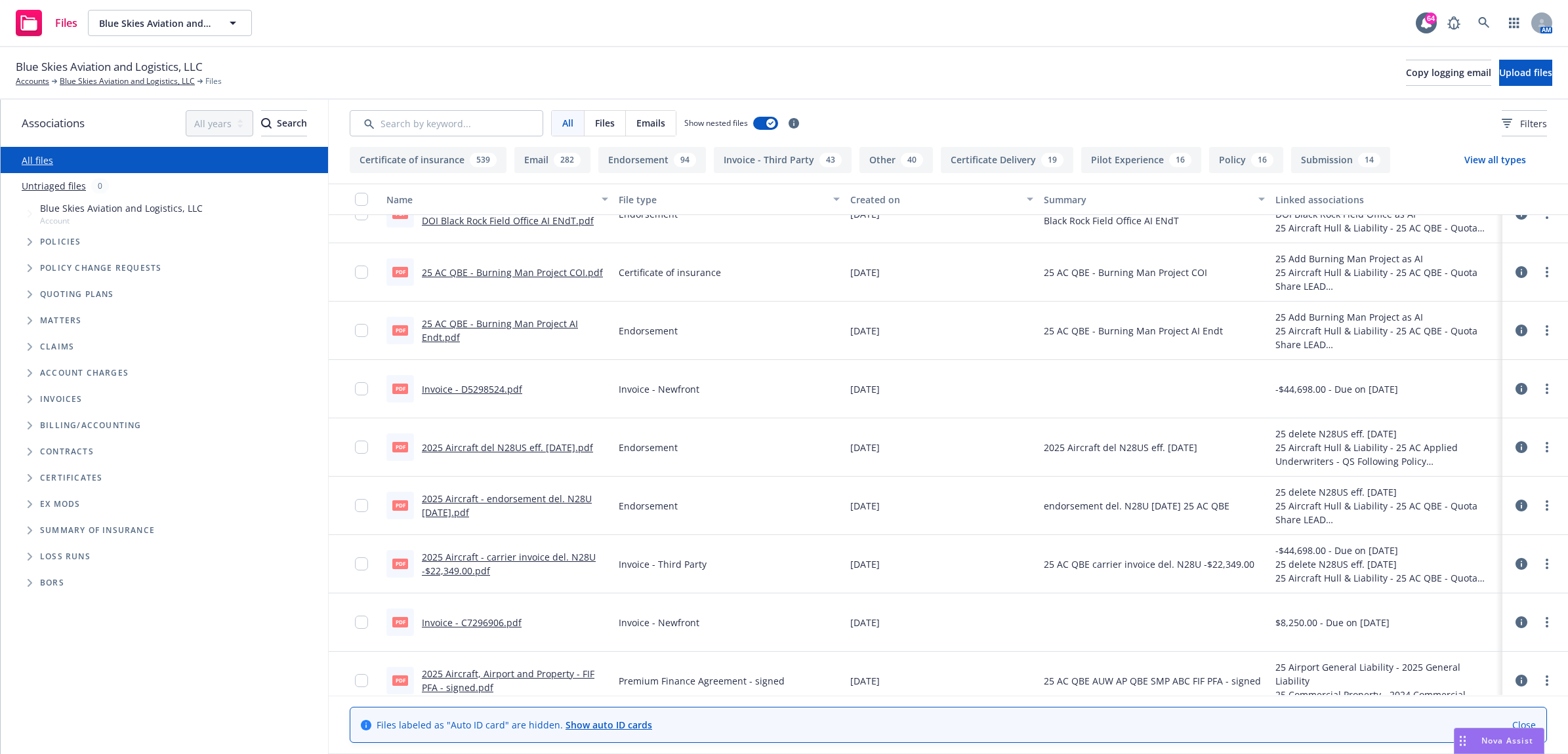
scroll to position [656, 0]
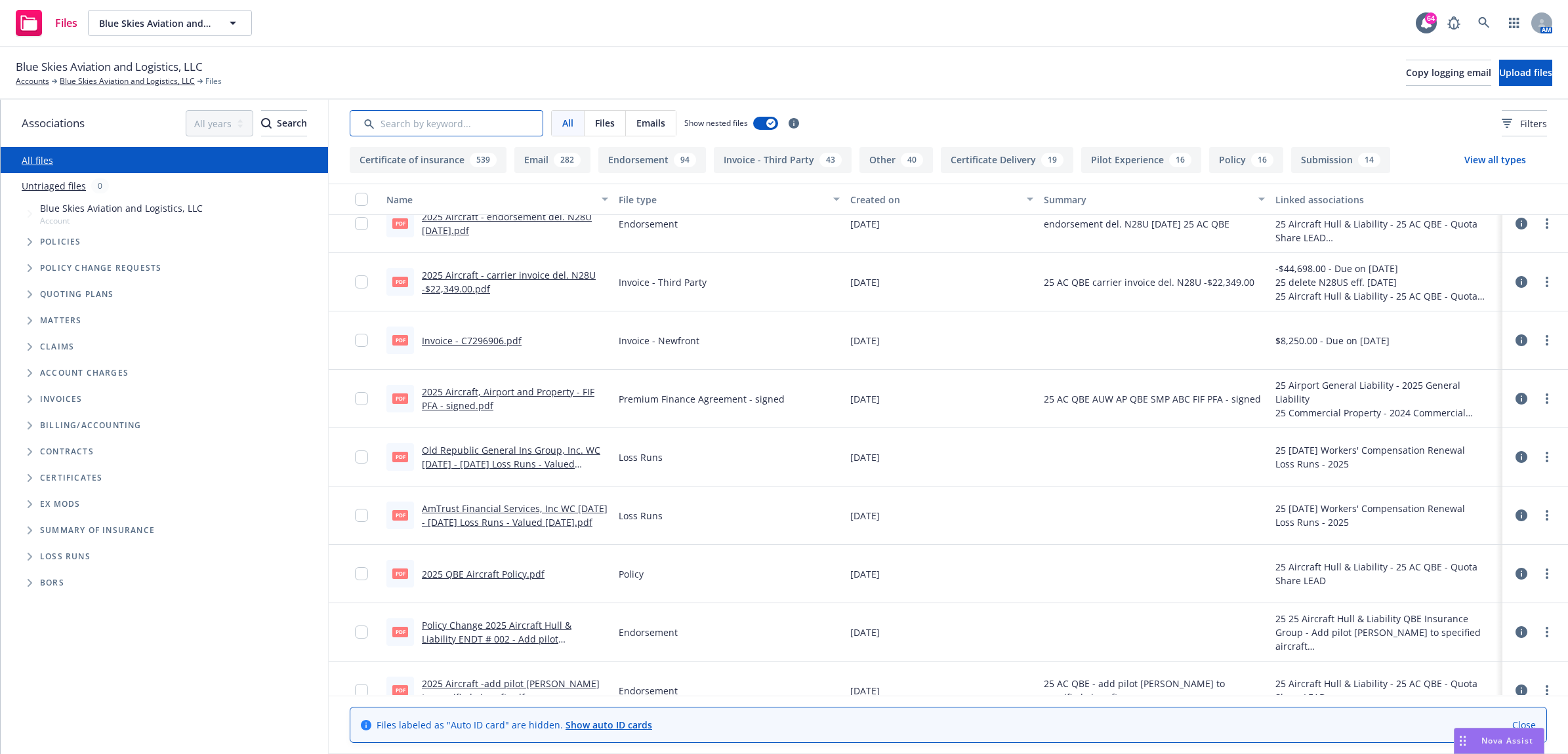
click at [525, 117] on input "Search by keyword..." at bounding box center [446, 123] width 193 height 26
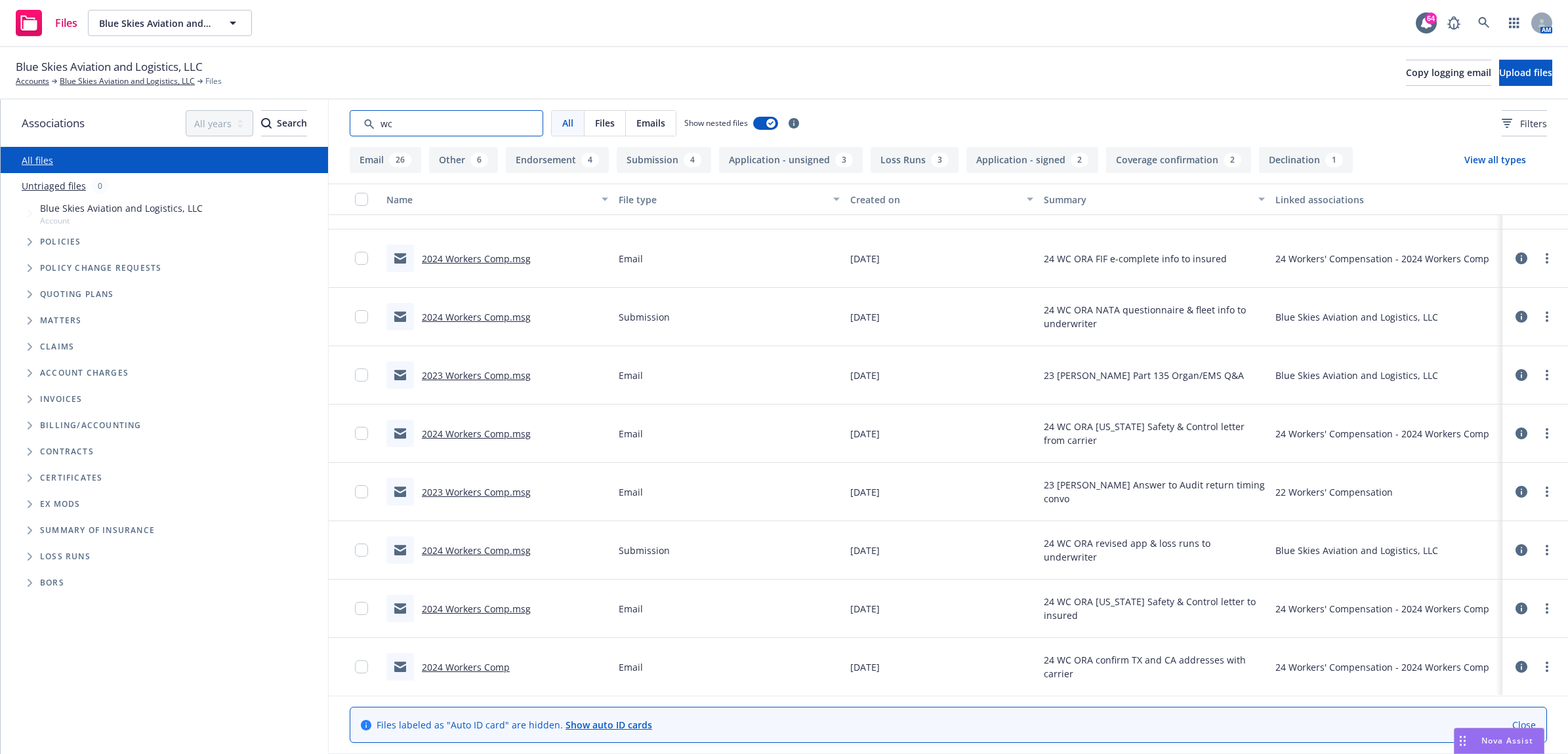
scroll to position [1751, 0]
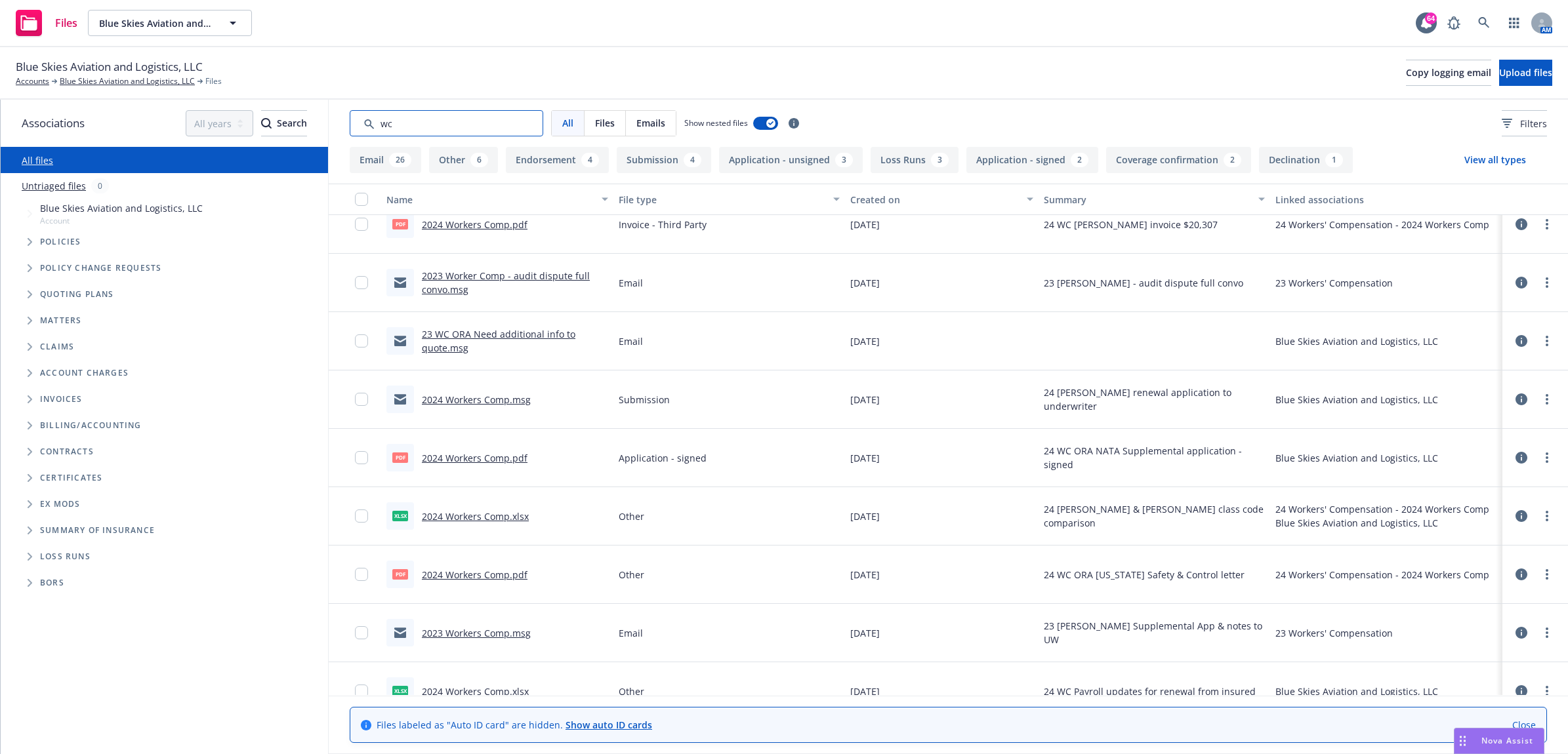
type input "wc"
click at [93, 85] on link "Blue Skies Aviation and Logistics, LLC" at bounding box center [127, 81] width 135 height 12
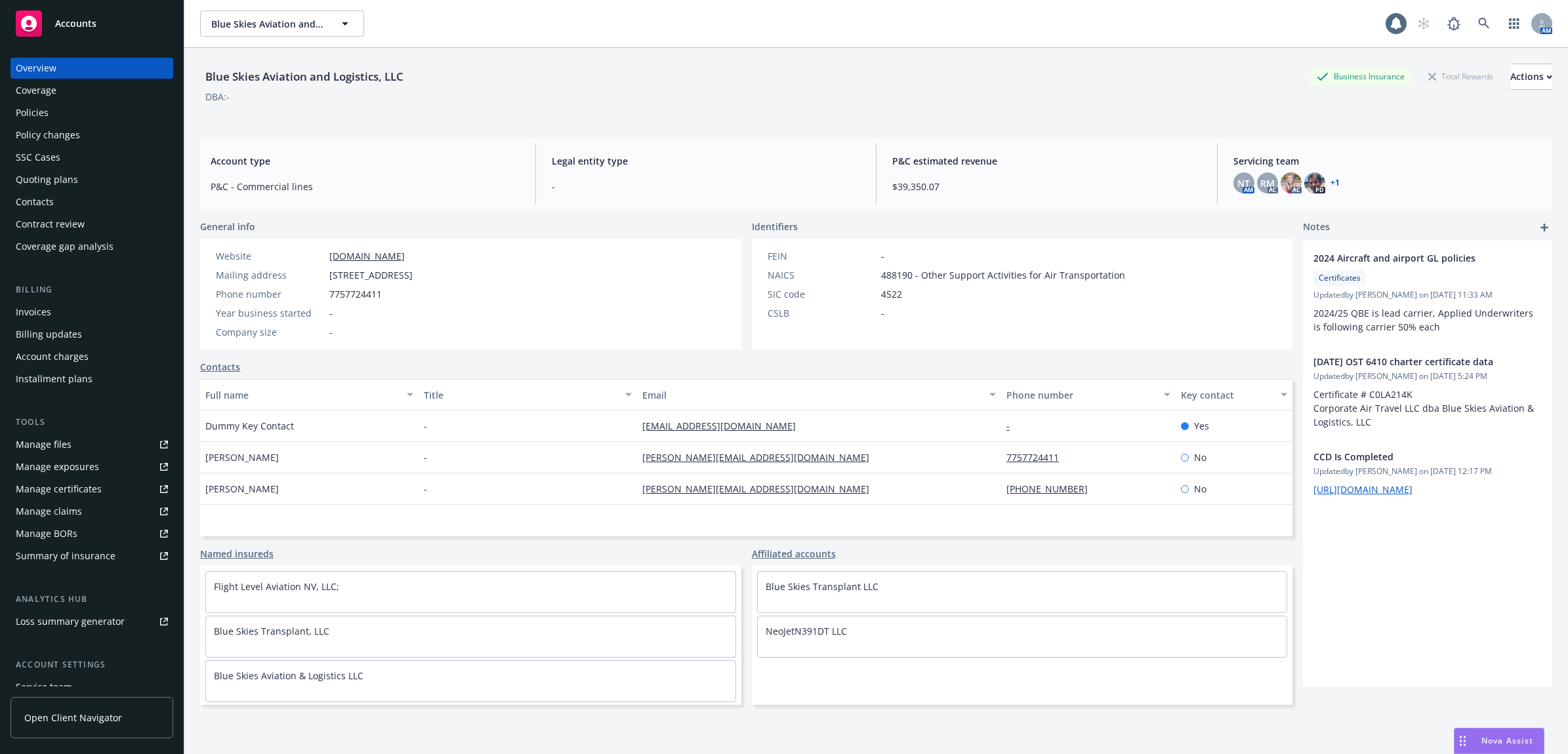
drag, startPoint x: 90, startPoint y: 314, endPoint x: 97, endPoint y: 309, distance: 8.6
click at [90, 314] on div "Invoices" at bounding box center [92, 312] width 153 height 21
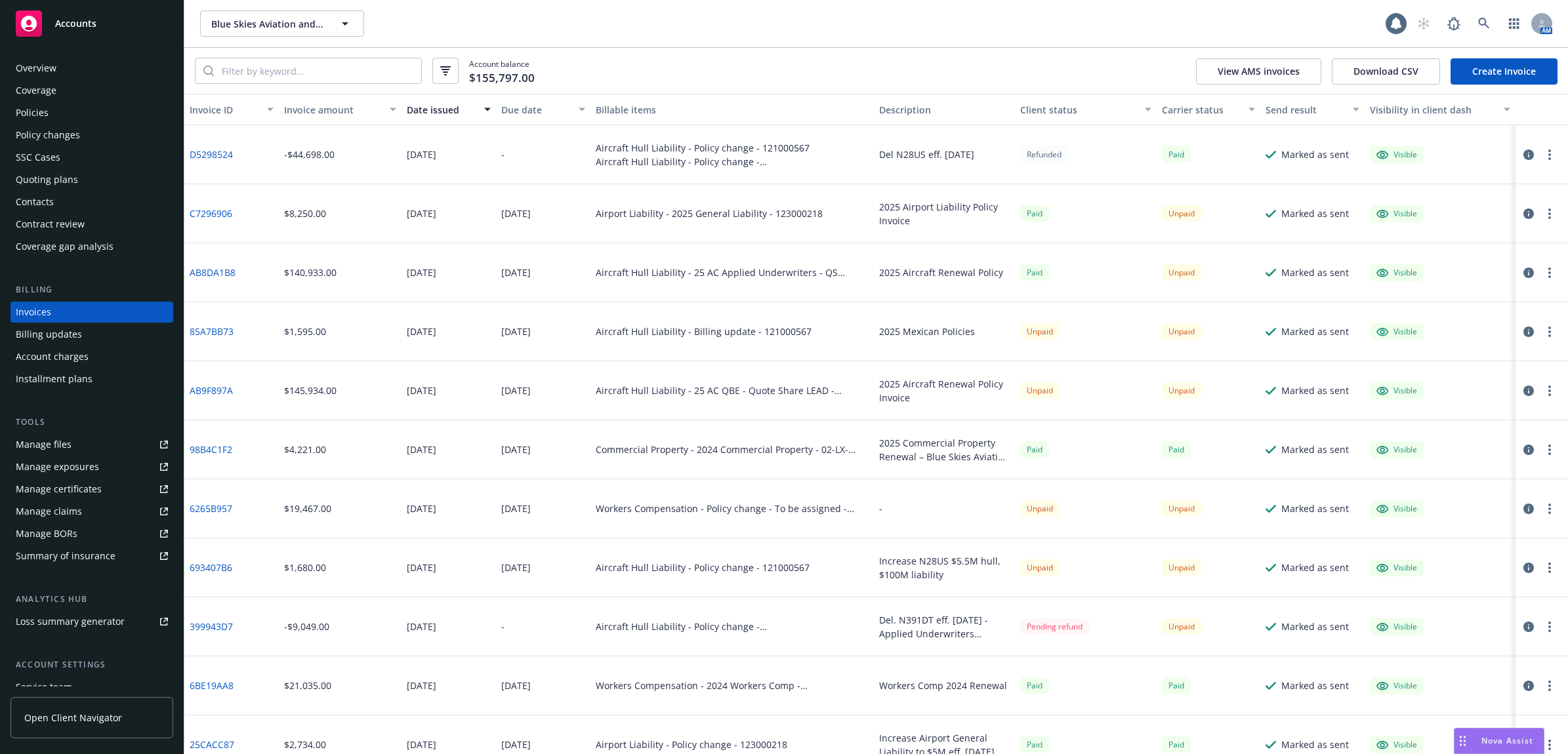
click at [1499, 70] on link "Create Invoice" at bounding box center [1504, 71] width 107 height 26
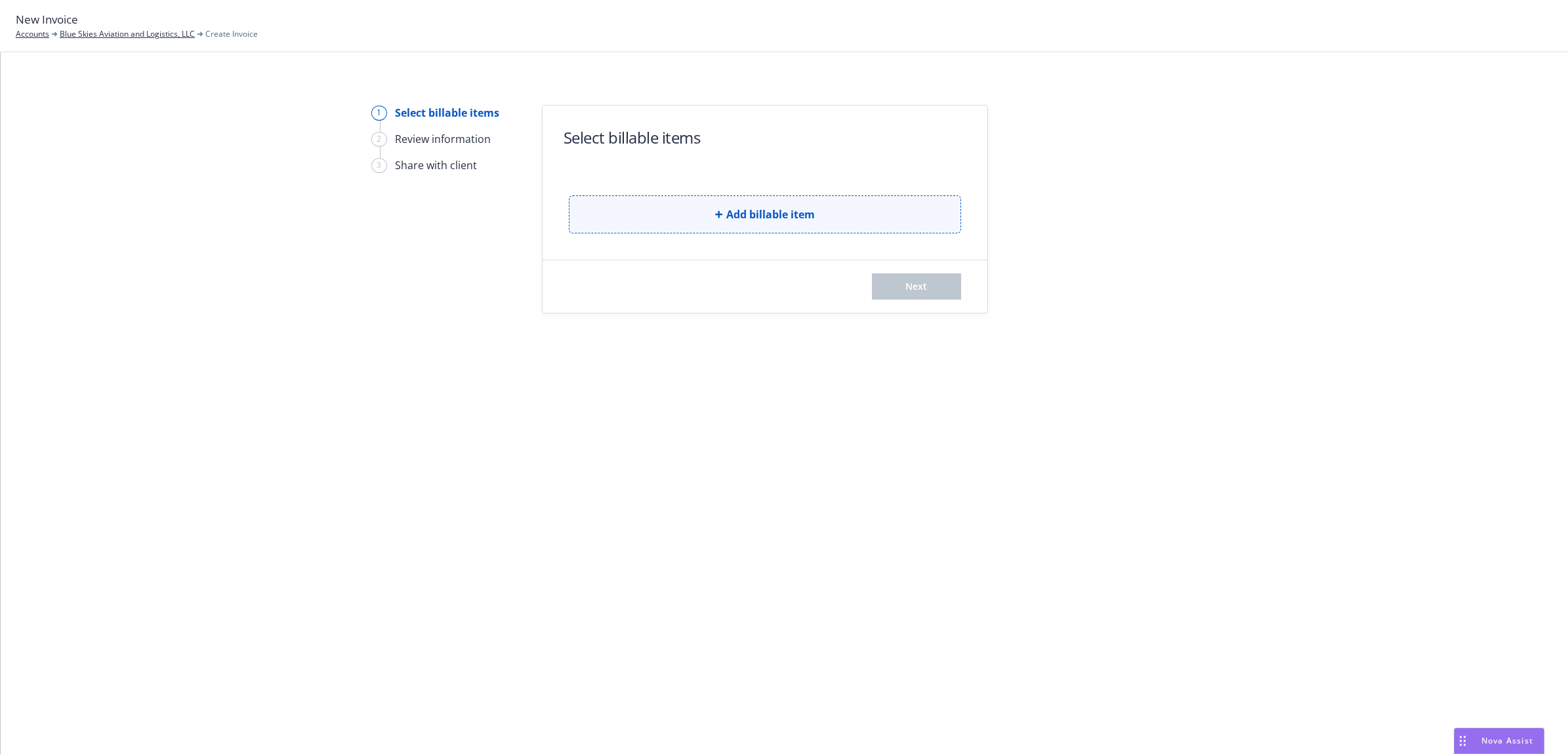
click at [763, 205] on button "Add billable item" at bounding box center [765, 214] width 392 height 38
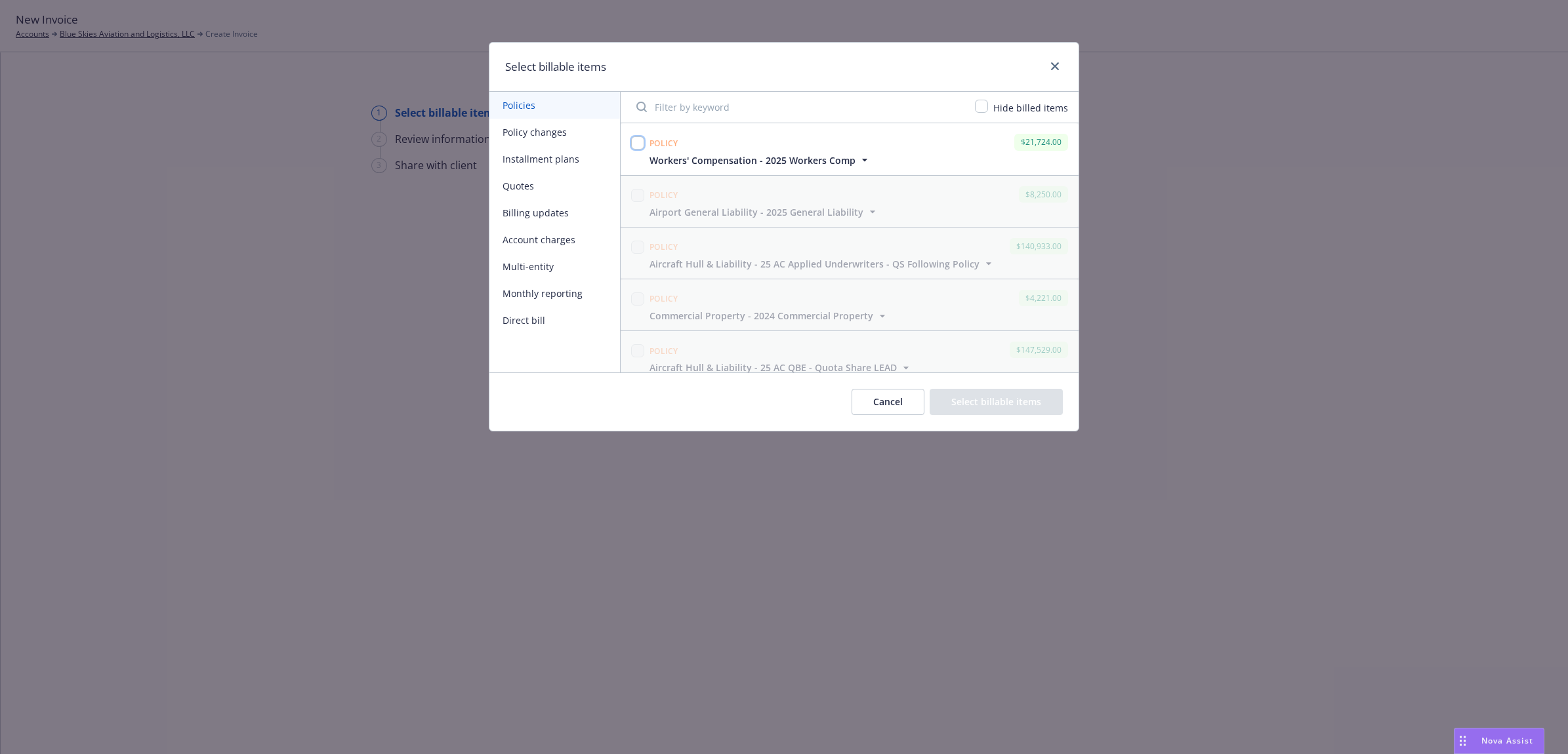
click at [643, 144] on input "checkbox" at bounding box center [638, 143] width 13 height 13
checkbox input "true"
click at [1039, 398] on button "Select billable items" at bounding box center [996, 402] width 133 height 26
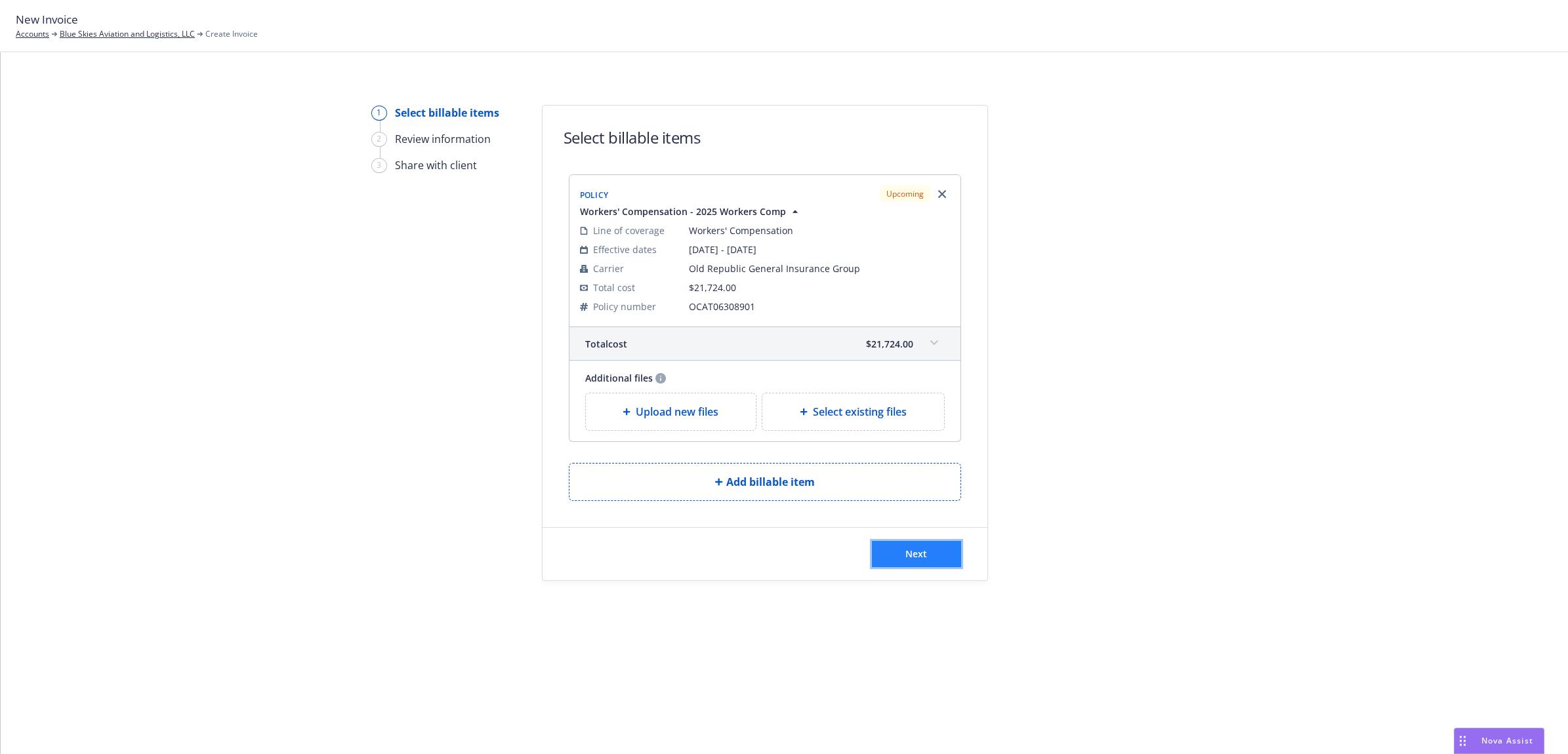
click at [919, 551] on span "Next" at bounding box center [916, 553] width 21 height 13
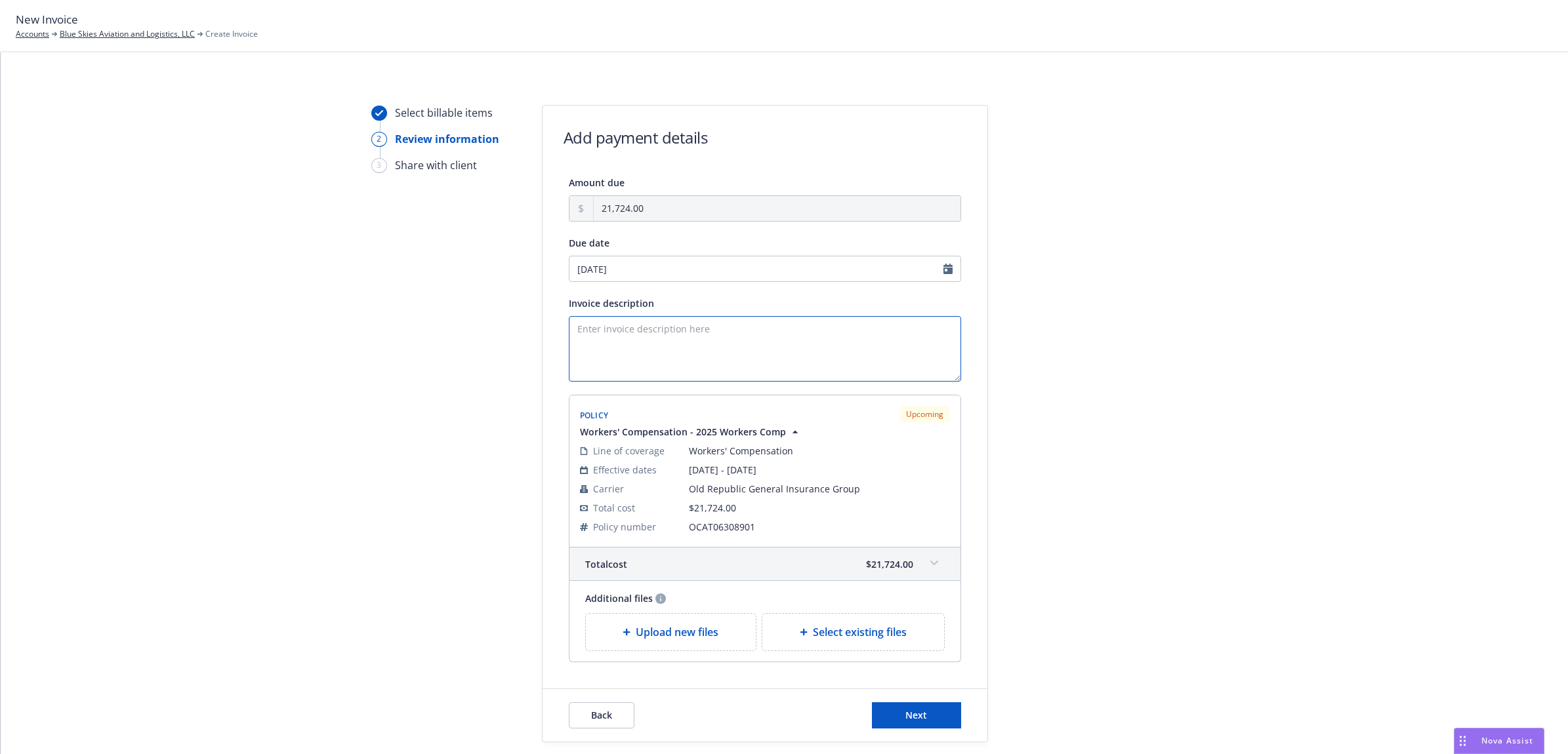
click at [750, 376] on textarea "Invoice description" at bounding box center [765, 349] width 392 height 66
type textarea "2025 Workers Comp Policy"
click at [914, 725] on button "Next" at bounding box center [917, 715] width 90 height 26
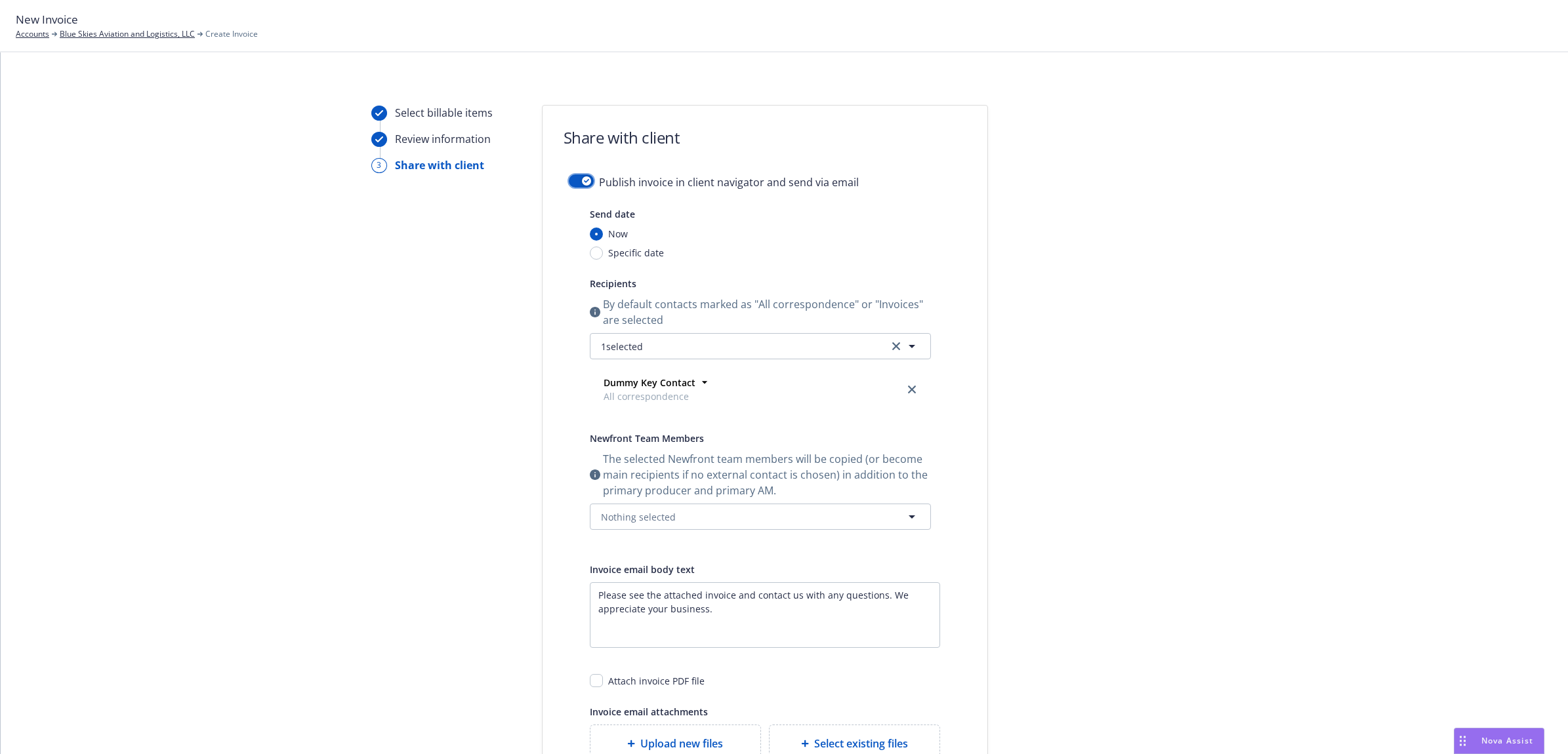
click at [582, 181] on div "button" at bounding box center [586, 181] width 9 height 9
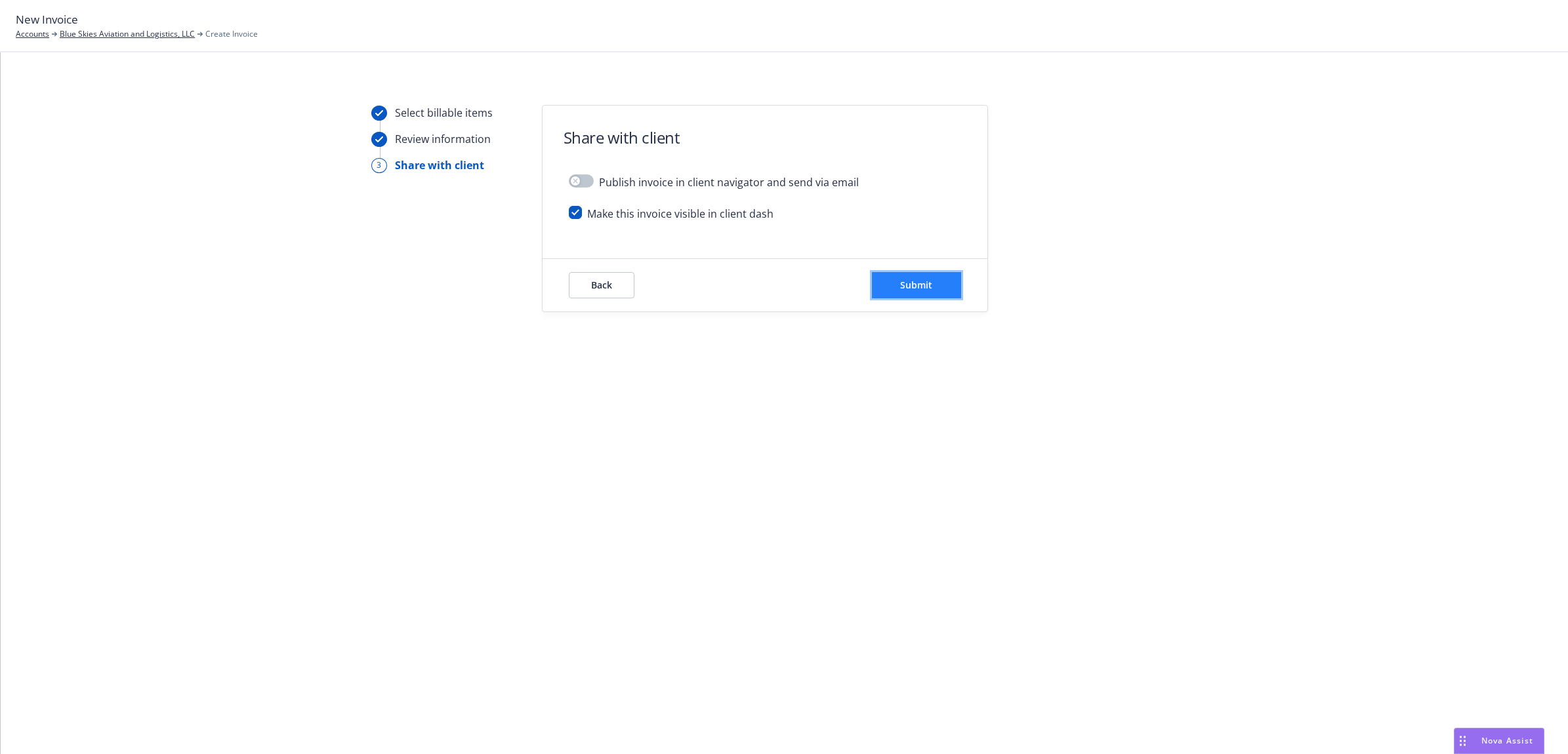
click at [899, 284] on button "Submit" at bounding box center [917, 285] width 90 height 26
